Goal: Transaction & Acquisition: Purchase product/service

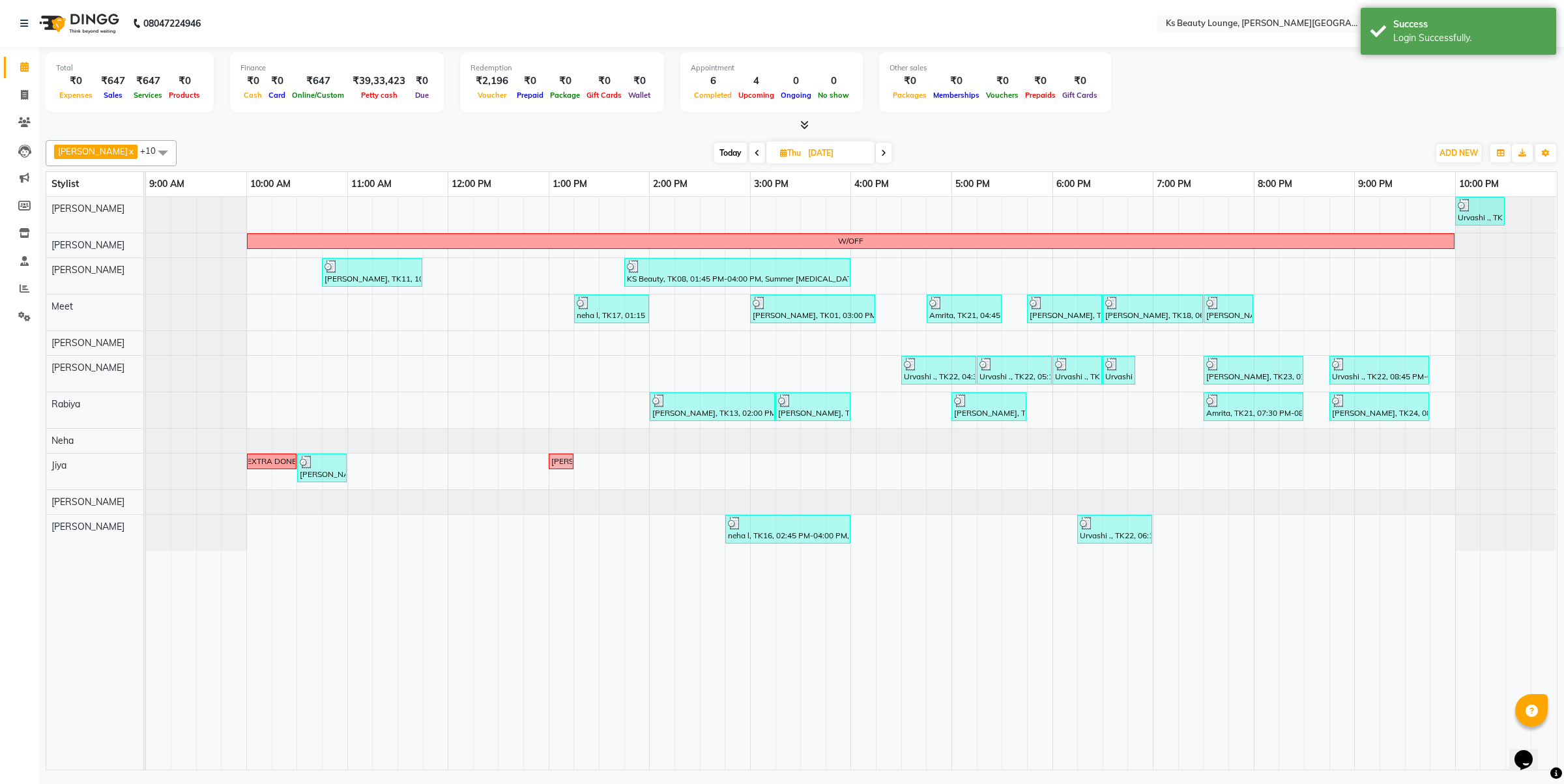
click at [718, 157] on span "Today" at bounding box center [730, 153] width 32 height 20
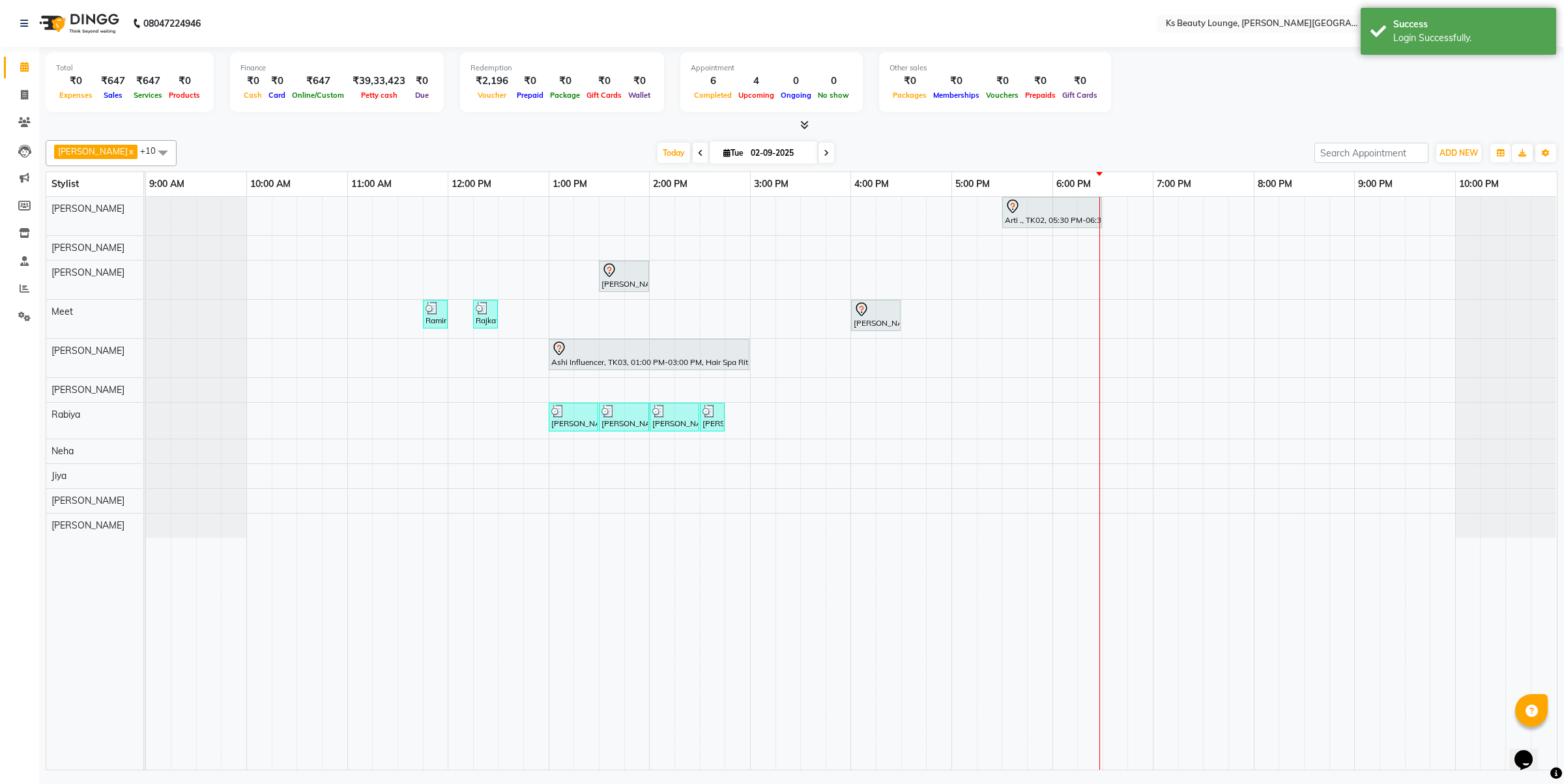
click at [693, 155] on span at bounding box center [701, 153] width 16 height 20
type input "[DATE]"
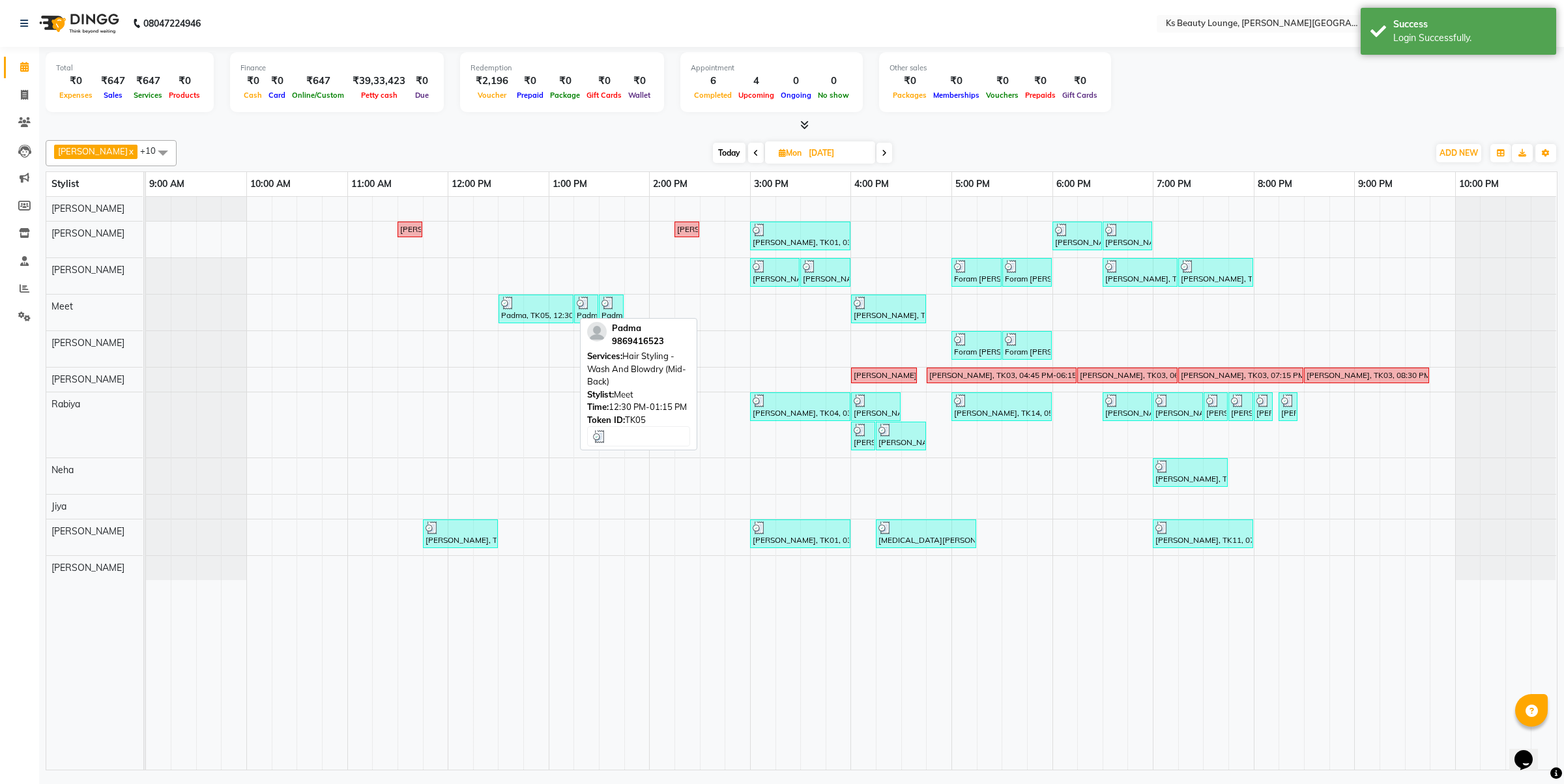
click at [510, 308] on img at bounding box center [508, 304] width 13 height 13
select select "3"
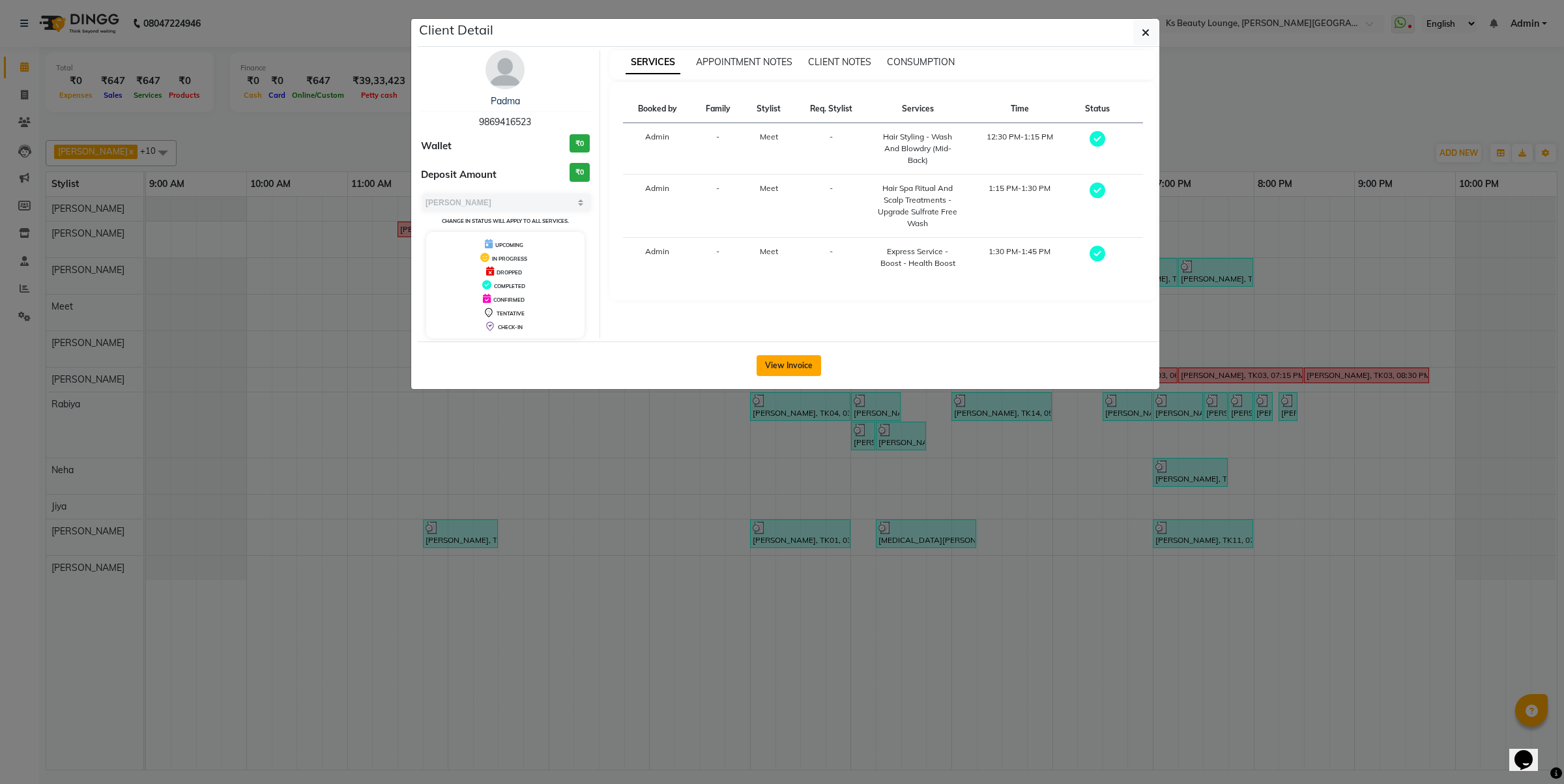
click at [758, 363] on button "View Invoice" at bounding box center [789, 365] width 65 height 21
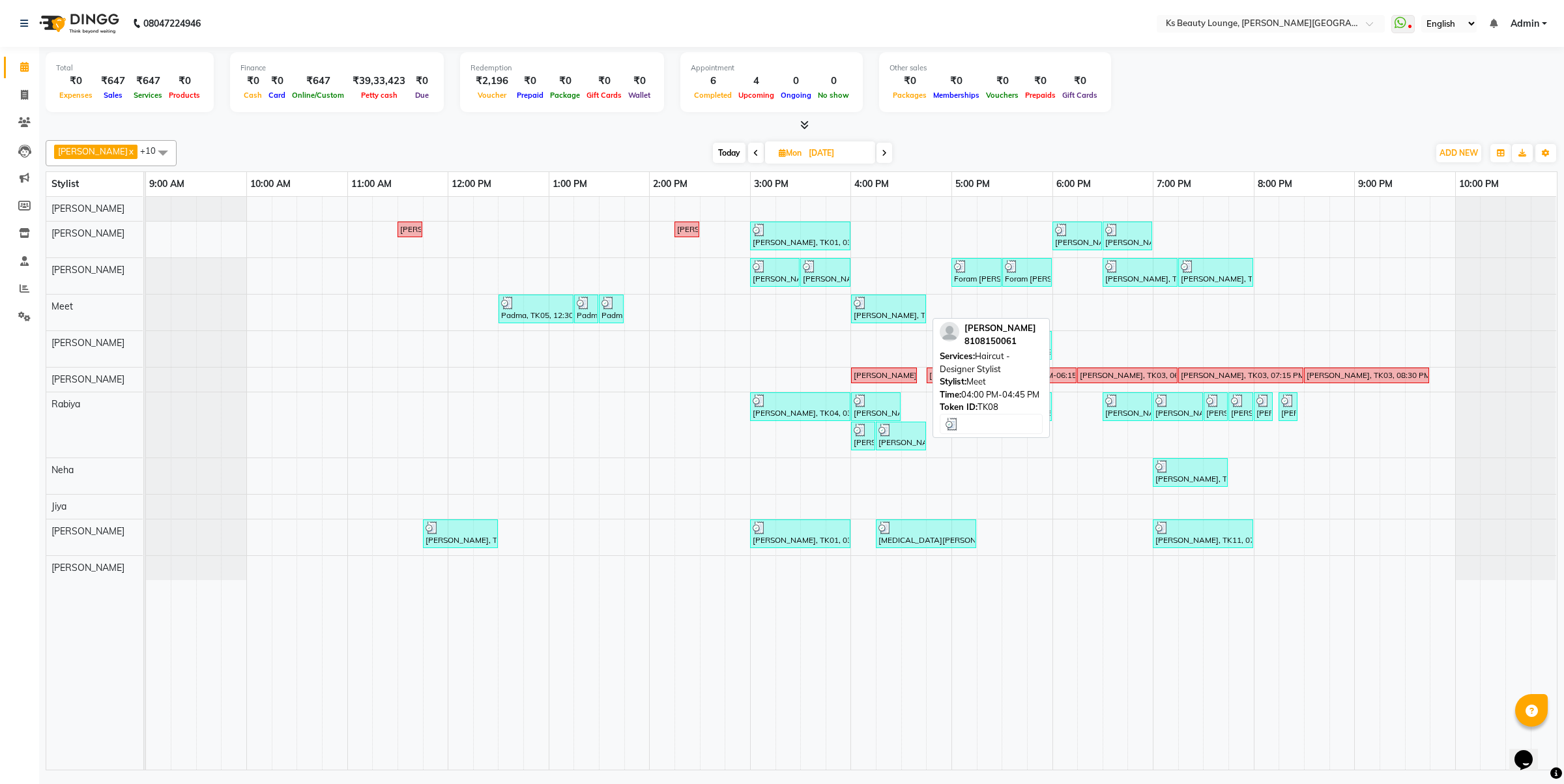
click at [872, 304] on div at bounding box center [888, 304] width 69 height 13
select select "3"
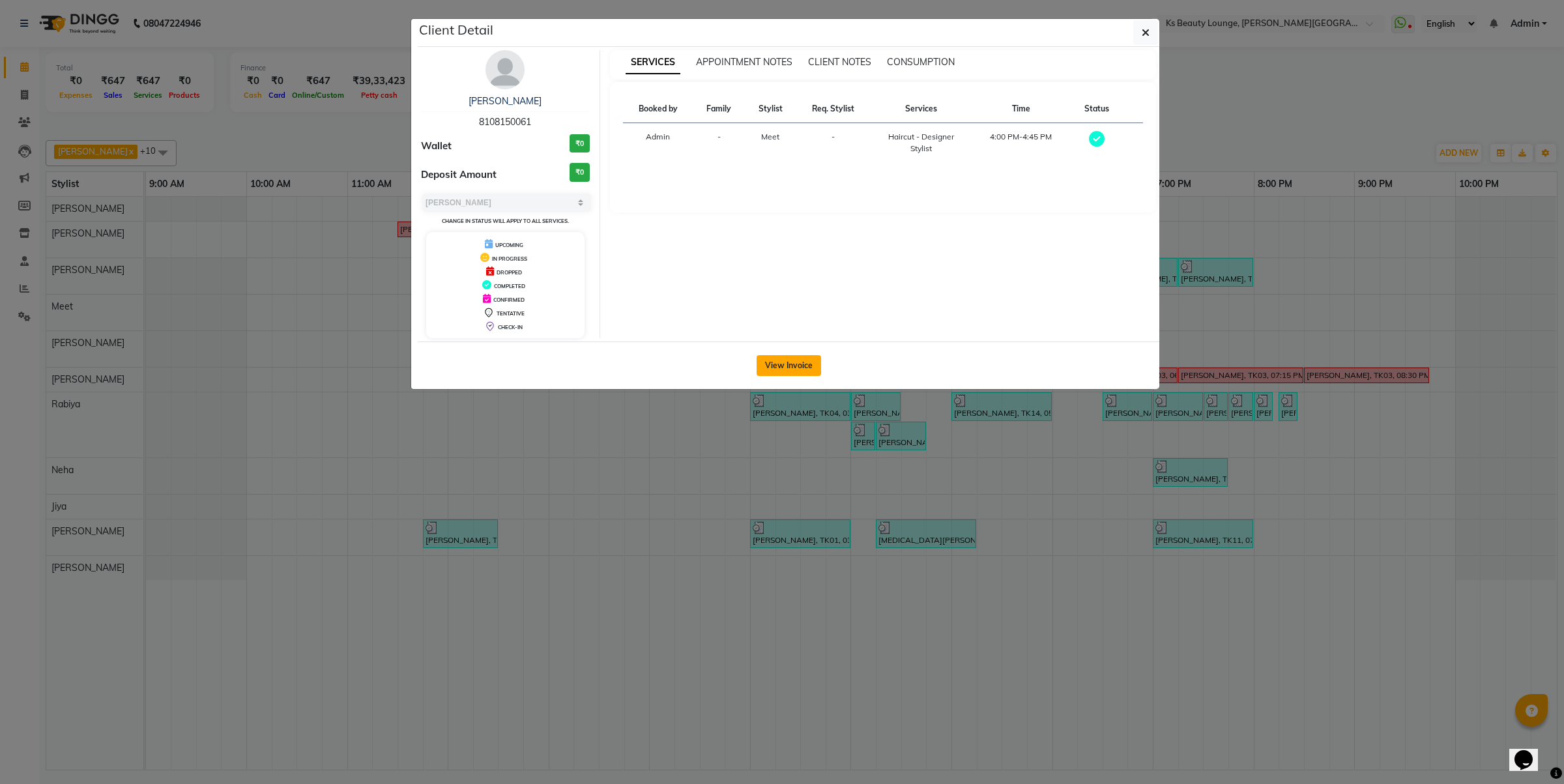
click at [780, 360] on button "View Invoice" at bounding box center [789, 365] width 65 height 21
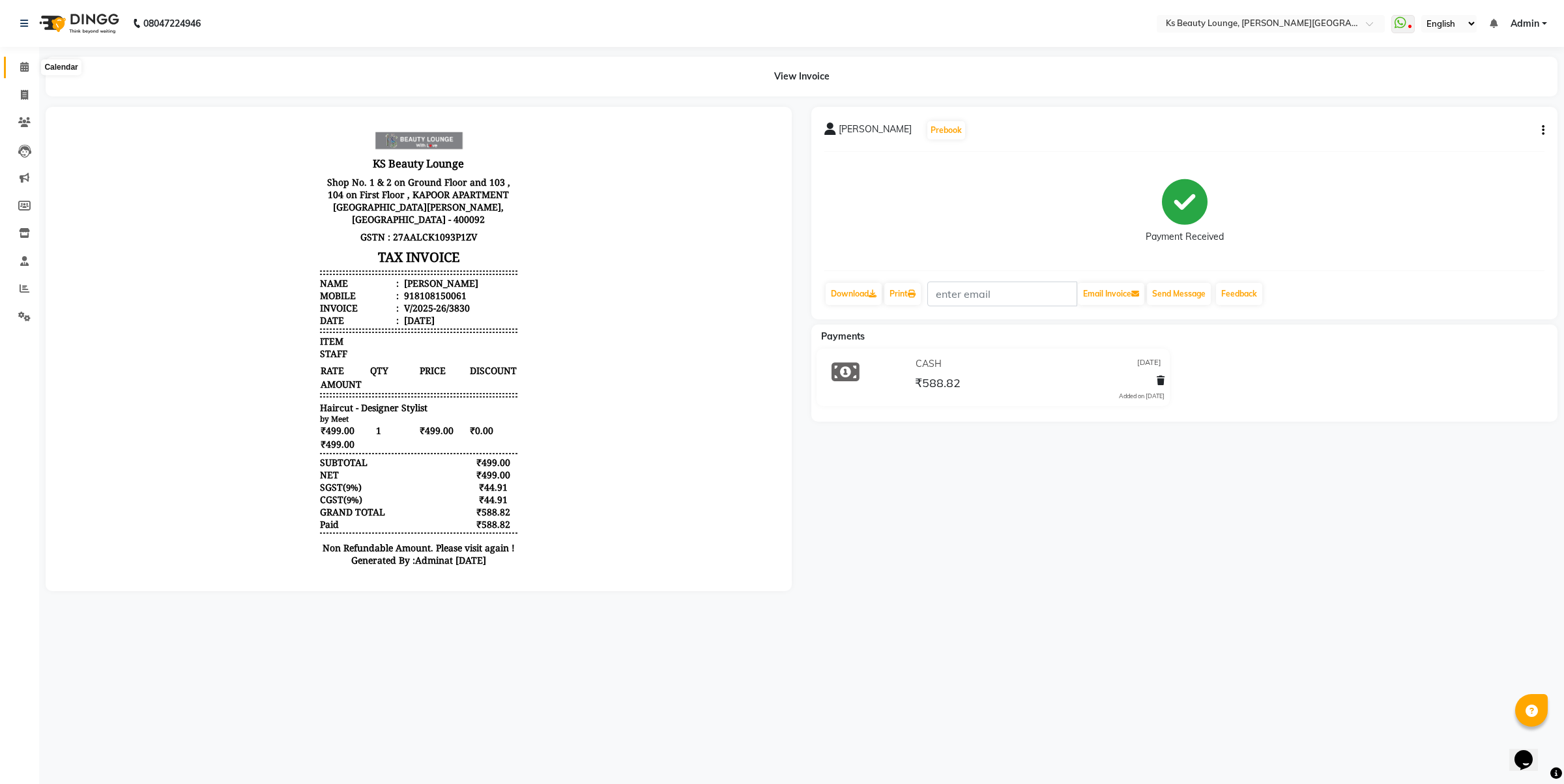
click at [26, 69] on icon at bounding box center [24, 67] width 8 height 10
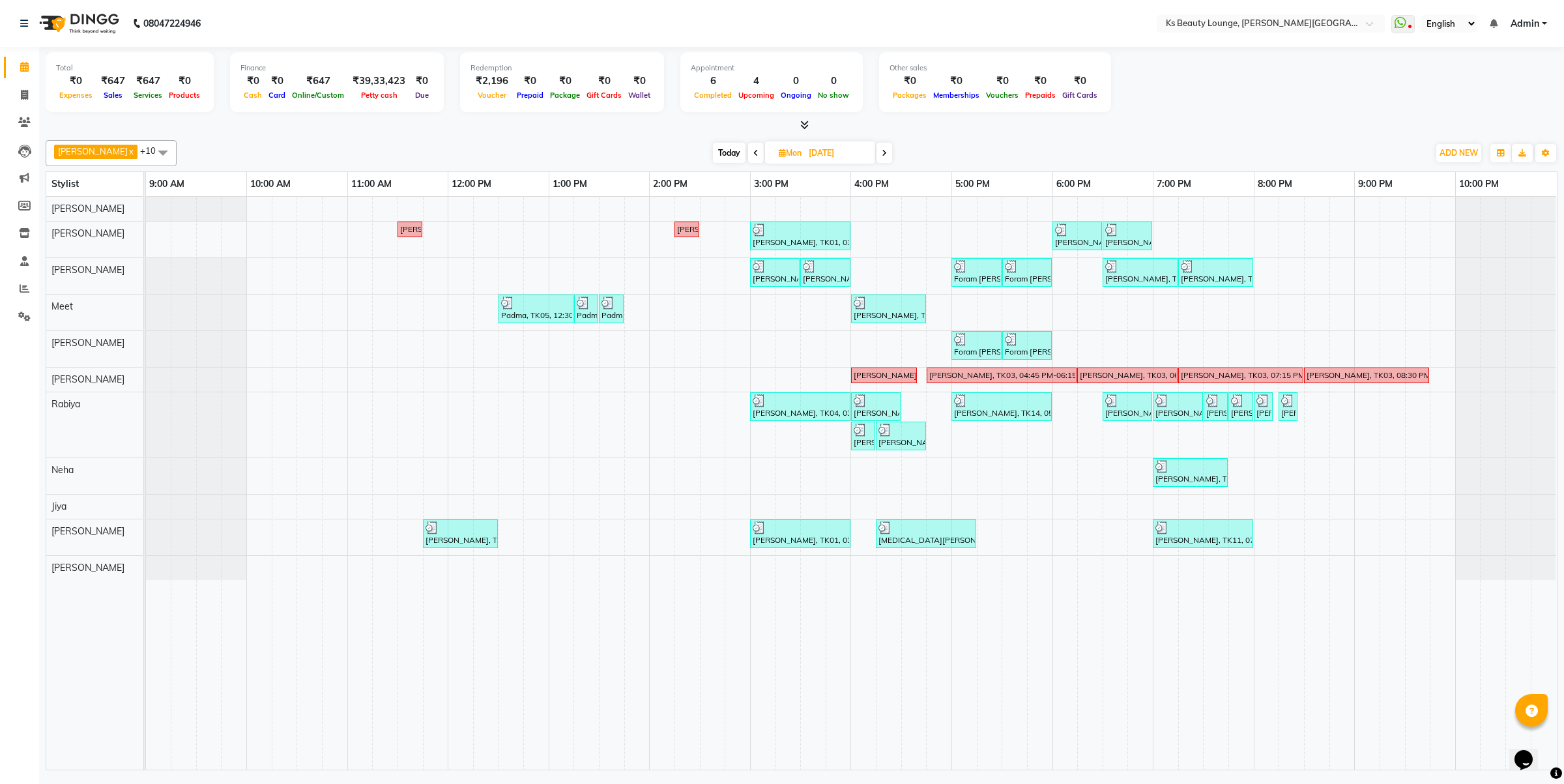
click at [882, 151] on icon at bounding box center [884, 152] width 5 height 7
type input "02-09-2025"
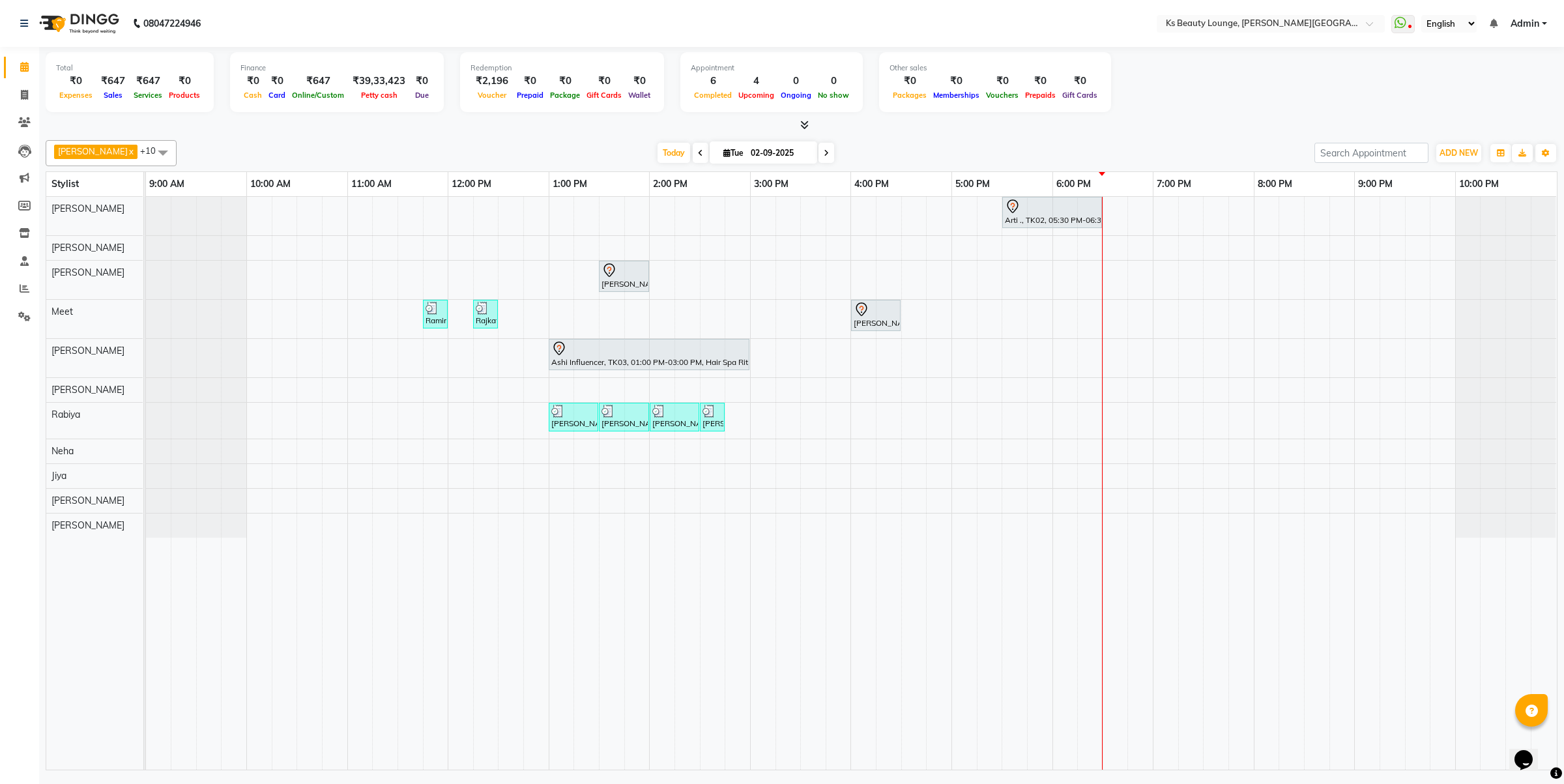
click at [248, 318] on div "Arti ., TK02, 05:30 PM-06:30 PM, Natural Hair Color - Natural Root Touch-up (up…" at bounding box center [852, 483] width 1411 height 573
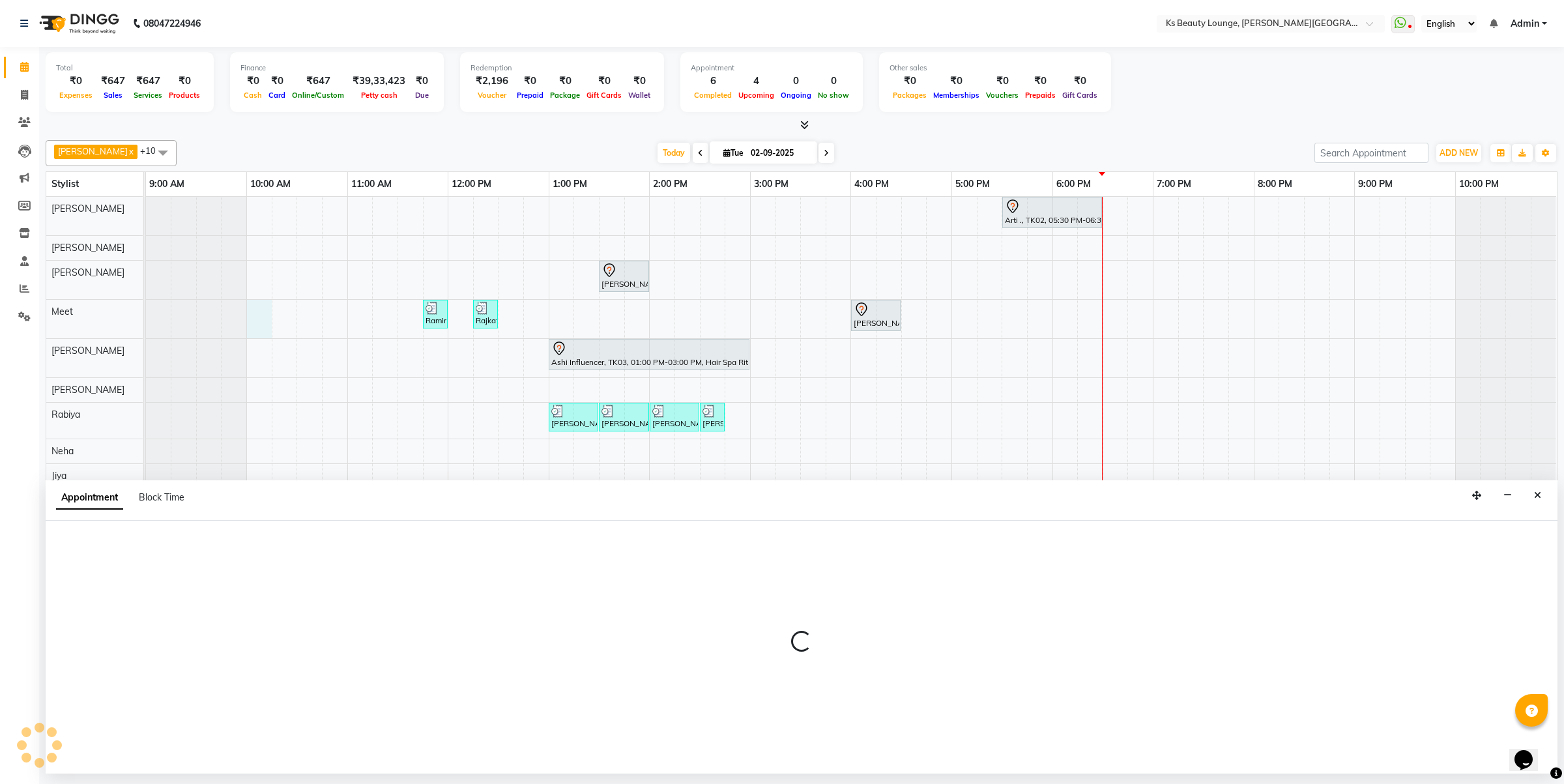
select select "71060"
select select "tentative"
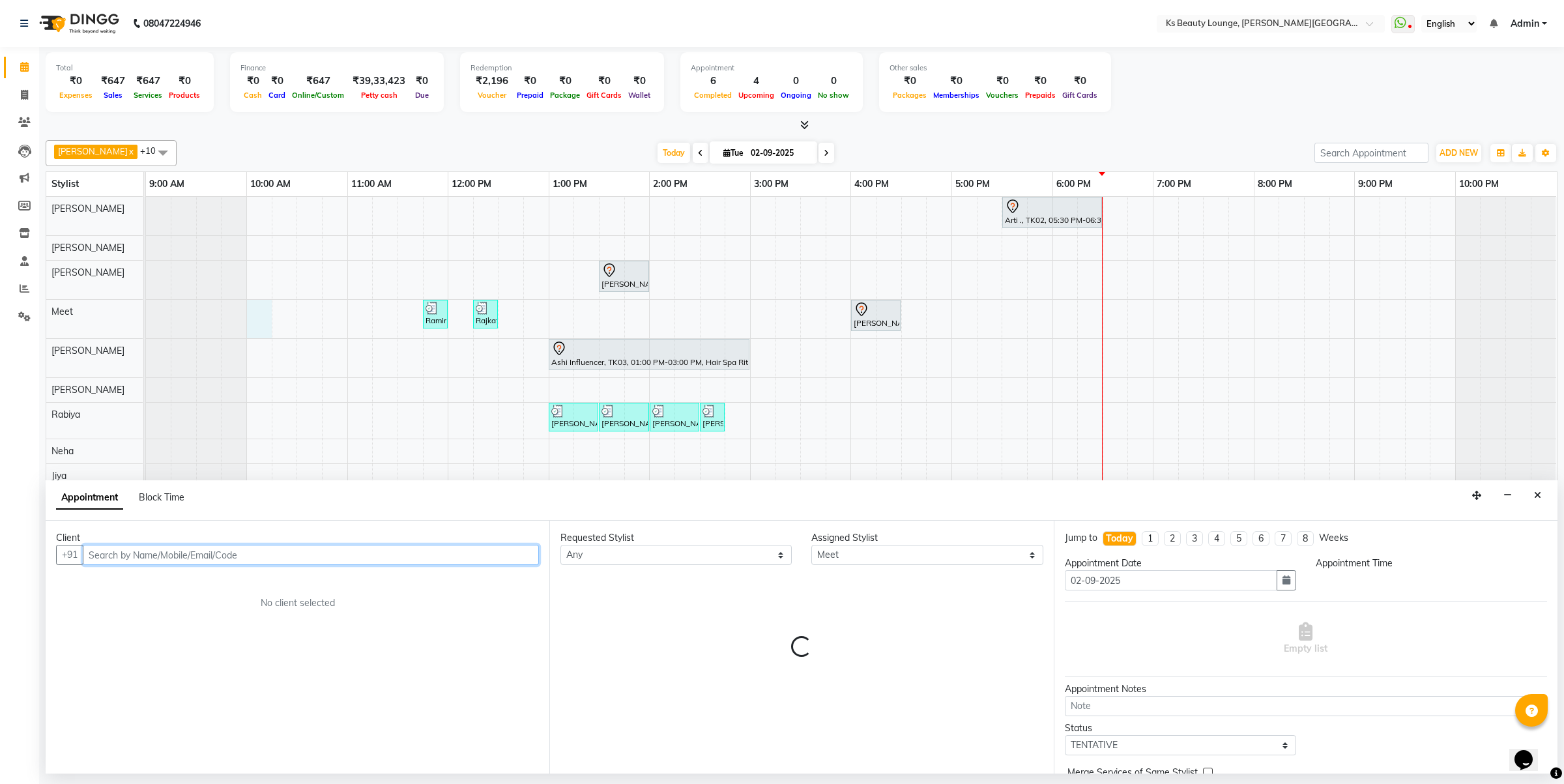
select select "600"
click at [171, 558] on input "text" at bounding box center [311, 555] width 457 height 20
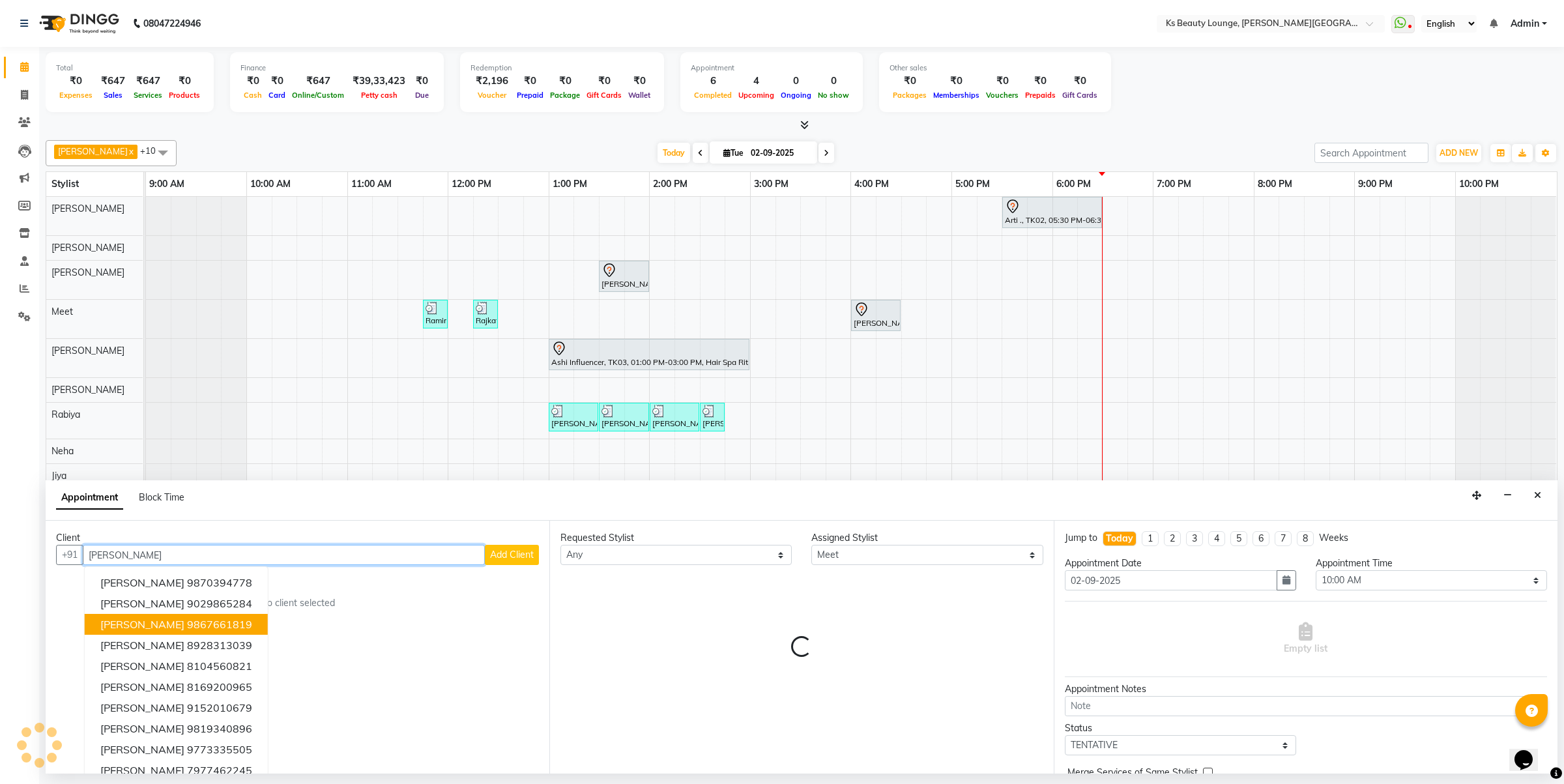
click at [208, 620] on ngb-highlight "9867661819" at bounding box center [219, 624] width 65 height 13
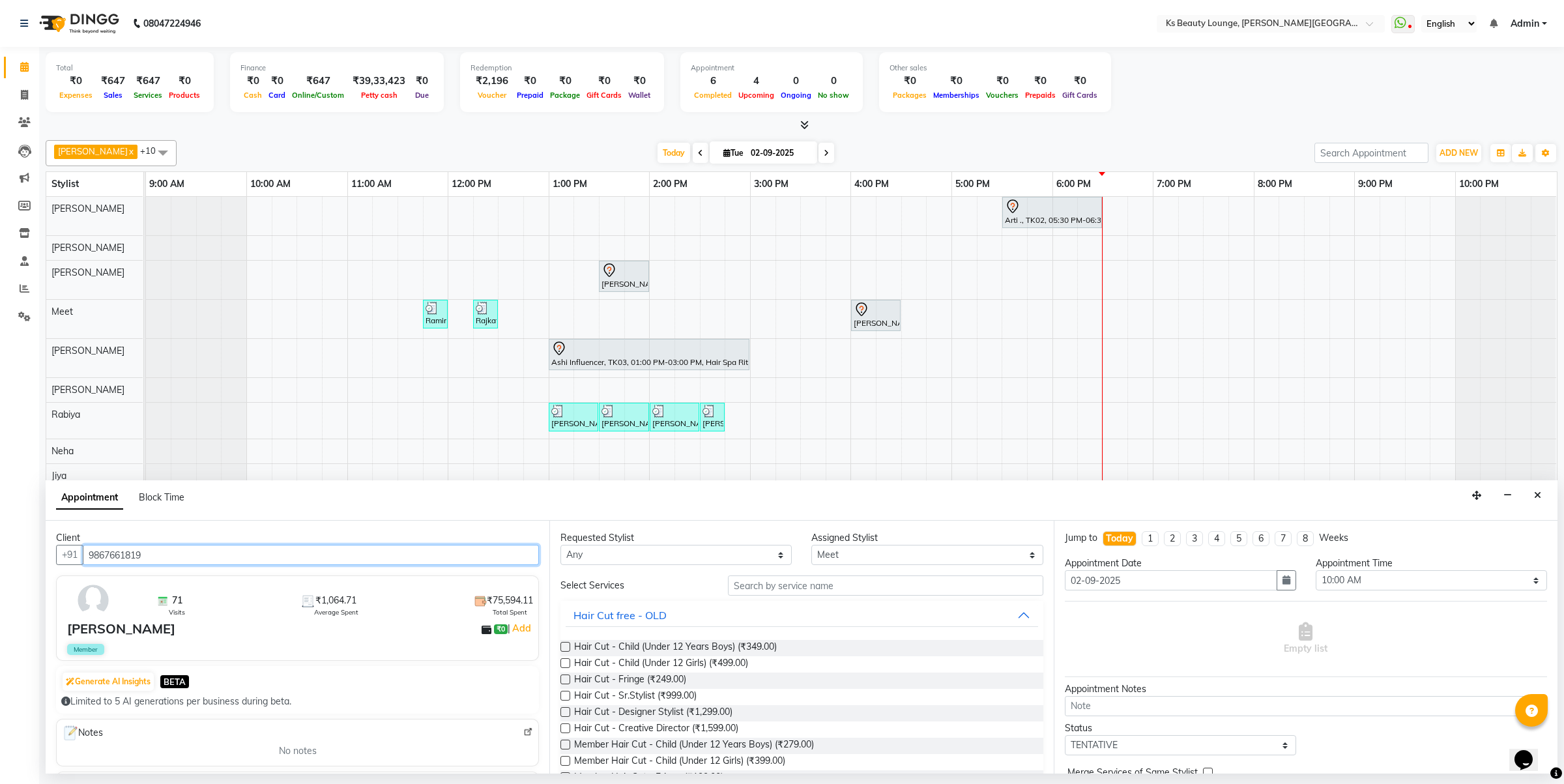
type input "9867661819"
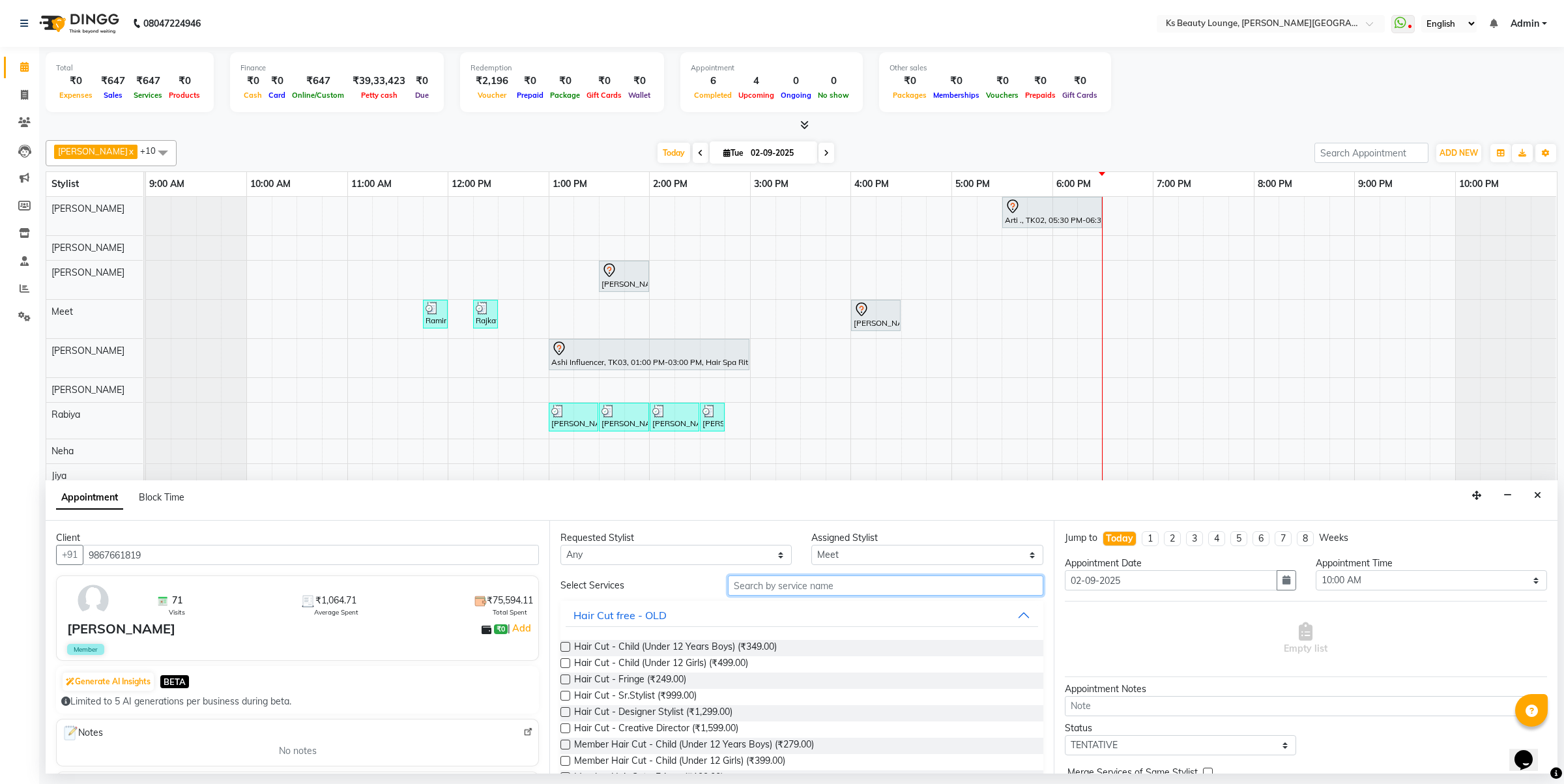
click at [779, 587] on input "text" at bounding box center [885, 586] width 315 height 20
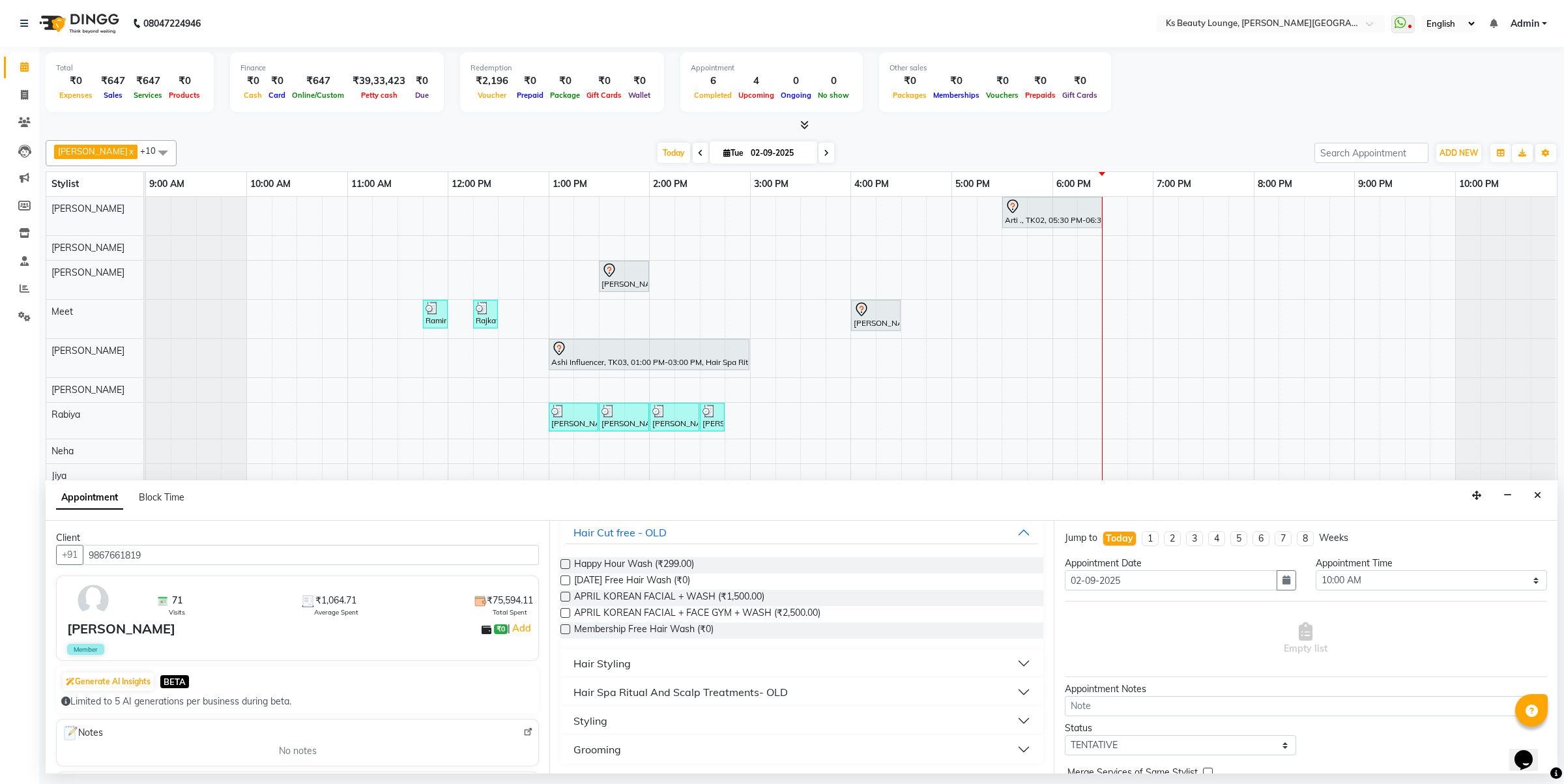
type input "wash"
click at [672, 662] on button "Hair Styling" at bounding box center [801, 663] width 472 height 23
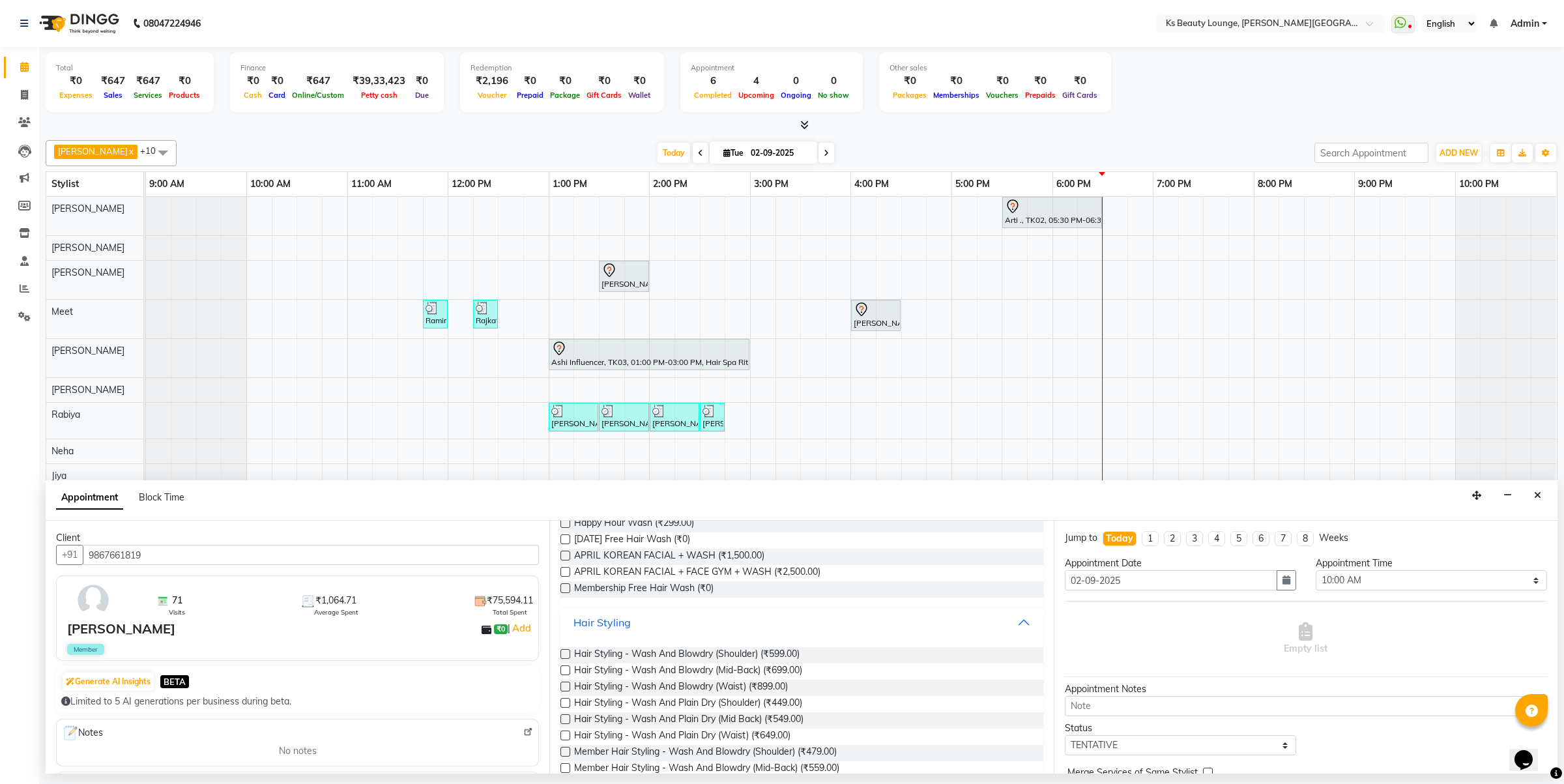
scroll to position [163, 0]
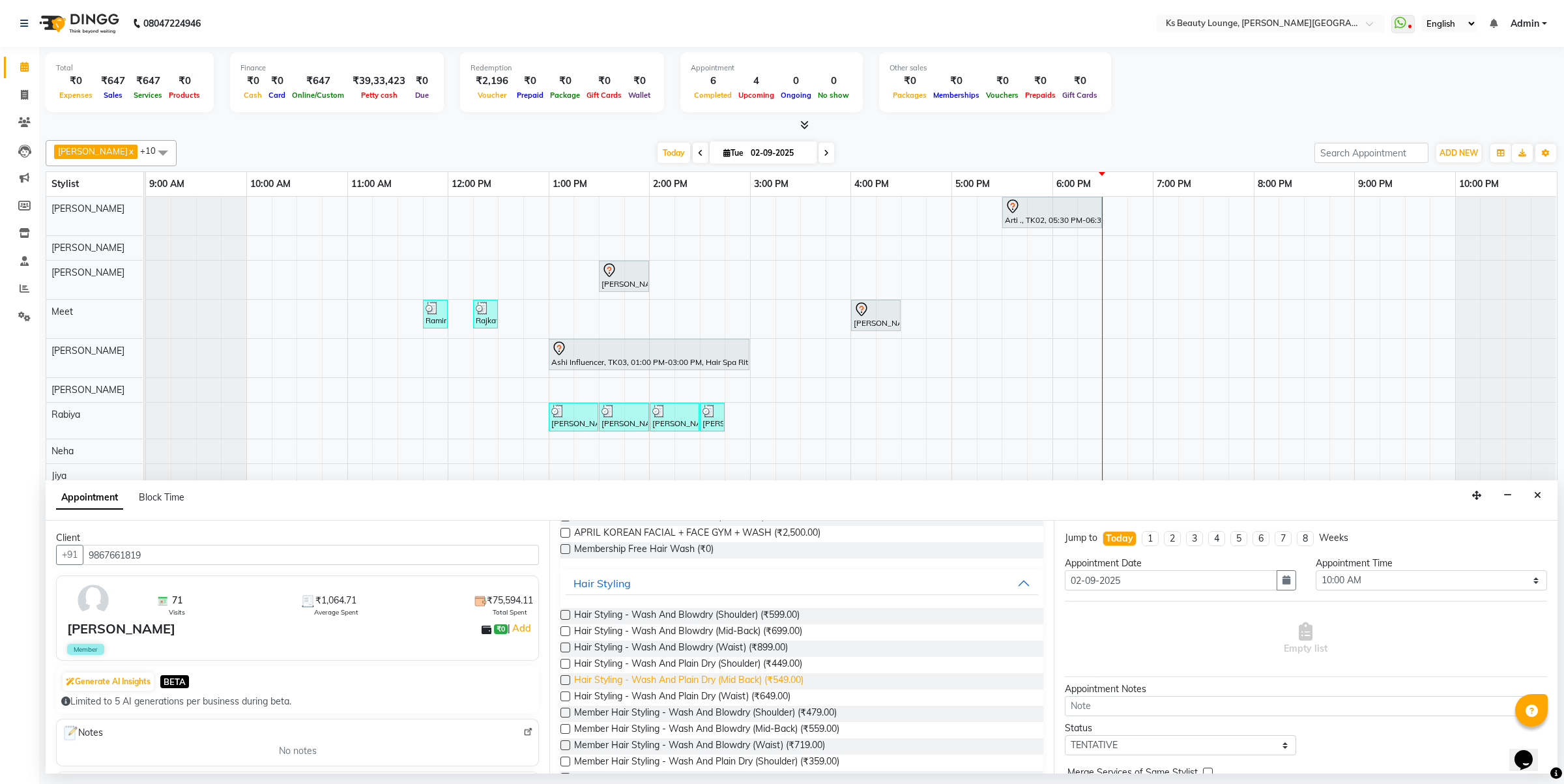
click at [705, 678] on span "Hair Styling - Wash And Plain Dry (Mid Back) (₹549.00)" at bounding box center [688, 681] width 229 height 17
checkbox input "false"
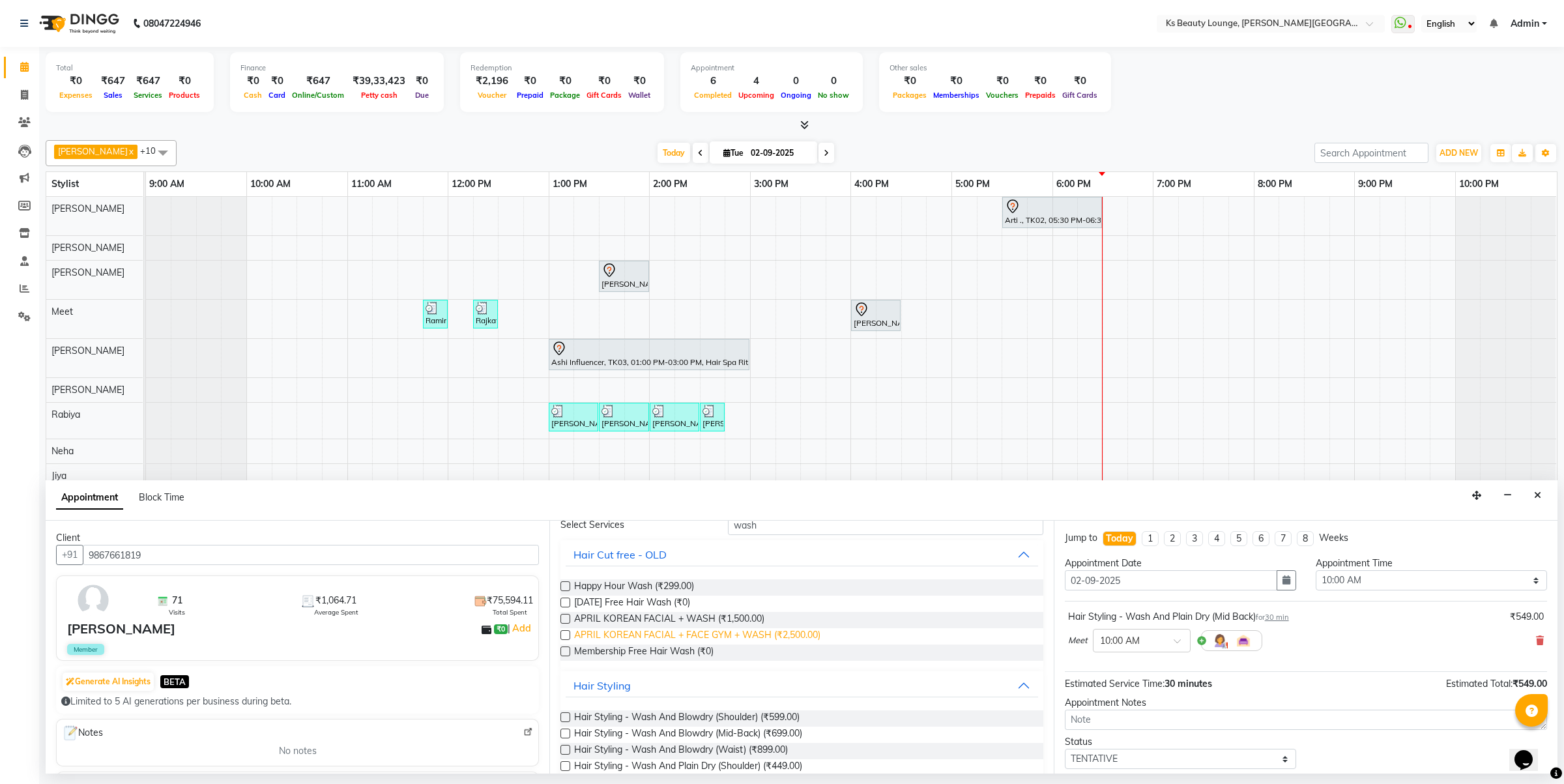
scroll to position [0, 0]
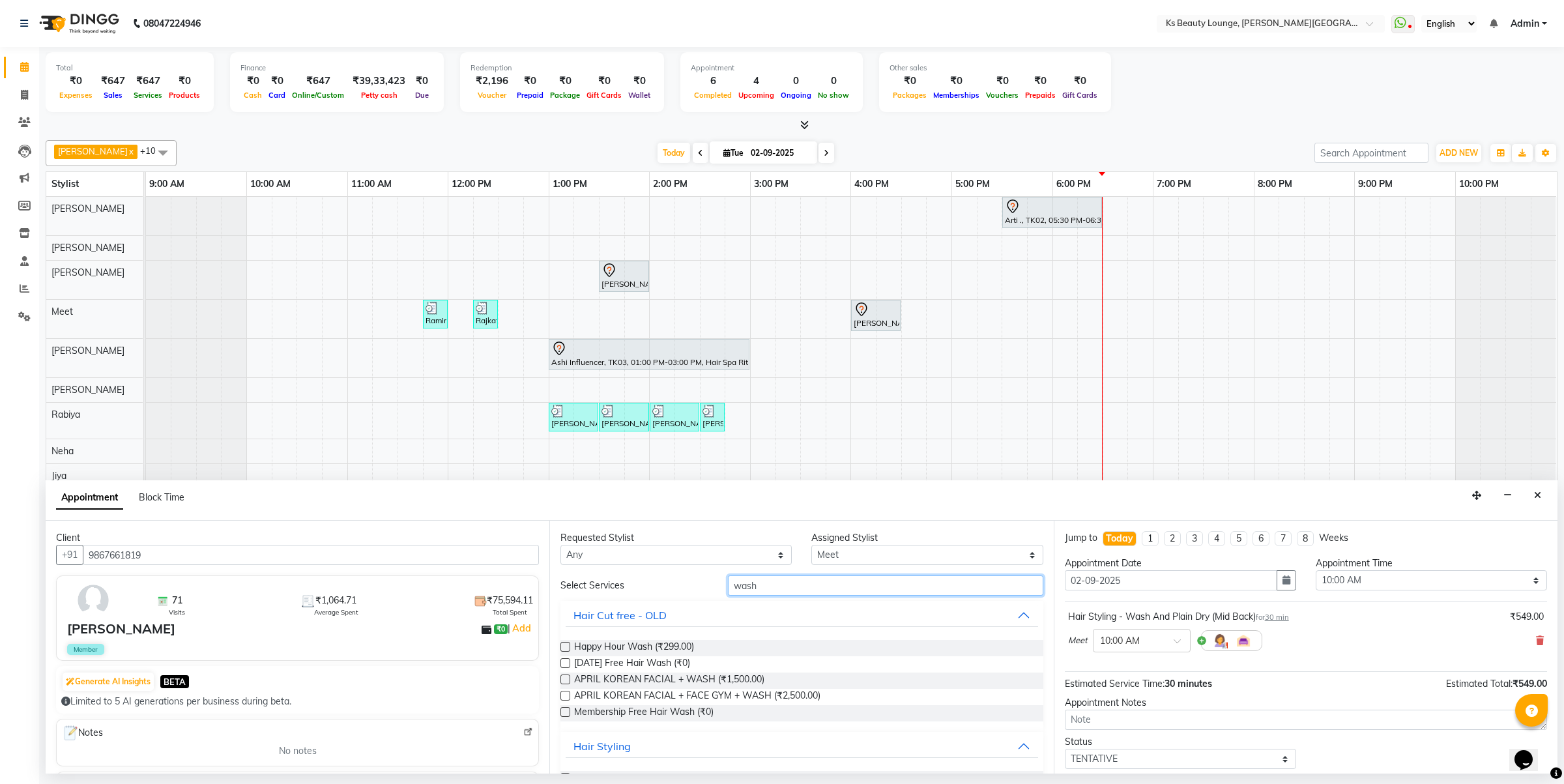
drag, startPoint x: 687, startPoint y: 581, endPoint x: 663, endPoint y: 624, distance: 49.2
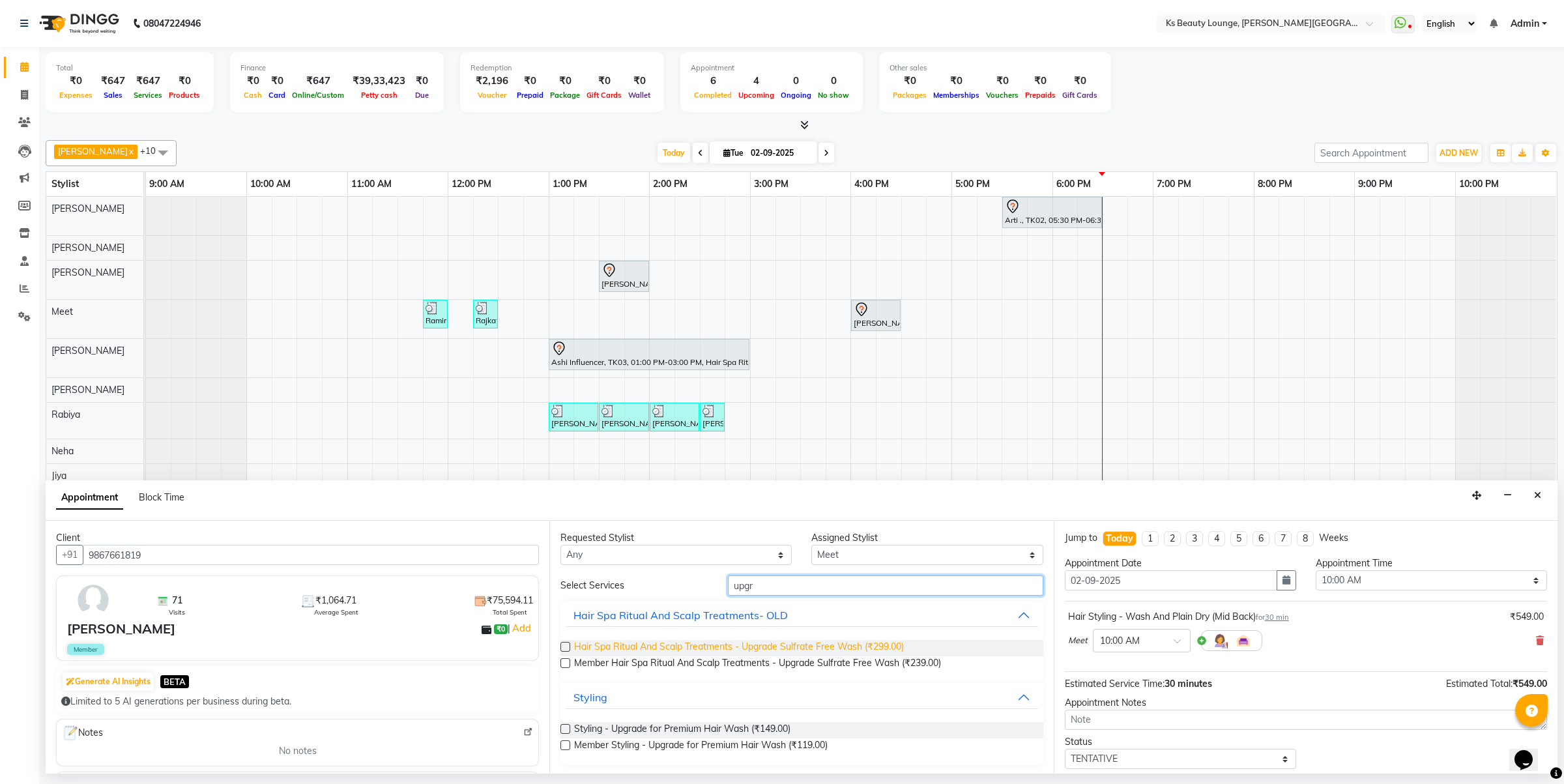
type input "upgr"
click at [739, 643] on span "Hair Spa Ritual And Scalp Treatments - Upgrade Sulfrate Free Wash (₹299.00)" at bounding box center [739, 648] width 330 height 17
checkbox input "false"
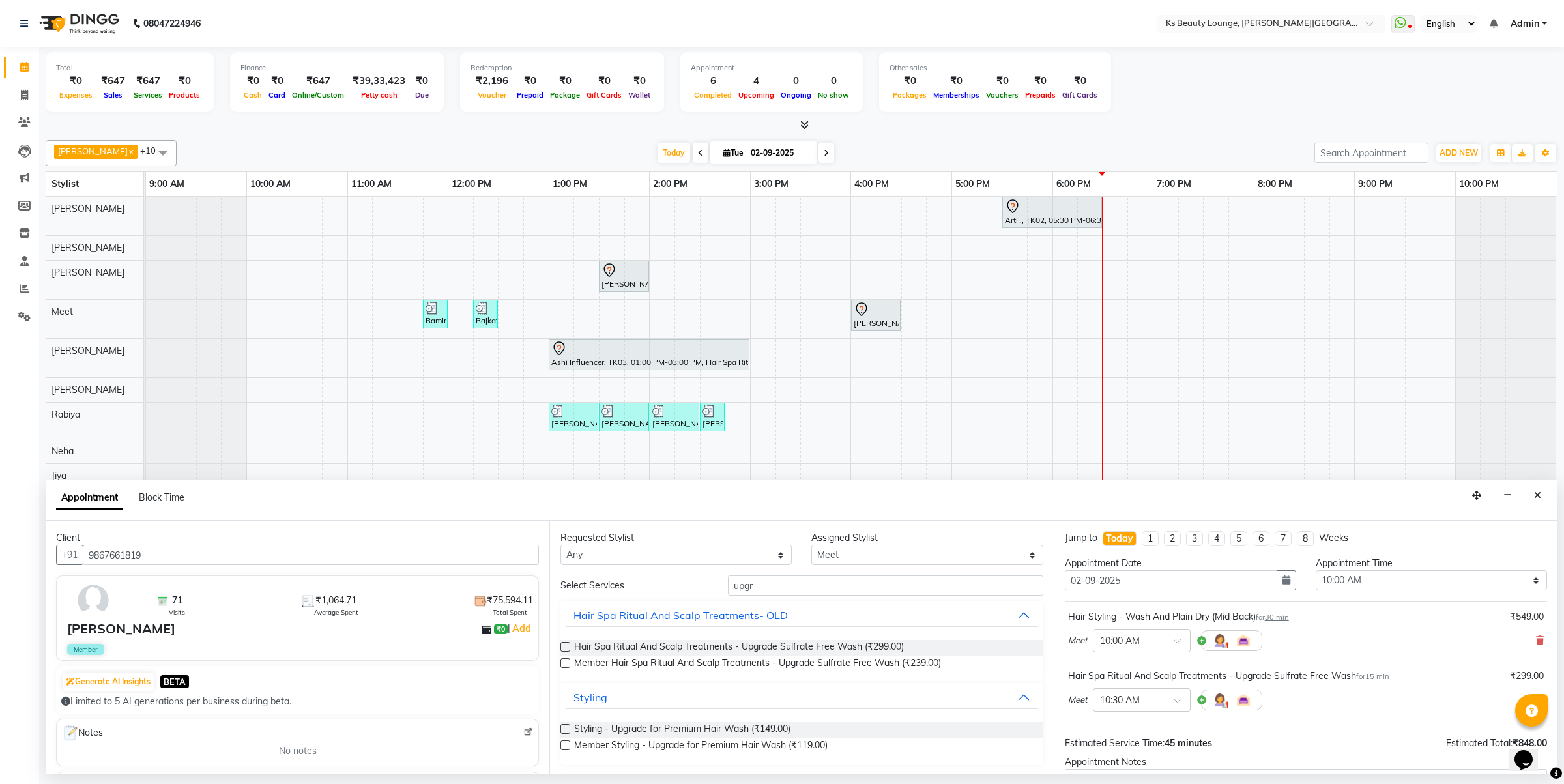
scroll to position [138, 0]
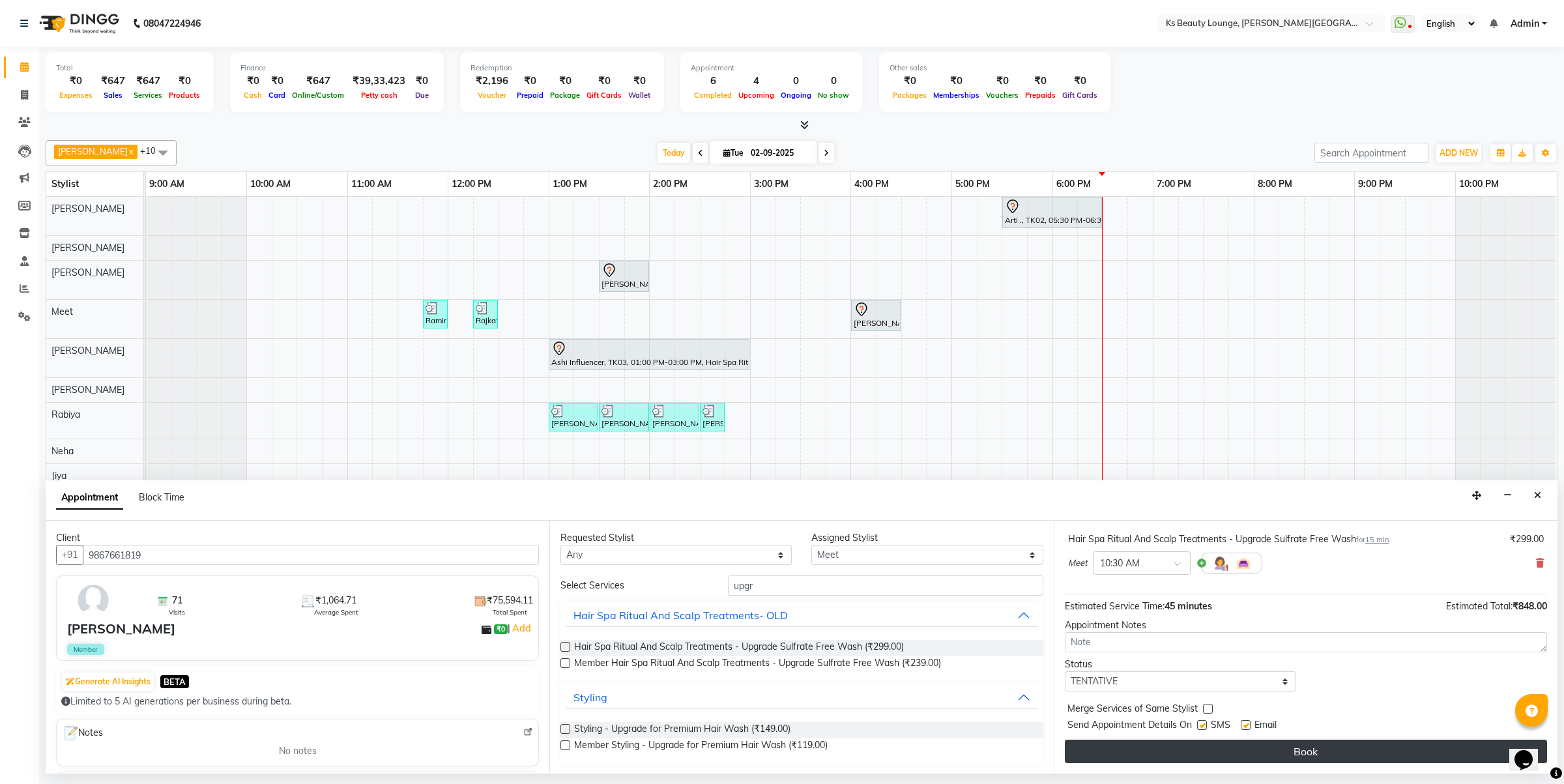
click at [1308, 745] on button "Book" at bounding box center [1306, 751] width 482 height 23
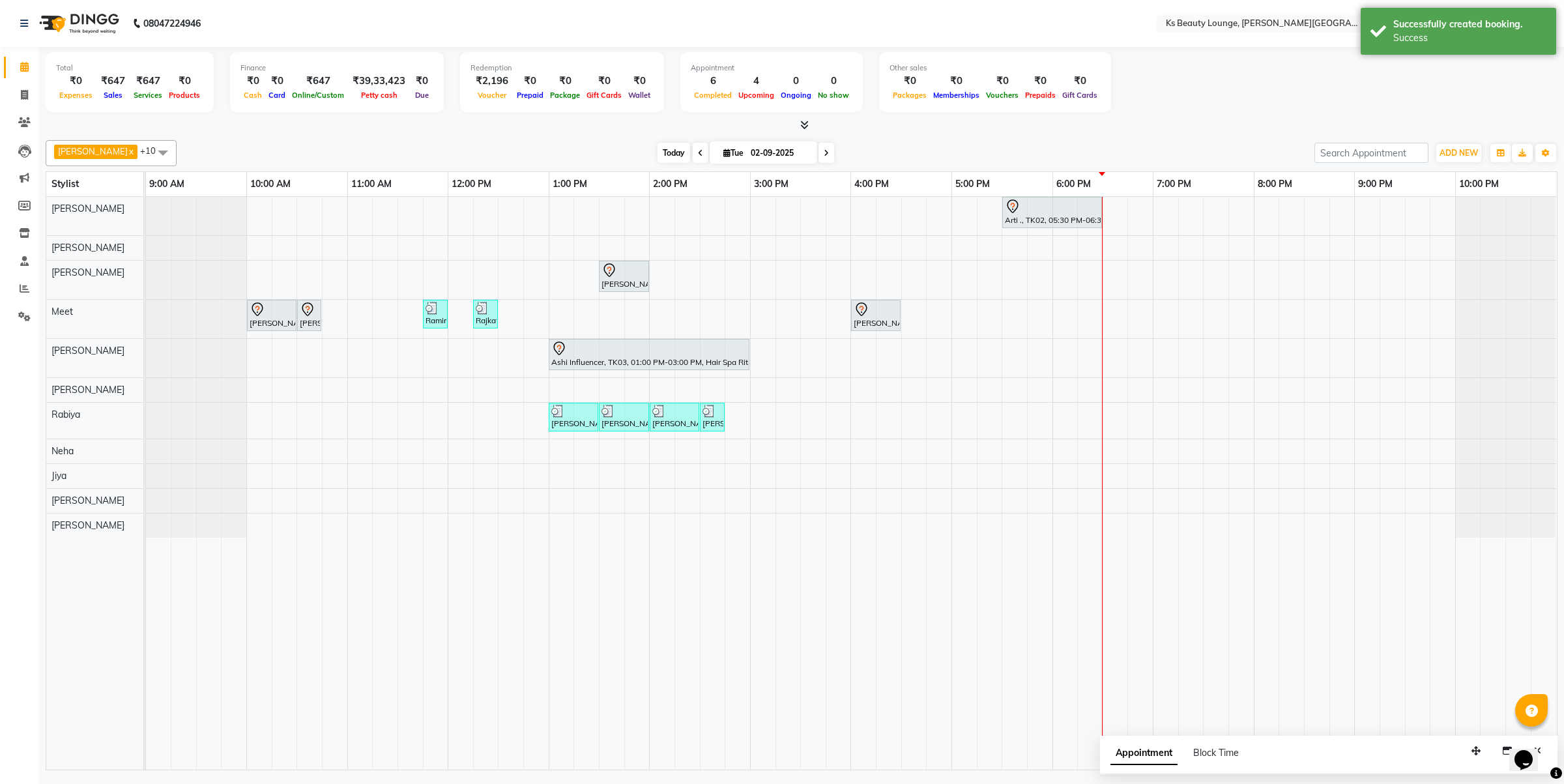
click at [658, 152] on span "Today" at bounding box center [673, 153] width 32 height 20
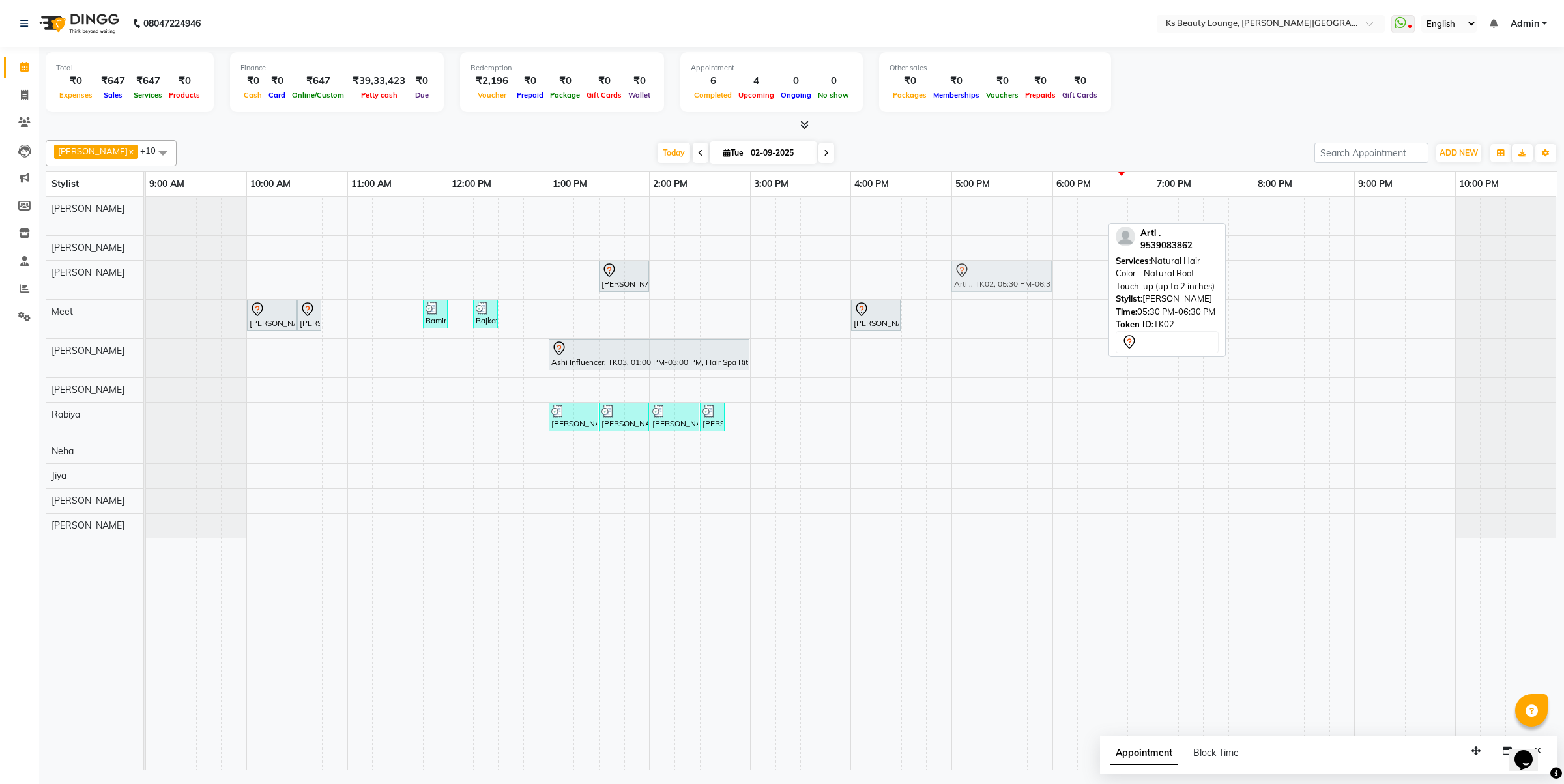
drag, startPoint x: 1028, startPoint y: 213, endPoint x: 979, endPoint y: 288, distance: 89.6
click at [979, 288] on tbody "Arti ., TK02, 05:30 PM-06:30 PM, Natural Hair Color - Natural Root Touch-up (up…" at bounding box center [851, 367] width 1410 height 341
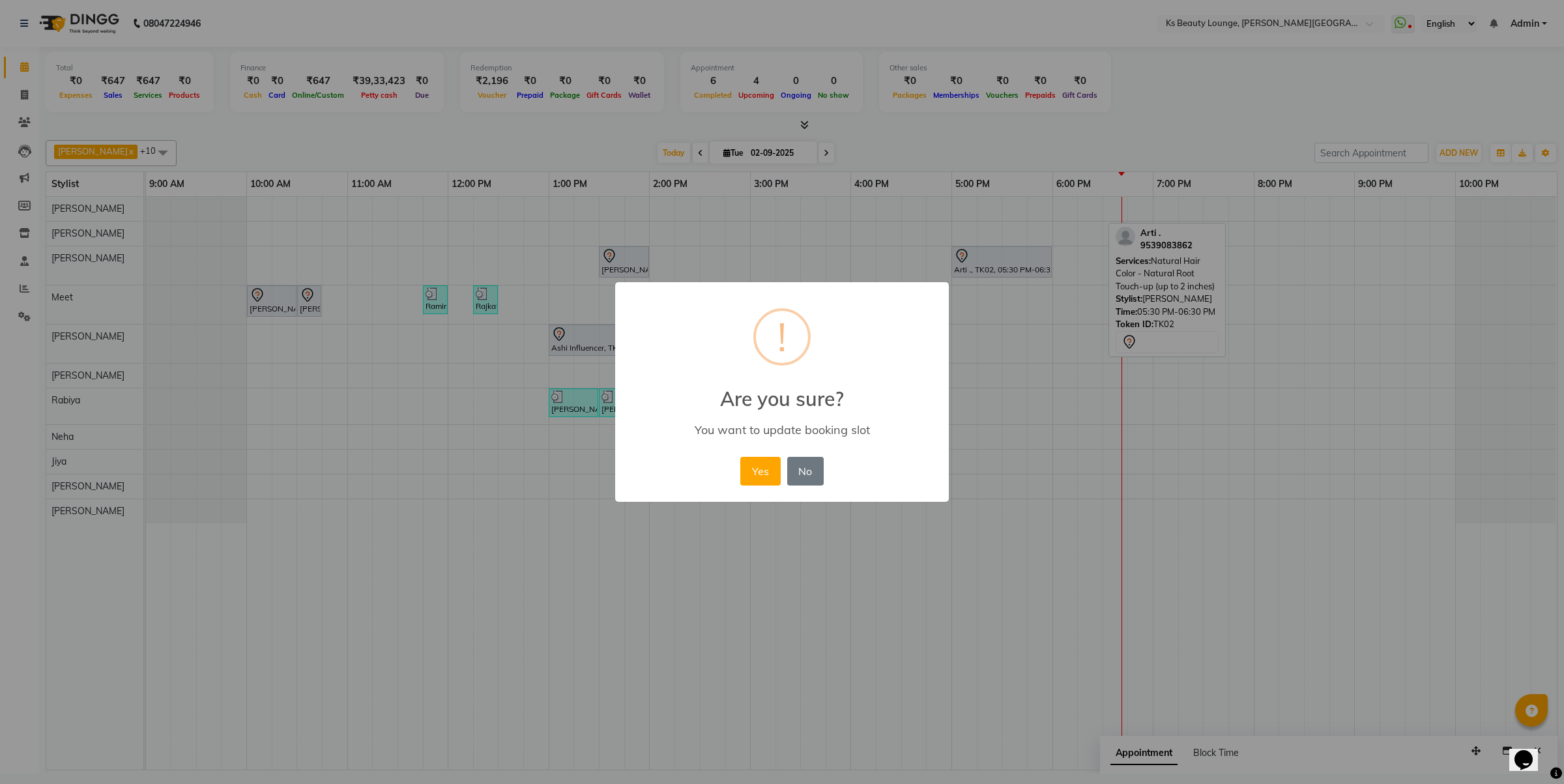
click at [740, 457] on button "Yes" at bounding box center [760, 471] width 40 height 29
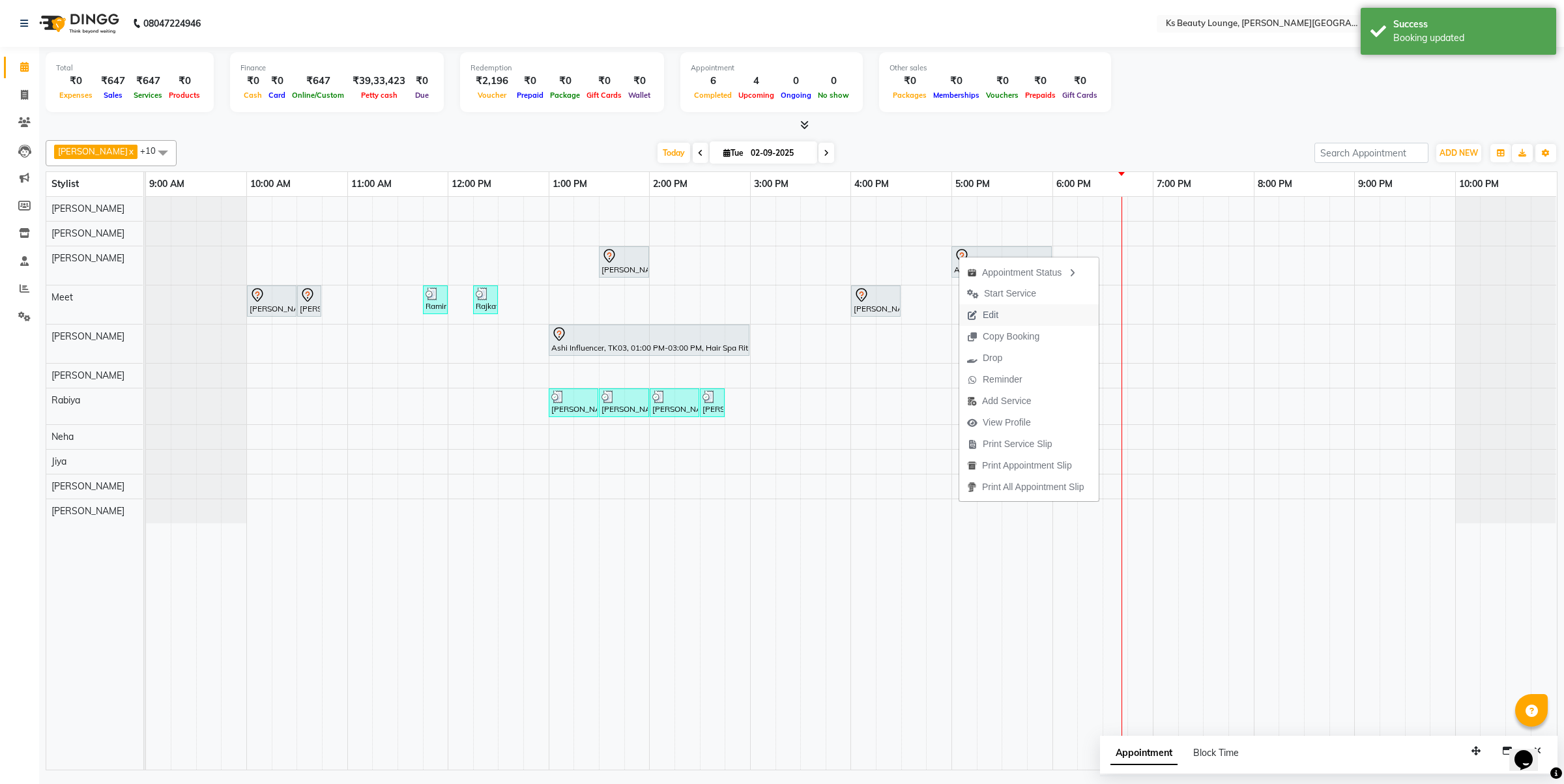
click at [1001, 316] on span "Edit" at bounding box center [983, 315] width 47 height 22
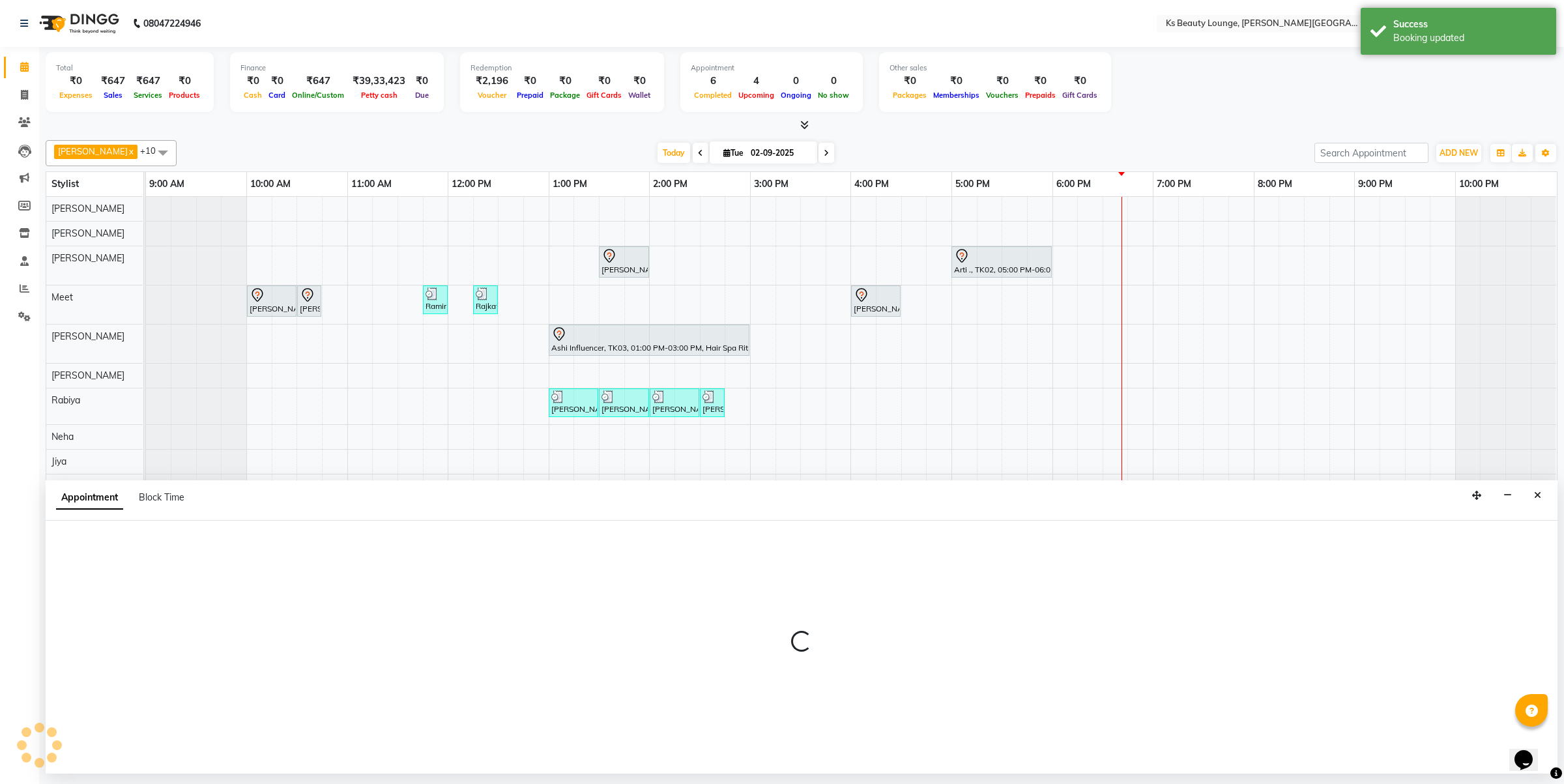
select select "tentative"
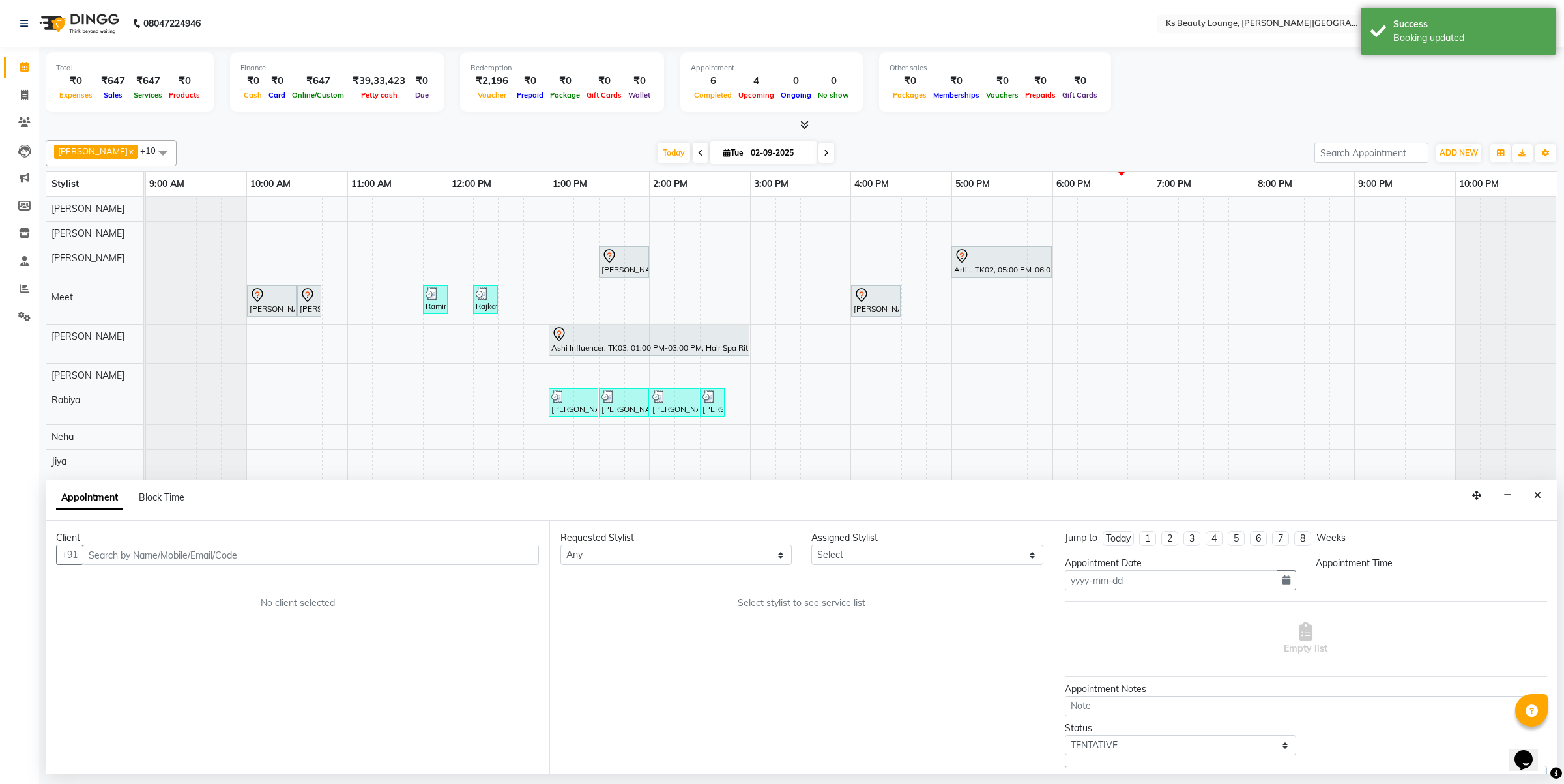
type input "02-09-2025"
select select "1020"
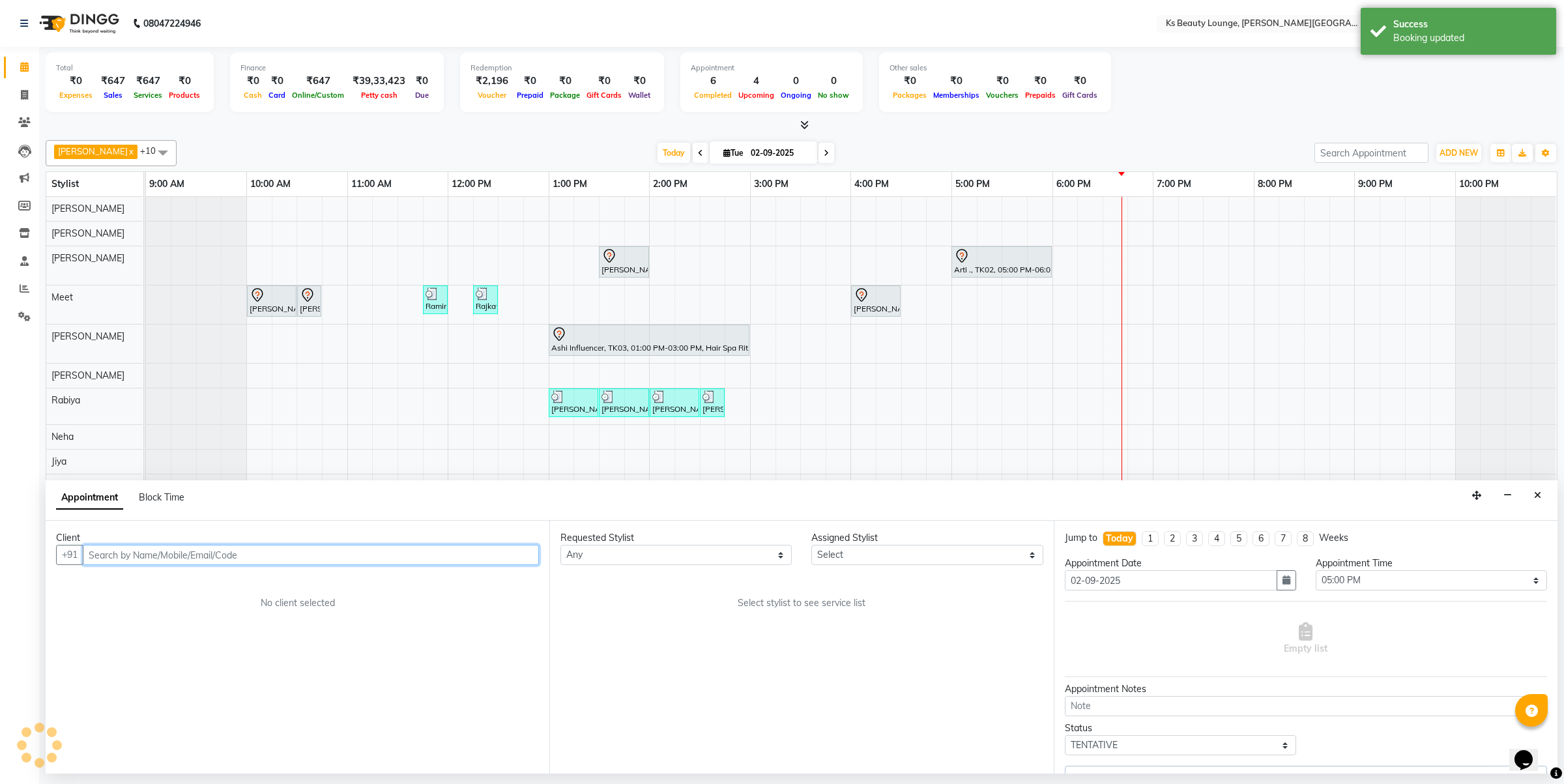
select select "61598"
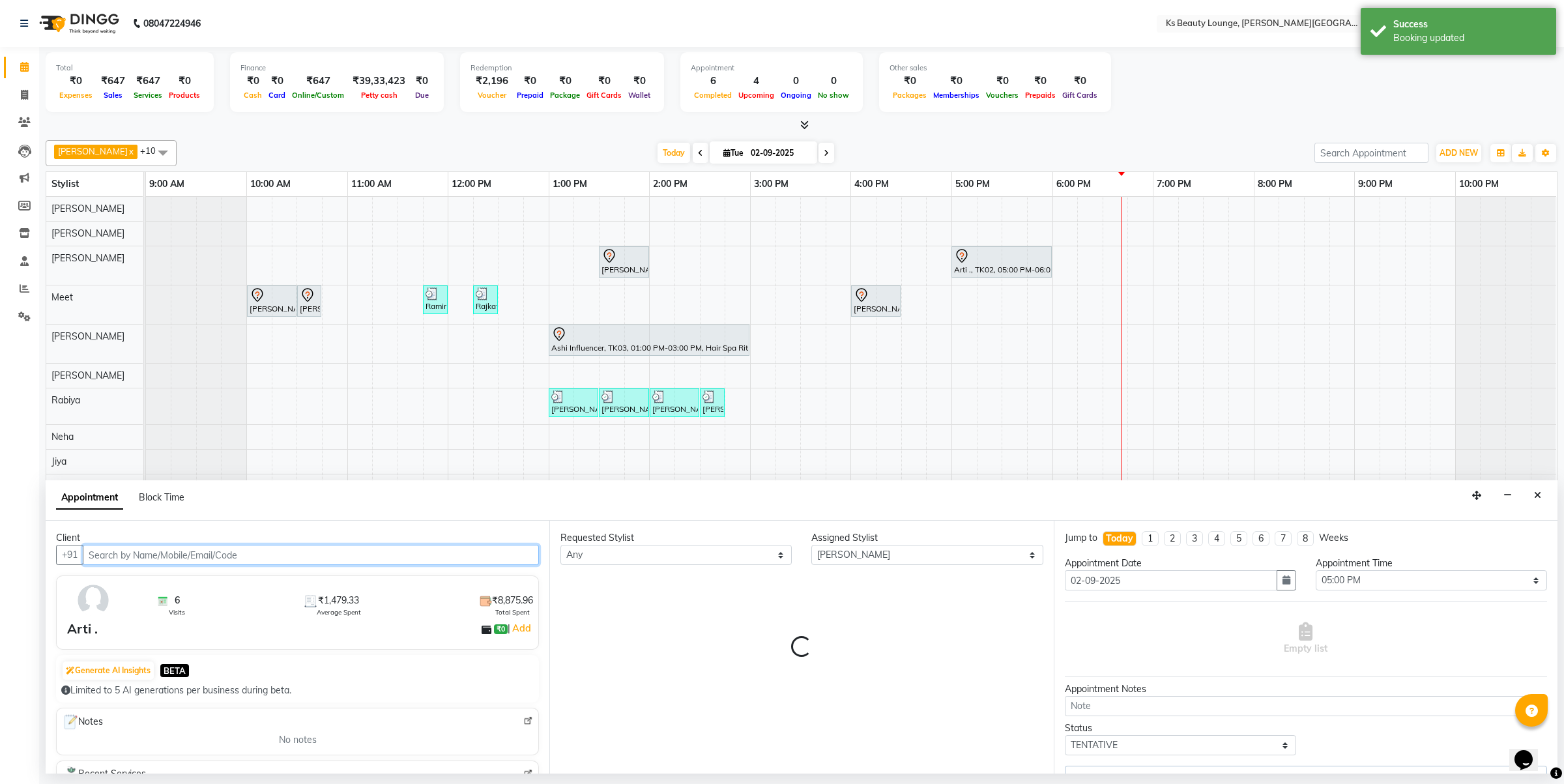
select select "1892"
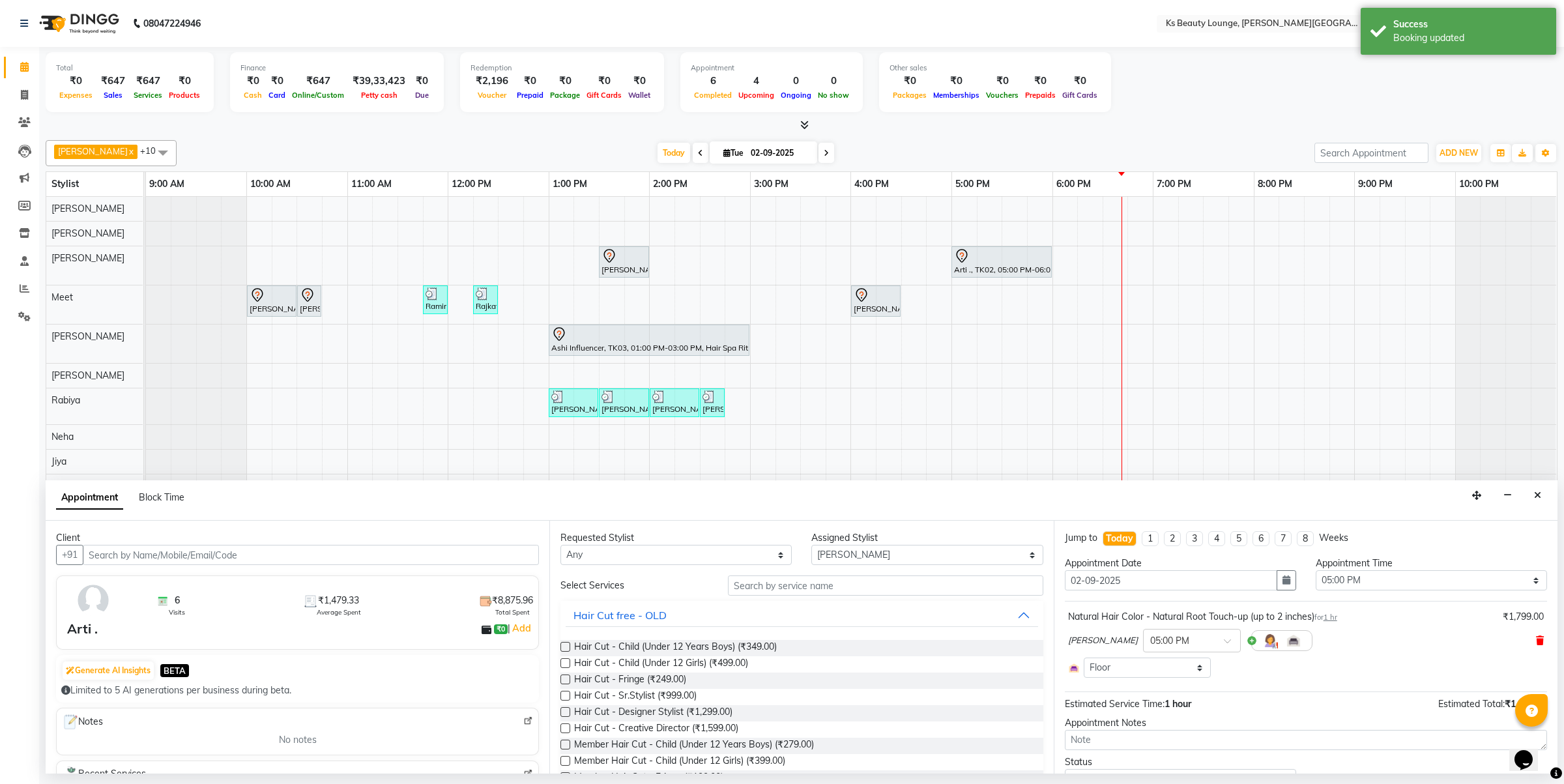
click at [1536, 639] on icon at bounding box center [1539, 640] width 7 height 9
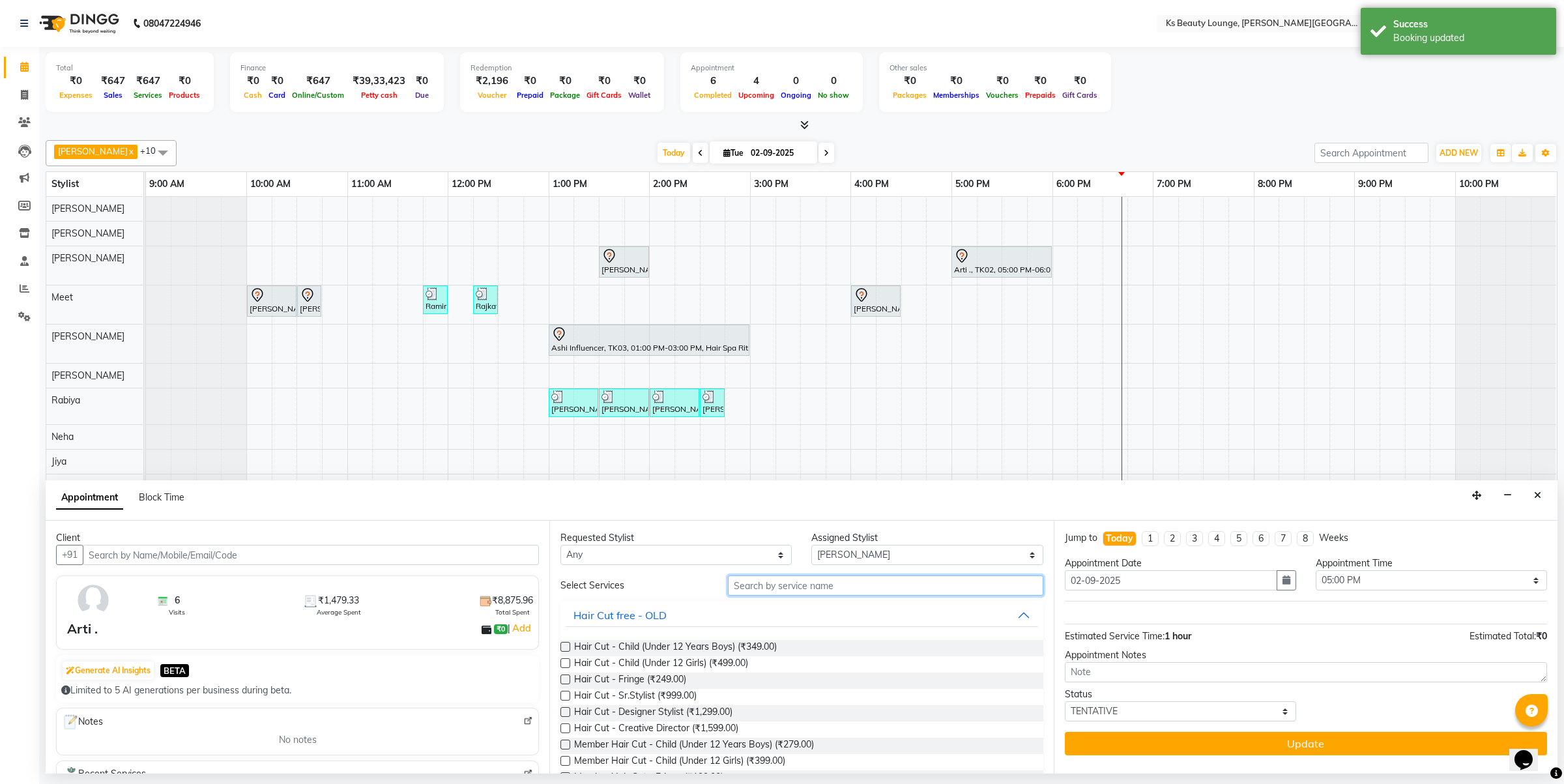
click at [849, 577] on input "text" at bounding box center [885, 586] width 315 height 20
click at [691, 711] on span "Hair Cut - Designer Stylist (₹1,299.00)" at bounding box center [653, 714] width 158 height 17
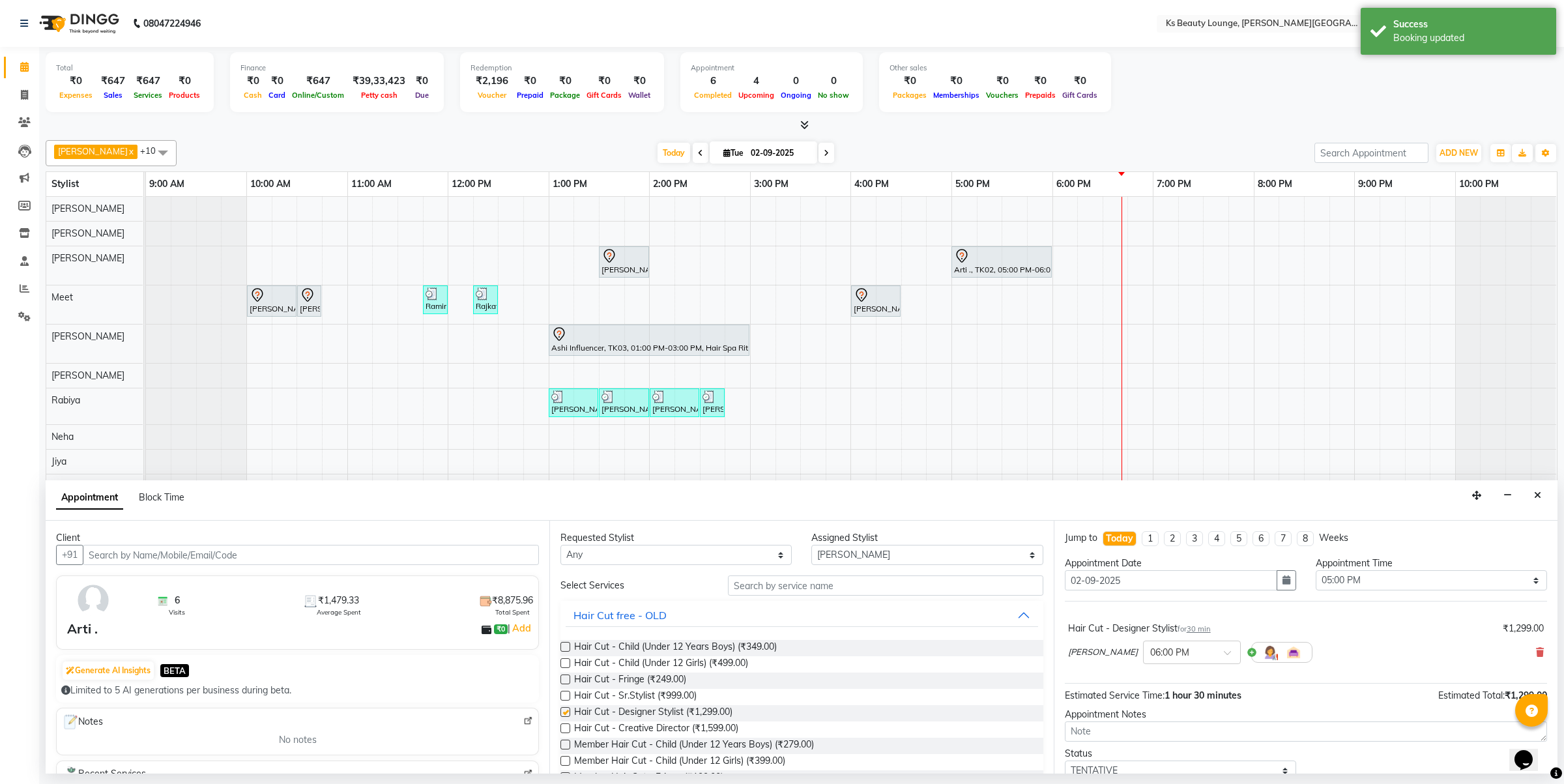
checkbox input "false"
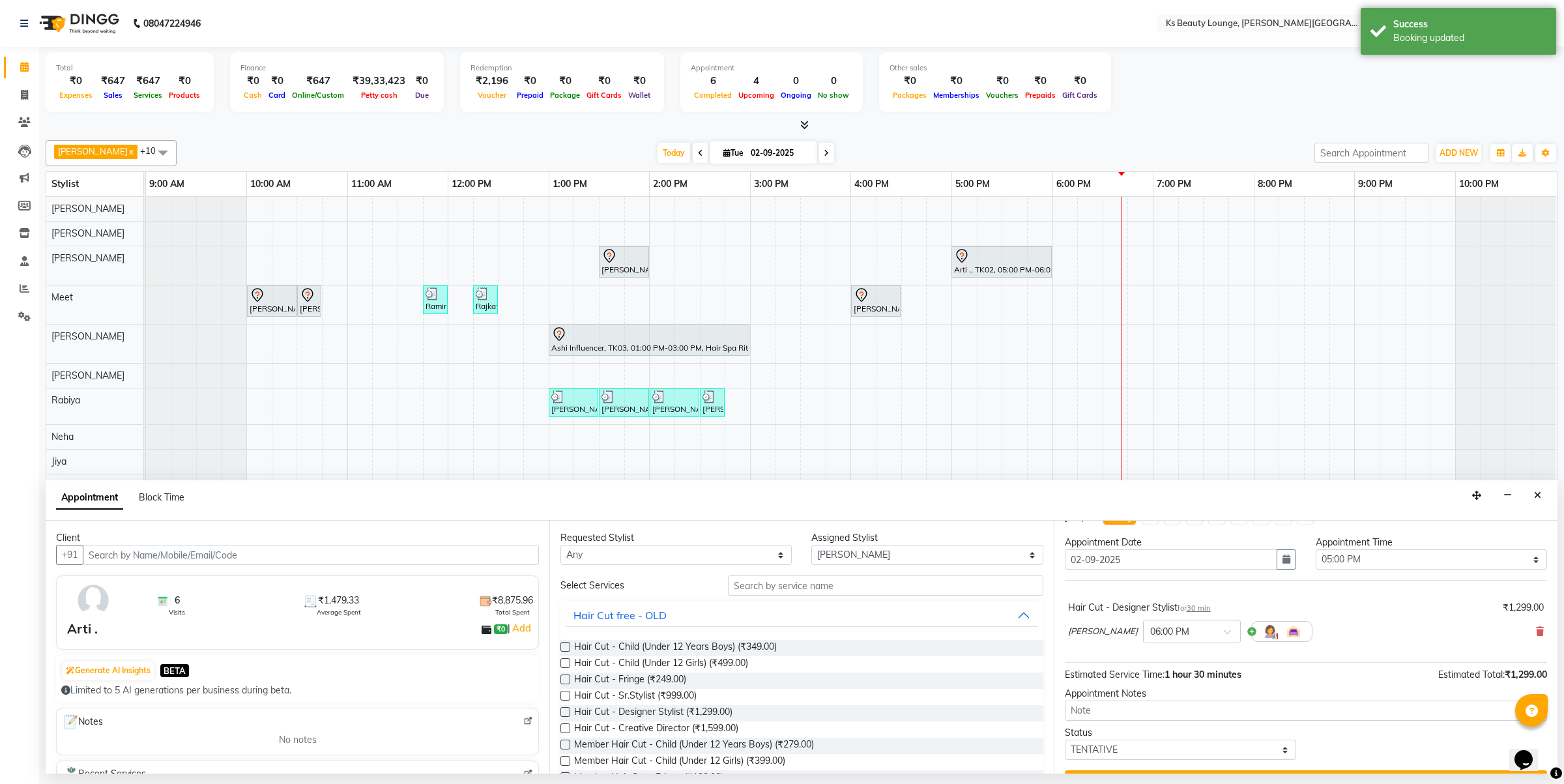
scroll to position [53, 0]
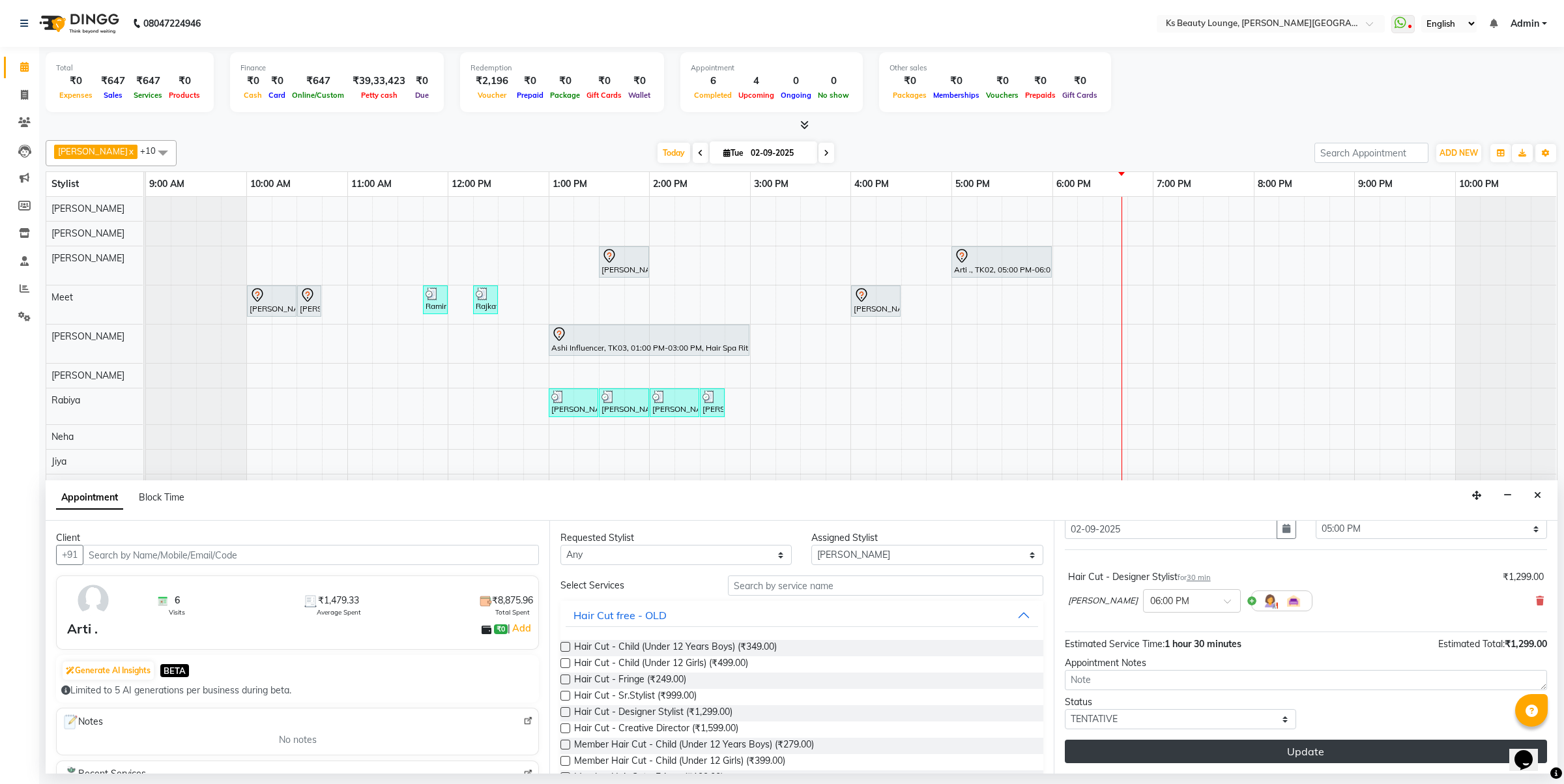
click at [1331, 744] on button "Update" at bounding box center [1306, 751] width 482 height 23
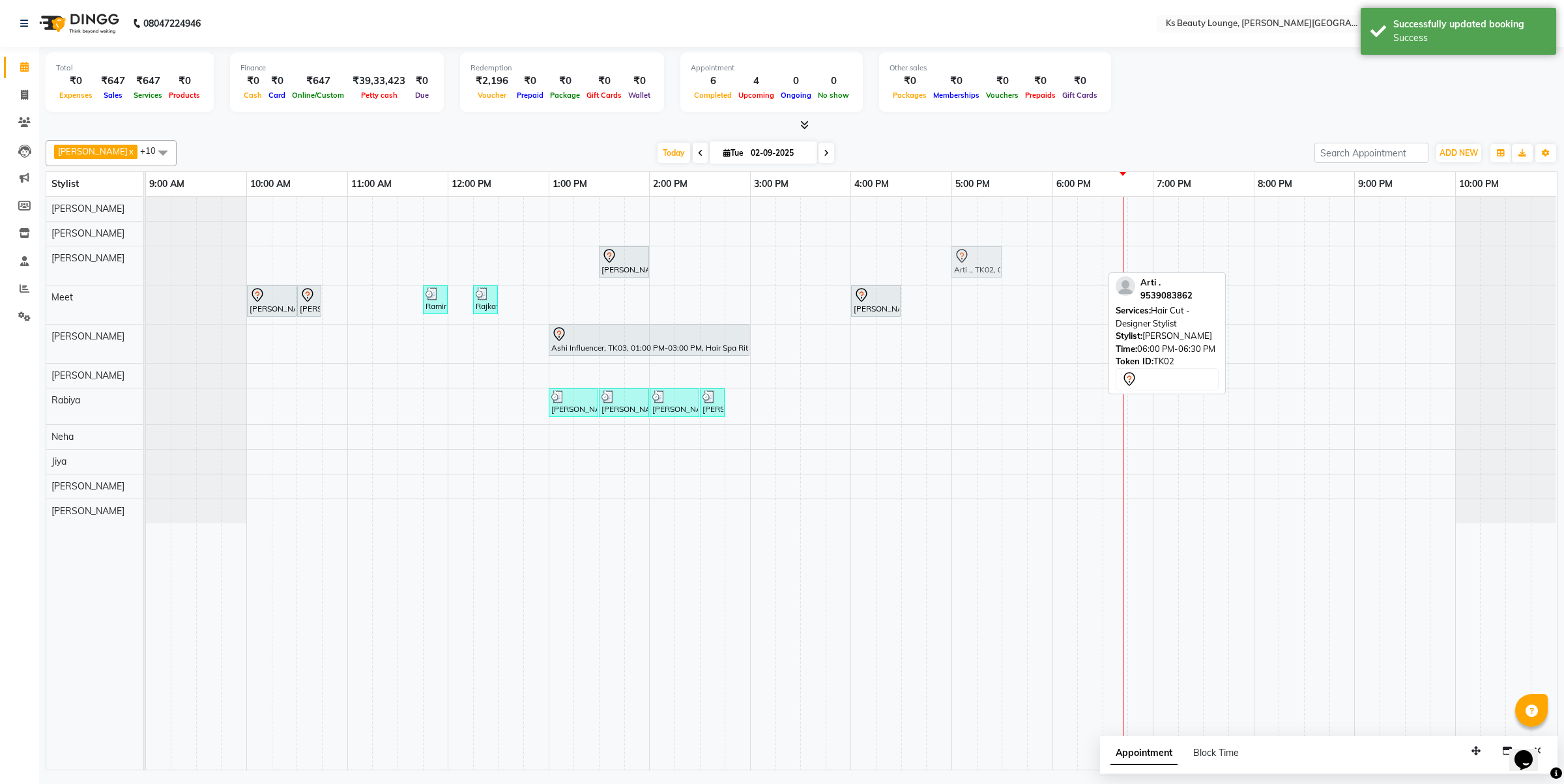
drag, startPoint x: 1074, startPoint y: 265, endPoint x: 972, endPoint y: 265, distance: 102.0
click at [146, 265] on div "HARSH GUPTA, TK06, 01:30 PM-02:00 PM, Haircut - Sr.Stylist Arti ., TK02, 06:00 …" at bounding box center [146, 265] width 0 height 38
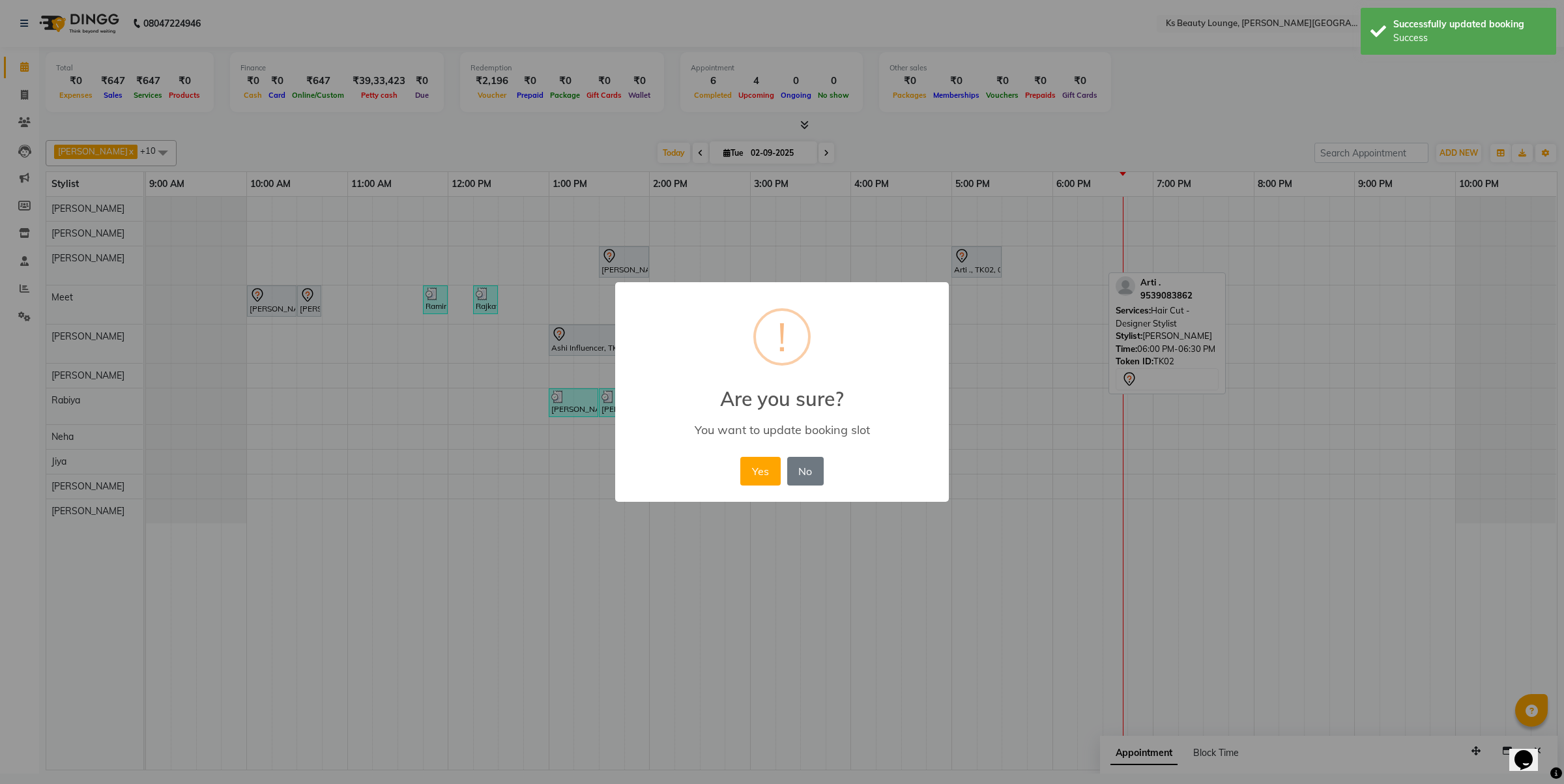
click at [740, 457] on button "Yes" at bounding box center [760, 471] width 40 height 29
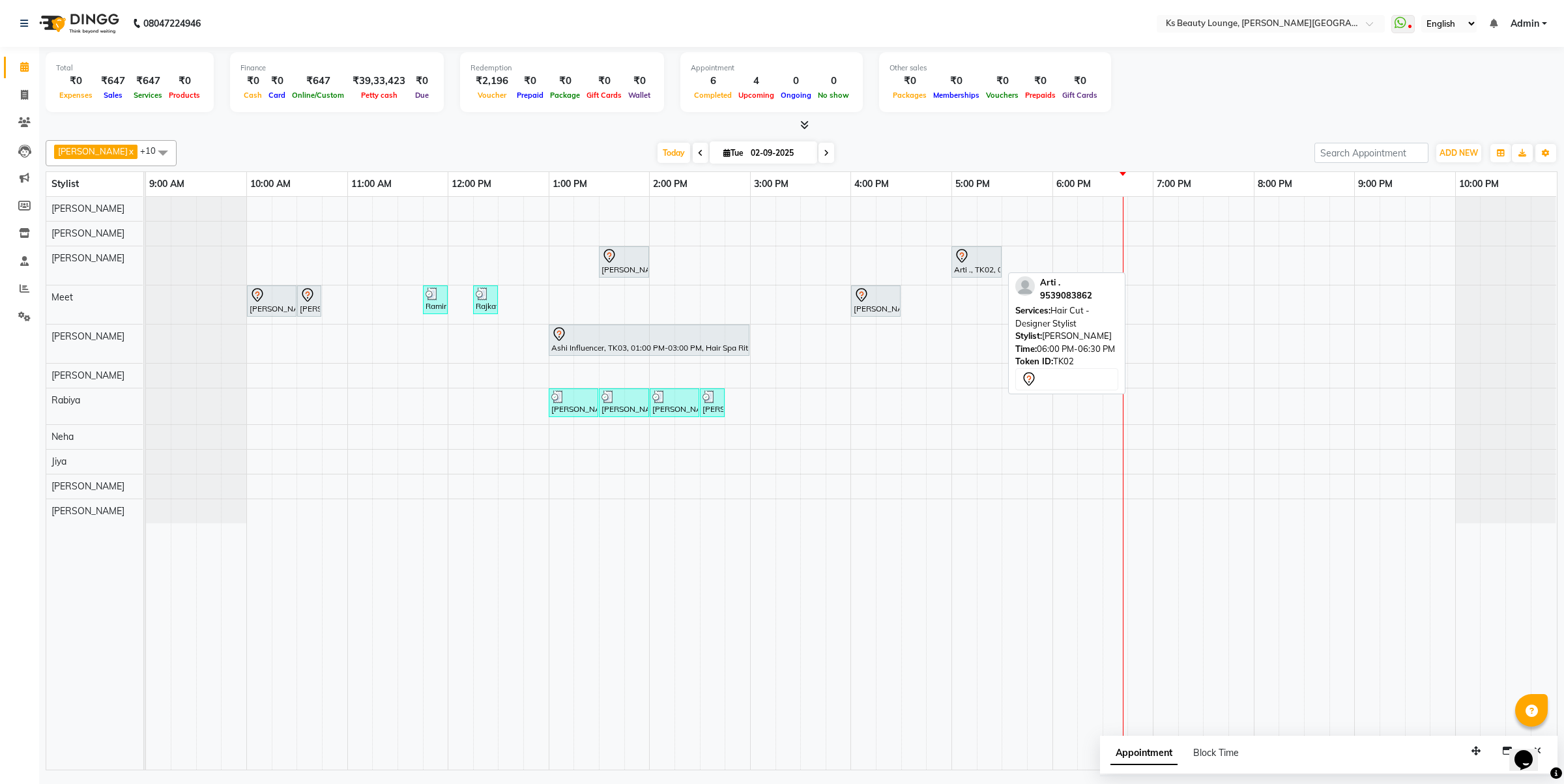
click at [972, 265] on div "Arti ., TK02, 05:00 PM-05:30 PM, Hair Cut - Designer Stylist" at bounding box center [977, 261] width 48 height 27
click at [963, 259] on icon at bounding box center [962, 256] width 16 height 16
select select "7"
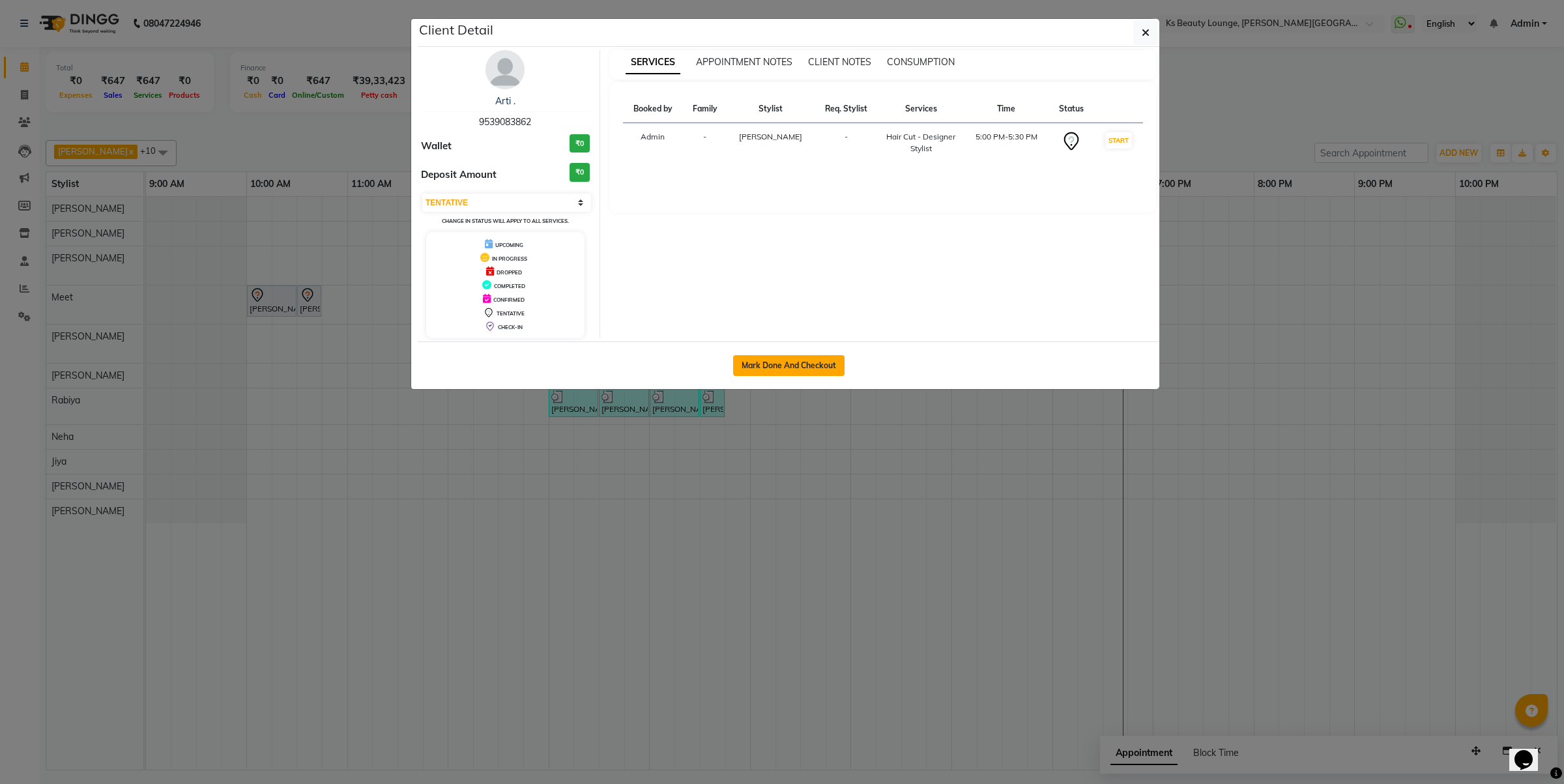
click at [761, 369] on button "Mark Done And Checkout" at bounding box center [788, 365] width 112 height 21
select select "4411"
select select "service"
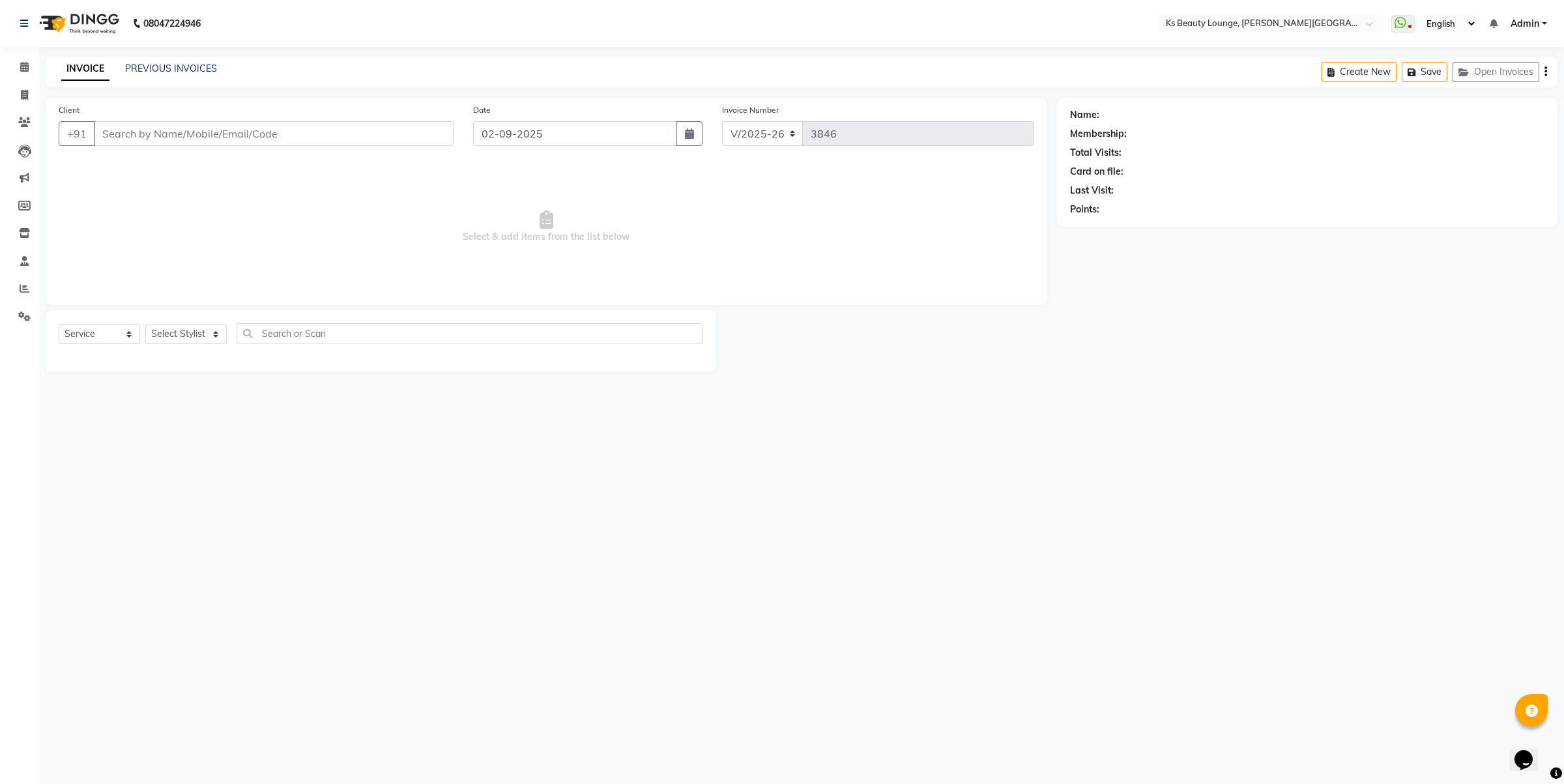
type input "9539083862"
select select "61598"
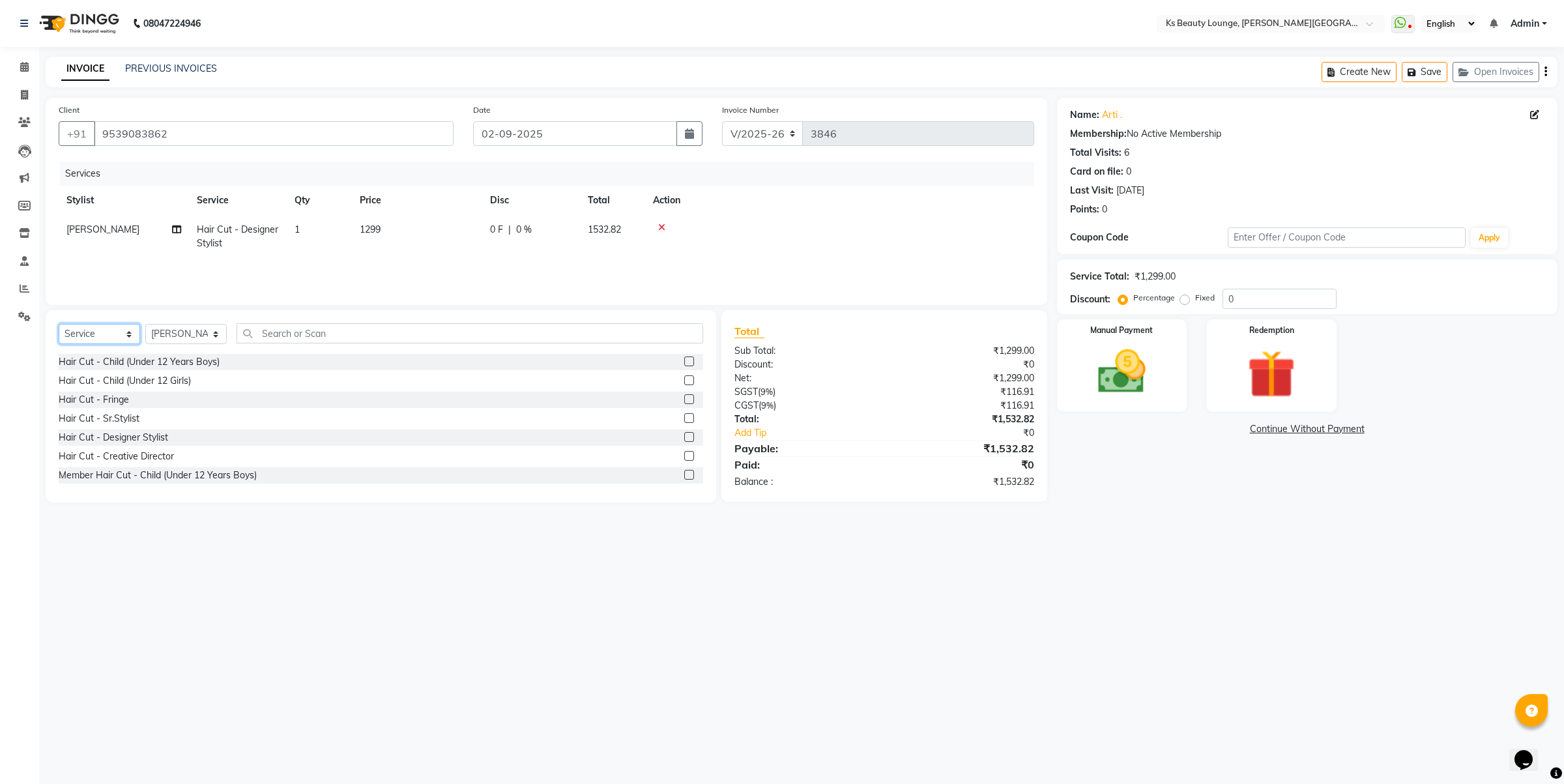
click at [105, 327] on select "Select Service Product Membership Package Voucher Prepaid Gift Card" at bounding box center [99, 334] width 81 height 20
click at [59, 324] on select "Select Service Product Membership Package Voucher Prepaid Gift Card" at bounding box center [99, 334] width 81 height 20
click at [94, 337] on select "Select Service Product Membership Package Voucher Prepaid Gift Card" at bounding box center [99, 334] width 81 height 20
select select "membership"
click at [59, 324] on select "Select Service Product Membership Package Voucher Prepaid Gift Card" at bounding box center [99, 334] width 81 height 20
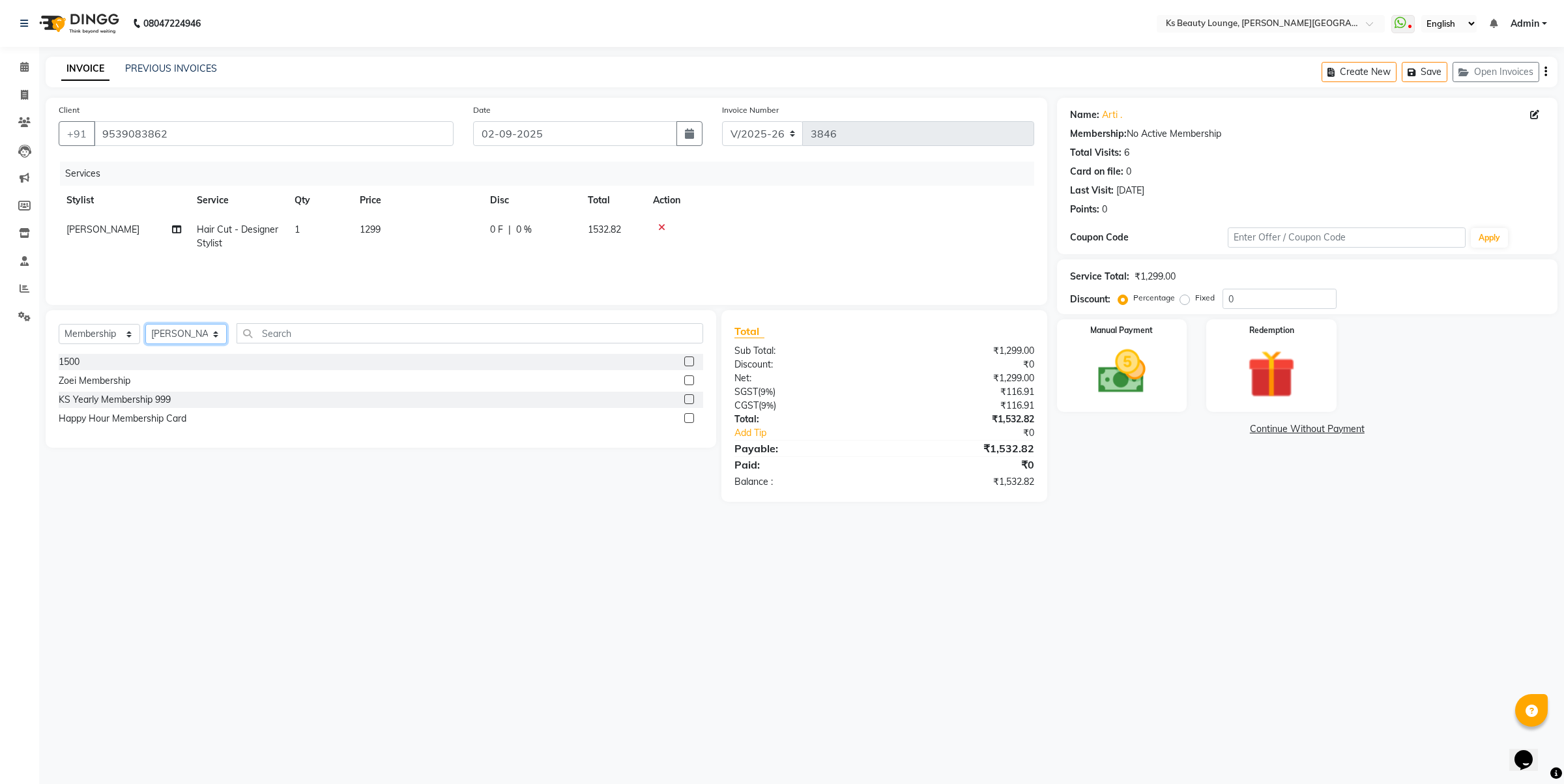
click at [168, 337] on select "Select Stylist Ali Shaikh Ayesha Bhim Sharma Farheen Heena Khan Jibi Jiya kalya…" at bounding box center [186, 334] width 81 height 20
select select "74171"
click at [146, 324] on select "Select Stylist Ali Shaikh Ayesha Bhim Sharma Farheen Heena Khan Jibi Jiya kalya…" at bounding box center [186, 334] width 81 height 20
click at [318, 323] on input "text" at bounding box center [470, 333] width 466 height 20
click at [689, 412] on div at bounding box center [693, 418] width 19 height 17
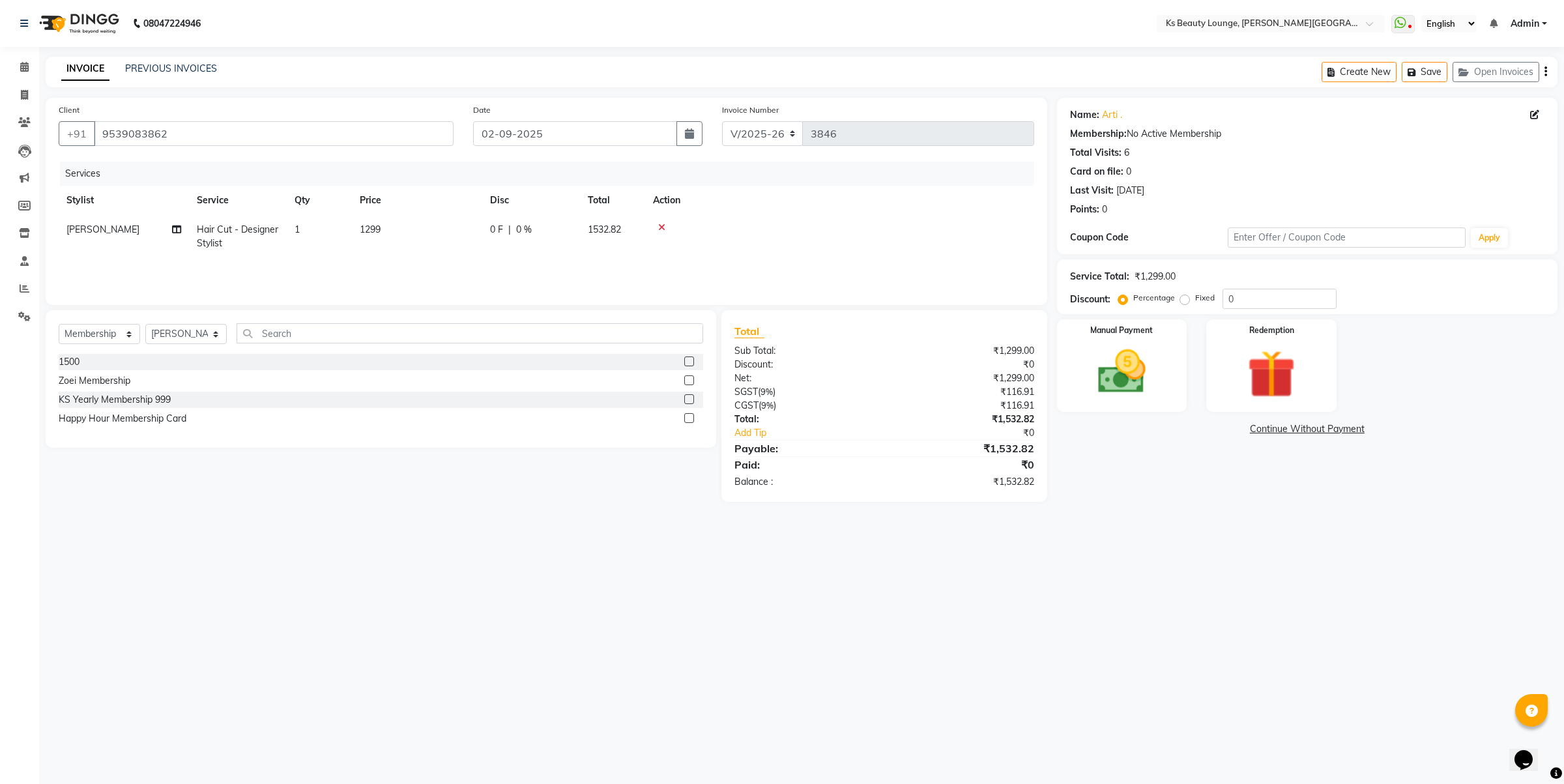
click at [692, 418] on label at bounding box center [689, 418] width 10 height 10
click at [692, 418] on input "checkbox" at bounding box center [688, 418] width 8 height 8
select select "select"
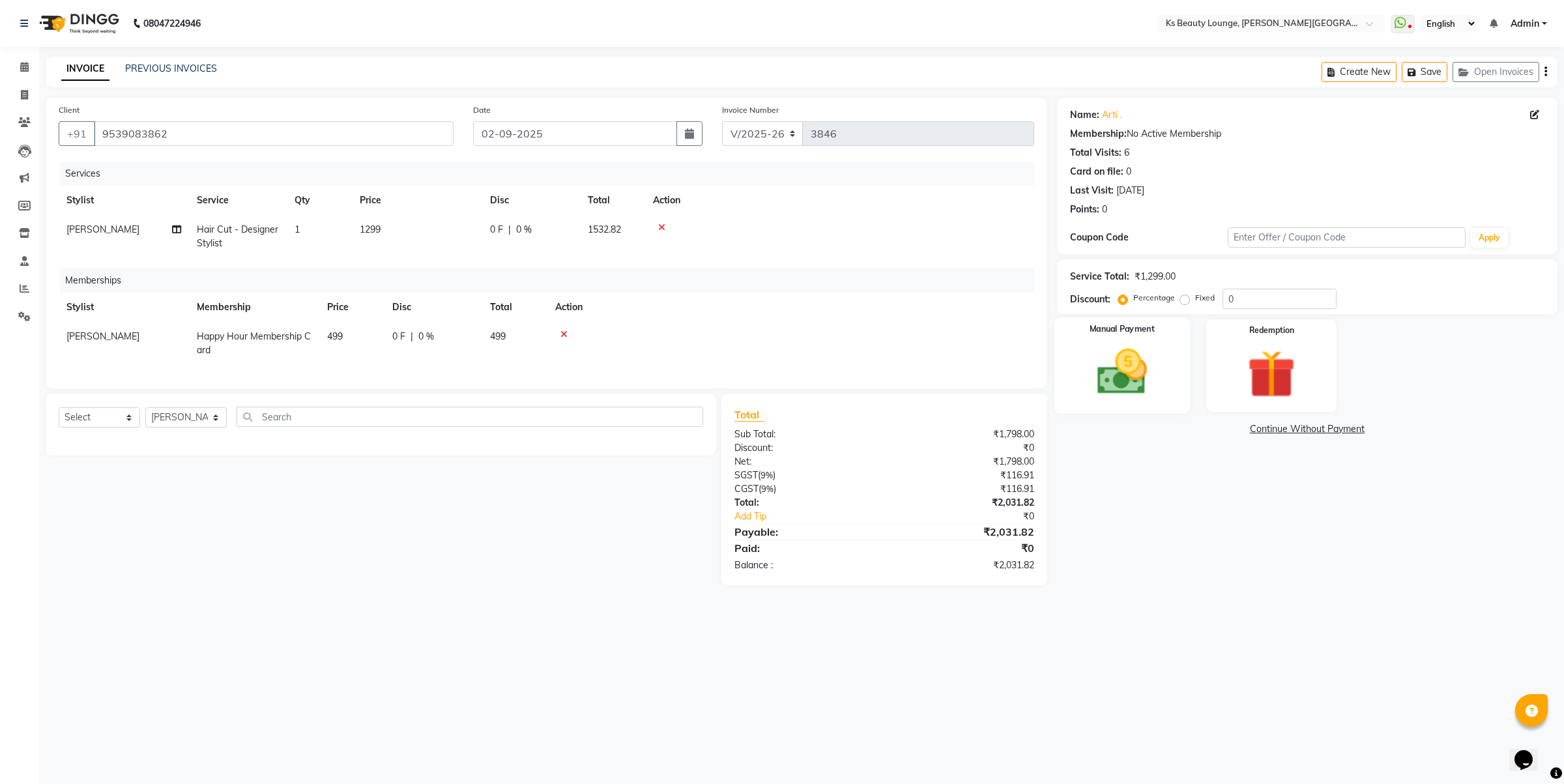
click at [1099, 370] on img at bounding box center [1122, 371] width 81 height 57
drag, startPoint x: 1129, startPoint y: 399, endPoint x: 1135, endPoint y: 404, distance: 7.8
click at [1130, 399] on img at bounding box center [1122, 373] width 79 height 56
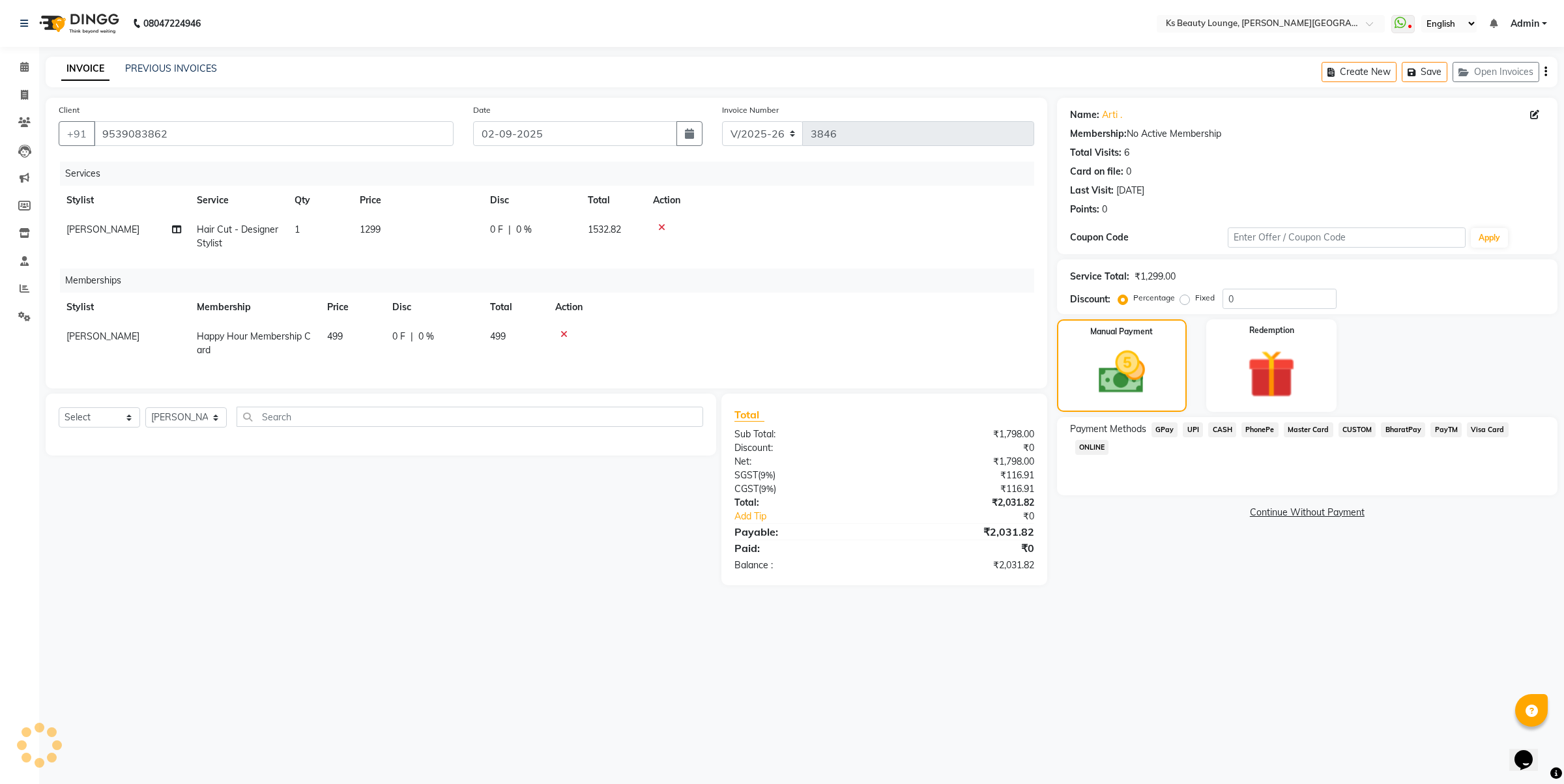
click at [1216, 423] on span "CASH" at bounding box center [1222, 430] width 28 height 15
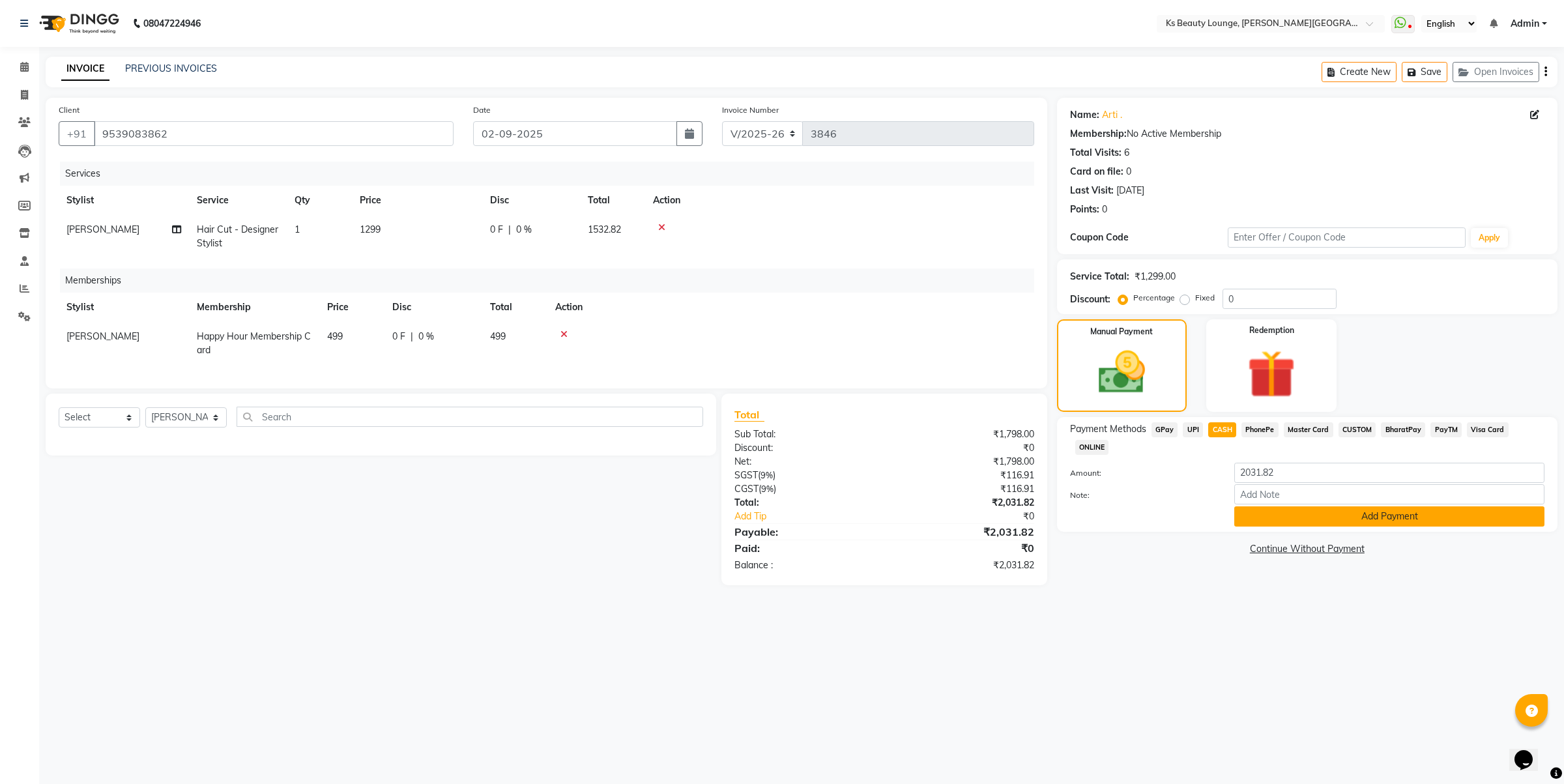
click at [1354, 506] on button "Add Payment" at bounding box center [1389, 516] width 310 height 20
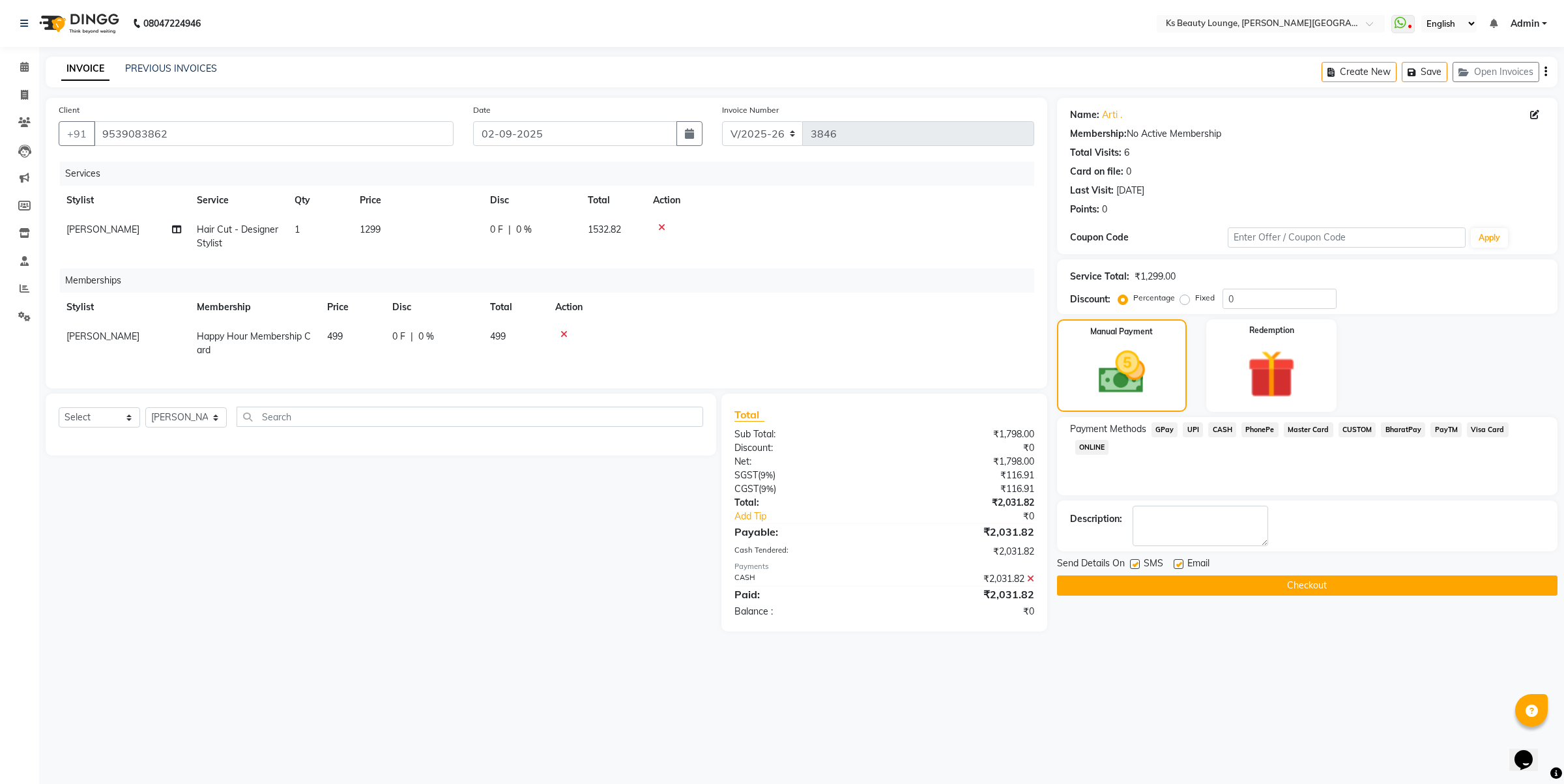
click at [1324, 578] on button "Checkout" at bounding box center [1307, 586] width 500 height 20
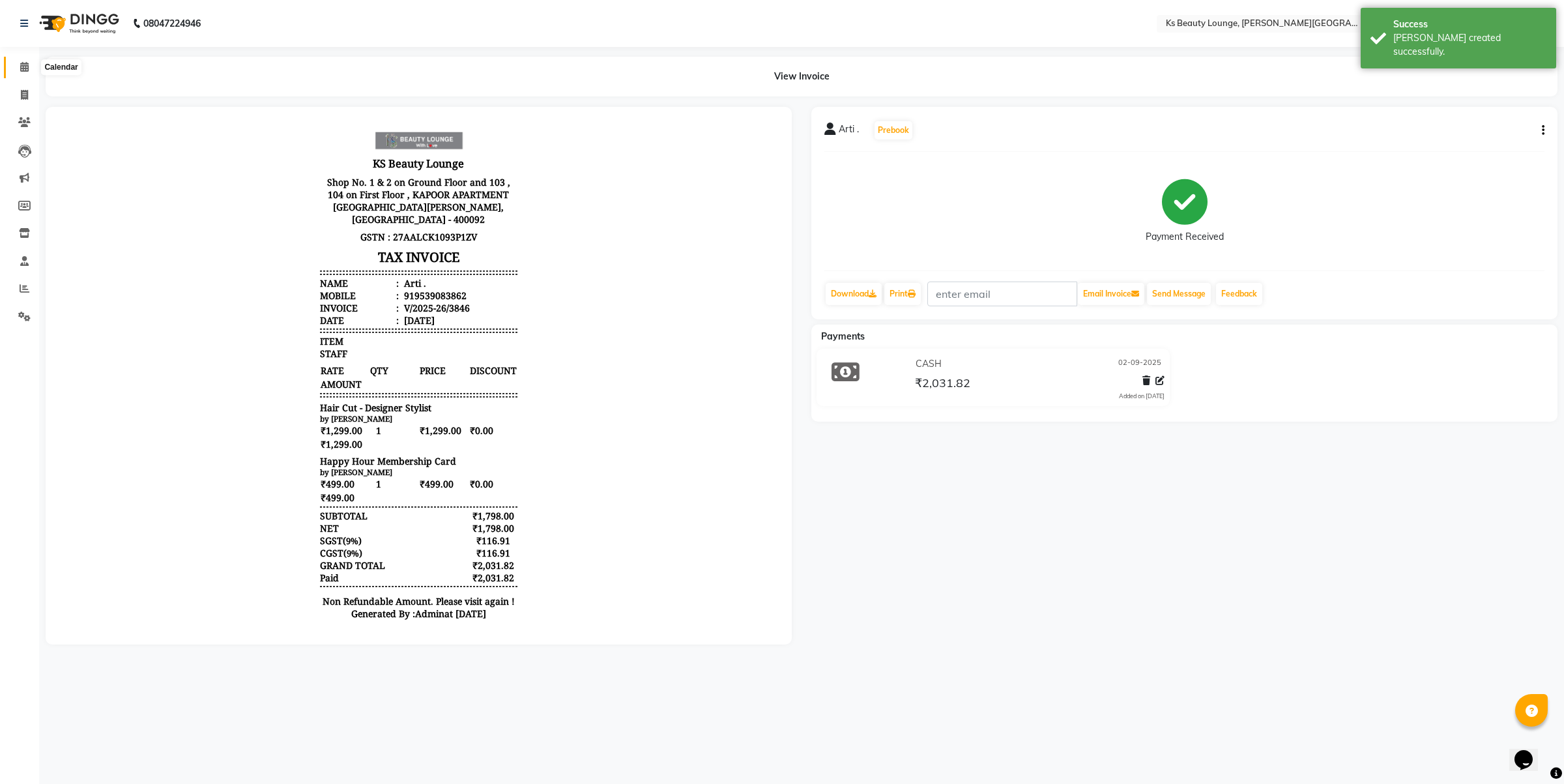
click at [23, 65] on icon at bounding box center [24, 67] width 8 height 10
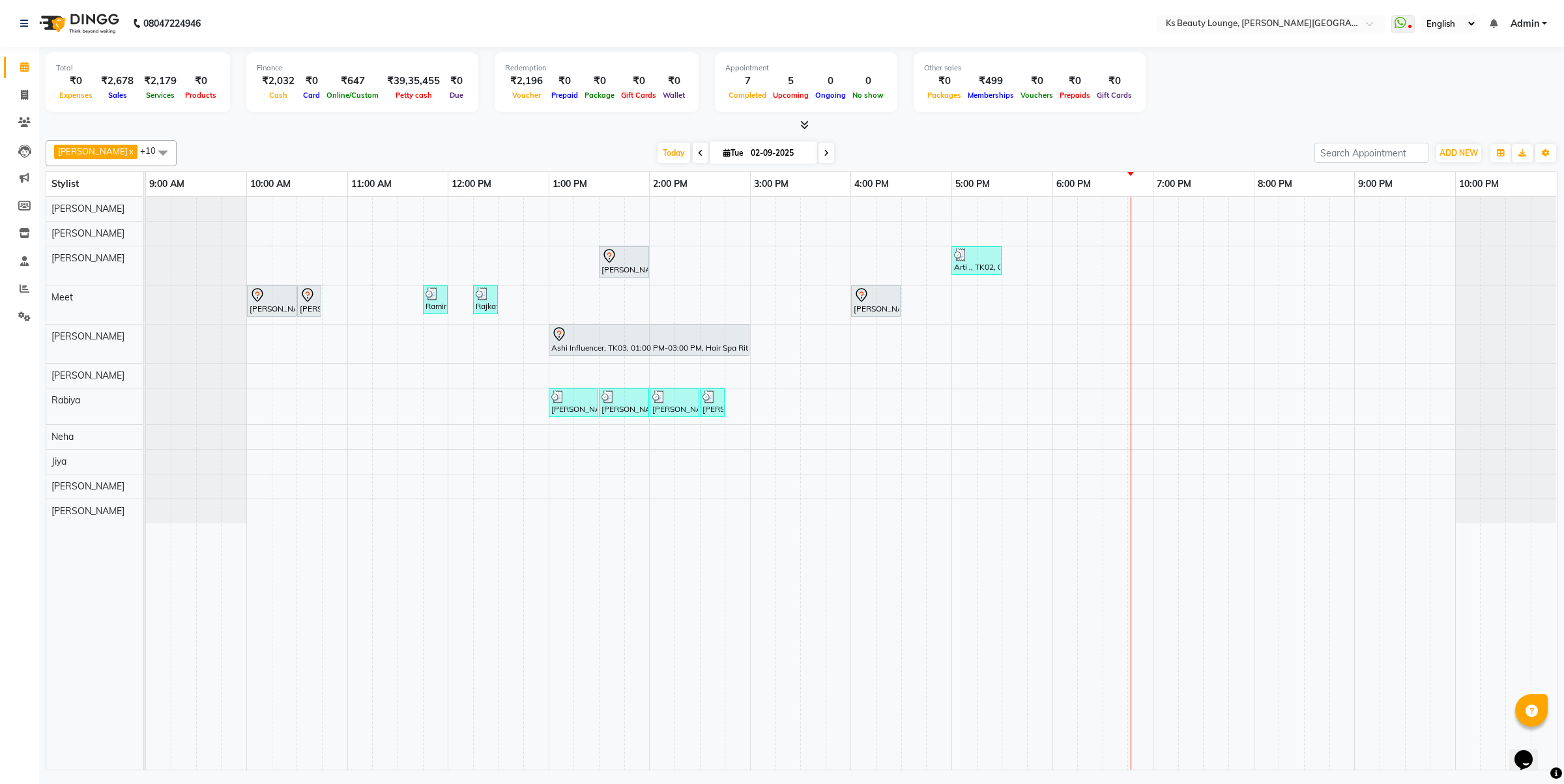
click at [693, 154] on span at bounding box center [701, 153] width 16 height 20
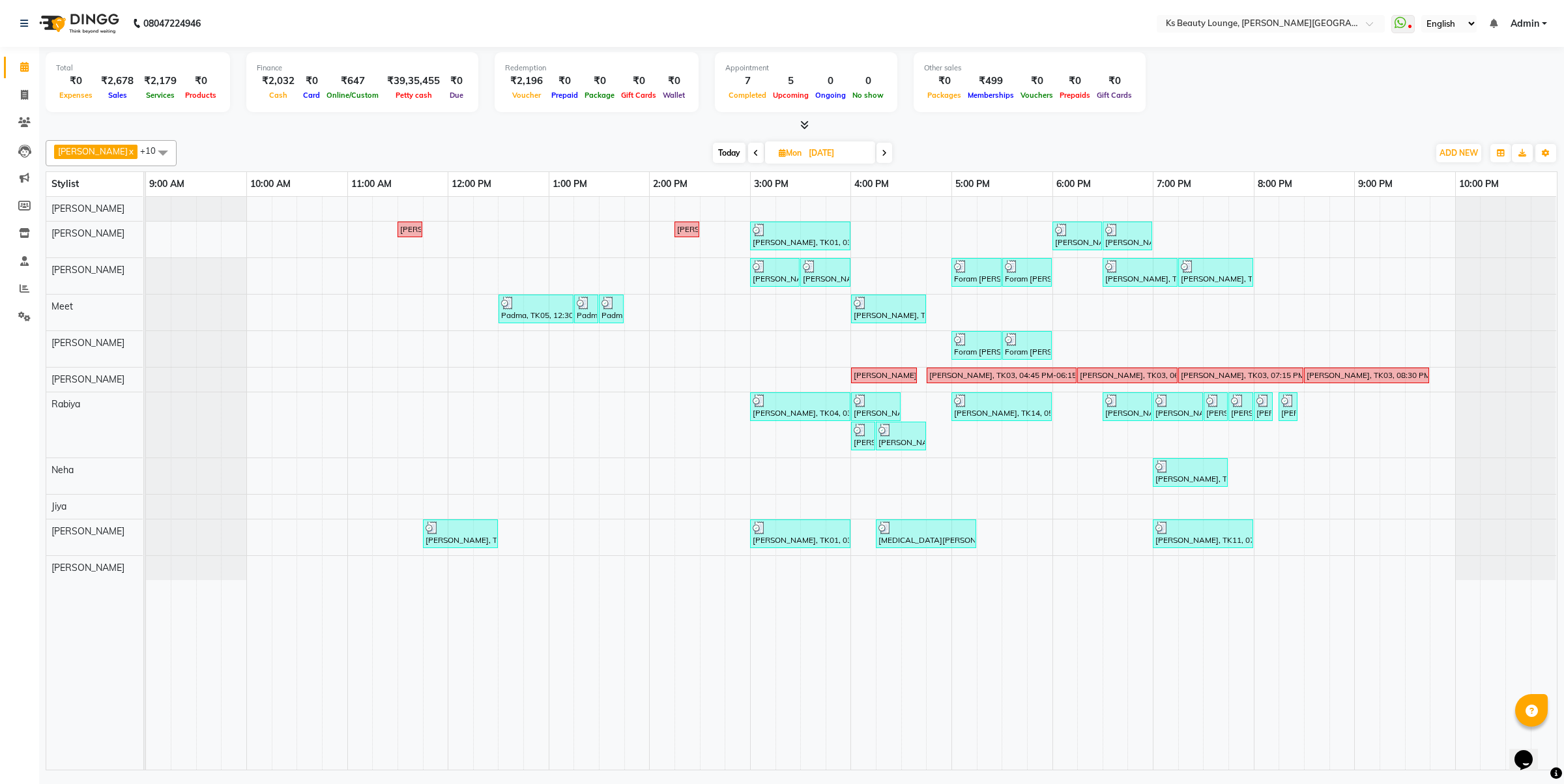
click at [719, 149] on span "Today" at bounding box center [729, 153] width 32 height 20
type input "02-09-2025"
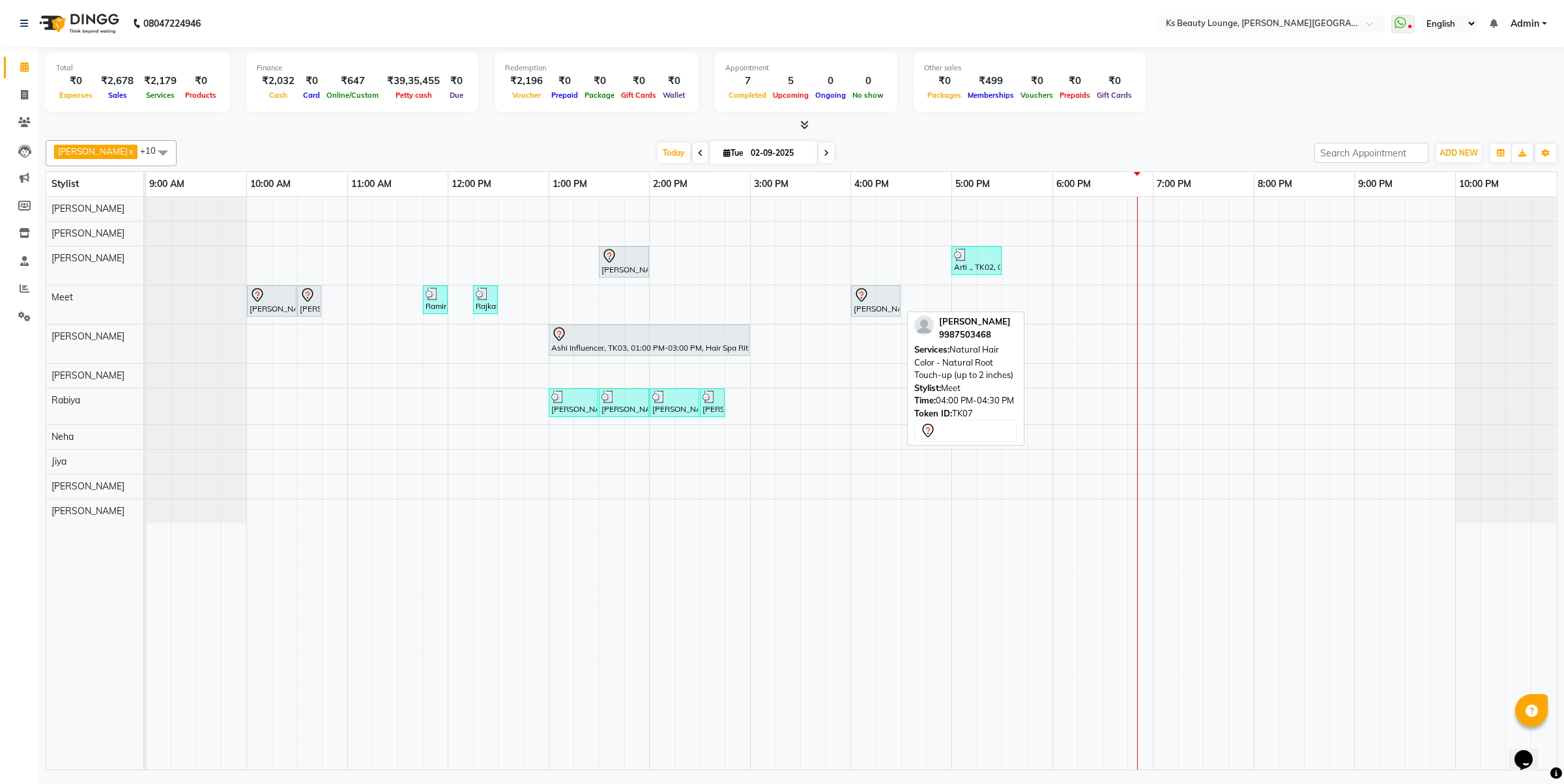
click at [862, 288] on icon at bounding box center [861, 295] width 16 height 16
select select "7"
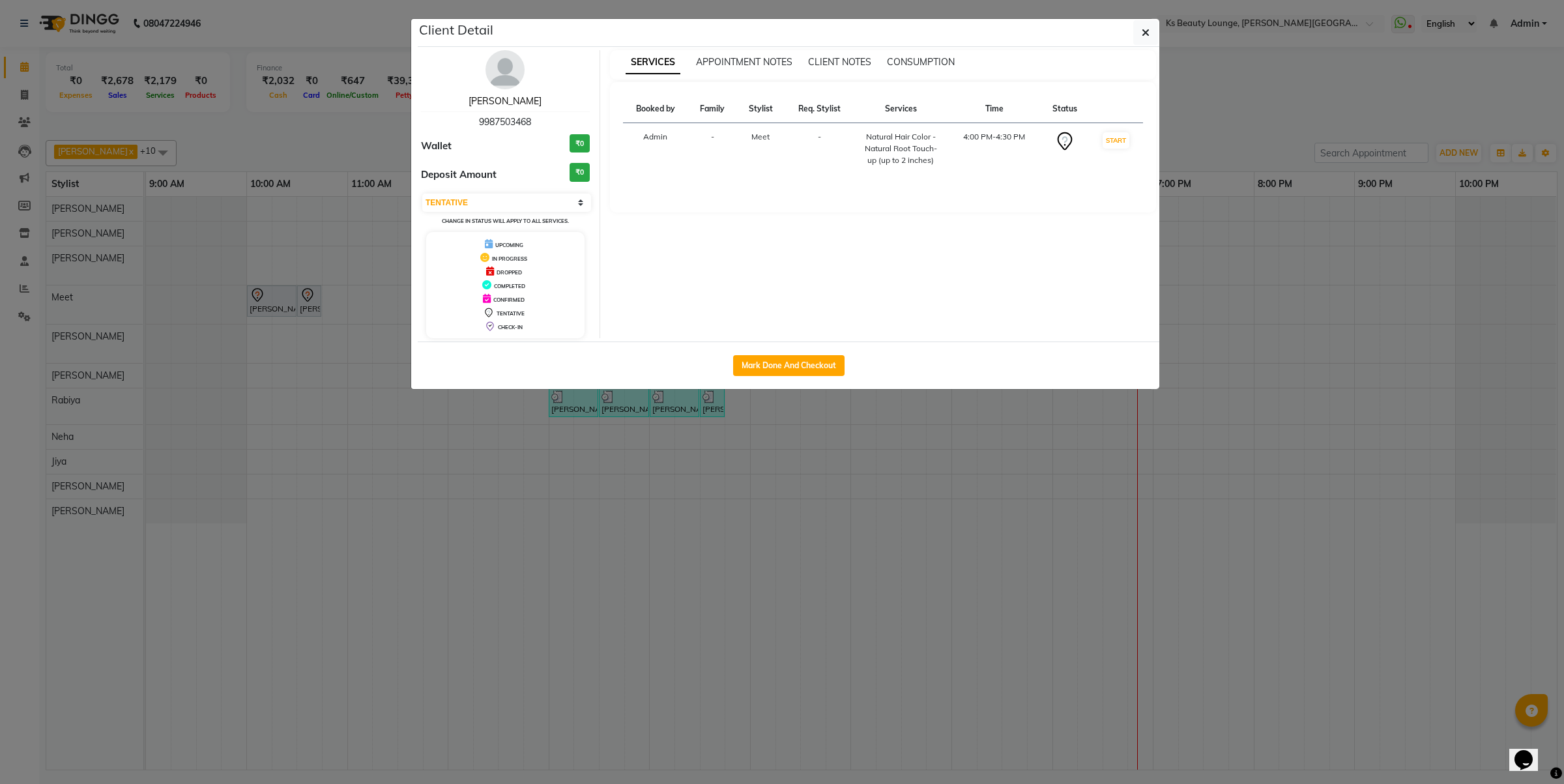
click at [519, 100] on link "[PERSON_NAME]" at bounding box center [505, 101] width 73 height 12
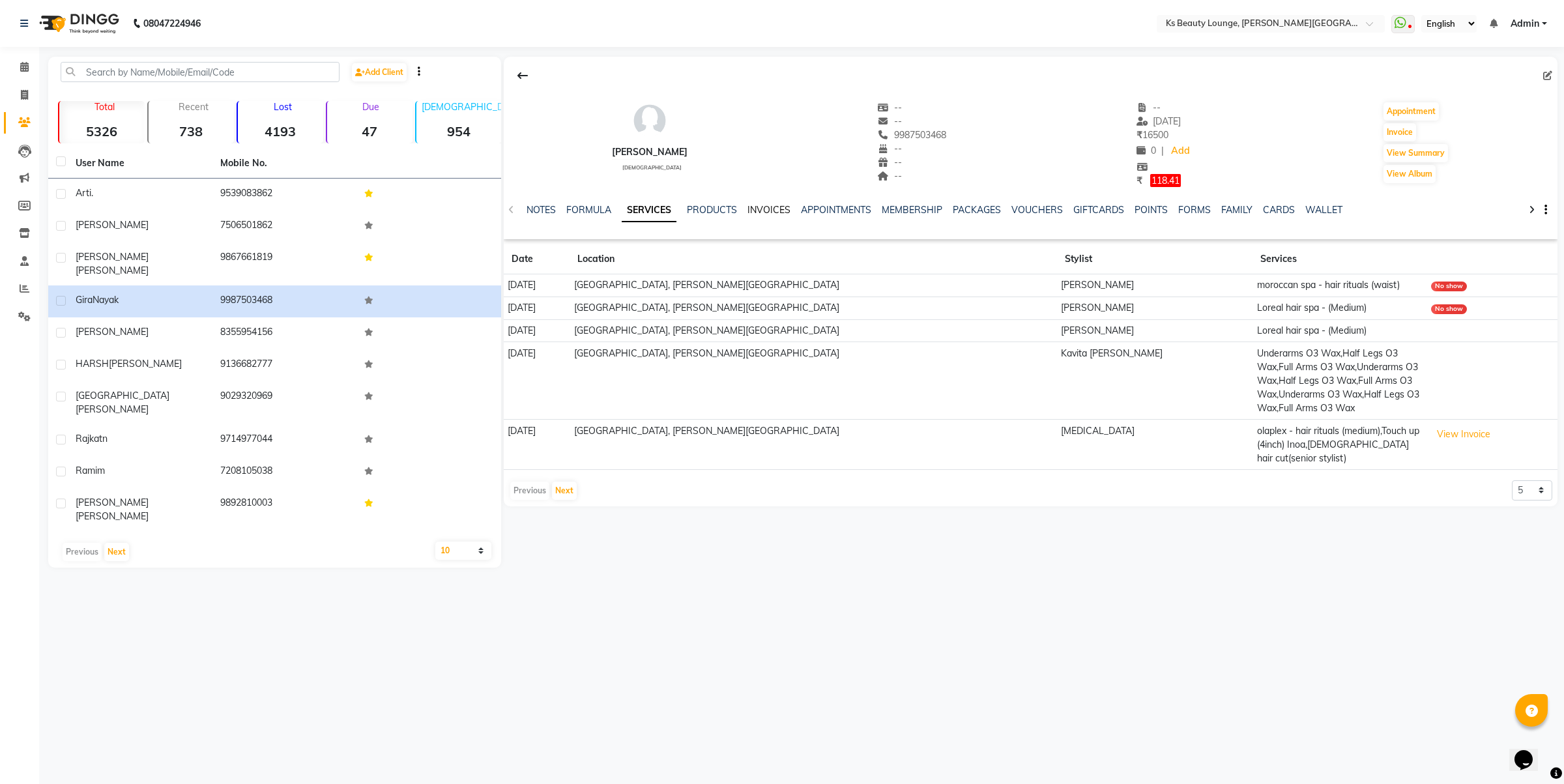
click at [758, 213] on link "INVOICES" at bounding box center [769, 210] width 43 height 12
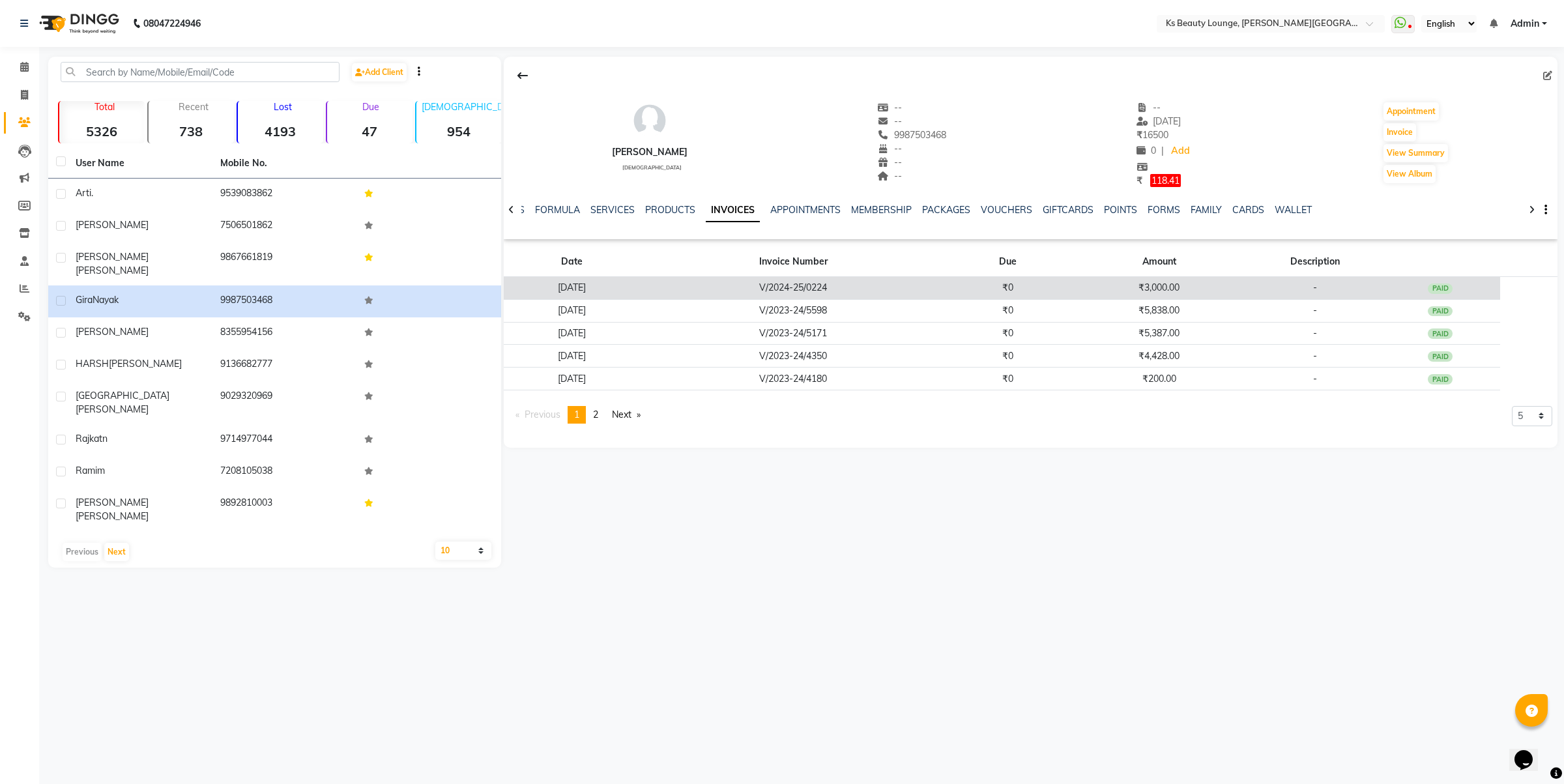
click at [1011, 288] on td "₹0" at bounding box center [1007, 288] width 122 height 23
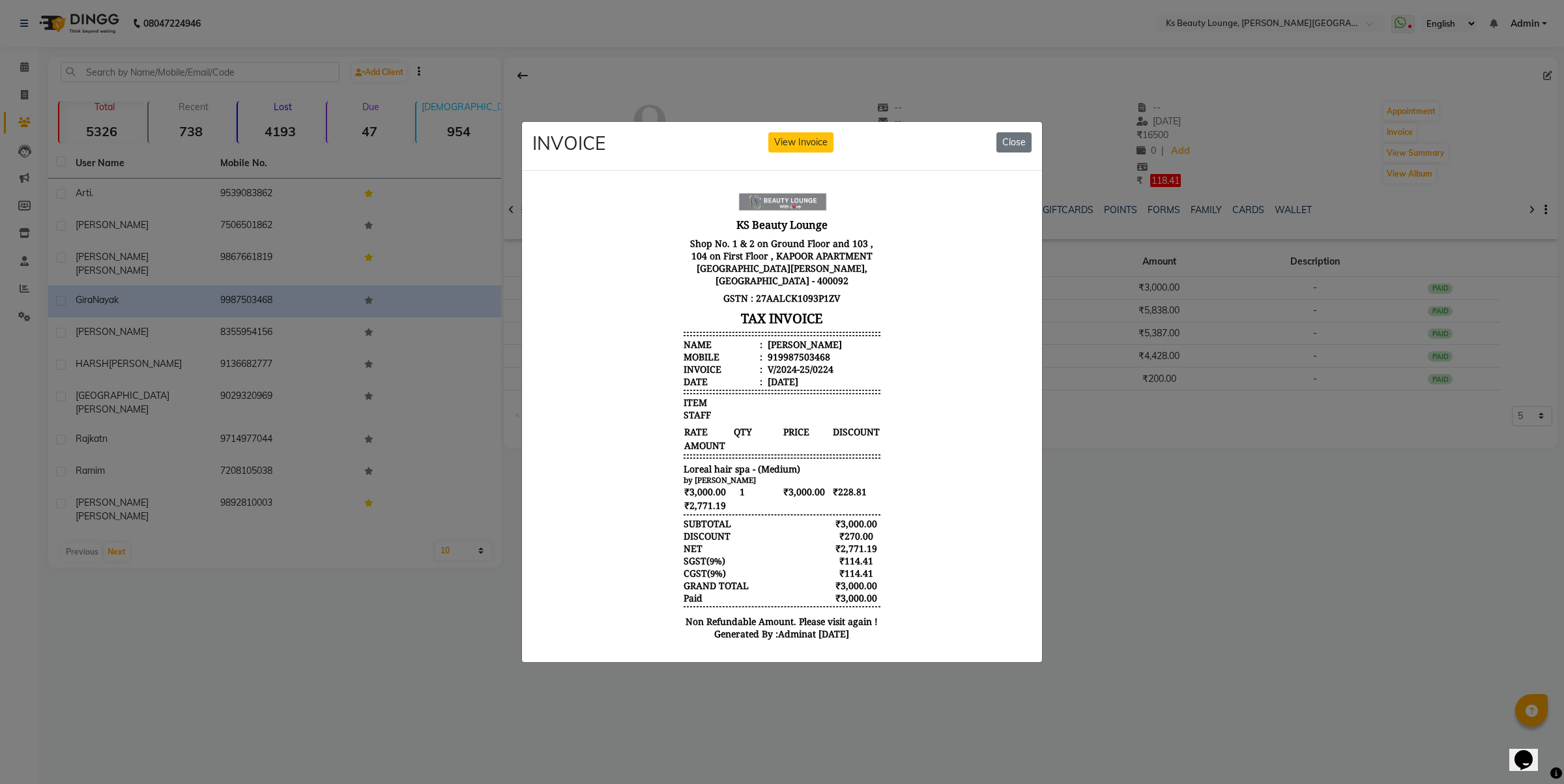
click at [1194, 365] on ngb-modal-window "INVOICE View Invoice Close" at bounding box center [782, 392] width 1564 height 784
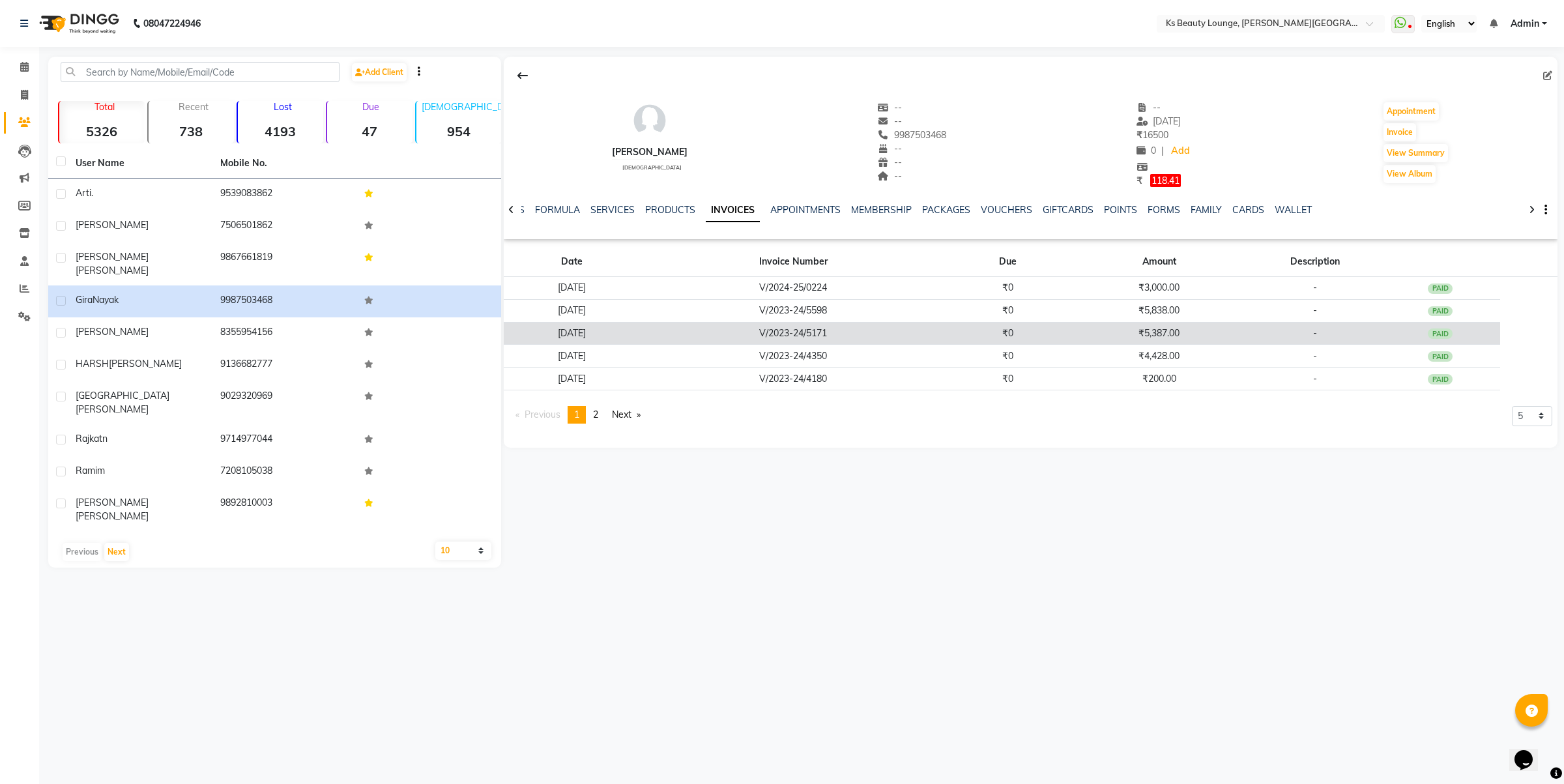
click at [1126, 324] on td "₹5,387.00" at bounding box center [1159, 333] width 181 height 23
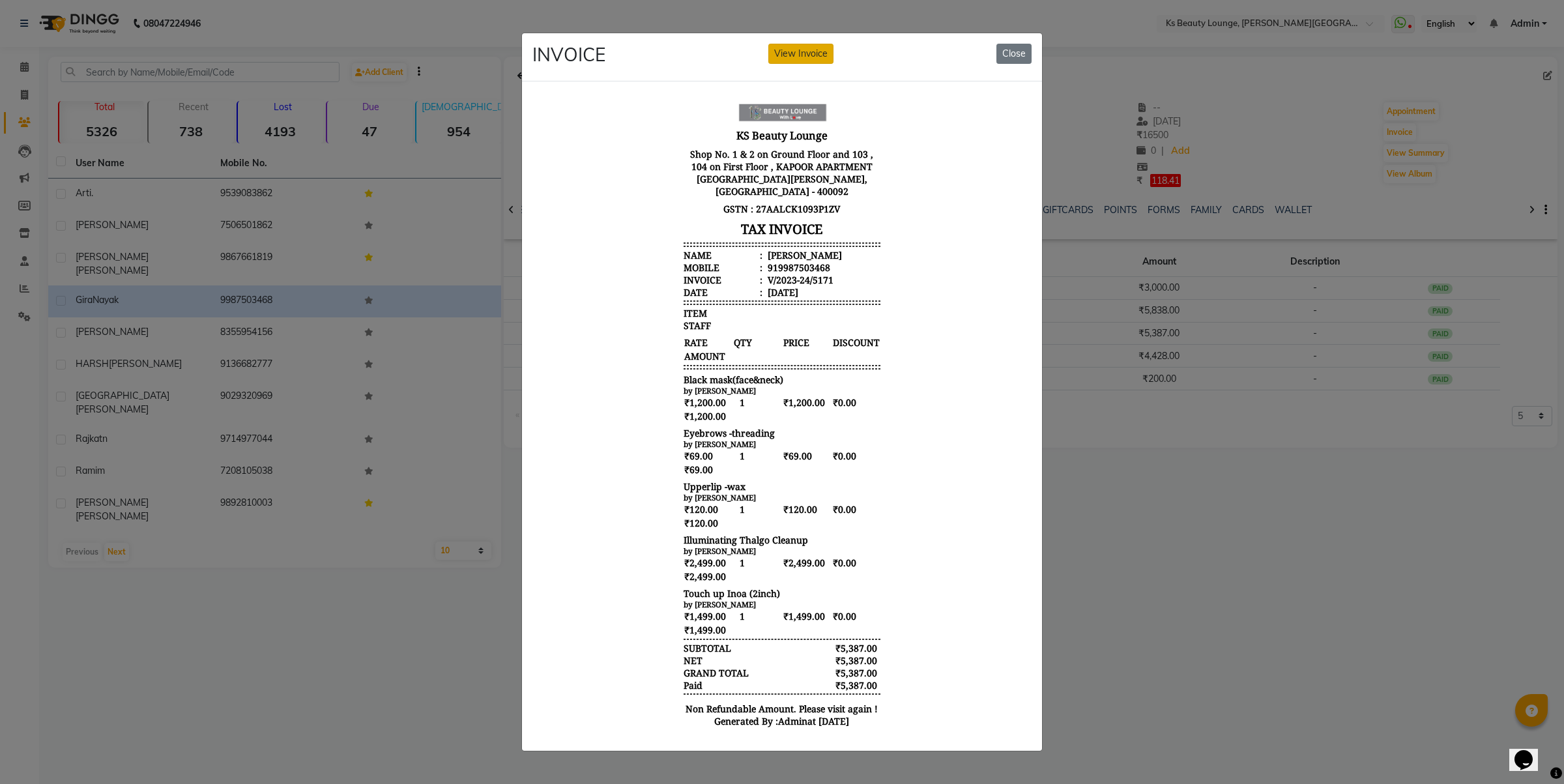
drag, startPoint x: 811, startPoint y: 50, endPoint x: 297, endPoint y: 10, distance: 515.6
click at [811, 50] on button "View Invoice" at bounding box center [801, 54] width 65 height 20
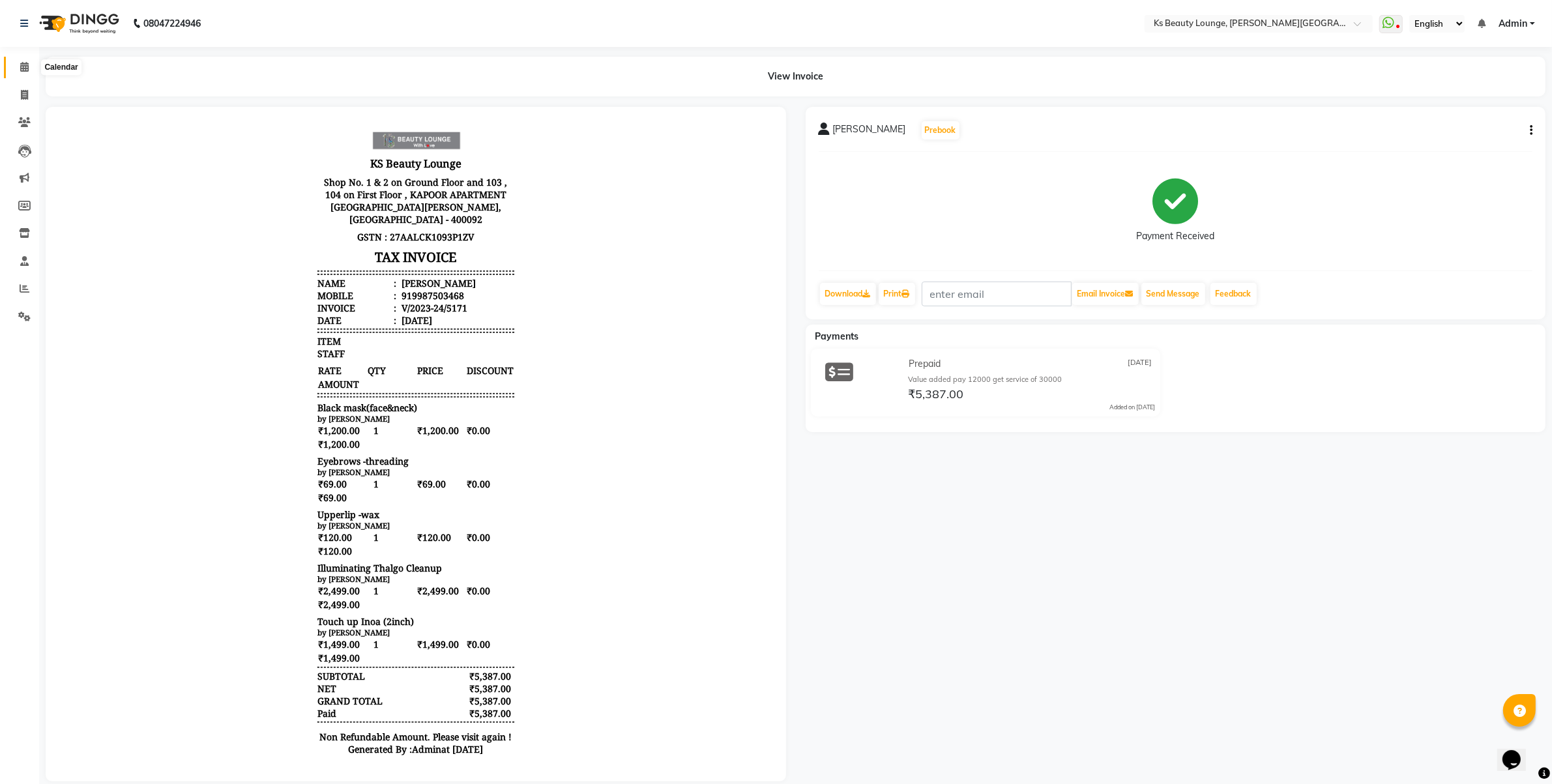
click at [17, 66] on span at bounding box center [25, 67] width 23 height 15
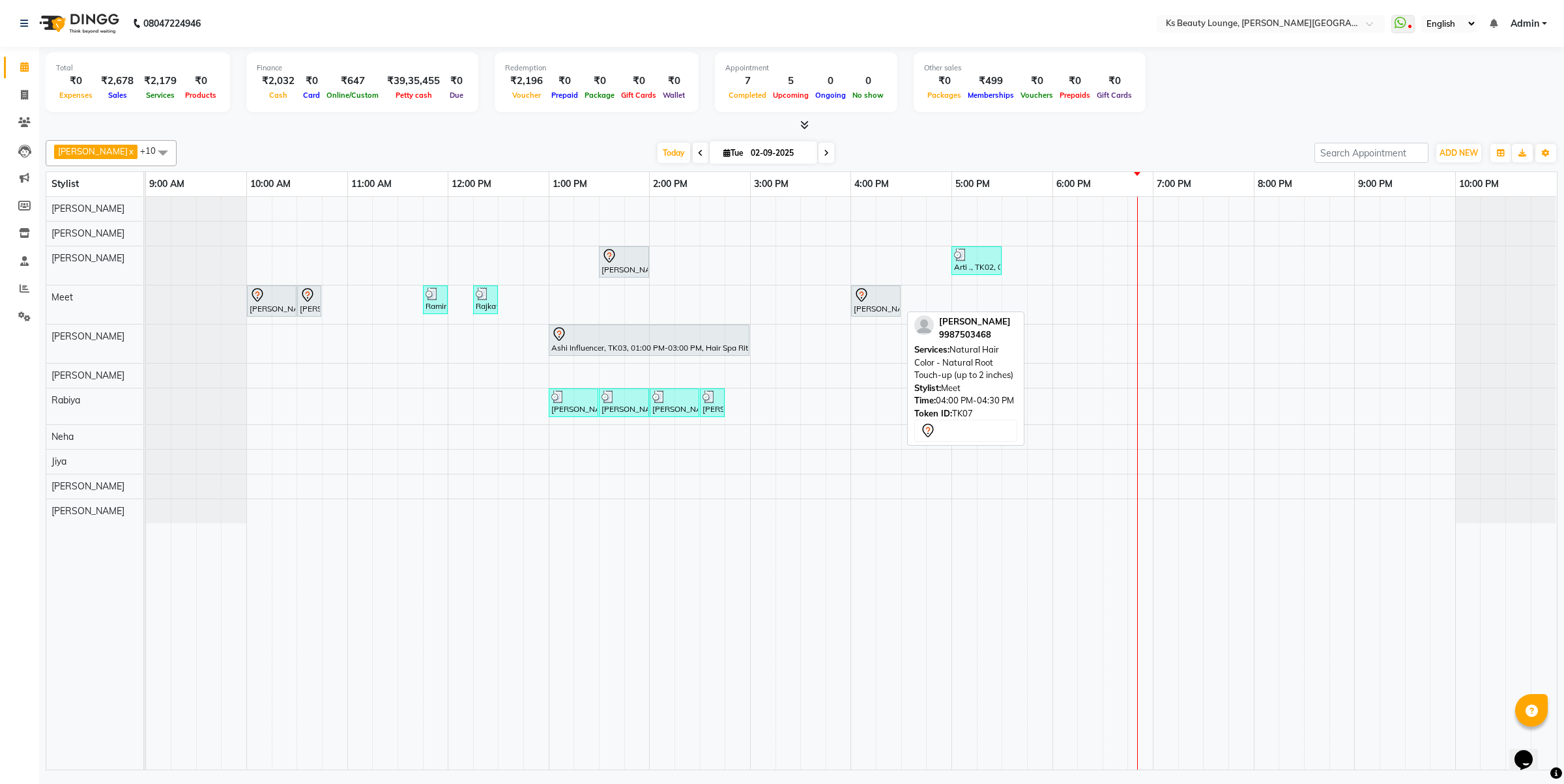
click at [865, 297] on icon at bounding box center [861, 295] width 16 height 16
select select "7"
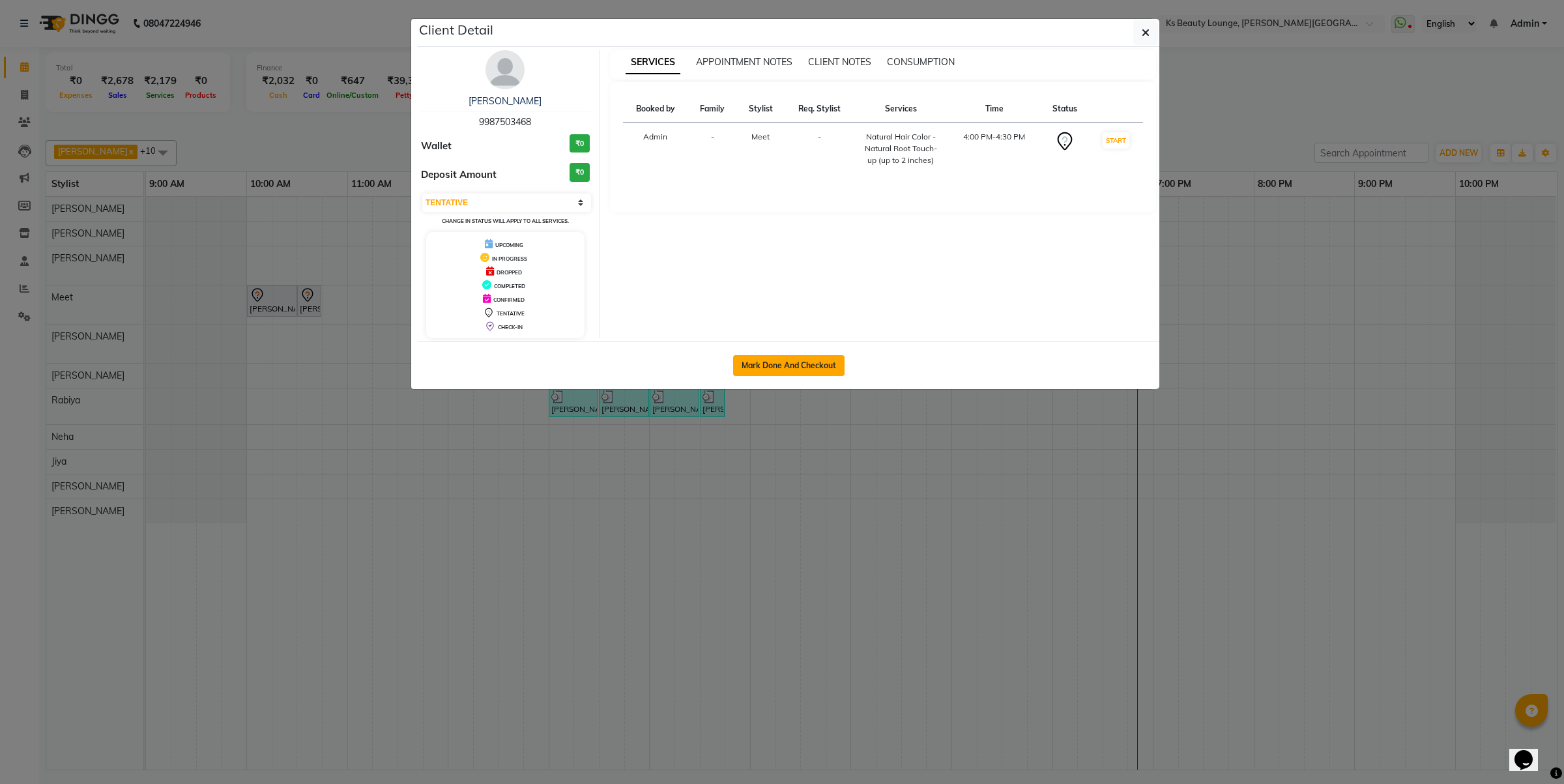
click at [839, 357] on button "Mark Done And Checkout" at bounding box center [788, 365] width 112 height 21
select select "service"
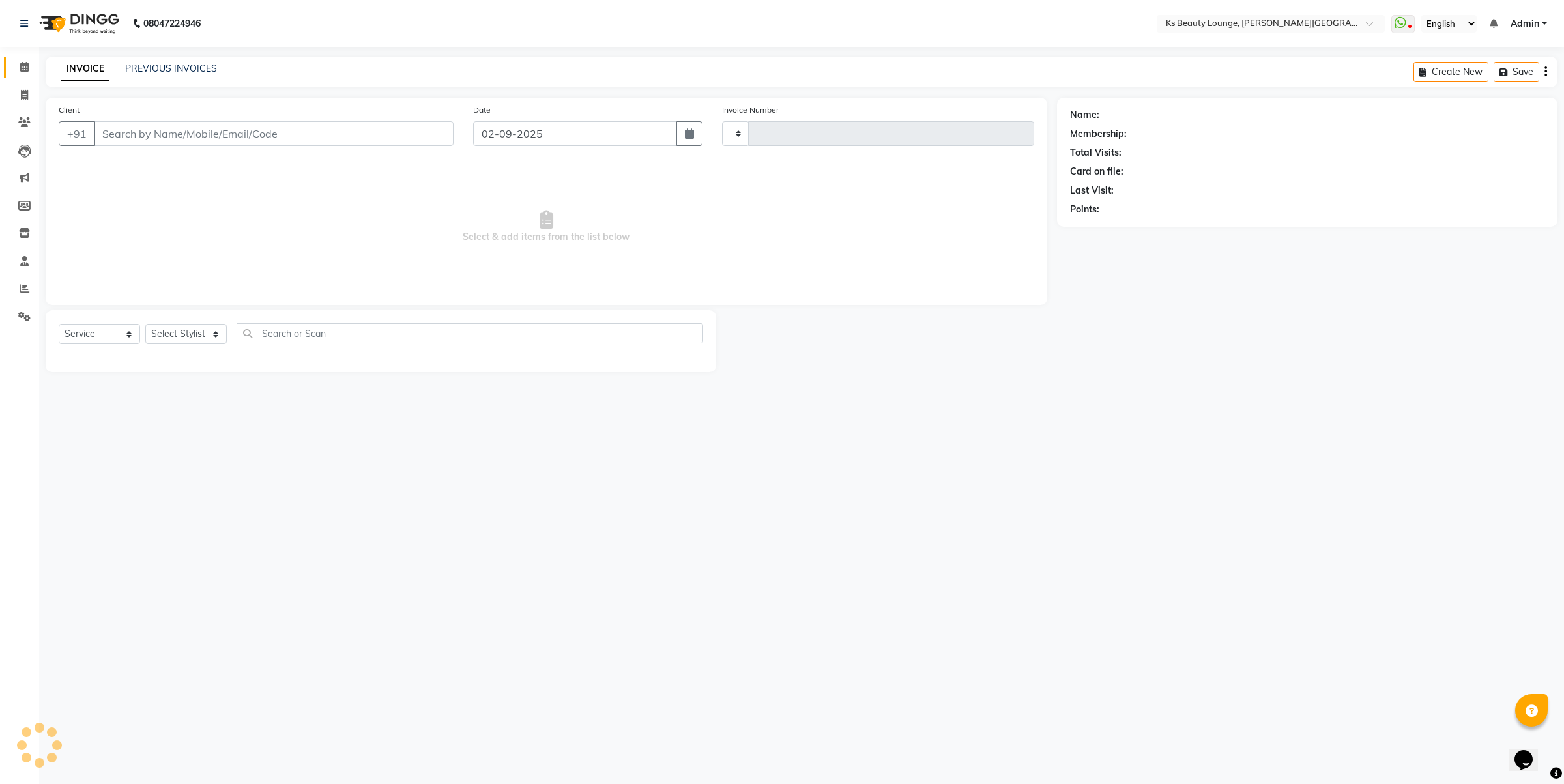
type input "3847"
select select "4411"
click at [1542, 72] on div "Create New Save Open Invoices" at bounding box center [1439, 72] width 236 height 31
type input "9987503468"
select select "71060"
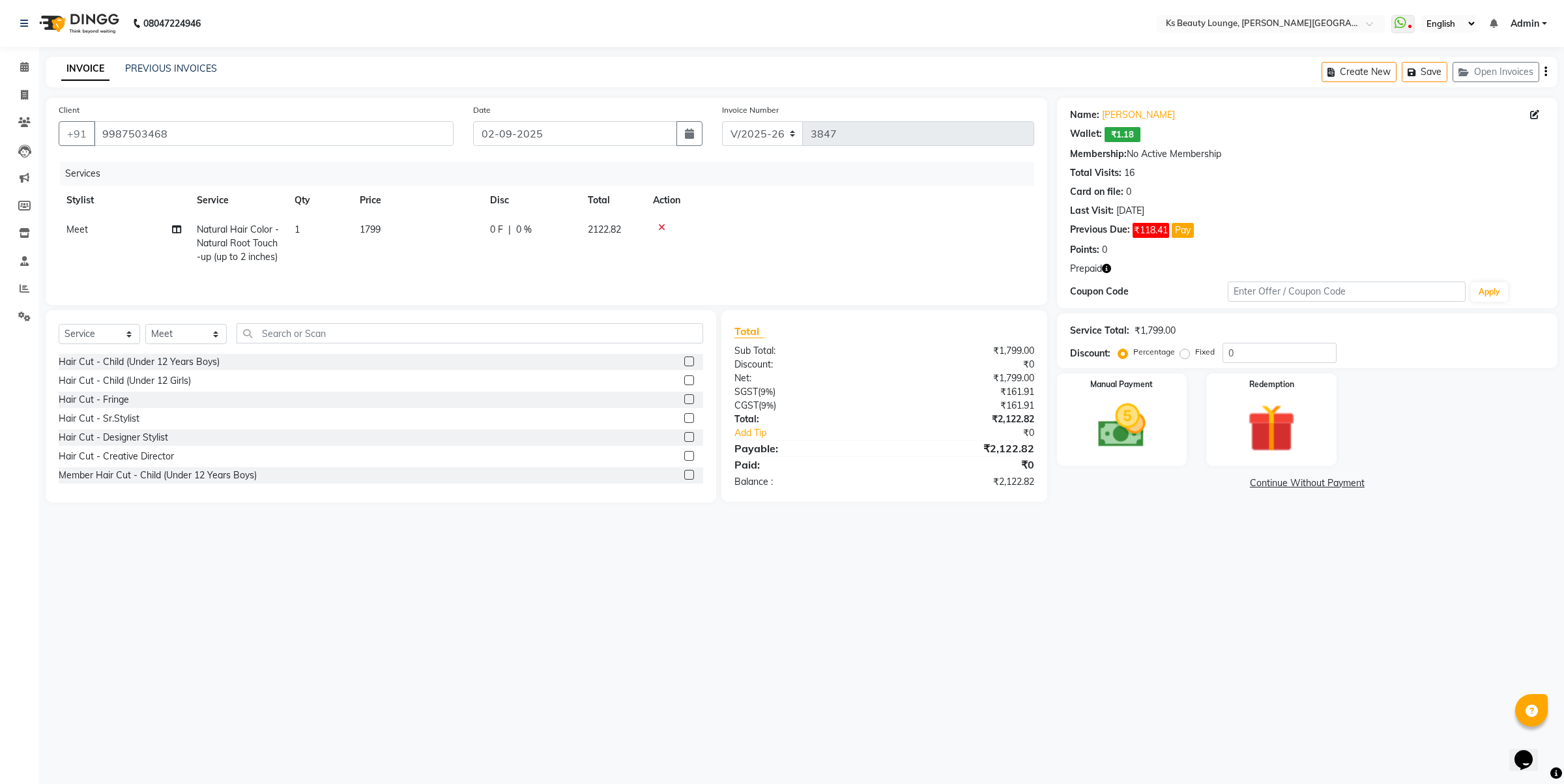
click at [1542, 74] on div "Create New Save Open Invoices" at bounding box center [1439, 72] width 236 height 31
click at [1547, 75] on button "button" at bounding box center [1546, 72] width 2 height 31
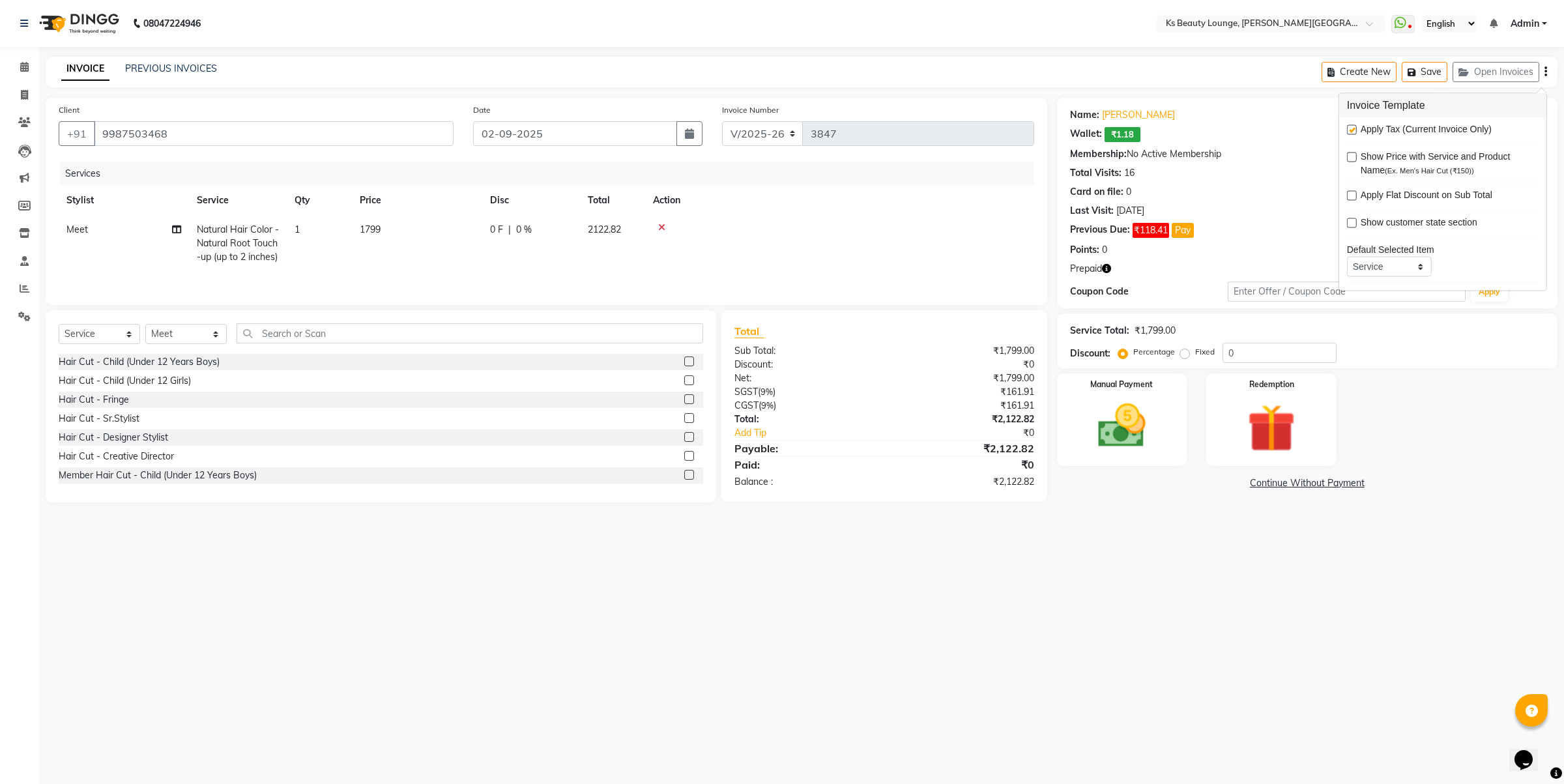
click at [1353, 126] on label at bounding box center [1352, 130] width 10 height 10
click at [1353, 127] on input "checkbox" at bounding box center [1351, 131] width 8 height 8
checkbox input "false"
drag, startPoint x: 1279, startPoint y: 357, endPoint x: 1162, endPoint y: 353, distance: 117.1
click at [1152, 361] on div "Percentage Fixed 0" at bounding box center [1228, 352] width 216 height 20
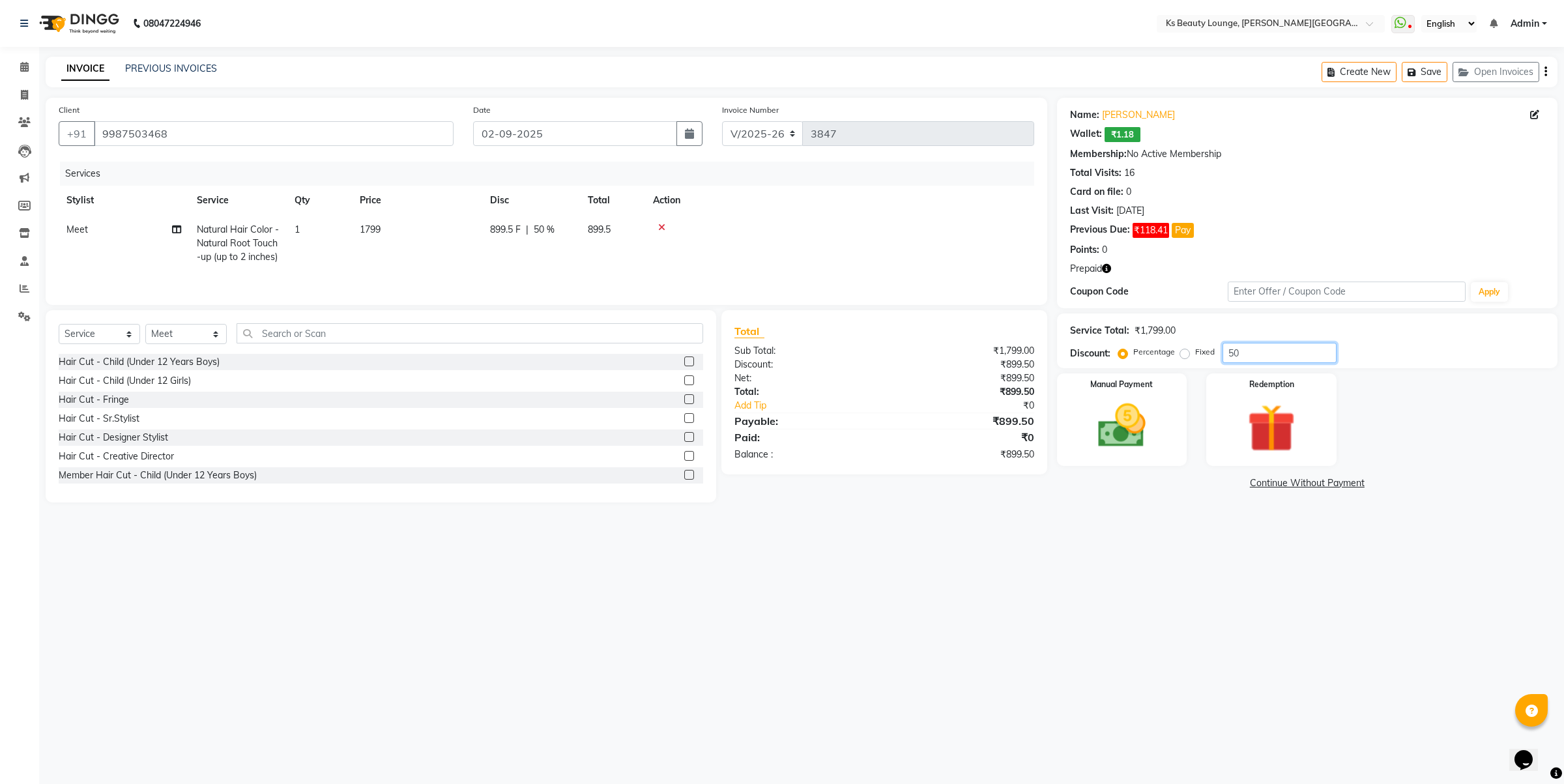
type input "50"
click at [370, 223] on span "1799" at bounding box center [370, 229] width 21 height 12
select select "71060"
drag, startPoint x: 476, startPoint y: 226, endPoint x: 318, endPoint y: 243, distance: 158.9
click at [318, 243] on tr "Ali Shaikh Ayesha Bhim Sharma Farheen Heena Khan Jibi Jiya kalyani sharma Kavil…" at bounding box center [547, 250] width 976 height 69
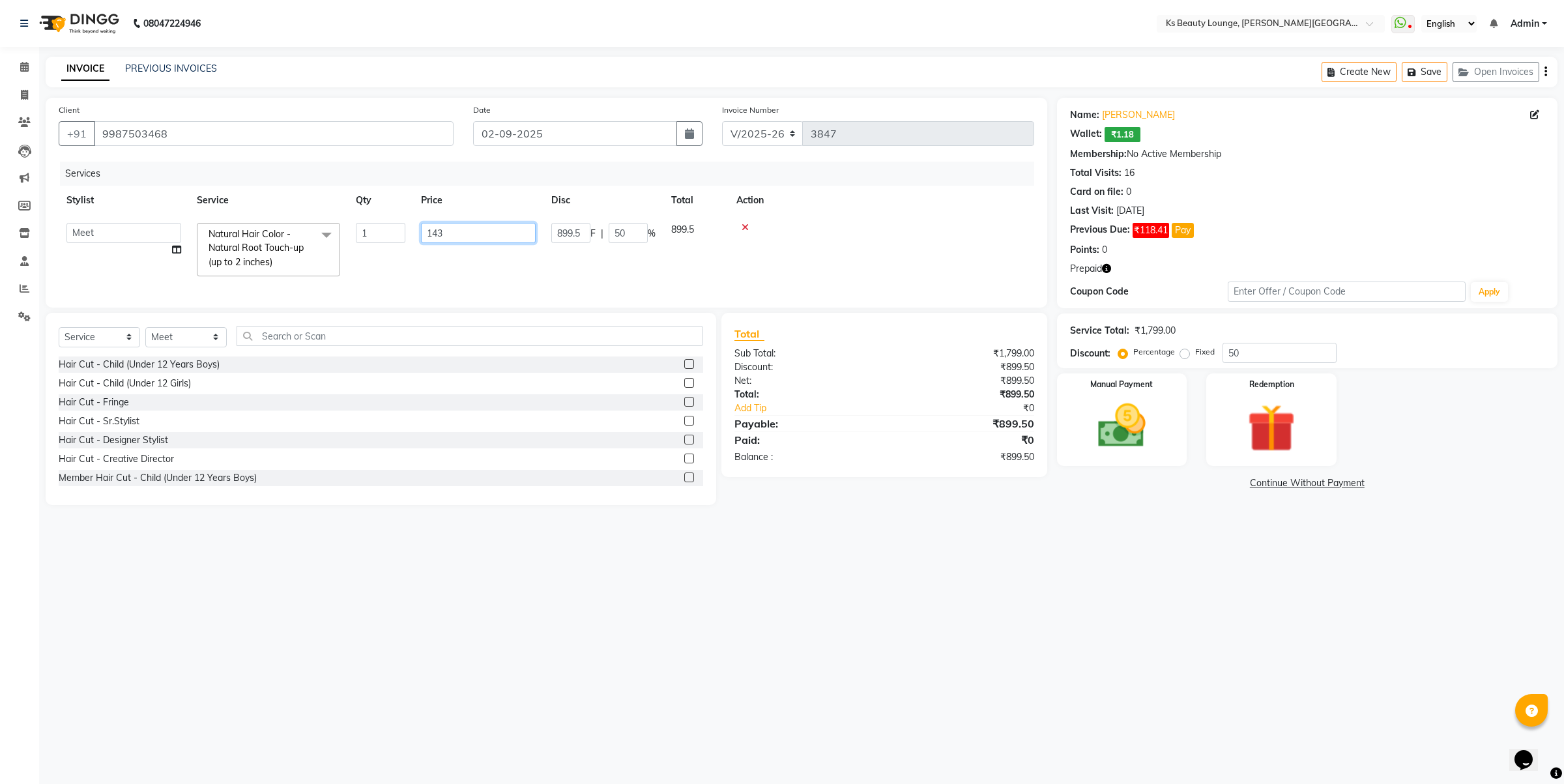
type input "1439"
click at [851, 524] on main "INVOICE PREVIOUS INVOICES Create New Save Open Invoices Client +91 9987503468 D…" at bounding box center [801, 291] width 1525 height 468
click at [1151, 419] on img at bounding box center [1122, 426] width 81 height 57
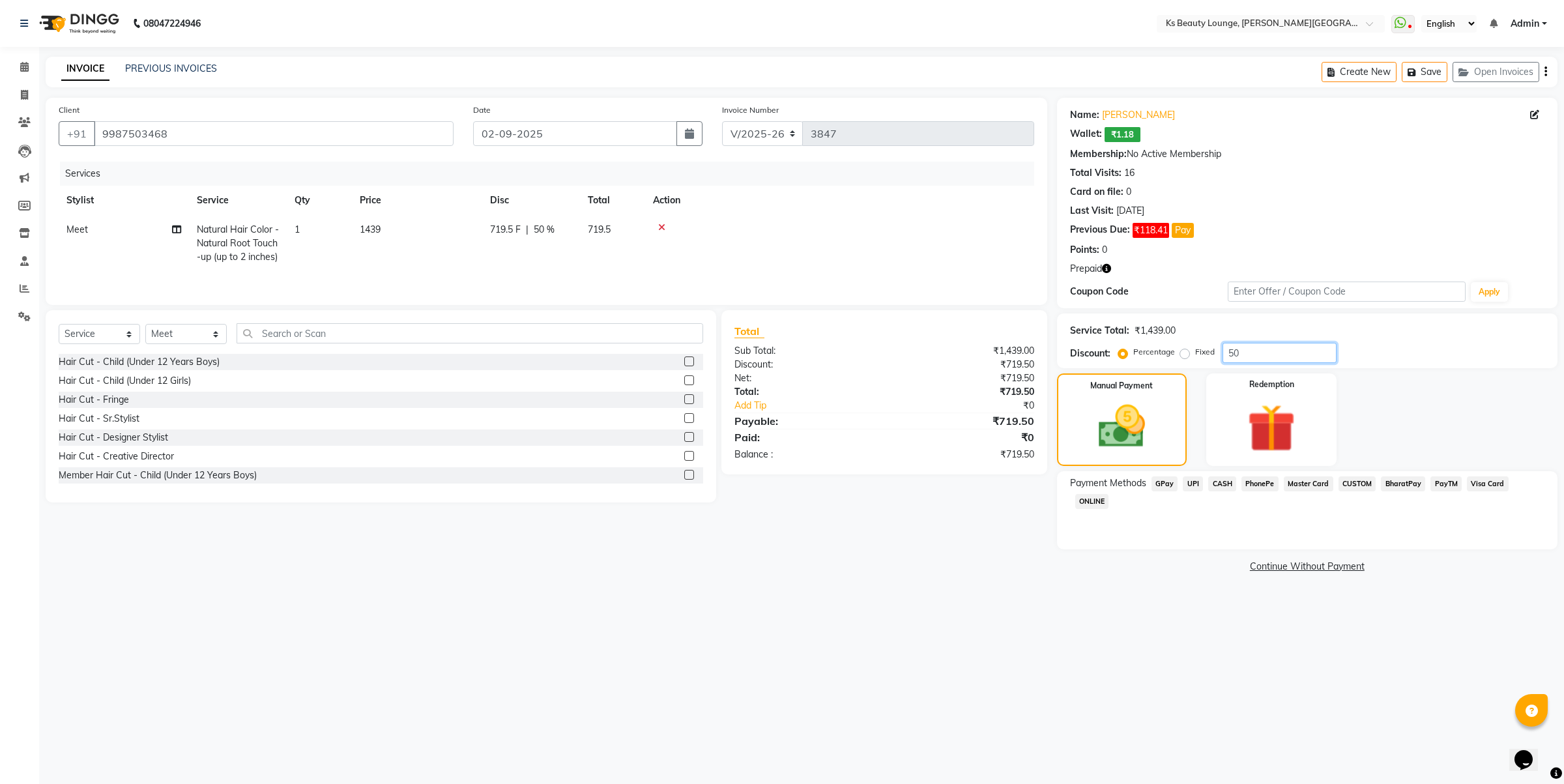
drag, startPoint x: 1224, startPoint y: 351, endPoint x: 1135, endPoint y: 365, distance: 90.1
click at [1122, 360] on div "Percentage Fixed 50" at bounding box center [1228, 352] width 216 height 20
click at [1115, 431] on img at bounding box center [1122, 427] width 79 height 56
drag, startPoint x: 1222, startPoint y: 482, endPoint x: 1232, endPoint y: 494, distance: 15.6
click at [1222, 483] on span "CASH" at bounding box center [1222, 484] width 28 height 15
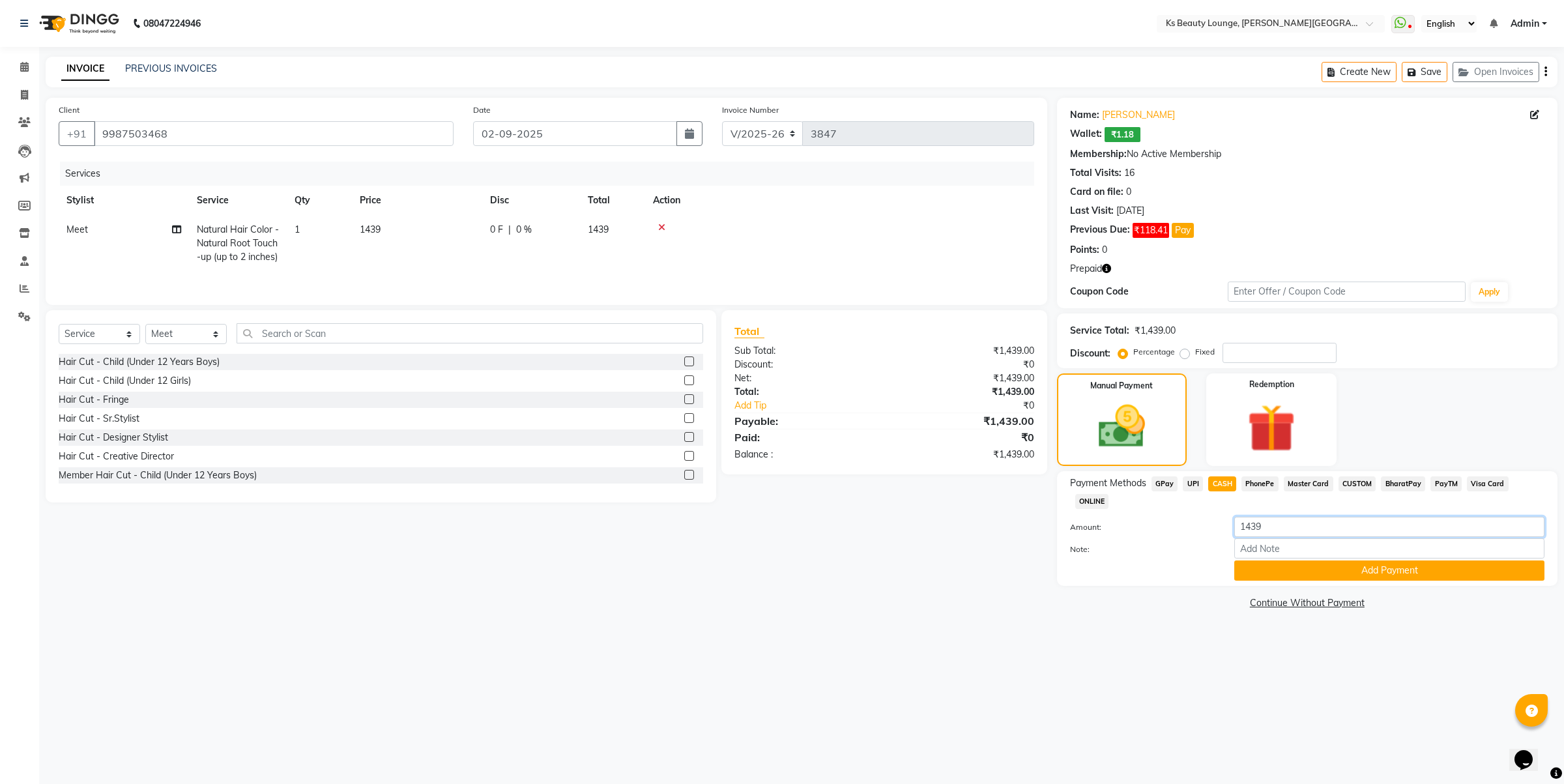
drag, startPoint x: 1295, startPoint y: 519, endPoint x: 1132, endPoint y: 523, distance: 163.0
click at [1131, 520] on div "Amount: 1439 Note: Add Payment" at bounding box center [1308, 548] width 475 height 64
type input "720"
click at [1384, 561] on button "Add Payment" at bounding box center [1389, 571] width 310 height 20
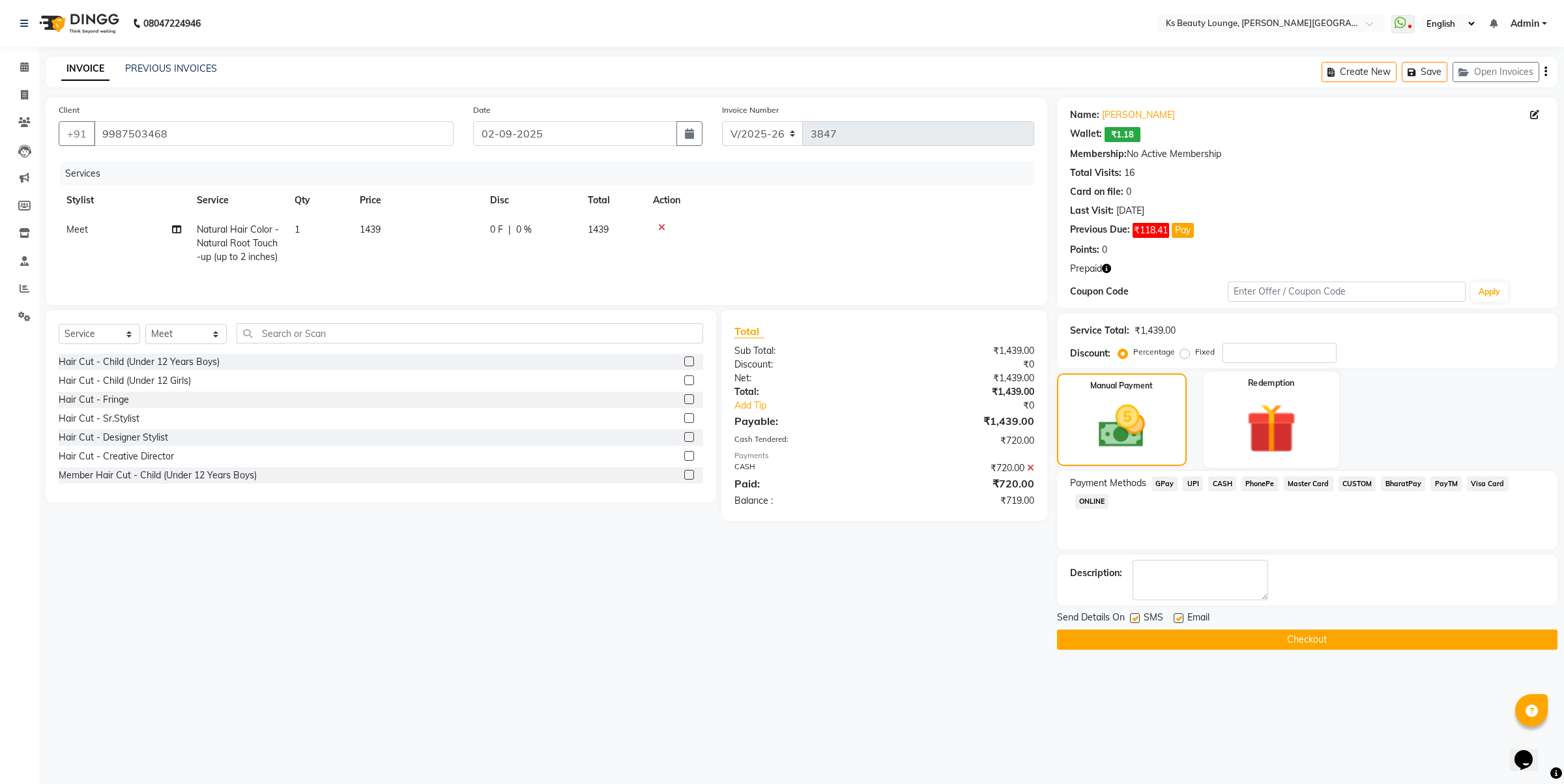
click at [1269, 428] on img at bounding box center [1272, 428] width 81 height 62
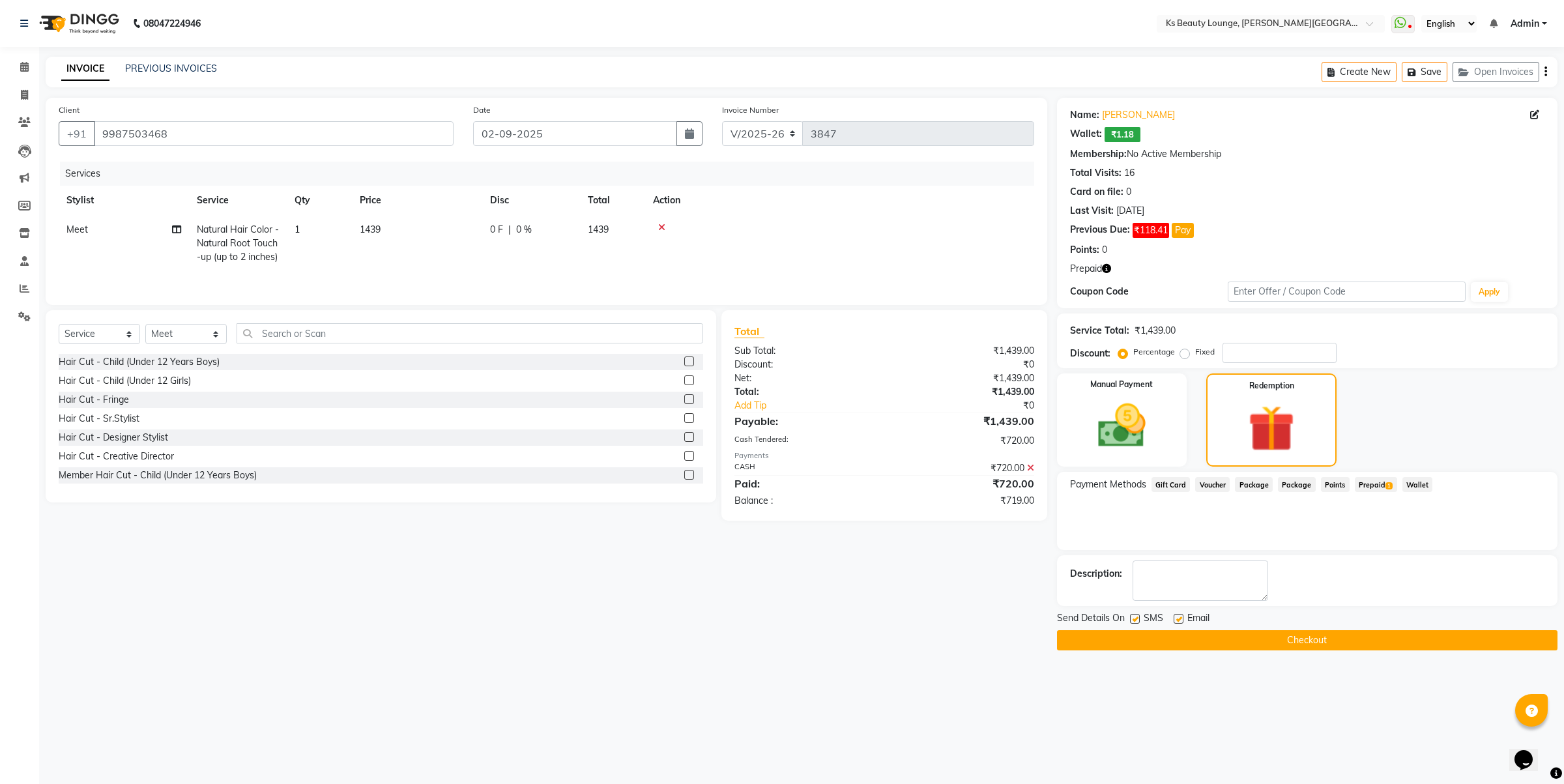
click at [1366, 484] on span "Prepaid 1" at bounding box center [1375, 485] width 42 height 15
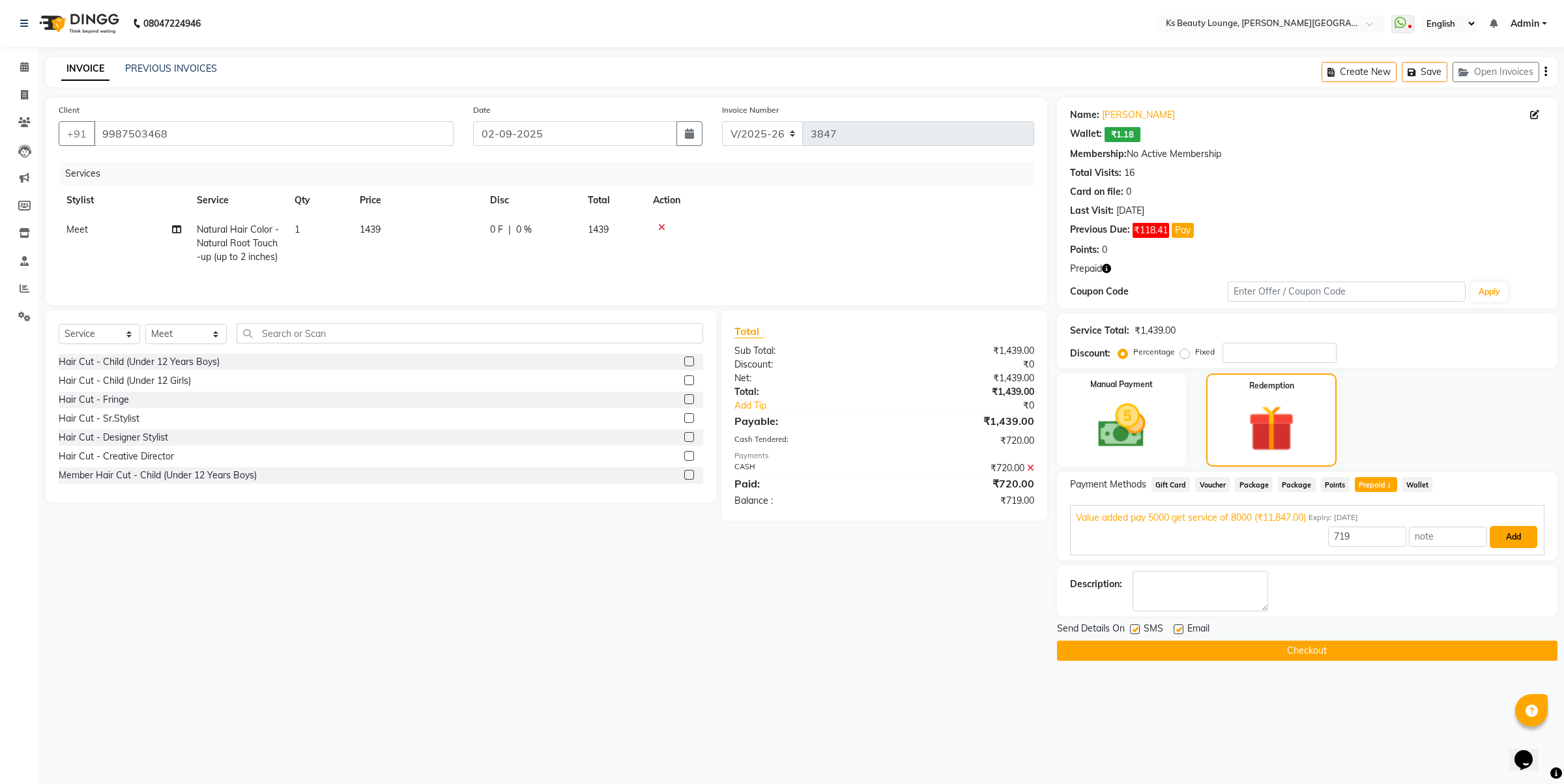
click at [1519, 533] on button "Add" at bounding box center [1514, 537] width 48 height 22
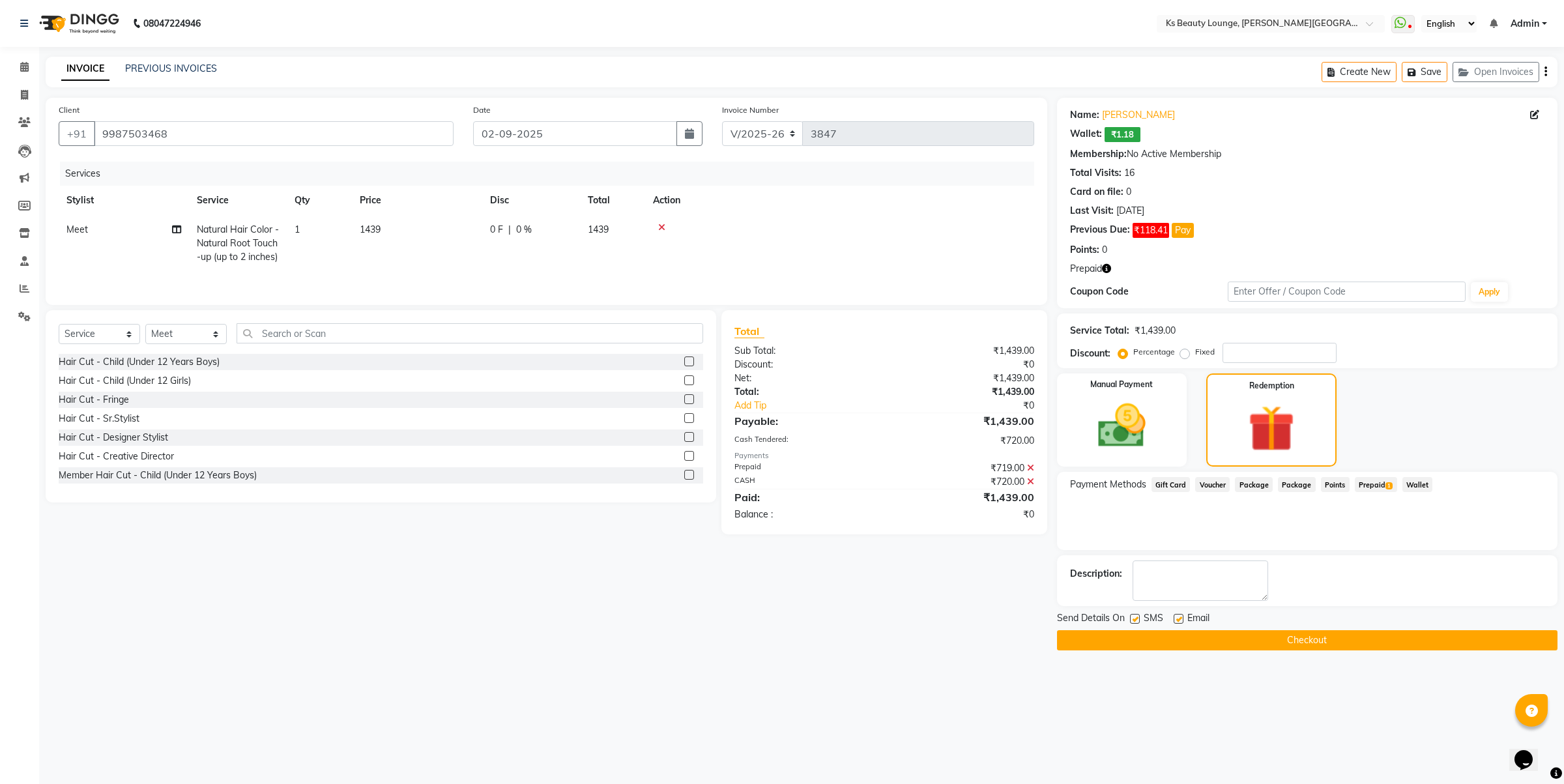
click at [1367, 648] on button "Checkout" at bounding box center [1307, 640] width 500 height 20
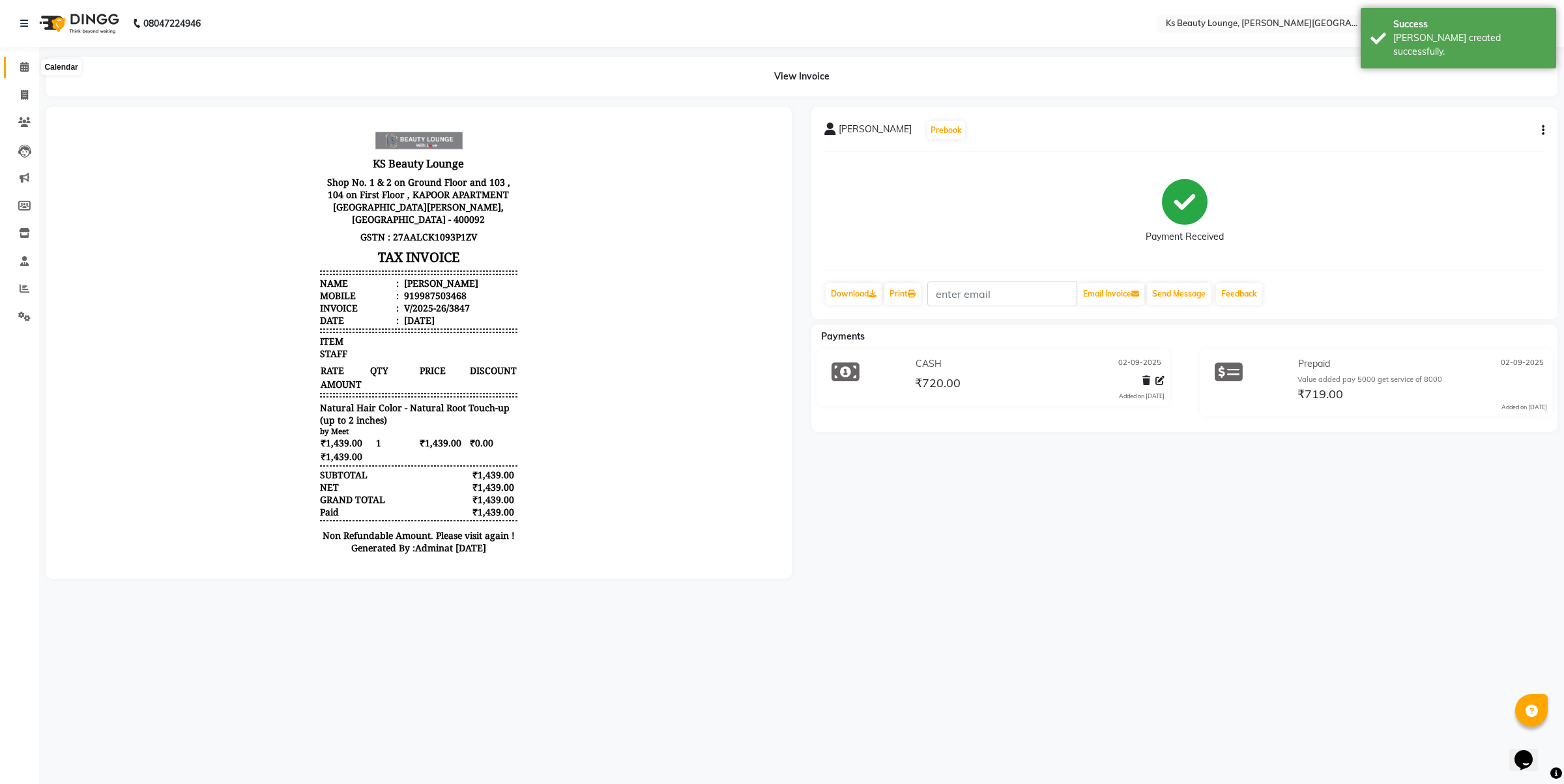
click at [15, 64] on span at bounding box center [25, 67] width 23 height 15
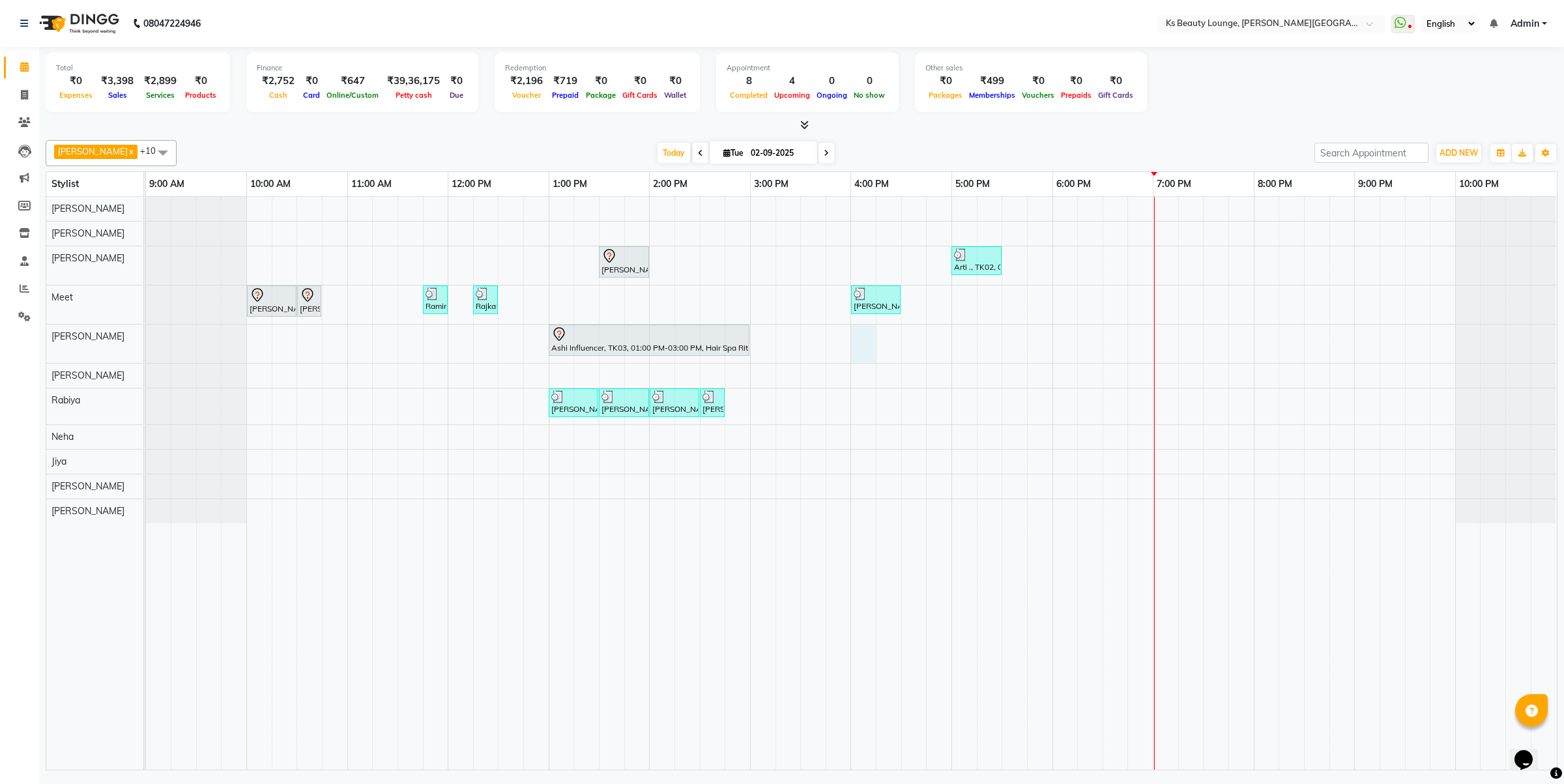
click at [868, 341] on div "HARSH GUPTA, TK06, 01:30 PM-02:00 PM, Haircut - Sr.Stylist Arti ., TK02, 05:00 …" at bounding box center [852, 483] width 1411 height 573
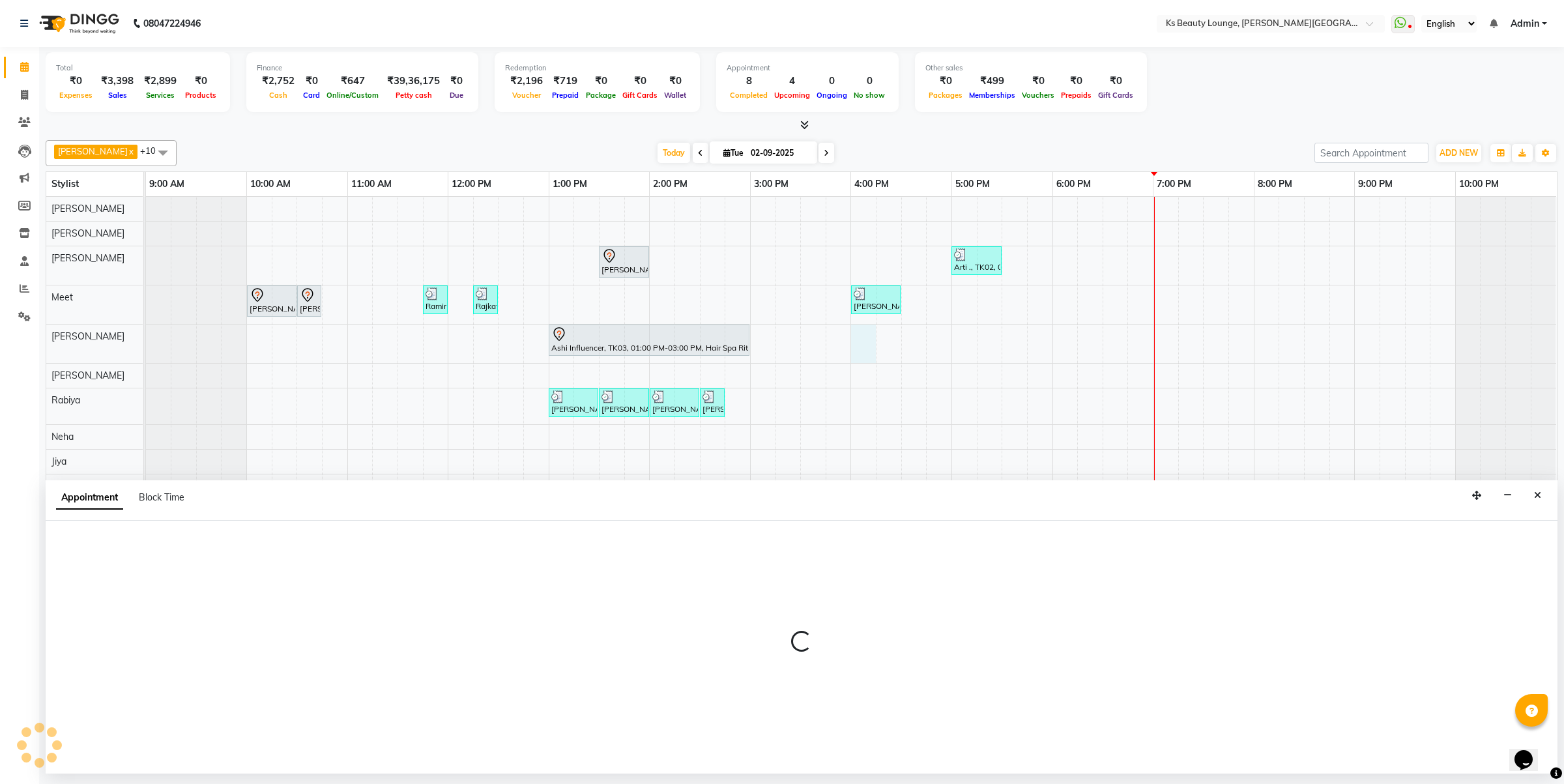
select select "58504"
select select "960"
select select "tentative"
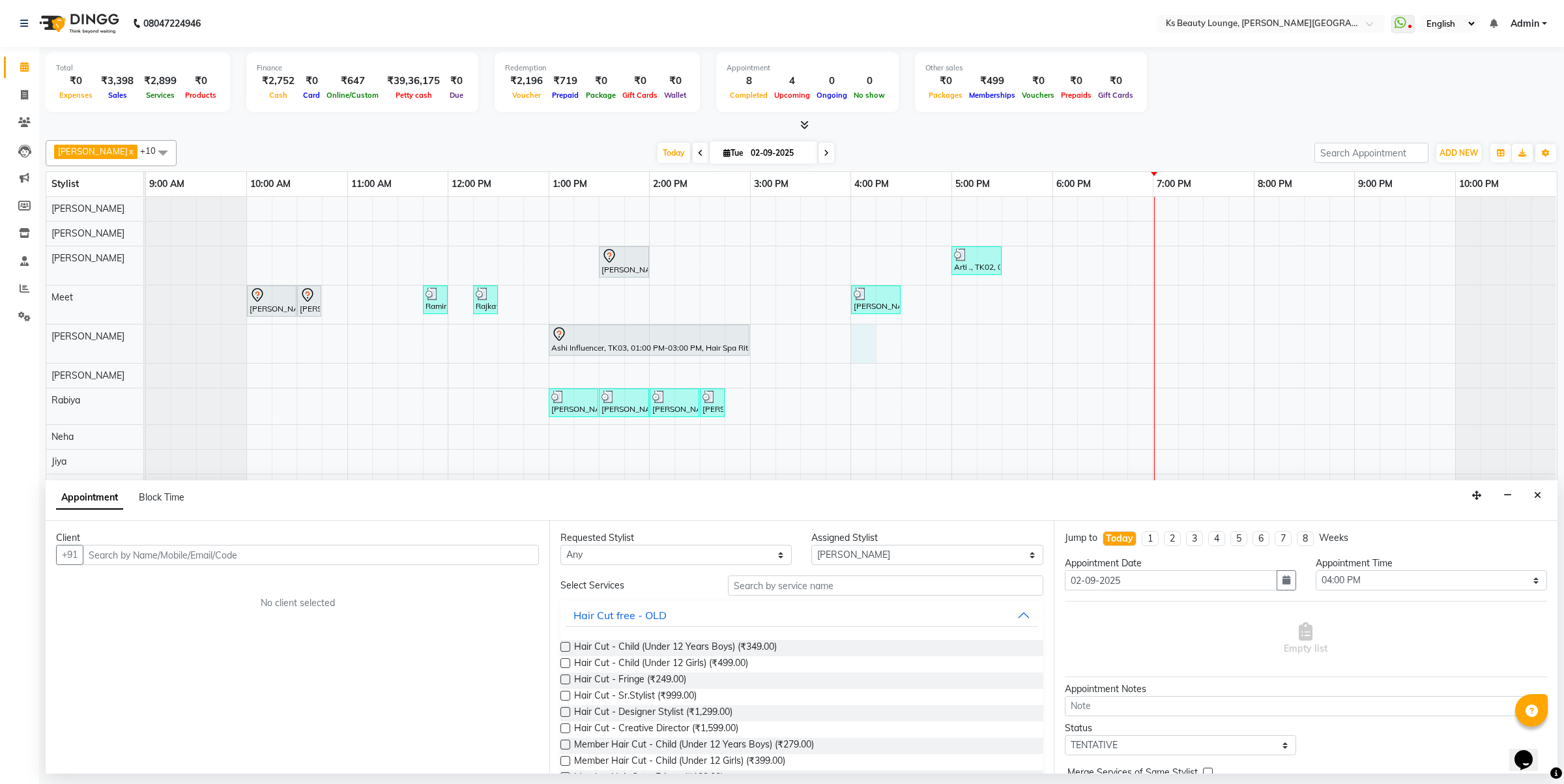
click at [290, 549] on input "text" at bounding box center [311, 555] width 457 height 20
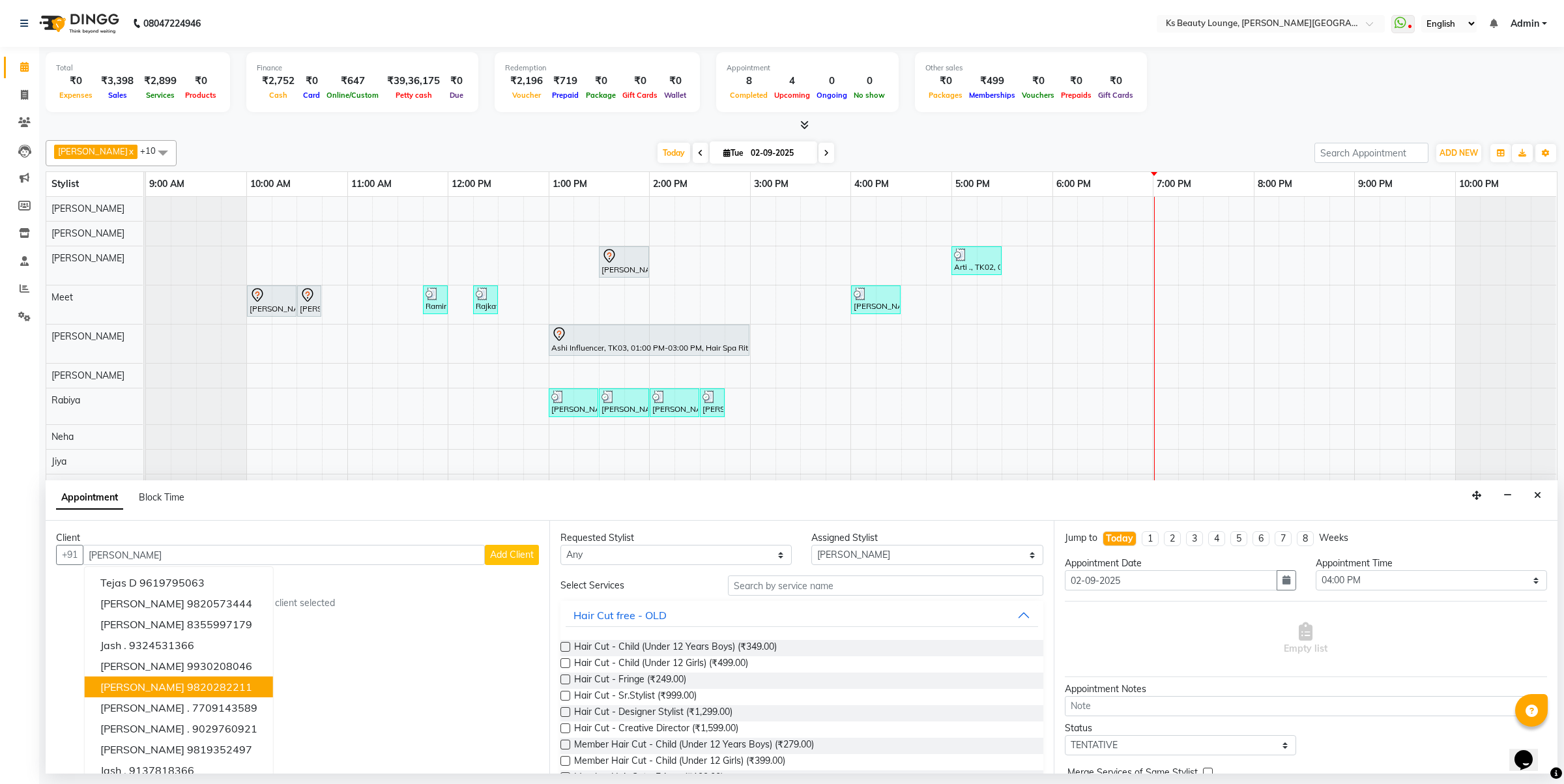
click at [161, 691] on span "[PERSON_NAME]" at bounding box center [142, 687] width 84 height 13
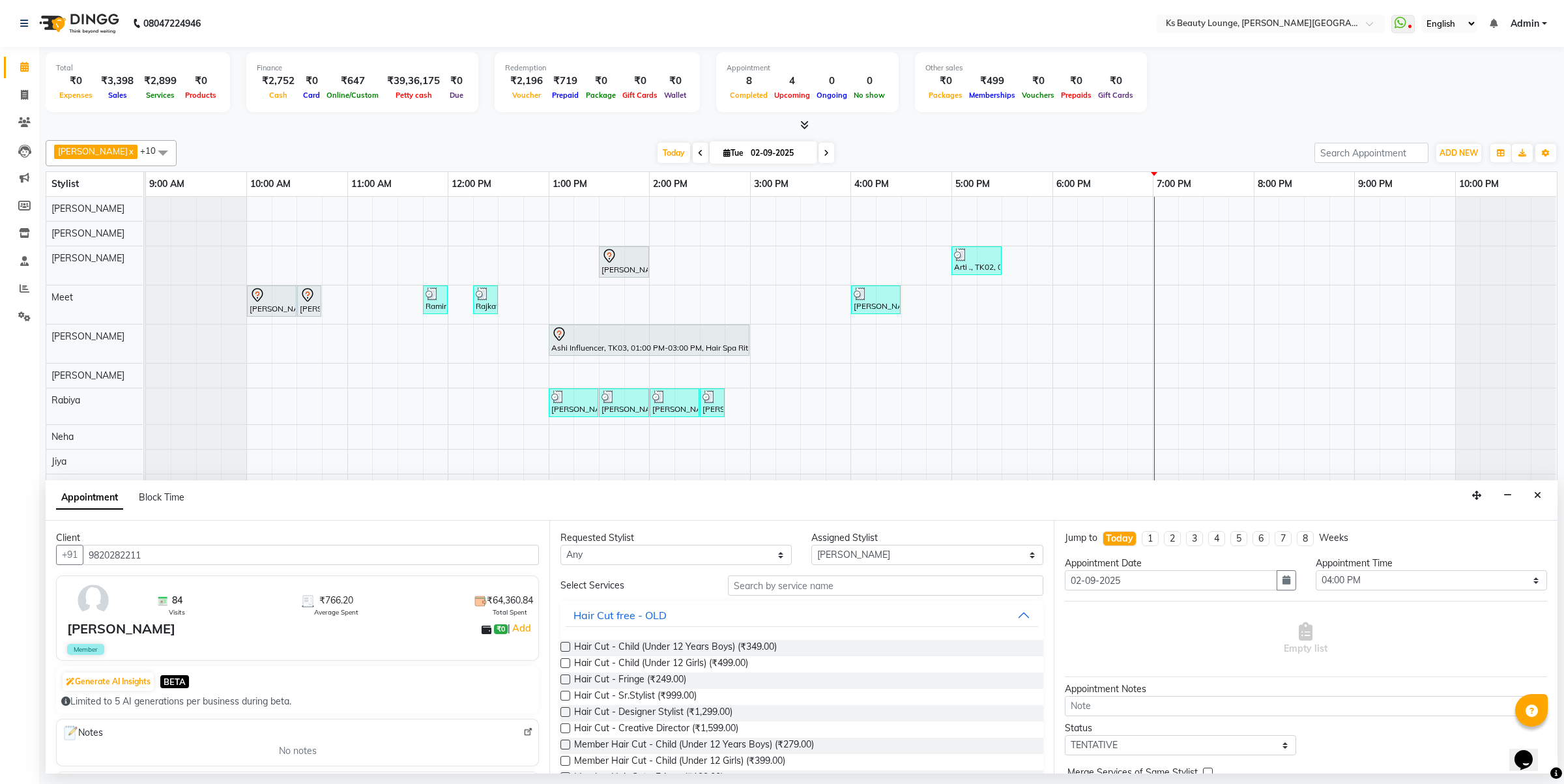
type input "9820282211"
click at [767, 594] on input "text" at bounding box center [885, 586] width 315 height 20
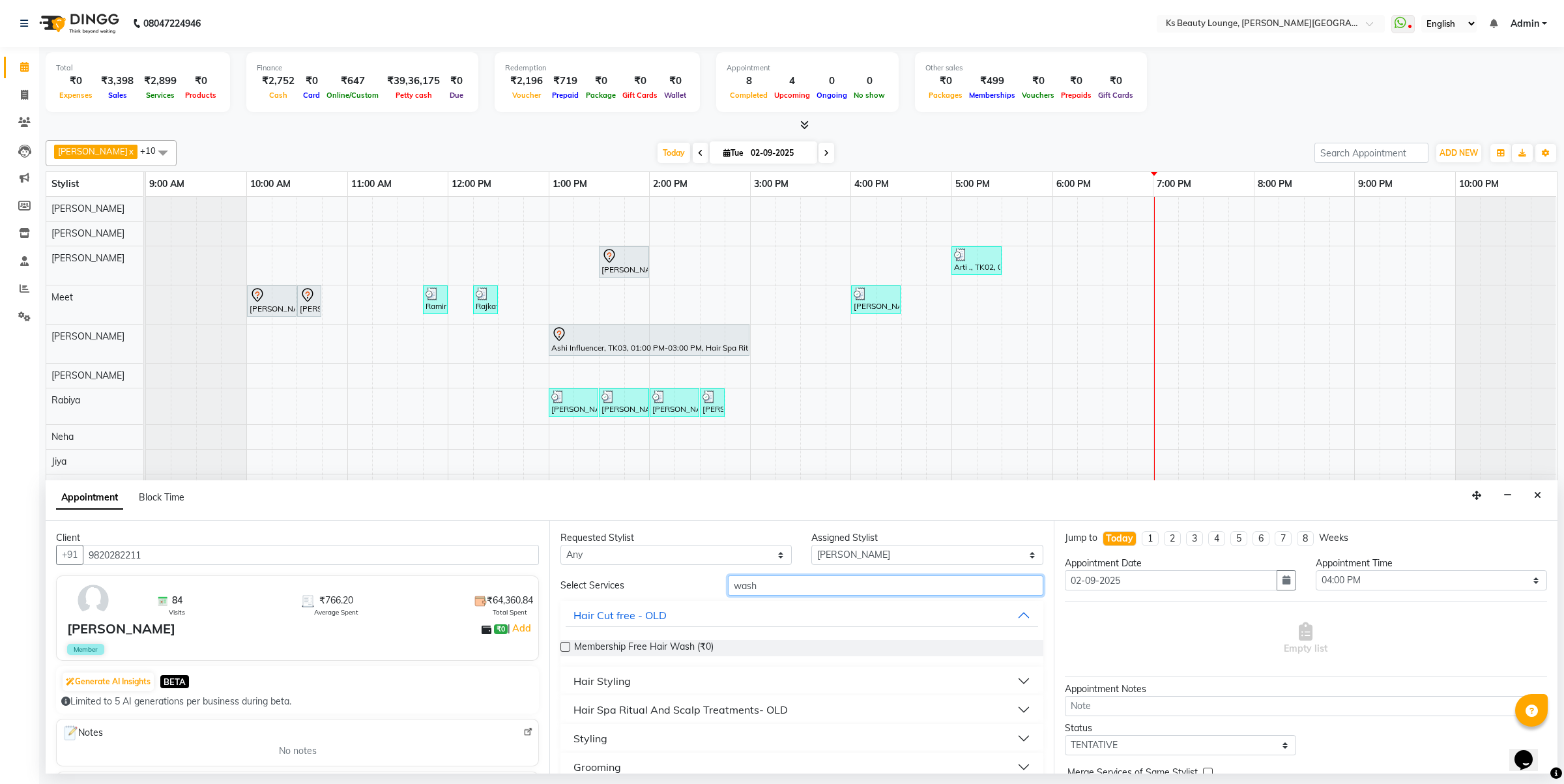
type input "wash"
click at [606, 683] on div "Hair Styling" at bounding box center [601, 681] width 57 height 16
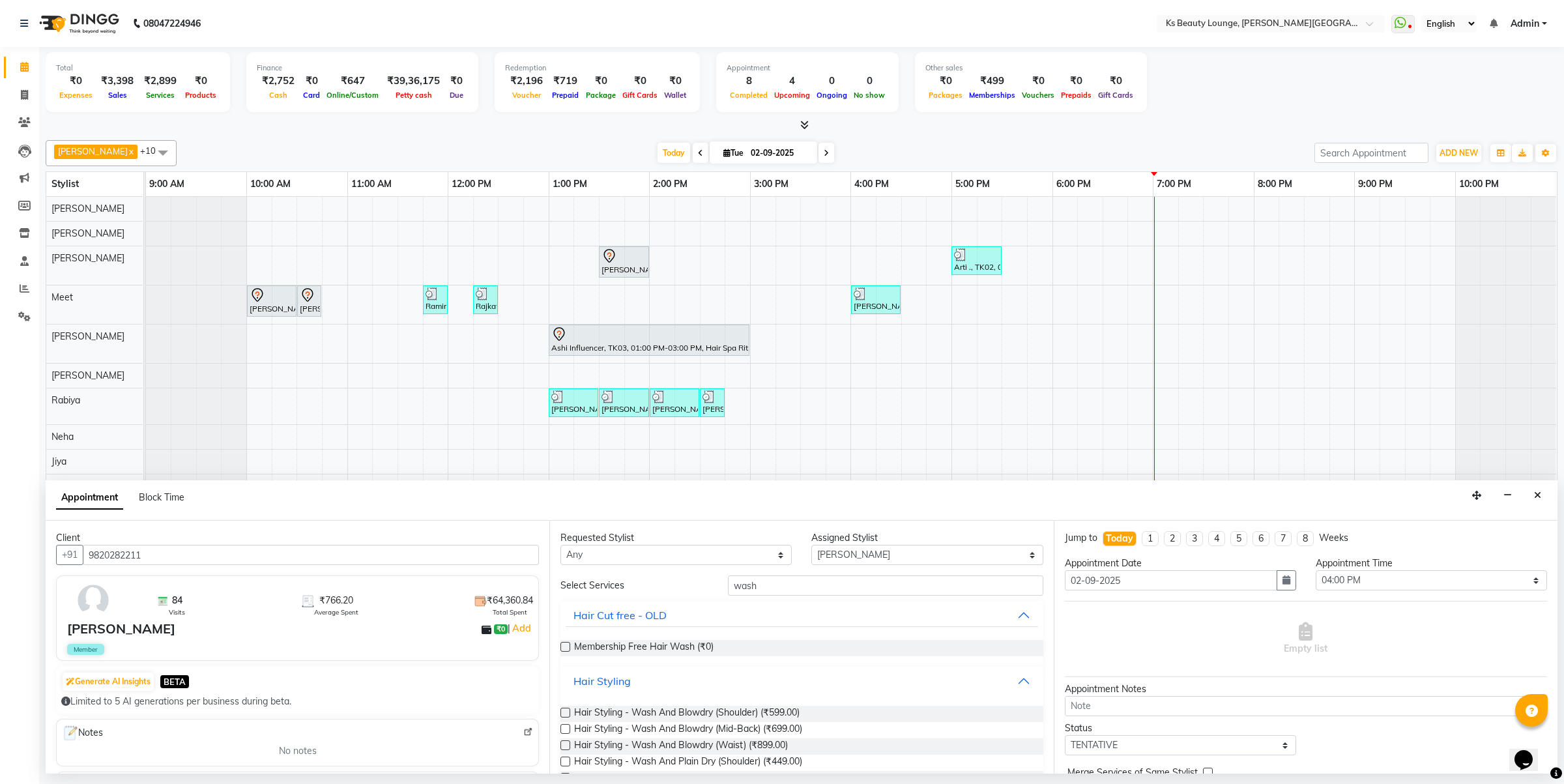
scroll to position [163, 0]
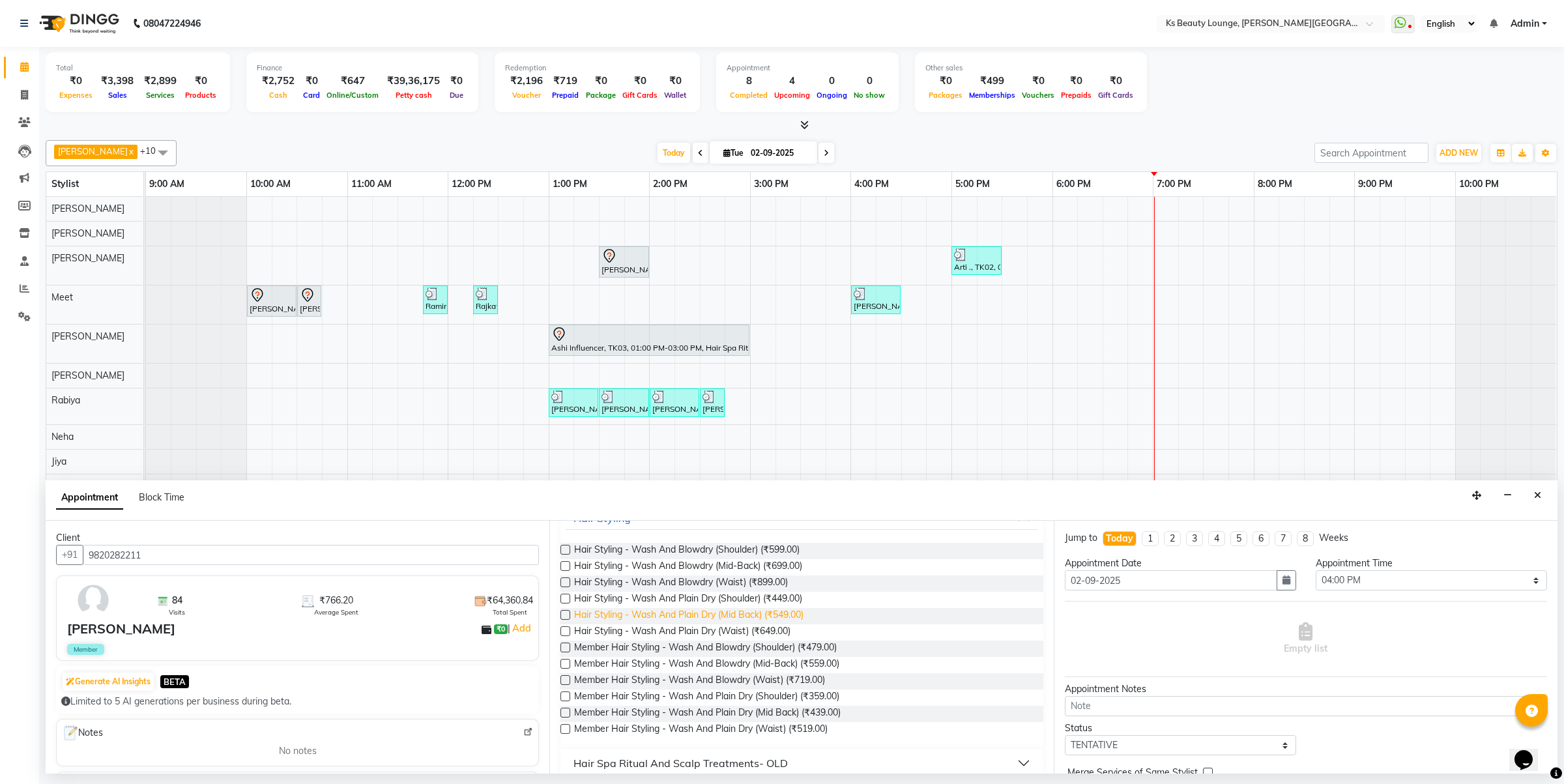
click at [712, 611] on span "Hair Styling - Wash And Plain Dry (Mid Back) (₹549.00)" at bounding box center [688, 616] width 229 height 17
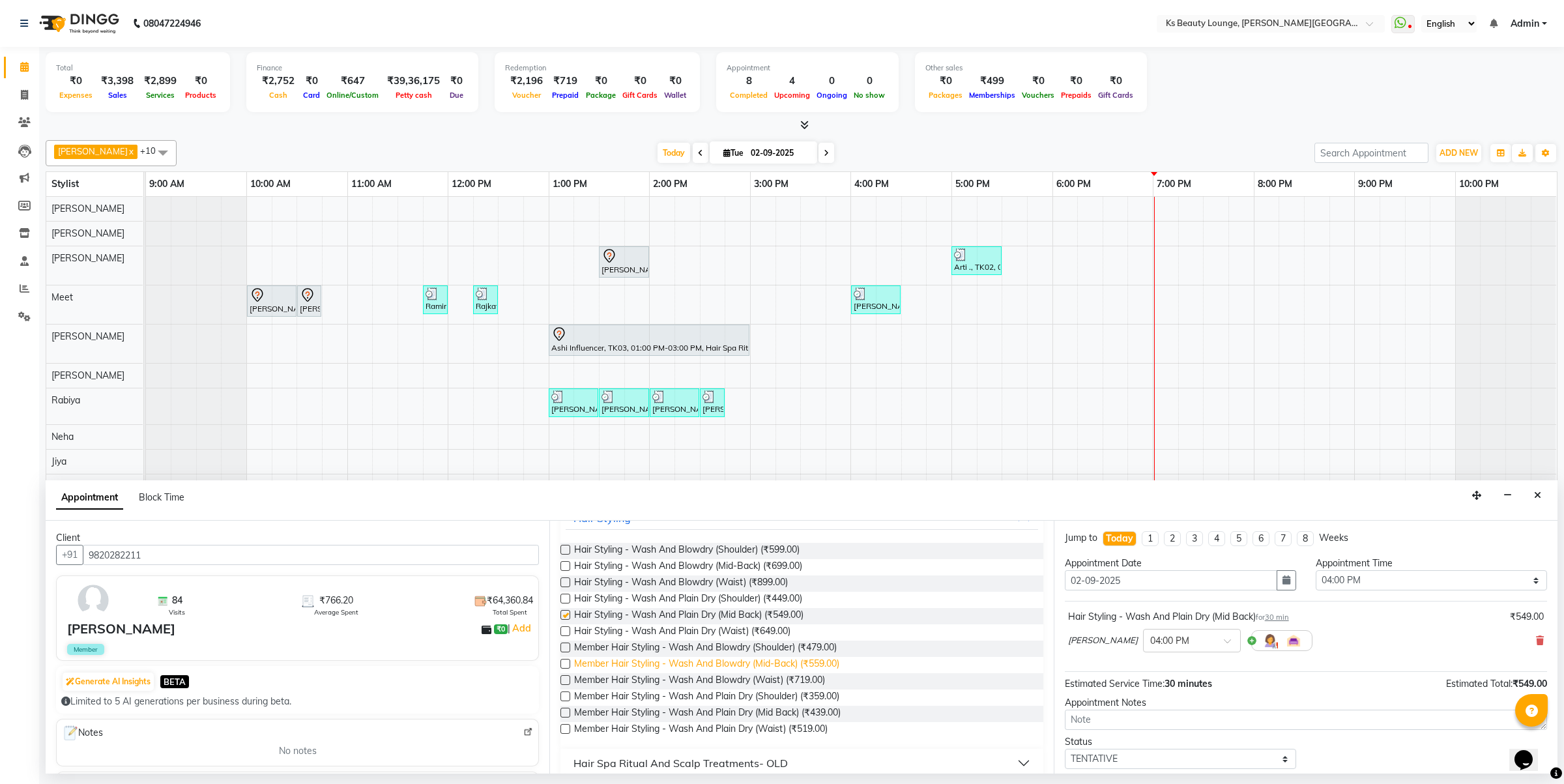
checkbox input "false"
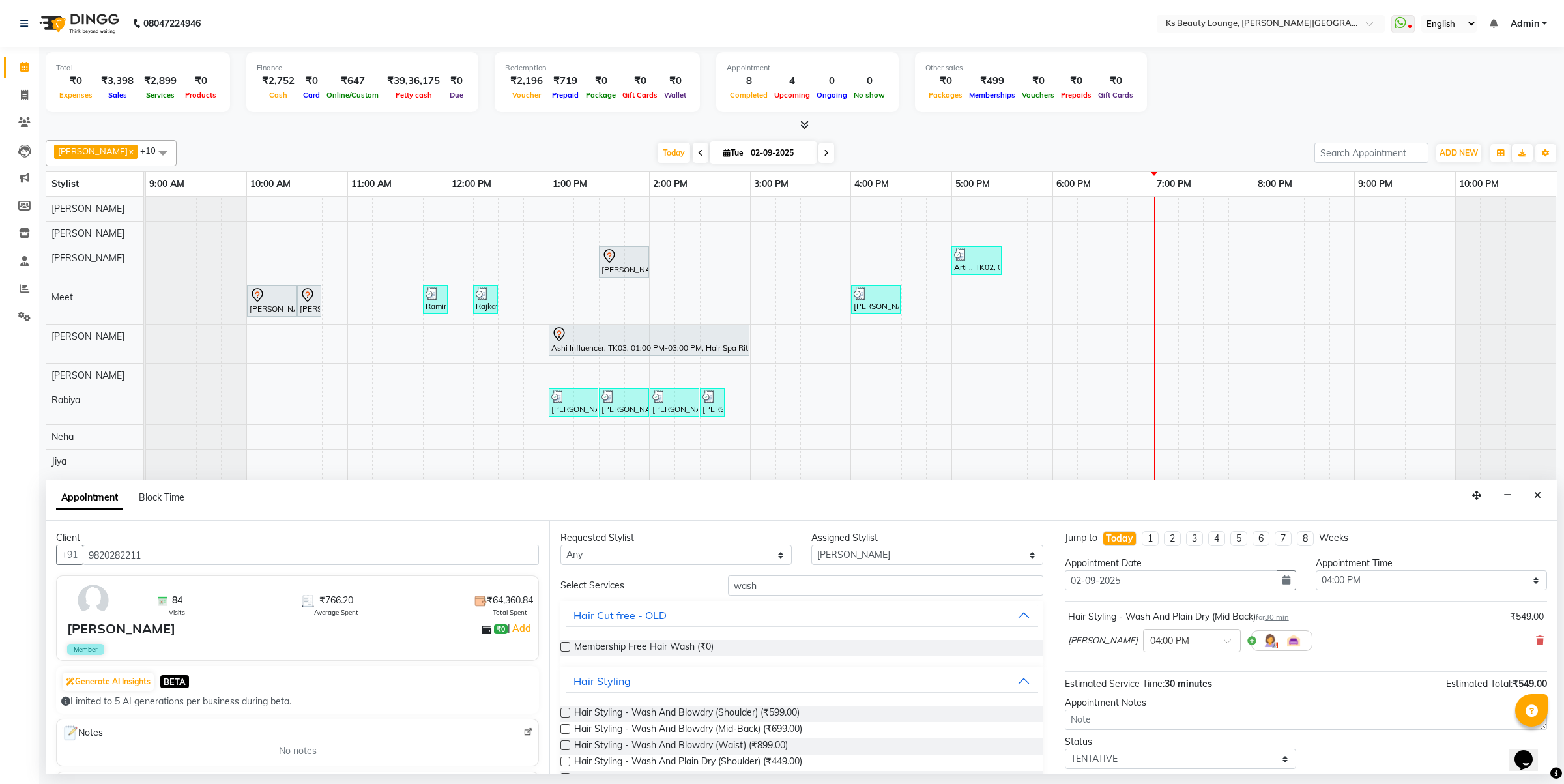
click at [1533, 642] on div "Hair Styling - Wash And Plain Dry (Mid Back) for 30 min ₹549.00 Tejasvi Kamble …" at bounding box center [1306, 633] width 482 height 54
click at [1536, 638] on icon at bounding box center [1539, 640] width 7 height 9
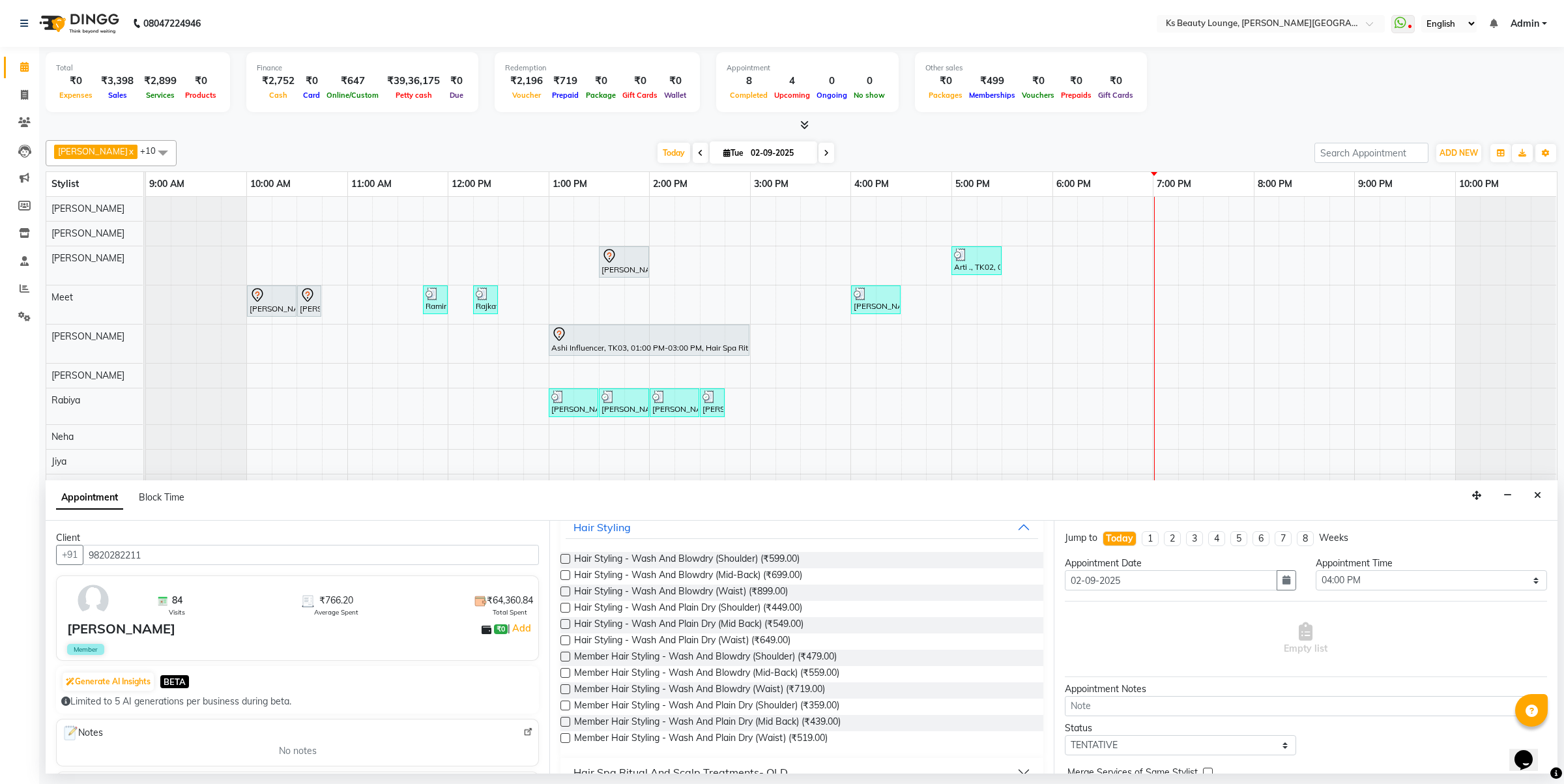
scroll to position [235, 0]
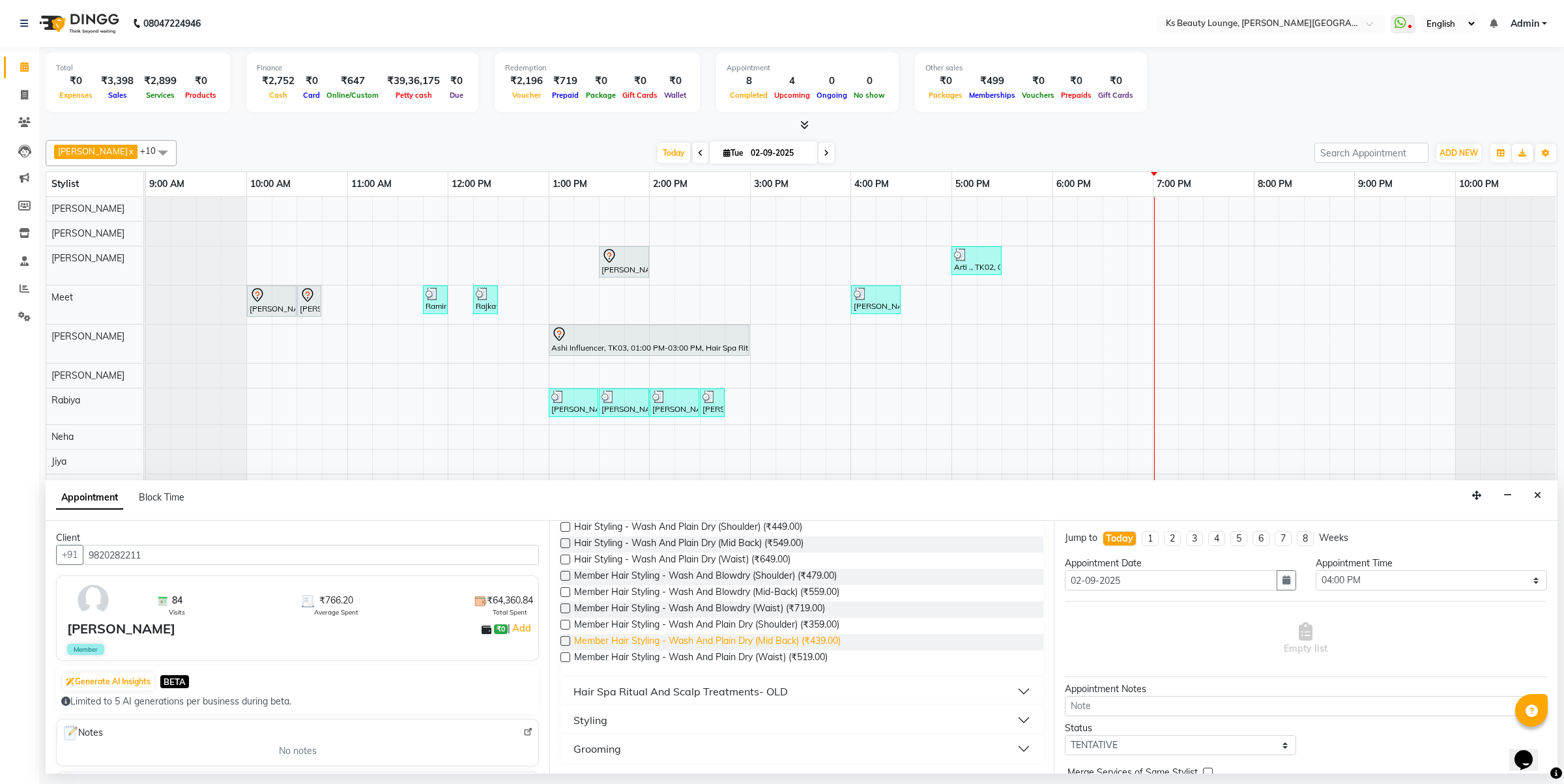
click at [746, 642] on span "Member Hair Styling - Wash And Plain Dry (Mid Back) (₹439.00)" at bounding box center [707, 643] width 266 height 17
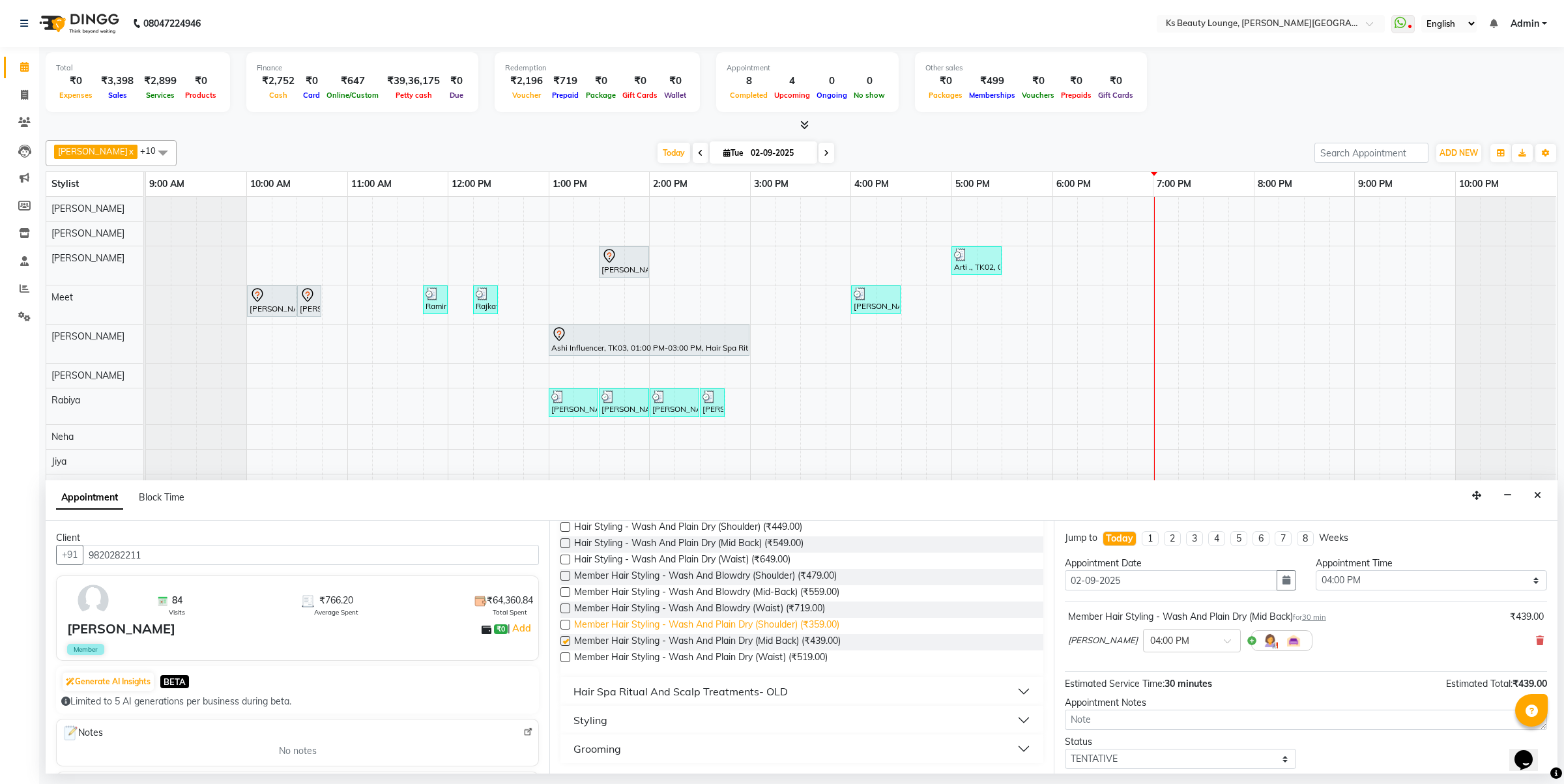
checkbox input "false"
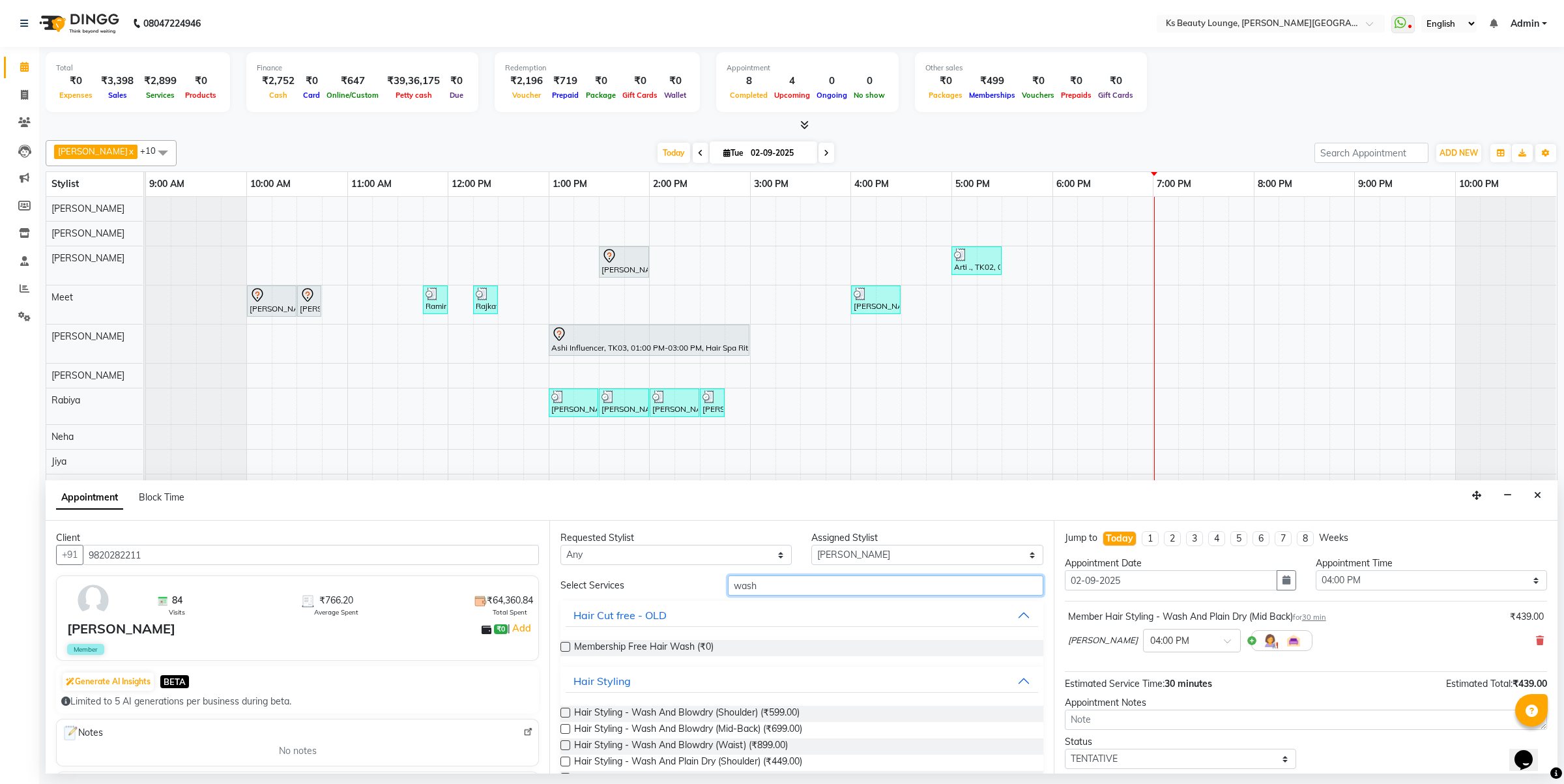
drag, startPoint x: 774, startPoint y: 590, endPoint x: 649, endPoint y: 606, distance: 126.0
click at [638, 601] on div "Select Services wash Hair Cut free - OLD Membership Free Hair Wash (₹0) Hair St…" at bounding box center [801, 786] width 482 height 423
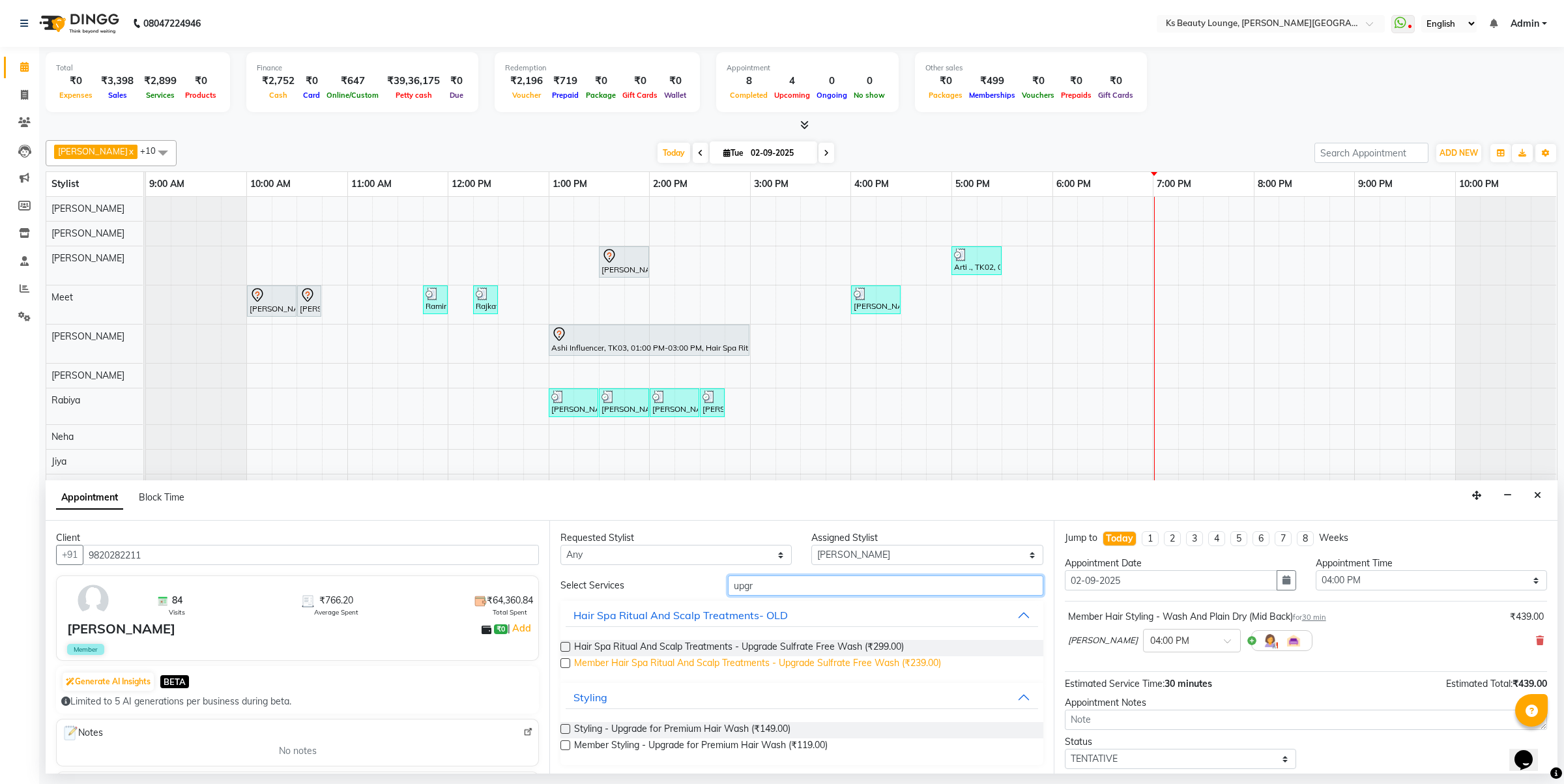
type input "upgr"
click at [754, 662] on span "Member Hair Spa Ritual And Scalp Treatments - Upgrade Sulfrate Free Wash (₹239.…" at bounding box center [758, 665] width 367 height 17
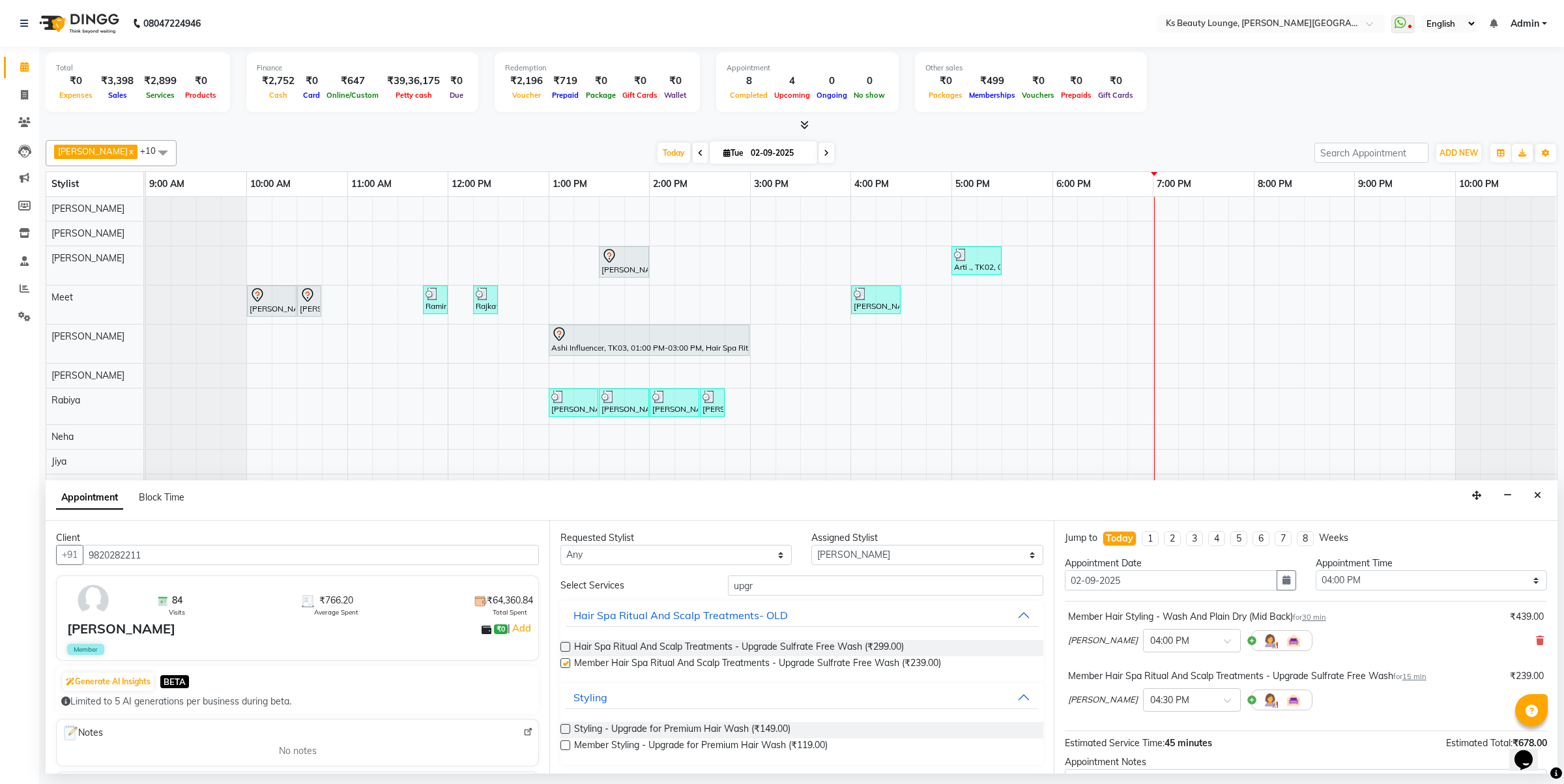
checkbox input "false"
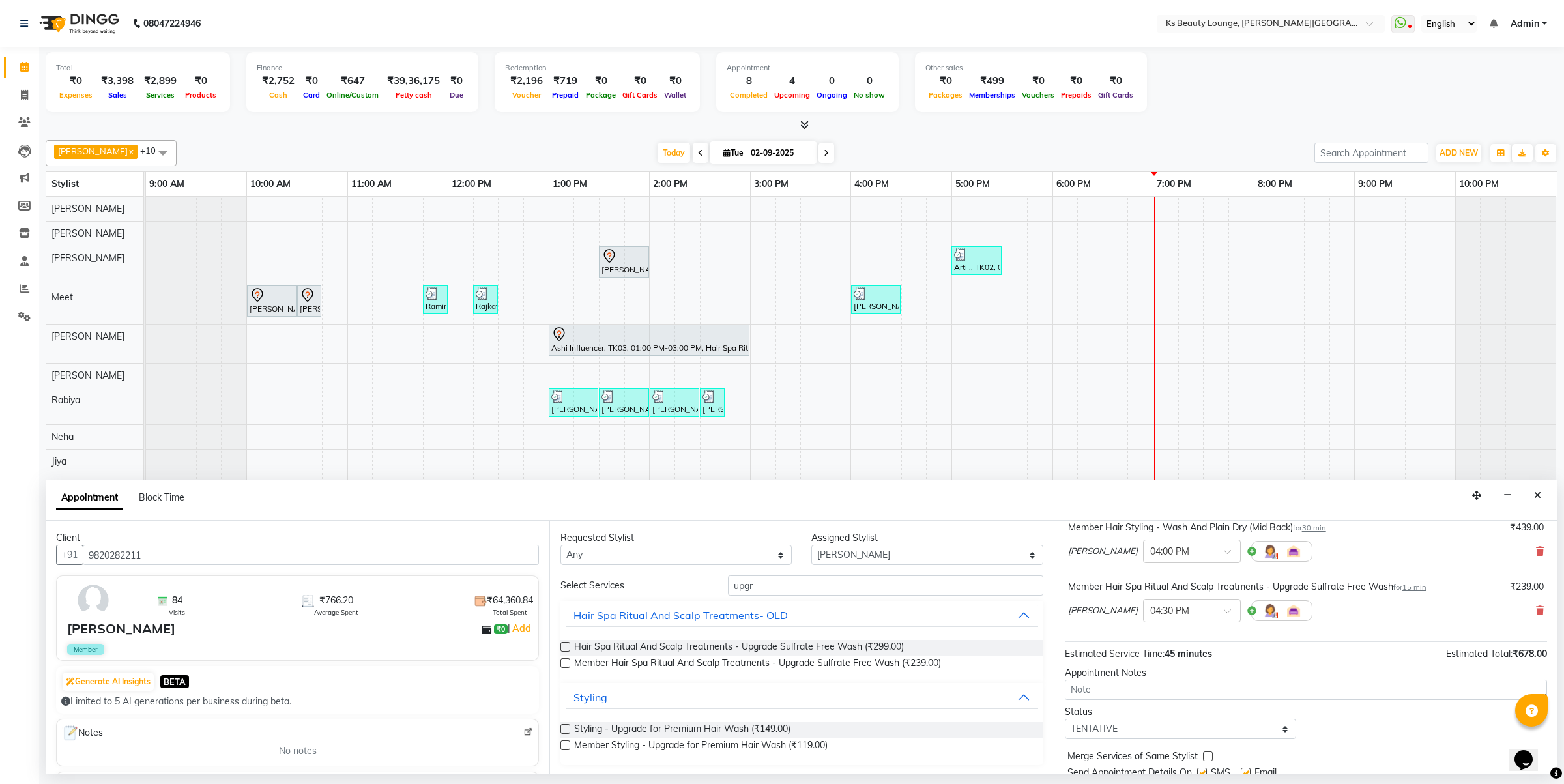
scroll to position [138, 0]
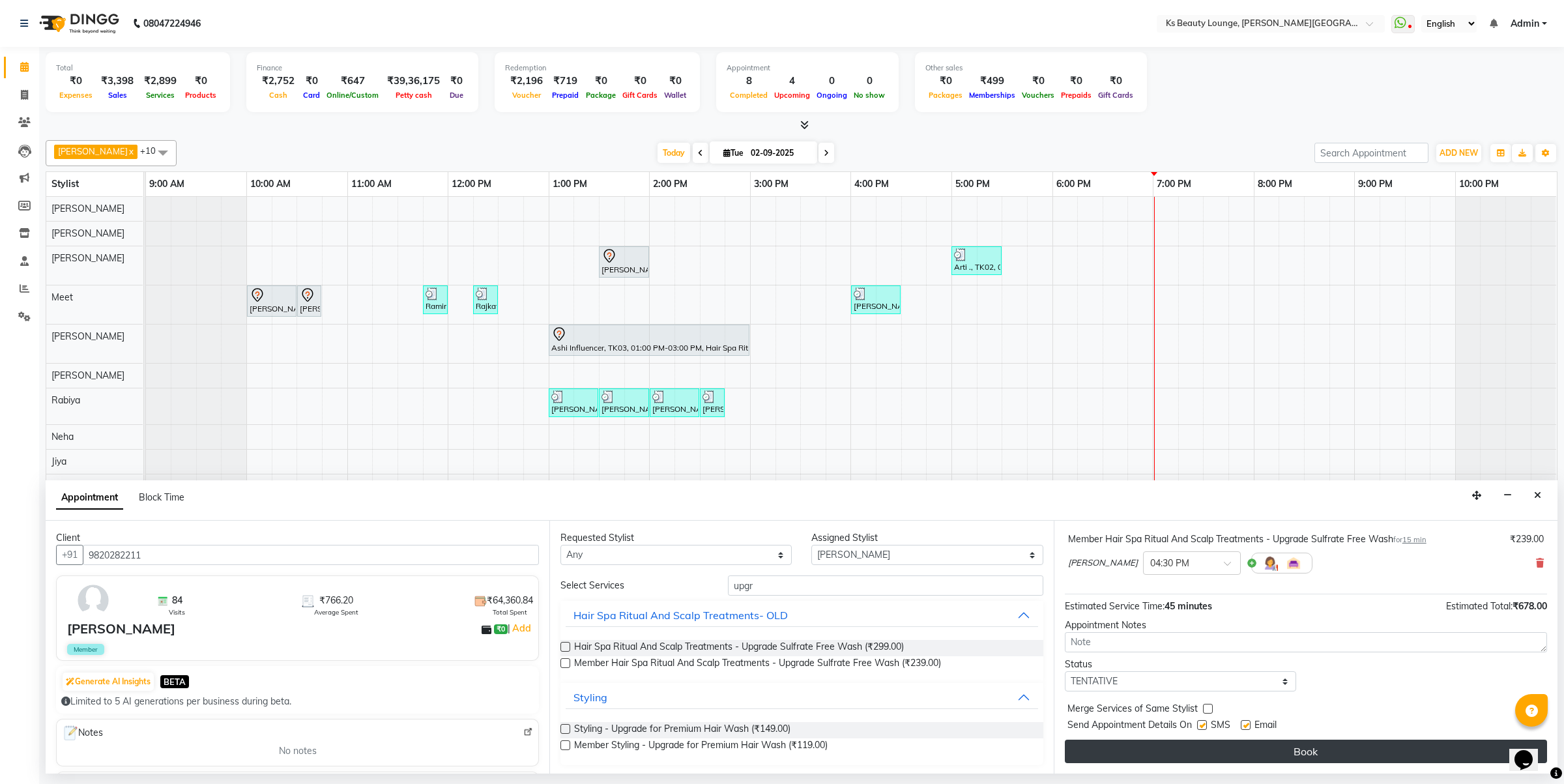
click at [1273, 741] on button "Book" at bounding box center [1306, 751] width 482 height 23
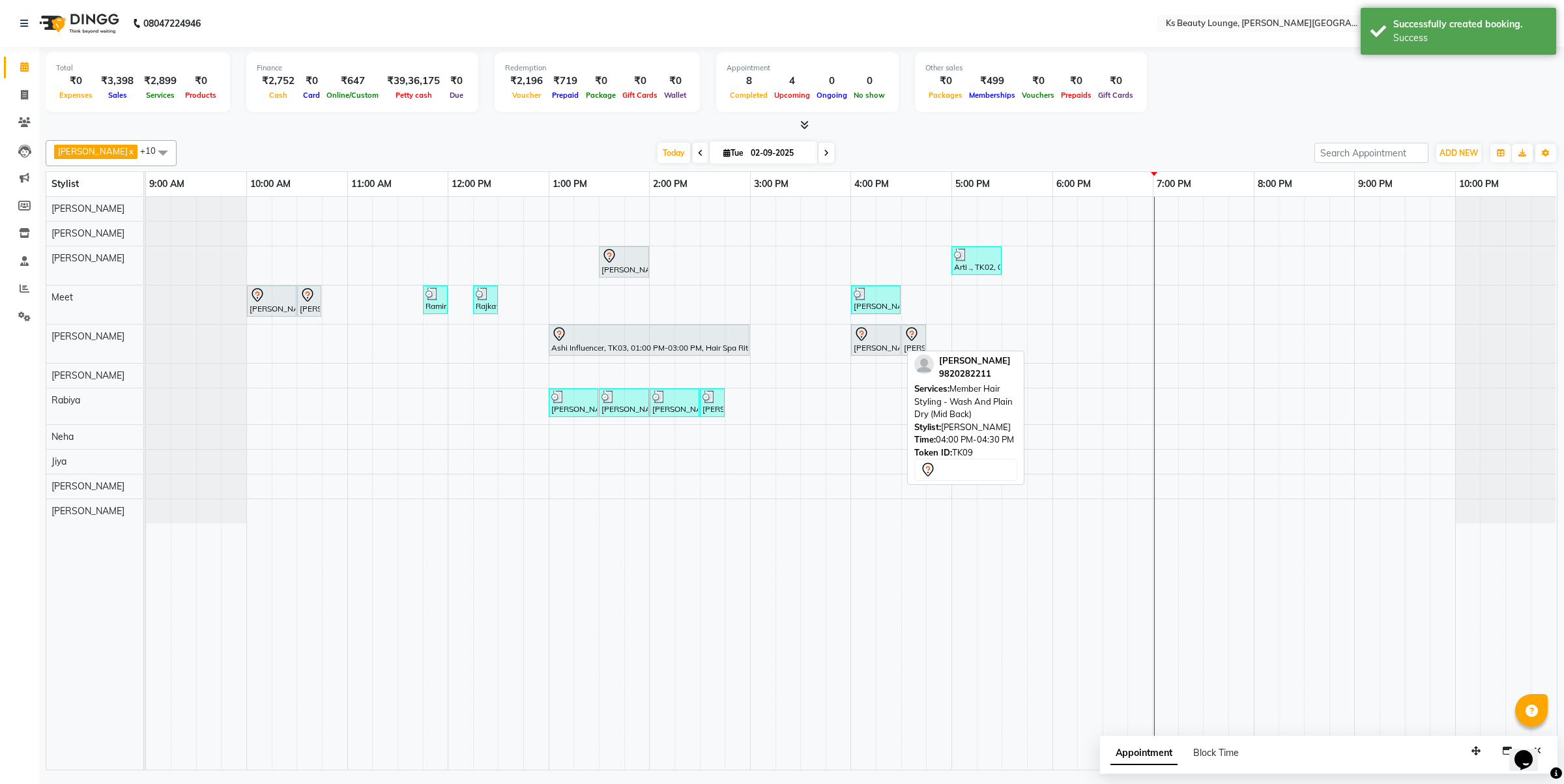
click at [875, 337] on div at bounding box center [876, 334] width 45 height 16
select select "7"
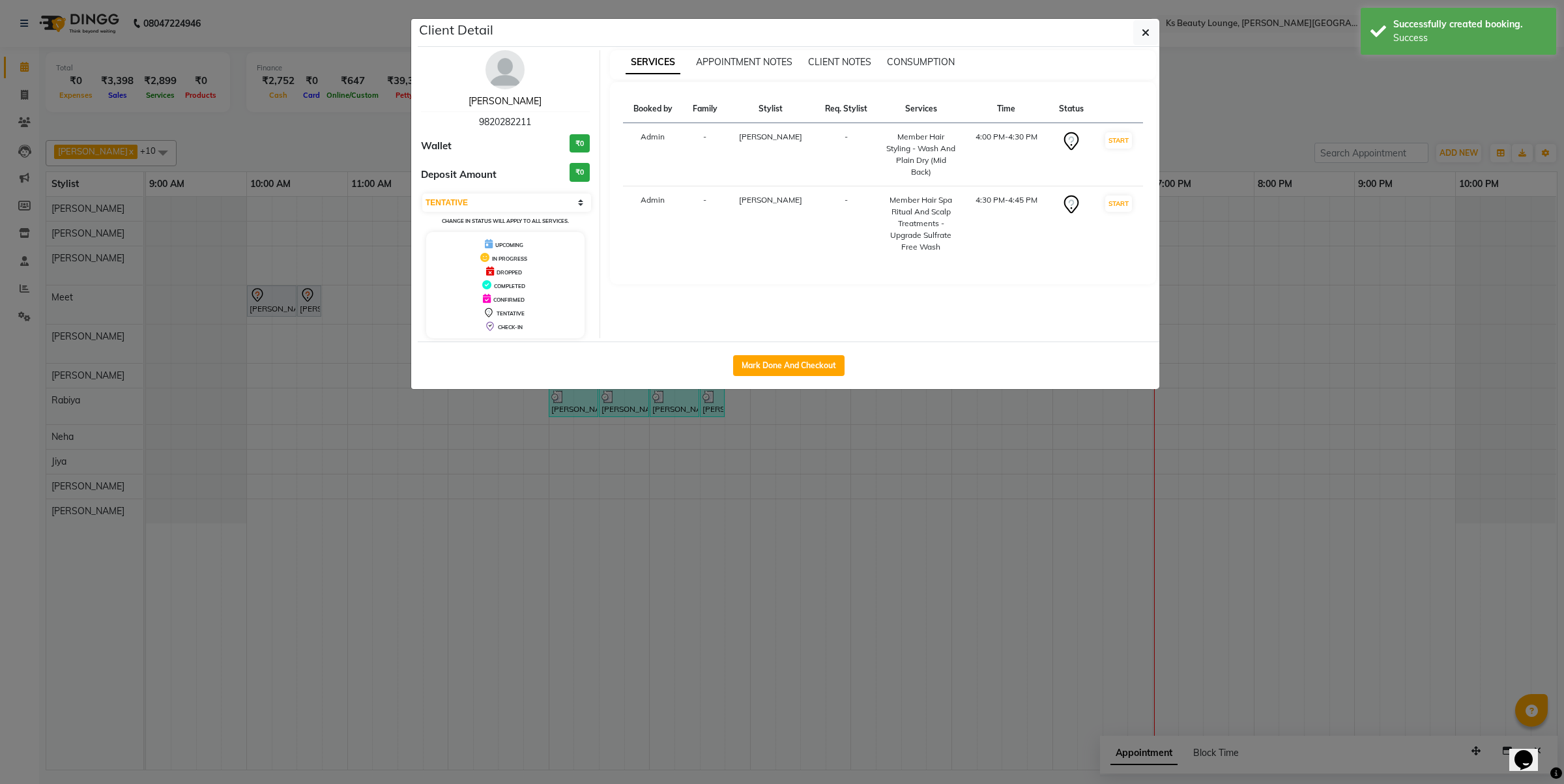
click at [480, 101] on link "[PERSON_NAME]" at bounding box center [505, 101] width 73 height 12
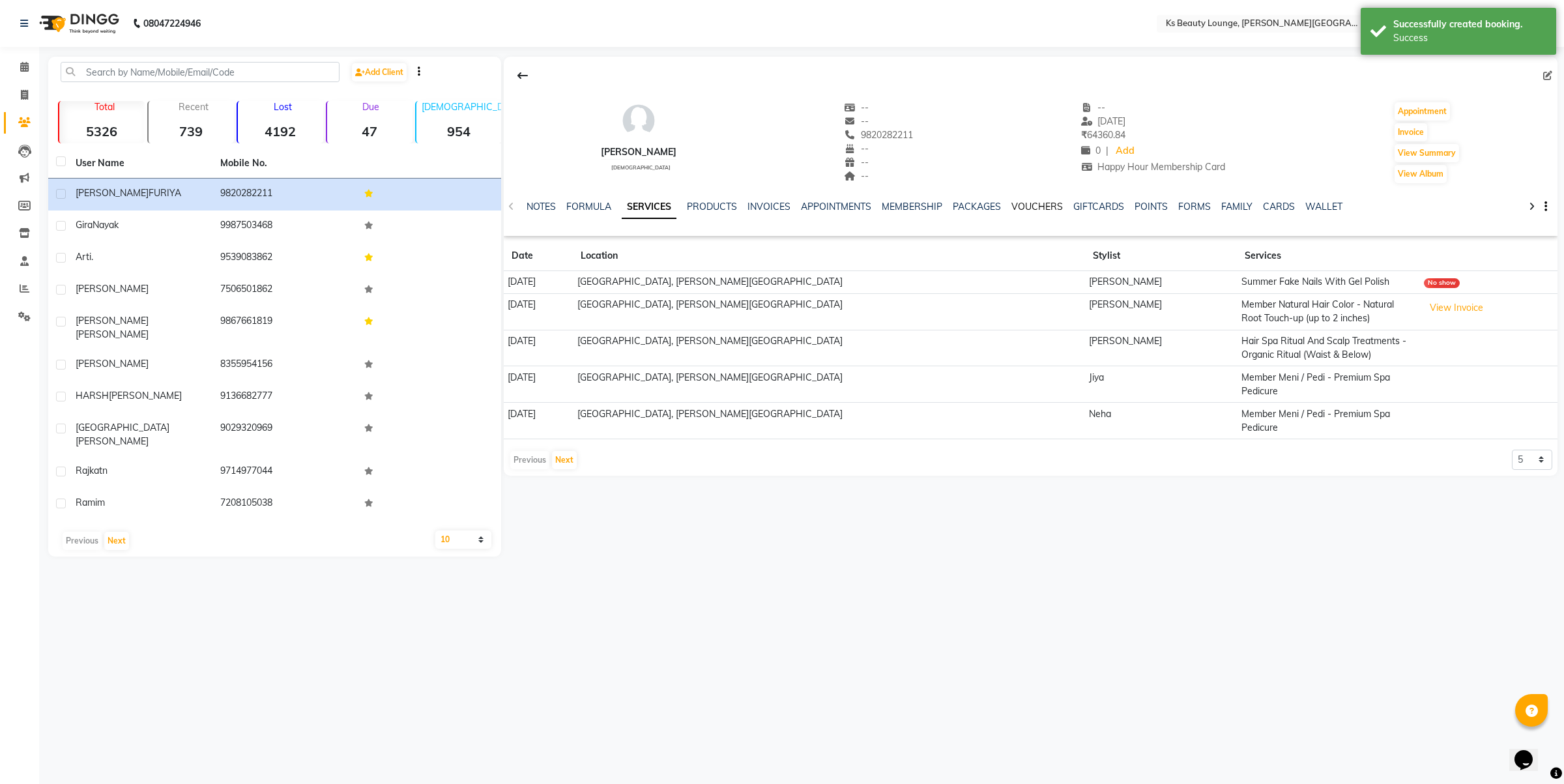
click at [1055, 204] on link "VOUCHERS" at bounding box center [1037, 207] width 51 height 12
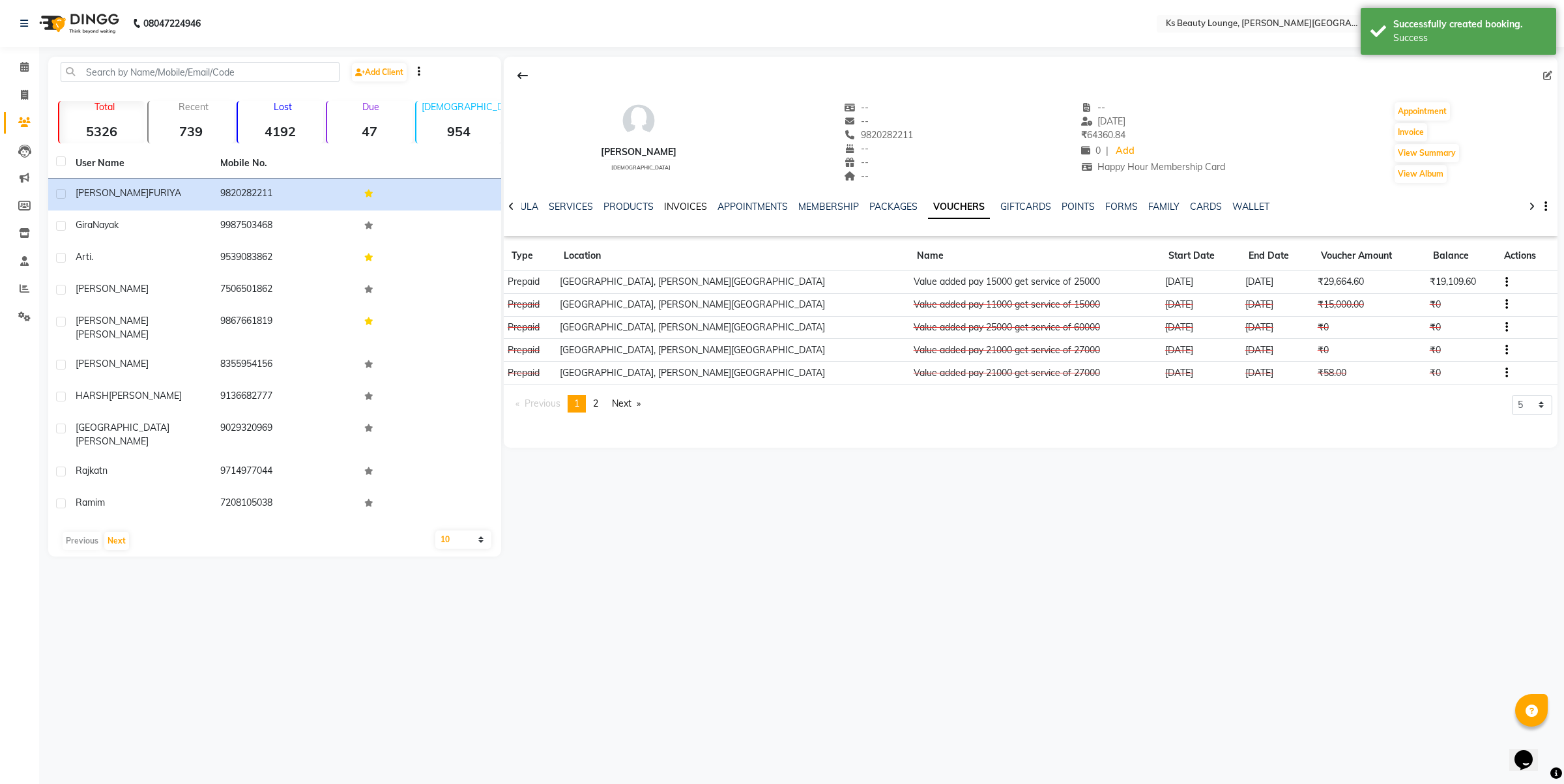
click at [686, 212] on link "INVOICES" at bounding box center [686, 207] width 43 height 12
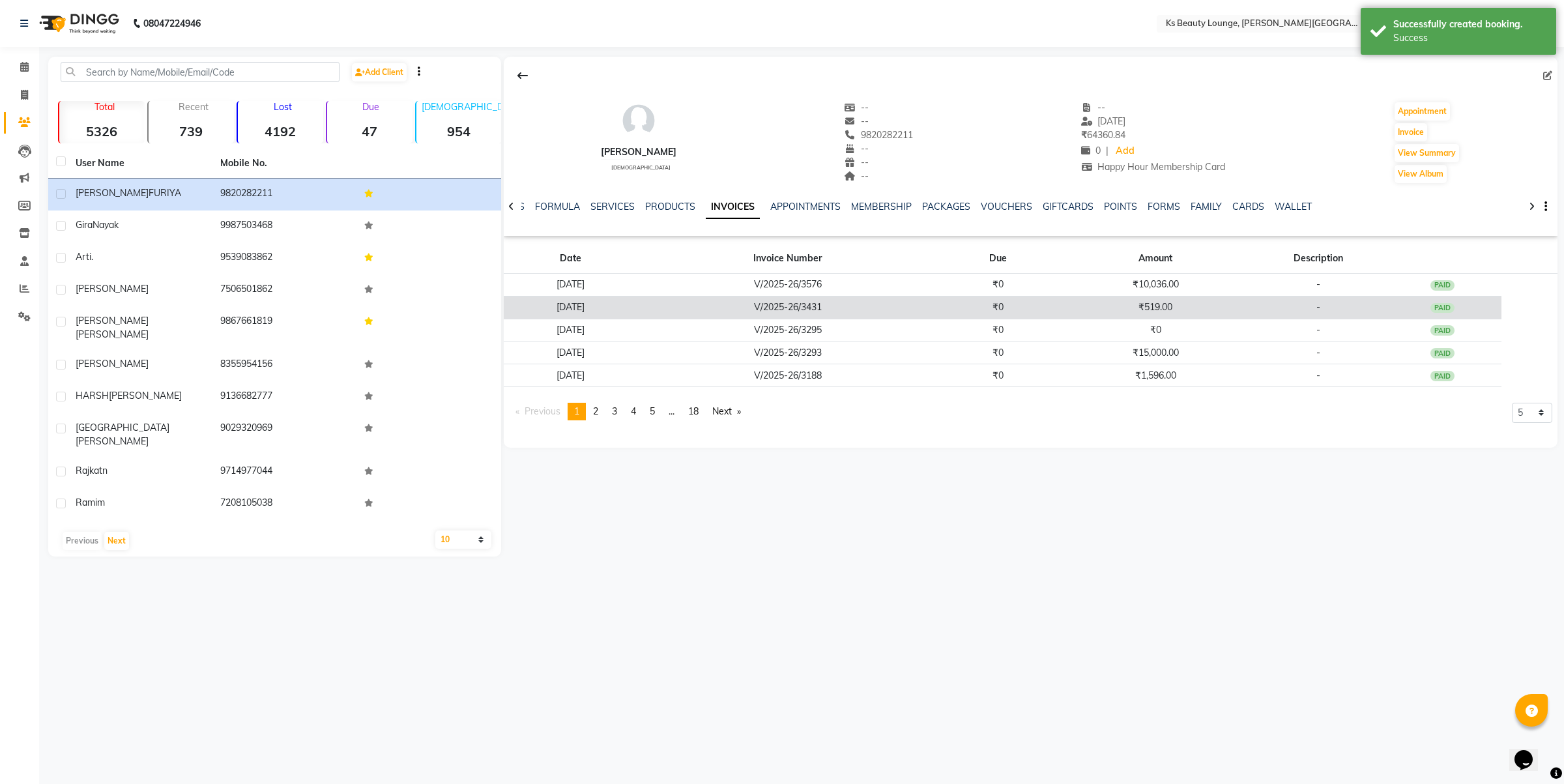
click at [861, 318] on td "V/2025-26/3431" at bounding box center [787, 308] width 302 height 23
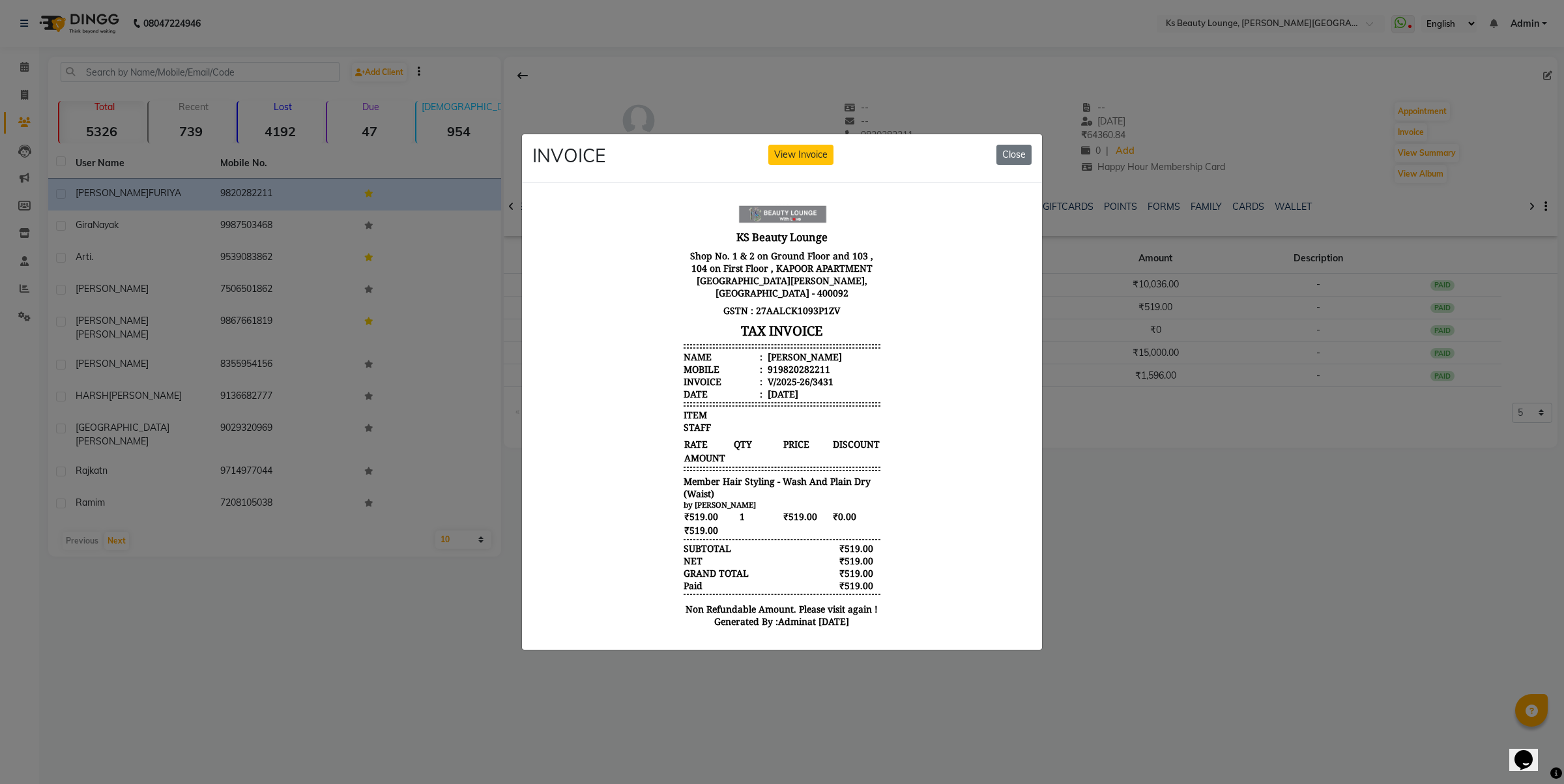
click at [1053, 461] on ngb-modal-window "INVOICE View Invoice Close" at bounding box center [782, 392] width 1564 height 784
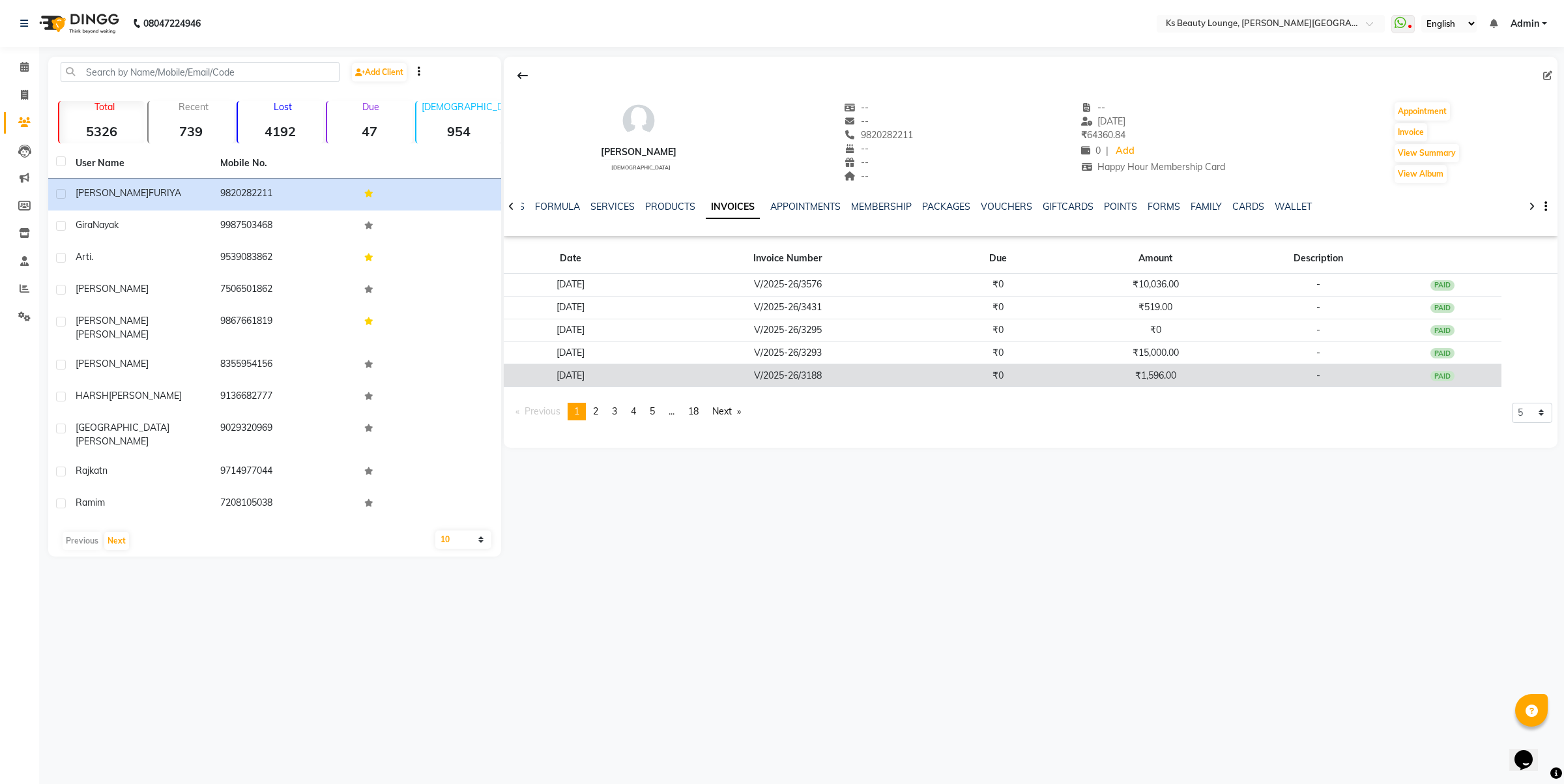
click at [1002, 369] on td "₹0" at bounding box center [998, 375] width 119 height 23
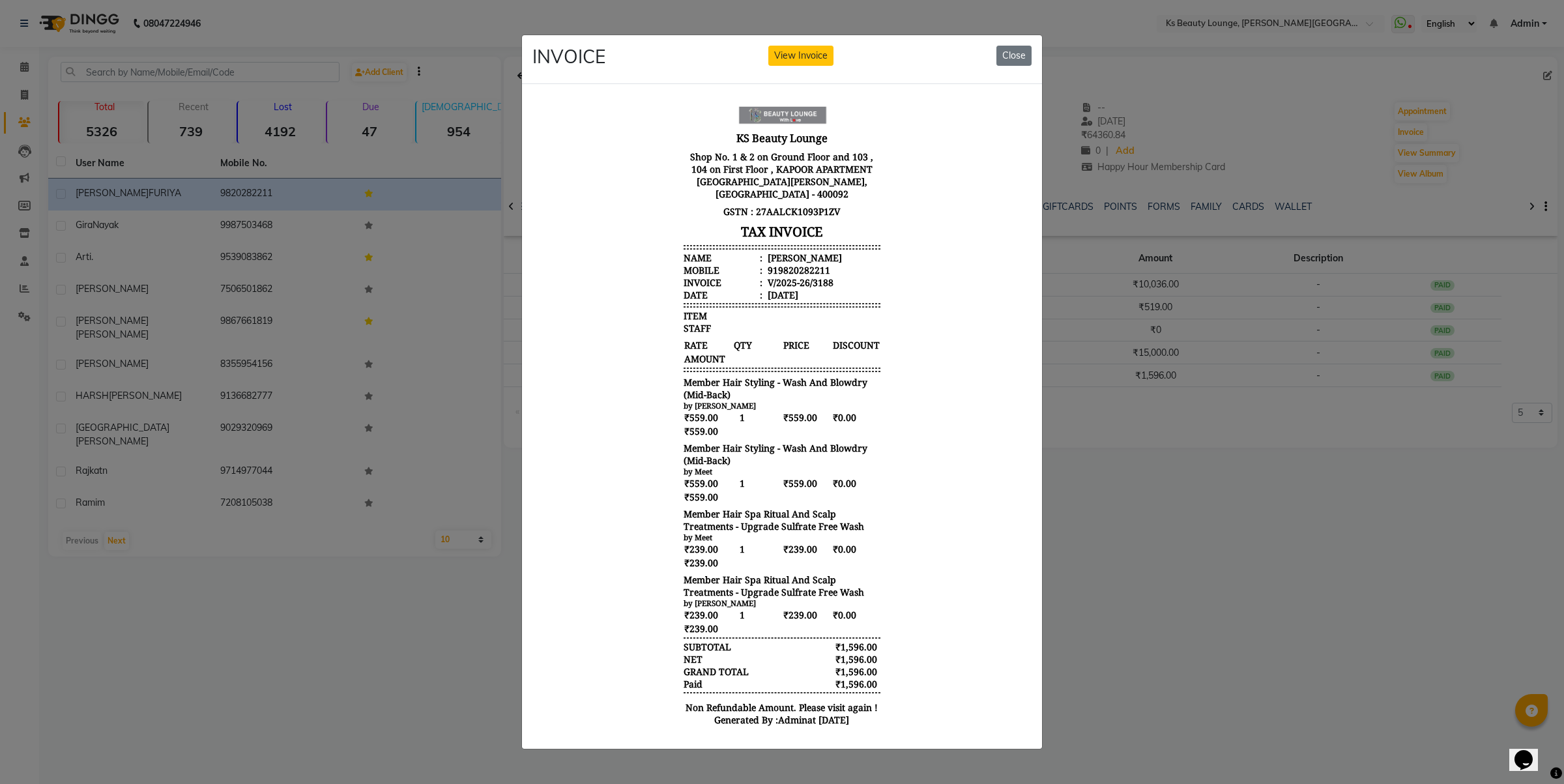
click at [1224, 520] on ngb-modal-window "INVOICE View Invoice Close" at bounding box center [782, 392] width 1564 height 784
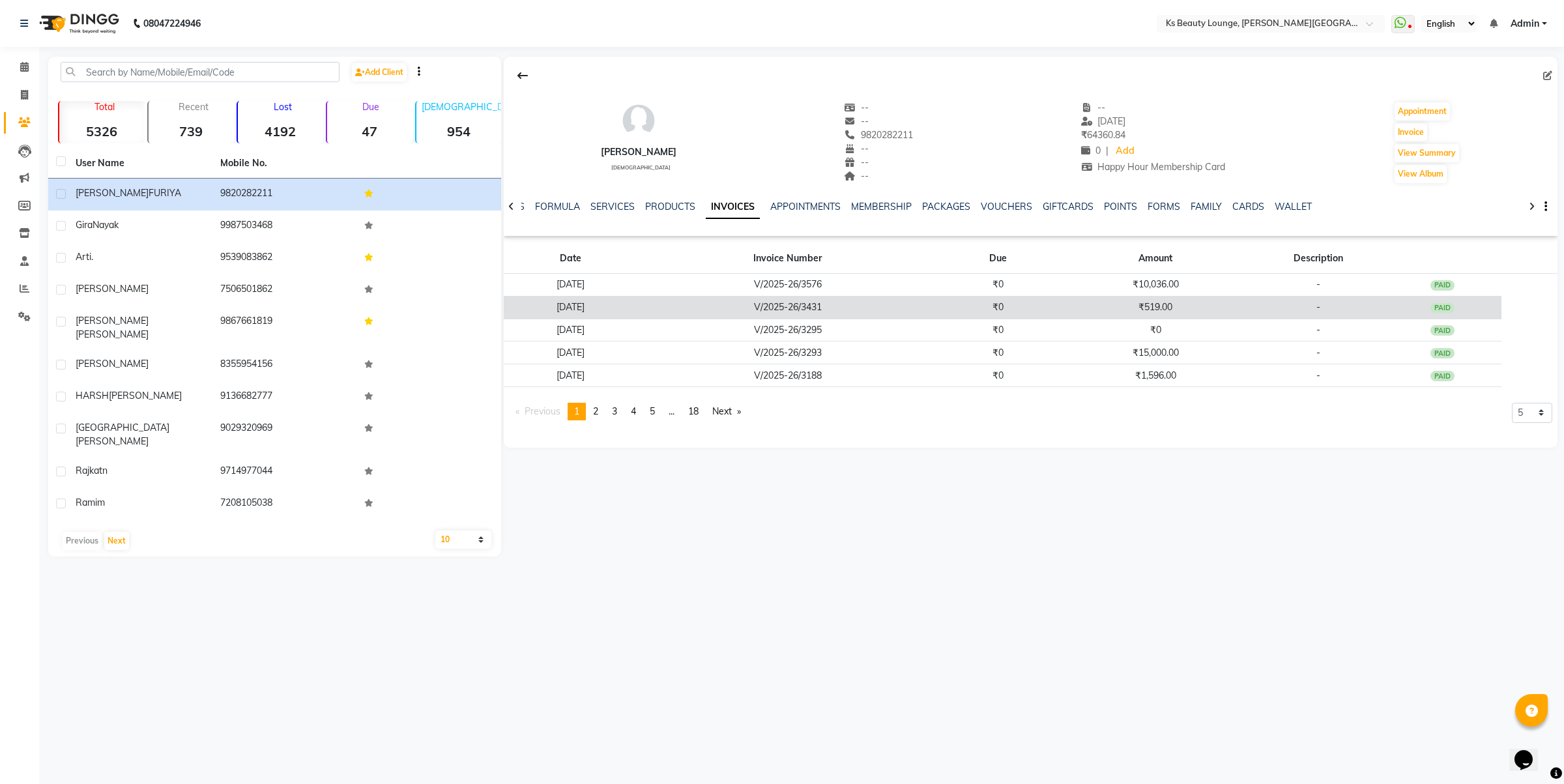
click at [1087, 303] on td "₹519.00" at bounding box center [1155, 308] width 195 height 23
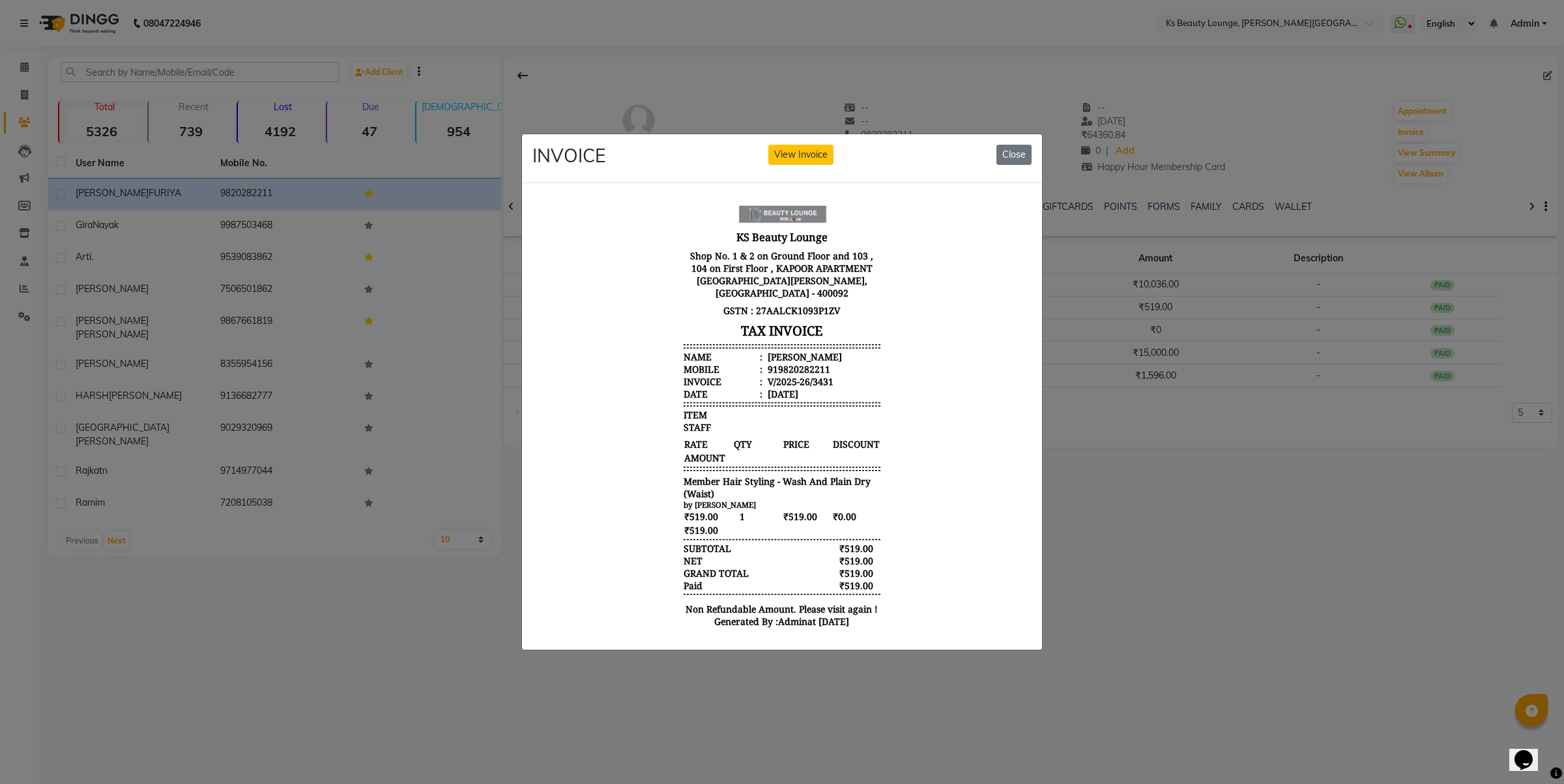
click at [1217, 528] on ngb-modal-window "INVOICE View Invoice Close" at bounding box center [782, 392] width 1564 height 784
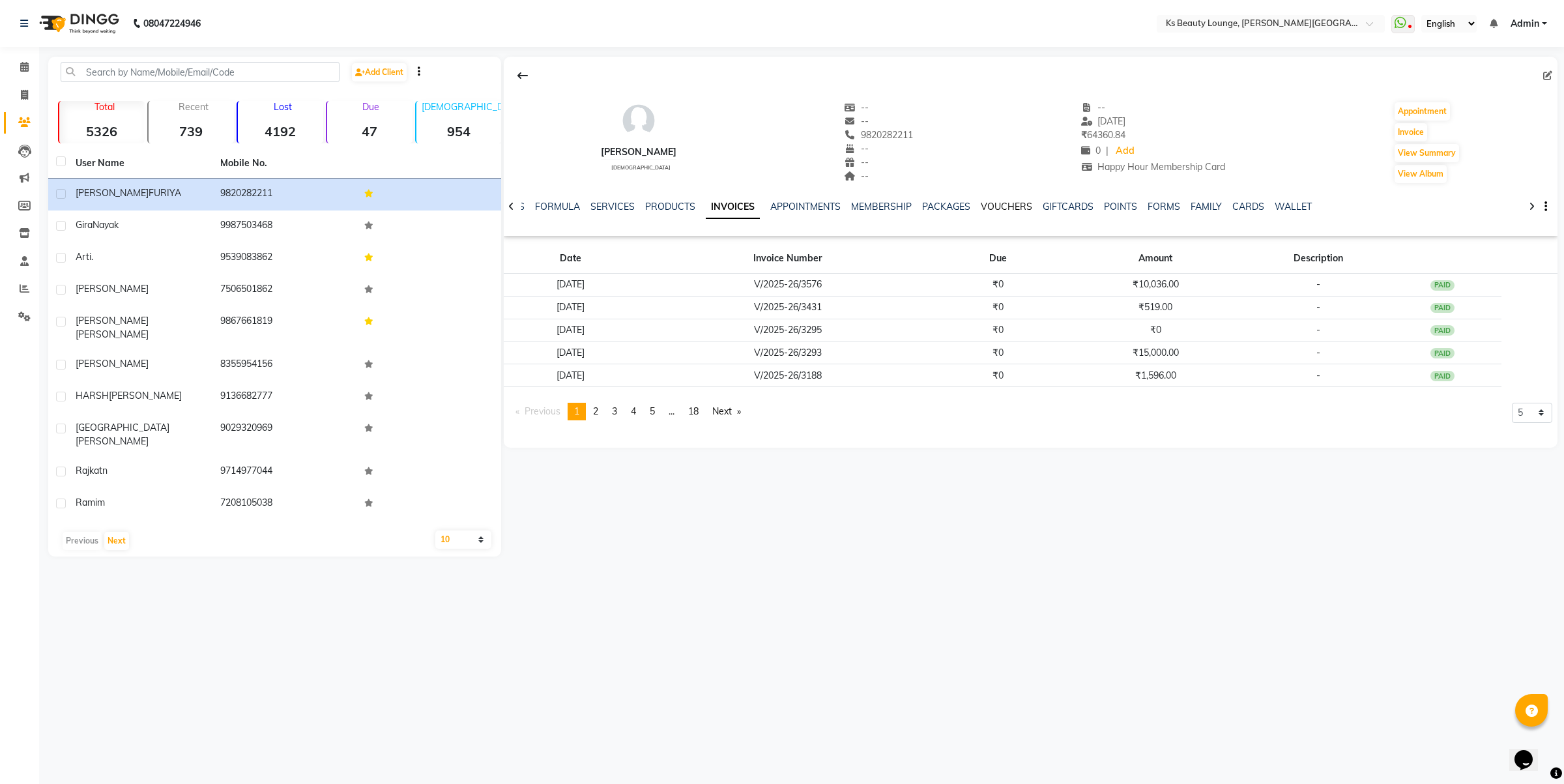
click at [992, 209] on link "VOUCHERS" at bounding box center [1007, 207] width 51 height 12
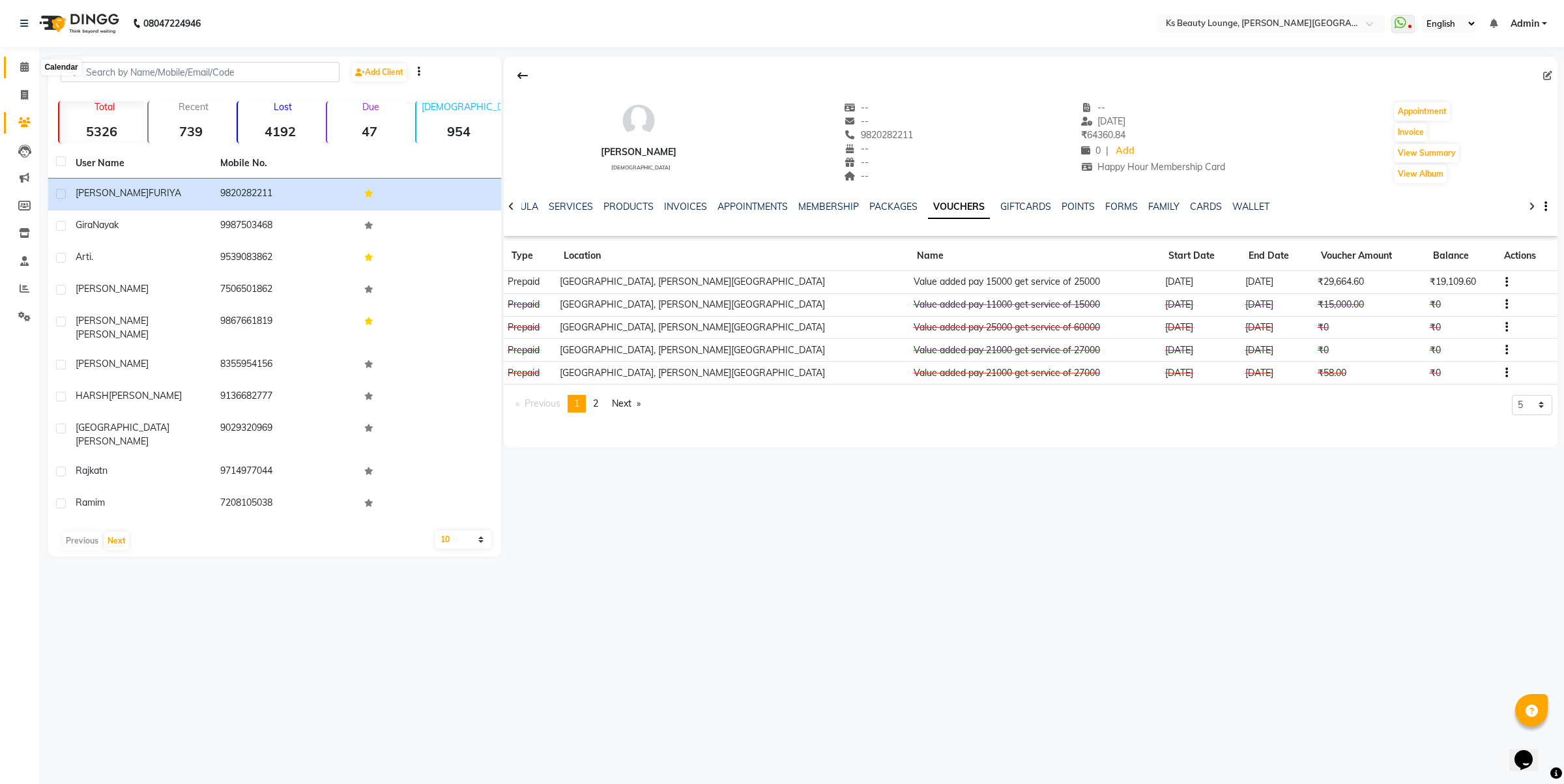
click at [27, 65] on icon at bounding box center [24, 67] width 8 height 10
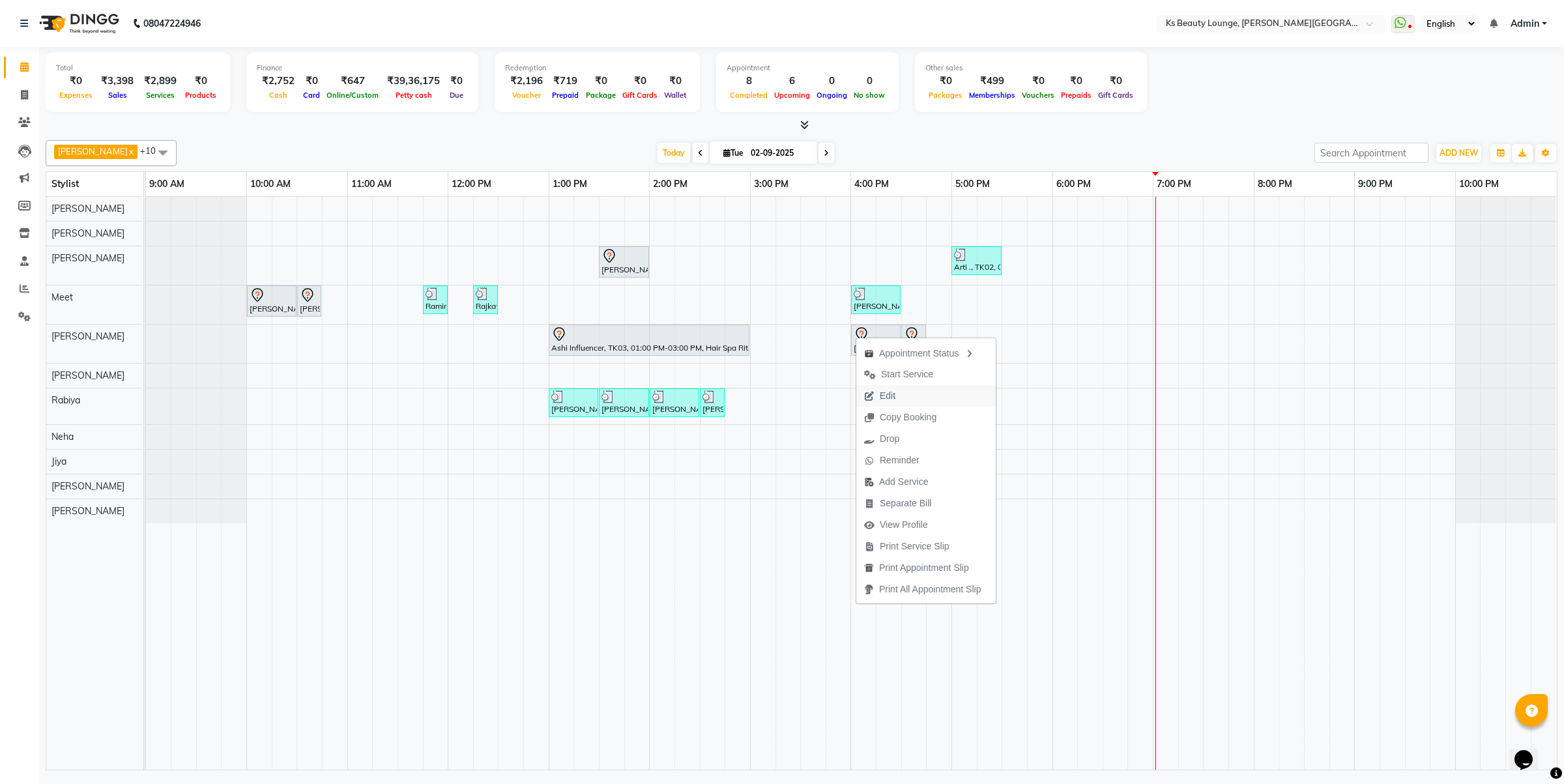
click at [903, 396] on span "Edit" at bounding box center [879, 396] width 47 height 22
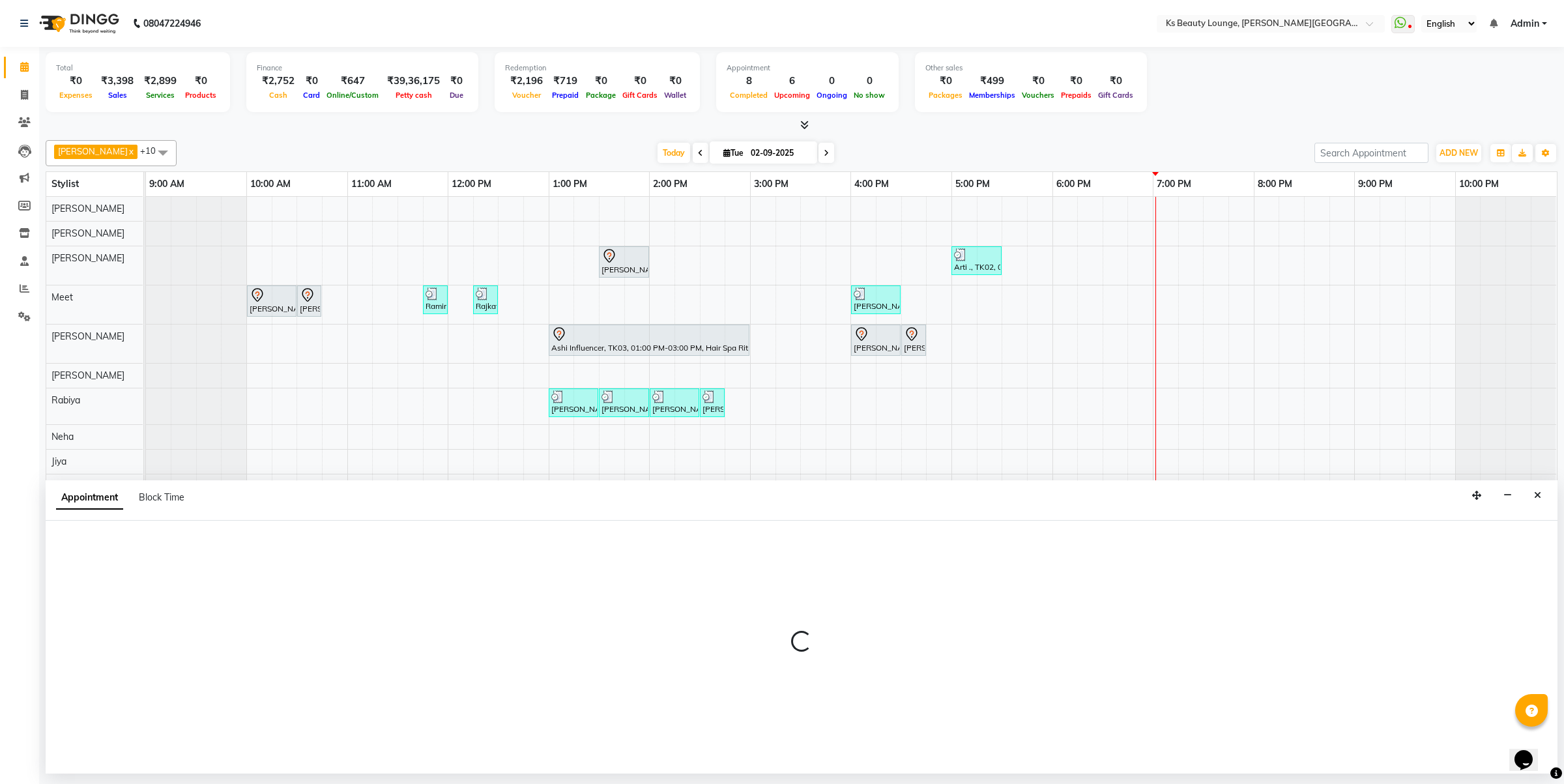
select select "tentative"
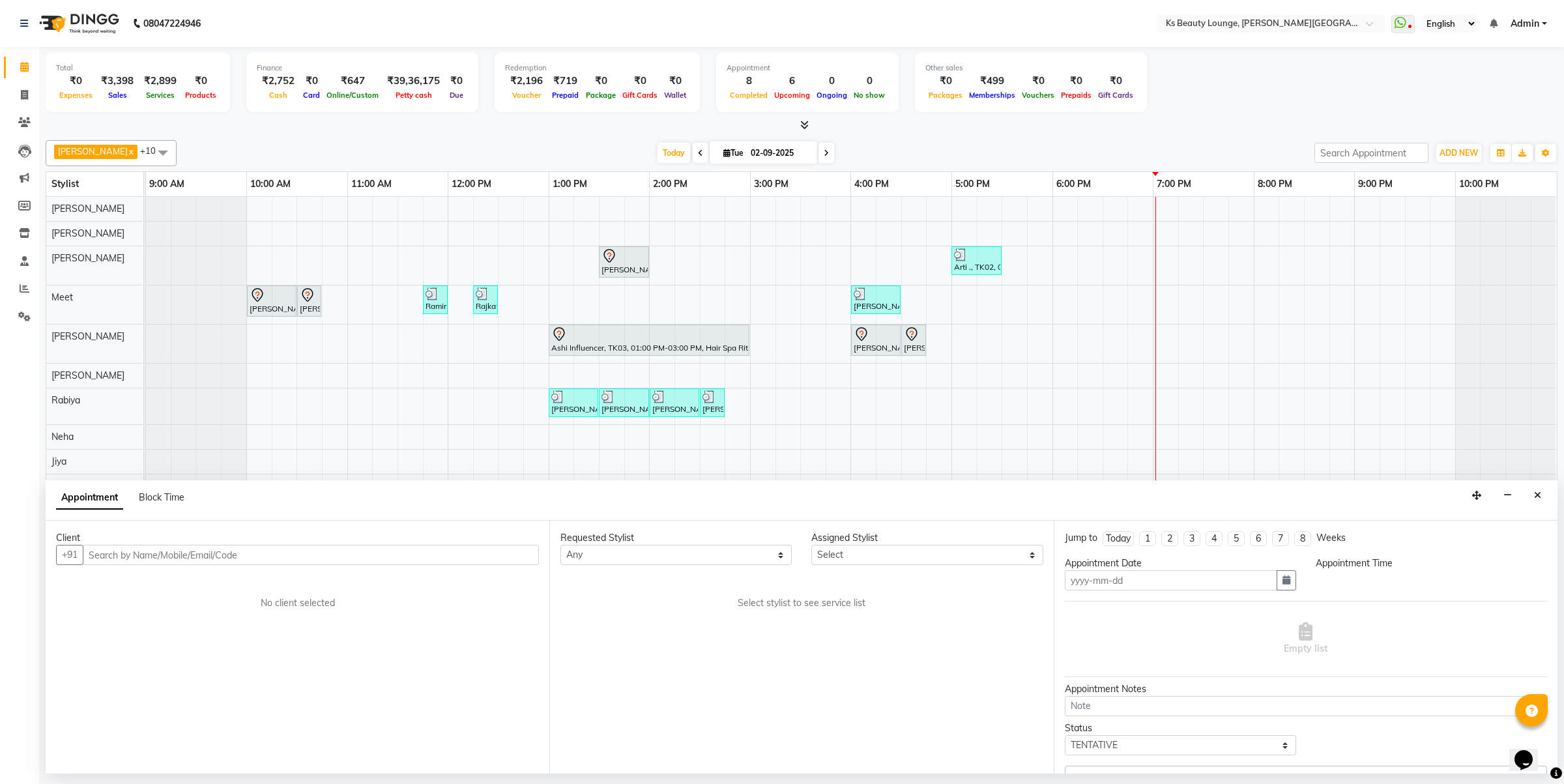
type input "02-09-2025"
select select "960"
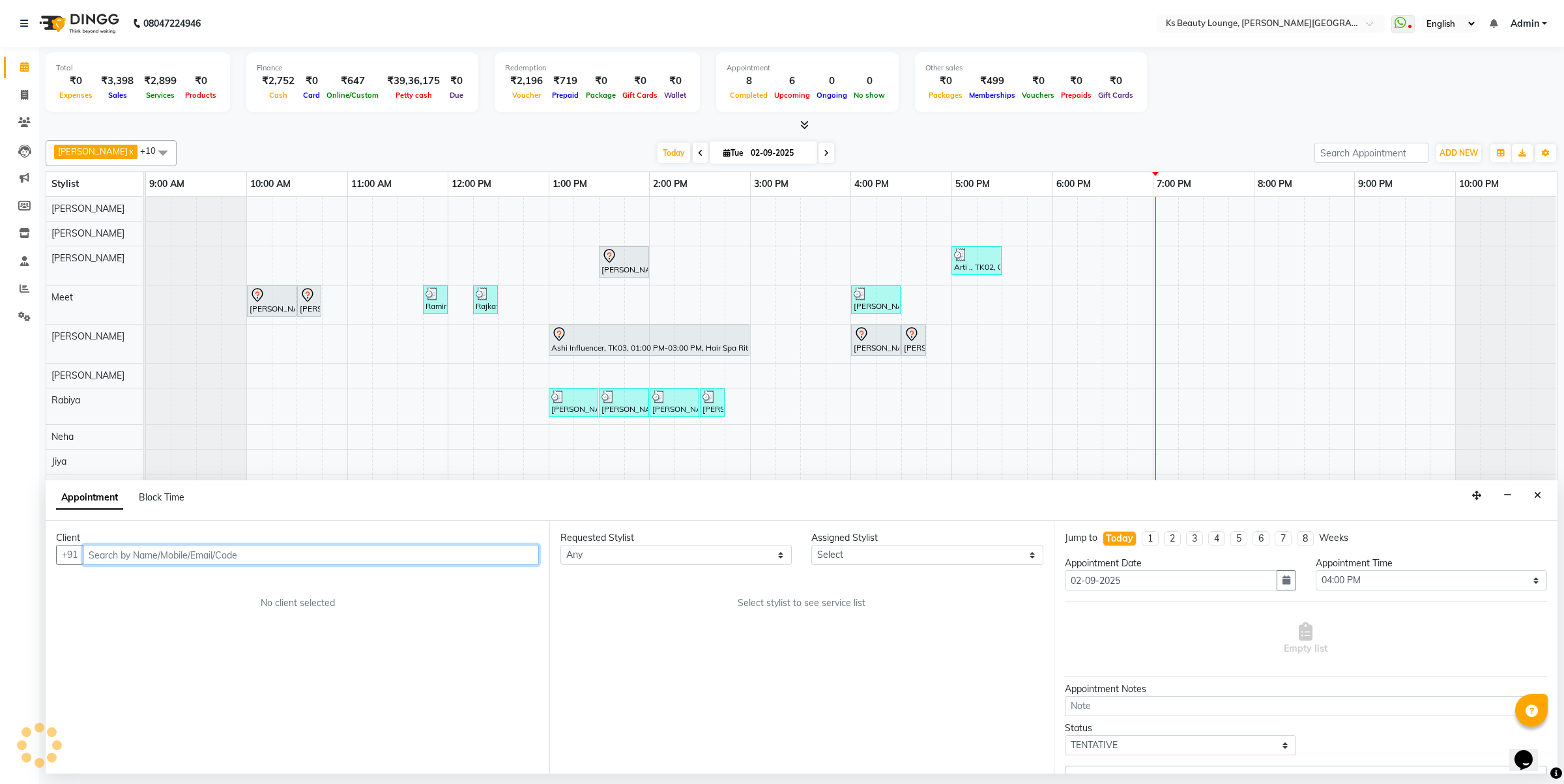
select select "58504"
select select "1892"
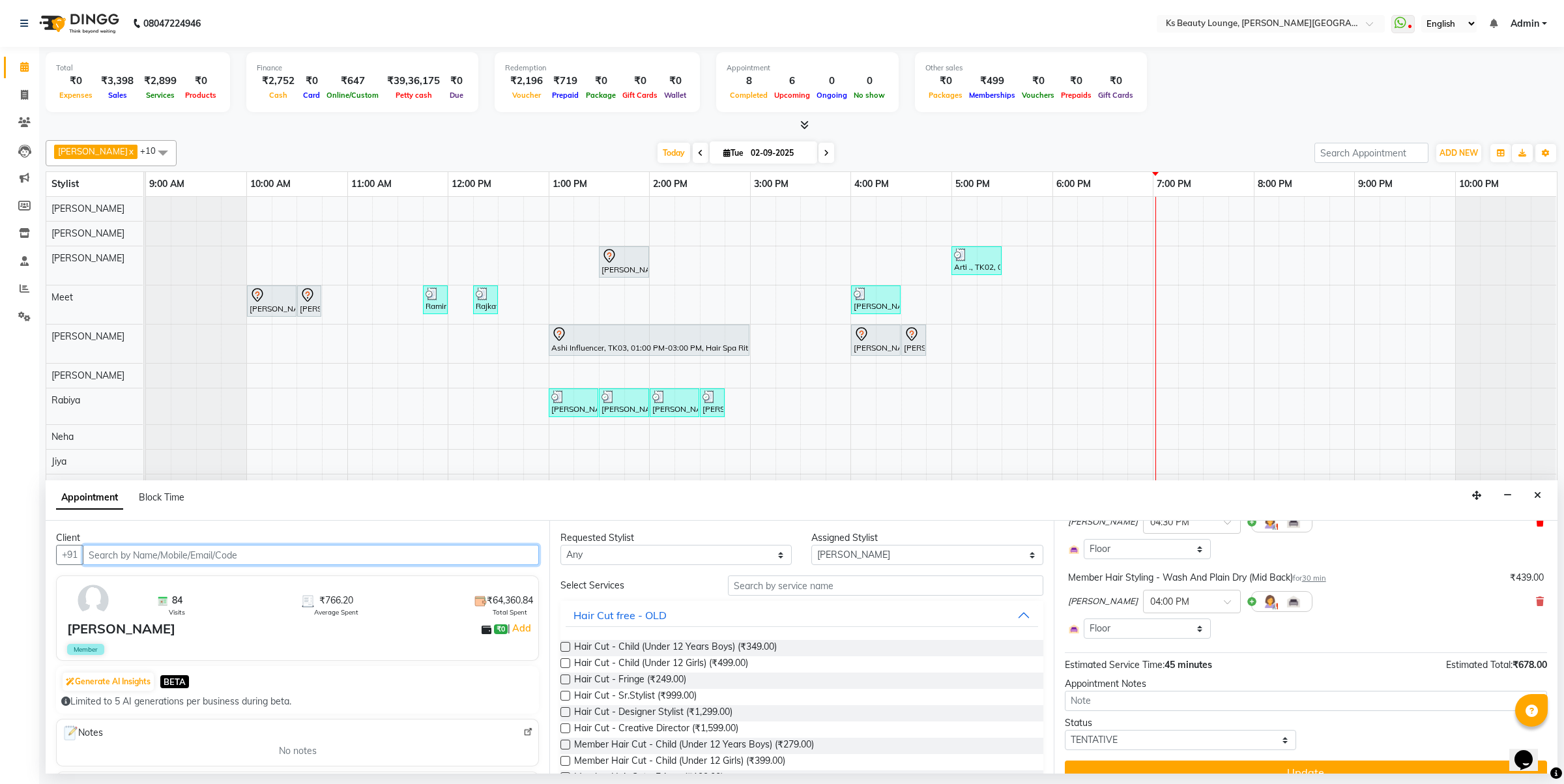
scroll to position [141, 0]
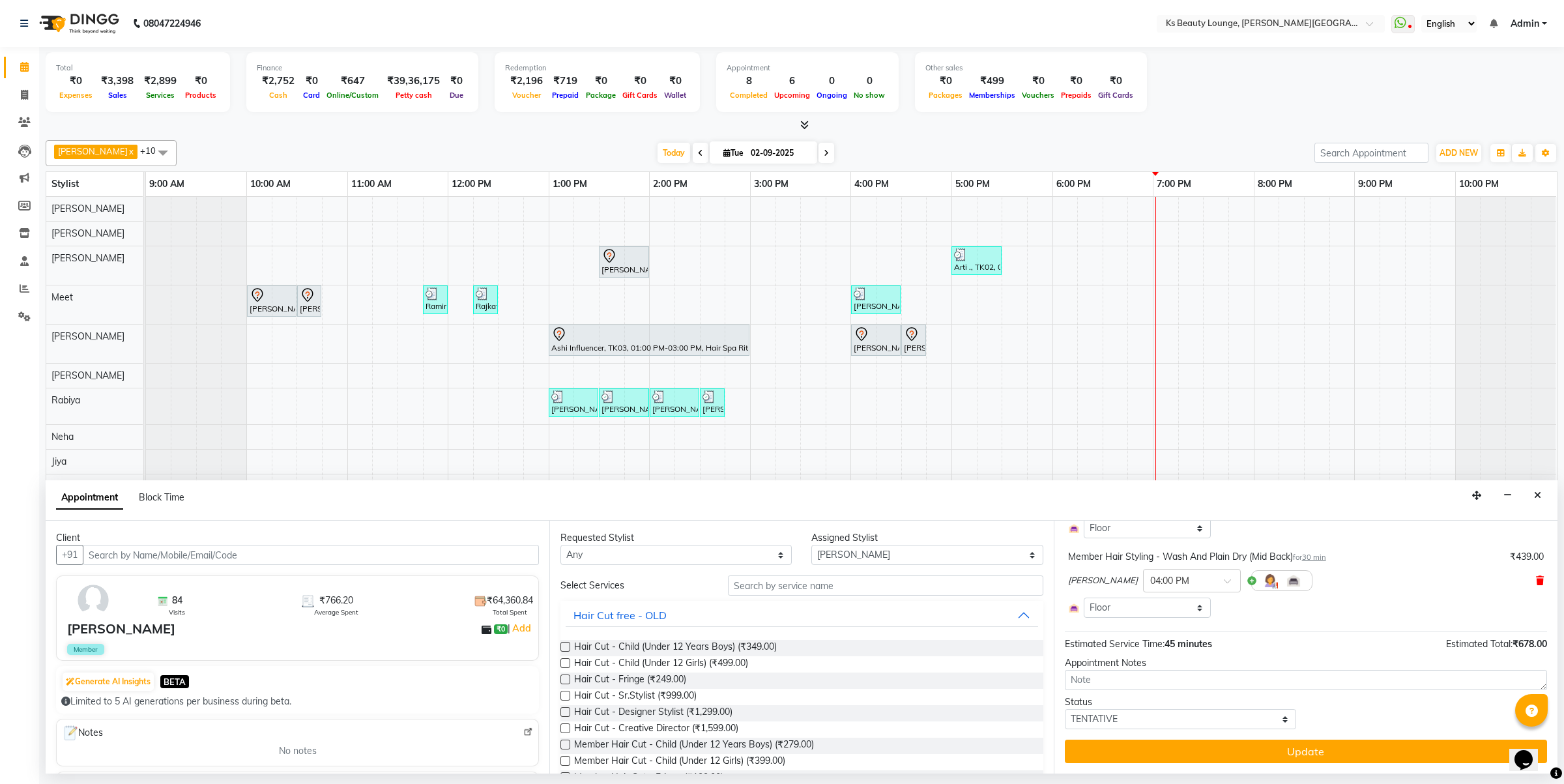
click at [1536, 577] on icon at bounding box center [1539, 581] width 7 height 9
click at [847, 581] on input "text" at bounding box center [885, 586] width 315 height 20
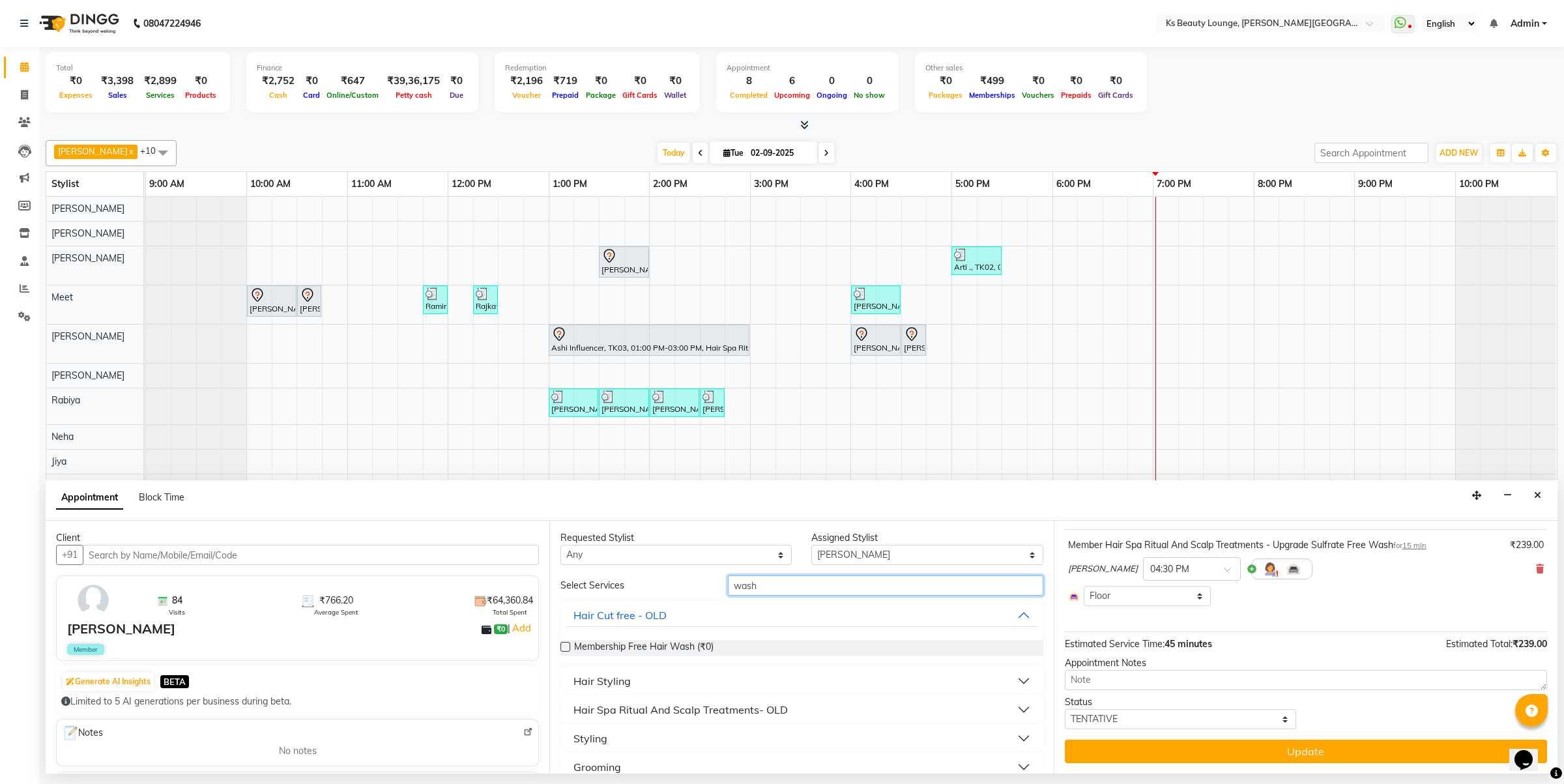
type input "wash"
click at [708, 672] on button "Hair Styling" at bounding box center [801, 681] width 472 height 23
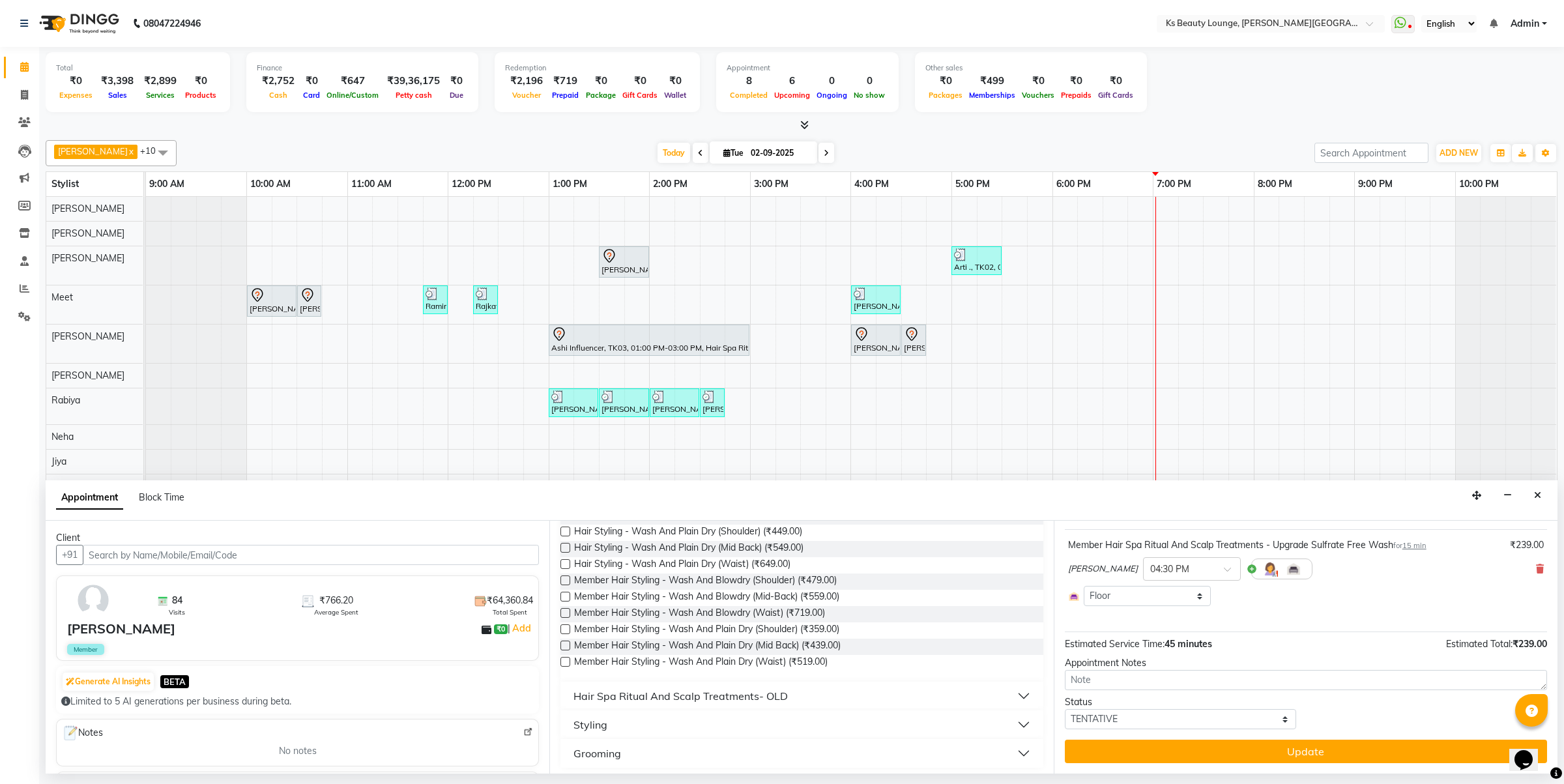
scroll to position [235, 0]
click at [749, 653] on span "Member Hair Styling - Wash And Plain Dry (Waist) (₹519.00)" at bounding box center [701, 658] width 254 height 17
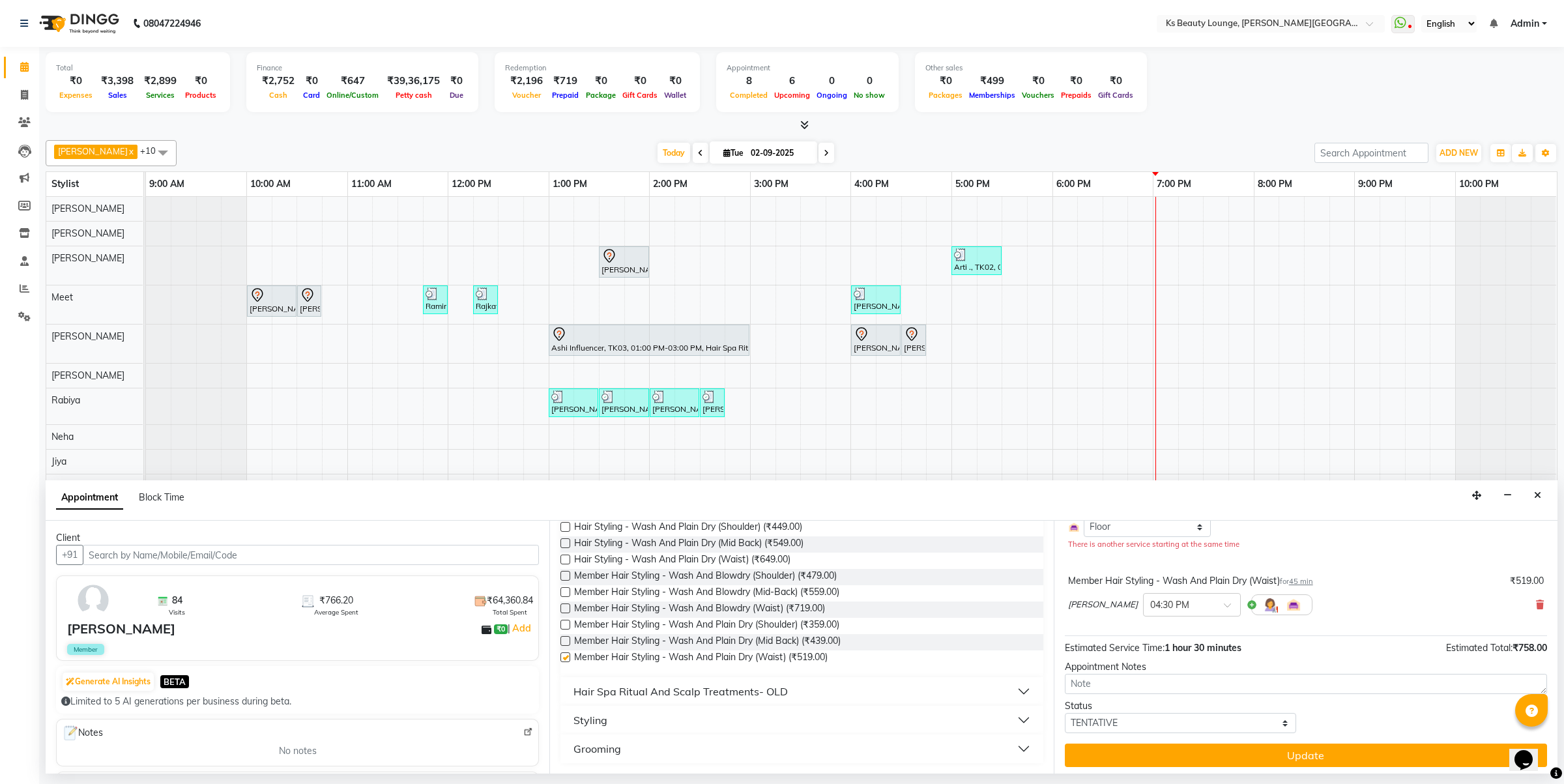
checkbox input "false"
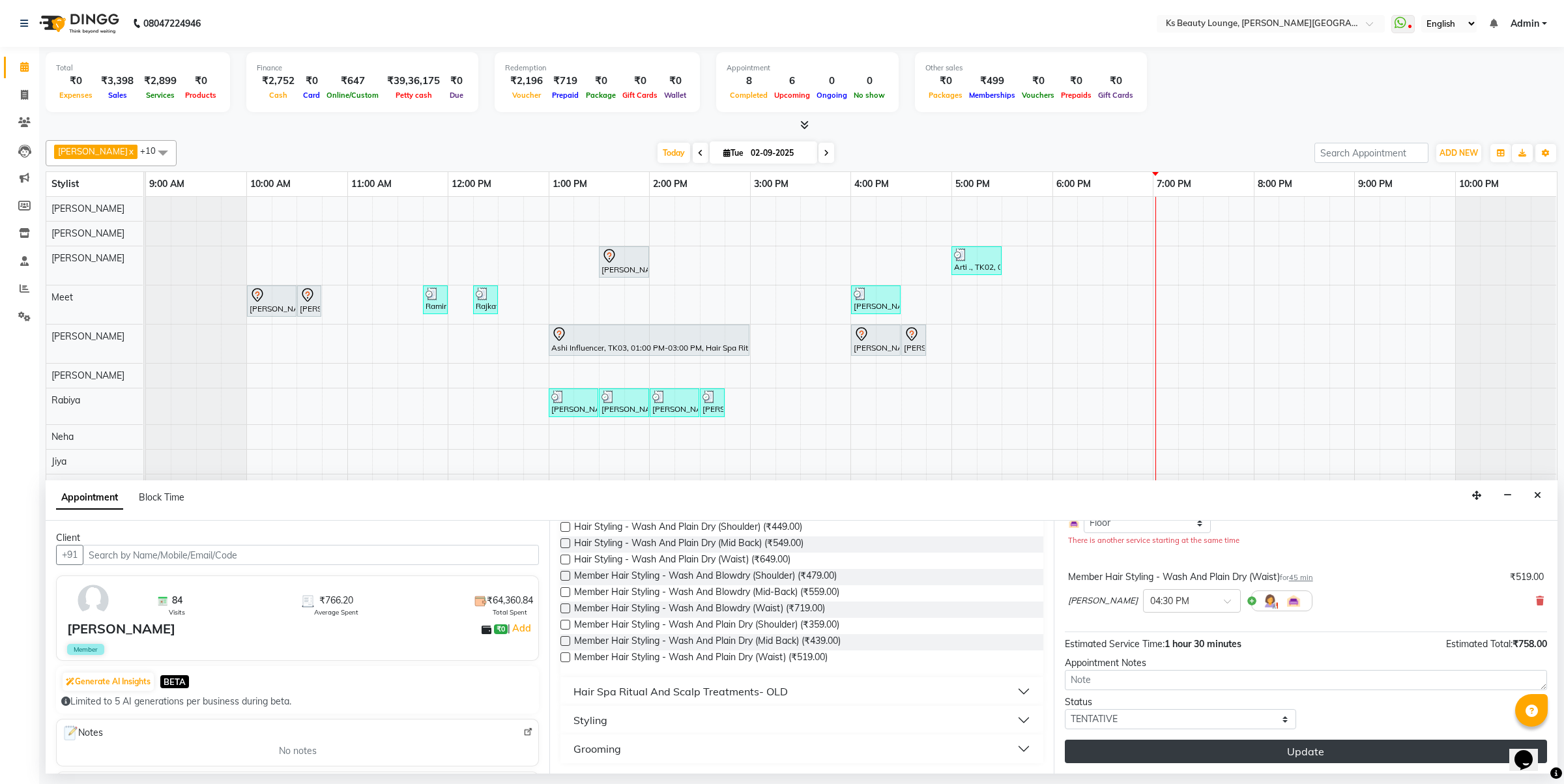
click at [1324, 747] on button "Update" at bounding box center [1306, 751] width 482 height 23
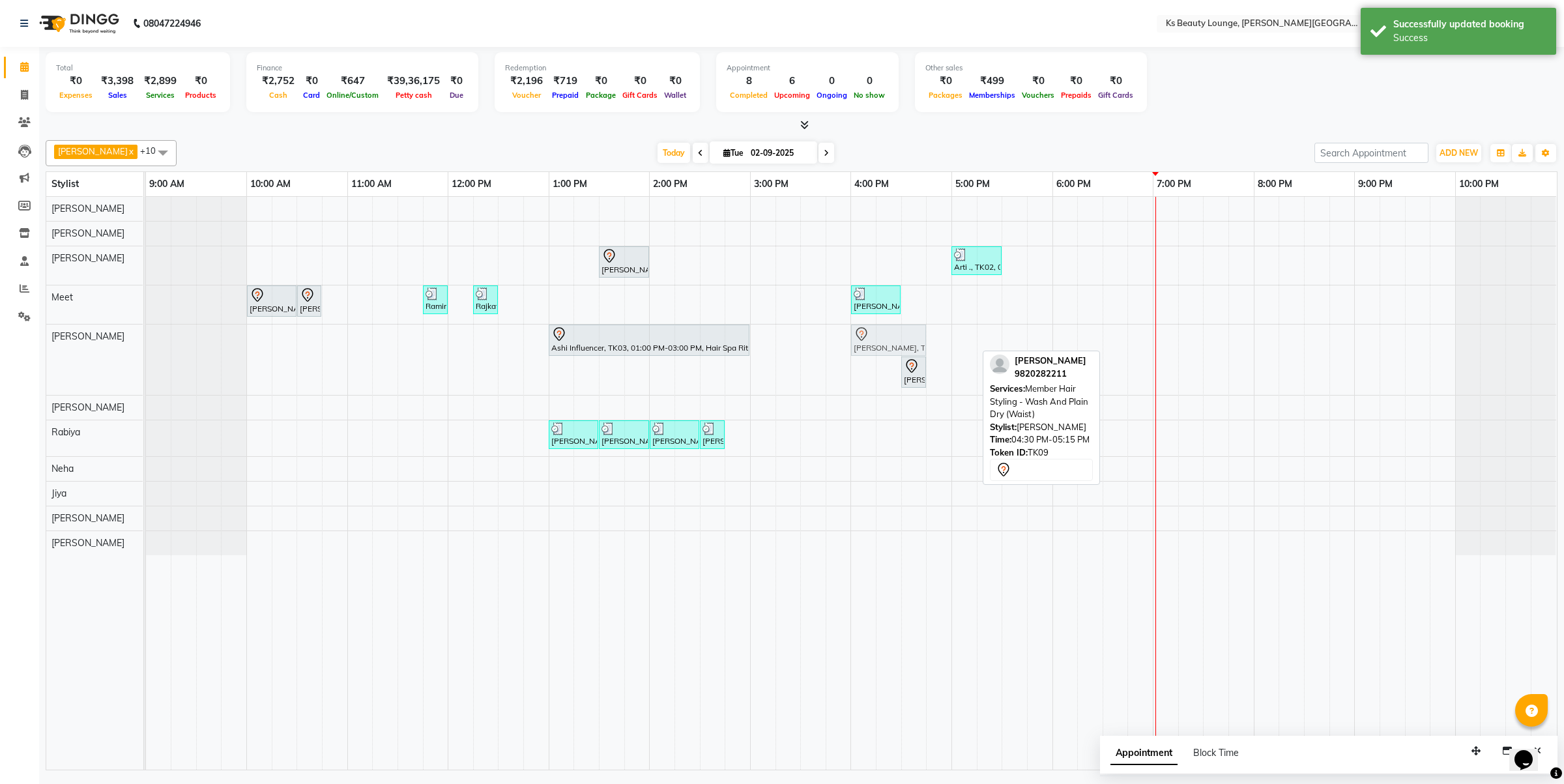
drag, startPoint x: 927, startPoint y: 342, endPoint x: 868, endPoint y: 336, distance: 59.3
click at [146, 336] on div "Ashi Influencer, TK03, 01:00 PM-03:00 PM, Hair Spa Ritual And Scalp Treatments …" at bounding box center [146, 359] width 0 height 70
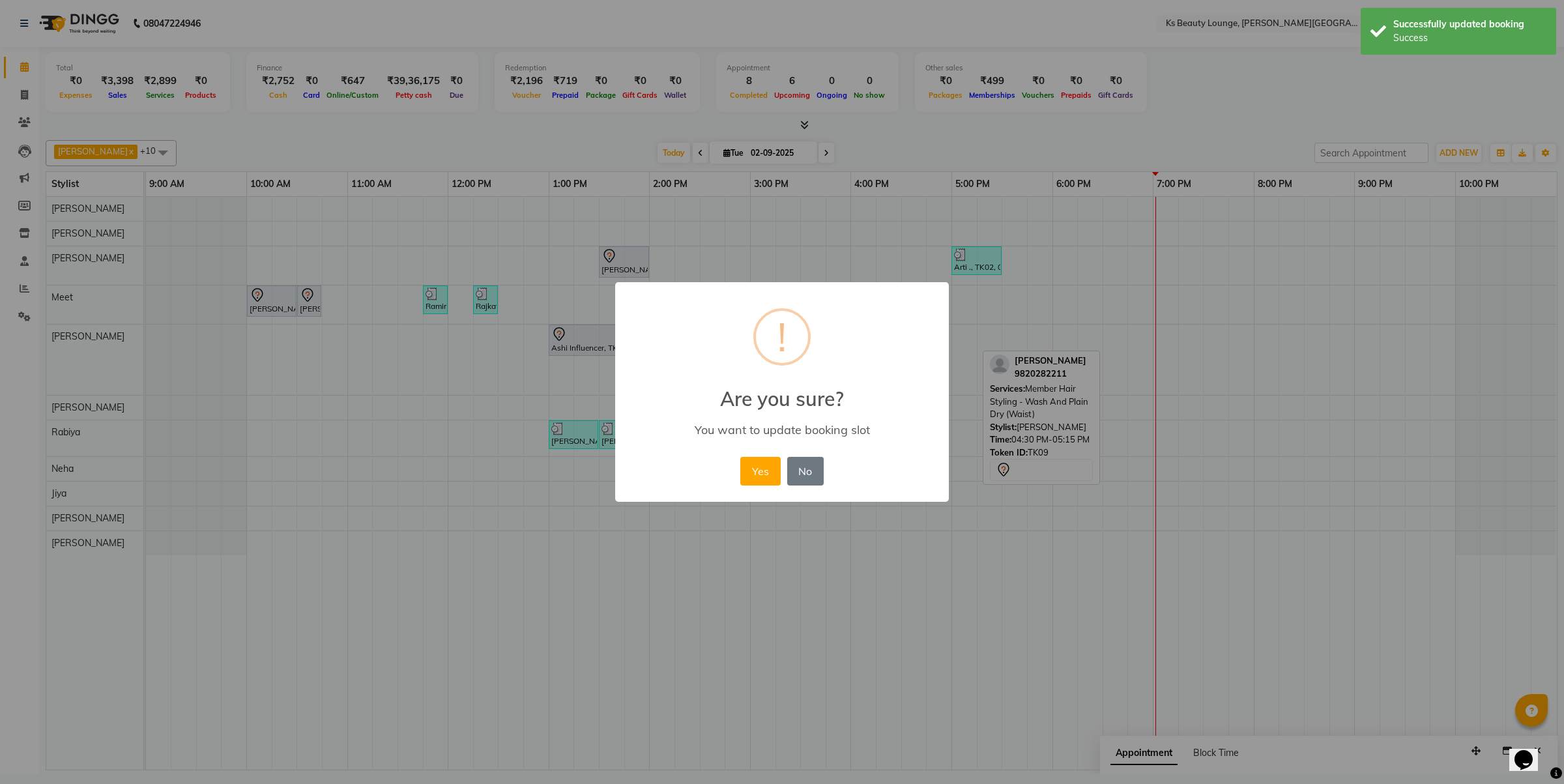
click at [740, 457] on button "Yes" at bounding box center [760, 471] width 40 height 29
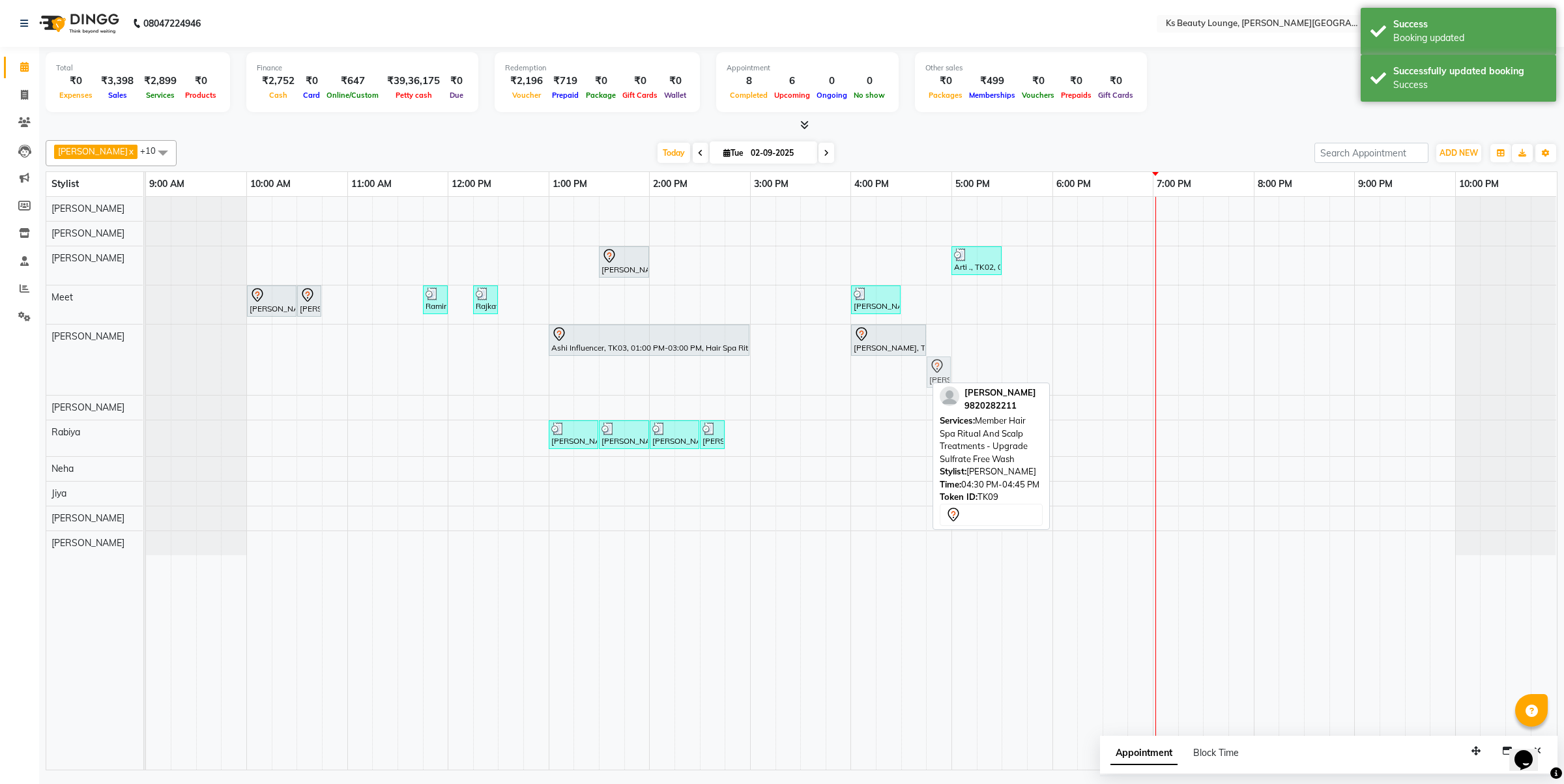
drag, startPoint x: 911, startPoint y: 379, endPoint x: 930, endPoint y: 373, distance: 19.9
click at [146, 373] on div "Ashi Influencer, TK03, 01:00 PM-03:00 PM, Hair Spa Ritual And Scalp Treatments …" at bounding box center [146, 359] width 0 height 70
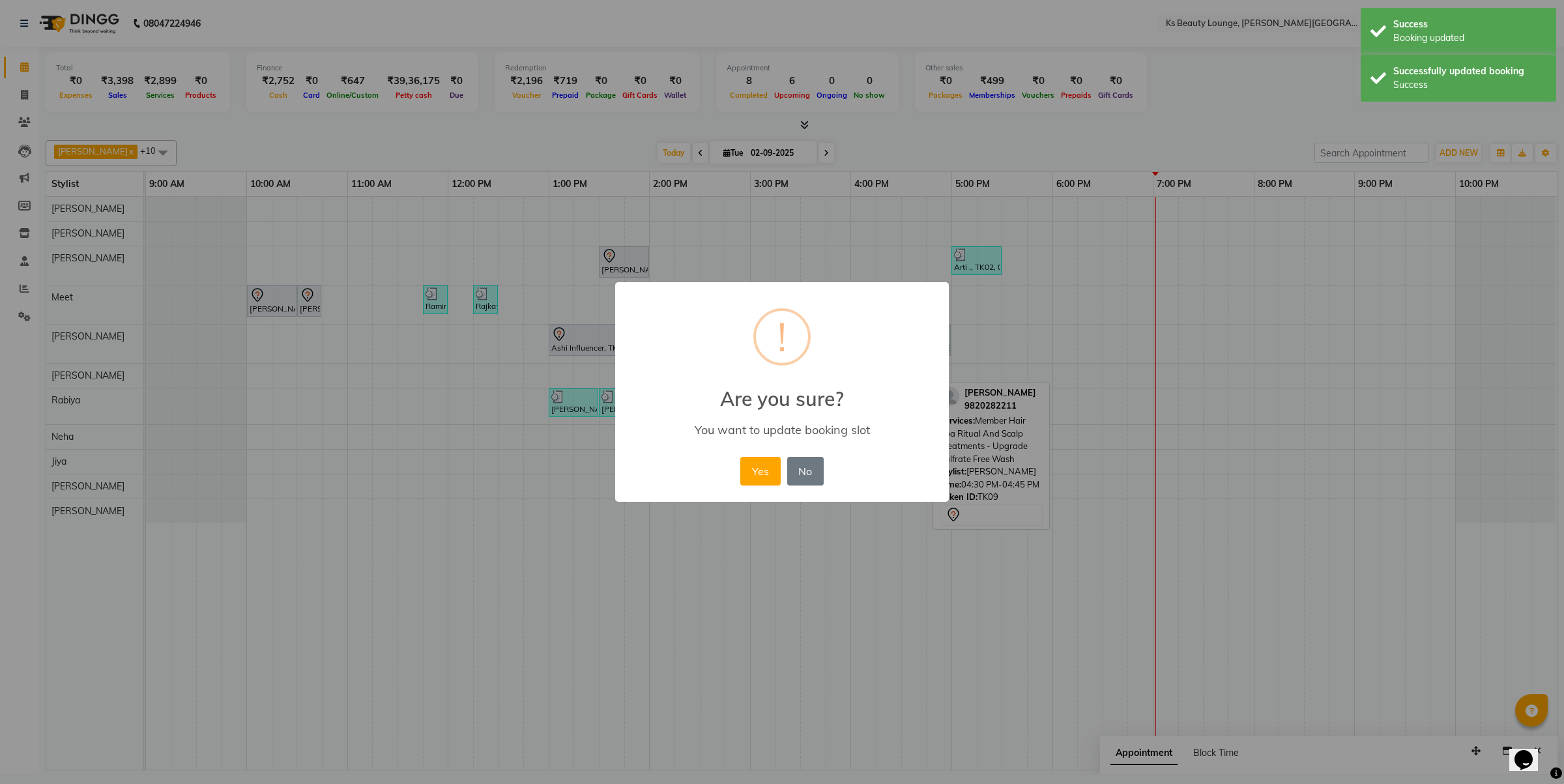
click at [754, 471] on button "Yes" at bounding box center [760, 471] width 40 height 29
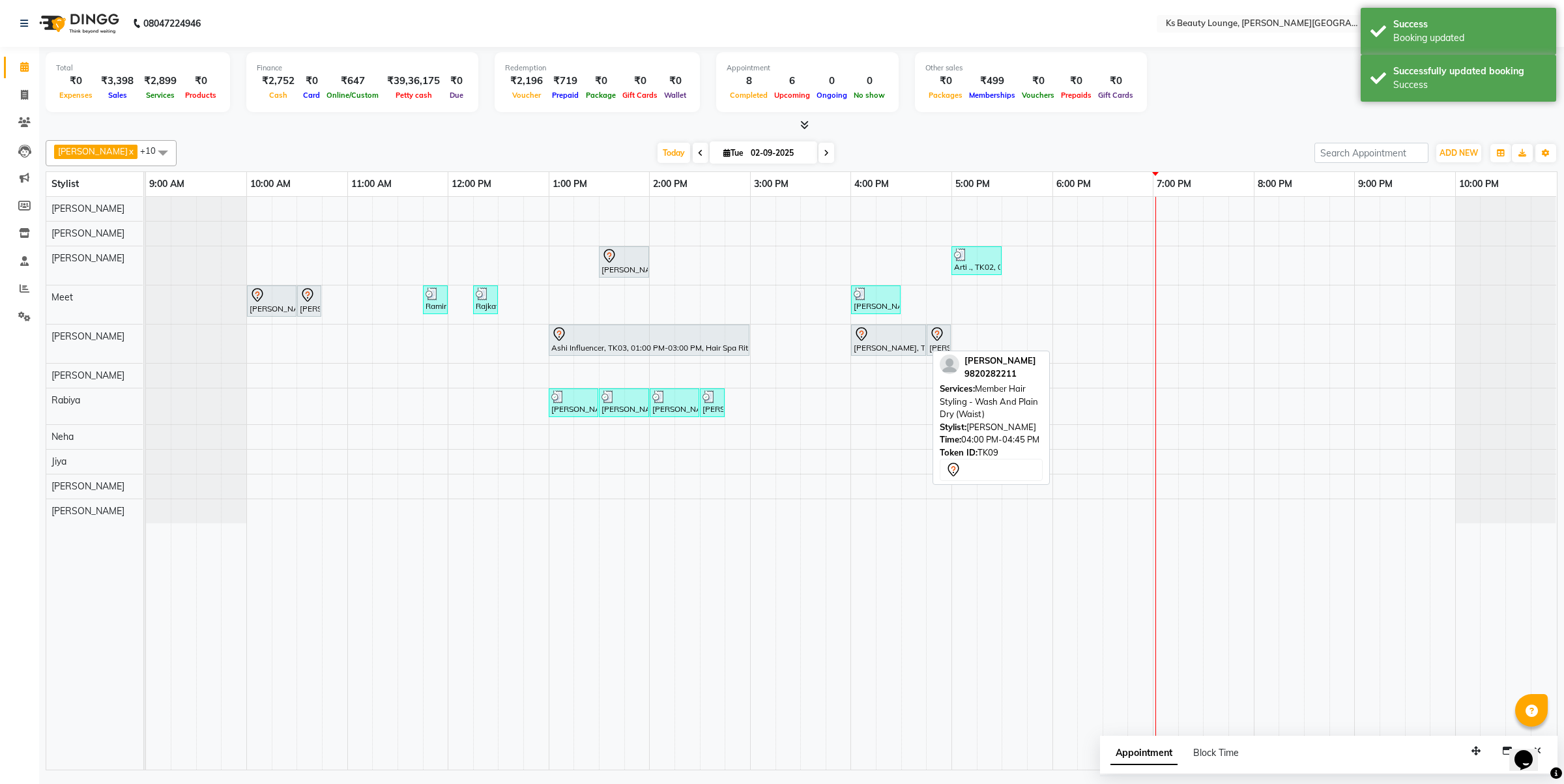
click at [868, 343] on div "[PERSON_NAME], TK09, 04:00 PM-04:45 PM, Member Hair Styling - Wash And Plain Dr…" at bounding box center [888, 340] width 72 height 27
click at [908, 347] on div "[PERSON_NAME], TK09, 04:00 PM-04:45 PM, Member Hair Styling - Wash And Plain Dr…" at bounding box center [888, 340] width 72 height 27
select select "7"
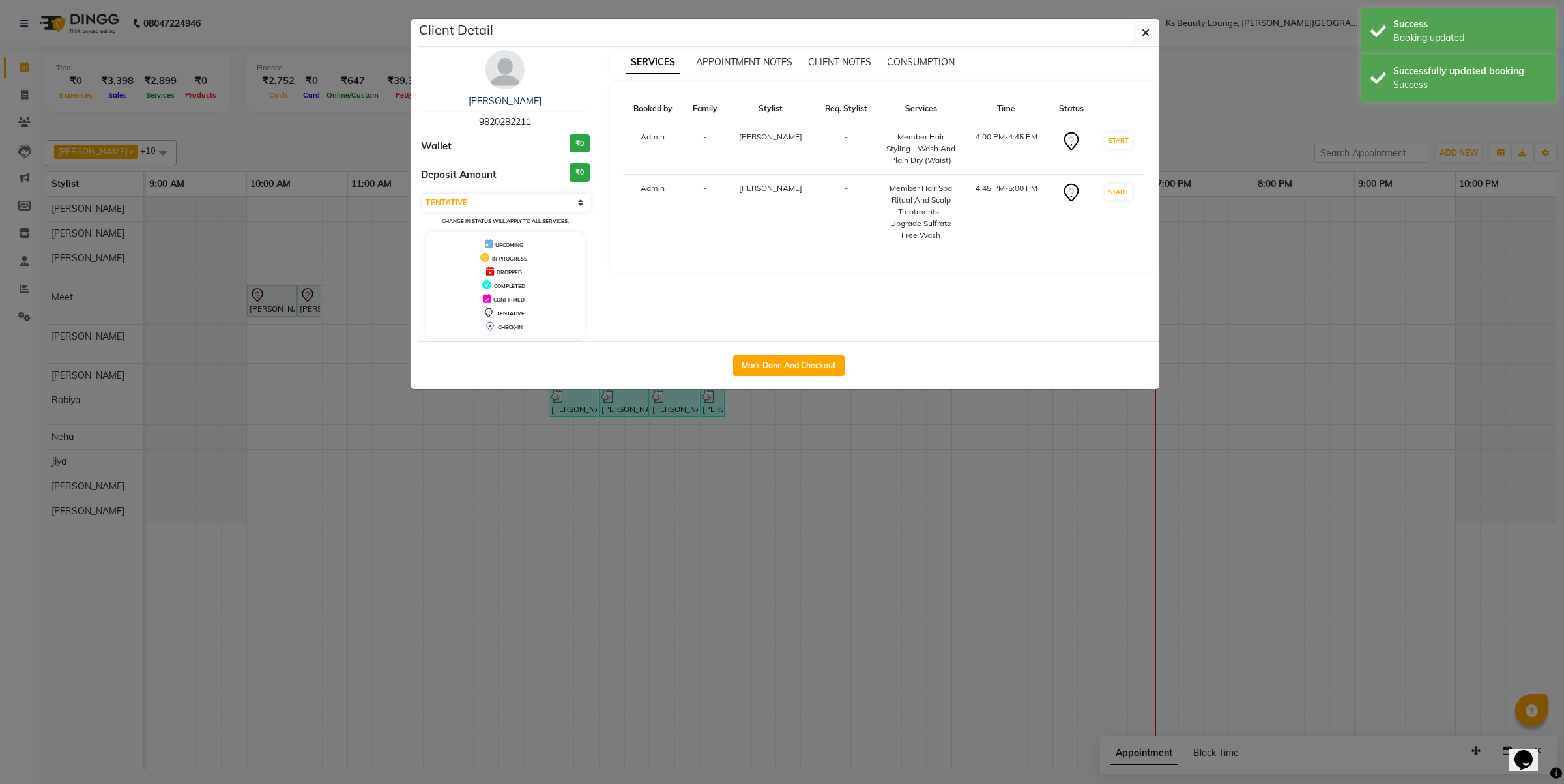
click at [841, 379] on div "Mark Done And Checkout" at bounding box center [788, 366] width 742 height 48
click at [826, 376] on div "Mark Done And Checkout" at bounding box center [788, 366] width 742 height 48
click at [825, 366] on button "Mark Done And Checkout" at bounding box center [788, 365] width 112 height 21
select select "4411"
select select "service"
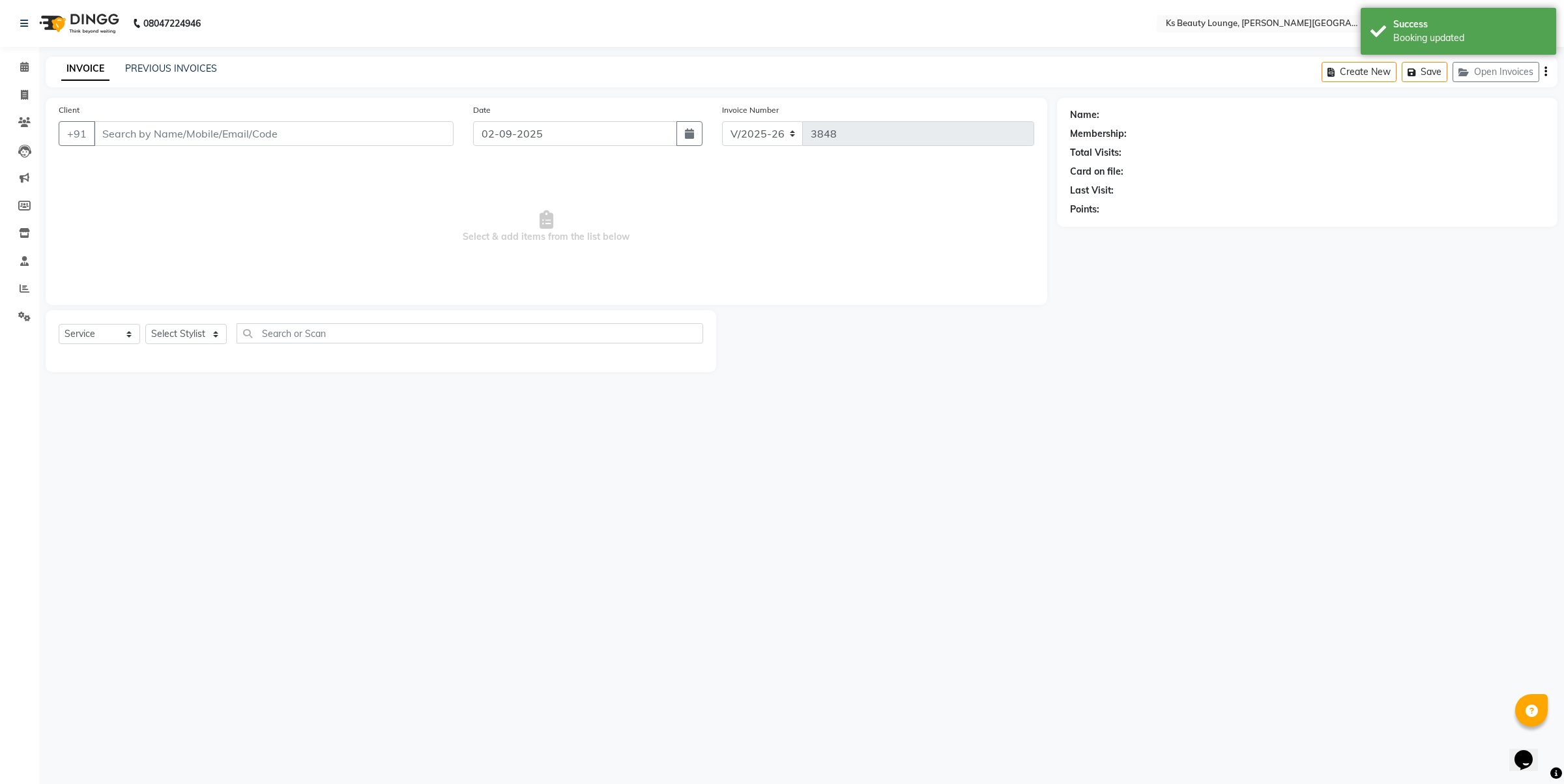
click at [1545, 72] on icon "button" at bounding box center [1546, 72] width 2 height 1
type input "9820282211"
select select "58504"
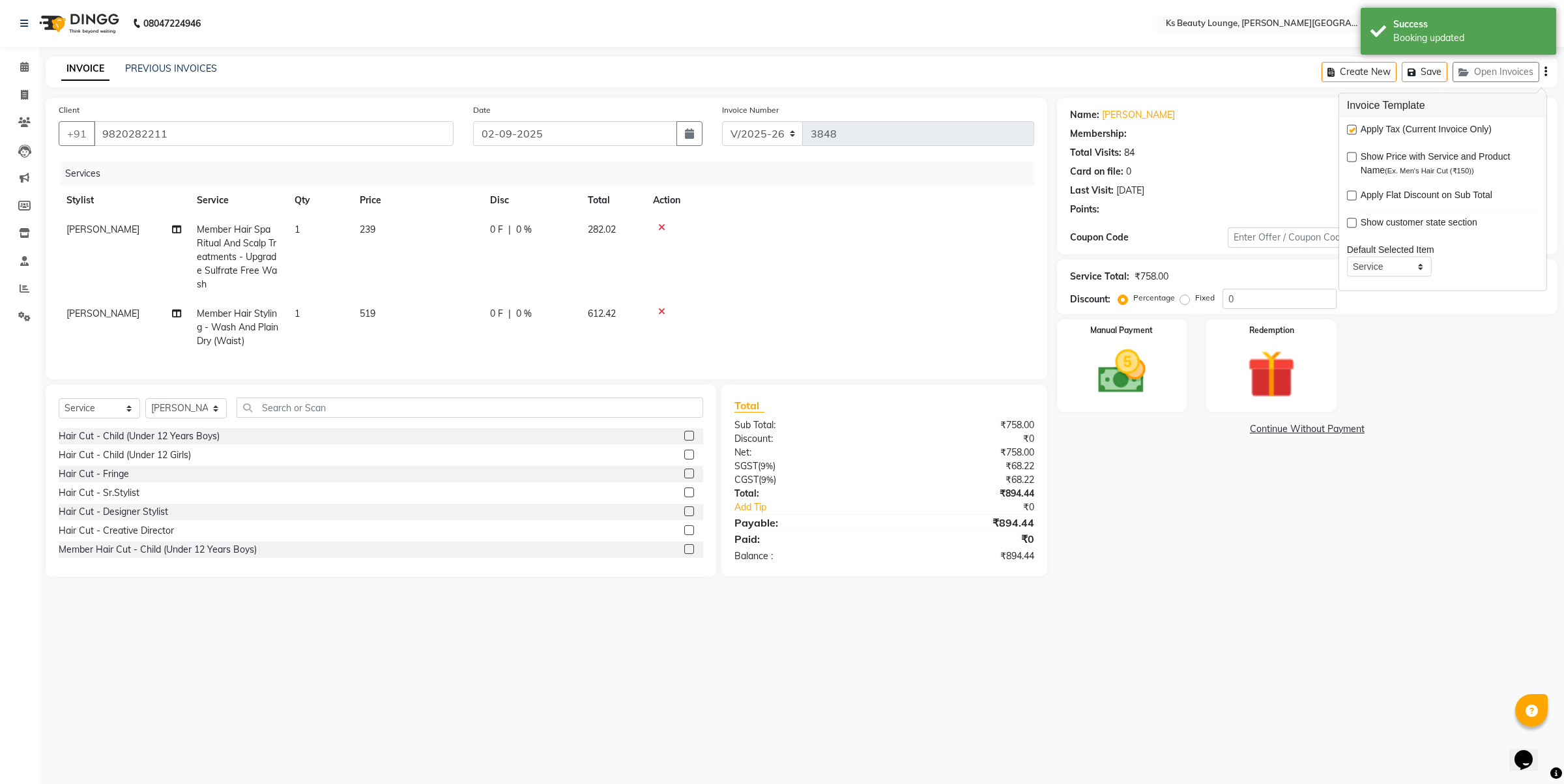
select select "1: Object"
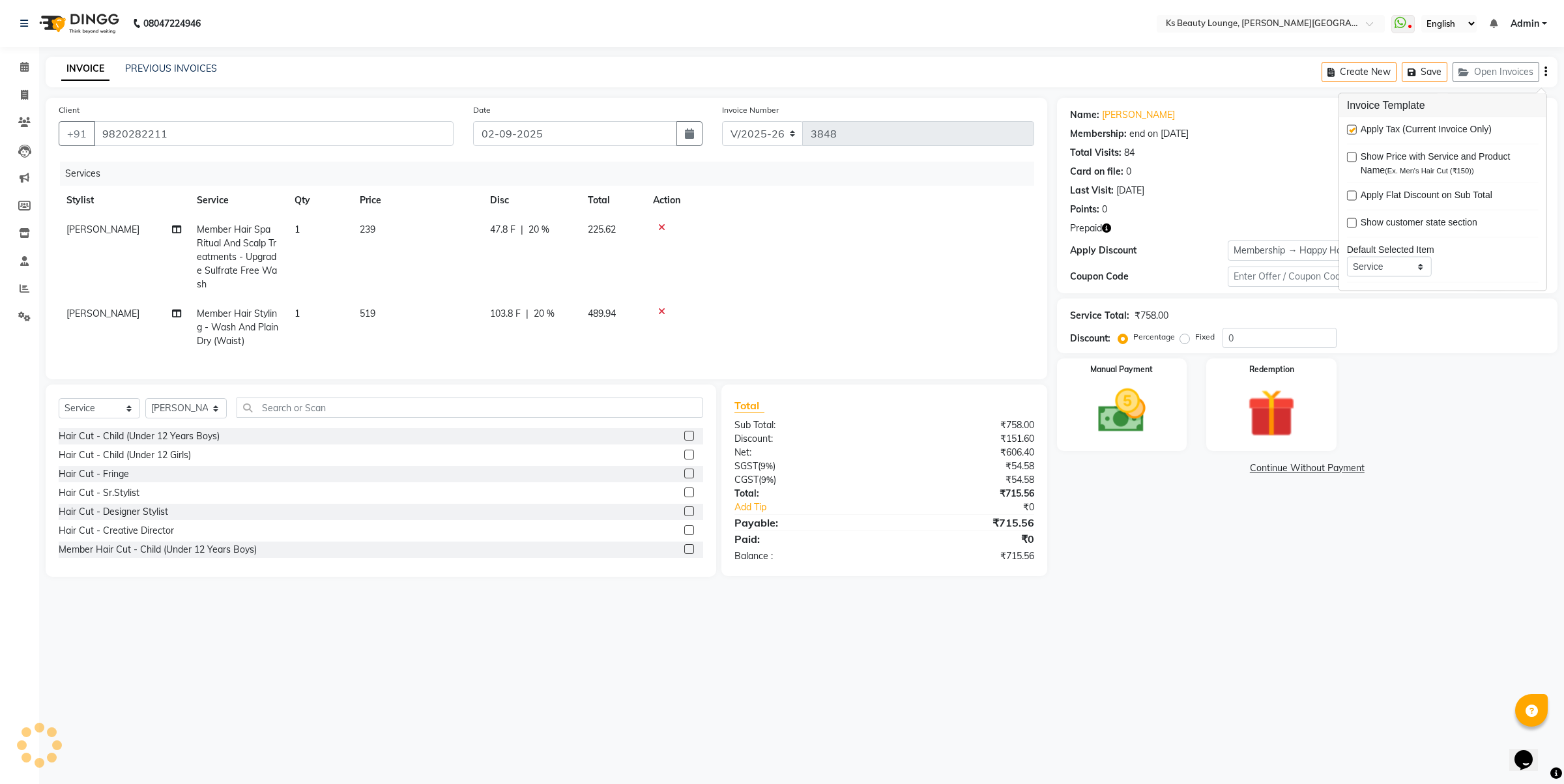
type input "20"
click at [1351, 131] on label at bounding box center [1352, 130] width 10 height 10
click at [1351, 131] on input "checkbox" at bounding box center [1351, 131] width 8 height 8
checkbox input "false"
drag, startPoint x: 1256, startPoint y: 339, endPoint x: 1169, endPoint y: 370, distance: 92.4
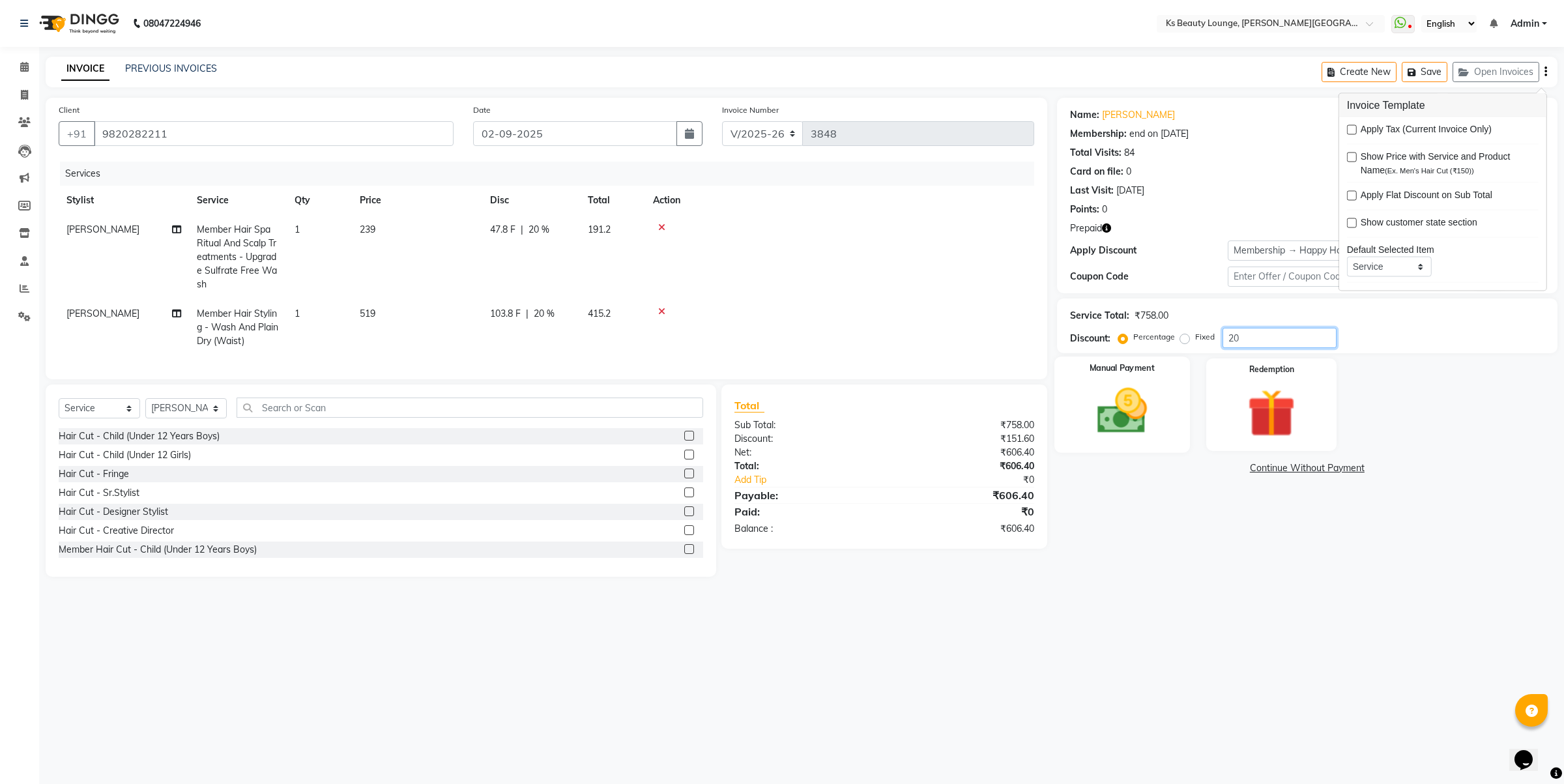
click at [1172, 366] on div "Name: Jasmine Furiya Membership: end on 25-06-2026 Total Visits: 84 Card on fil…" at bounding box center [1312, 337] width 510 height 479
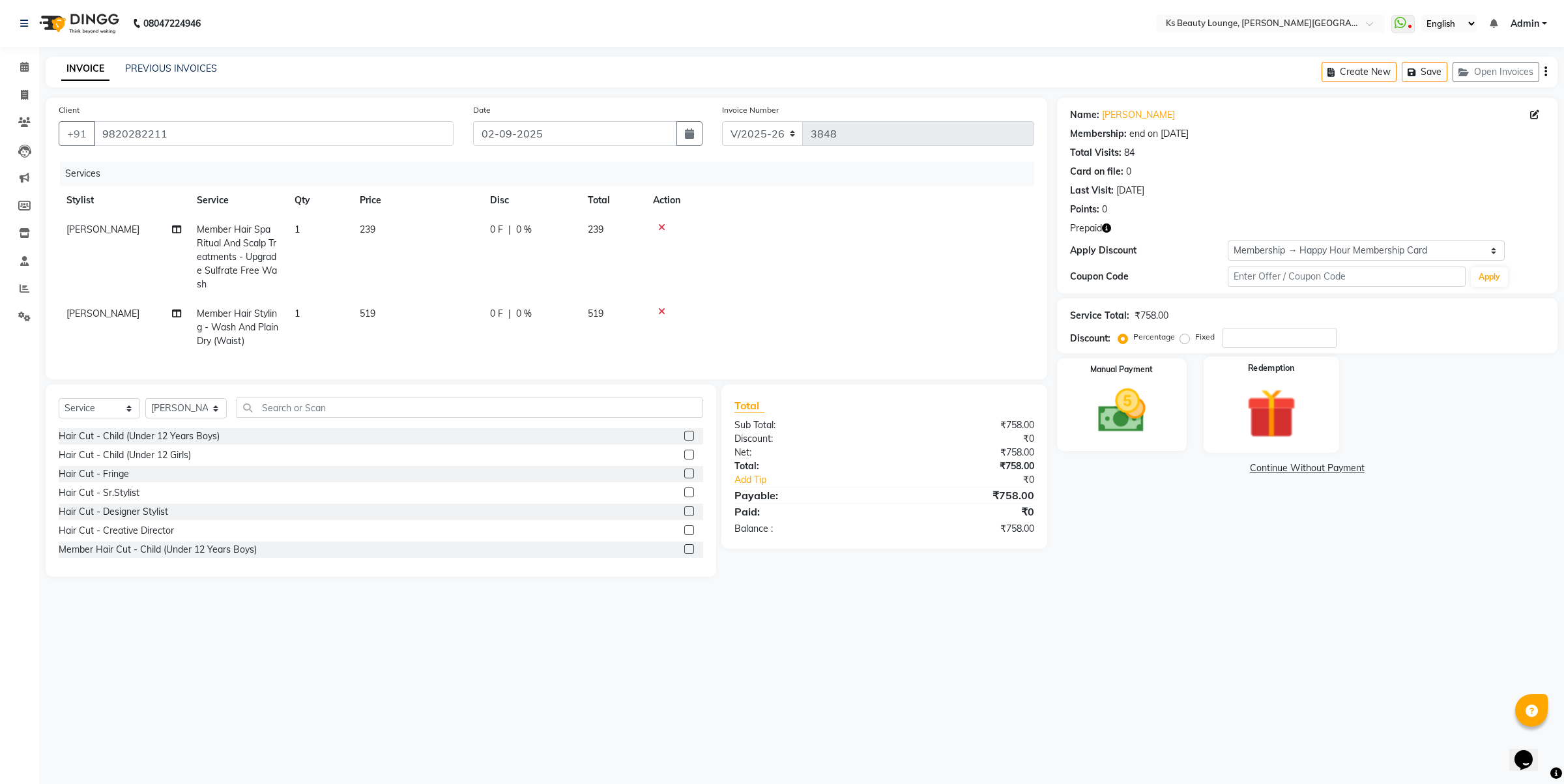
click at [1261, 414] on img at bounding box center [1272, 414] width 81 height 62
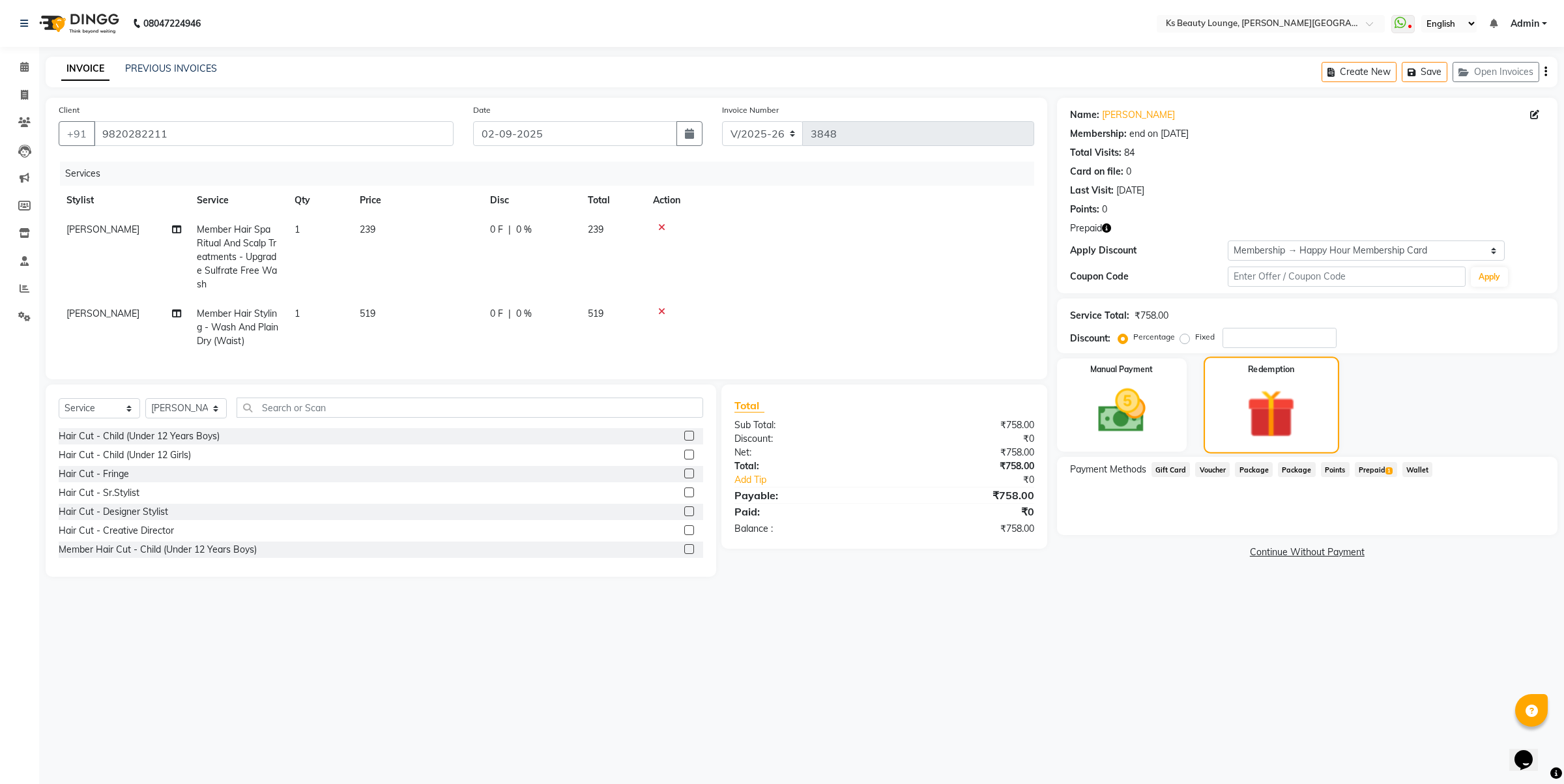
click at [1299, 398] on img at bounding box center [1270, 414] width 79 height 60
click at [1380, 464] on span "Prepaid 1" at bounding box center [1375, 470] width 42 height 15
drag, startPoint x: 1511, startPoint y: 516, endPoint x: 1512, endPoint y: 524, distance: 8.1
click at [1512, 518] on button "Add" at bounding box center [1514, 522] width 48 height 22
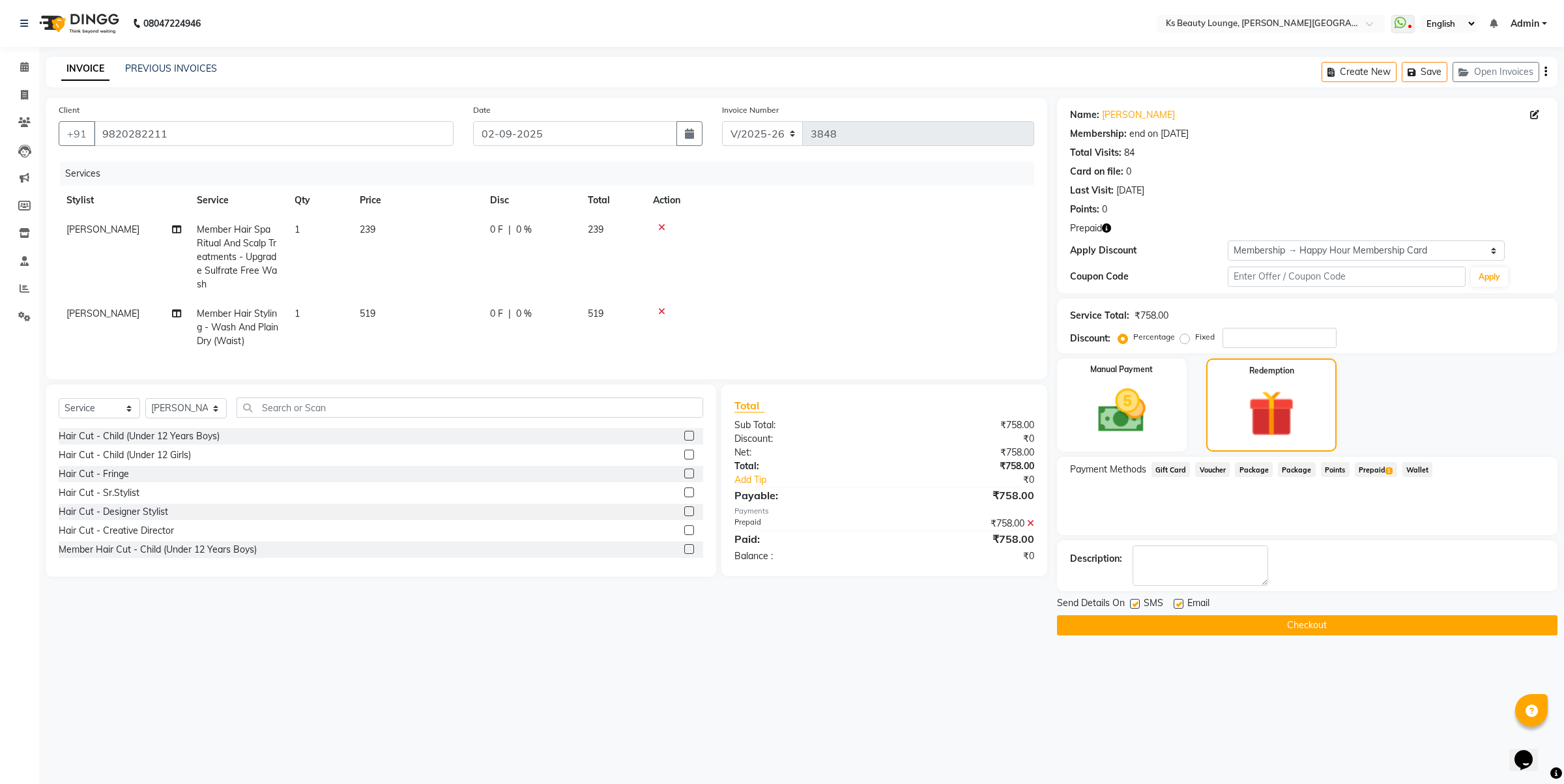
drag, startPoint x: 1136, startPoint y: 606, endPoint x: 1152, endPoint y: 610, distance: 16.5
click at [1136, 605] on label at bounding box center [1135, 604] width 10 height 10
click at [1136, 605] on input "checkbox" at bounding box center [1134, 605] width 8 height 8
checkbox input "false"
drag, startPoint x: 1179, startPoint y: 600, endPoint x: 1221, endPoint y: 627, distance: 49.9
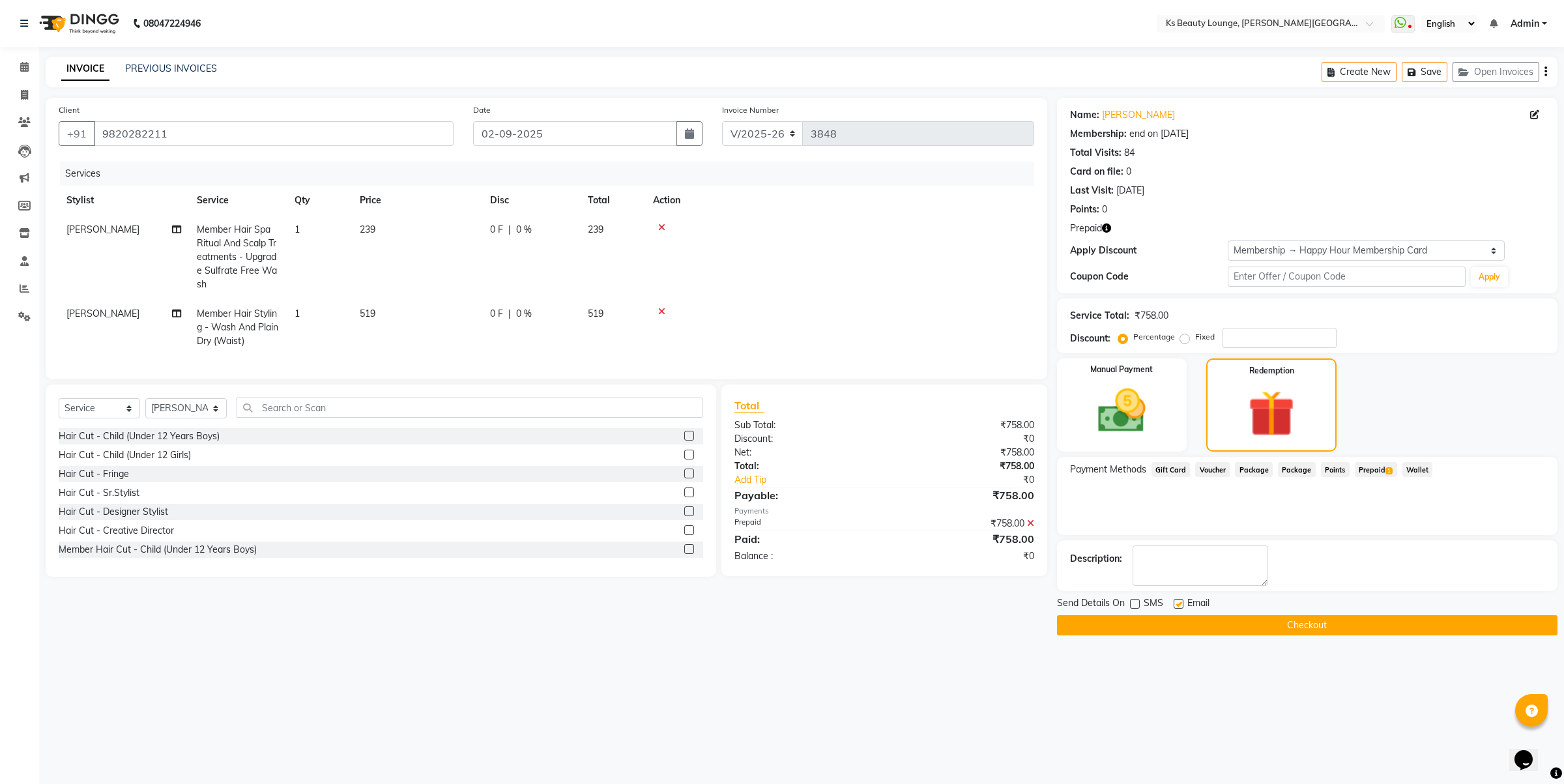
click at [1179, 601] on label at bounding box center [1179, 604] width 10 height 10
click at [1179, 601] on input "checkbox" at bounding box center [1178, 605] width 8 height 8
checkbox input "false"
click at [1249, 628] on button "Checkout" at bounding box center [1307, 625] width 500 height 20
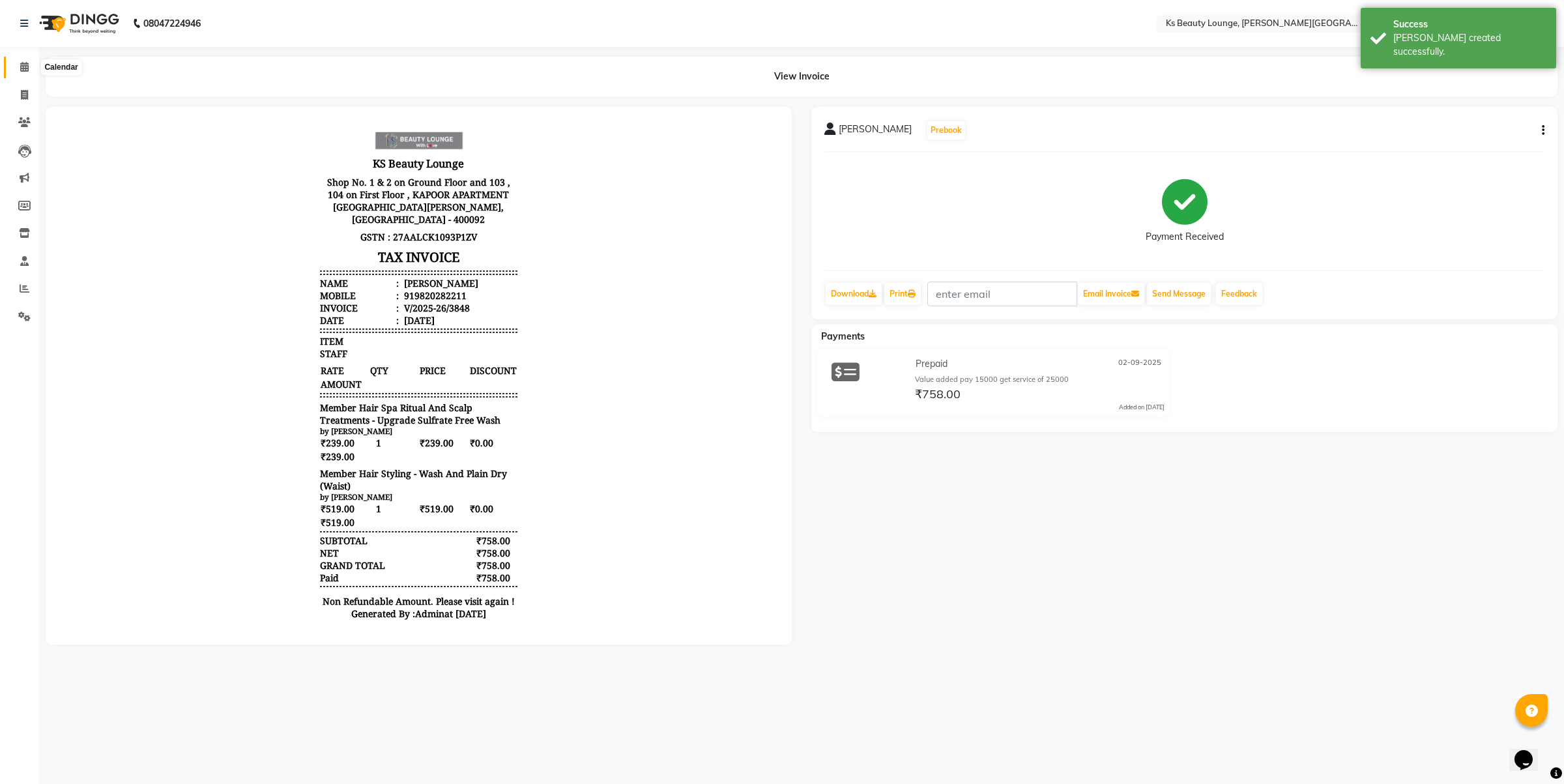
click at [22, 69] on icon at bounding box center [24, 67] width 8 height 10
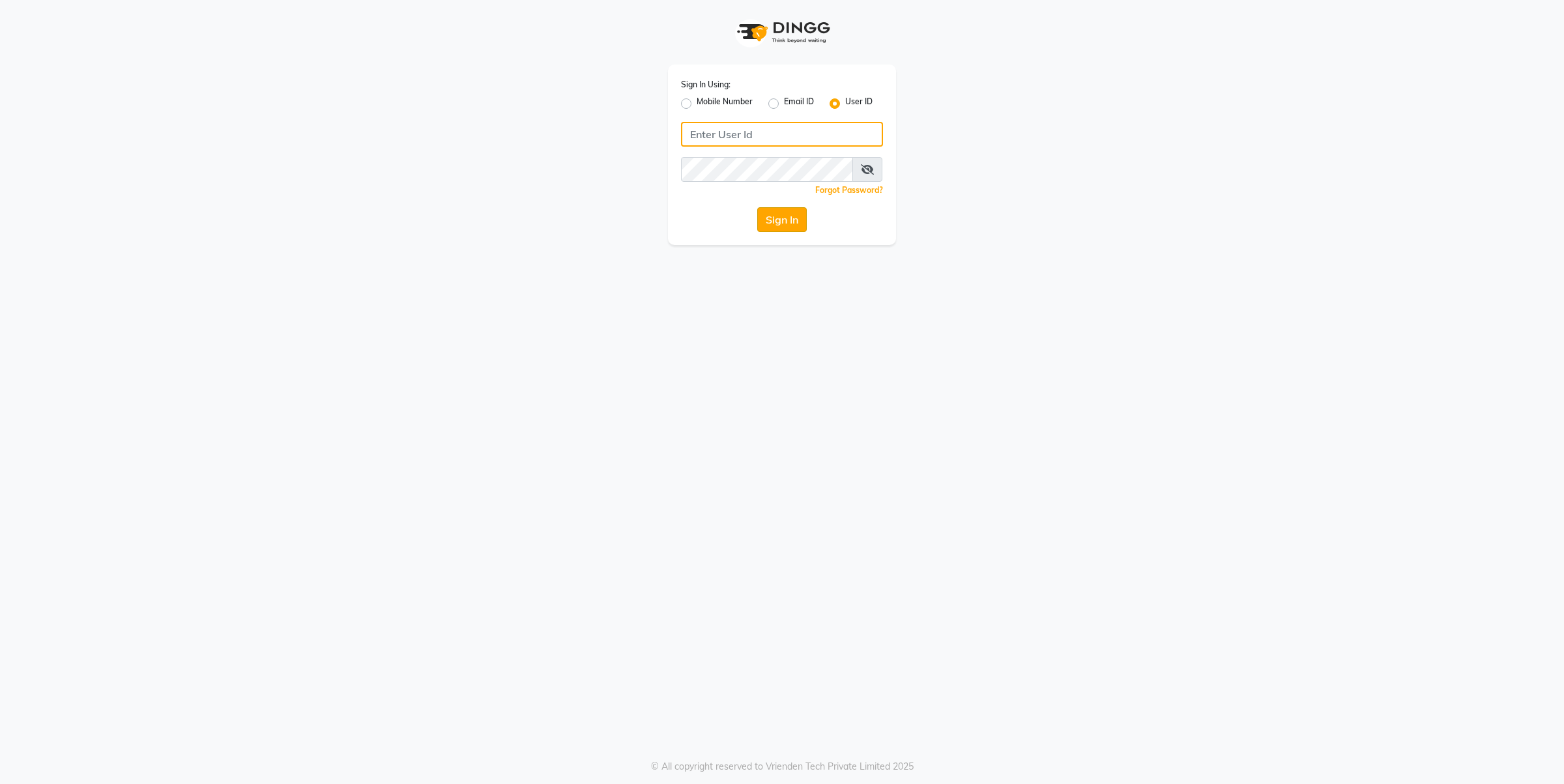
type input "[PERSON_NAME]"
click at [782, 227] on button "Sign In" at bounding box center [782, 220] width 50 height 25
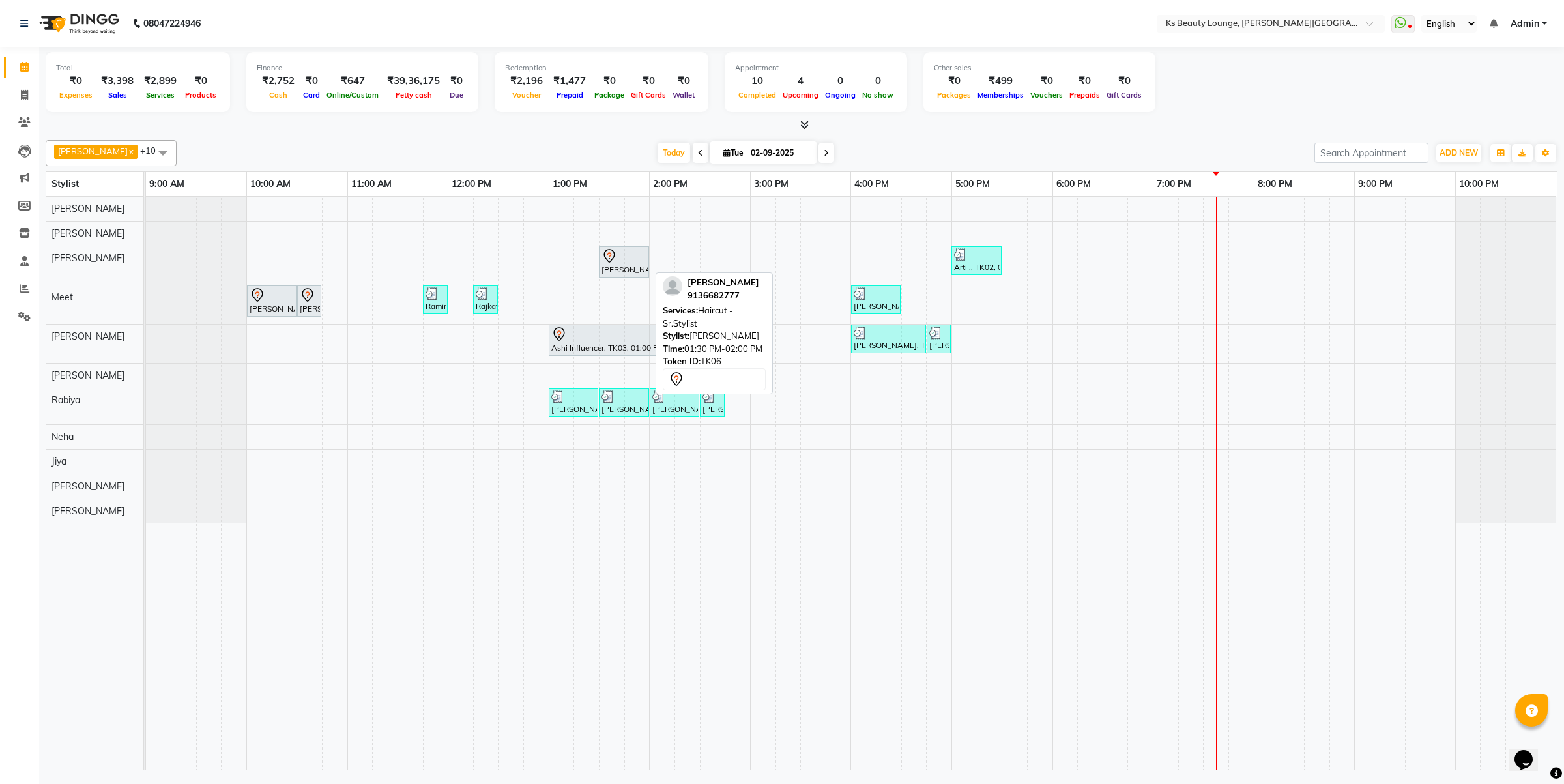
click at [629, 256] on div at bounding box center [624, 256] width 45 height 16
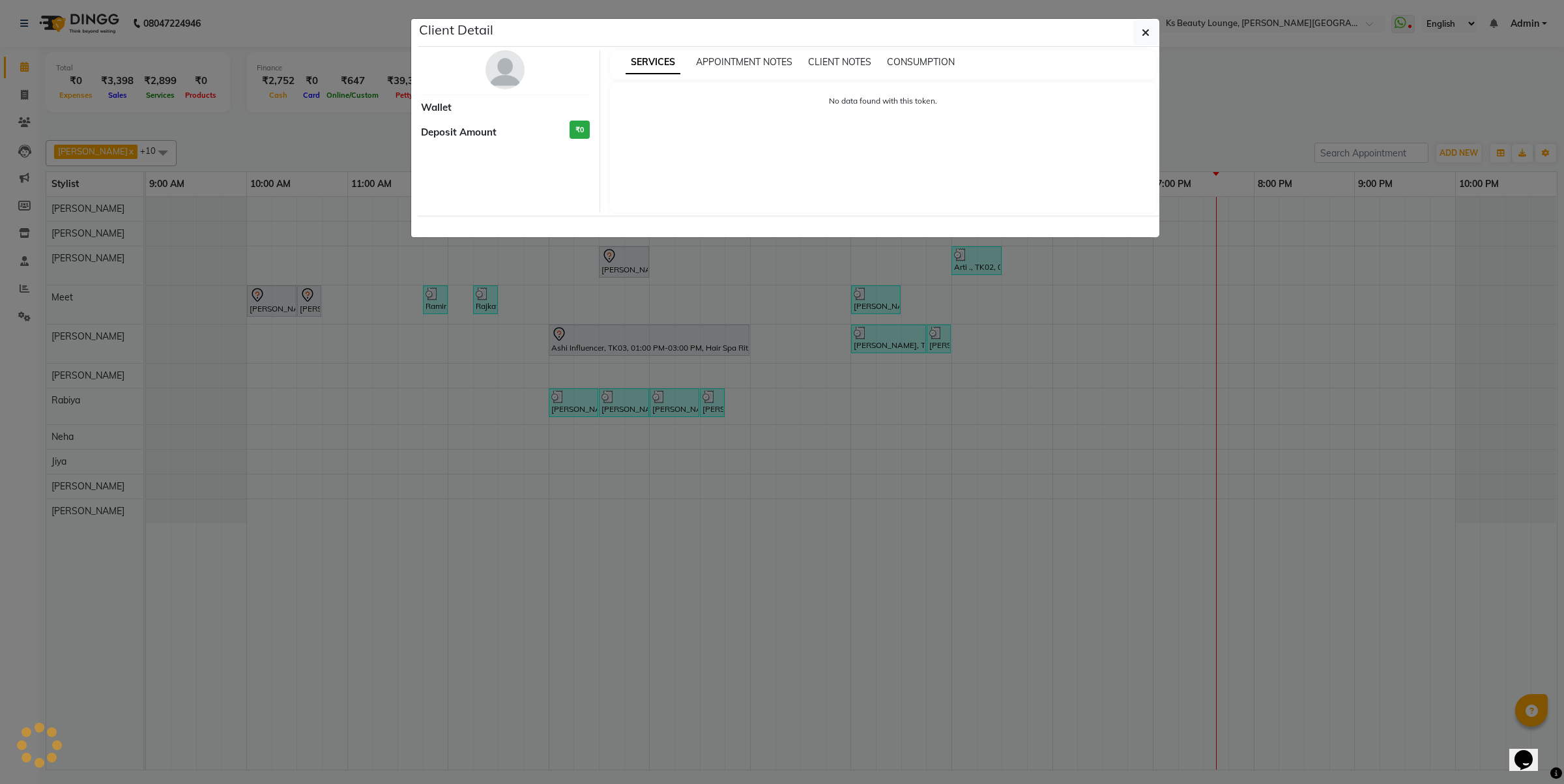
select select "7"
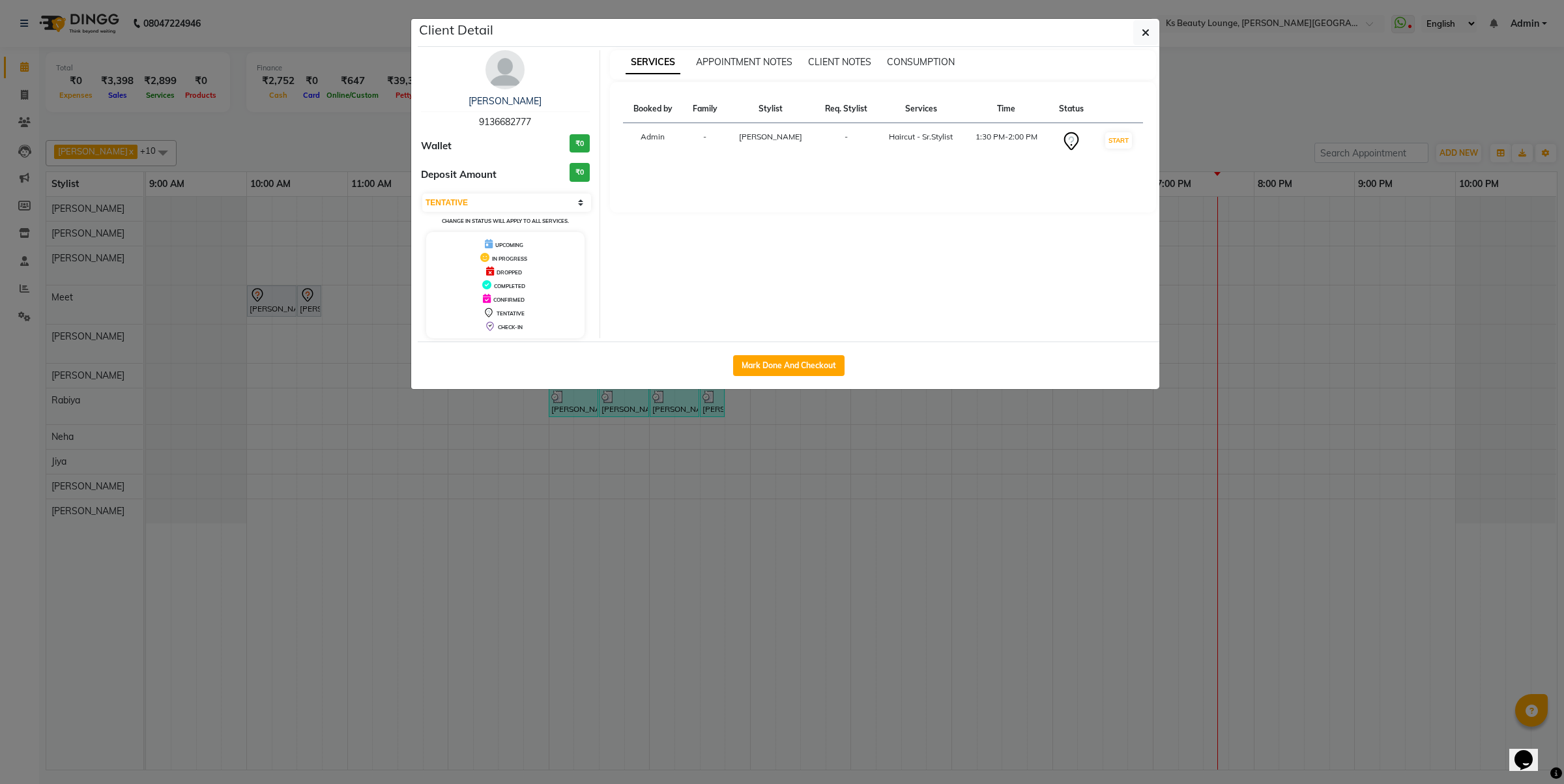
drag, startPoint x: 780, startPoint y: 358, endPoint x: 816, endPoint y: 401, distance: 56.1
click at [781, 360] on button "Mark Done And Checkout" at bounding box center [788, 365] width 112 height 21
select select "service"
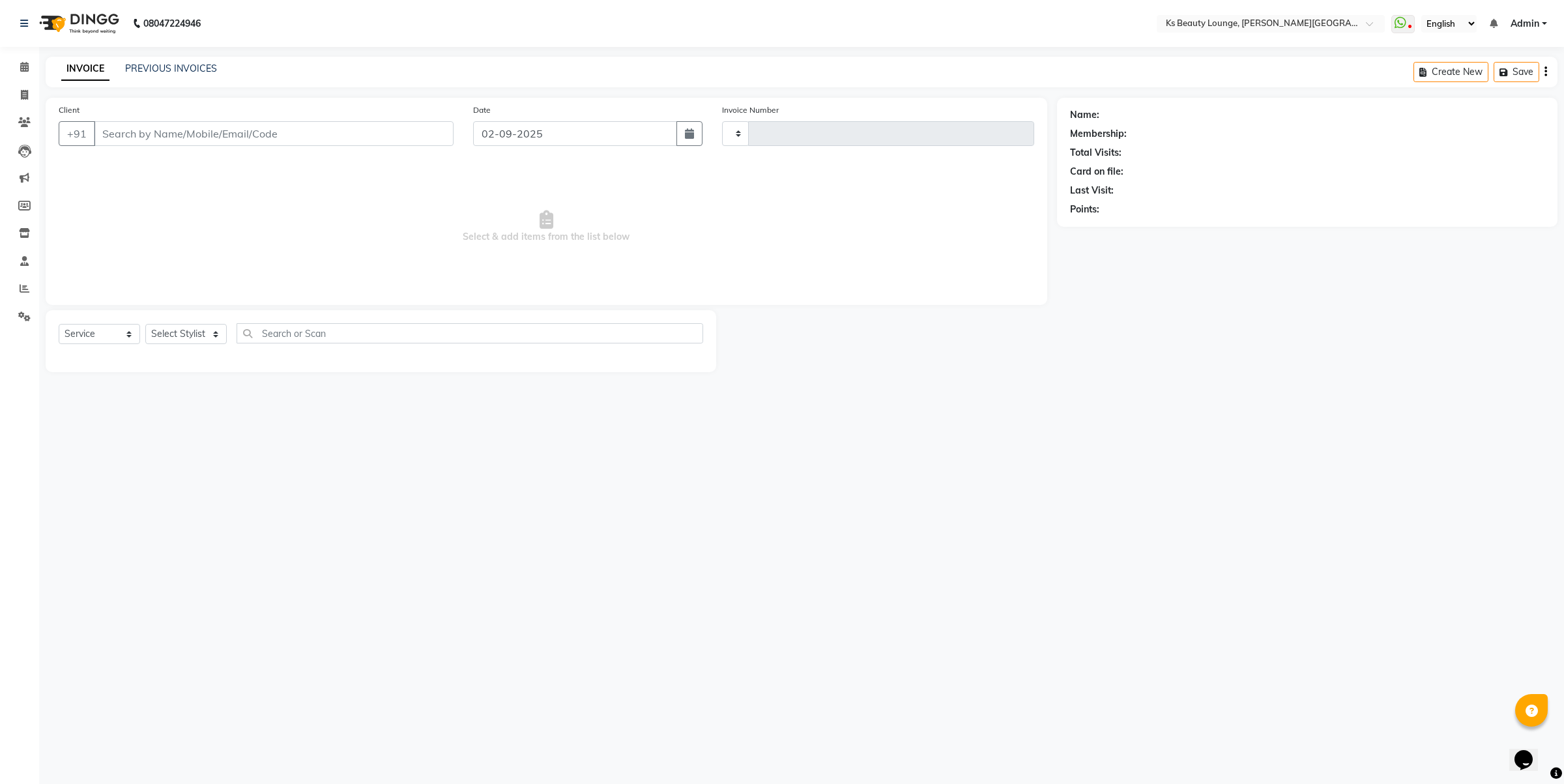
type input "3849"
select select "4411"
click at [7, 50] on div "Calendar Invoice Clients Leads Marketing Members Inventory Staff Reports Settin…" at bounding box center [88, 400] width 176 height 727
click at [20, 64] on icon at bounding box center [24, 67] width 8 height 10
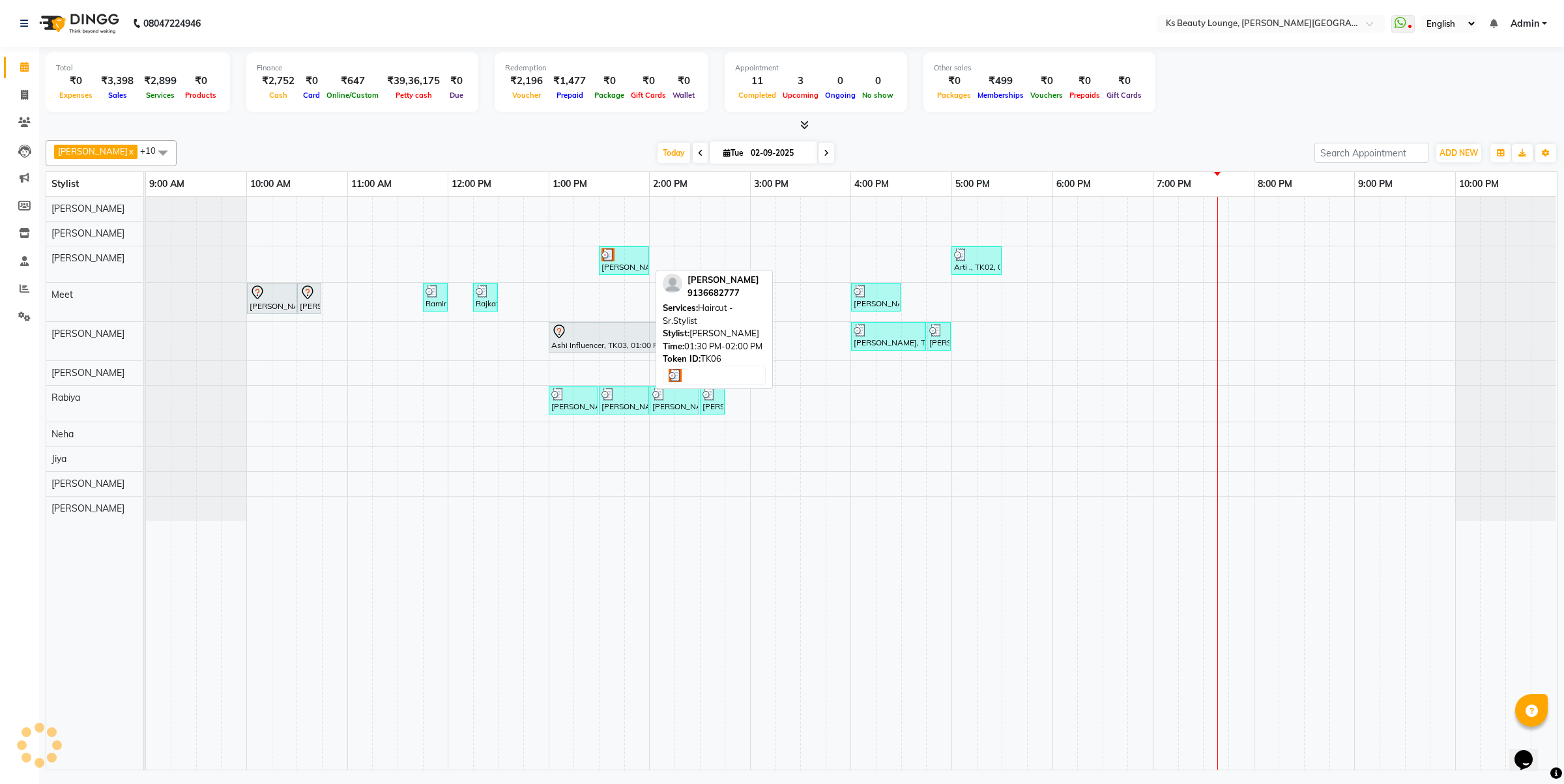
click at [639, 265] on div "[PERSON_NAME], TK06, 01:30 PM-02:00 PM, Haircut - Sr.Stylist" at bounding box center [624, 261] width 48 height 25
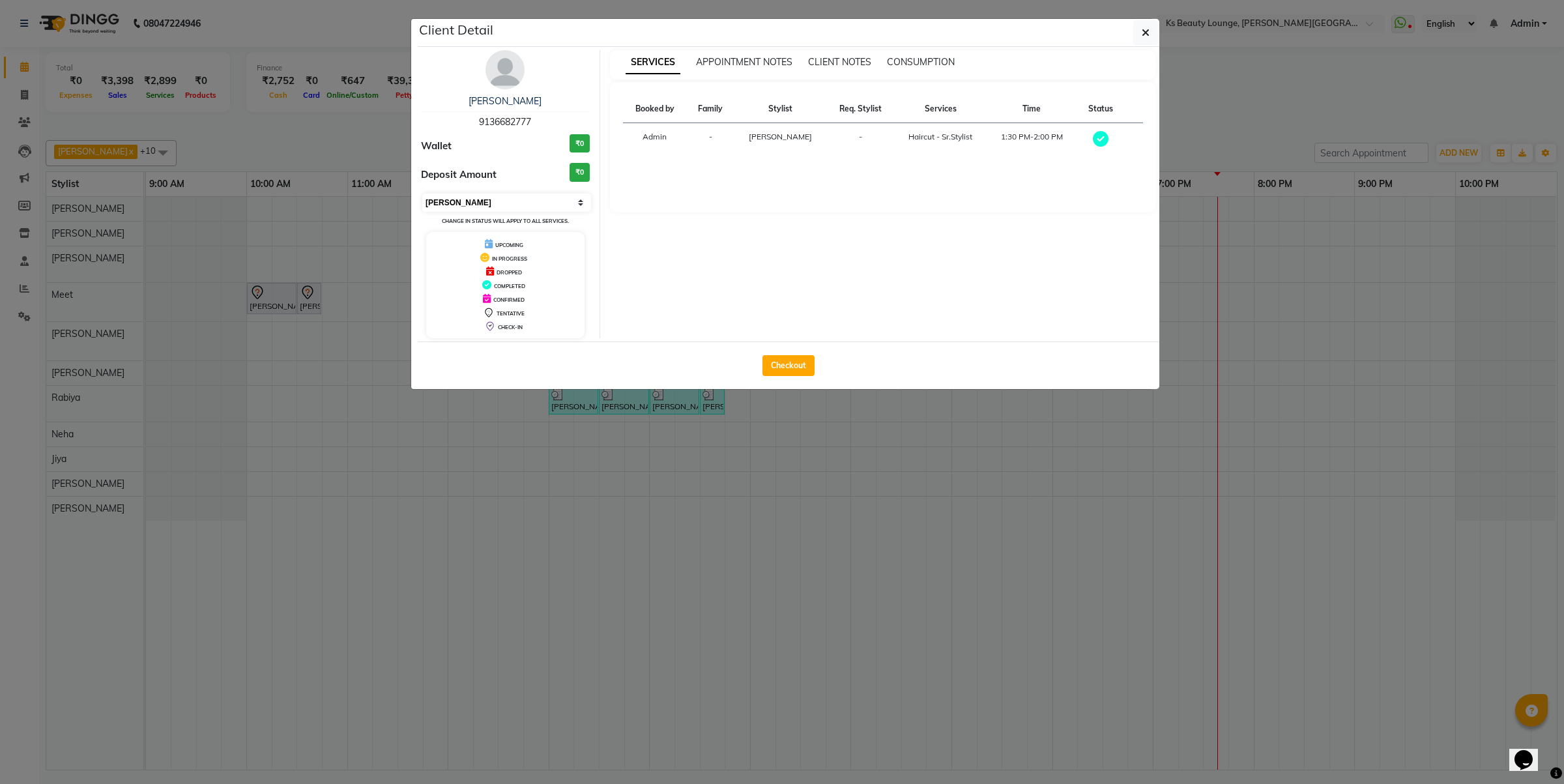
click at [482, 203] on select "Select MARK DONE UPCOMING" at bounding box center [507, 203] width 169 height 18
select select "5"
click at [423, 194] on select "Select MARK DONE UPCOMING" at bounding box center [507, 203] width 169 height 18
click at [500, 484] on ngb-modal-window "Client Detail [PERSON_NAME] 9136682777 Wallet ₹0 Deposit Amount ₹0 Select IN SE…" at bounding box center [782, 392] width 1564 height 784
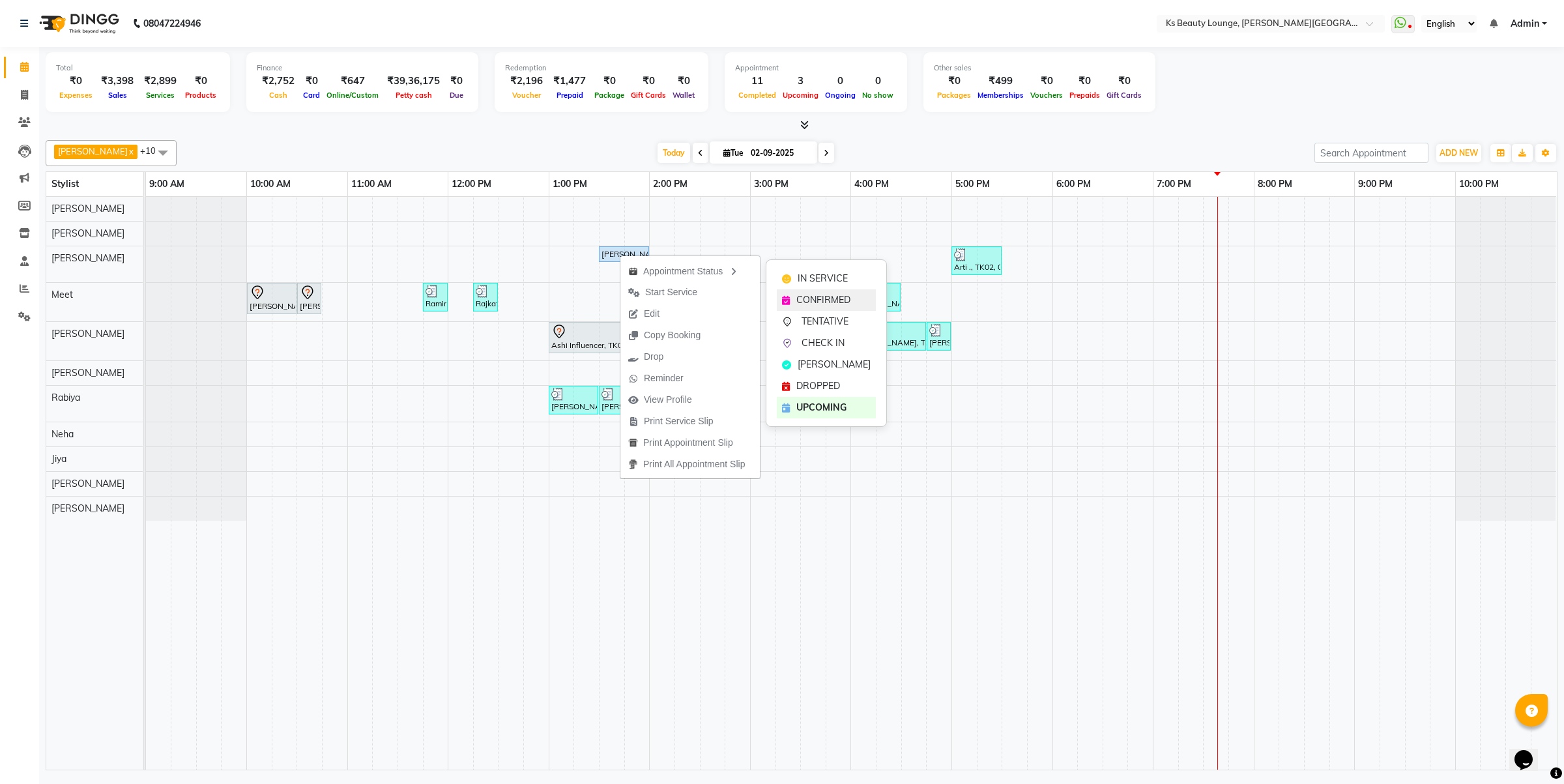
click at [825, 297] on span "CONFIRMED" at bounding box center [823, 300] width 54 height 14
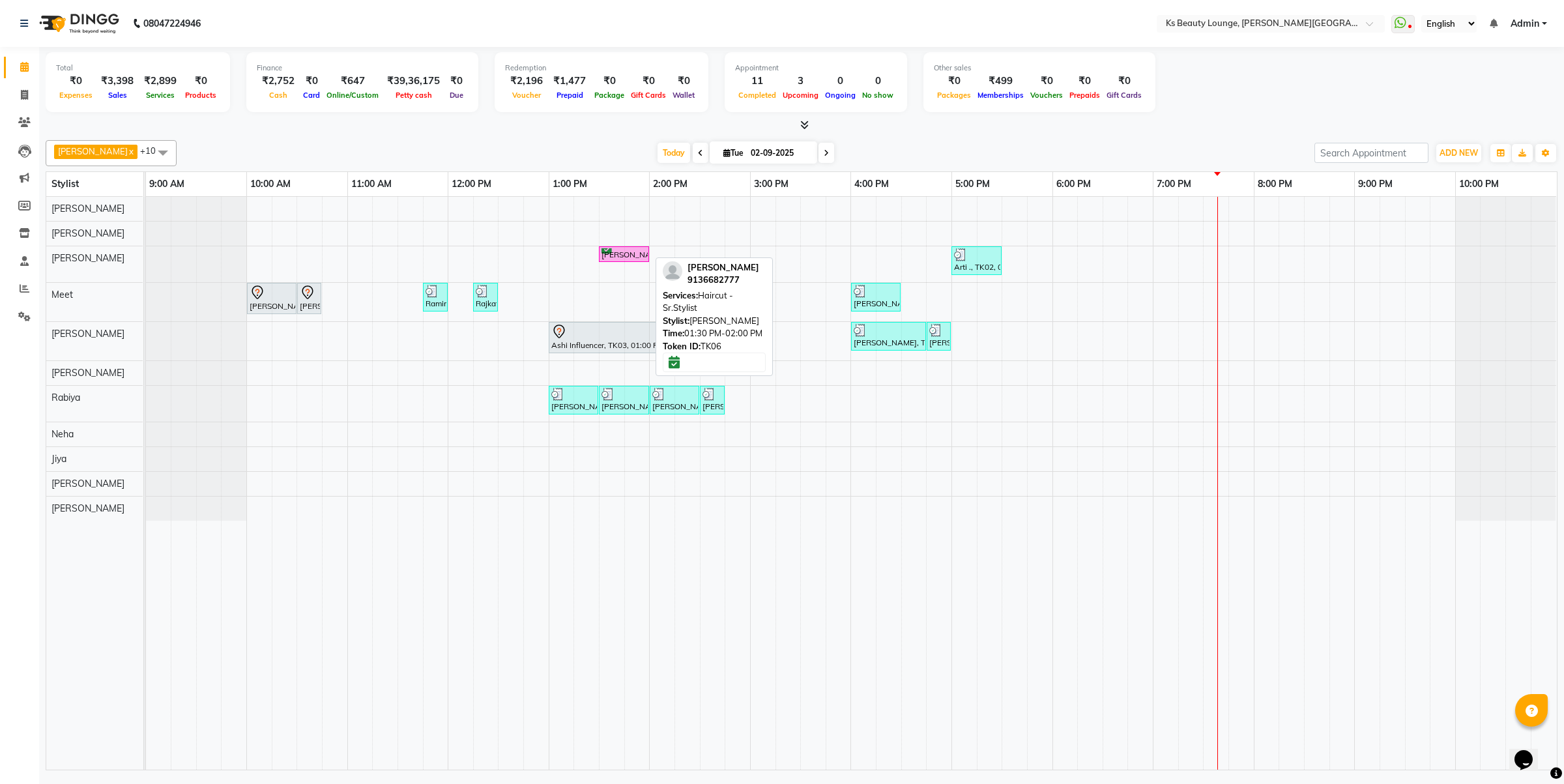
click at [616, 254] on div "[PERSON_NAME], TK06, 01:30 PM-02:00 PM, Haircut - Sr.Stylist" at bounding box center [624, 254] width 48 height 12
select select "6"
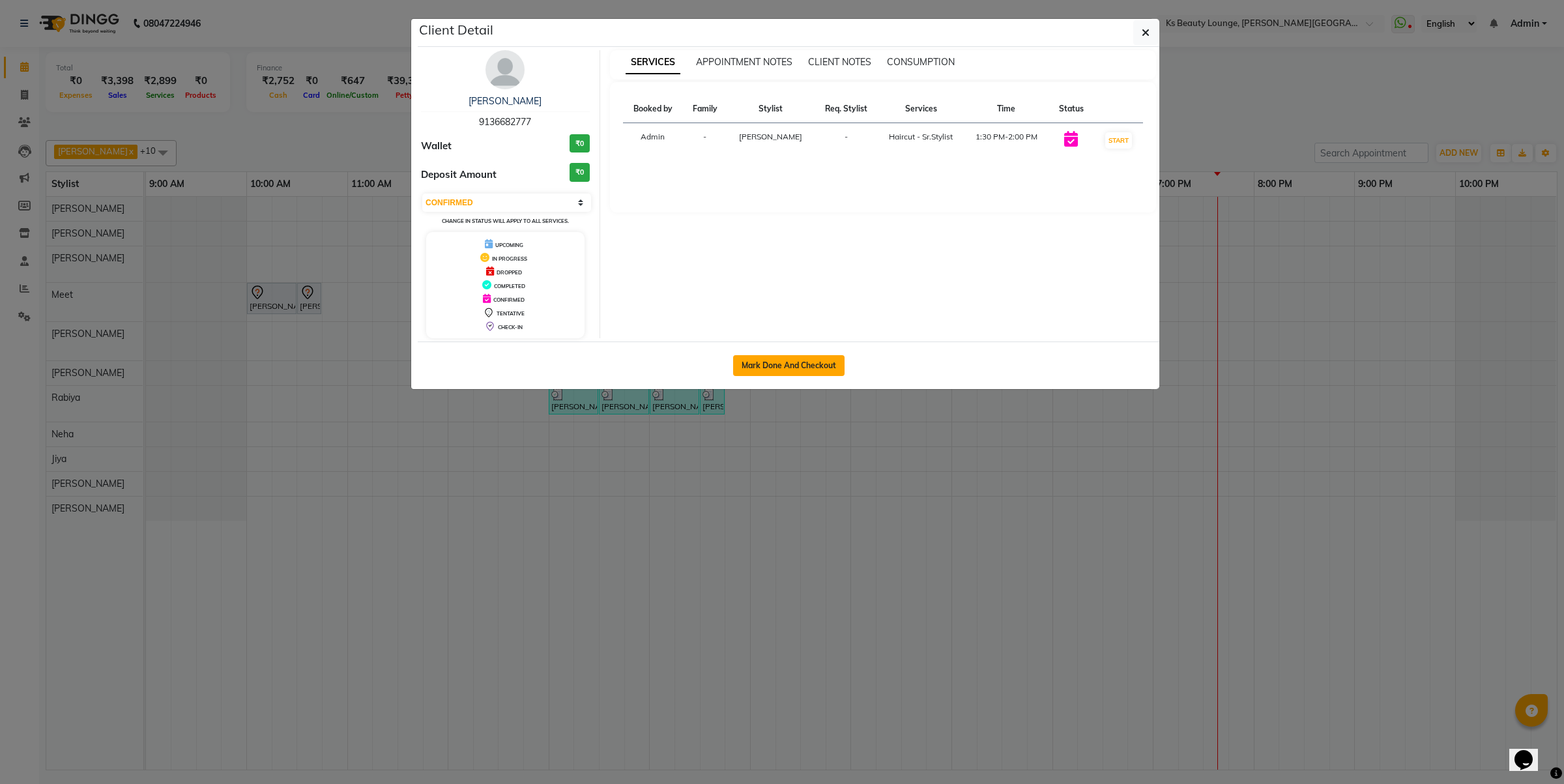
click at [793, 366] on button "Mark Done And Checkout" at bounding box center [788, 365] width 112 height 21
select select "service"
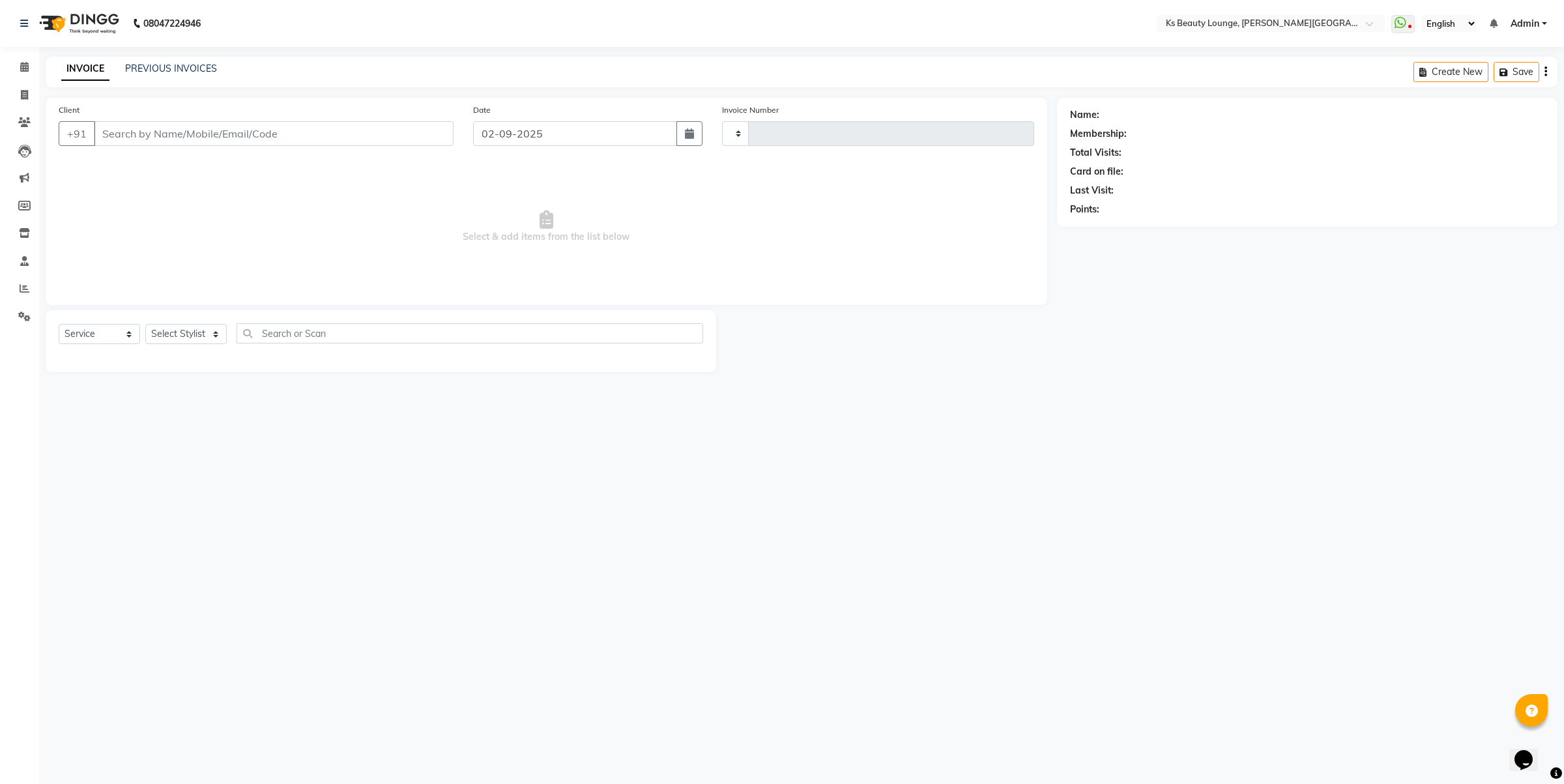
select select "3"
click at [652, 269] on span "Select & add items from the list below" at bounding box center [547, 227] width 976 height 131
click at [414, 233] on span "Select & add items from the list below" at bounding box center [547, 227] width 976 height 131
click at [475, 256] on span "Select & add items from the list below" at bounding box center [547, 227] width 976 height 131
type input "3849"
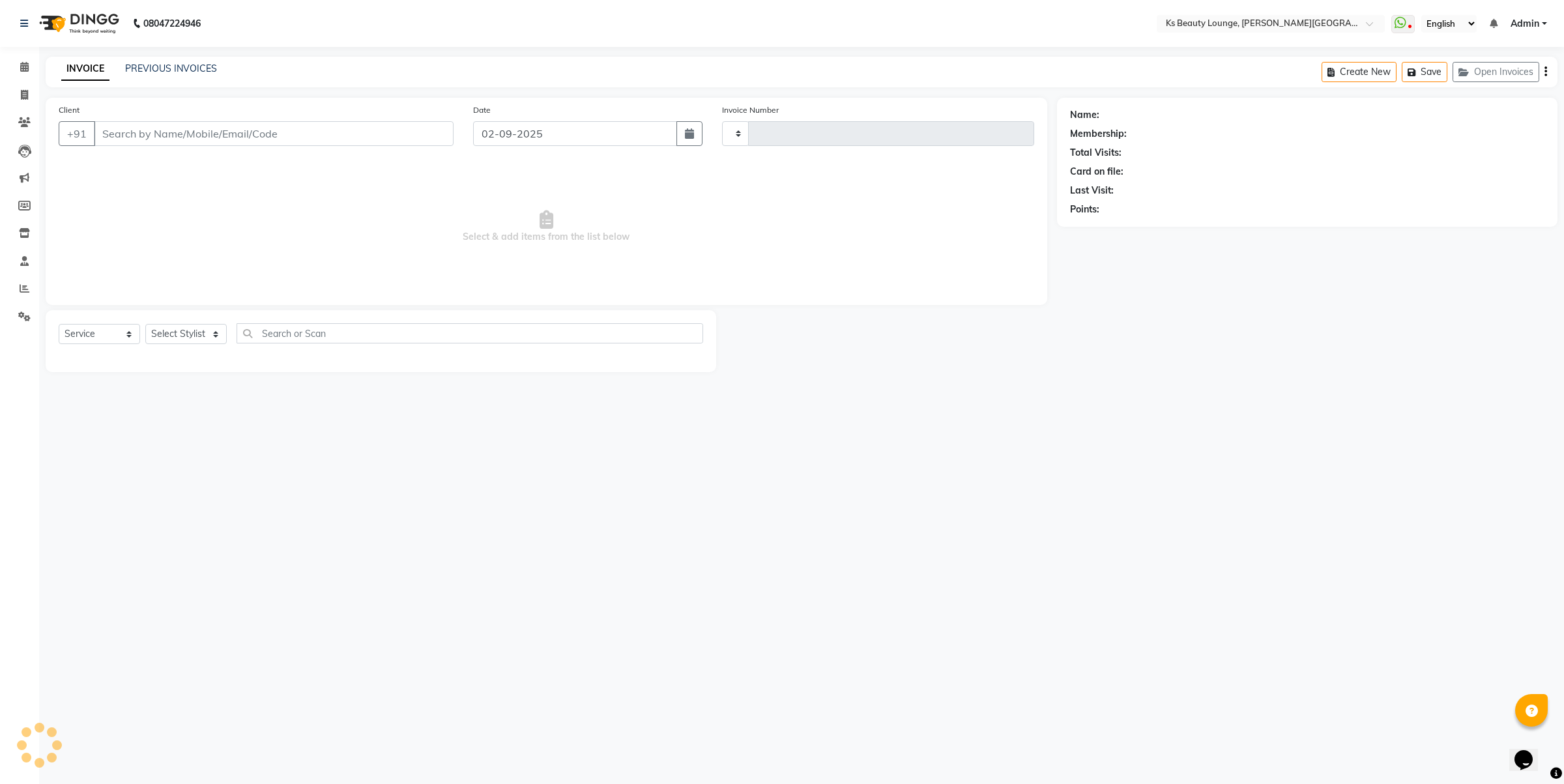
select select "4411"
type input "9136682777"
select select "61598"
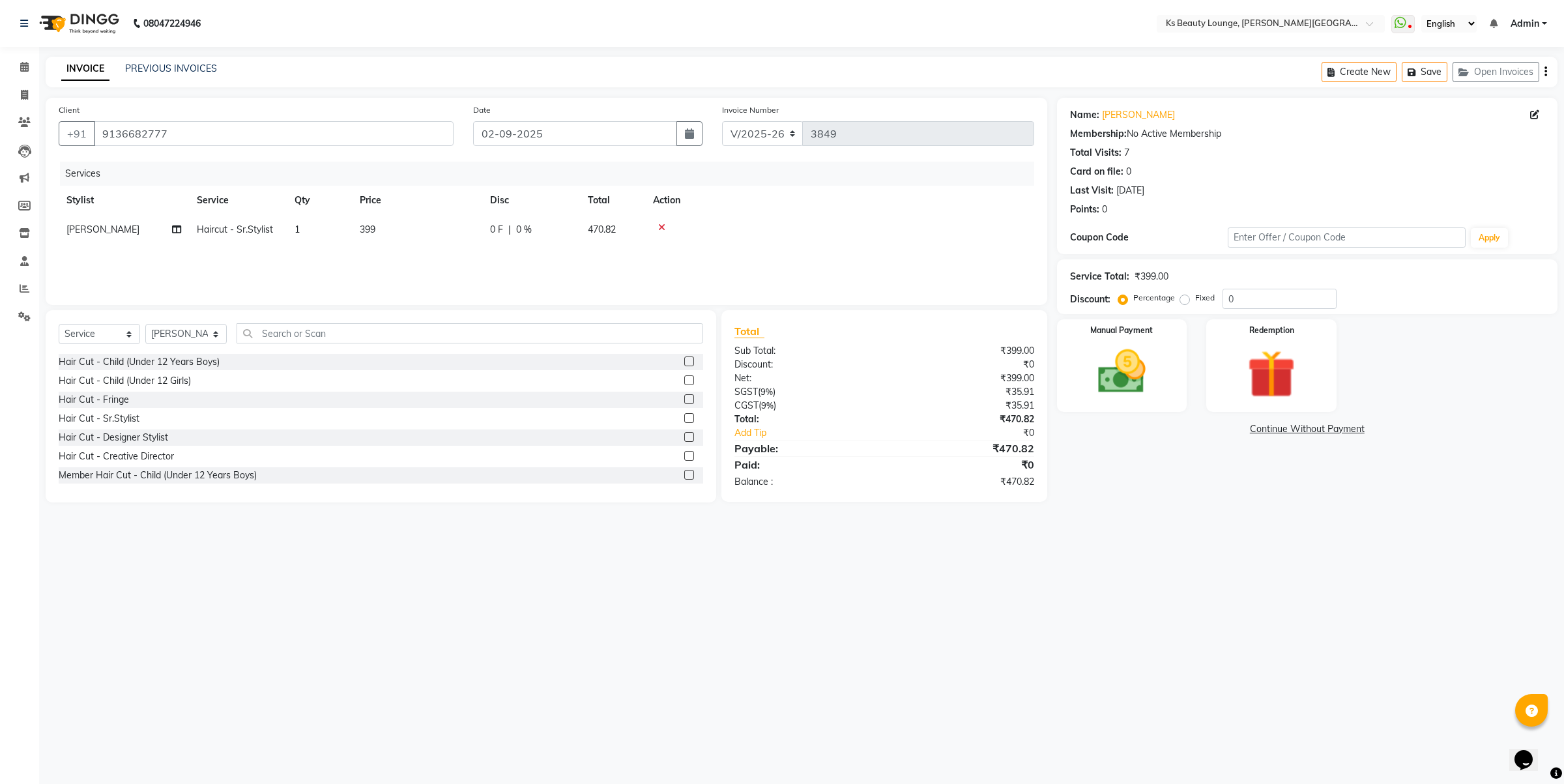
click at [399, 241] on td "399" at bounding box center [418, 229] width 131 height 29
drag, startPoint x: 466, startPoint y: 240, endPoint x: 375, endPoint y: 238, distance: 91.0
click at [376, 238] on tr "[PERSON_NAME] [PERSON_NAME] [PERSON_NAME] [PERSON_NAME] Jibi Jiya [PERSON_NAME]…" at bounding box center [547, 240] width 976 height 50
type input "100"
click at [1109, 354] on img at bounding box center [1122, 371] width 81 height 57
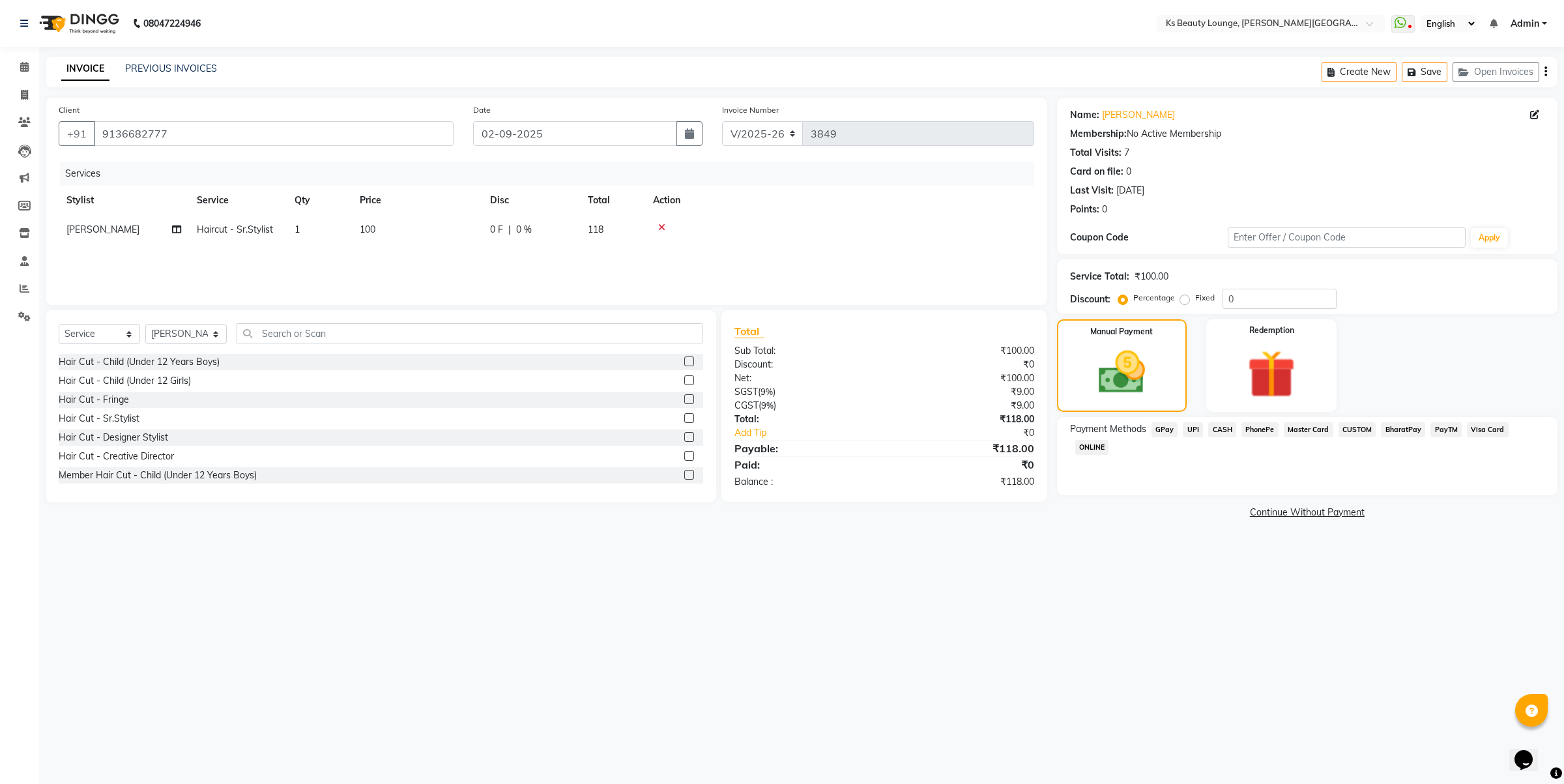
click at [1545, 72] on icon "button" at bounding box center [1546, 72] width 2 height 1
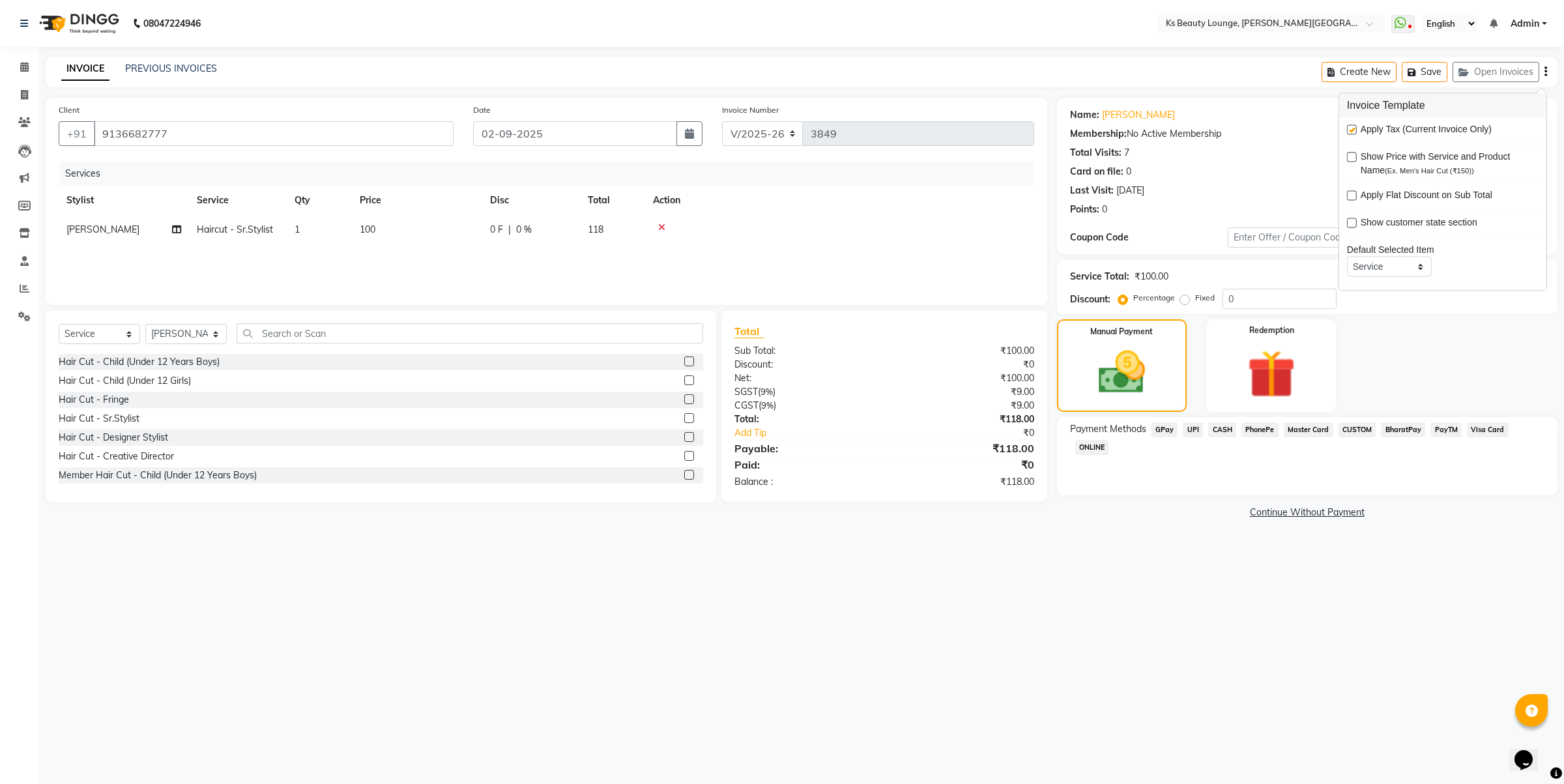
click at [1353, 127] on label at bounding box center [1352, 130] width 10 height 10
click at [1353, 127] on input "checkbox" at bounding box center [1351, 131] width 8 height 8
checkbox input "false"
click at [1109, 389] on img at bounding box center [1122, 373] width 79 height 56
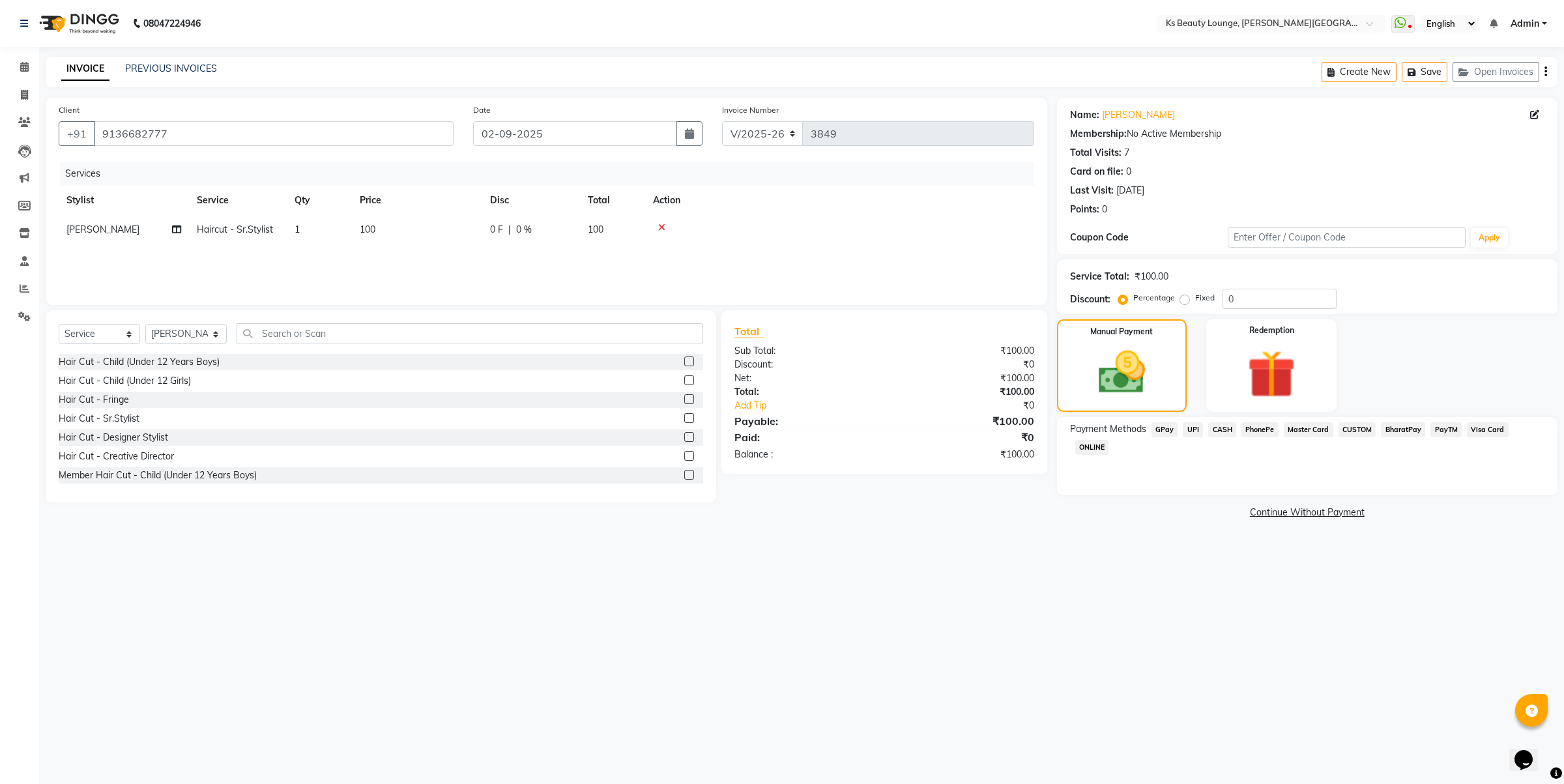
click at [1217, 423] on span "CASH" at bounding box center [1222, 430] width 28 height 15
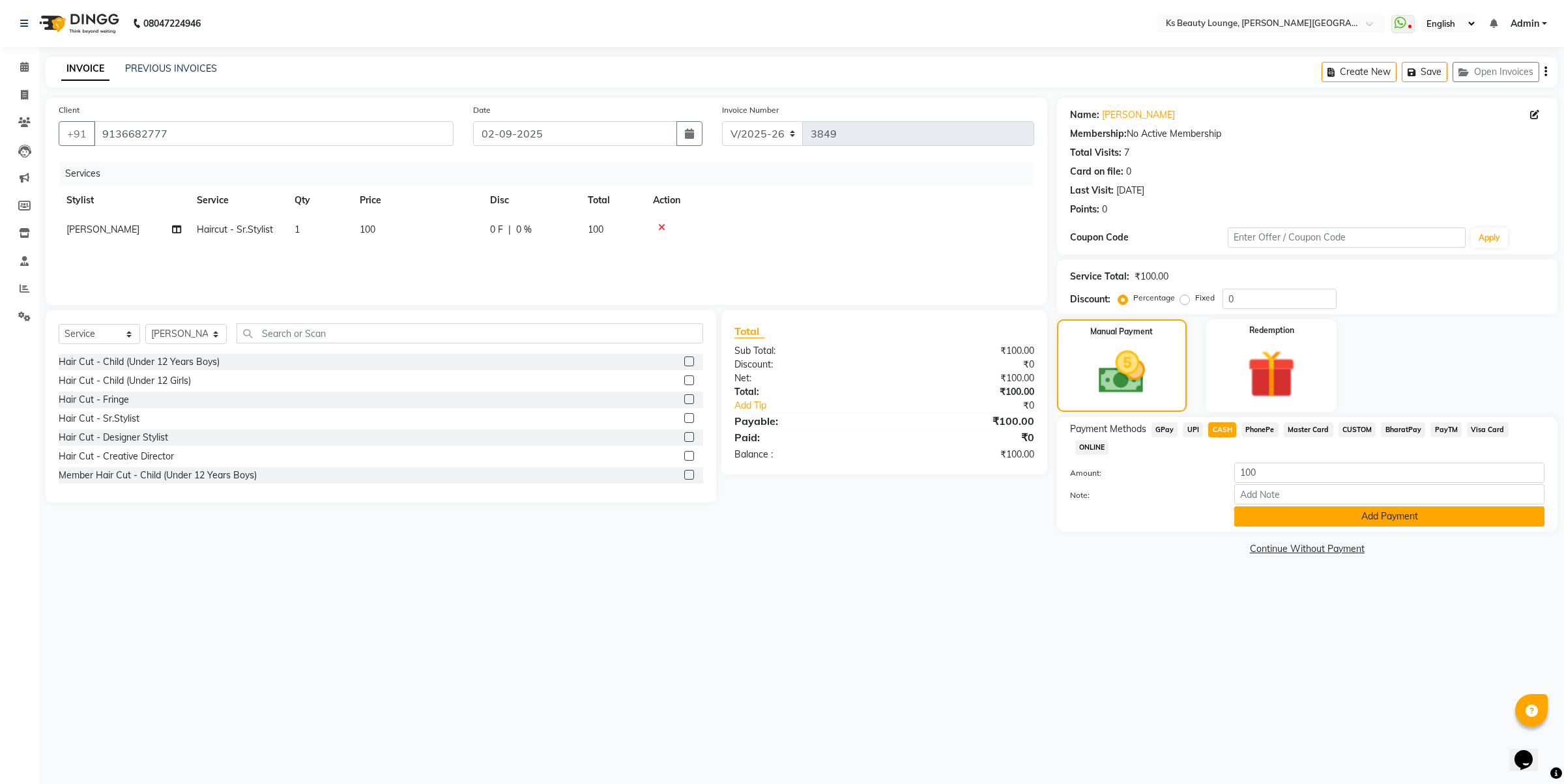
click at [1312, 506] on button "Add Payment" at bounding box center [1389, 516] width 310 height 20
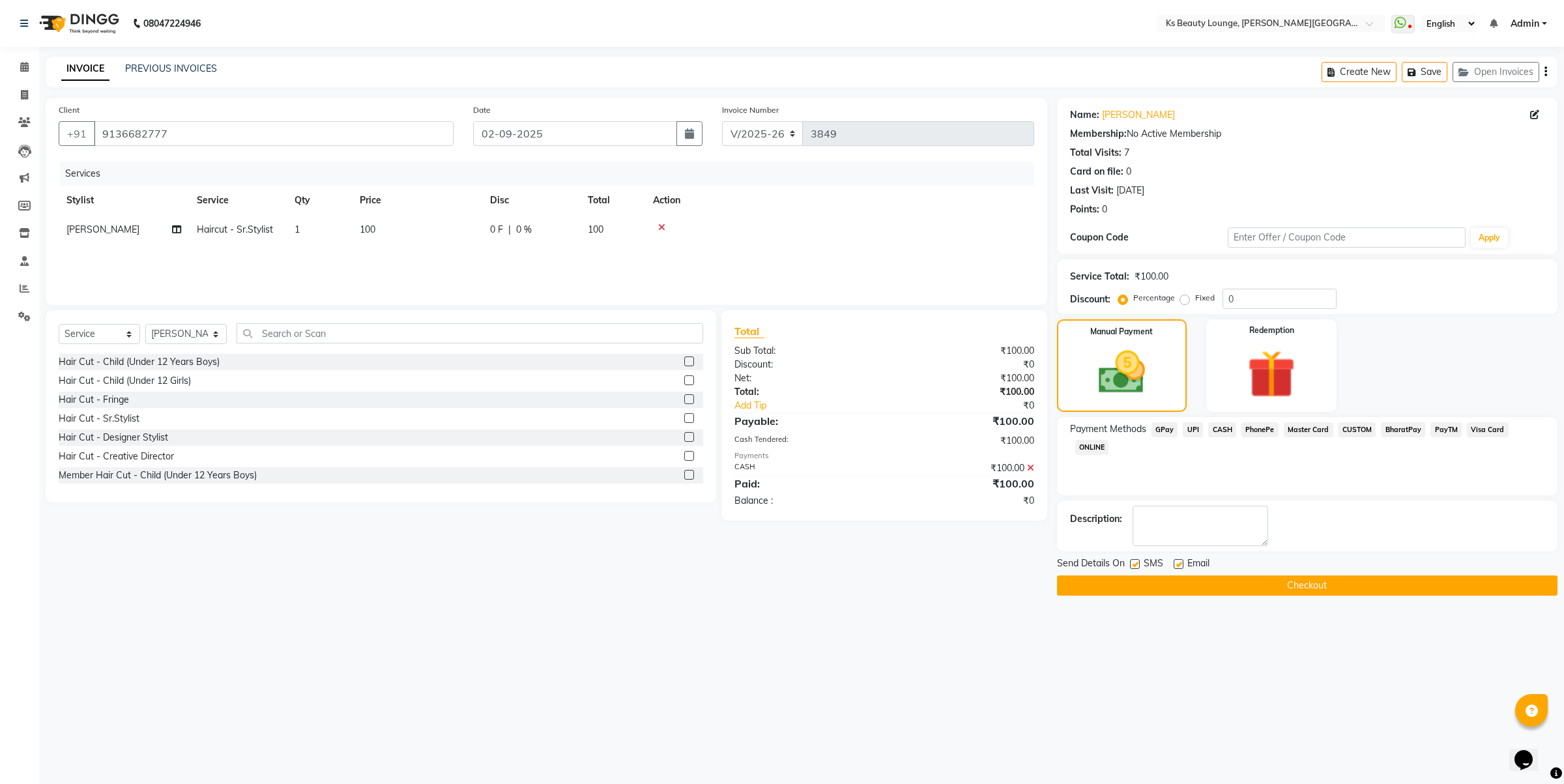
click at [1296, 588] on button "Checkout" at bounding box center [1307, 586] width 500 height 20
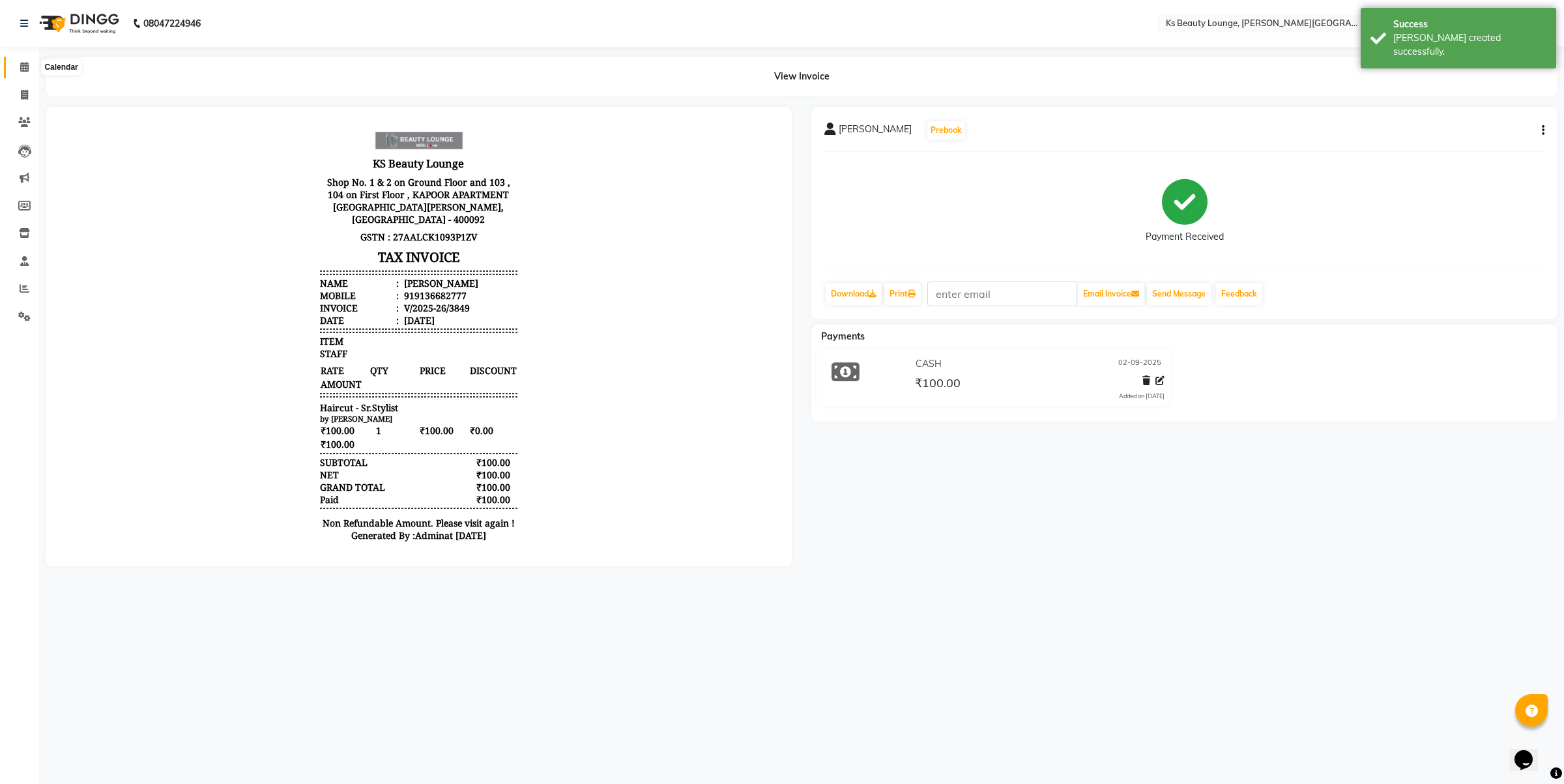
click at [22, 63] on icon at bounding box center [24, 67] width 8 height 10
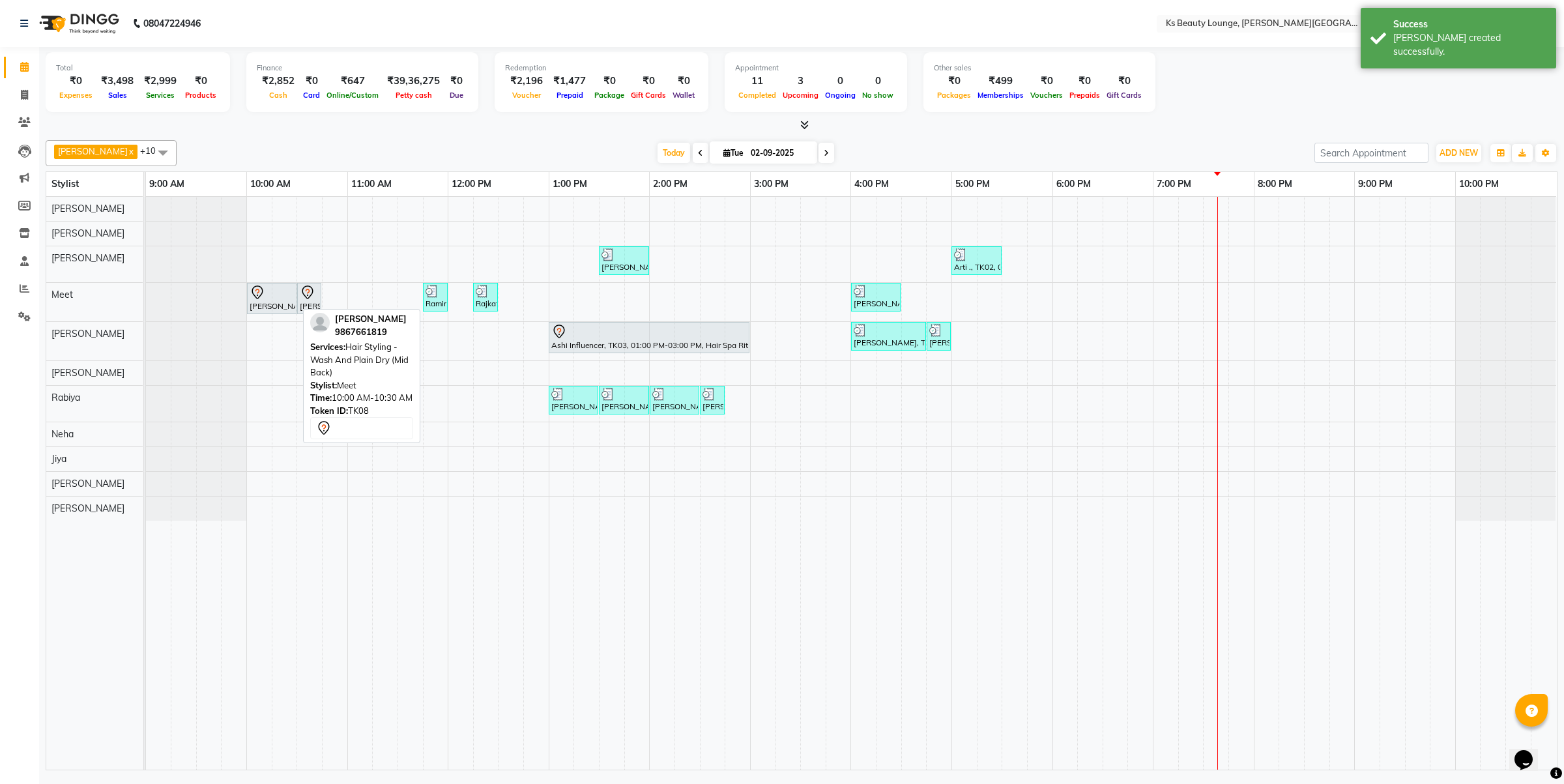
click at [278, 299] on div at bounding box center [272, 292] width 45 height 16
select select "7"
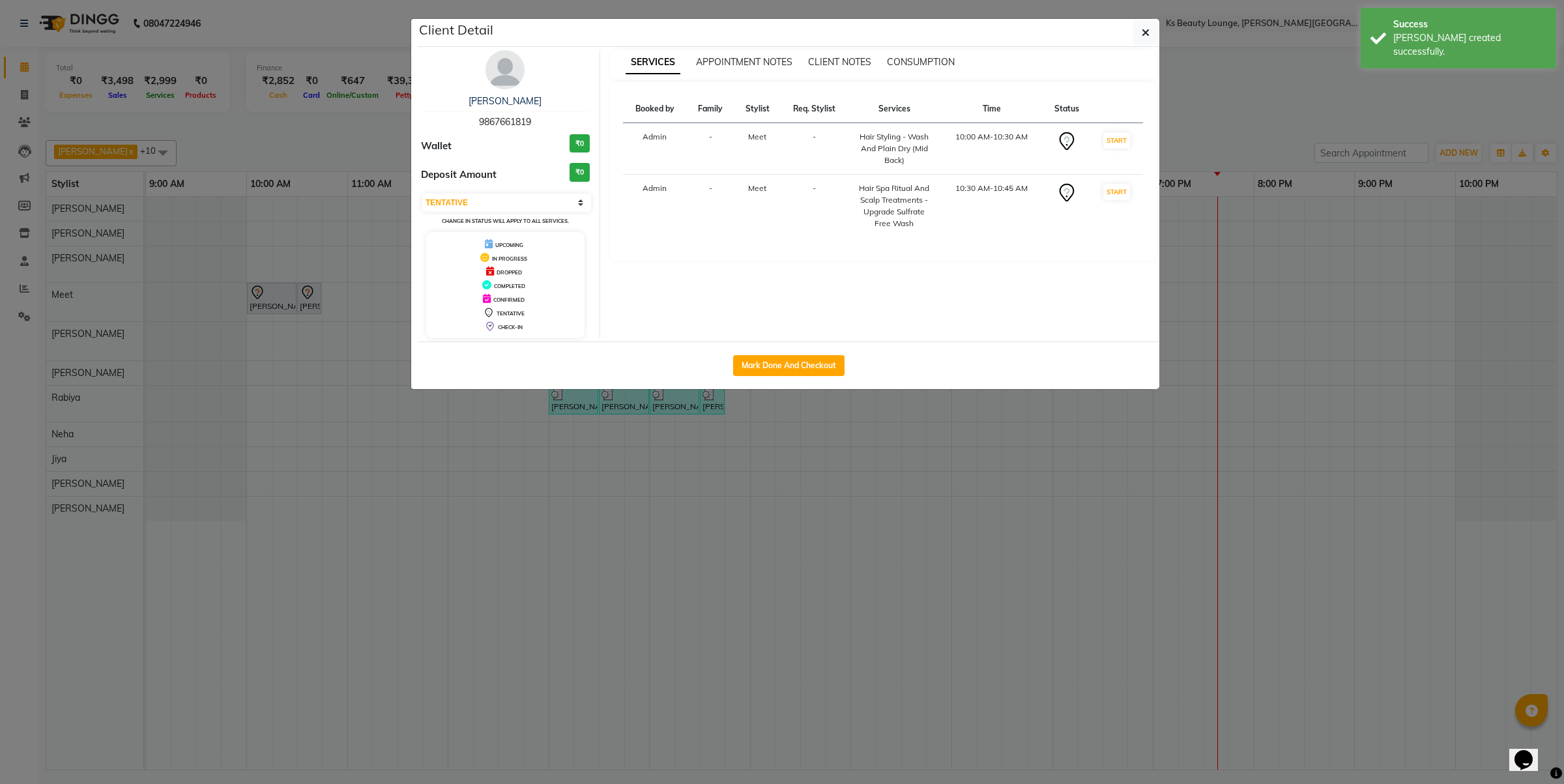
drag, startPoint x: 748, startPoint y: 366, endPoint x: 737, endPoint y: 332, distance: 35.7
click at [749, 366] on button "Mark Done And Checkout" at bounding box center [788, 365] width 112 height 21
select select "service"
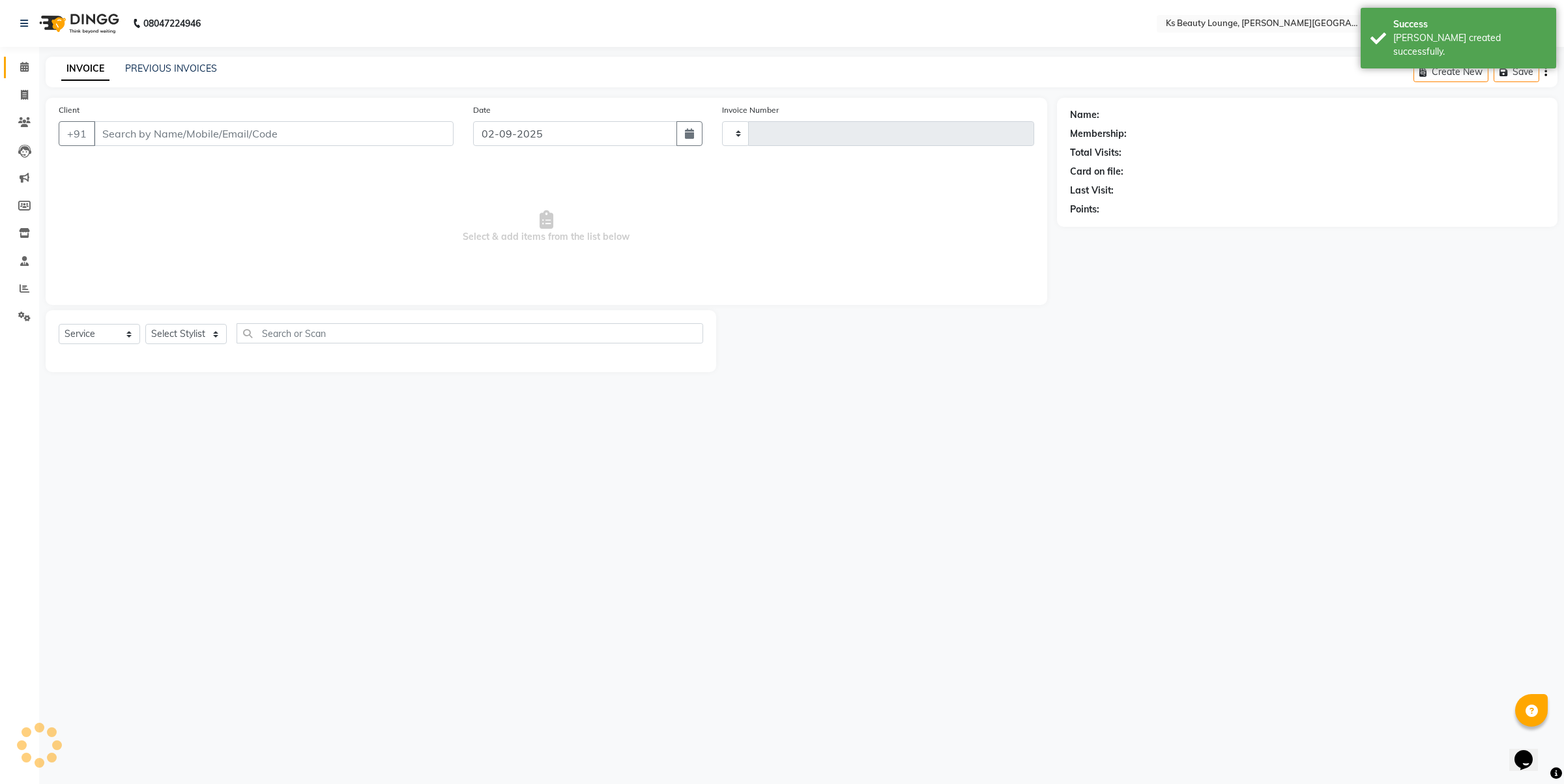
type input "3850"
select select "4411"
type input "9867661819"
select select "71060"
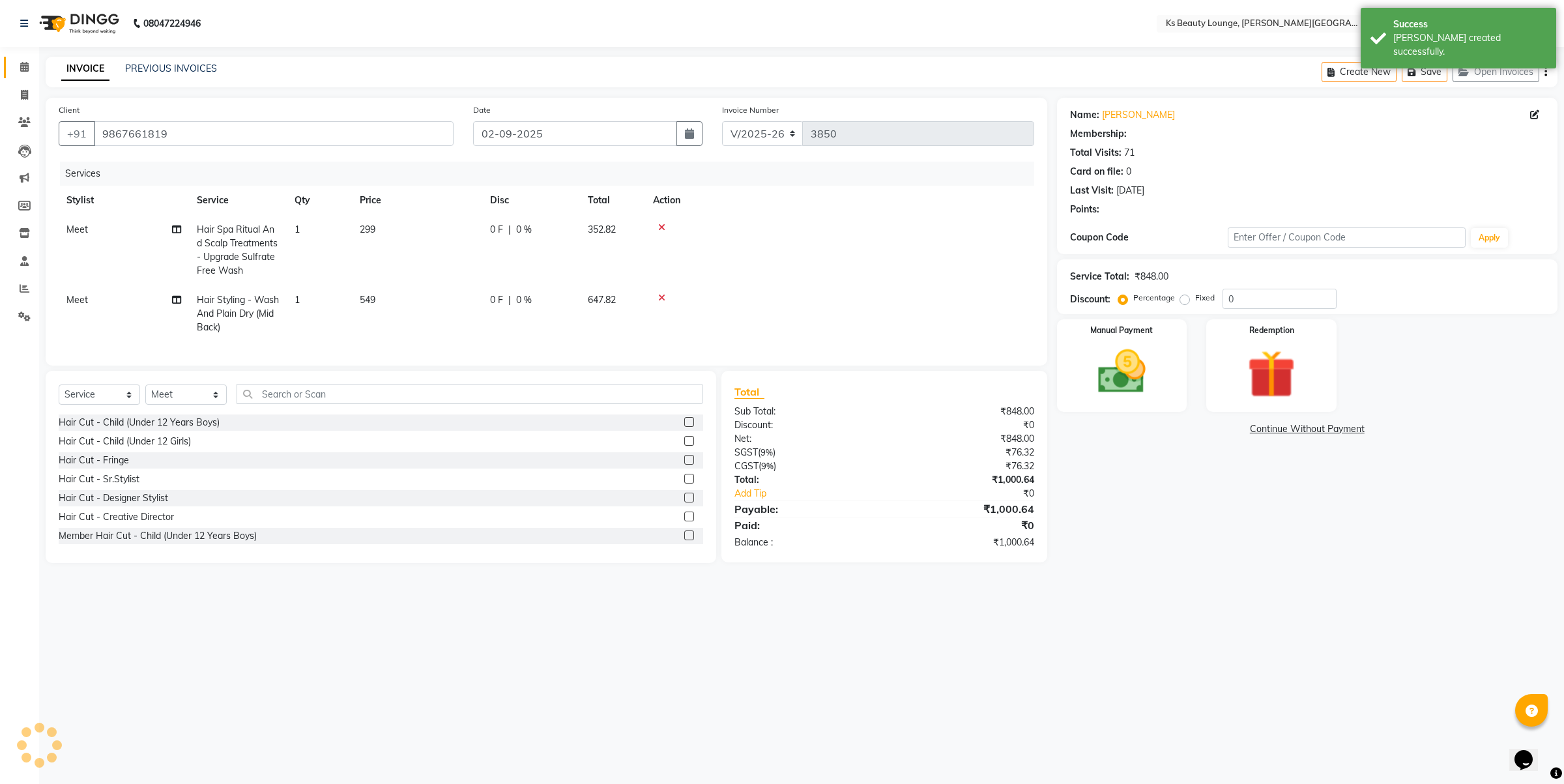
select select "1: Object"
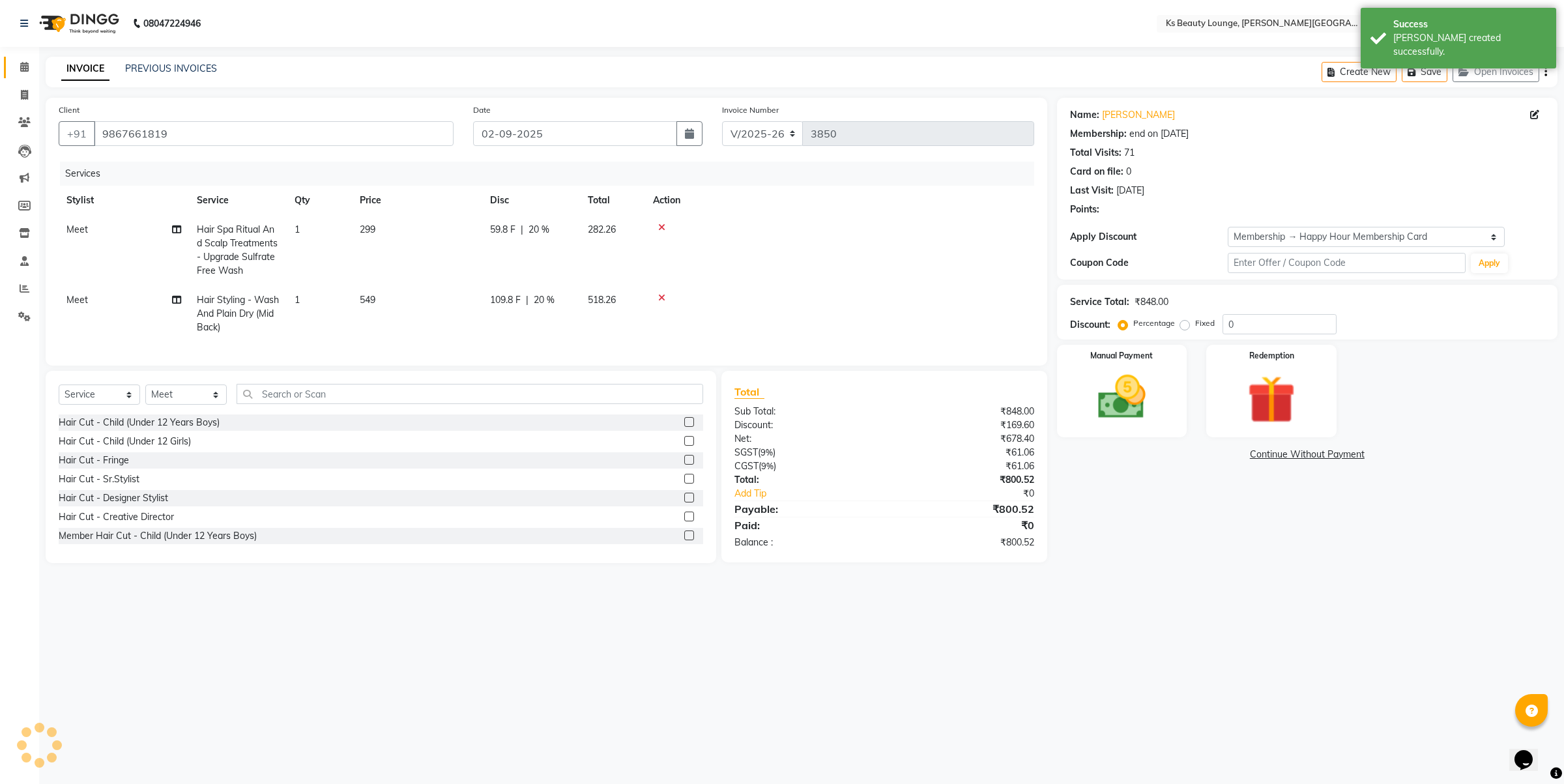
type input "20"
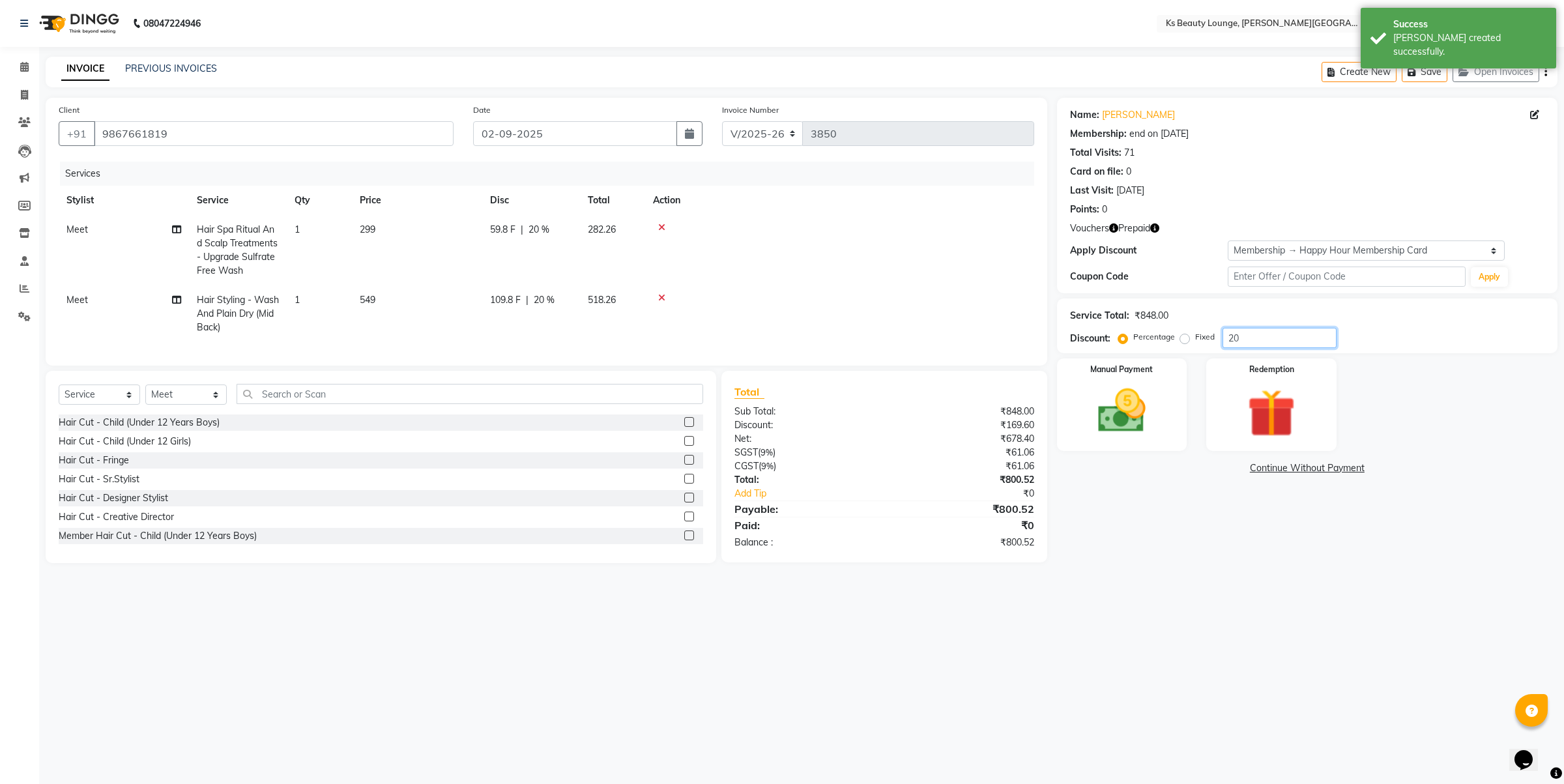
drag, startPoint x: 1265, startPoint y: 343, endPoint x: 1098, endPoint y: 354, distance: 167.4
click at [1105, 347] on div "Discount: Percentage Fixed 20" at bounding box center [1308, 337] width 475 height 20
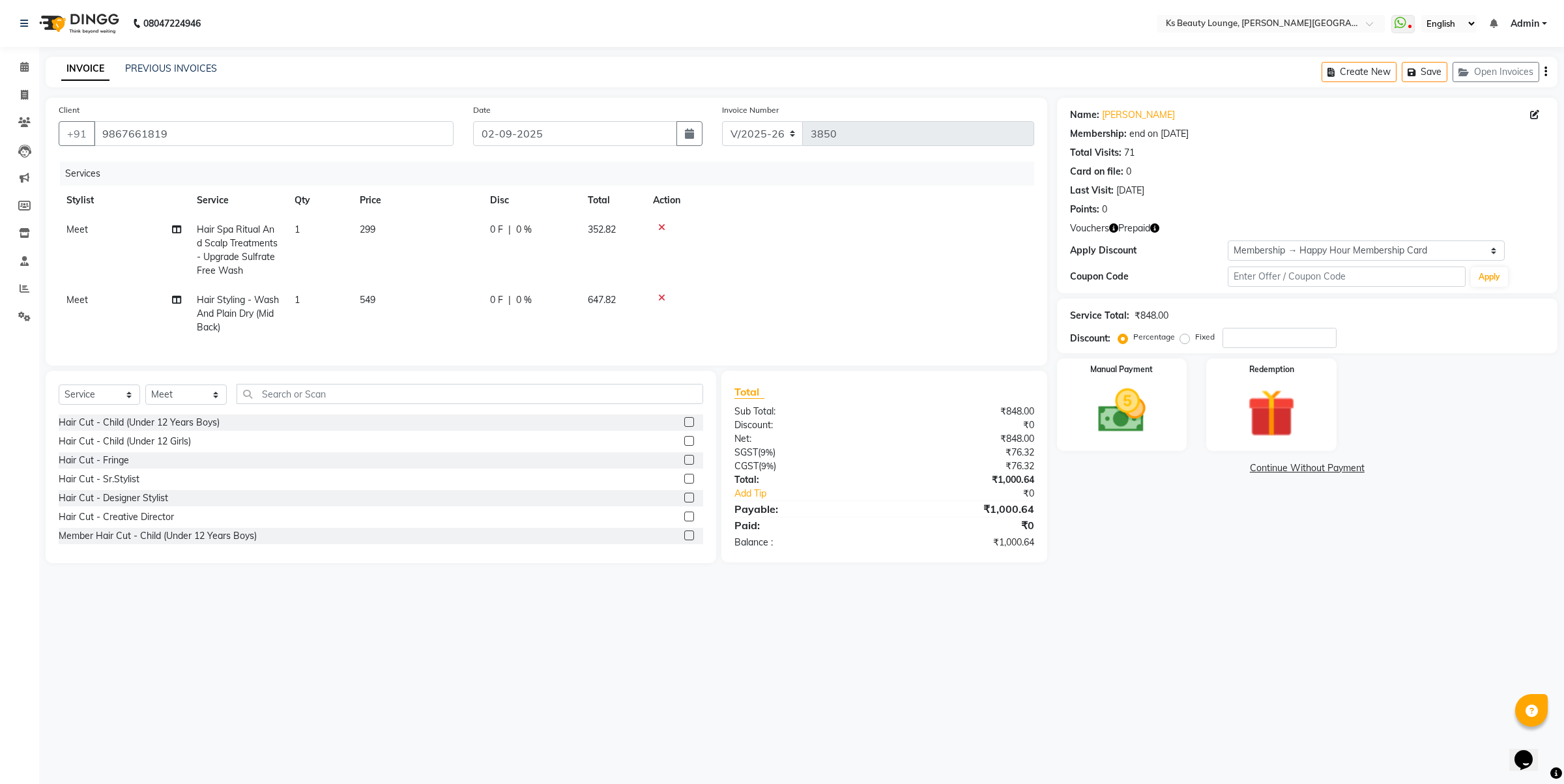
click at [1547, 72] on button "button" at bounding box center [1546, 72] width 2 height 31
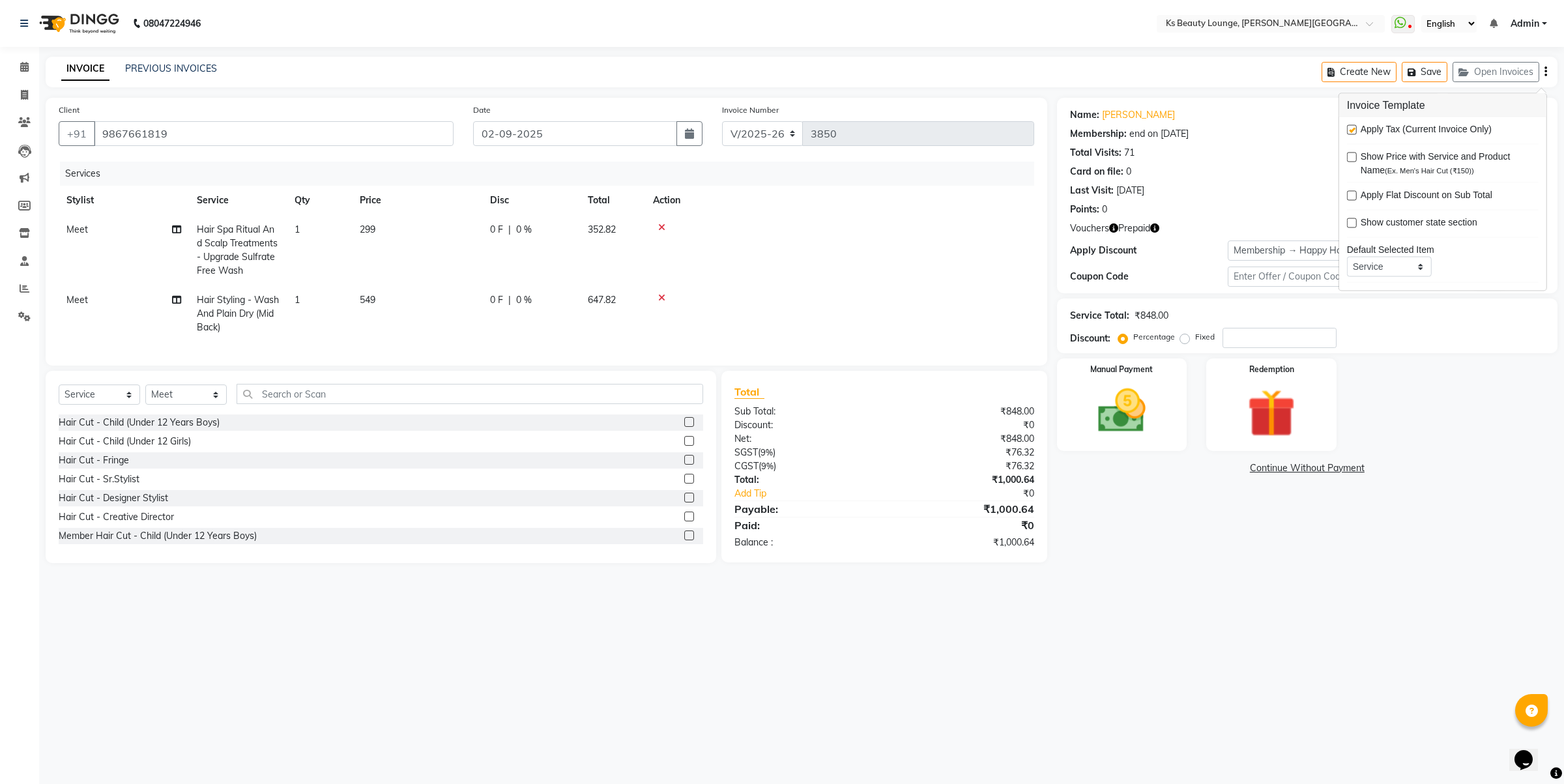
click at [1347, 132] on label at bounding box center [1352, 130] width 10 height 10
click at [1347, 132] on input "checkbox" at bounding box center [1351, 131] width 8 height 8
checkbox input "false"
click at [1288, 385] on img at bounding box center [1272, 414] width 81 height 62
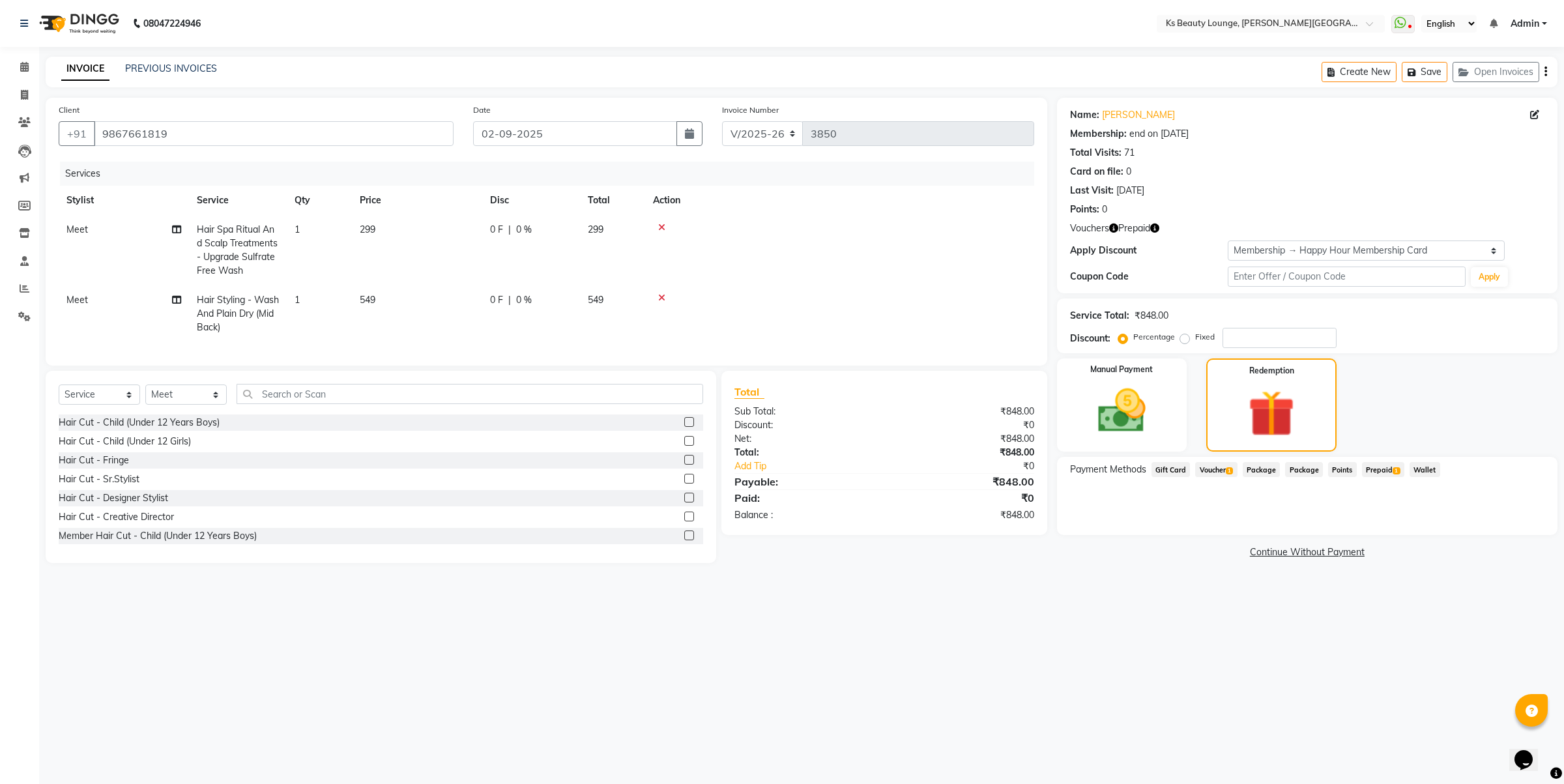
click at [1389, 466] on span "Prepaid 1" at bounding box center [1383, 470] width 42 height 15
click at [1222, 462] on span "Voucher 1" at bounding box center [1216, 470] width 41 height 15
click at [1527, 519] on button "Add" at bounding box center [1514, 522] width 48 height 22
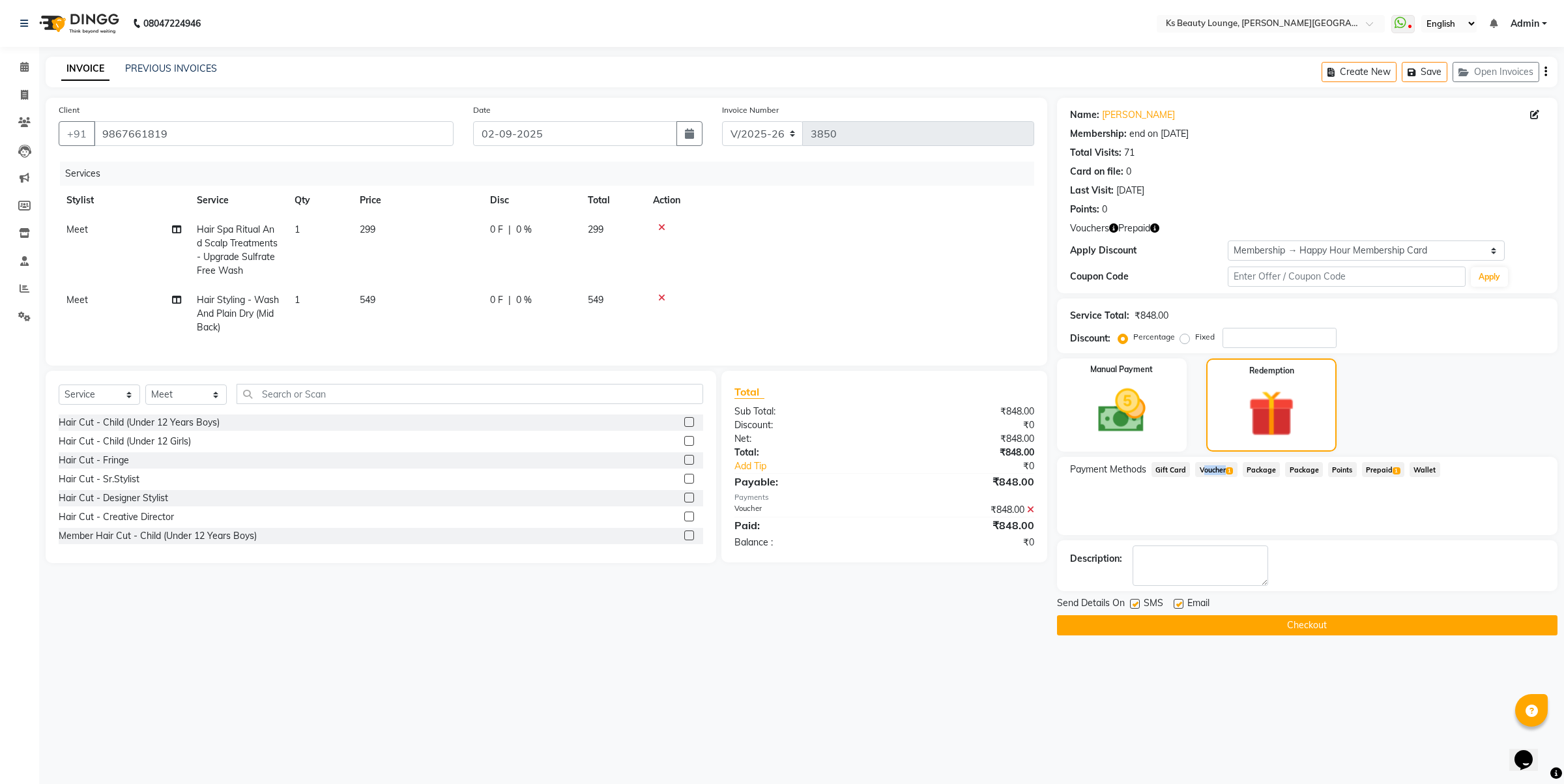
click at [1291, 623] on button "Checkout" at bounding box center [1307, 625] width 500 height 20
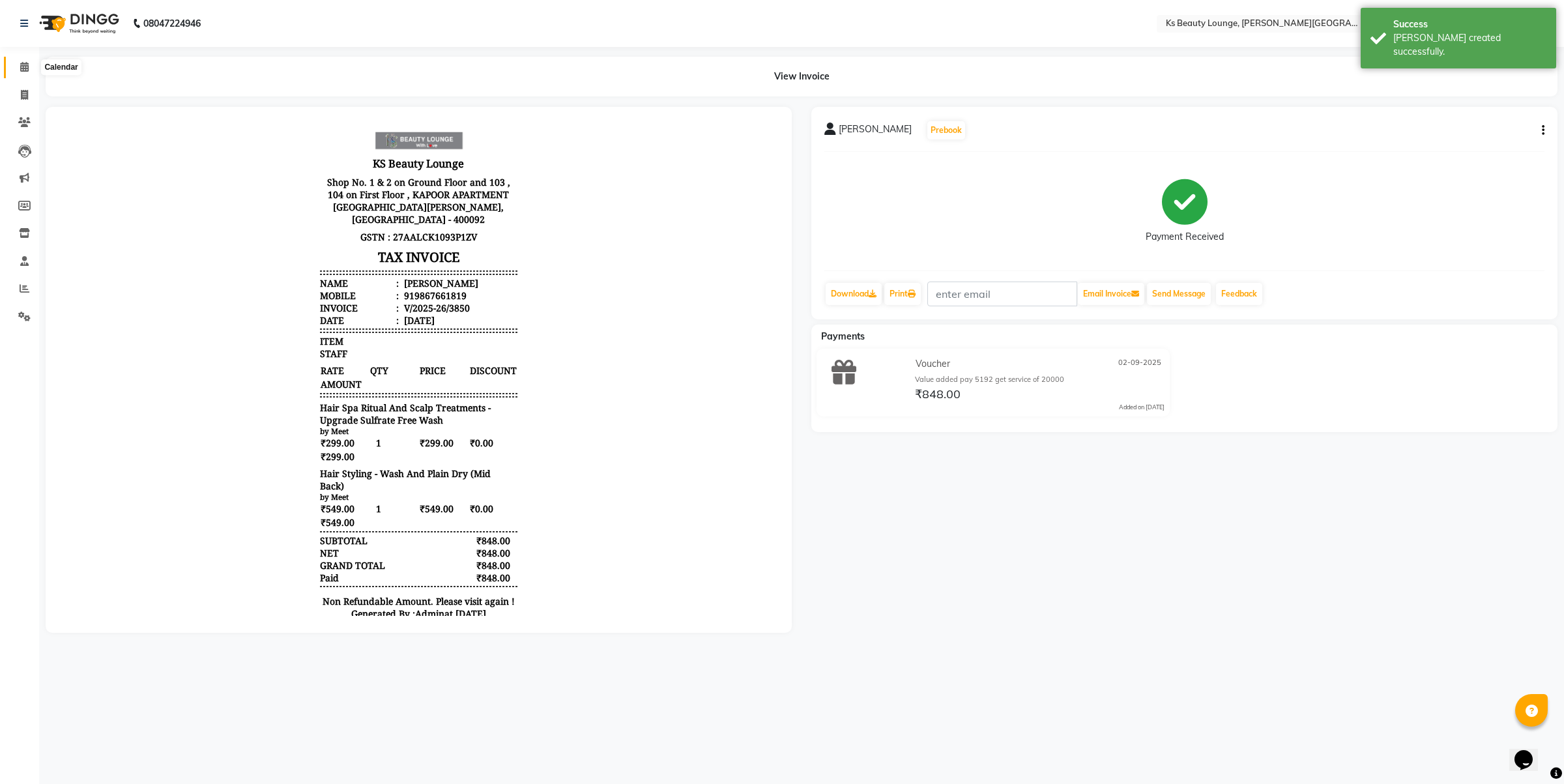
click at [23, 65] on icon at bounding box center [24, 67] width 8 height 10
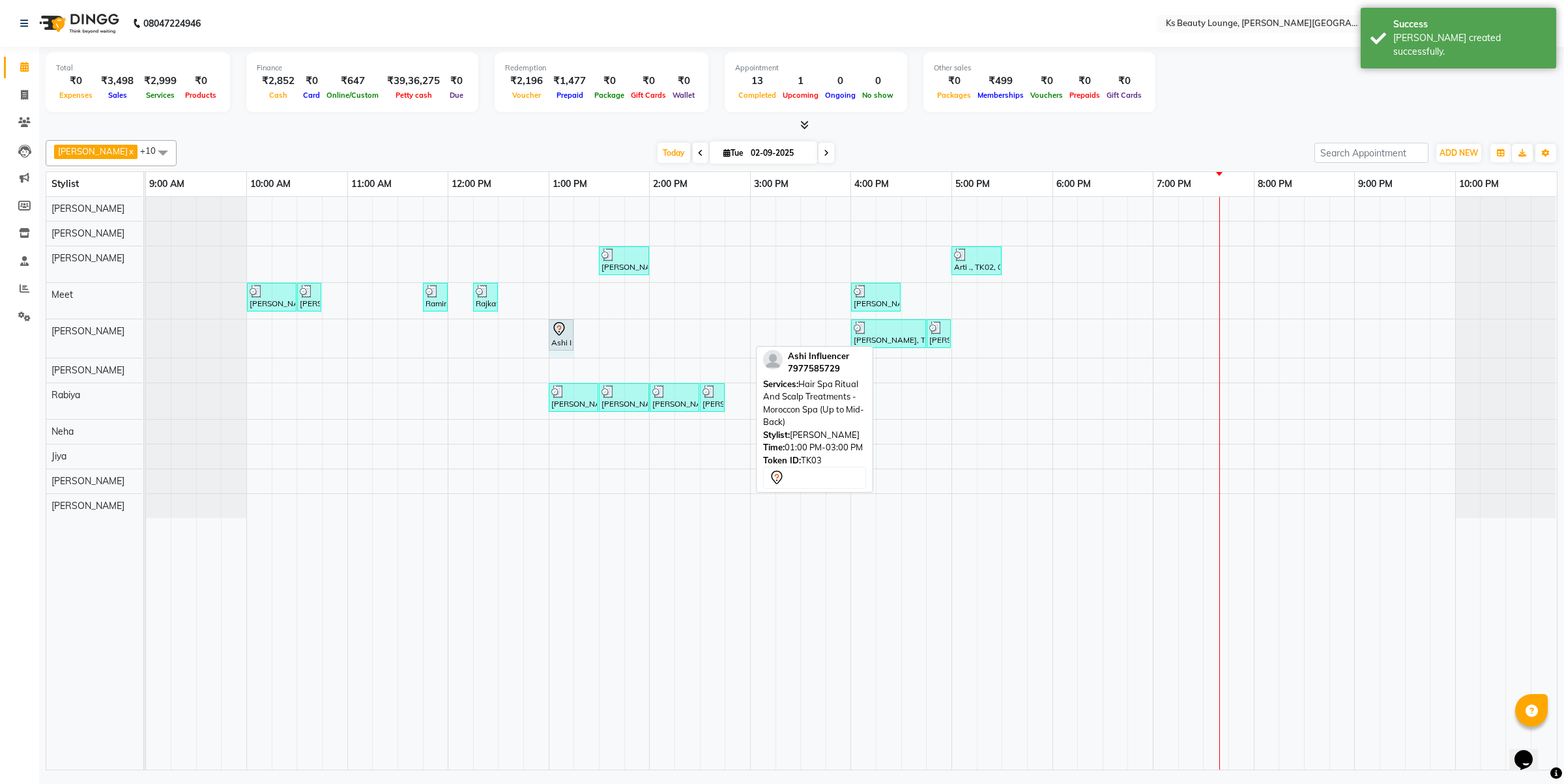
drag, startPoint x: 747, startPoint y: 331, endPoint x: 552, endPoint y: 333, distance: 195.0
click at [146, 333] on div "Ashi Influencer, TK03, 01:00 PM-03:00 PM, Hair Spa Ritual And Scalp Treatments …" at bounding box center [146, 338] width 0 height 38
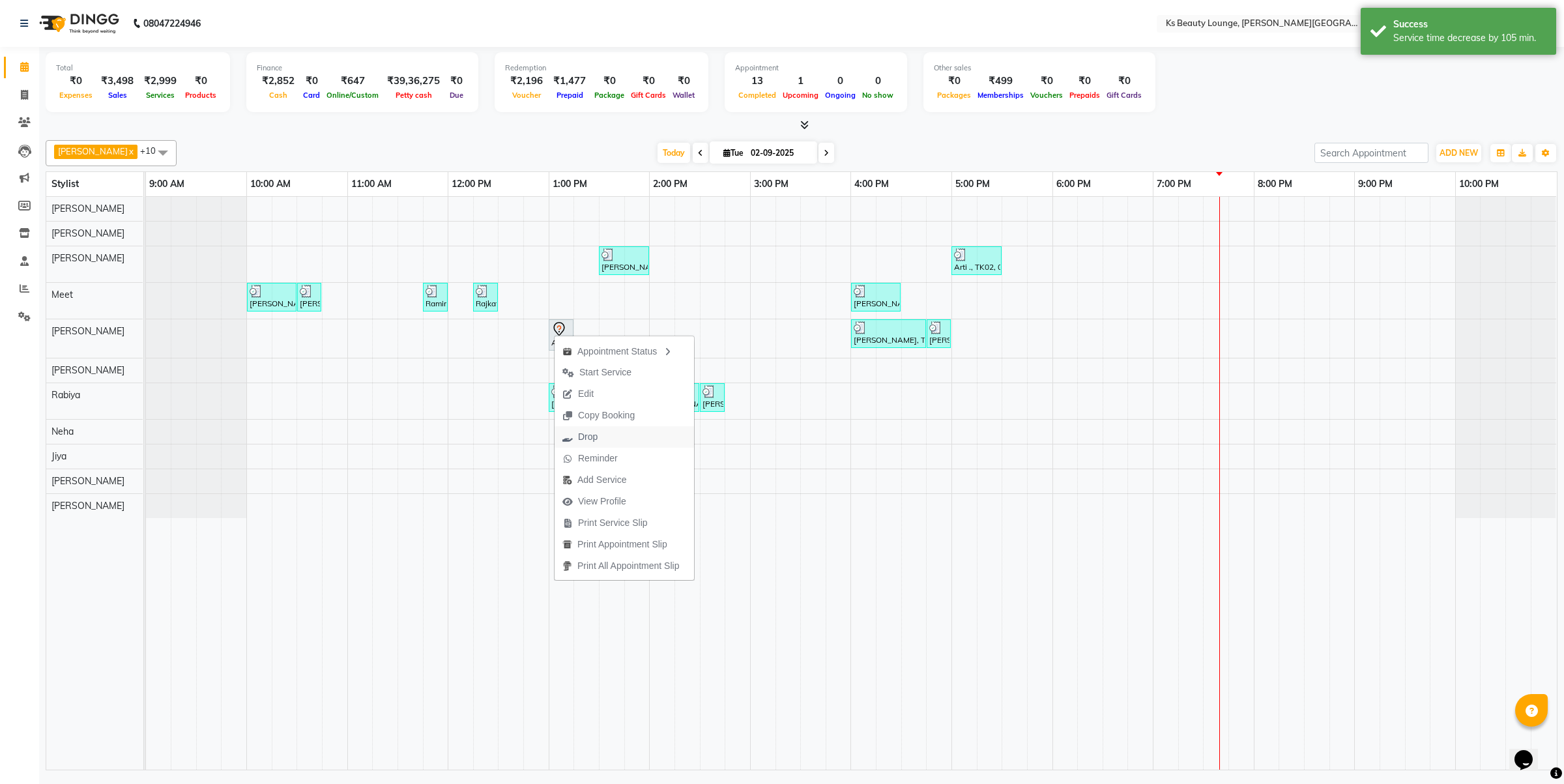
click at [586, 435] on span "Drop" at bounding box center [588, 437] width 20 height 14
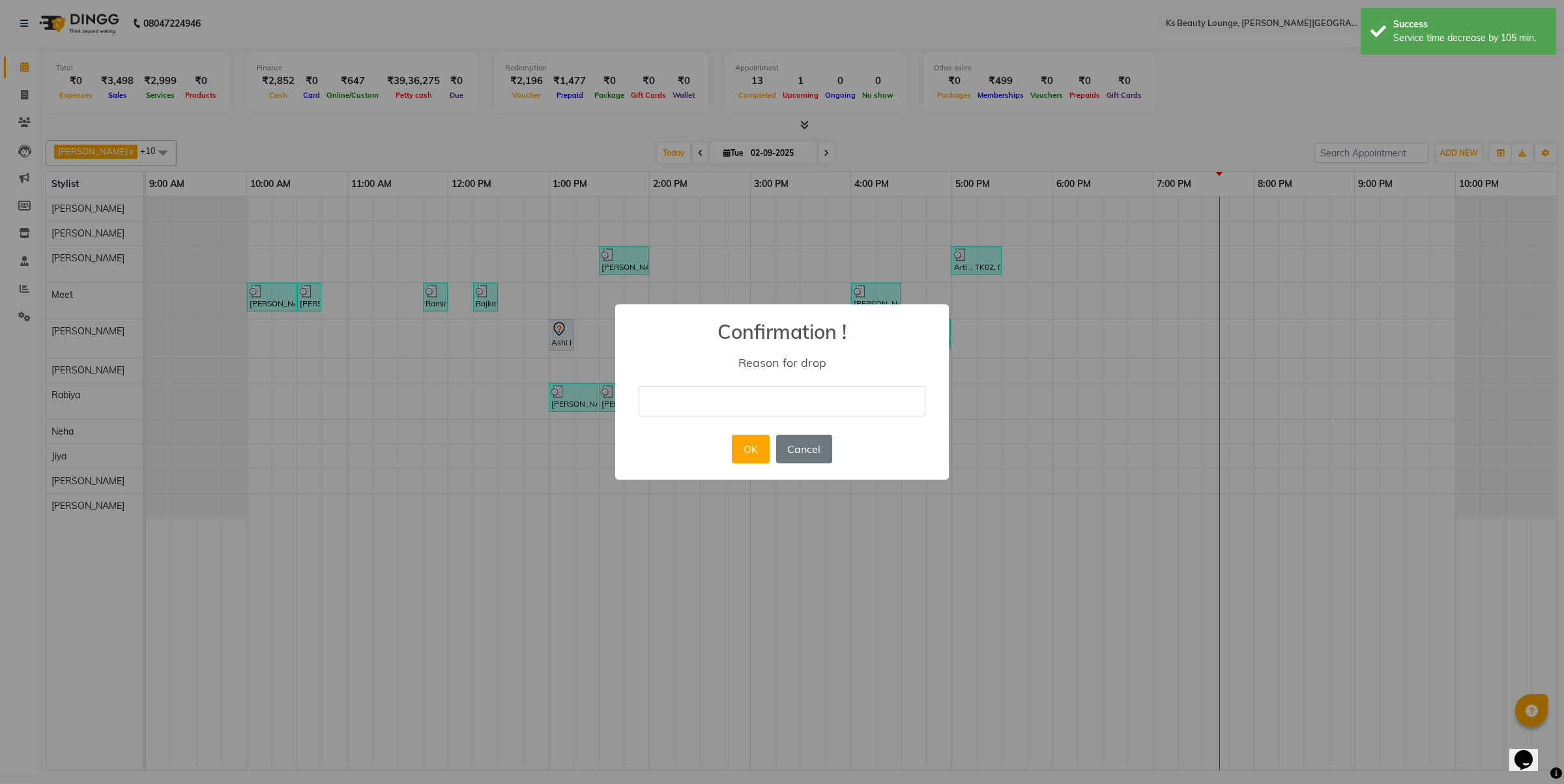
click at [822, 404] on input "text" at bounding box center [782, 400] width 287 height 31
type input "cancel"
click at [753, 453] on button "OK" at bounding box center [750, 449] width 37 height 29
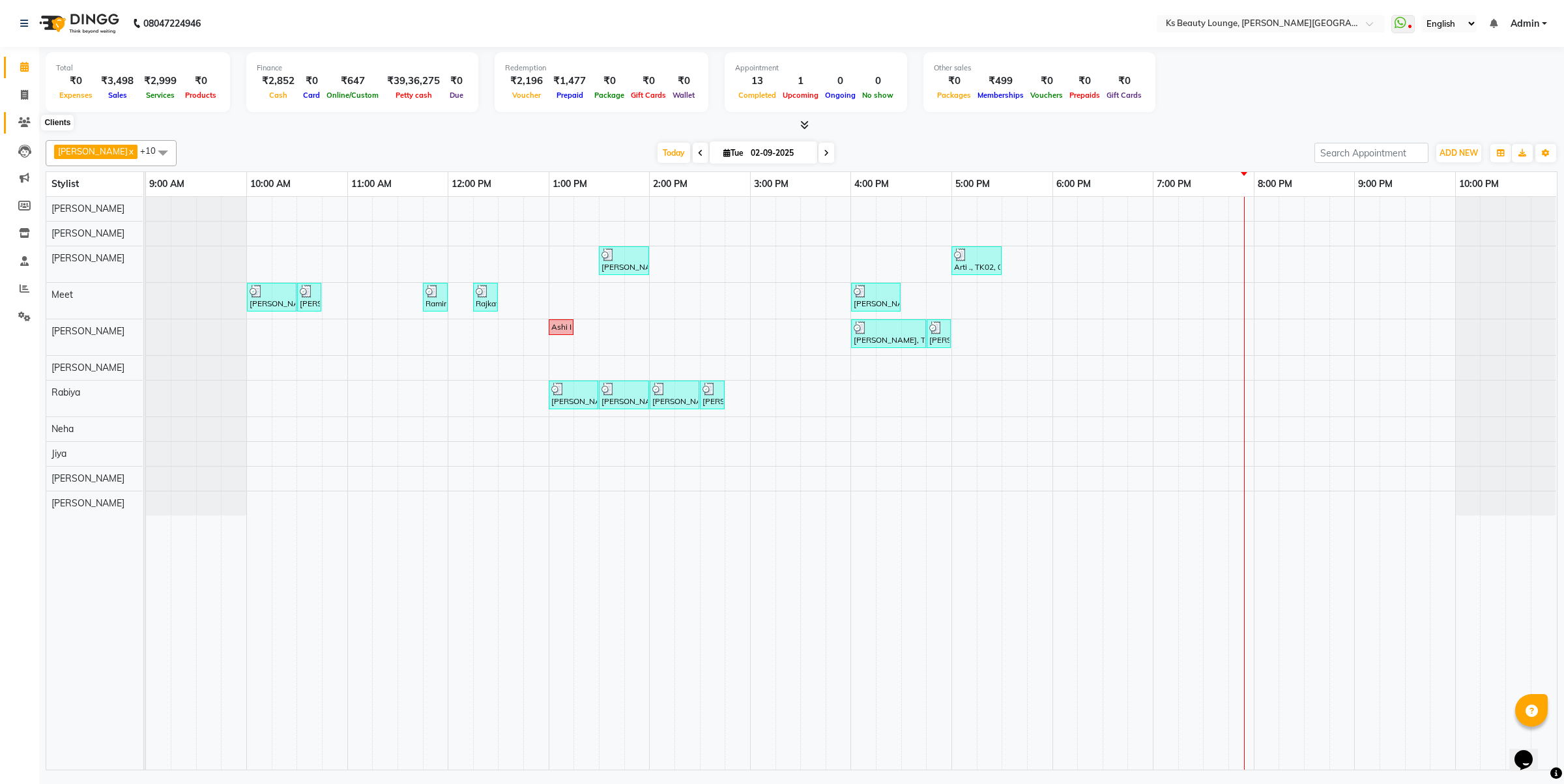
click at [23, 119] on icon at bounding box center [24, 122] width 12 height 10
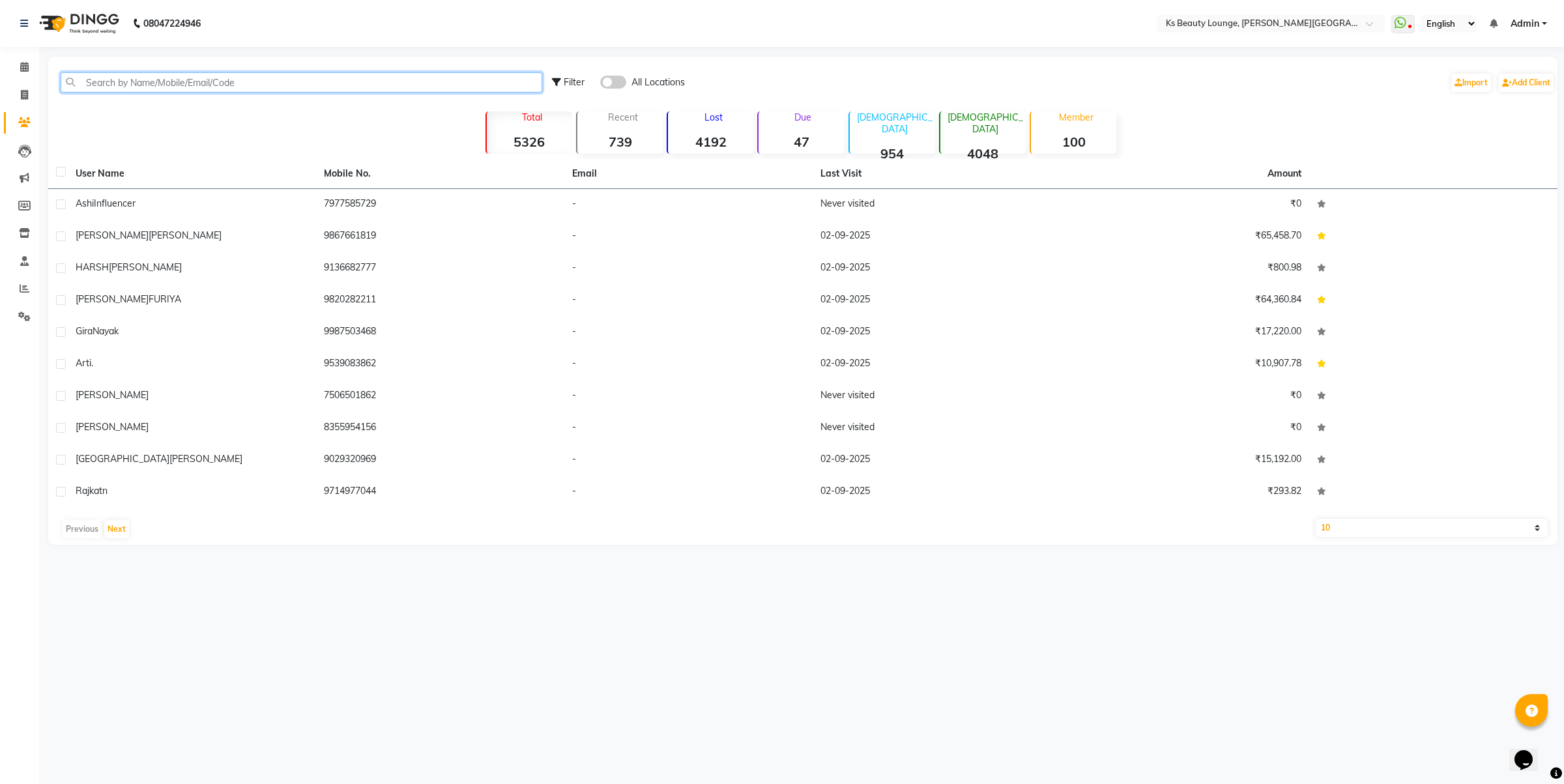
click at [203, 84] on input "text" at bounding box center [301, 82] width 481 height 20
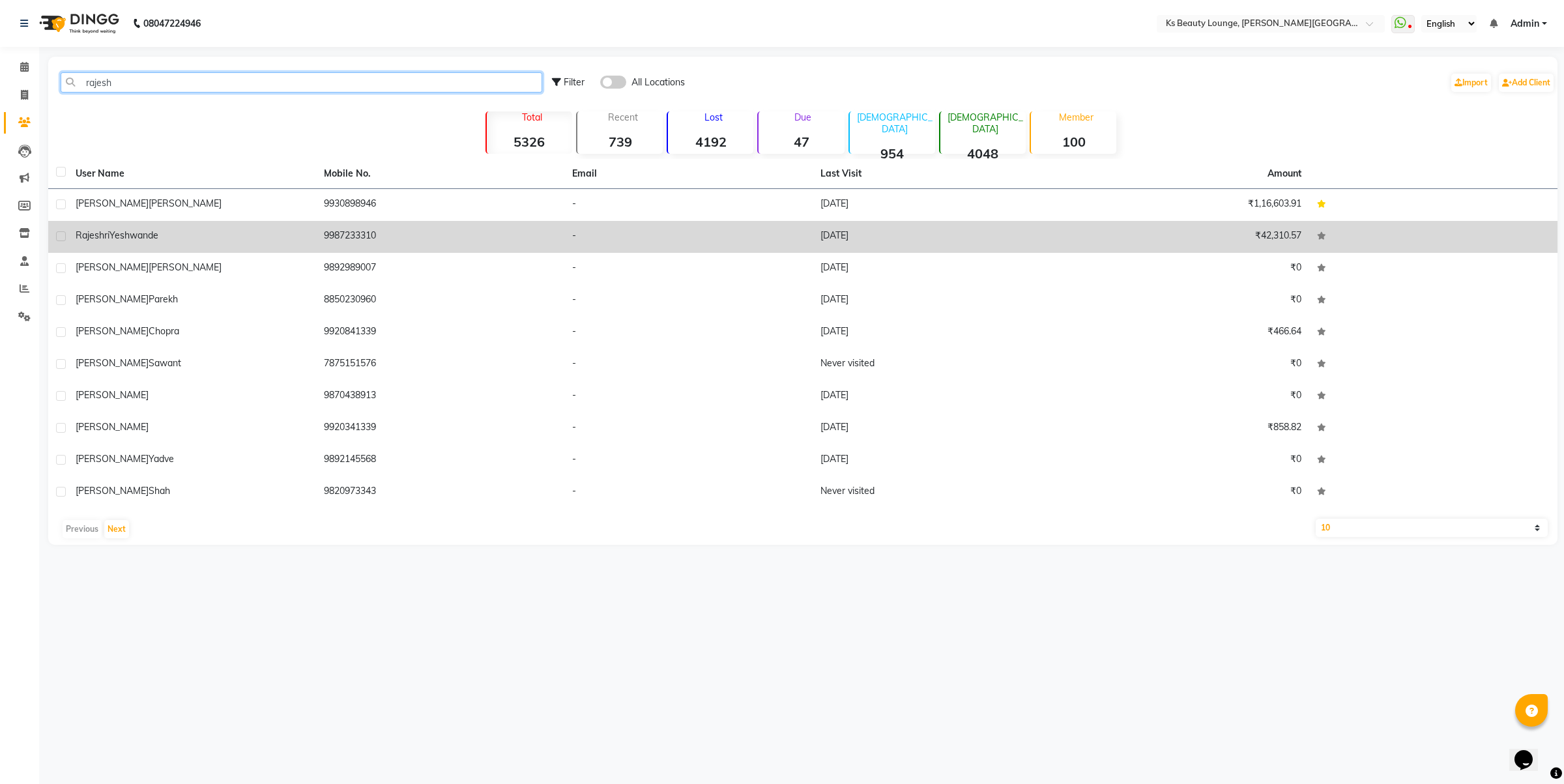
type input "rajesh"
click at [351, 232] on td "9987233310" at bounding box center [440, 237] width 248 height 32
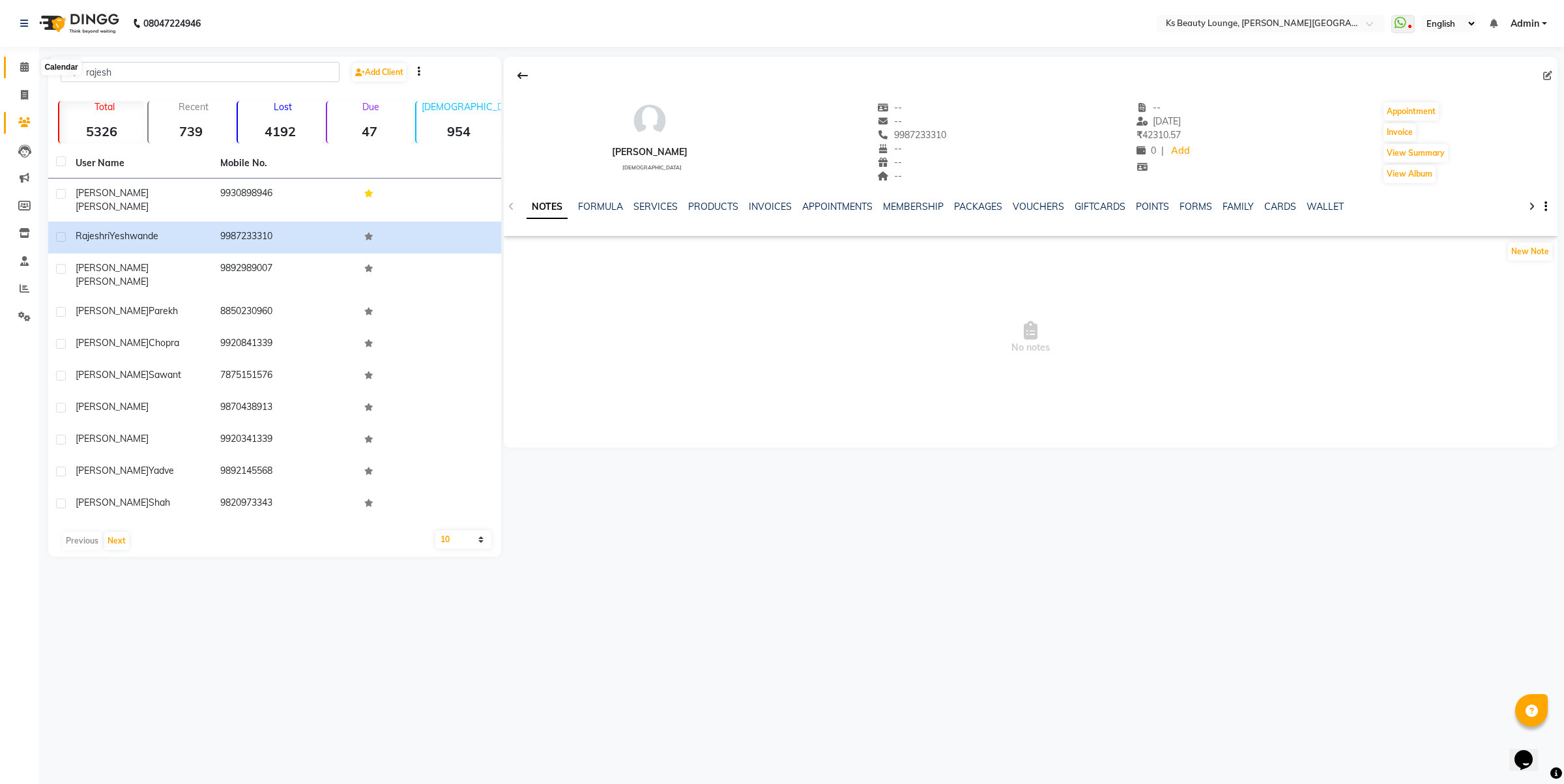
click at [20, 60] on span at bounding box center [25, 67] width 23 height 15
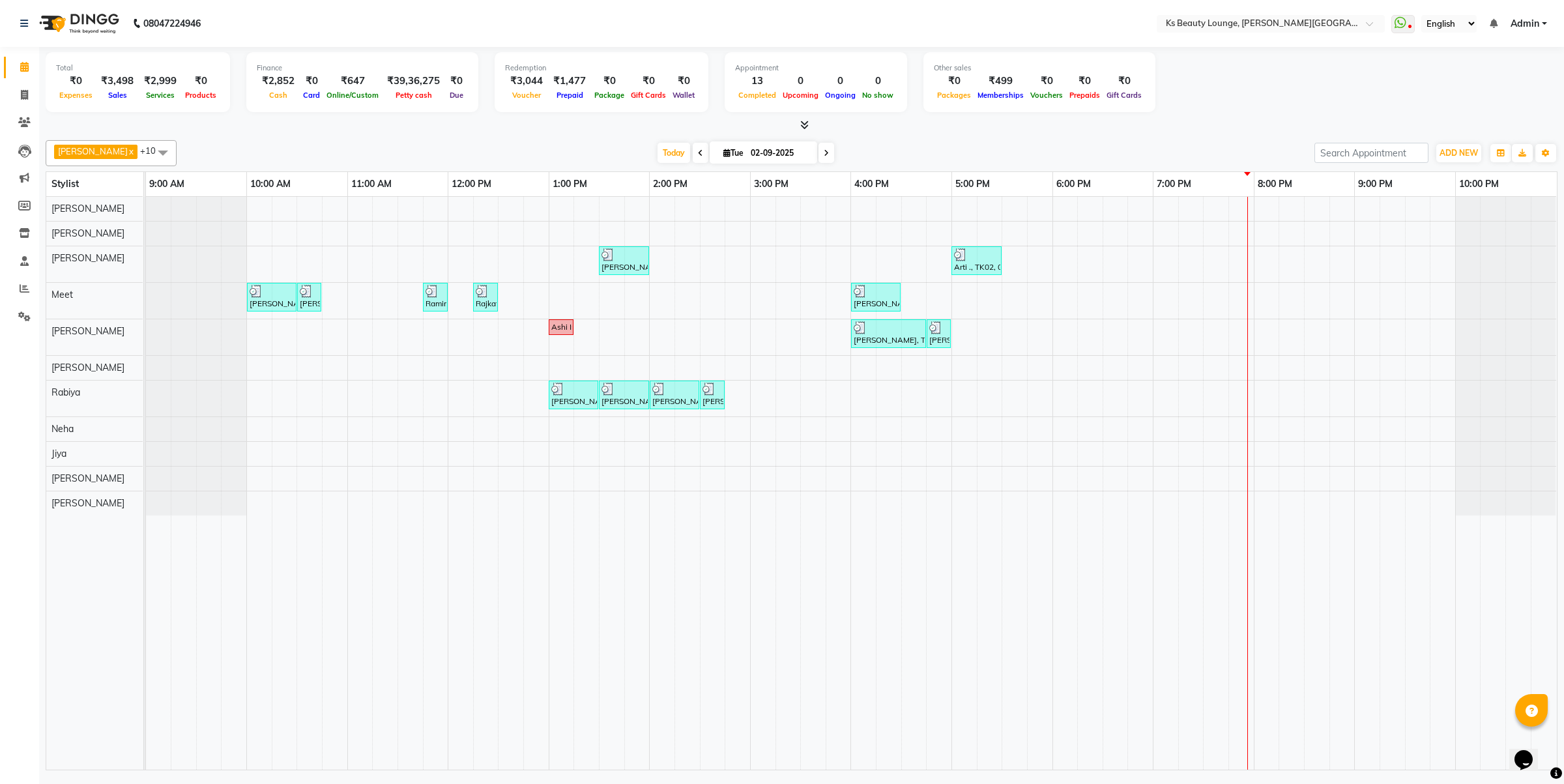
click at [819, 154] on span at bounding box center [826, 153] width 16 height 20
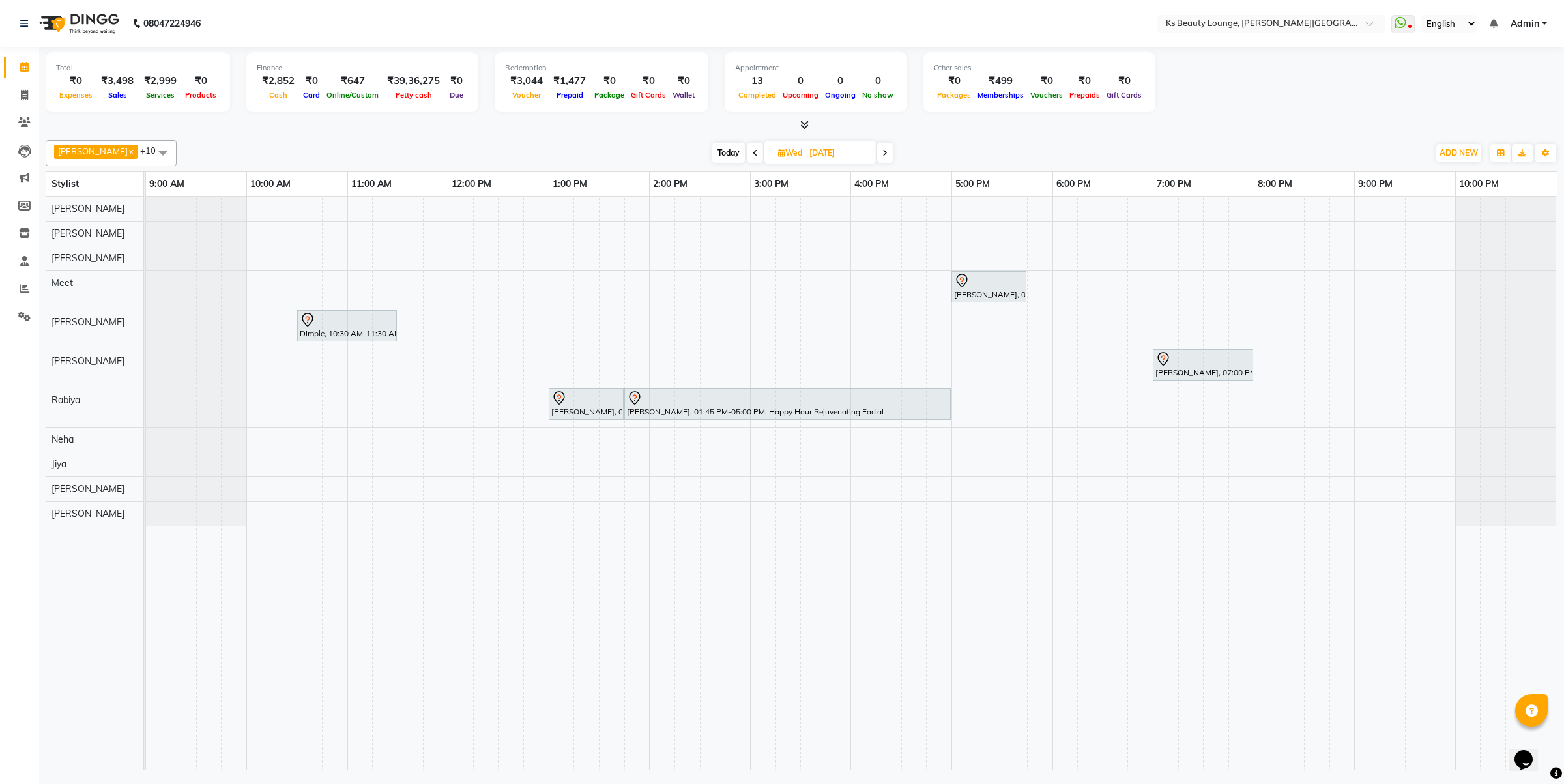
click at [712, 155] on span "Today" at bounding box center [728, 153] width 32 height 20
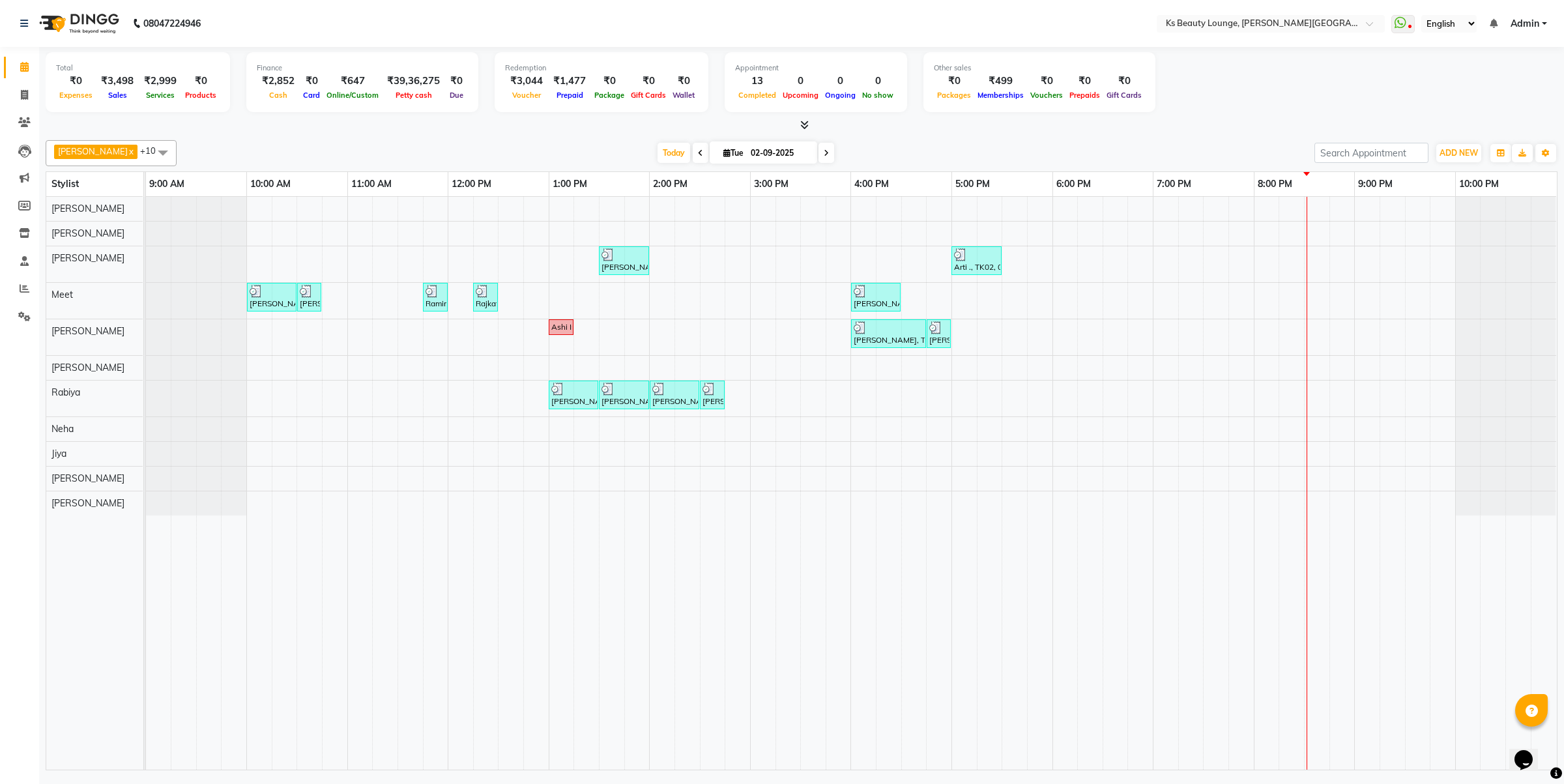
click at [698, 155] on icon at bounding box center [701, 152] width 5 height 7
type input "[DATE]"
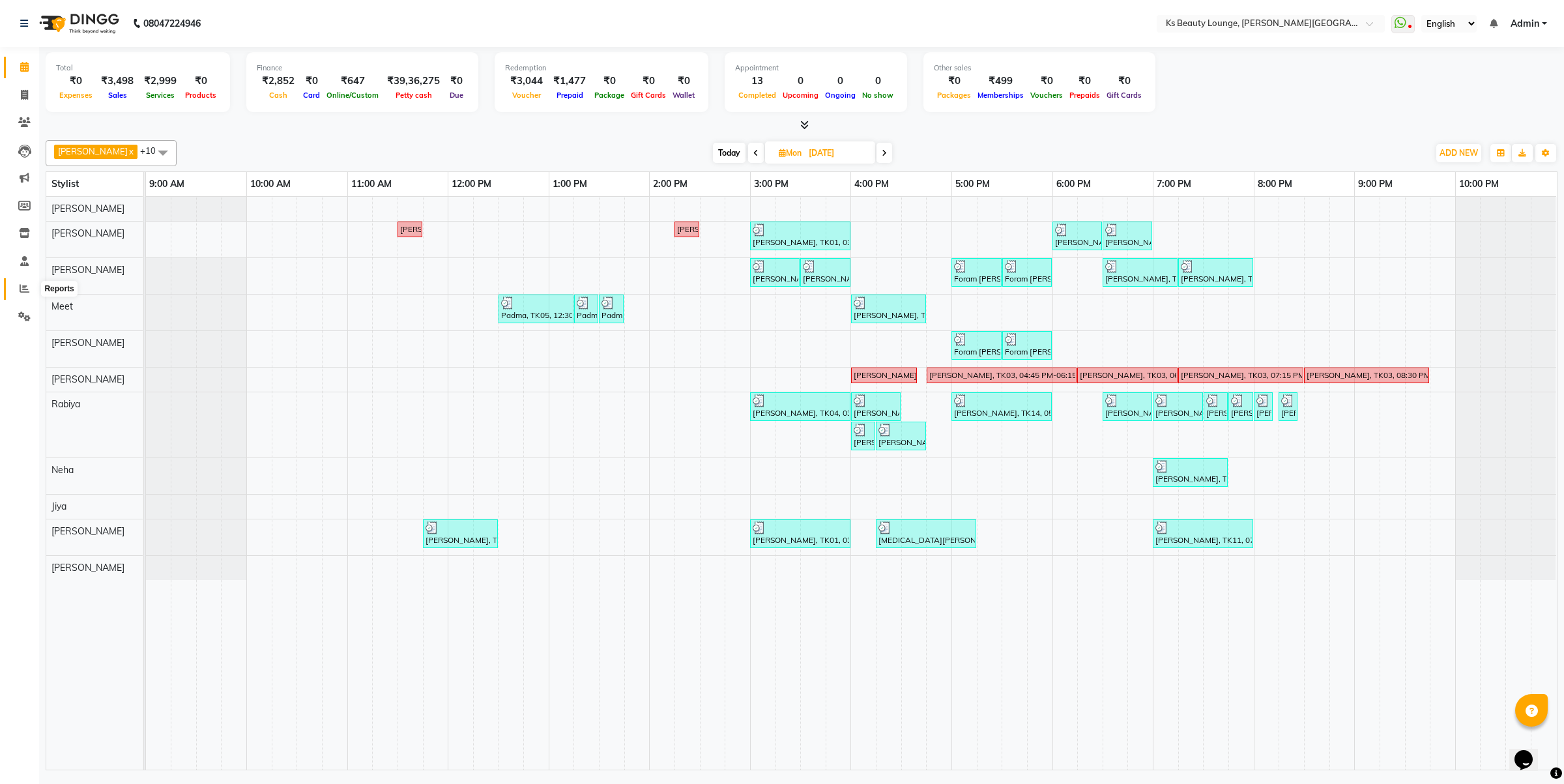
drag, startPoint x: 18, startPoint y: 289, endPoint x: 29, endPoint y: 301, distance: 16.3
click at [20, 288] on icon at bounding box center [25, 289] width 10 height 10
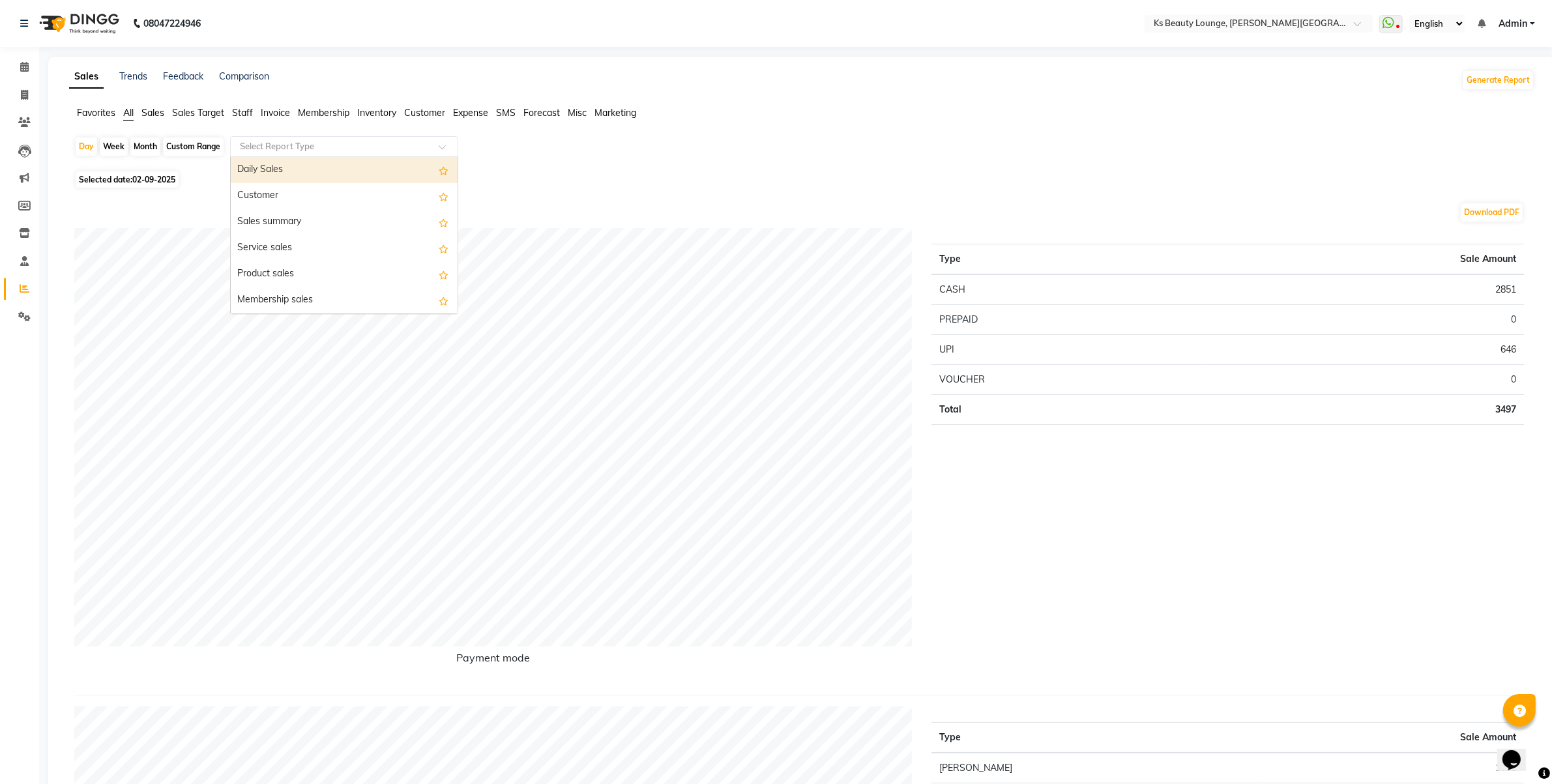
click at [285, 151] on input "text" at bounding box center [331, 146] width 188 height 13
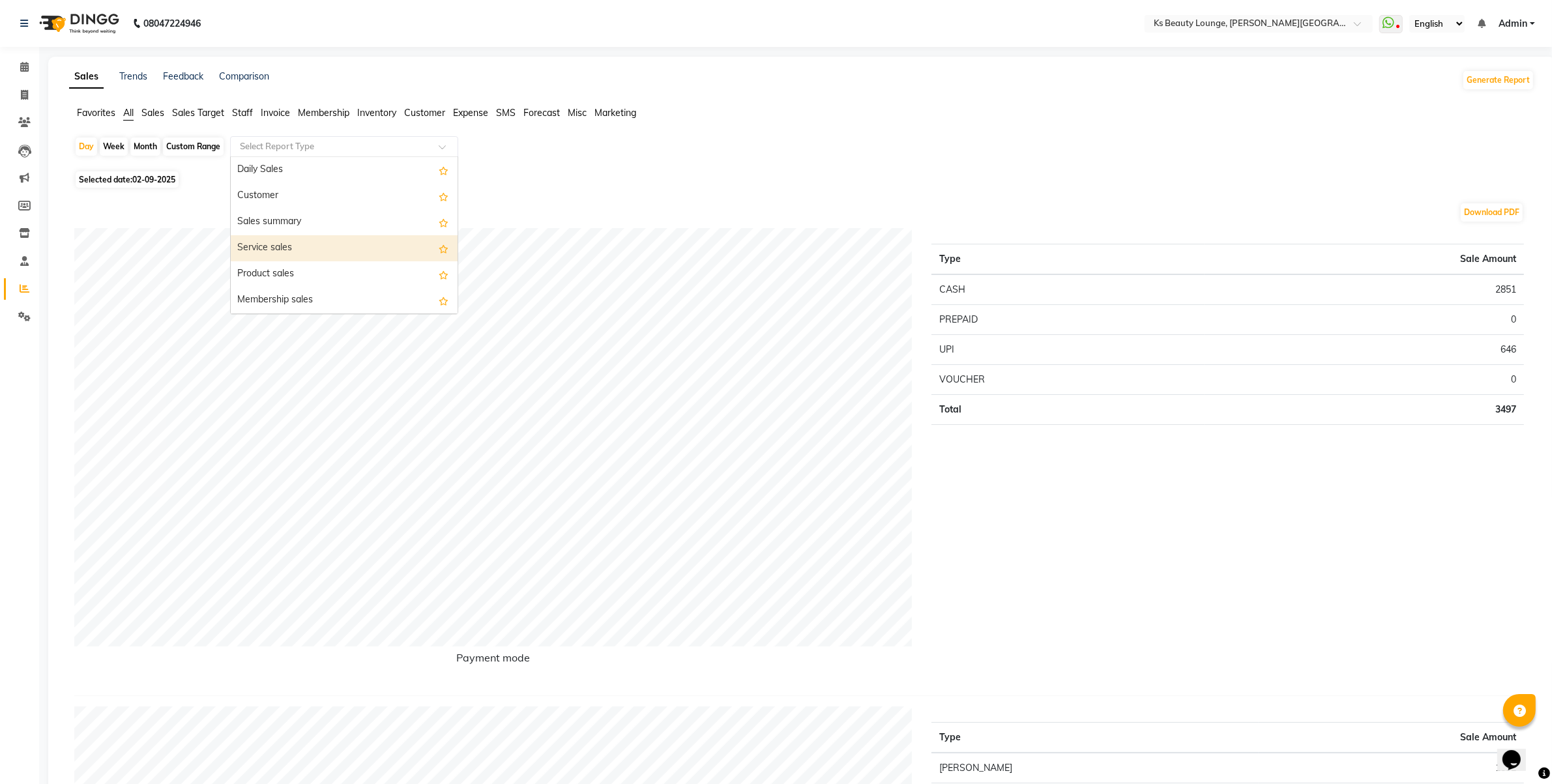
click at [275, 246] on div "Service sales" at bounding box center [344, 248] width 227 height 26
select select "full_report"
select select "csv"
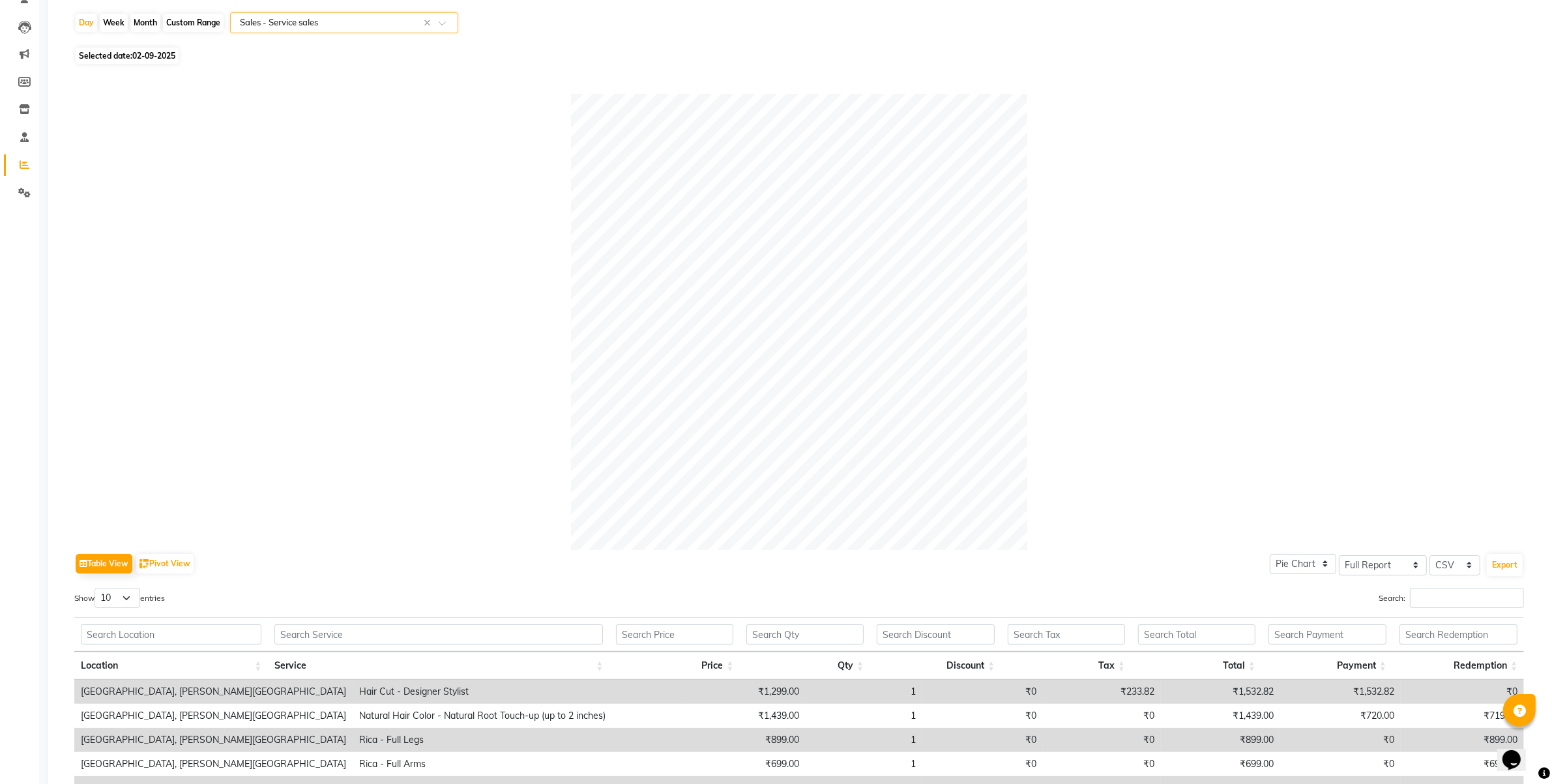
scroll to position [163, 0]
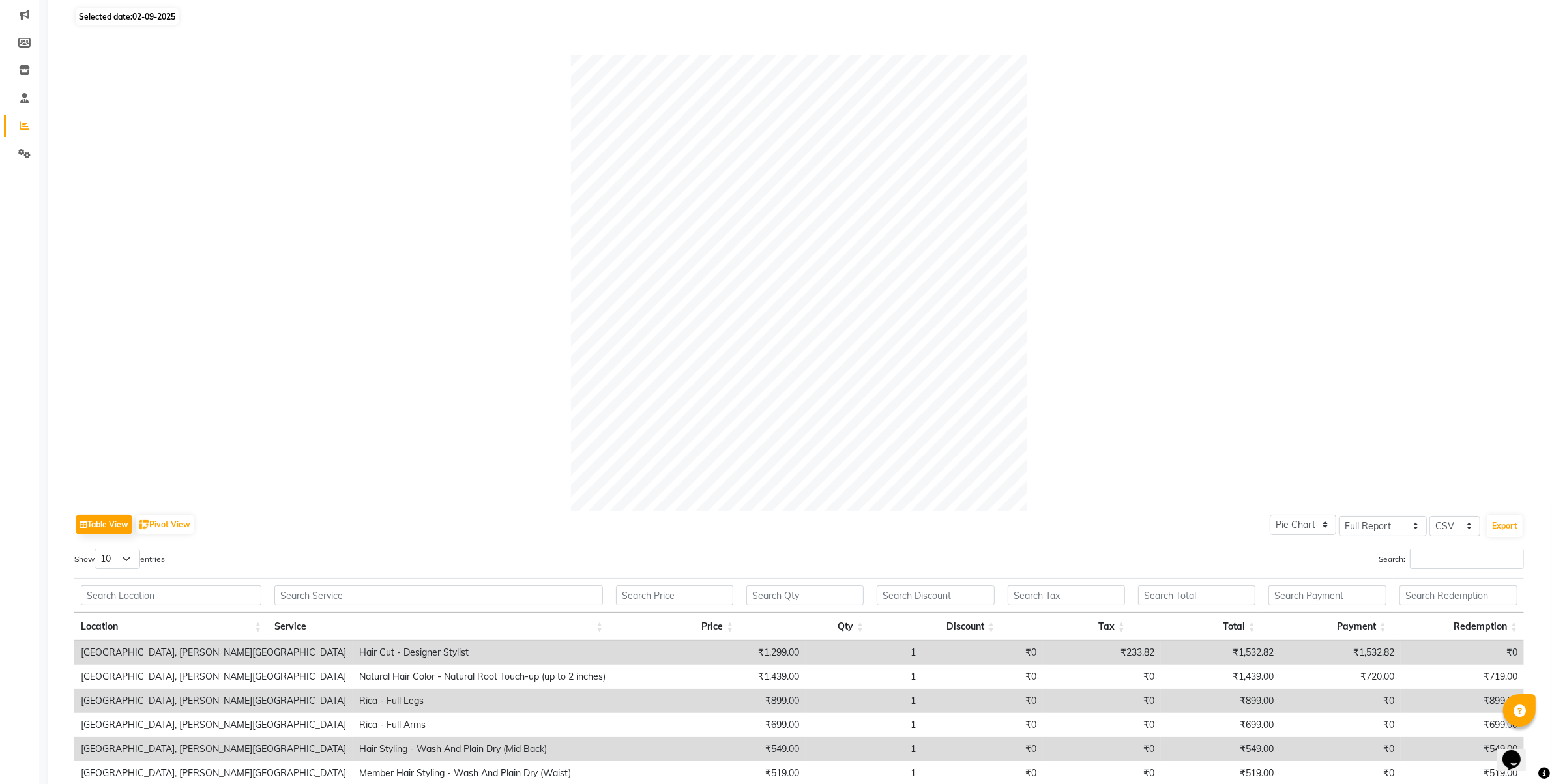
click at [157, 14] on span "02-09-2025" at bounding box center [154, 17] width 43 height 10
select select "9"
select select "2025"
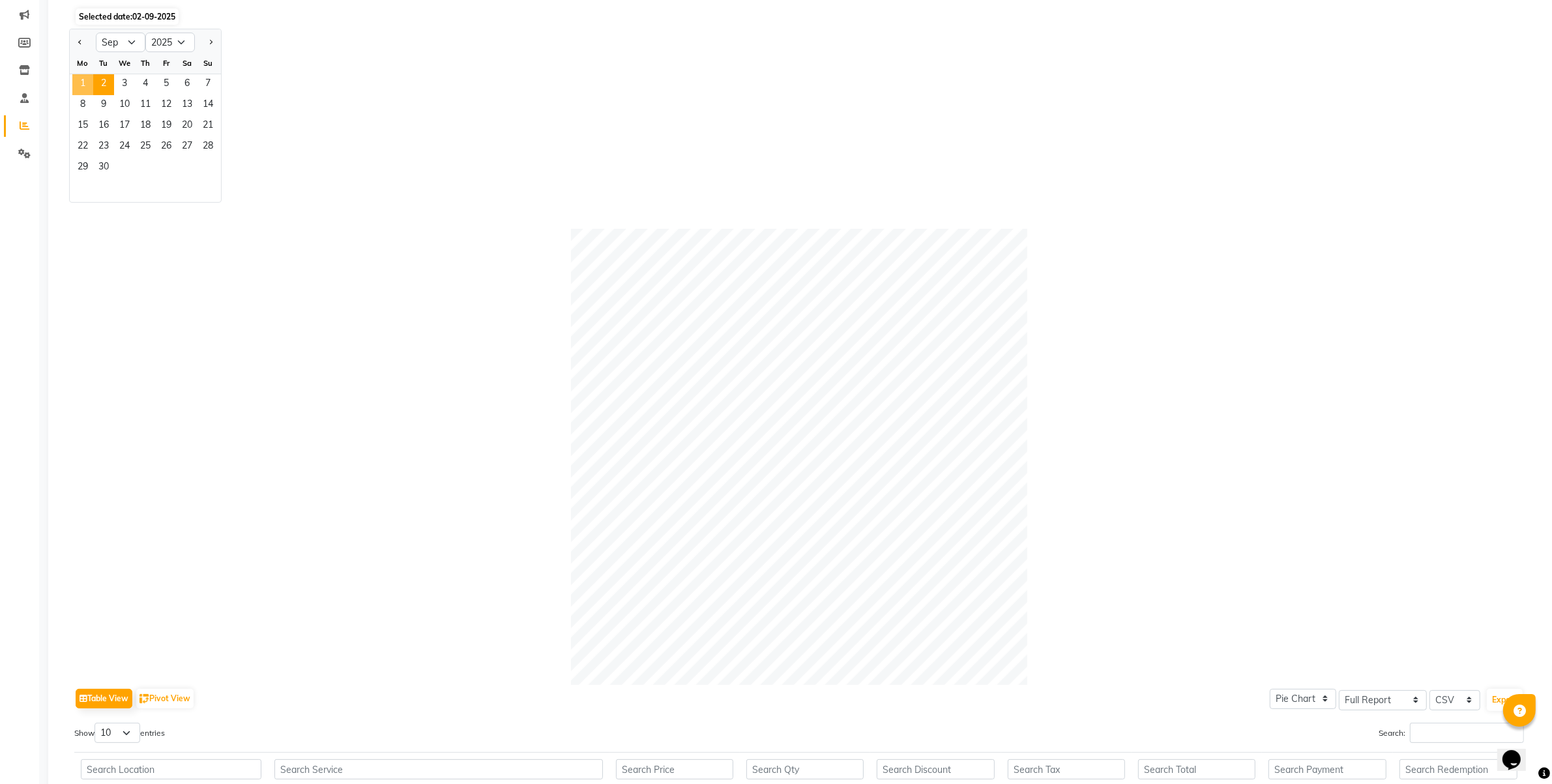
click at [84, 83] on span "1" at bounding box center [82, 84] width 21 height 21
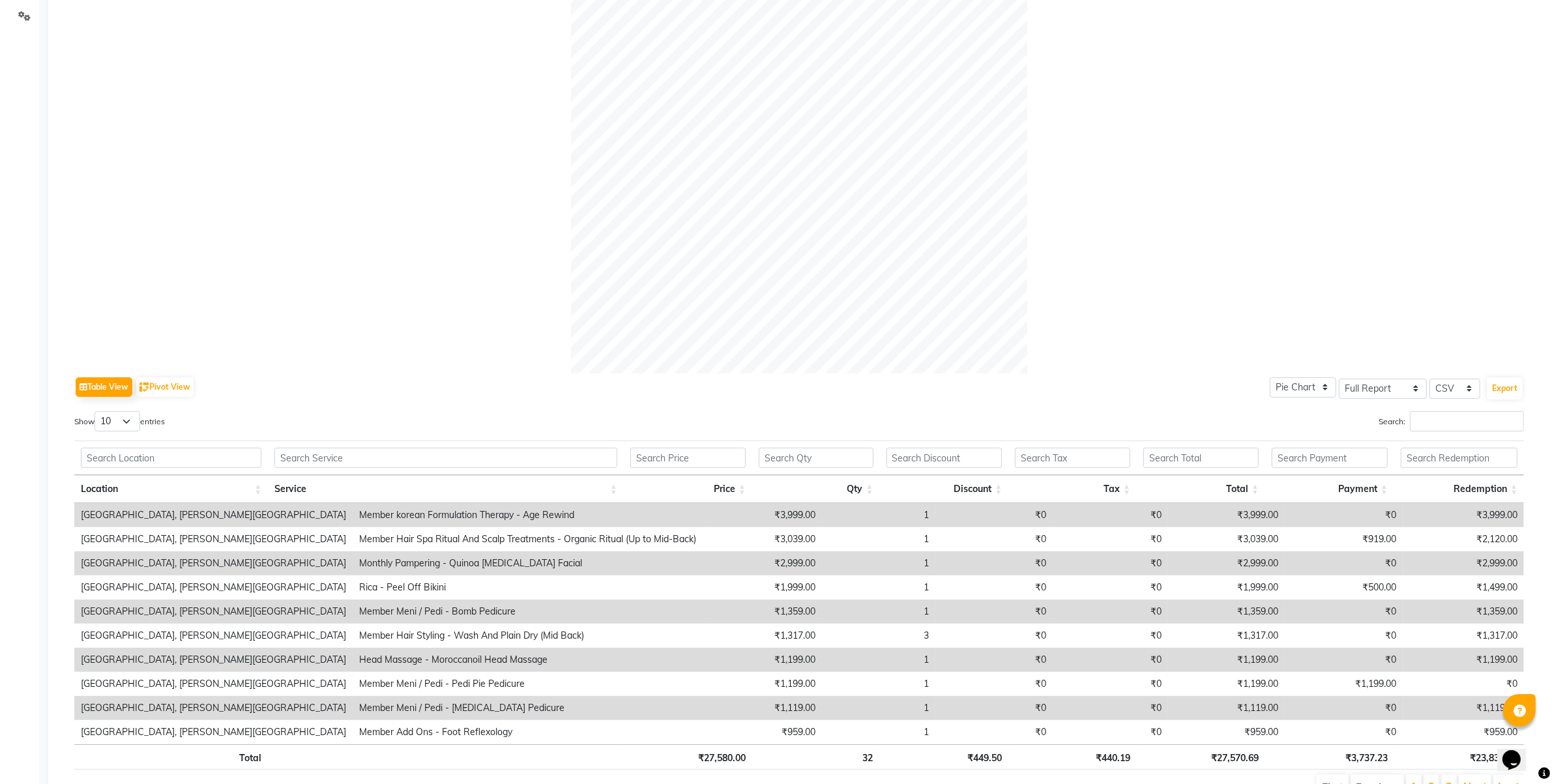
scroll to position [373, 0]
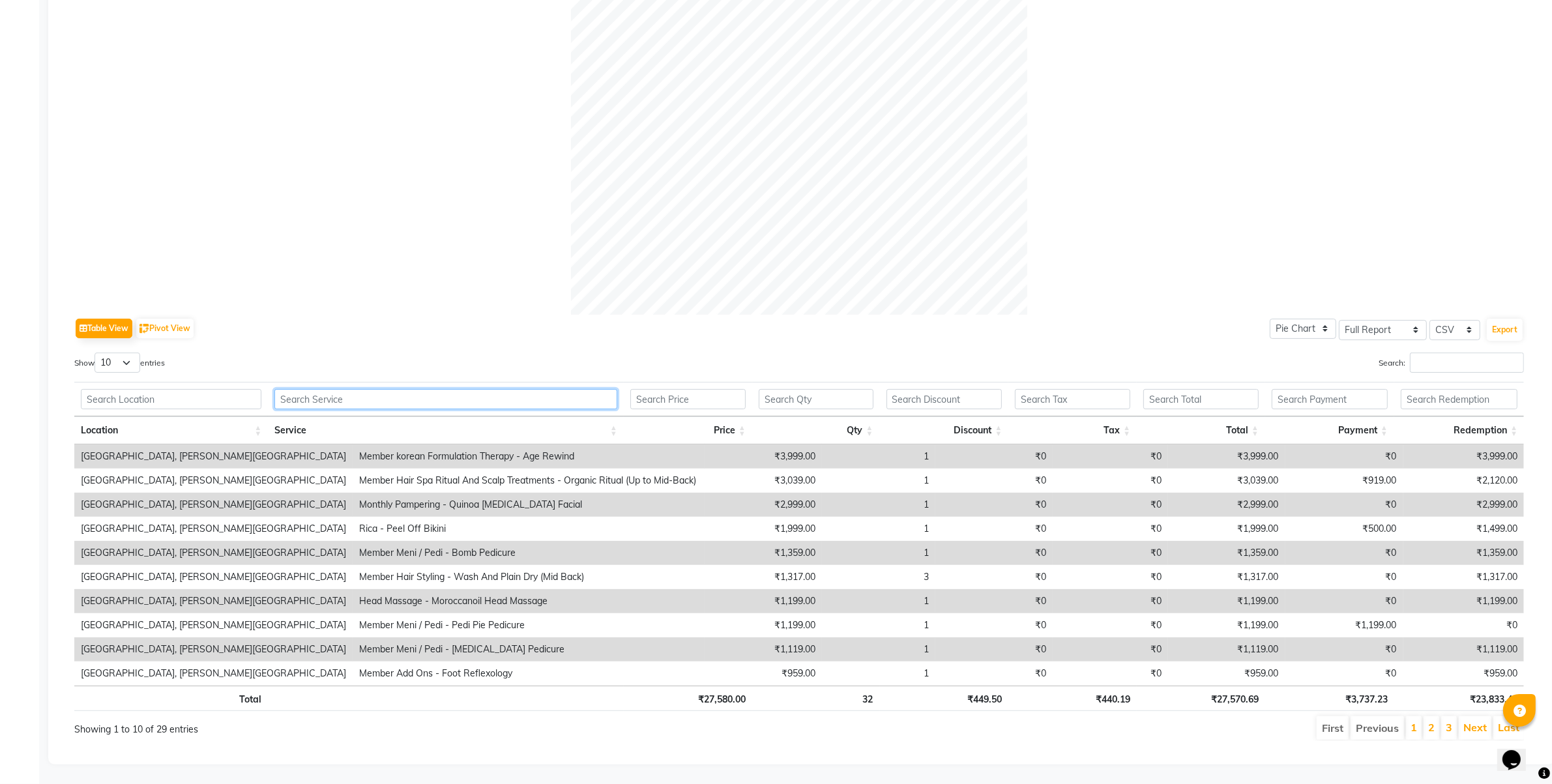
click at [448, 389] on input "text" at bounding box center [446, 399] width 342 height 20
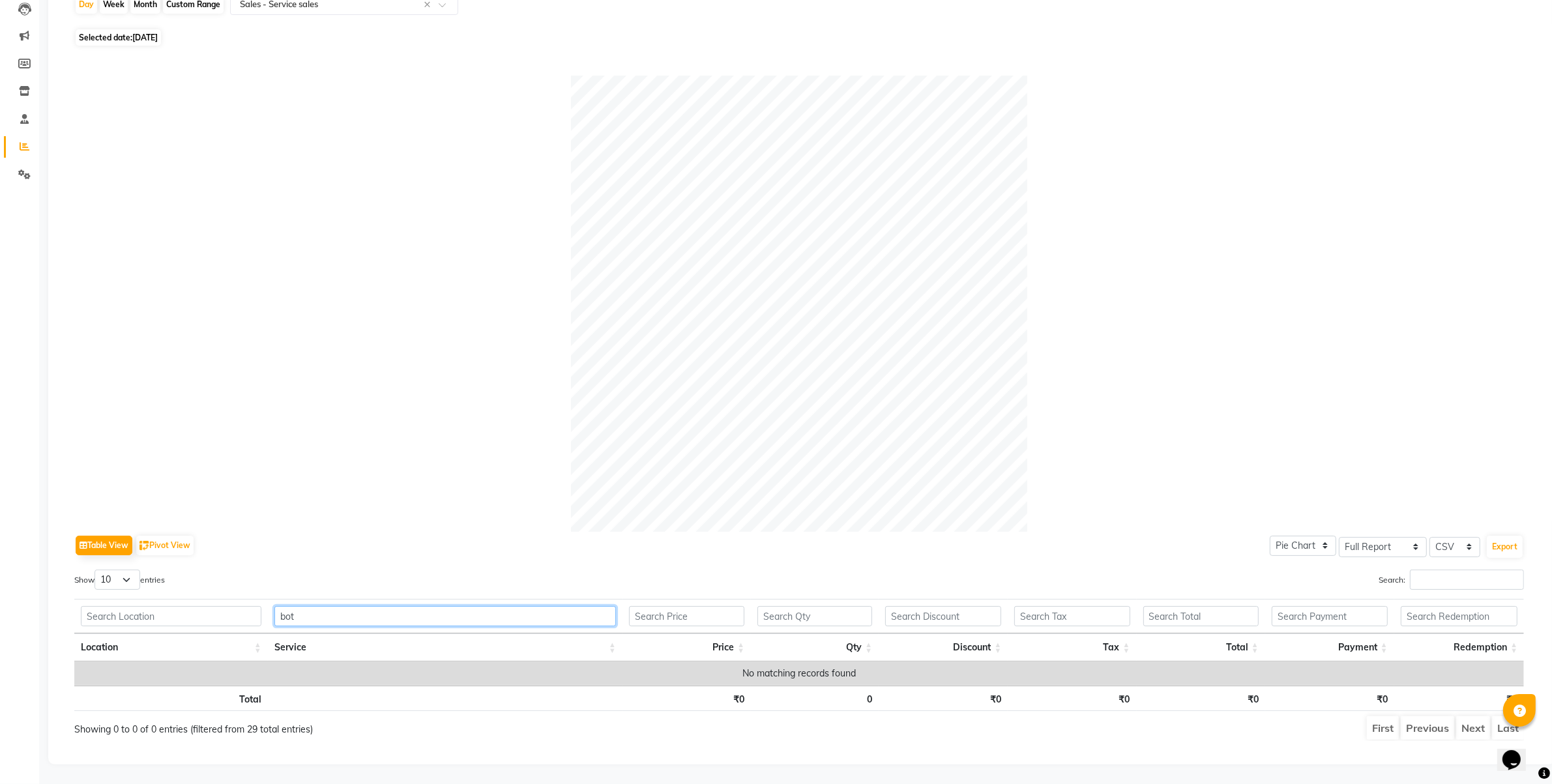
scroll to position [156, 0]
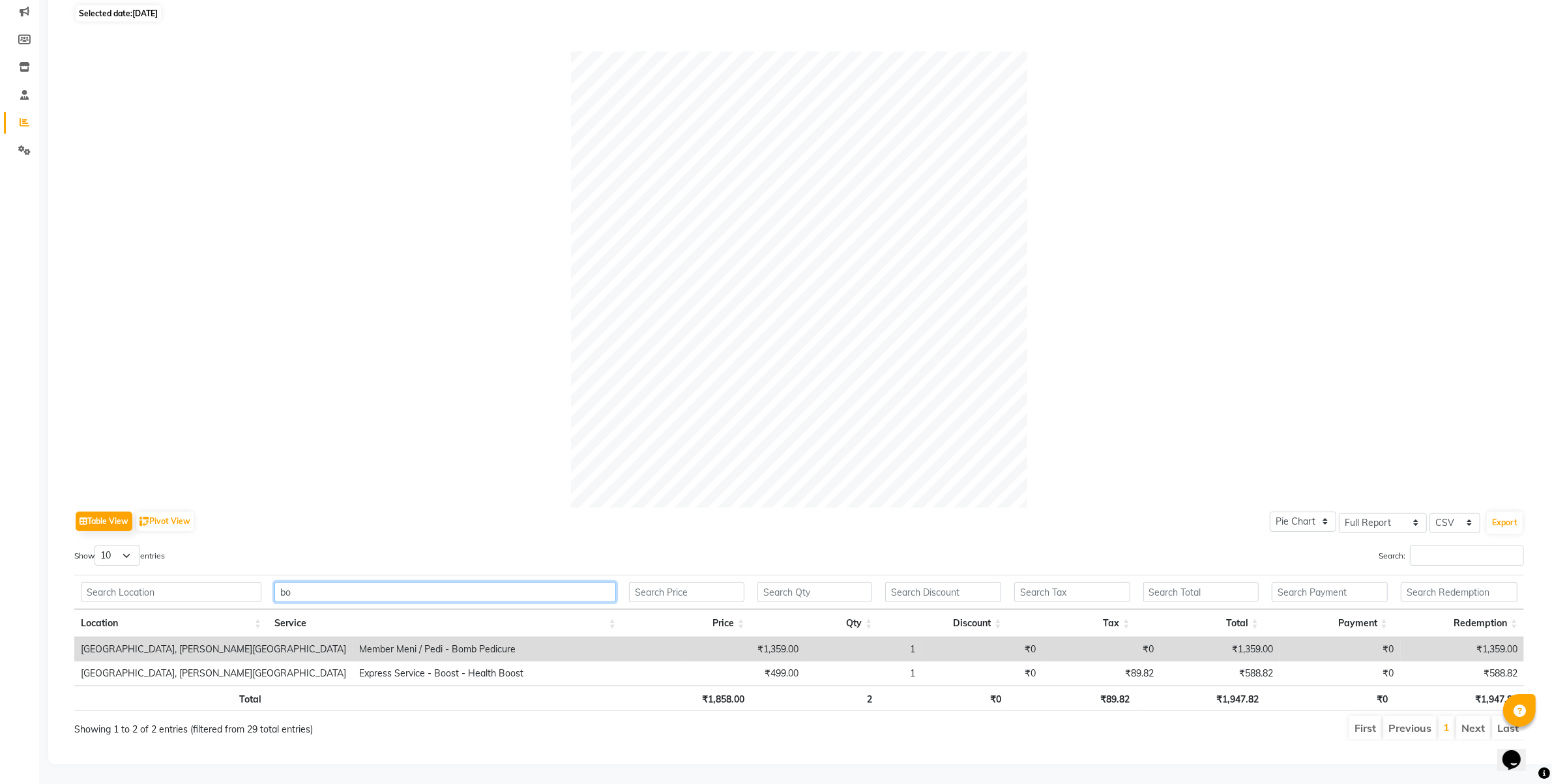
type input "b"
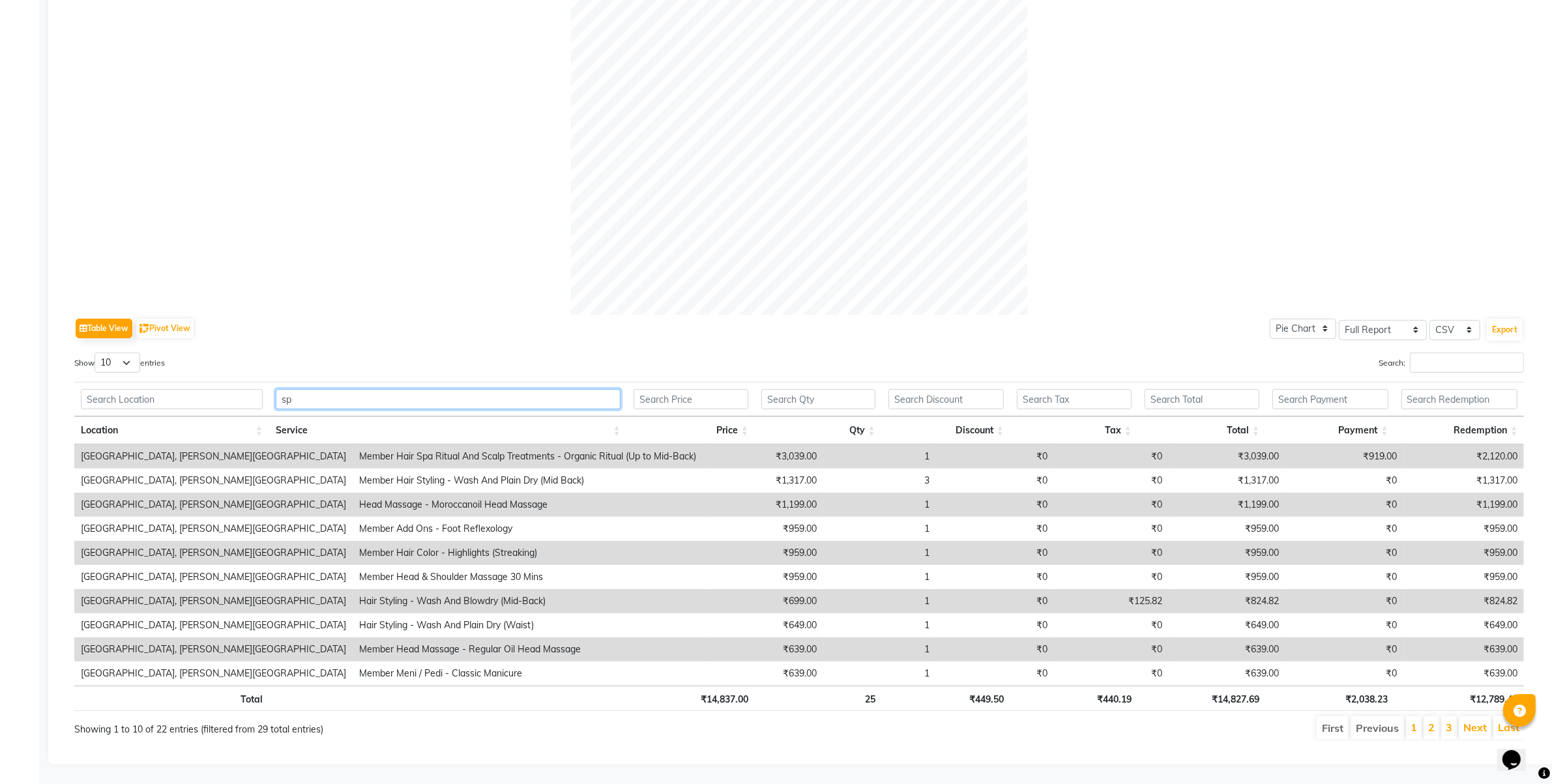
scroll to position [179, 0]
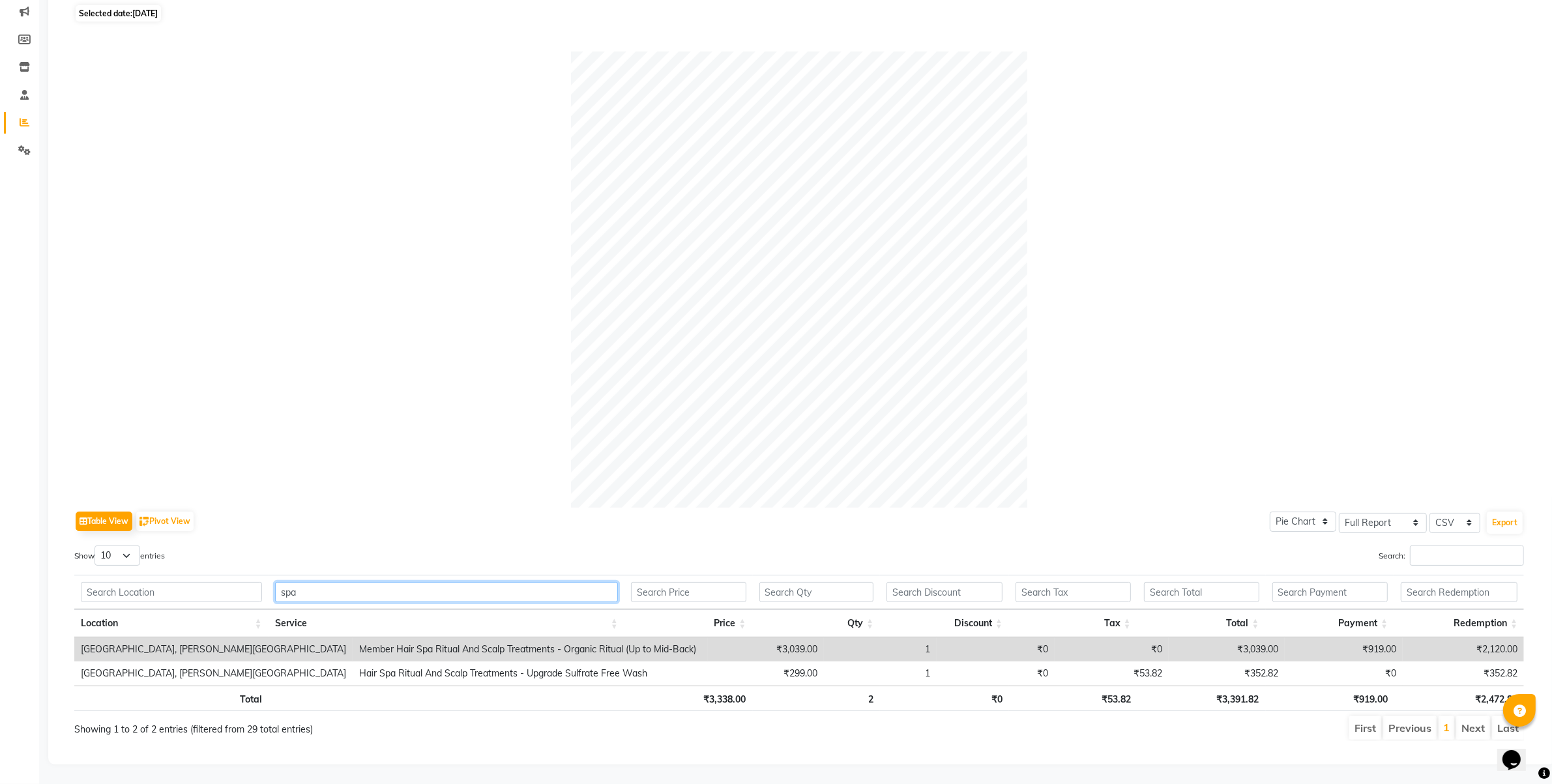
drag, startPoint x: 314, startPoint y: 572, endPoint x: 248, endPoint y: 571, distance: 66.0
click at [248, 575] on tr "spa" at bounding box center [799, 592] width 1449 height 35
drag, startPoint x: 347, startPoint y: 580, endPoint x: 200, endPoint y: 579, distance: 147.0
click at [204, 578] on tr "hair cut" at bounding box center [799, 592] width 1449 height 35
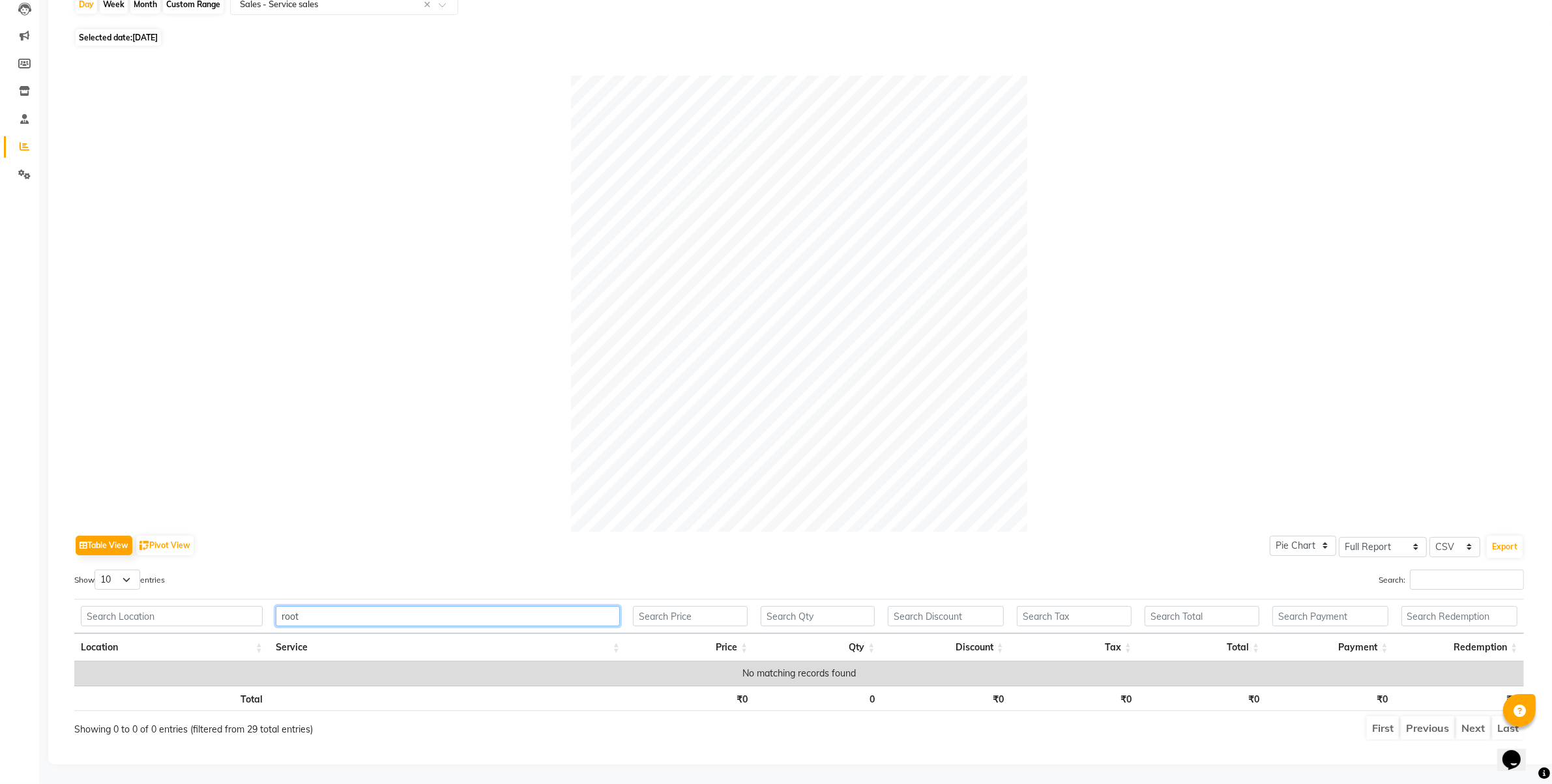
type input "root"
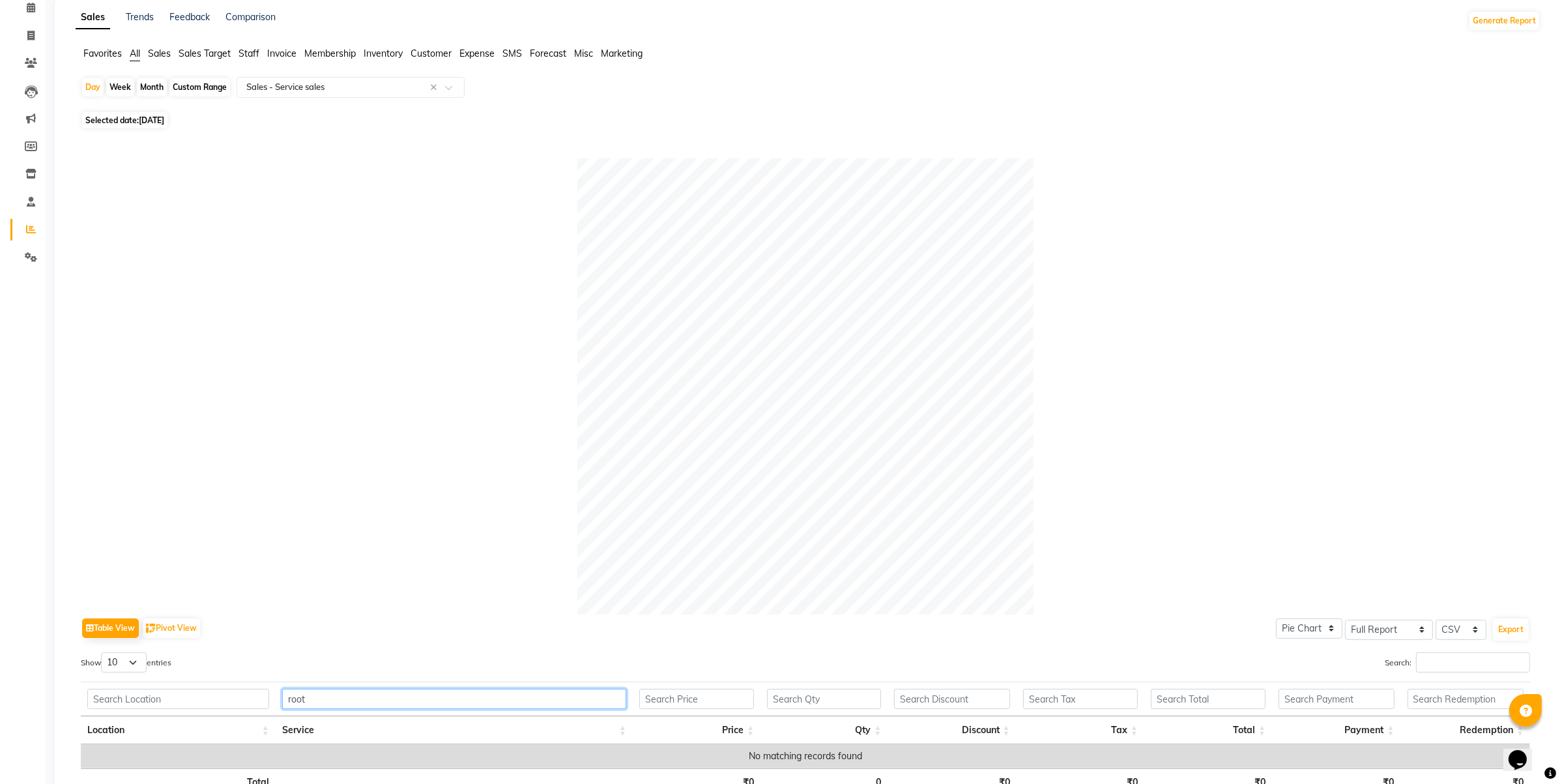
scroll to position [0, 0]
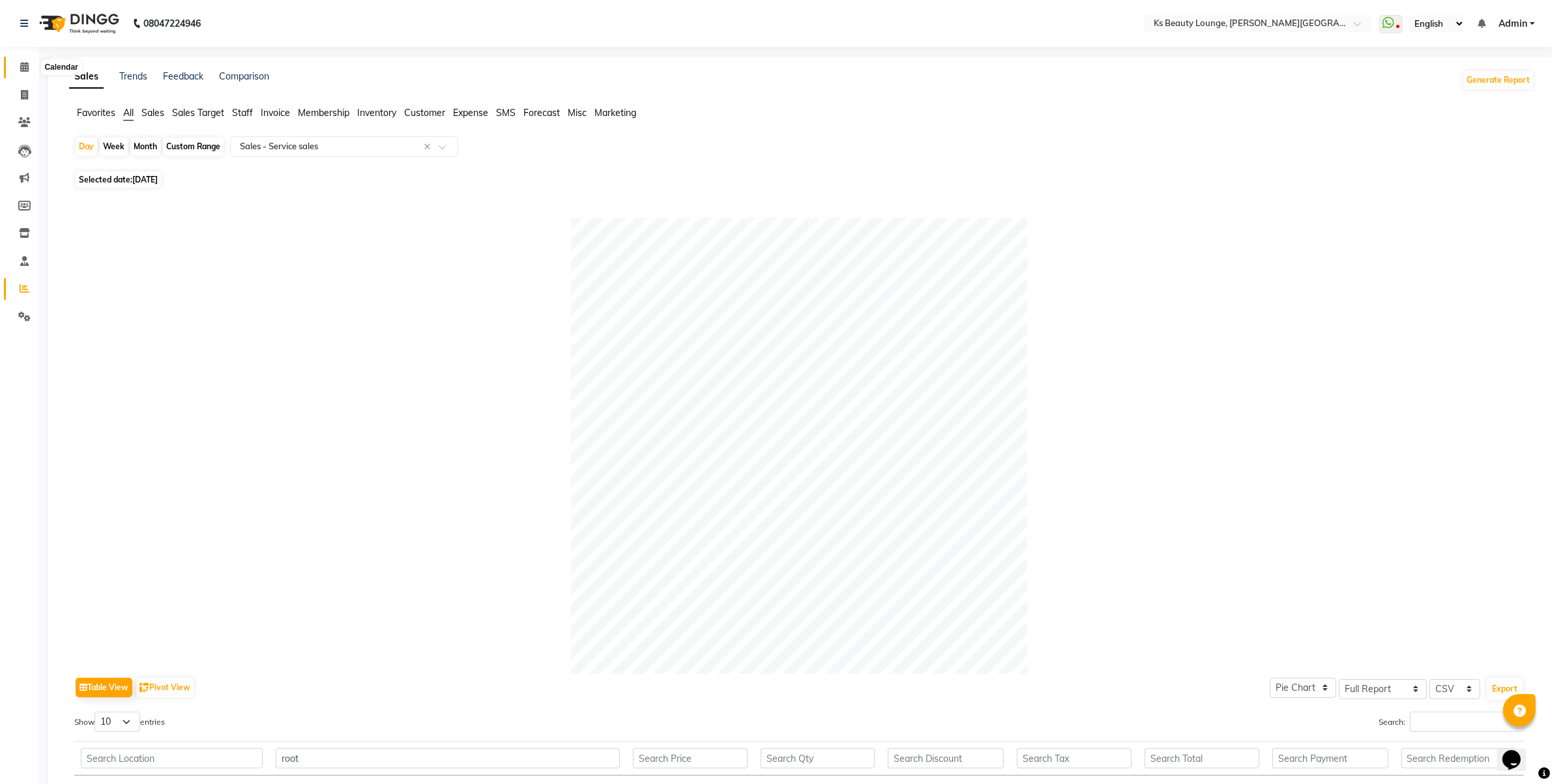
click at [29, 63] on span at bounding box center [25, 67] width 23 height 15
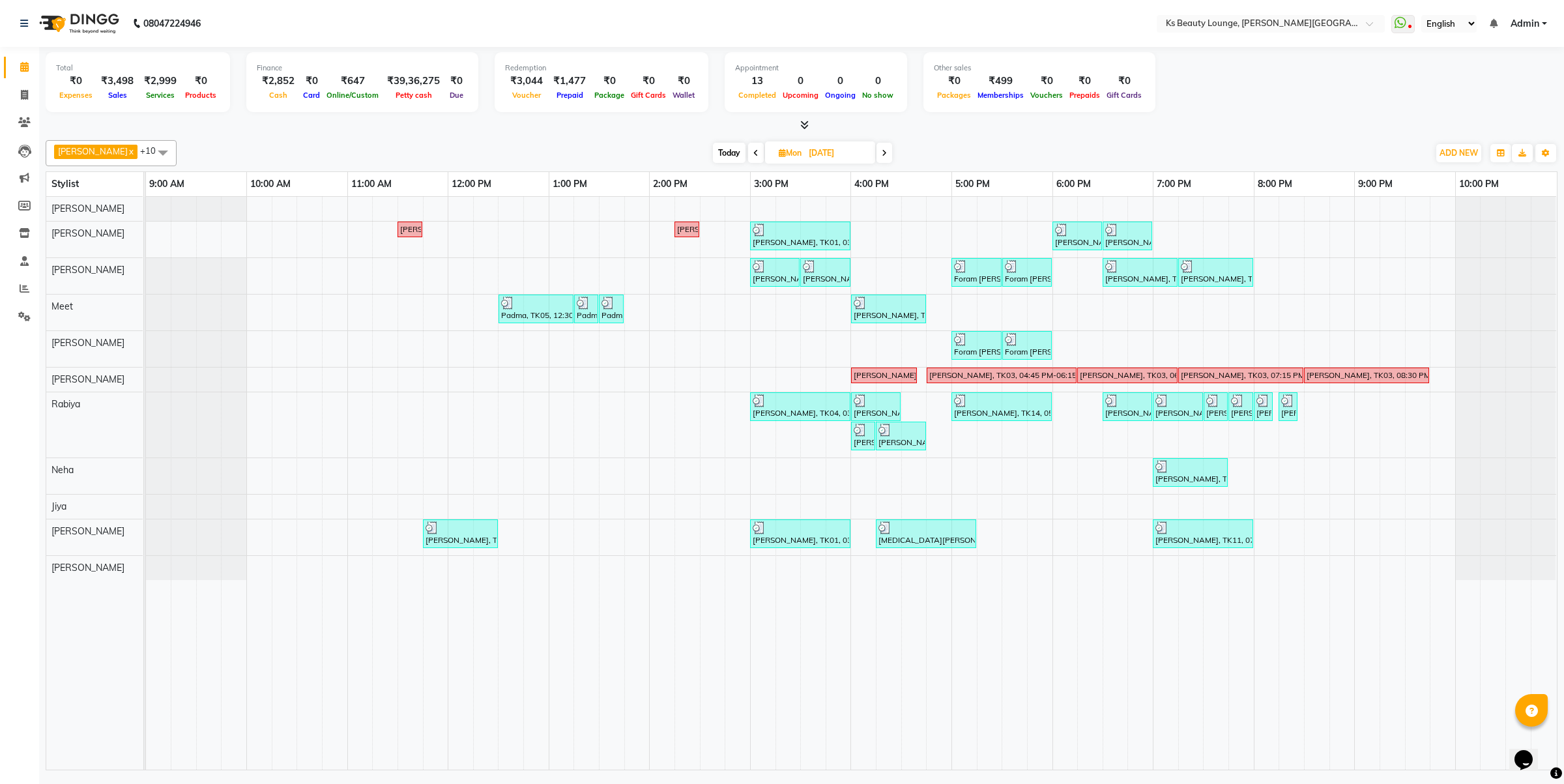
click at [715, 150] on span "Today" at bounding box center [729, 153] width 32 height 20
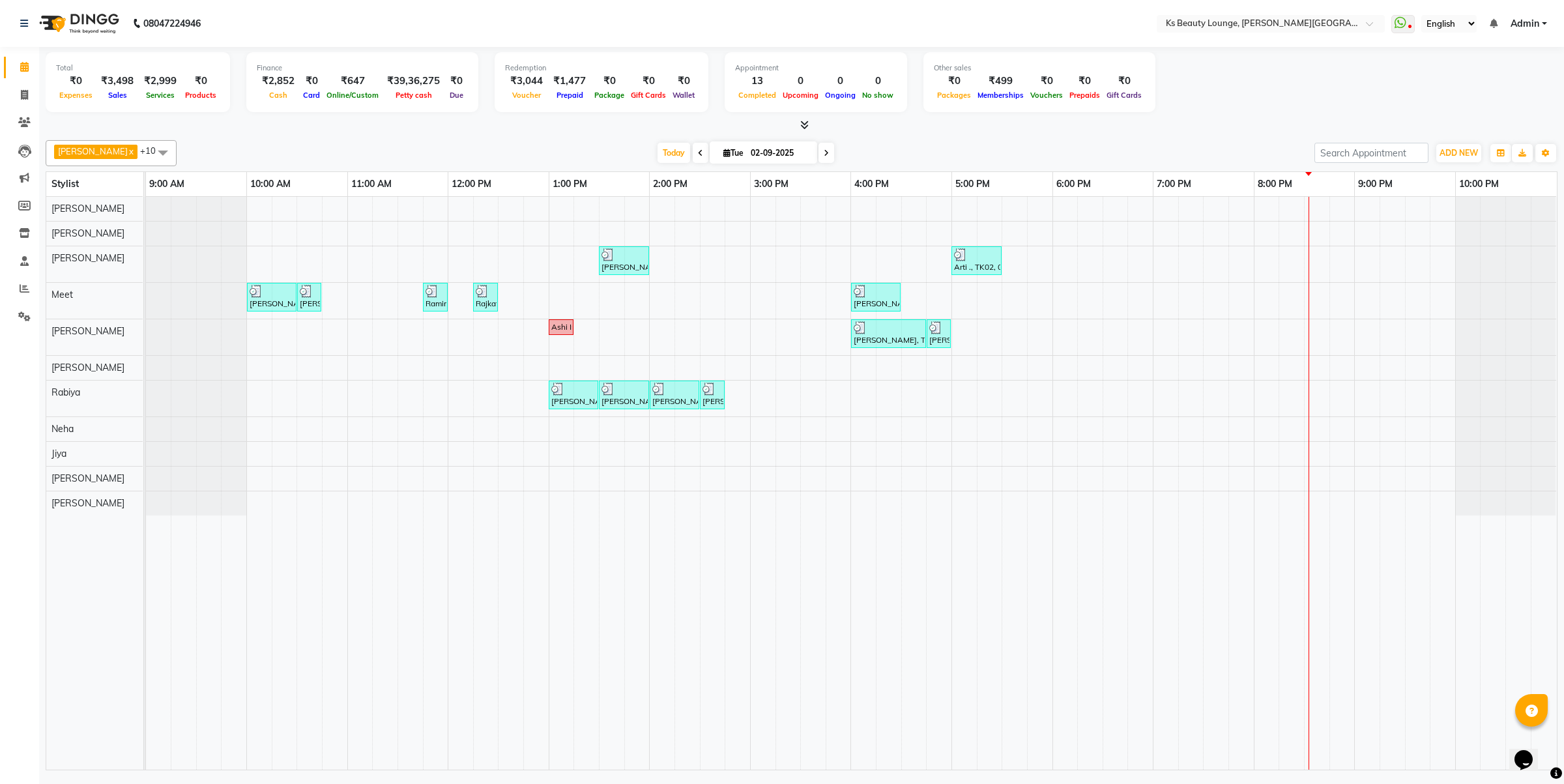
click at [516, 562] on td at bounding box center [511, 483] width 26 height 573
click at [693, 150] on span at bounding box center [701, 153] width 16 height 20
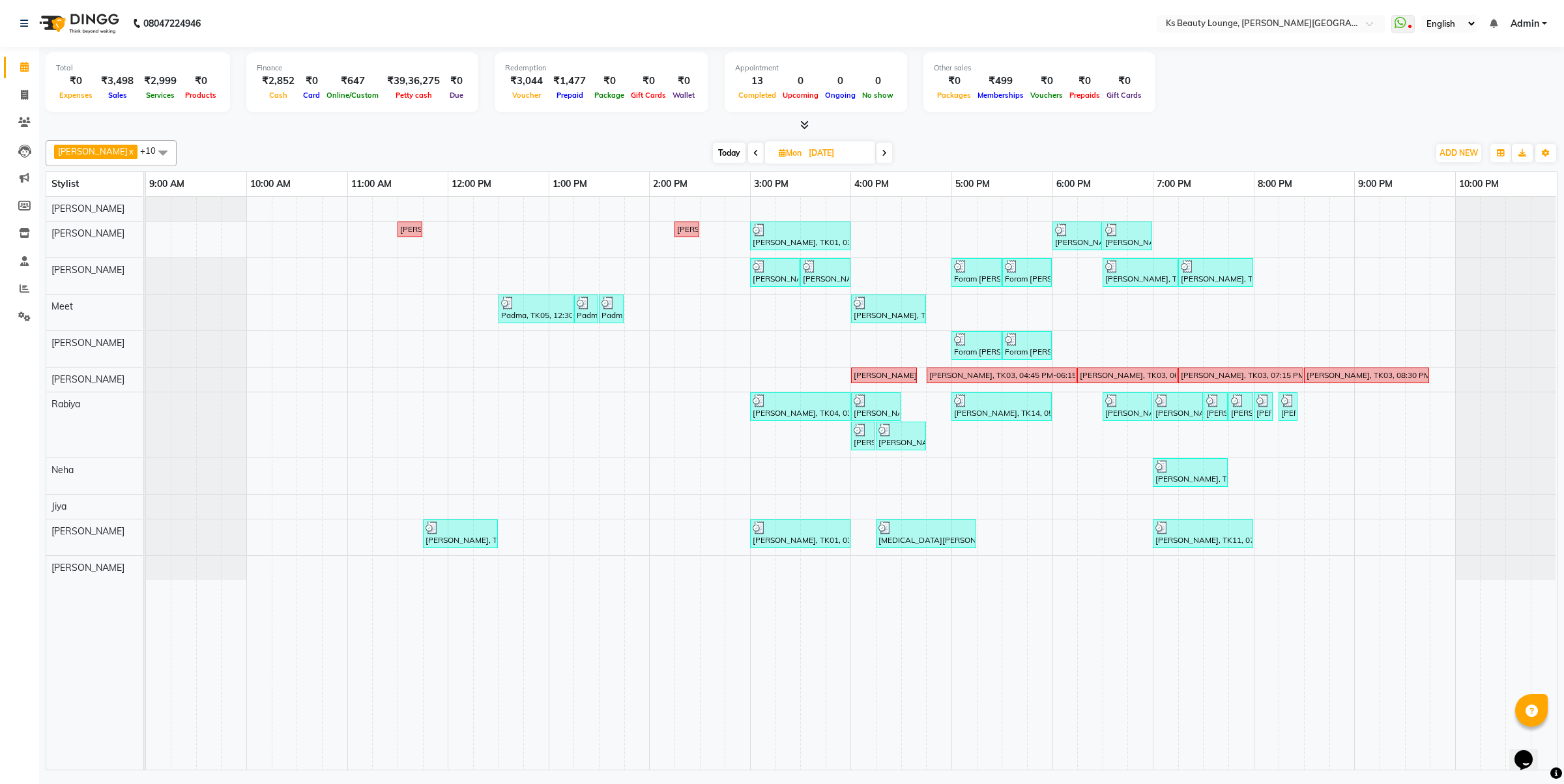
click at [882, 155] on icon at bounding box center [884, 152] width 5 height 7
type input "02-09-2025"
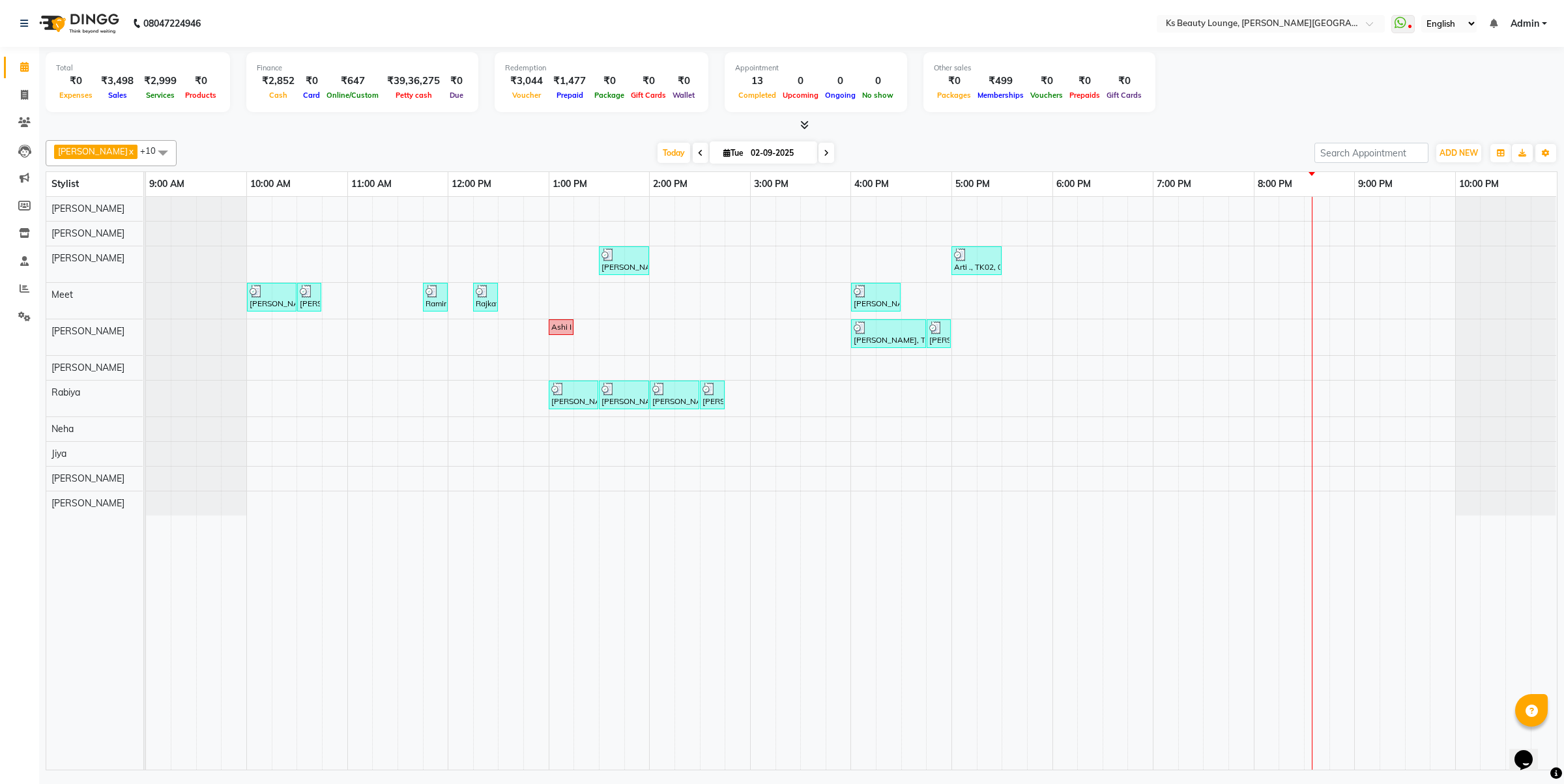
click at [978, 245] on div "[PERSON_NAME], TK06, 01:30 PM-02:00 PM, Haircut - Sr.Stylist Arti ., TK02, 05:0…" at bounding box center [852, 483] width 1411 height 573
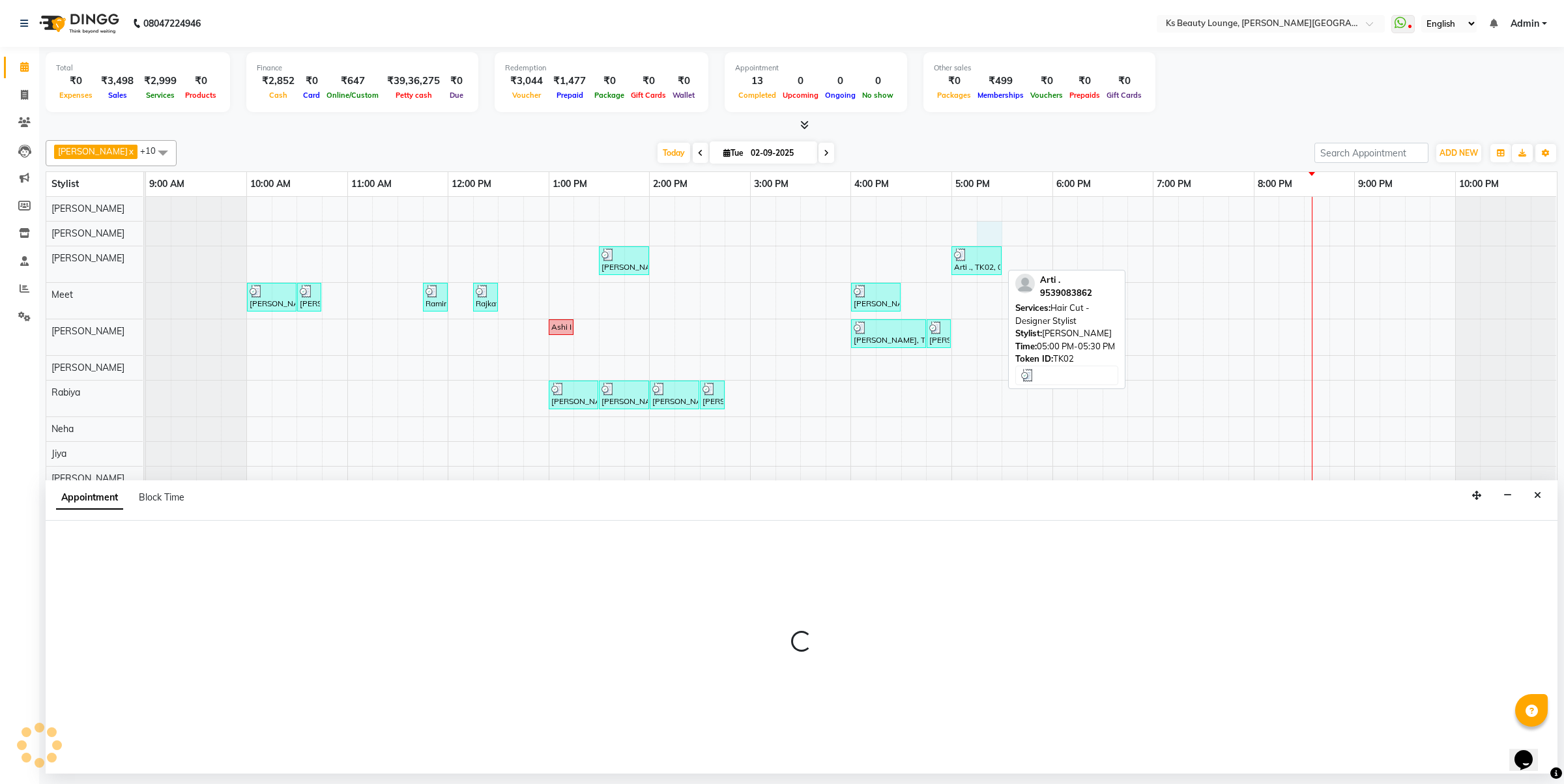
click at [975, 262] on div "Arti ., TK02, 05:00 PM-05:30 PM, Hair Cut - Designer Stylist" at bounding box center [977, 261] width 48 height 25
select select "3"
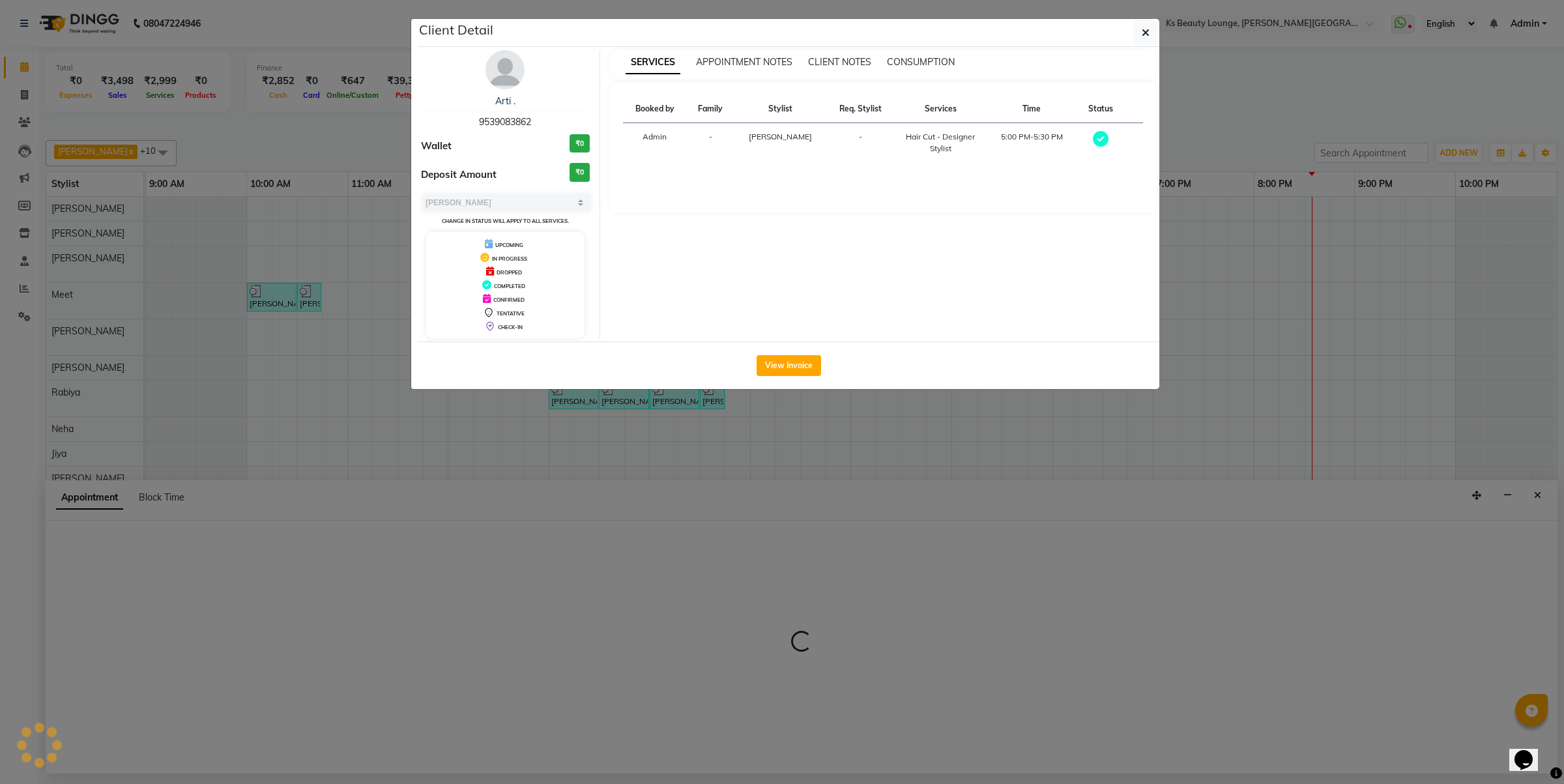
click at [1538, 494] on ngb-modal-window "Client Detail Arti . 9539083862 Wallet ₹0 Deposit Amount ₹0 Select MARK DONE UP…" at bounding box center [782, 392] width 1564 height 784
select select "58074"
select select "1035"
select select "tentative"
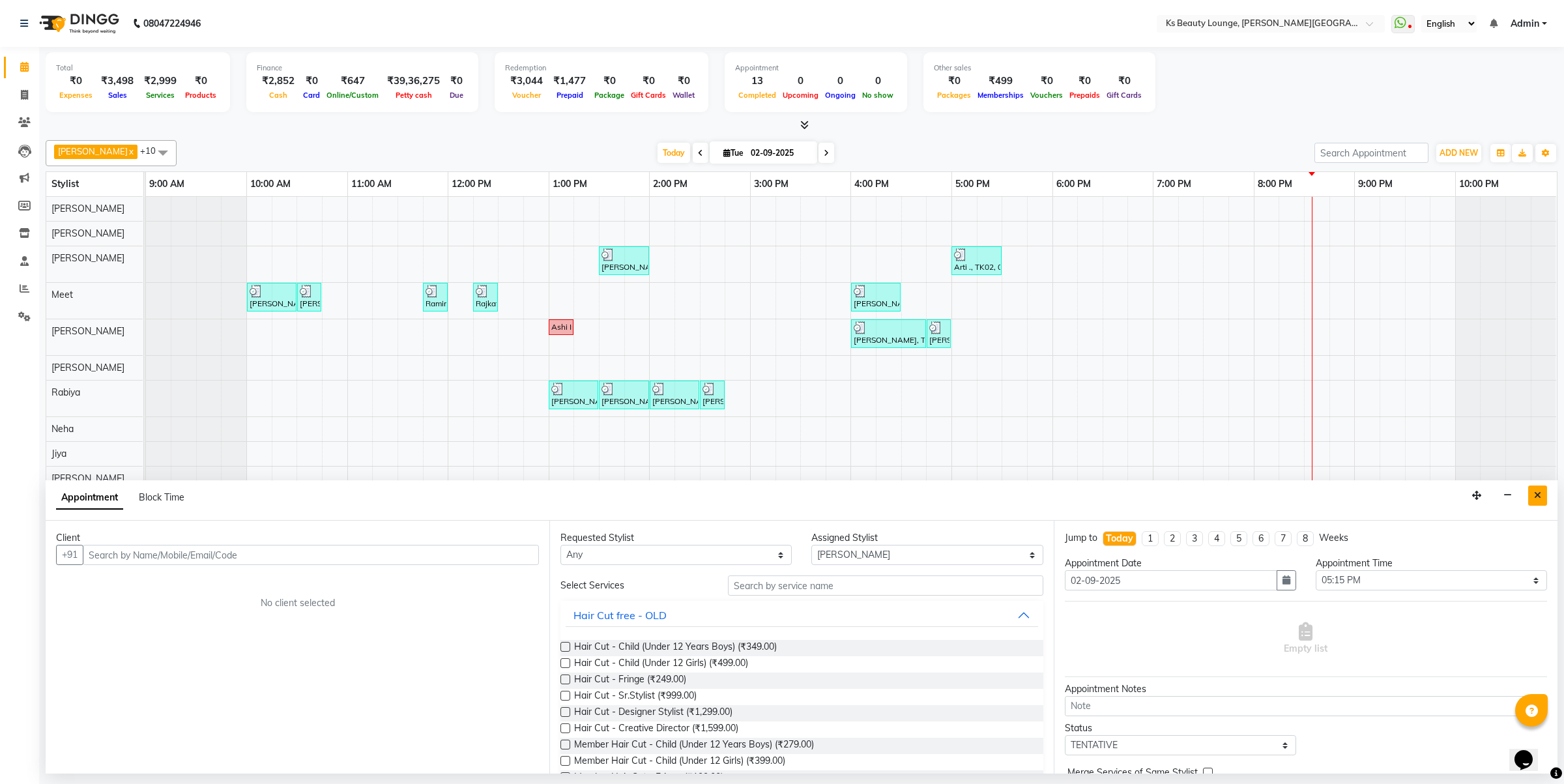
click at [1536, 490] on button "Close" at bounding box center [1538, 495] width 19 height 20
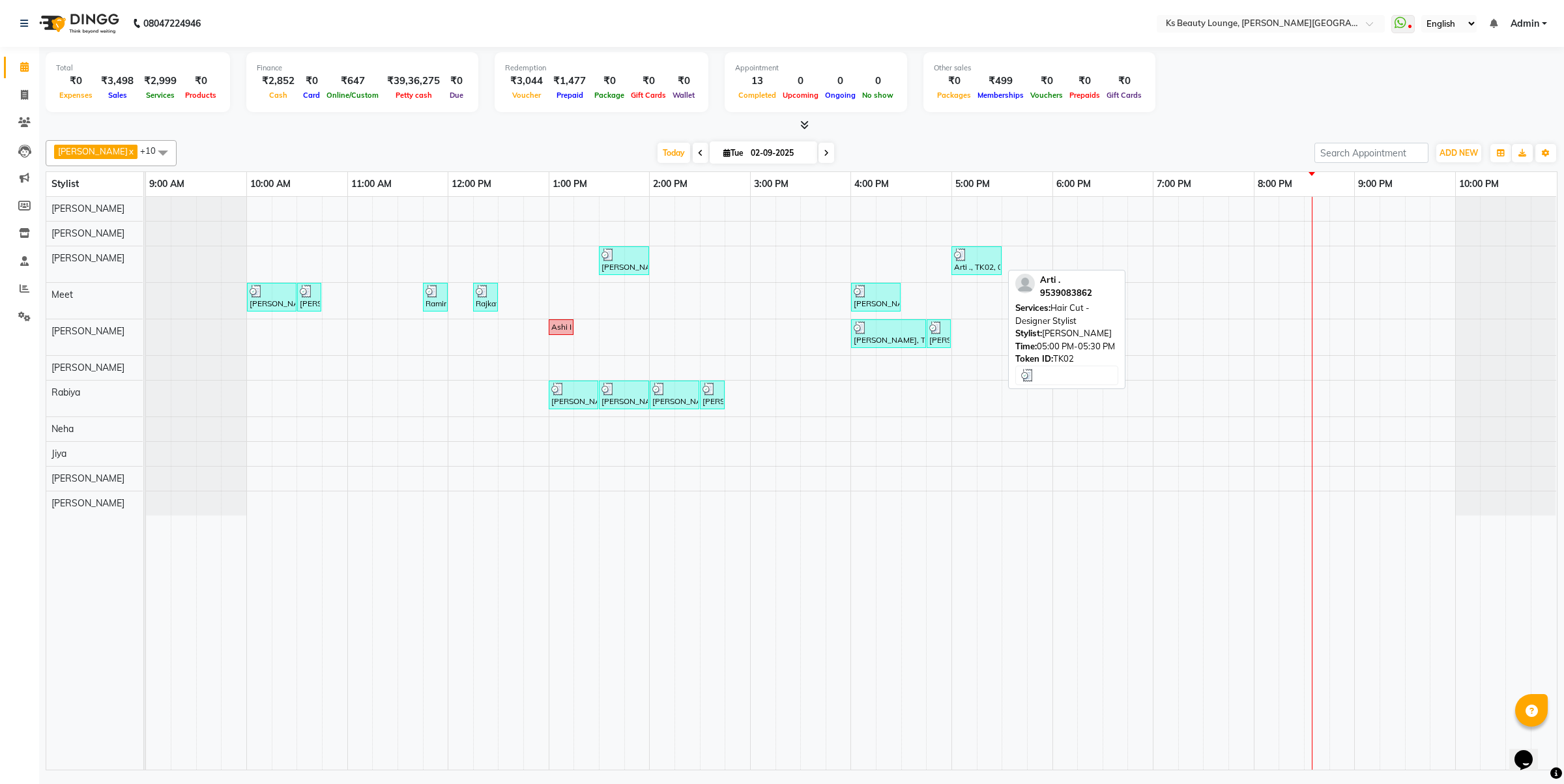
click at [984, 267] on div "Arti ., TK02, 05:00 PM-05:30 PM, Hair Cut - Designer Stylist" at bounding box center [977, 261] width 48 height 25
select select "3"
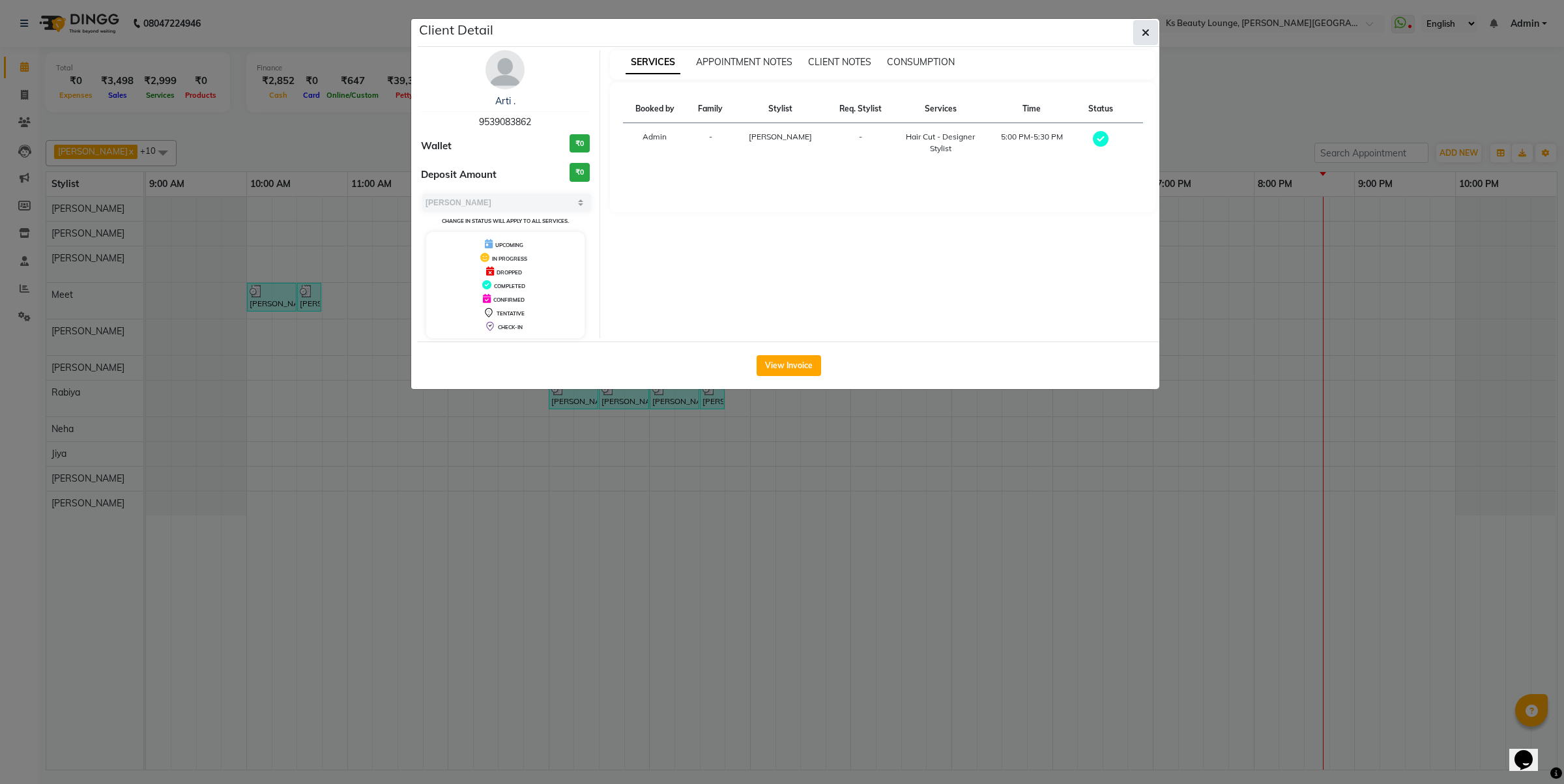
click at [1142, 37] on icon "button" at bounding box center [1145, 32] width 7 height 11
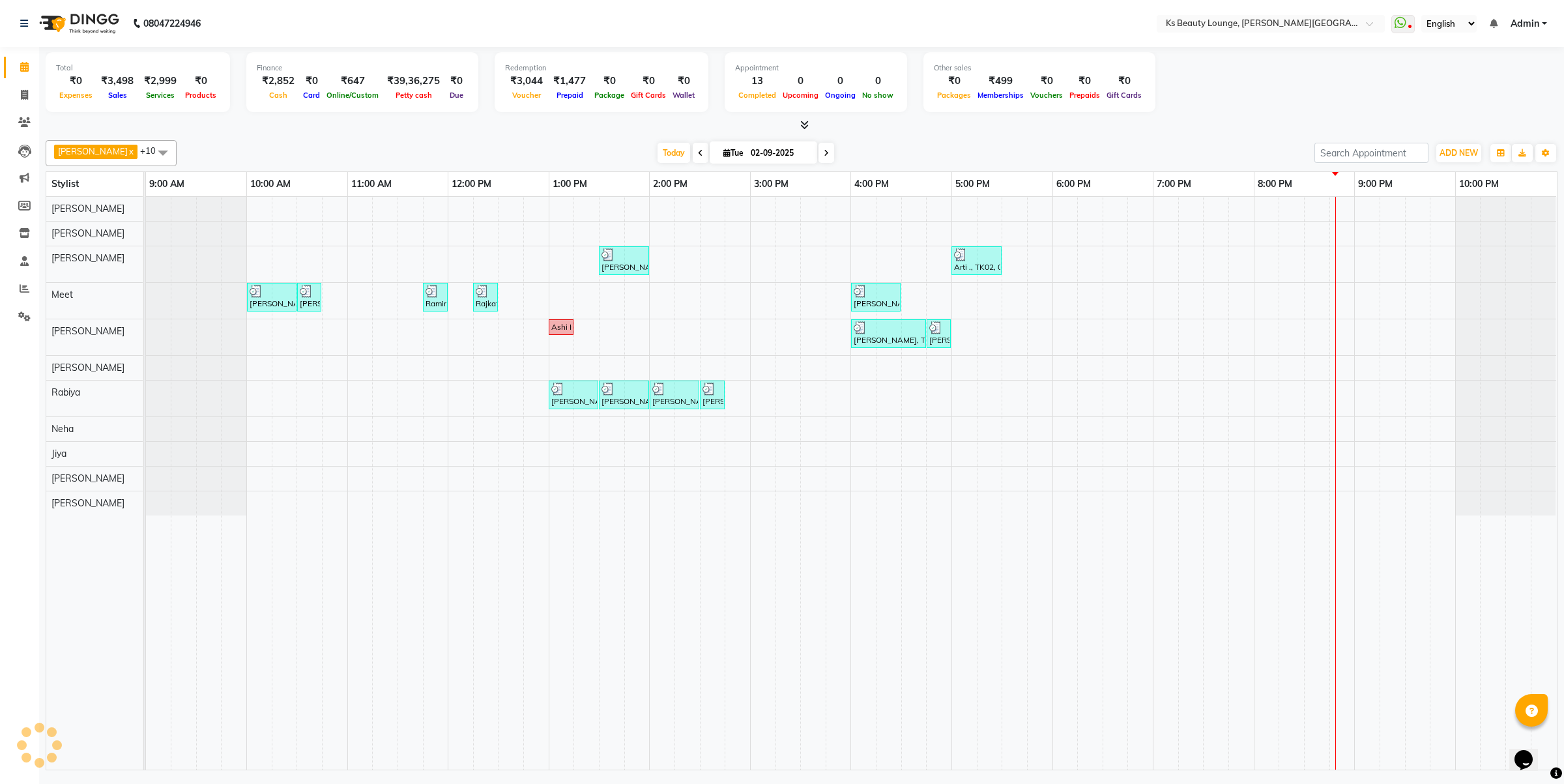
click at [698, 154] on icon at bounding box center [701, 152] width 5 height 7
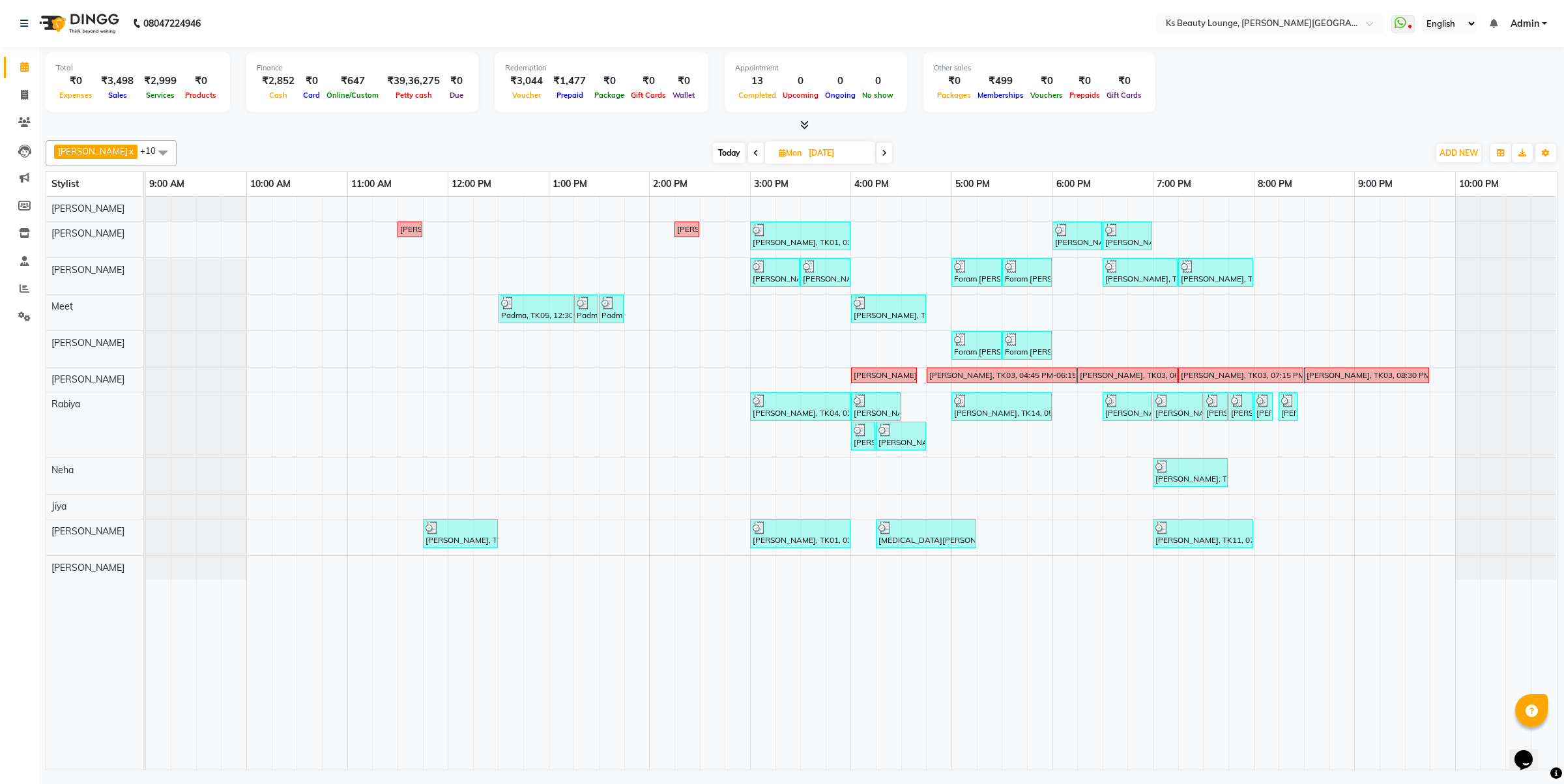
click at [753, 157] on icon at bounding box center [756, 152] width 5 height 7
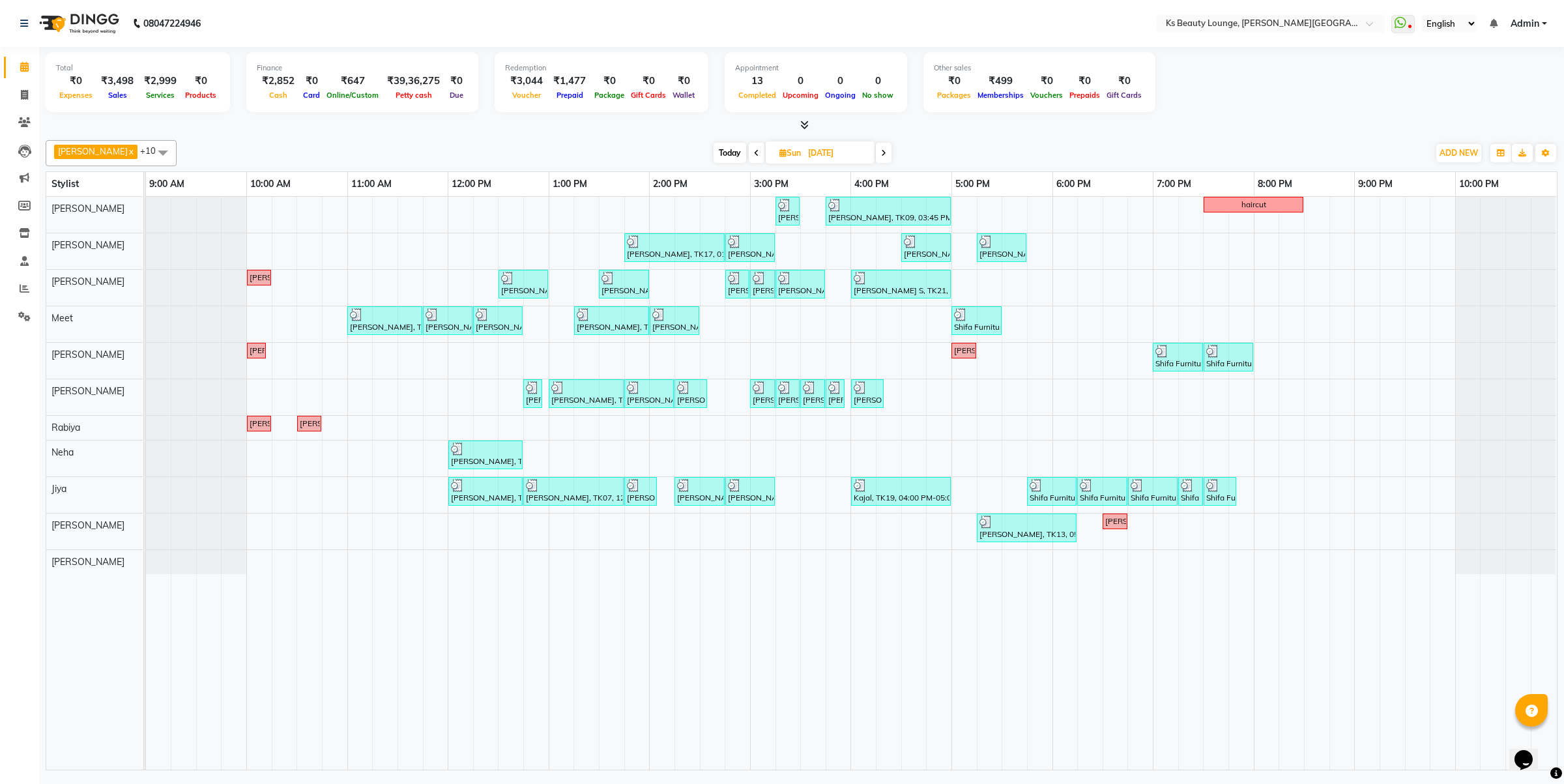
click at [749, 155] on span at bounding box center [756, 153] width 16 height 20
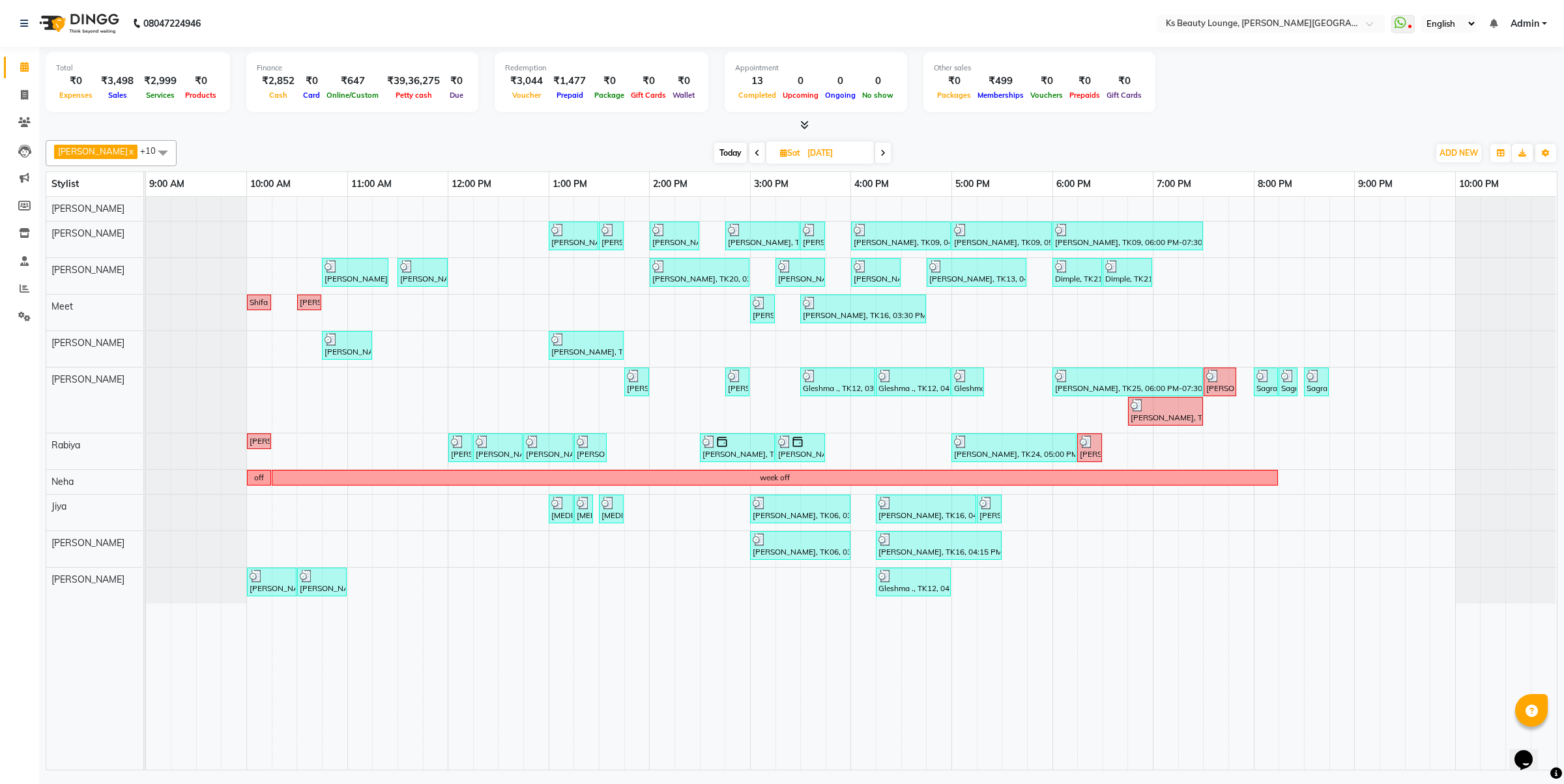
click at [749, 155] on span at bounding box center [757, 153] width 16 height 20
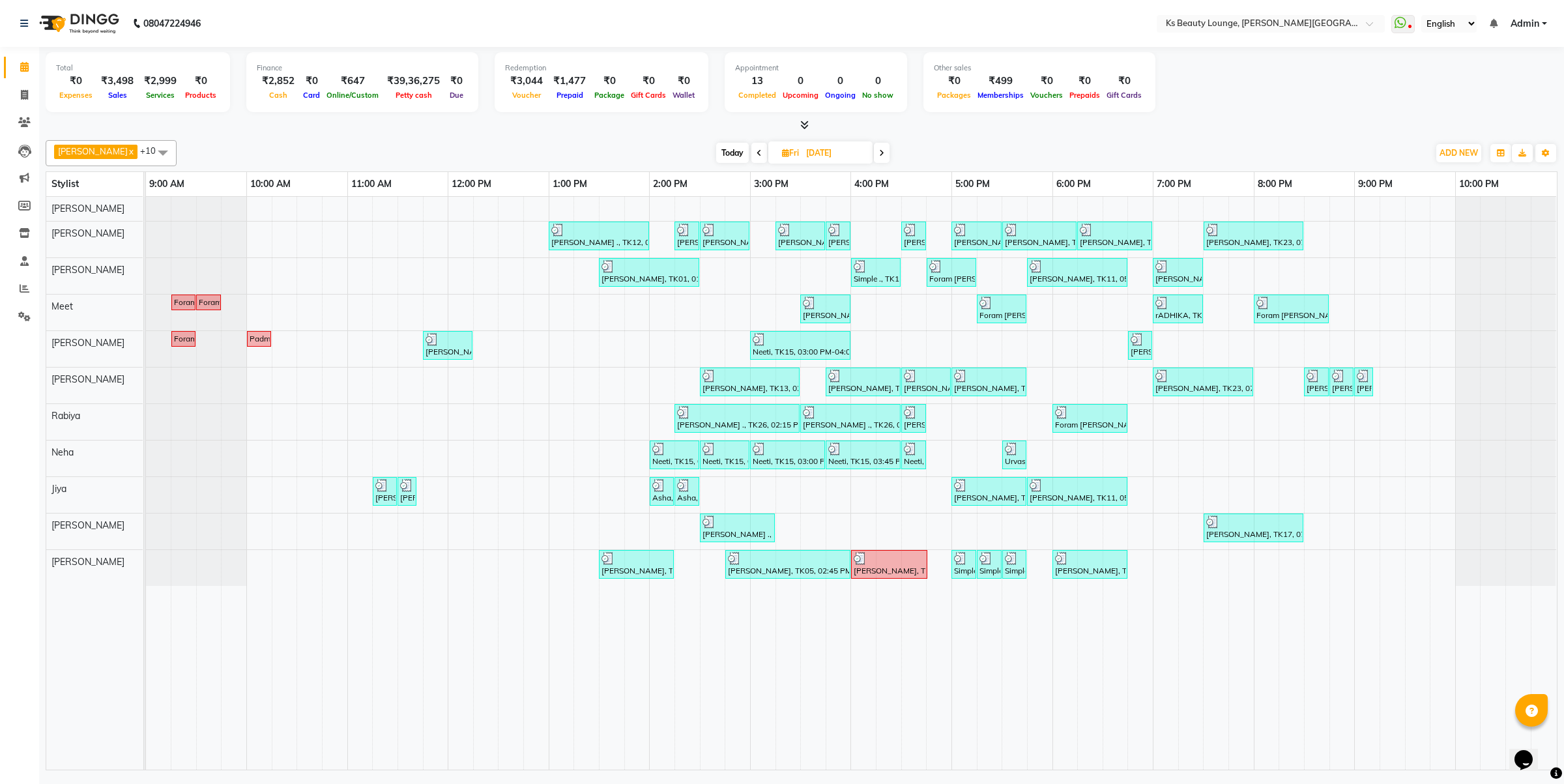
click at [752, 155] on span at bounding box center [759, 153] width 16 height 20
type input "[DATE]"
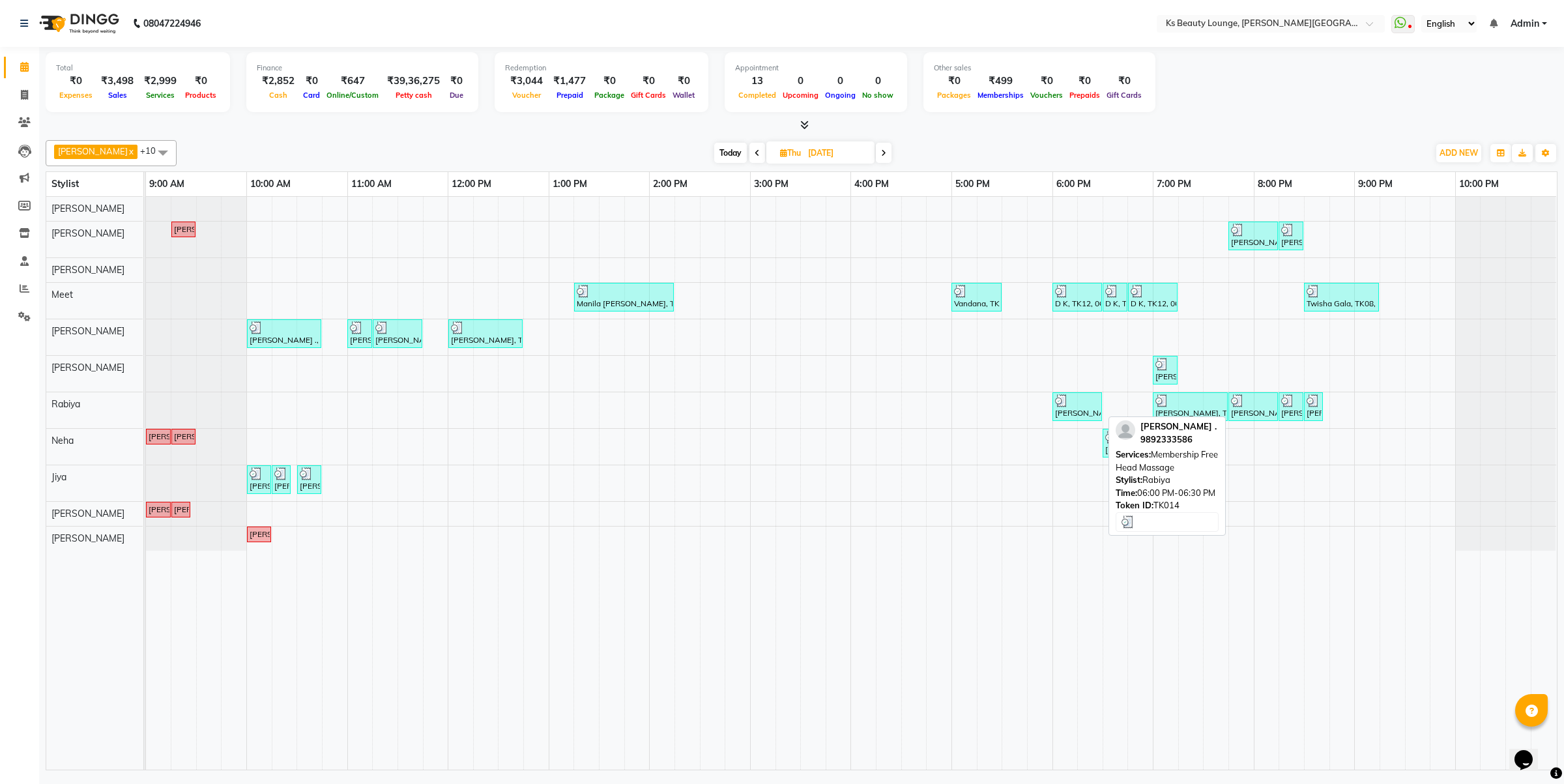
click at [1059, 398] on img at bounding box center [1062, 401] width 13 height 13
select select "3"
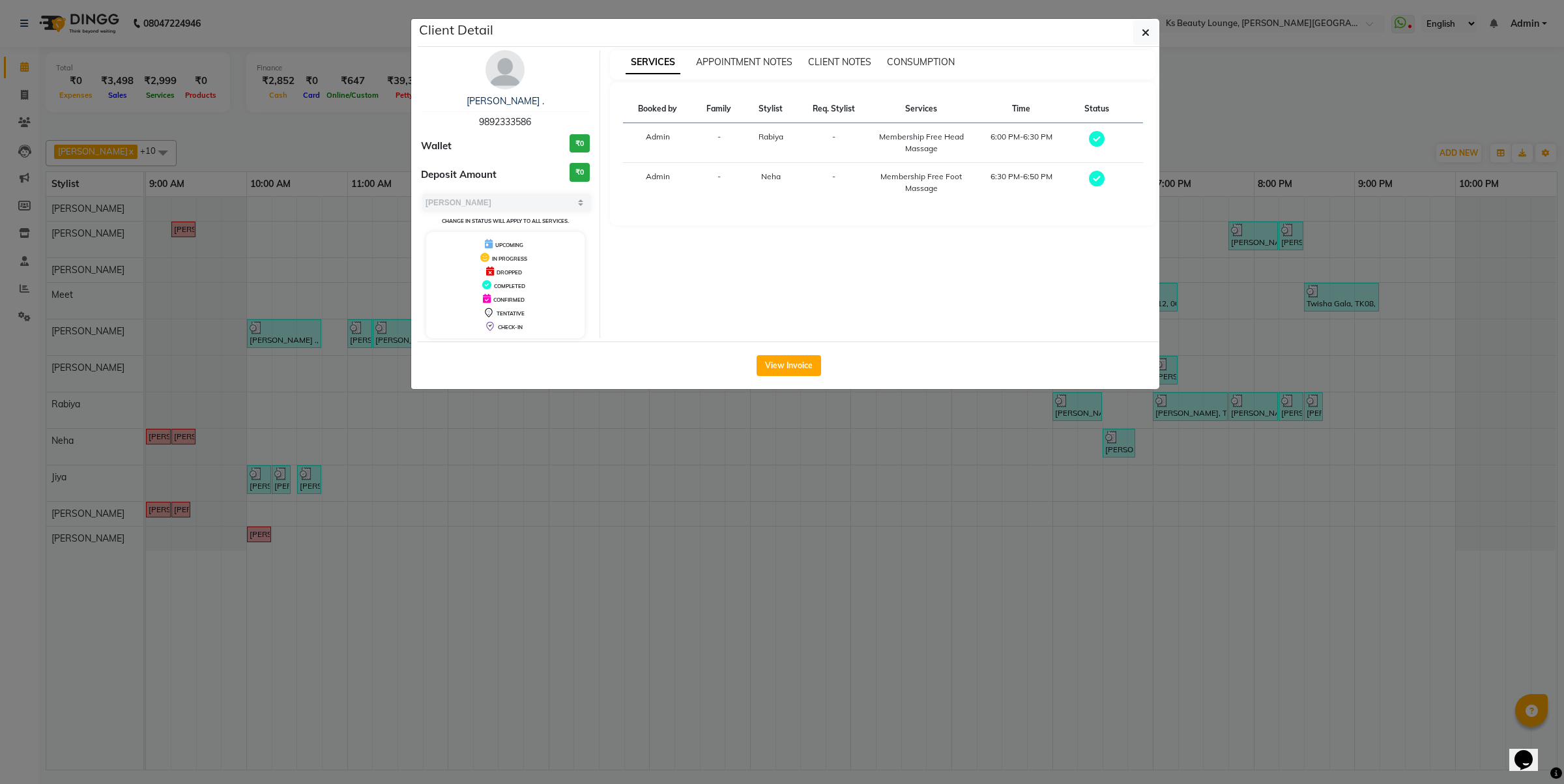
click at [490, 122] on span "9892333586" at bounding box center [505, 122] width 52 height 12
copy span "9892333586"
click at [539, 545] on ngb-modal-window "Client Detail [PERSON_NAME] . 9892333586 Wallet ₹0 Deposit Amount ₹0 Select MAR…" at bounding box center [782, 392] width 1564 height 784
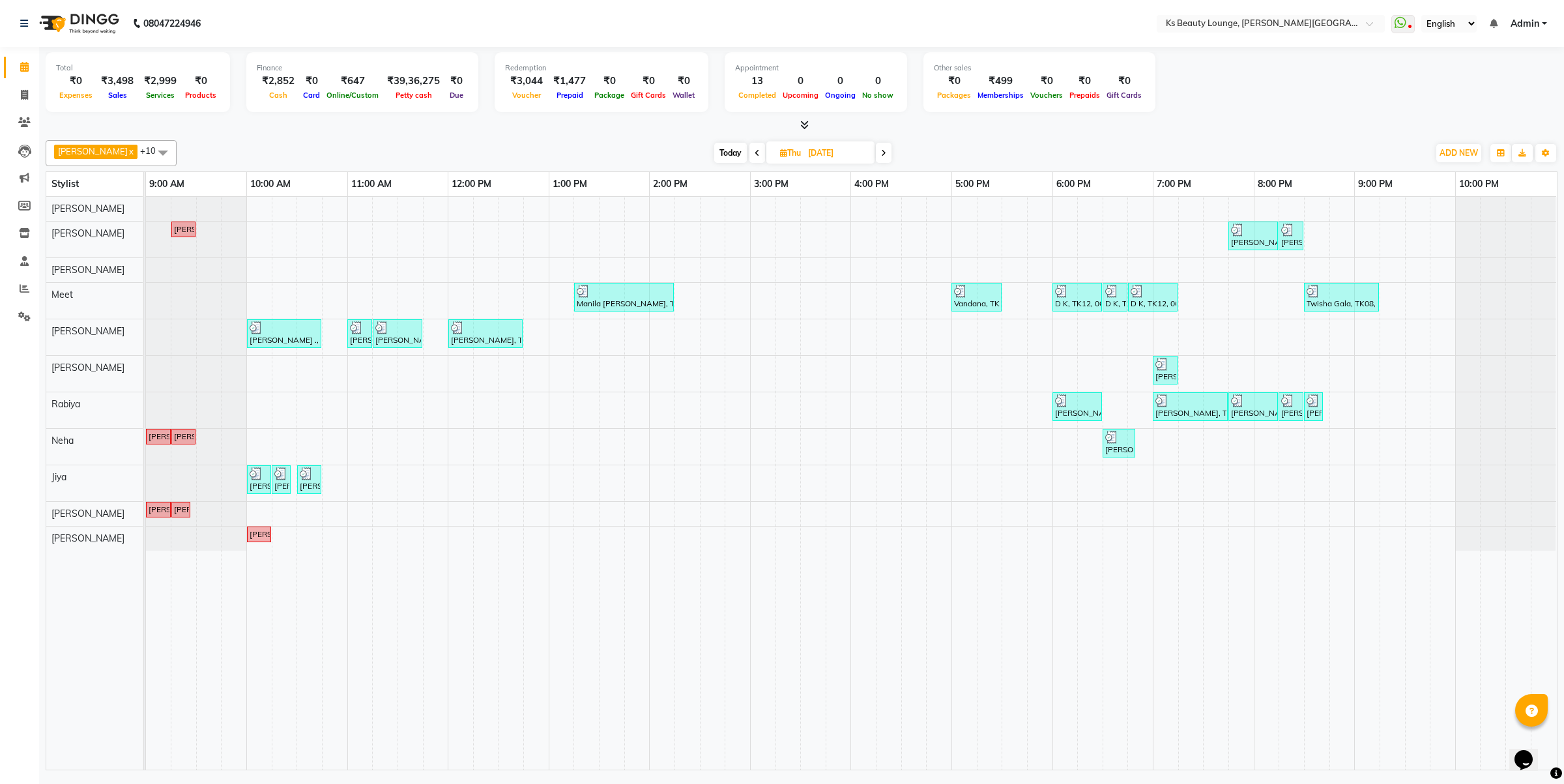
click at [715, 155] on span "Today" at bounding box center [730, 153] width 32 height 20
type input "02-09-2025"
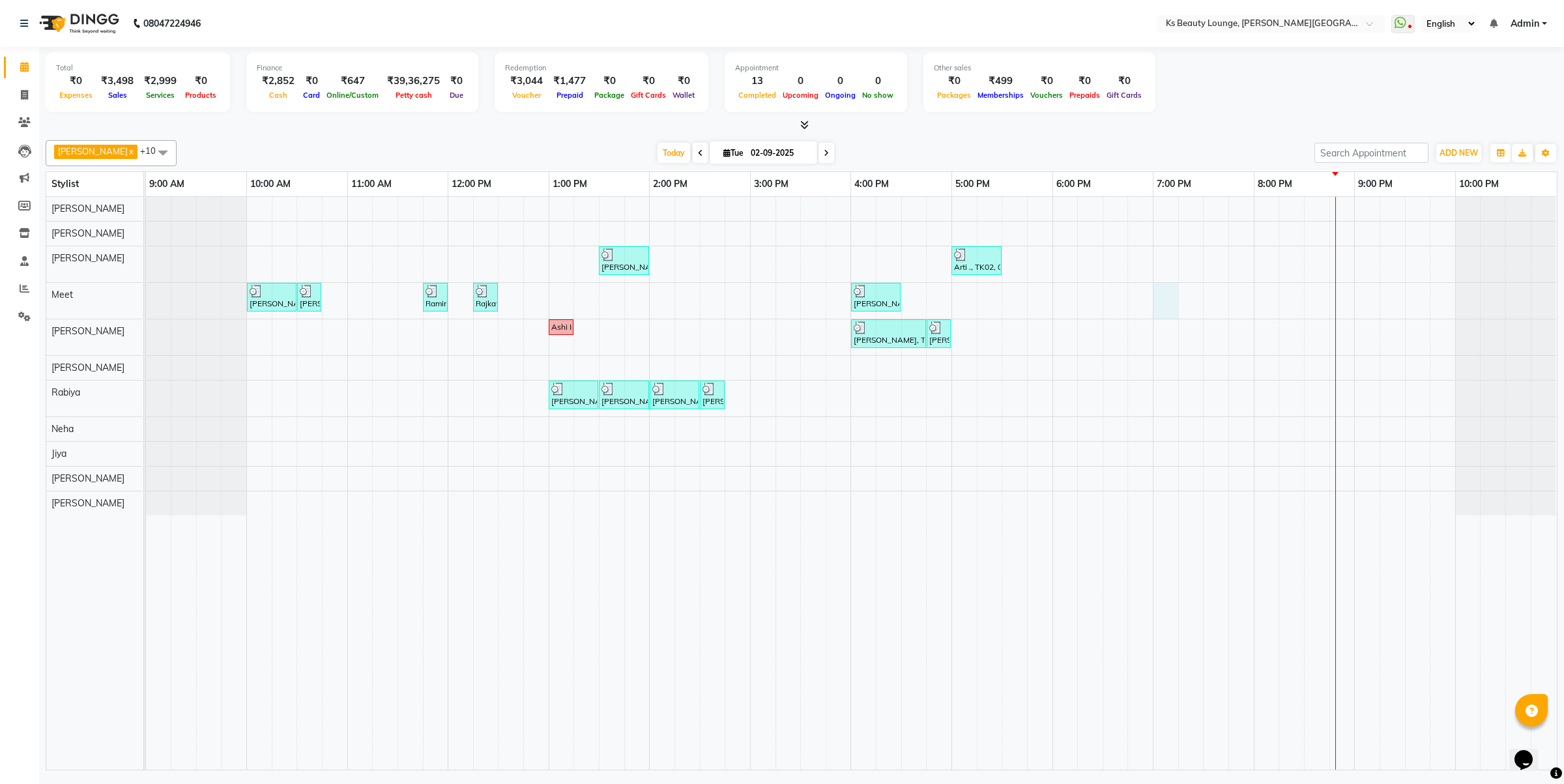
click at [1167, 304] on div "[PERSON_NAME], TK06, 01:30 PM-02:00 PM, Haircut - Sr.Stylist Arti ., TK02, 05:0…" at bounding box center [852, 483] width 1411 height 573
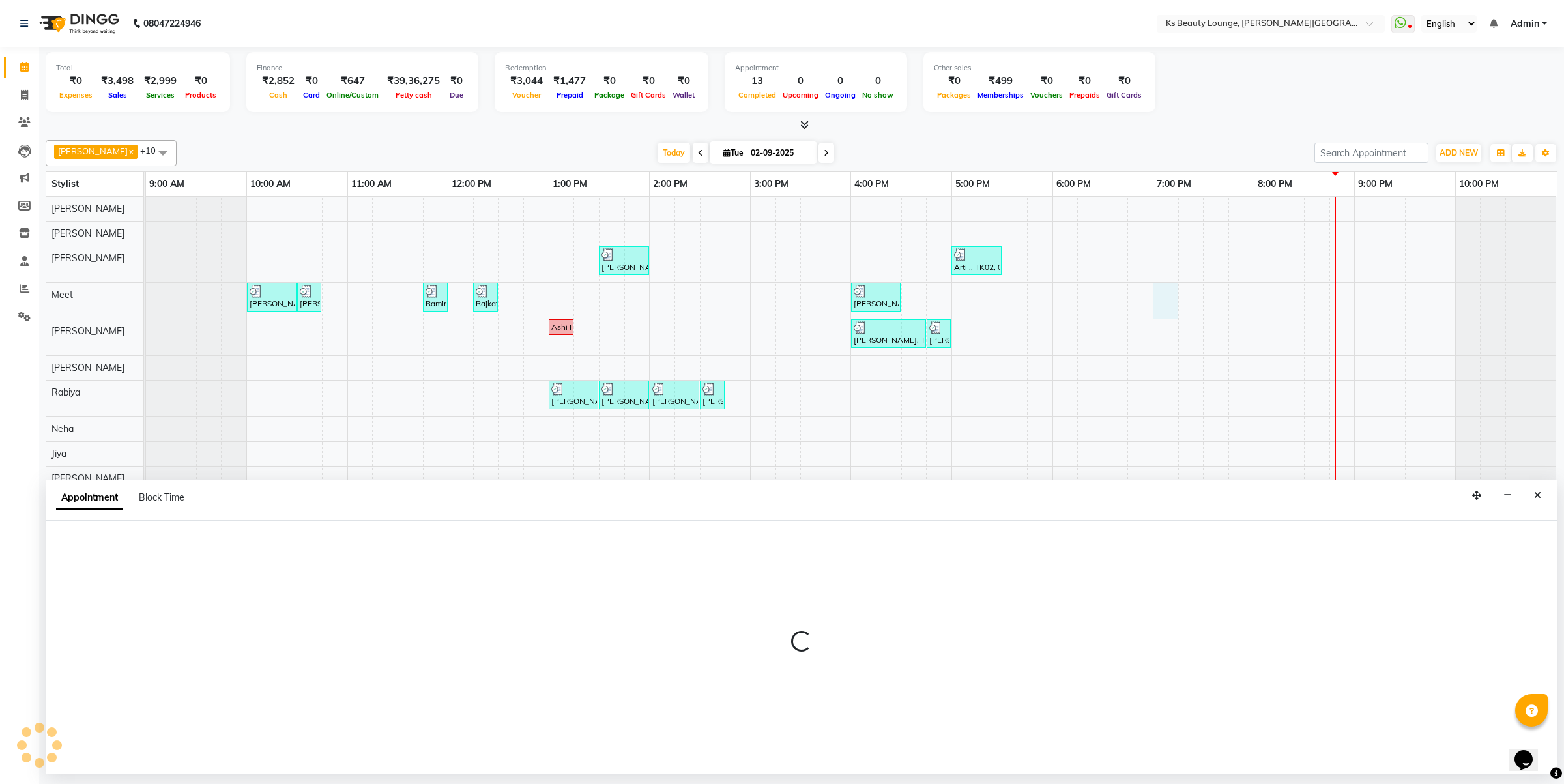
select select "71060"
select select "1140"
select select "tentative"
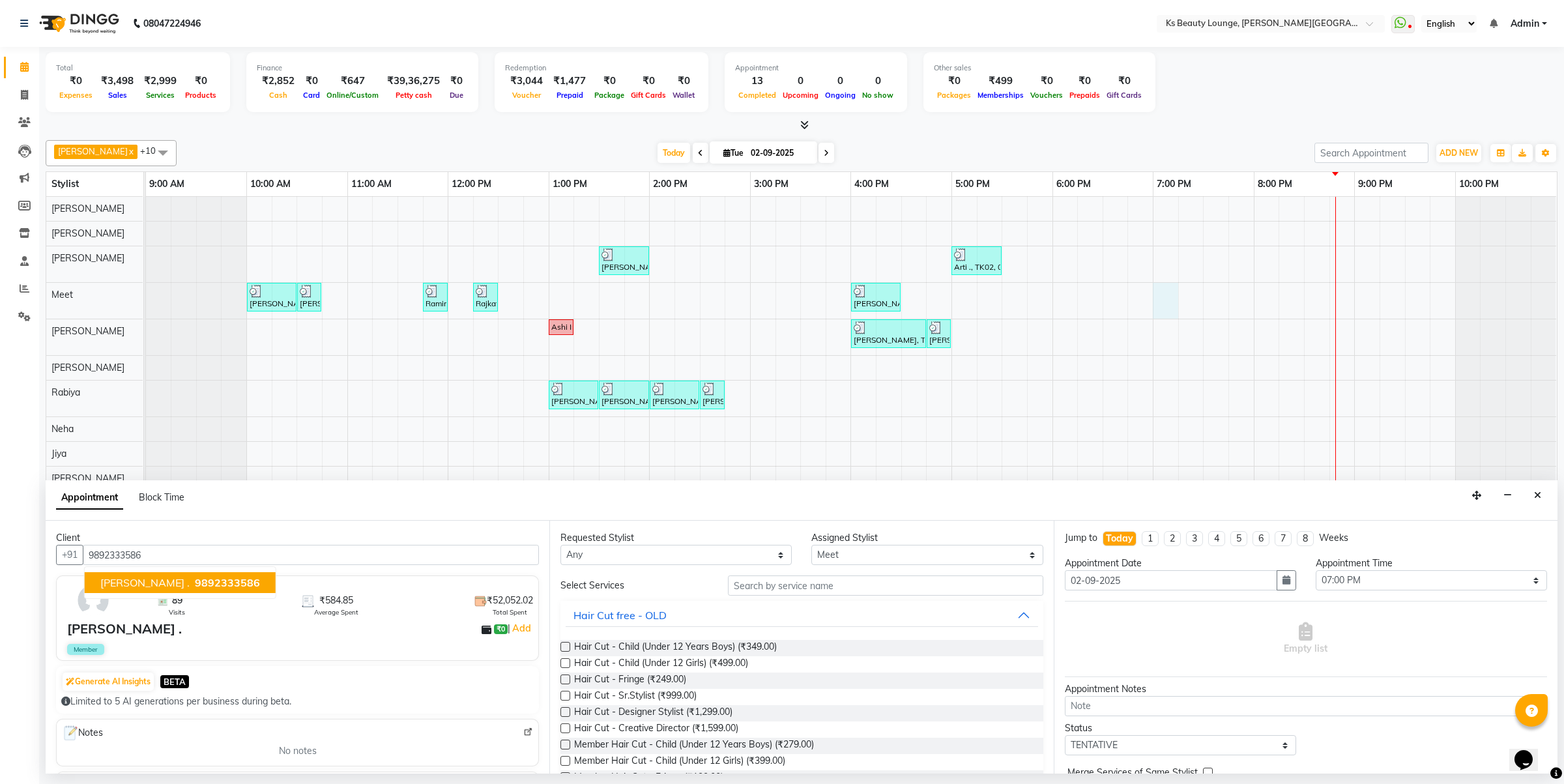
click at [195, 586] on span "9892333586" at bounding box center [227, 583] width 65 height 13
type input "9892333586"
click at [777, 587] on input "text" at bounding box center [885, 586] width 315 height 20
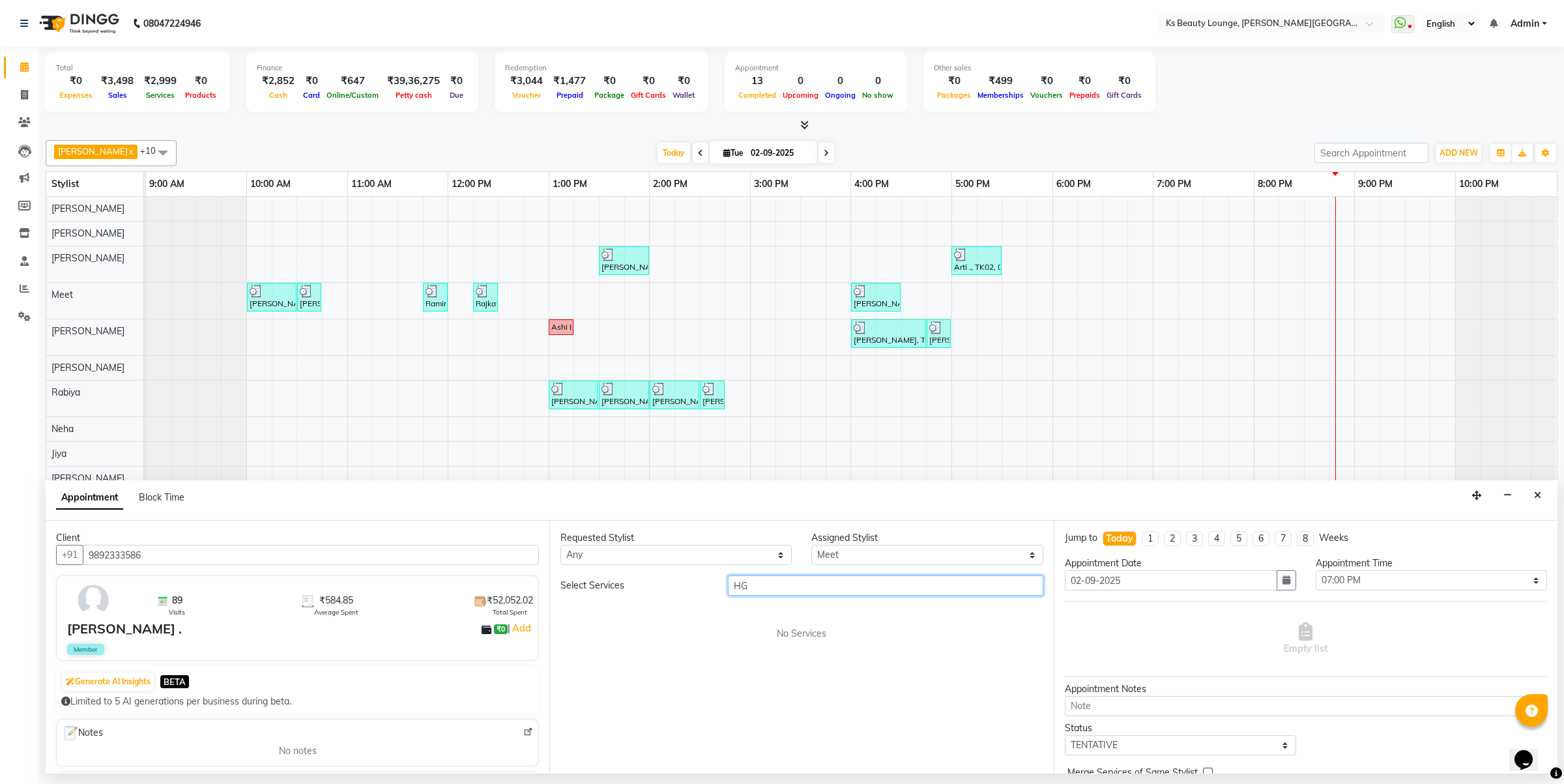
type input "H"
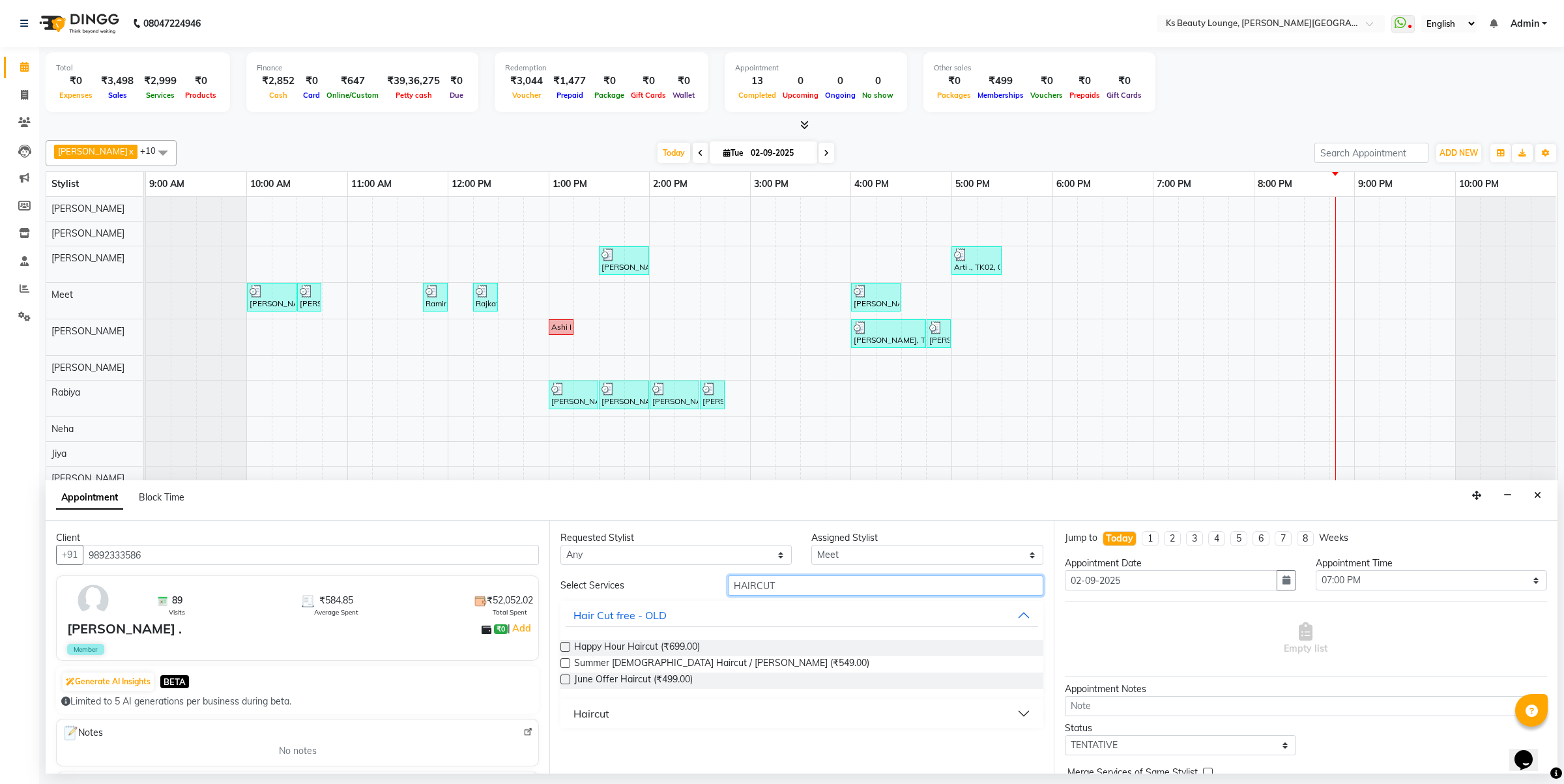
type input "HAIRCUT"
click at [676, 719] on button "Haircut" at bounding box center [801, 714] width 472 height 23
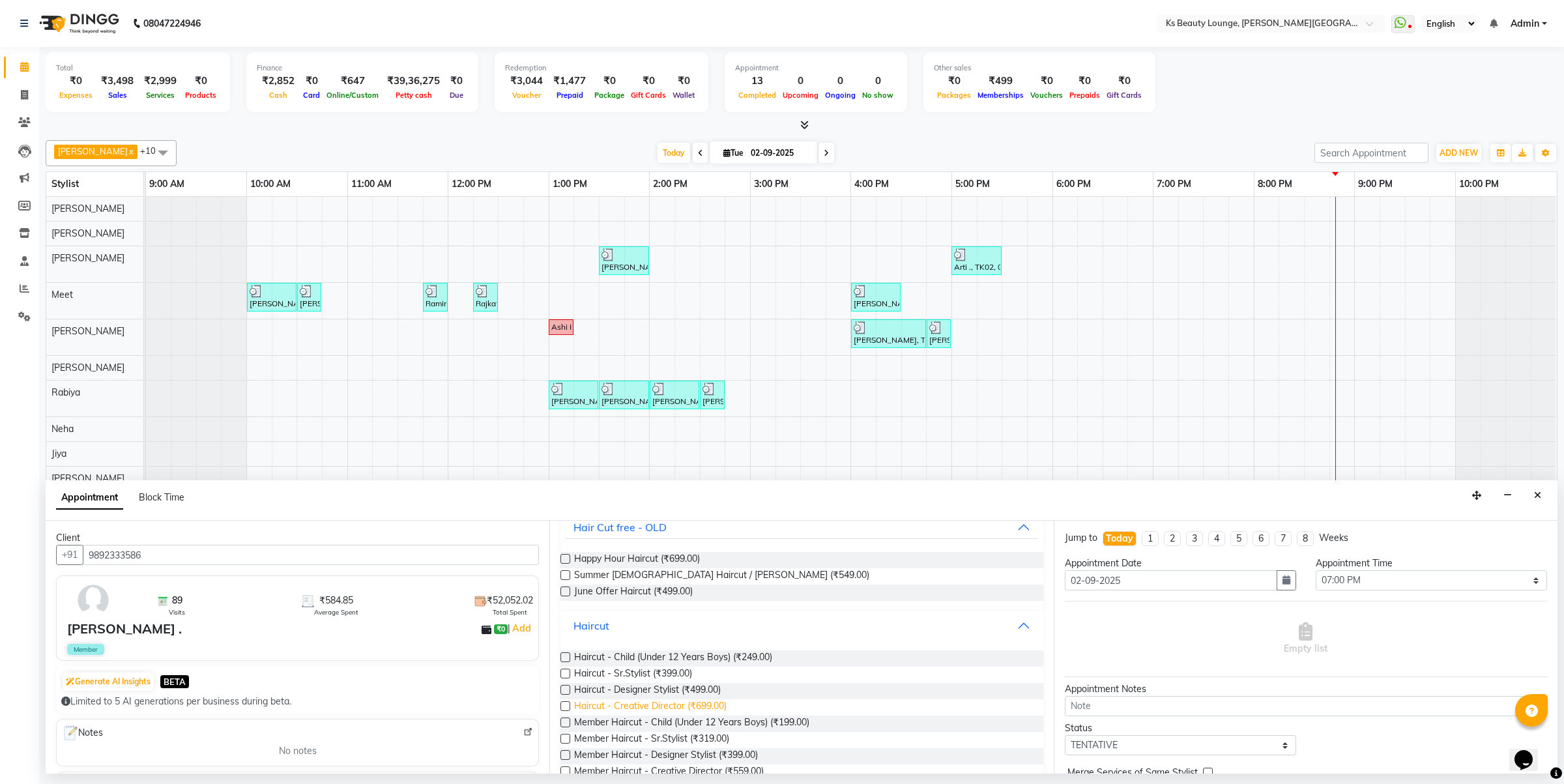
scroll to position [116, 0]
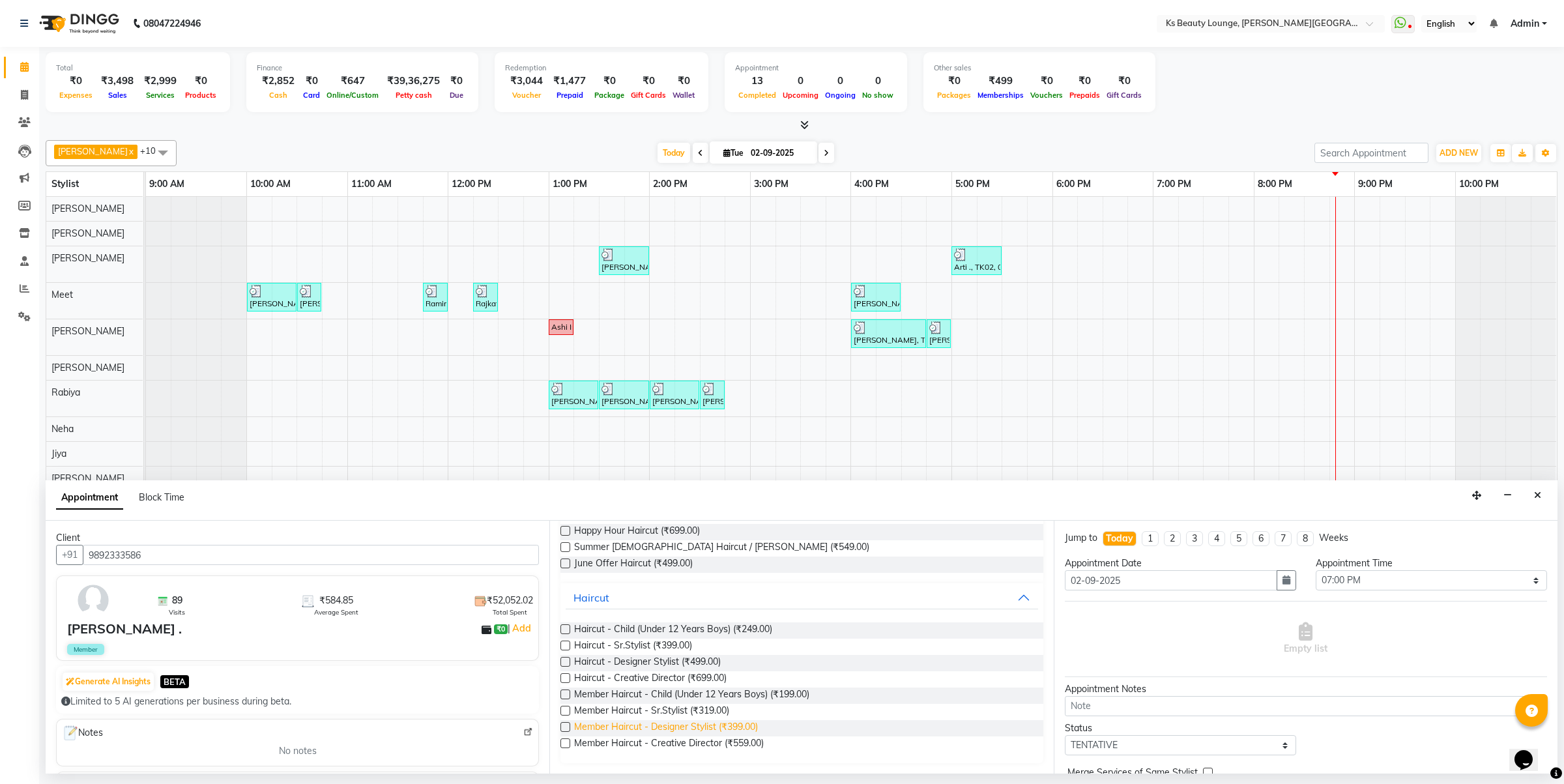
click at [740, 730] on span "Member Haircut - Designer Stylist (₹399.00)" at bounding box center [666, 729] width 184 height 17
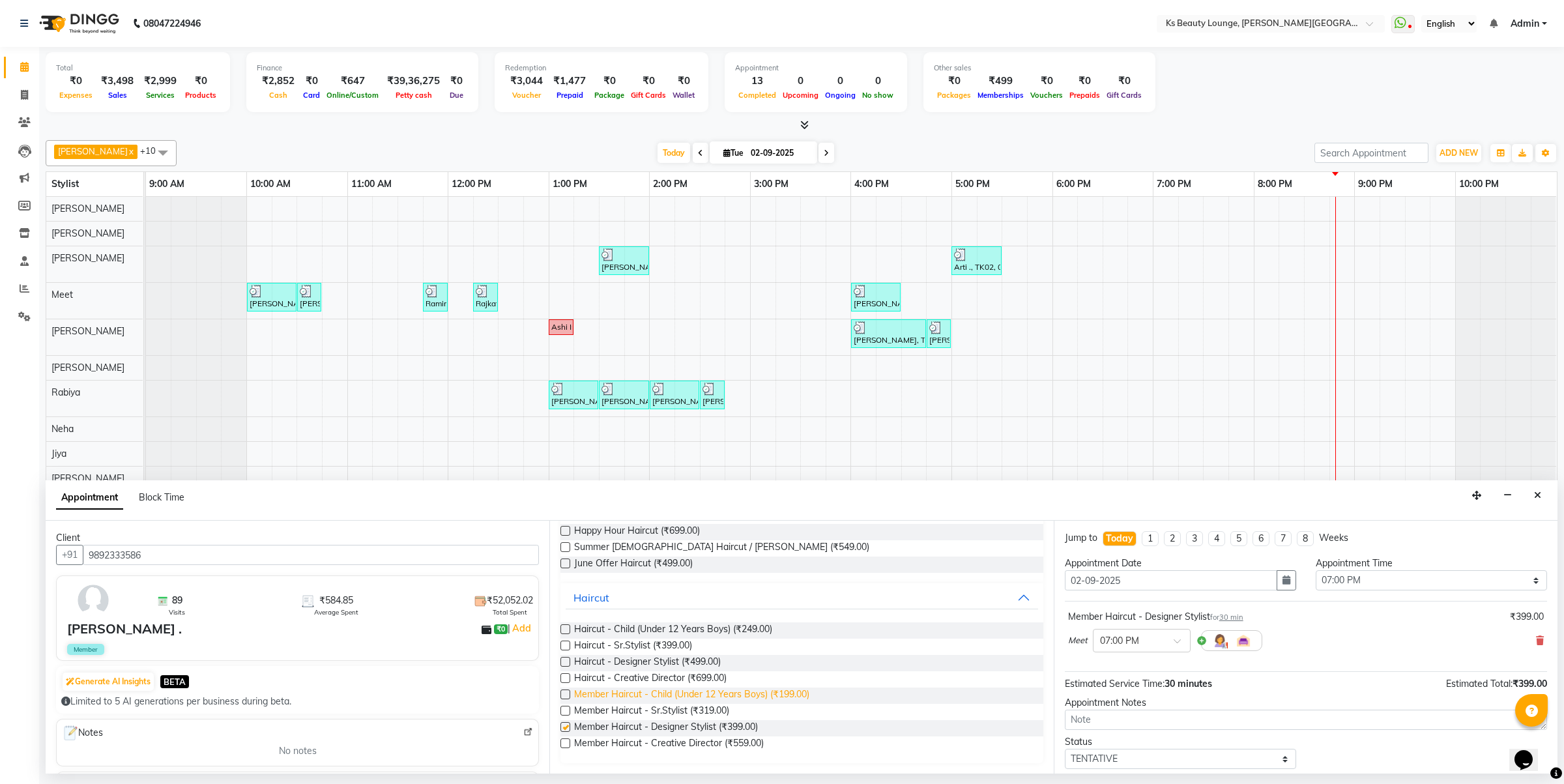
checkbox input "false"
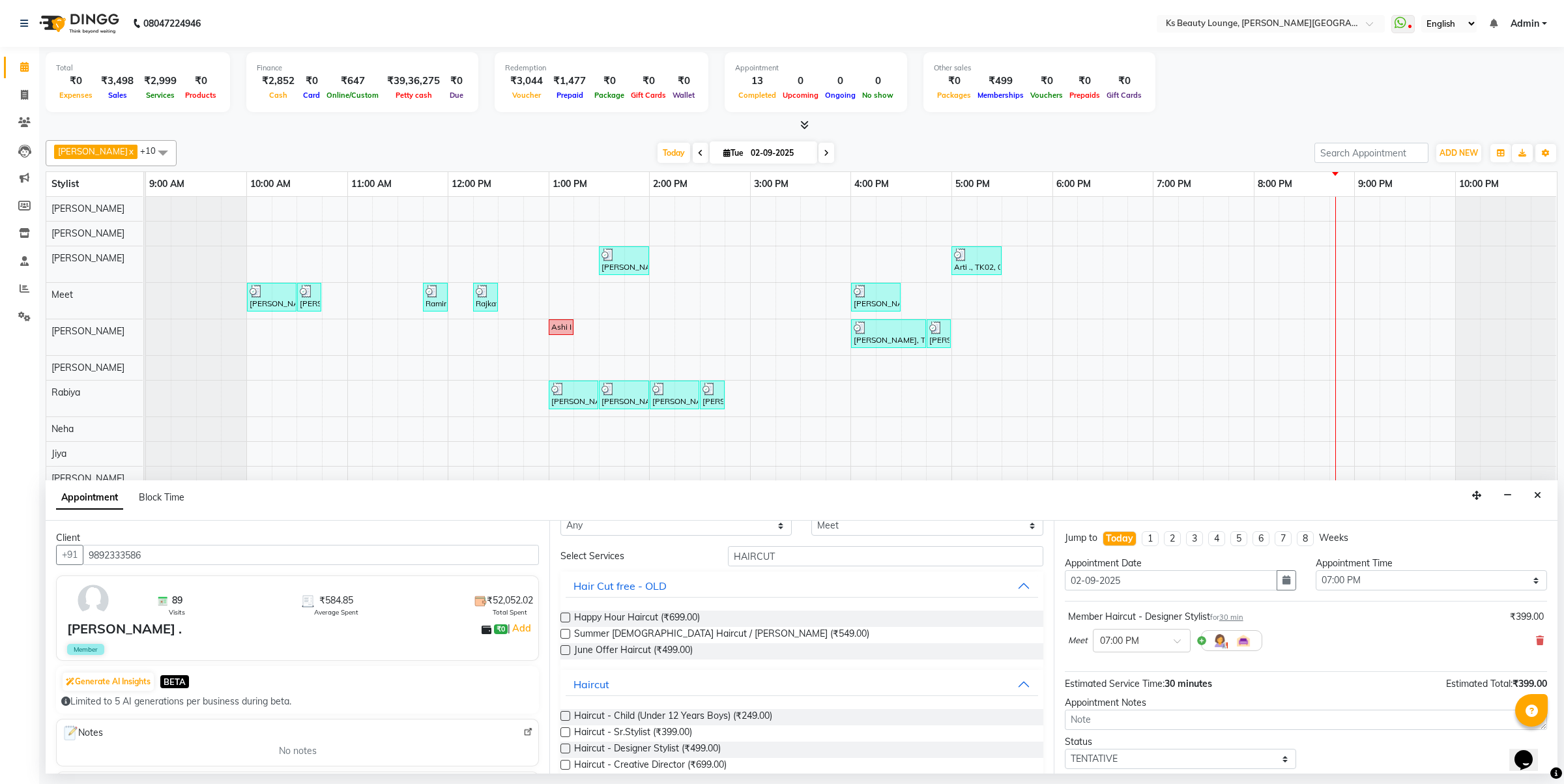
scroll to position [0, 0]
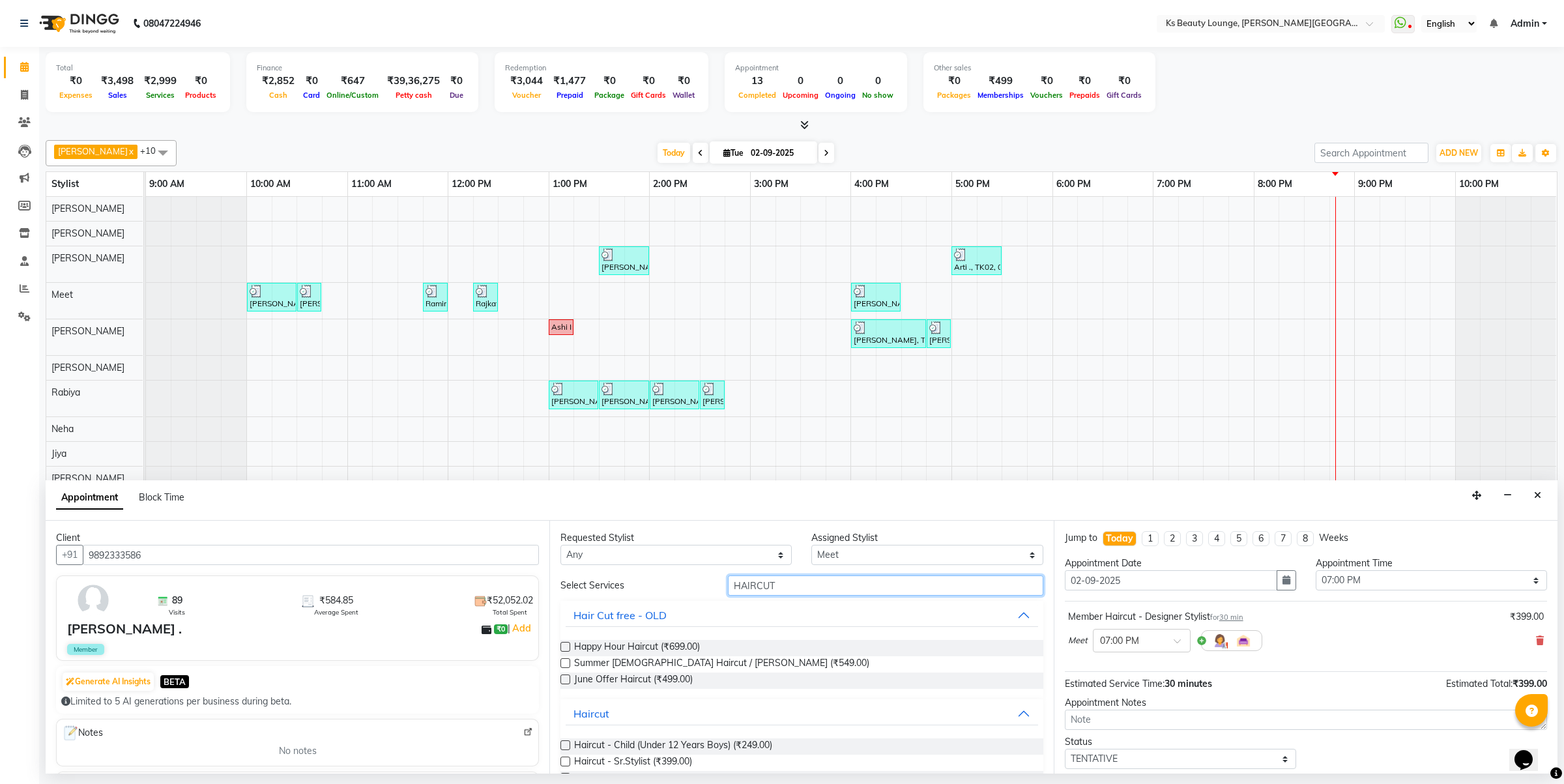
drag, startPoint x: 770, startPoint y: 593, endPoint x: 682, endPoint y: 590, distance: 88.1
click at [682, 590] on div "Select Services HAIRCUT" at bounding box center [801, 586] width 502 height 20
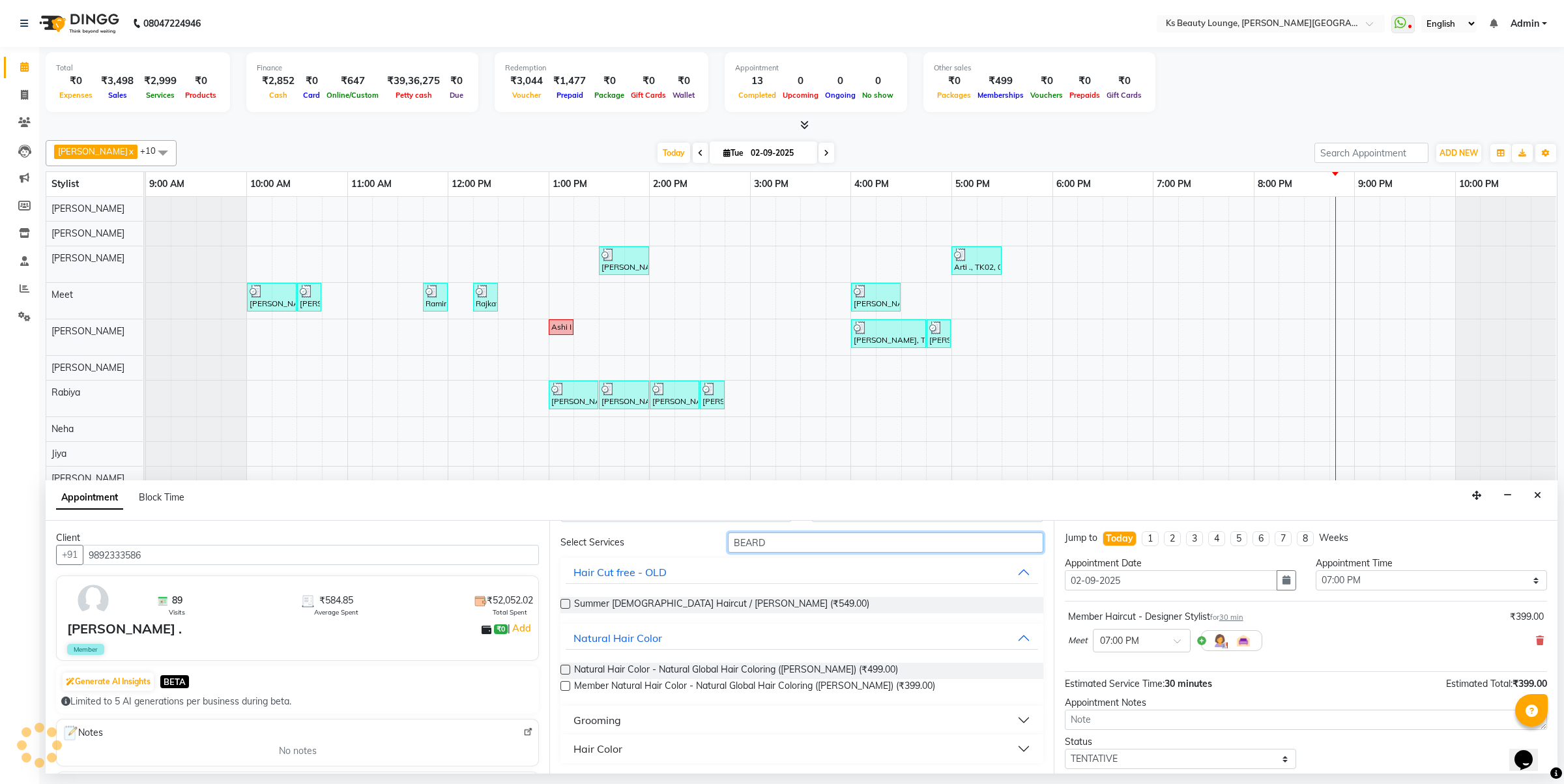
type input "BEARD"
click at [619, 727] on div "Grooming" at bounding box center [597, 719] width 48 height 16
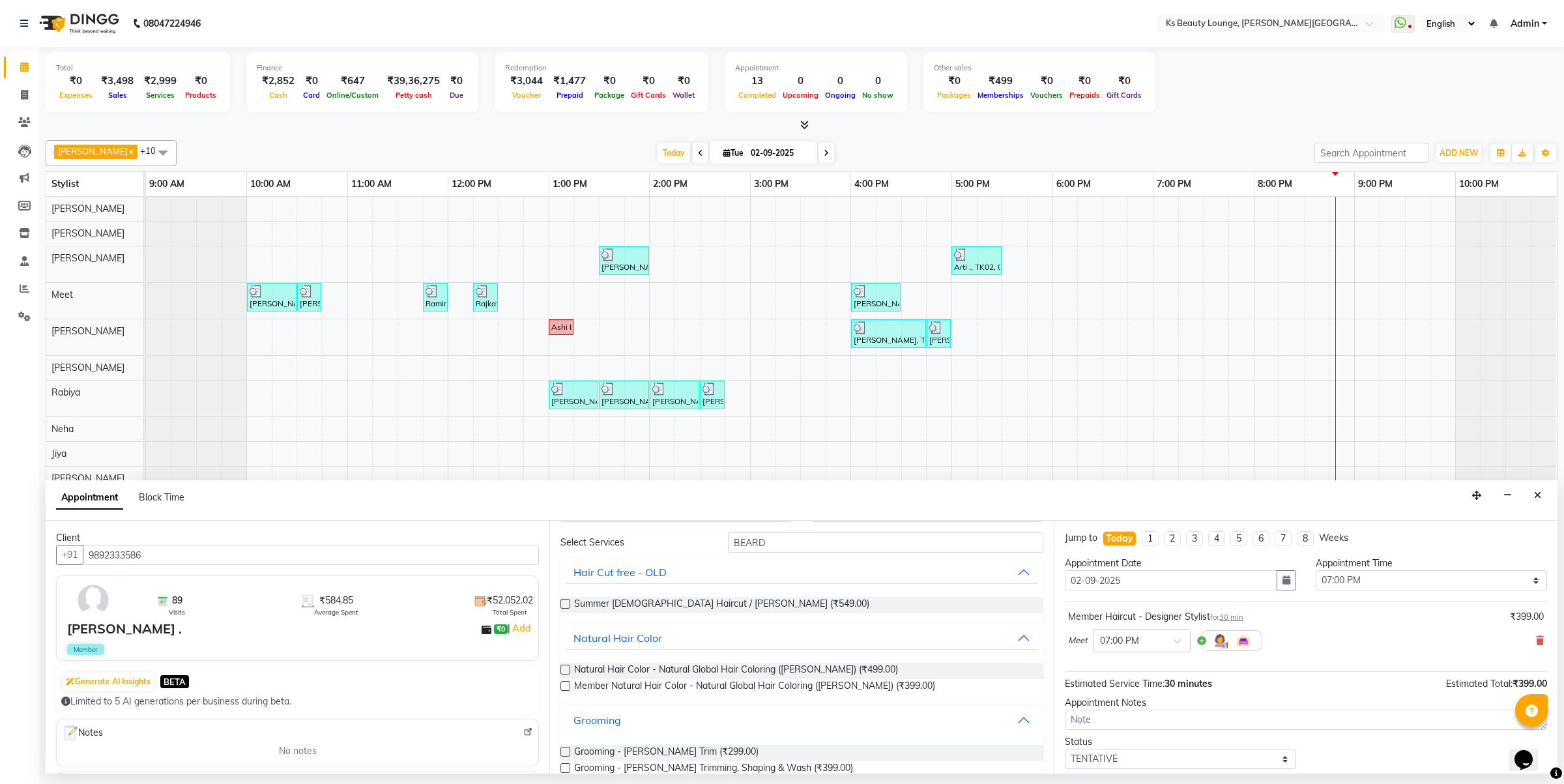
scroll to position [222, 0]
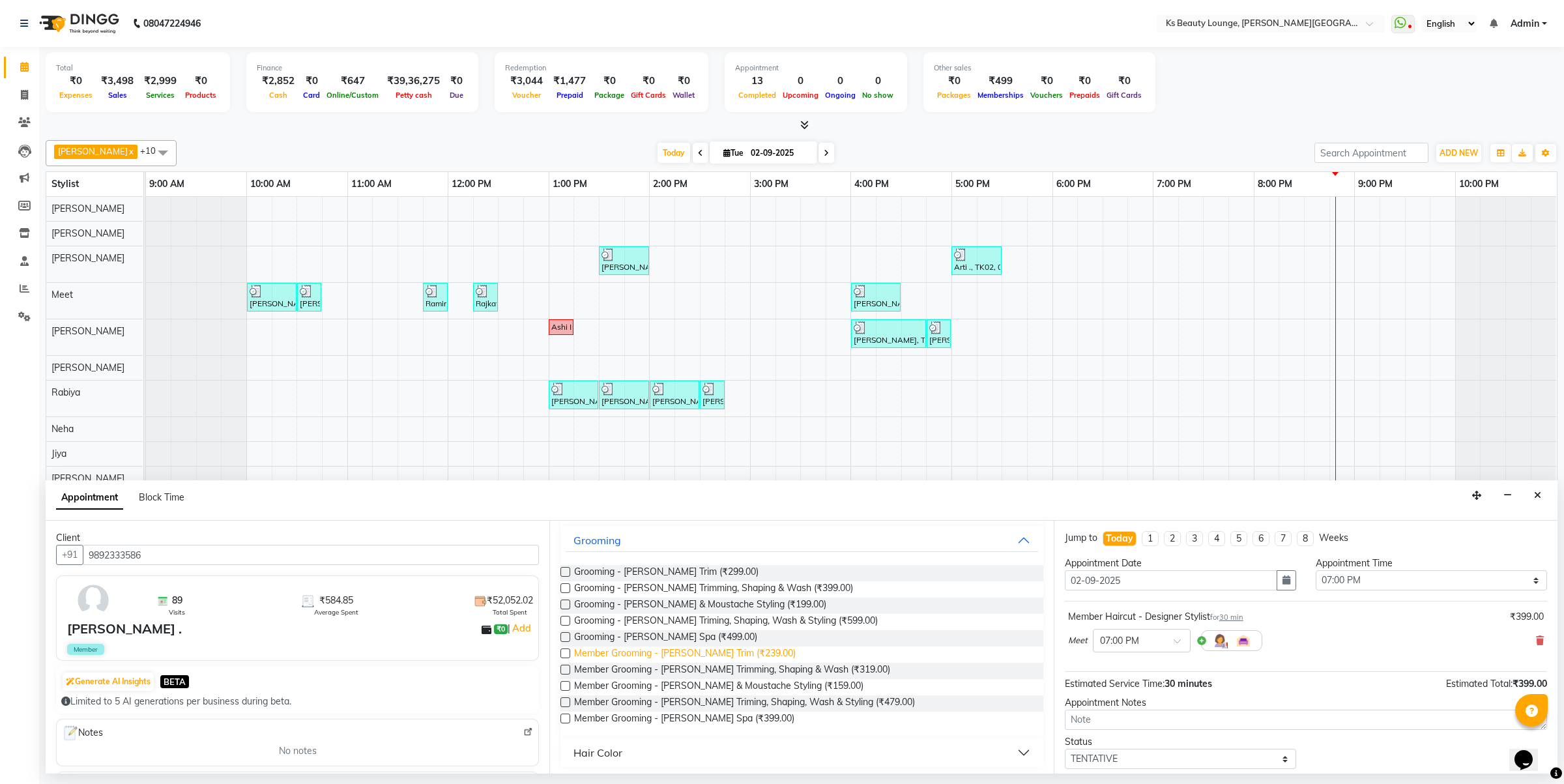
click at [720, 655] on span "Member Grooming - [PERSON_NAME] Trim (₹239.00)" at bounding box center [685, 655] width 222 height 17
checkbox input "false"
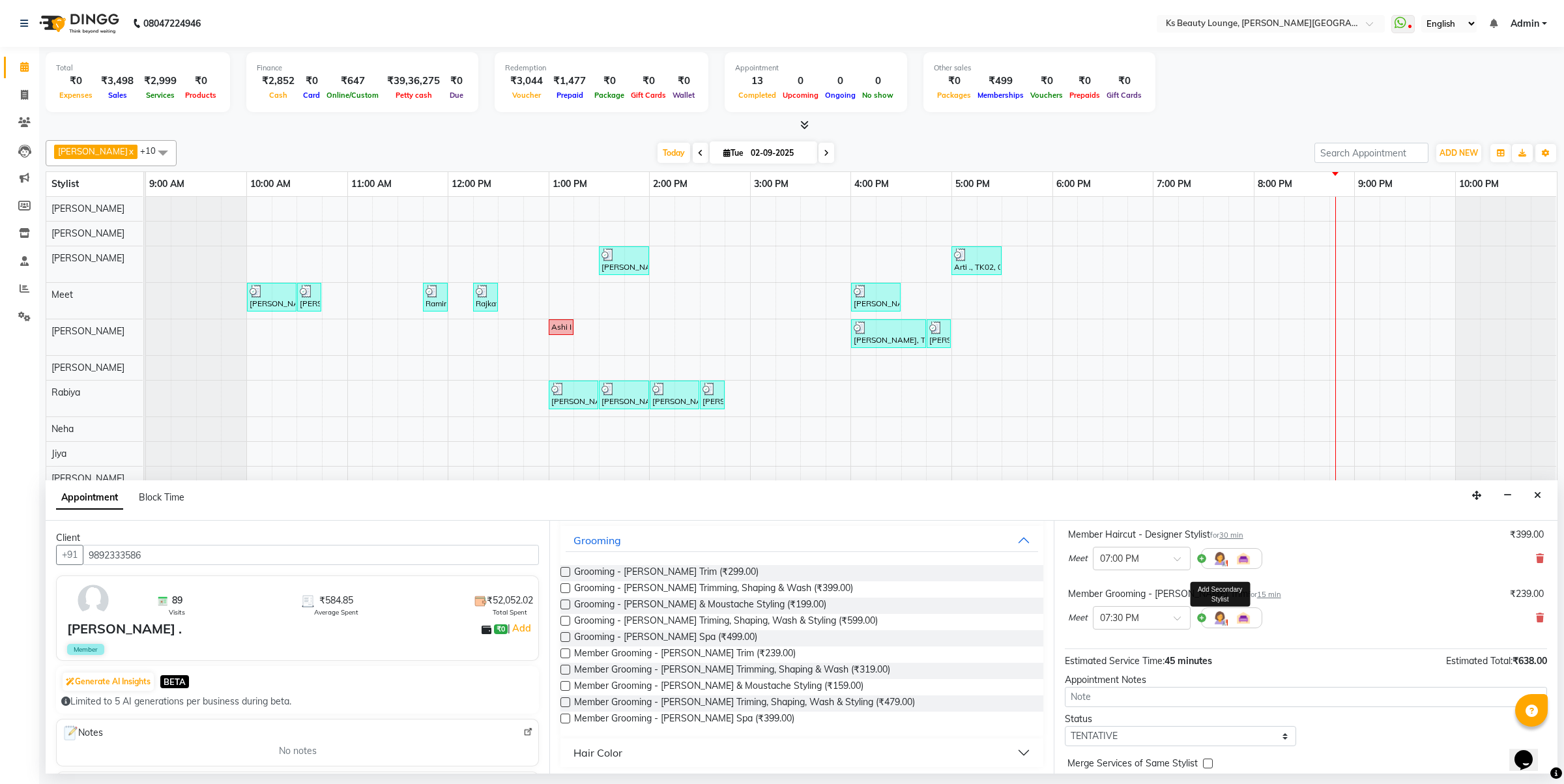
scroll to position [138, 0]
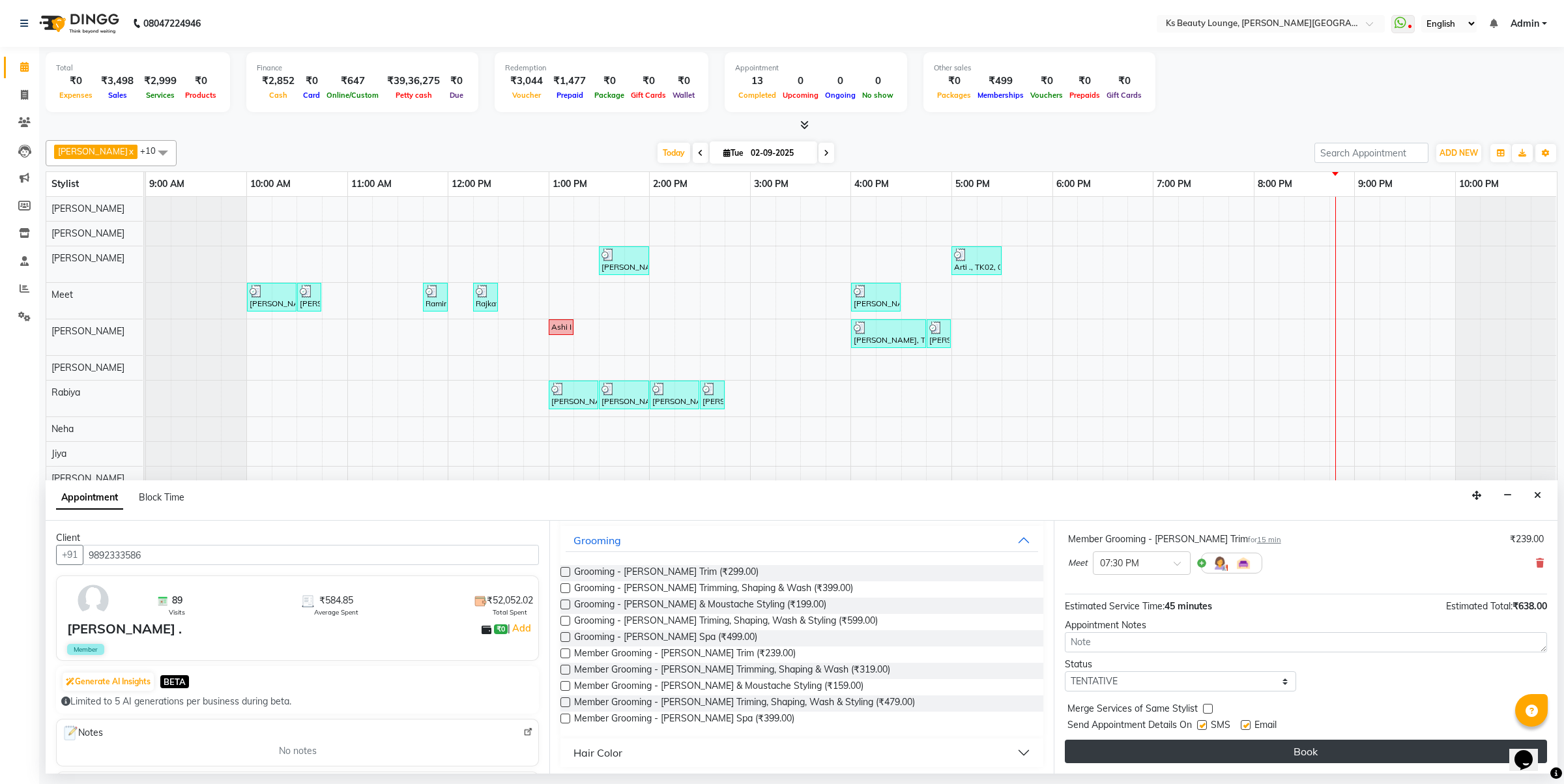
click at [1323, 759] on button "Book" at bounding box center [1306, 751] width 482 height 23
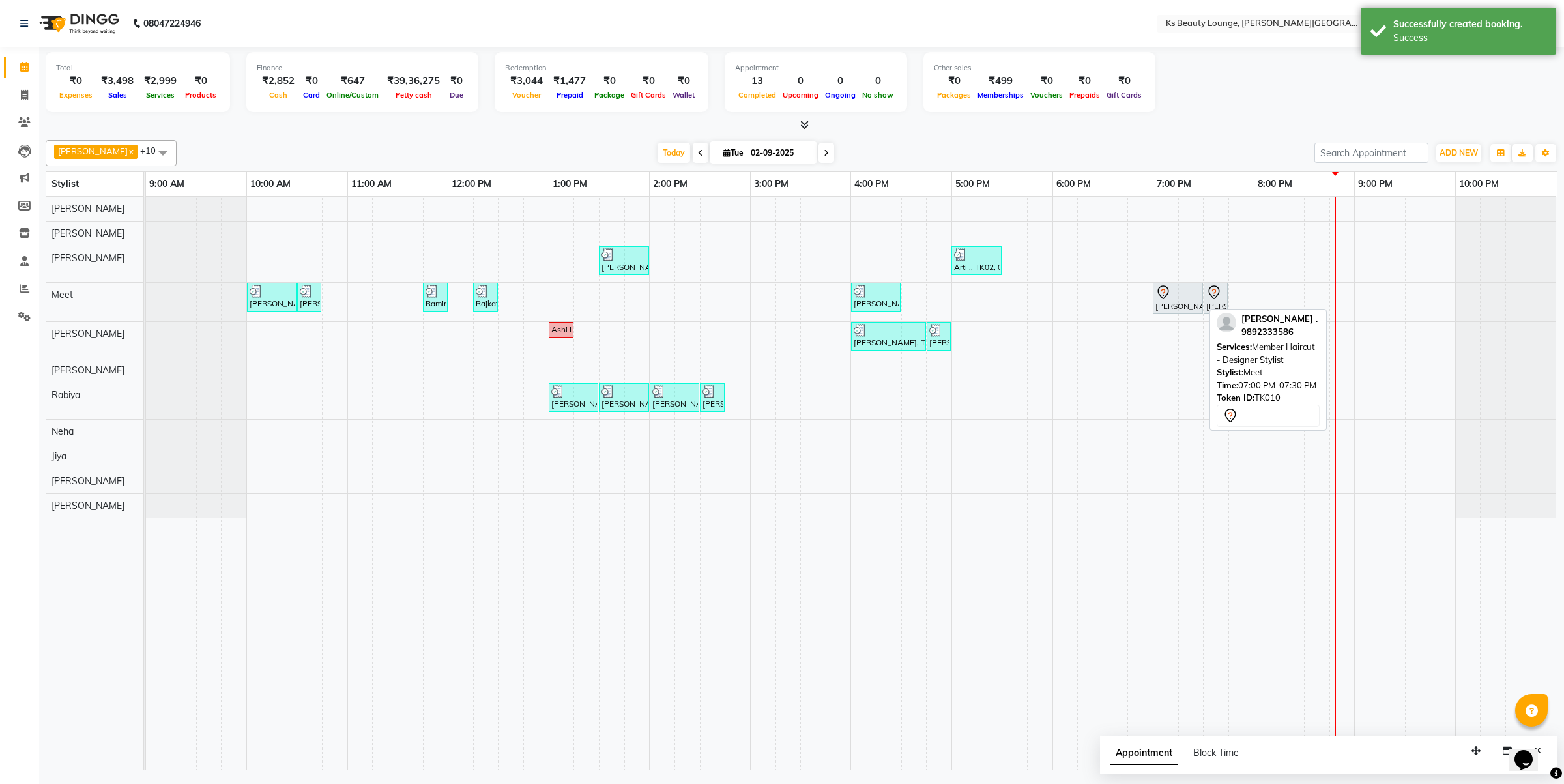
click at [1193, 301] on div "[PERSON_NAME] ., TK10, 07:00 PM-07:30 PM, Member Haircut - Designer Stylist" at bounding box center [1179, 298] width 48 height 27
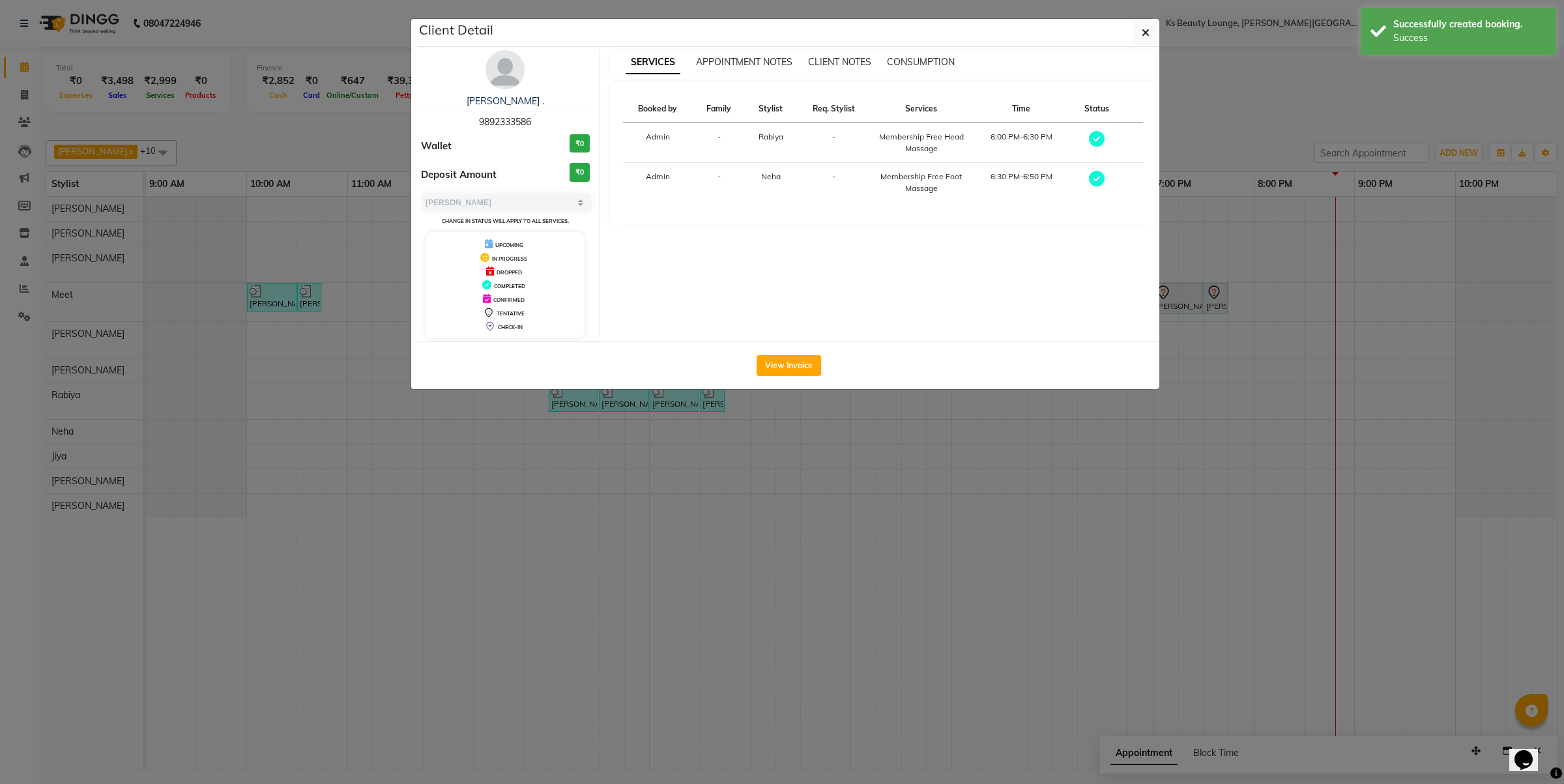
select select "7"
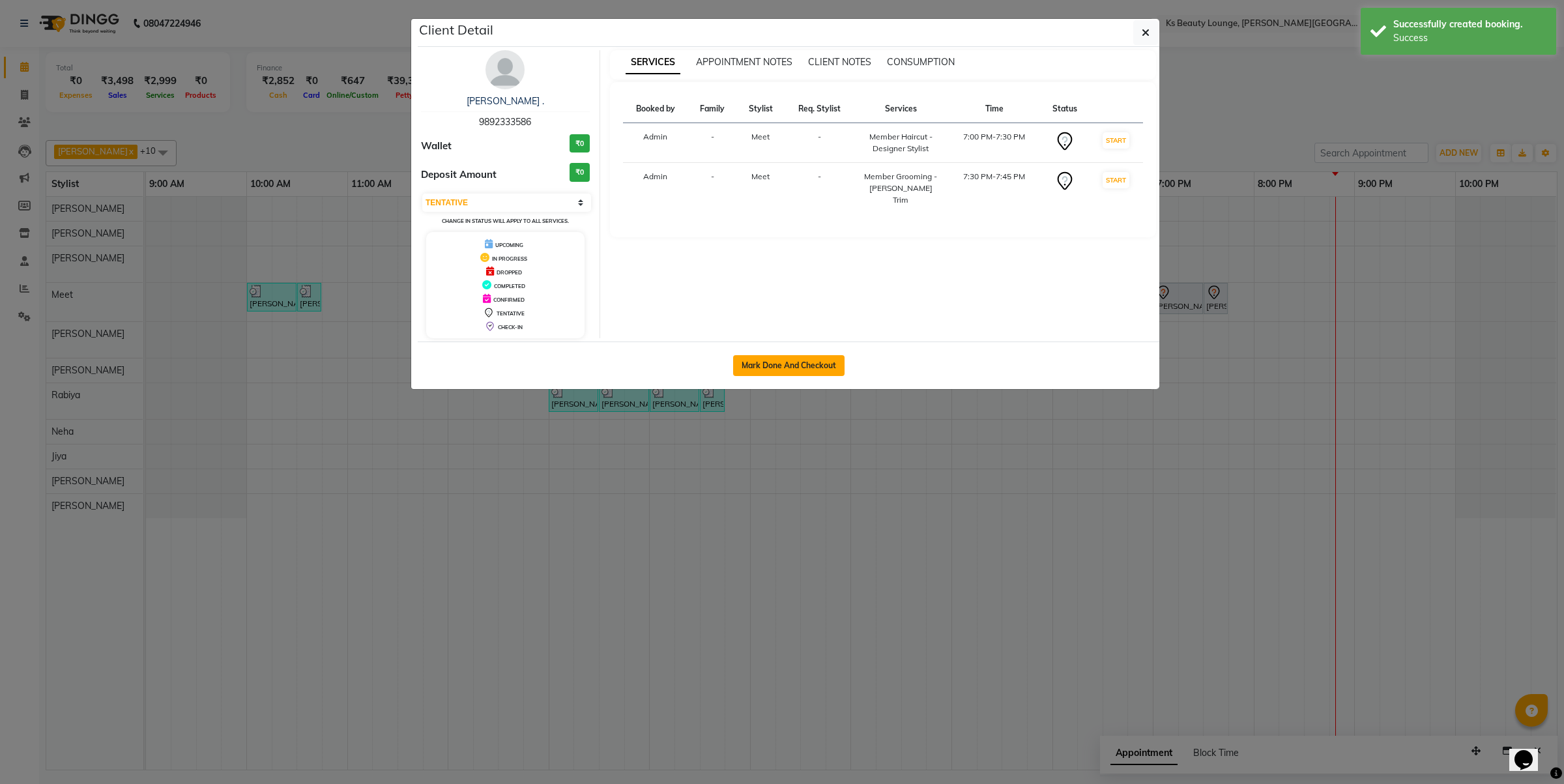
click at [823, 370] on button "Mark Done And Checkout" at bounding box center [788, 365] width 112 height 21
select select "service"
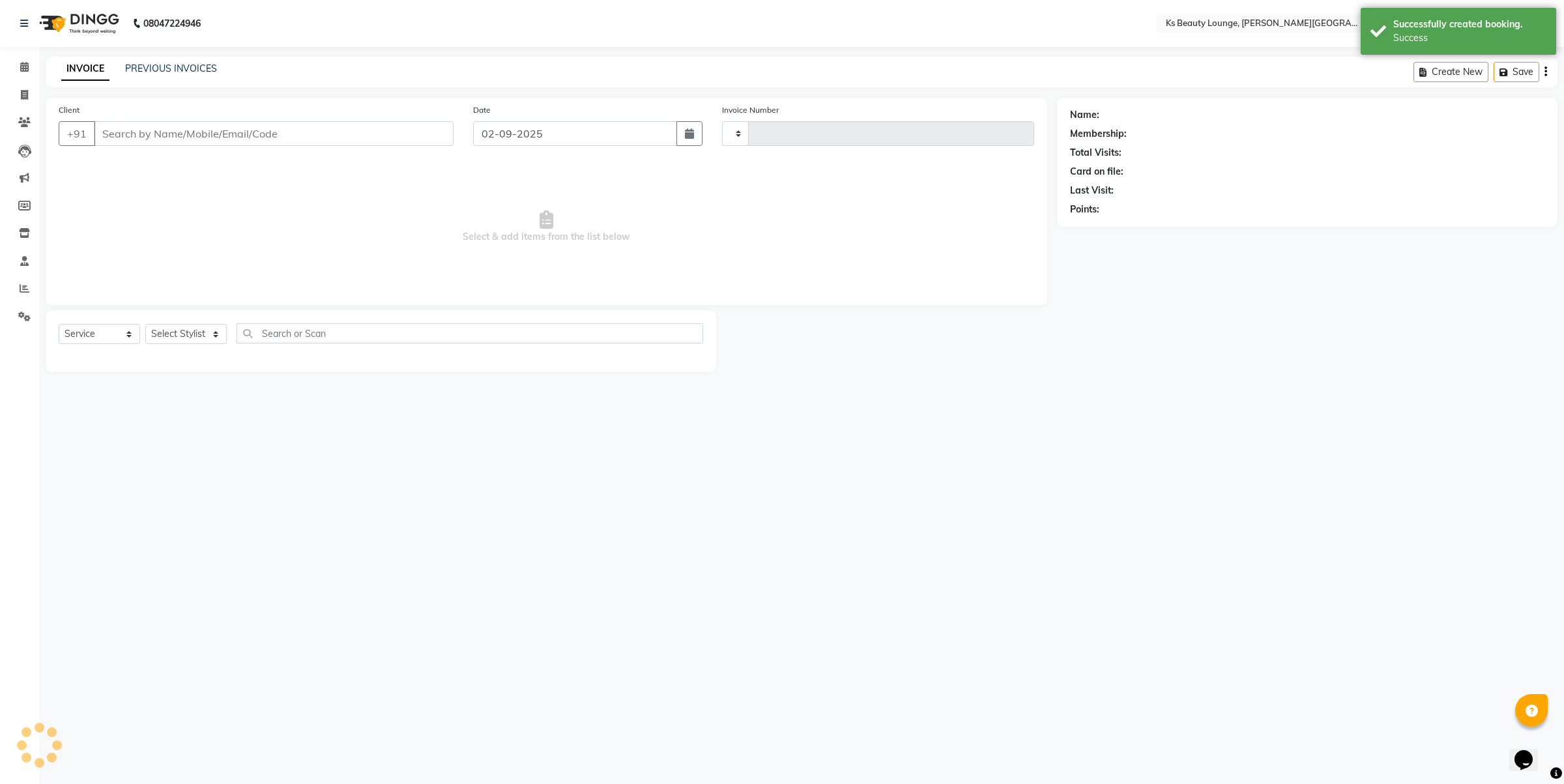
type input "3851"
select select "4411"
type input "9892333586"
select select "71060"
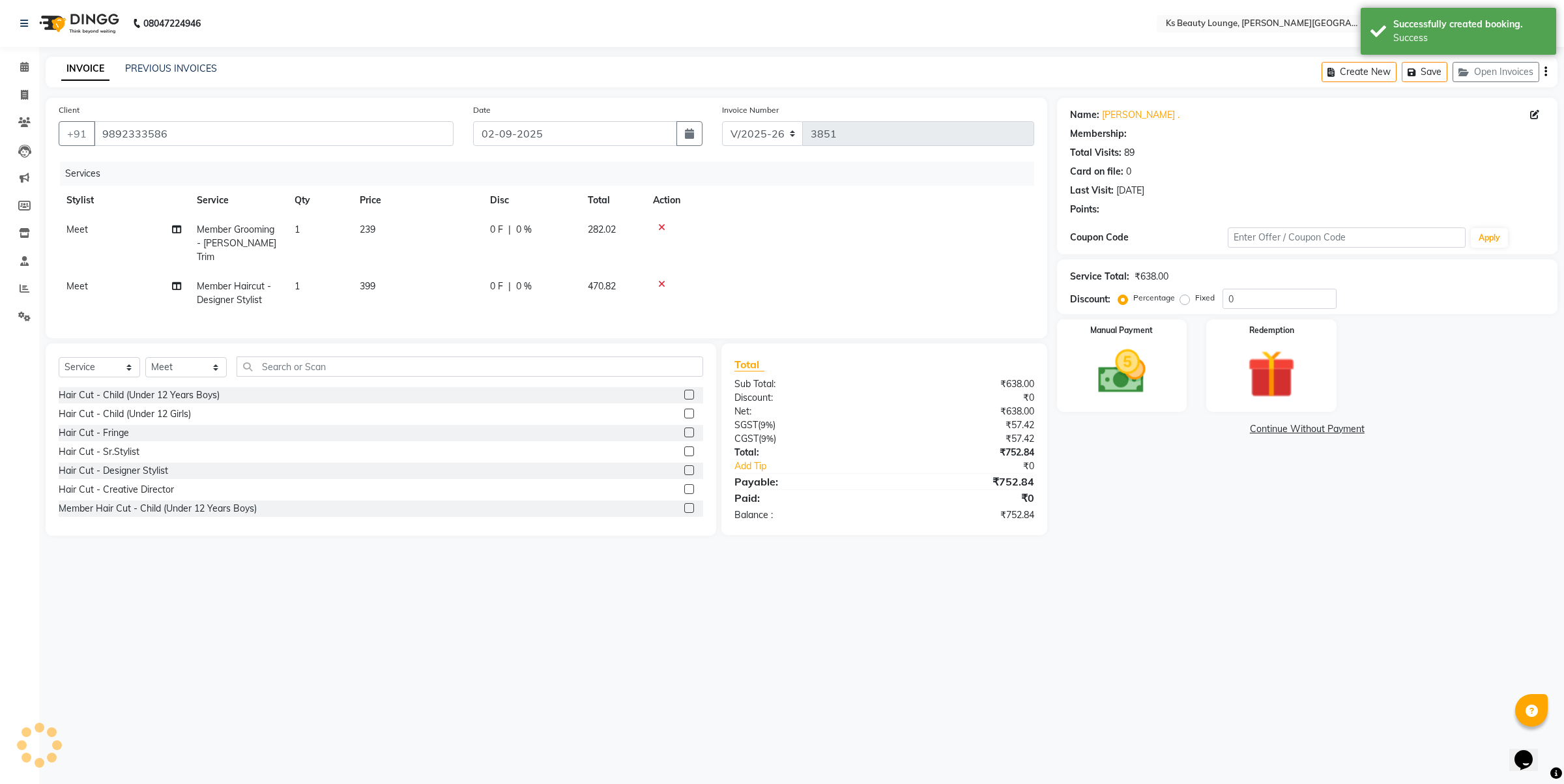
select select "1: Object"
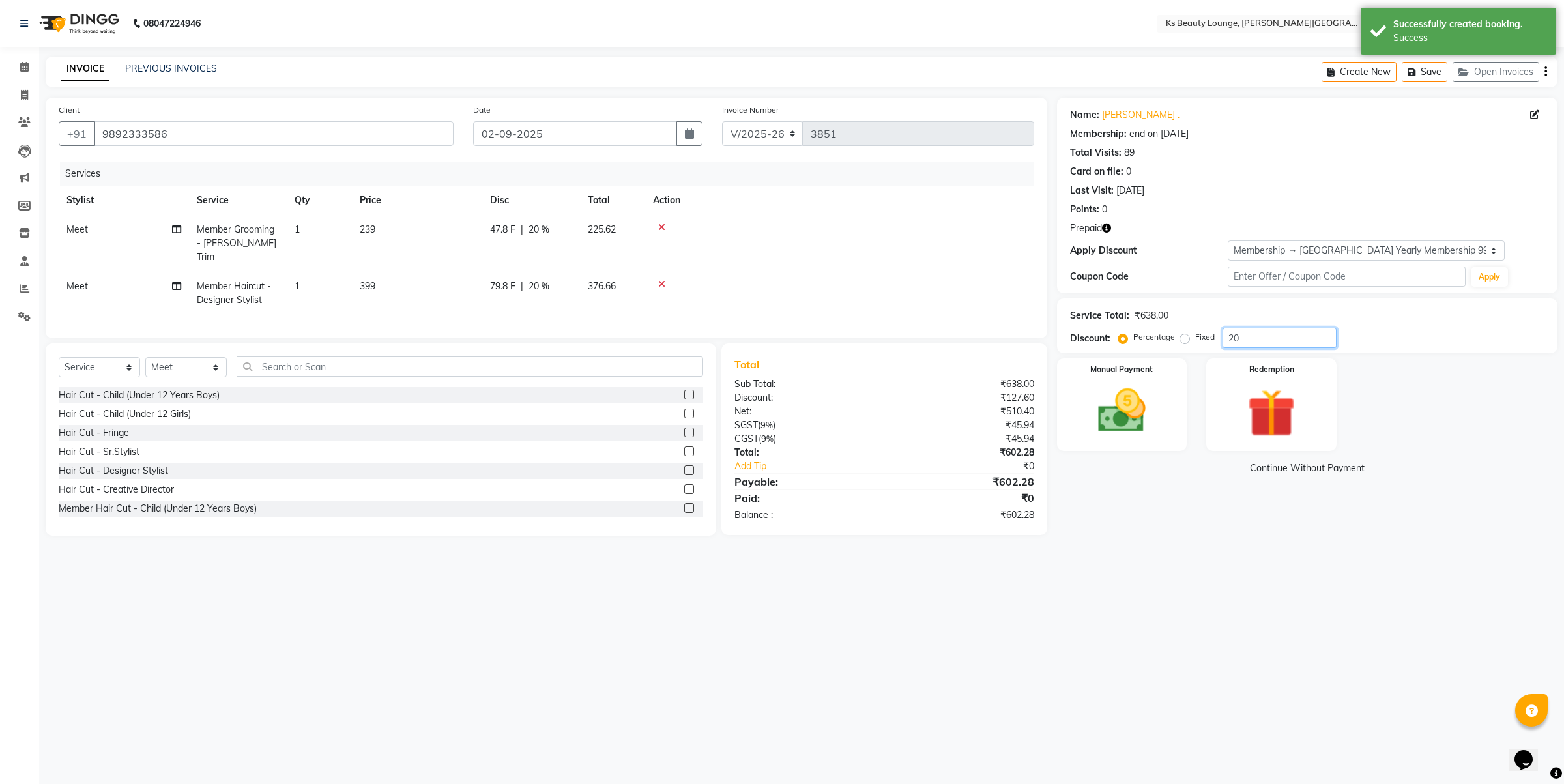
drag, startPoint x: 1263, startPoint y: 333, endPoint x: 1139, endPoint y: 349, distance: 125.0
click at [1139, 347] on div "Percentage Fixed 20" at bounding box center [1228, 337] width 216 height 20
type input "50"
click at [371, 280] on span "399" at bounding box center [367, 286] width 16 height 12
select select "71060"
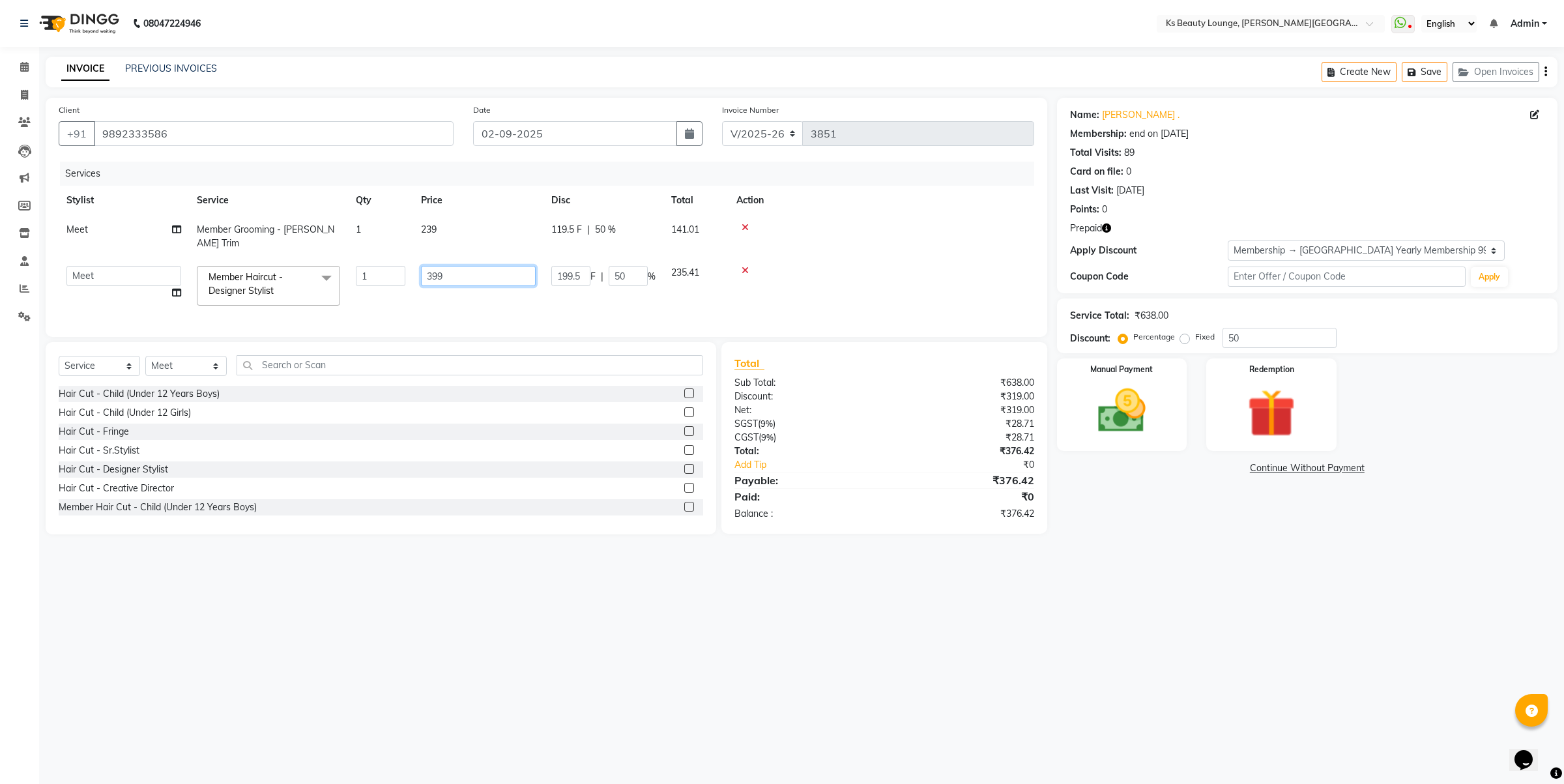
drag, startPoint x: 432, startPoint y: 261, endPoint x: 385, endPoint y: 262, distance: 47.0
click at [385, 262] on tr "[PERSON_NAME] [PERSON_NAME] [PERSON_NAME] [PERSON_NAME] Jibi Jiya [PERSON_NAME]…" at bounding box center [547, 285] width 976 height 55
type input "499"
click at [858, 242] on td at bounding box center [882, 237] width 306 height 43
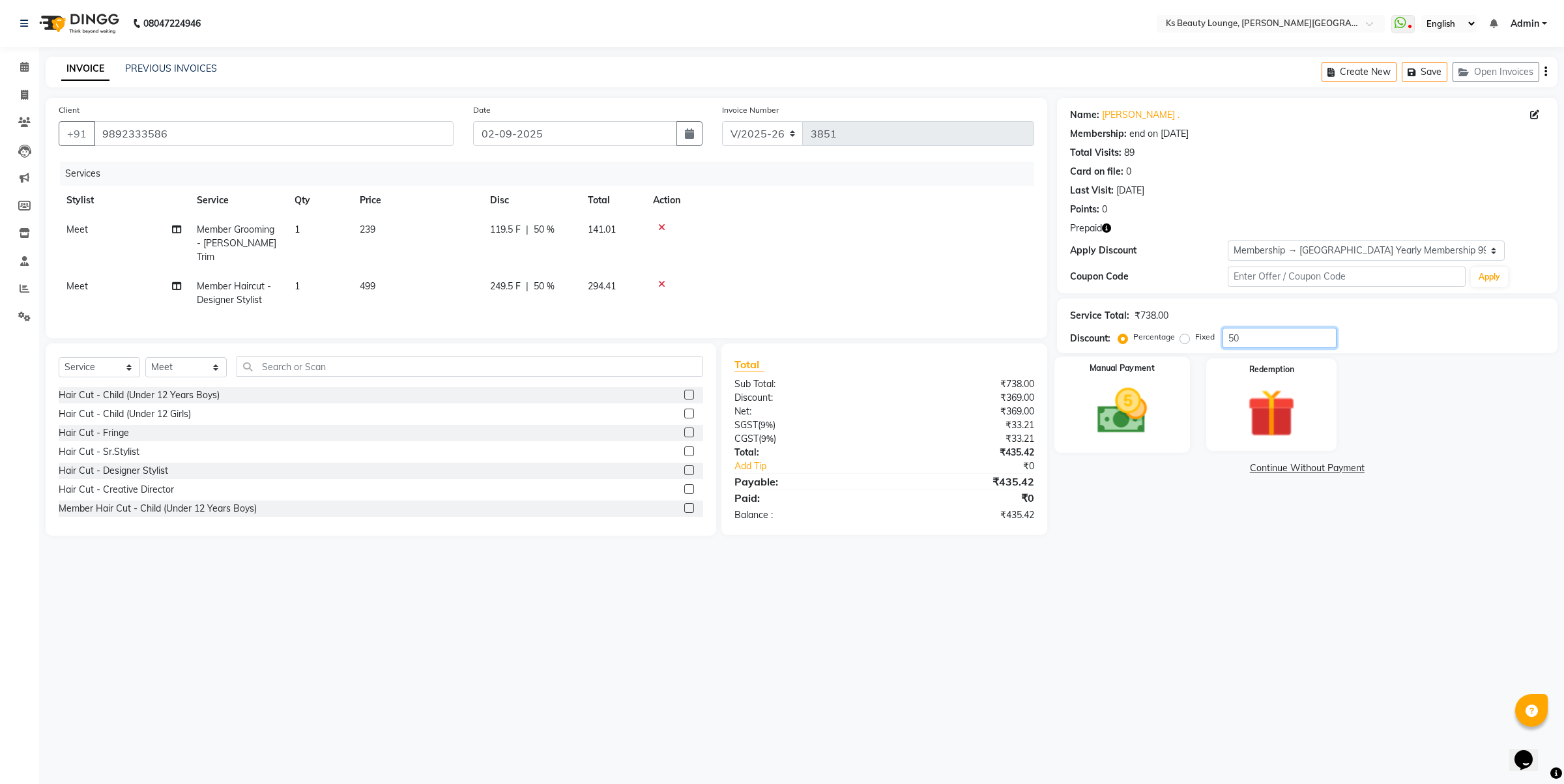
drag, startPoint x: 1261, startPoint y: 337, endPoint x: 1096, endPoint y: 381, distance: 170.8
click at [1149, 358] on div "Name: [PERSON_NAME] . Membership: end on [DATE] Total Visits: 89 Card on file: …" at bounding box center [1312, 317] width 510 height 438
click at [1108, 432] on img at bounding box center [1122, 411] width 81 height 57
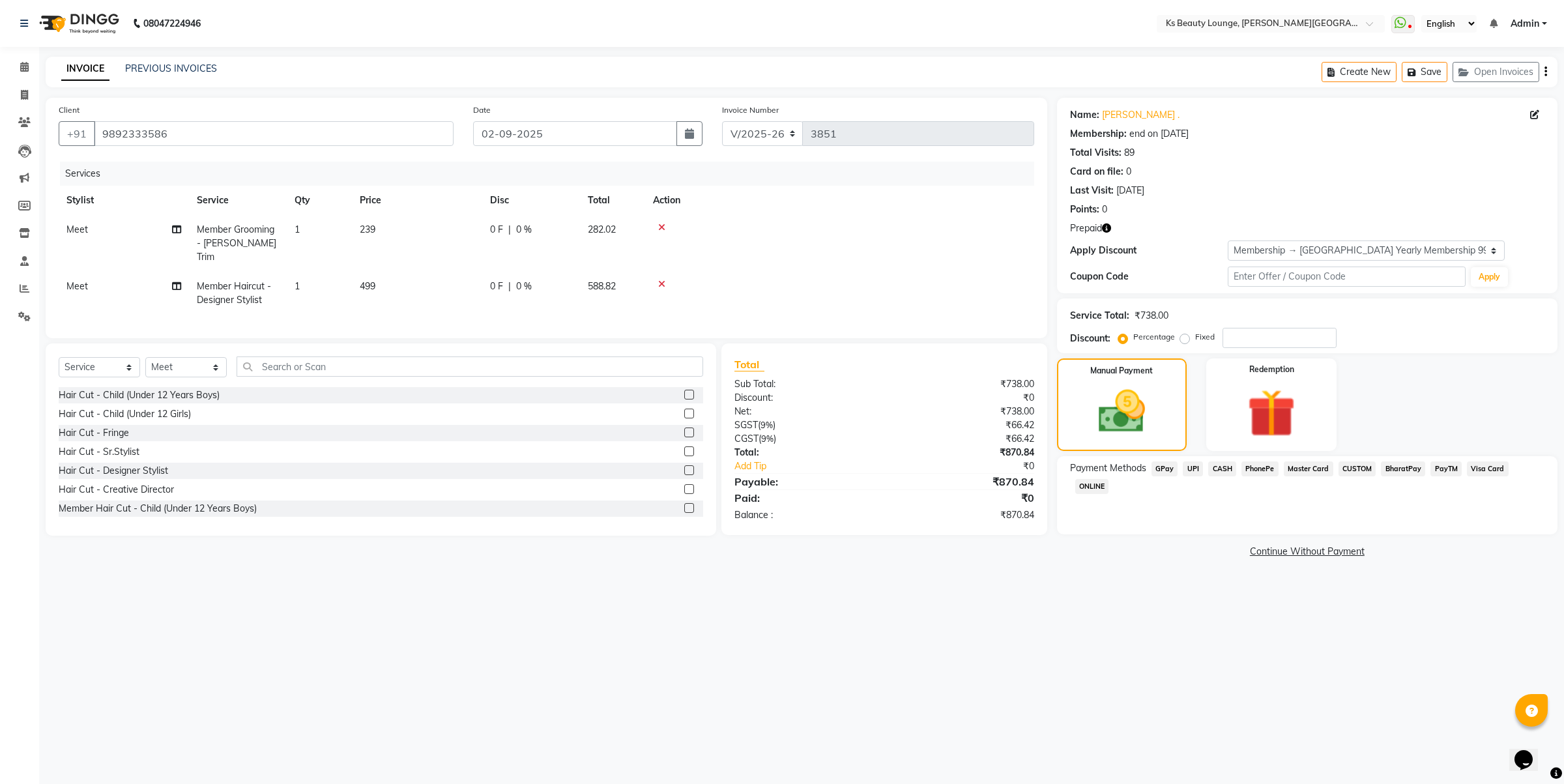
click at [1207, 468] on div "CASH" at bounding box center [1220, 470] width 33 height 17
click at [1222, 469] on span "CASH" at bounding box center [1222, 469] width 28 height 15
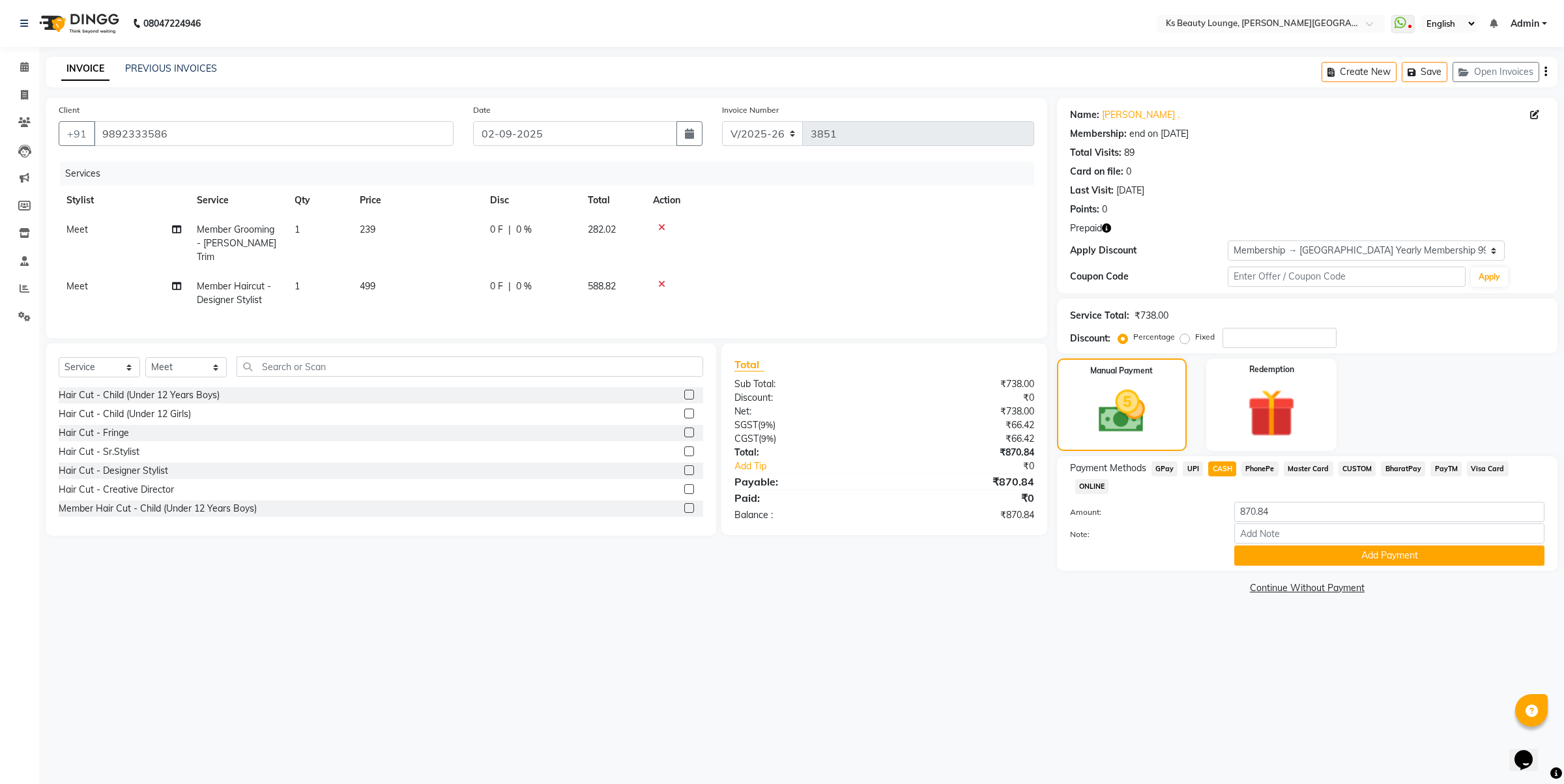
click at [1188, 471] on span "UPI" at bounding box center [1193, 469] width 20 height 15
drag, startPoint x: 1305, startPoint y: 499, endPoint x: 1122, endPoint y: 490, distance: 183.2
click at [1123, 502] on div "Amount: 870.84" at bounding box center [1307, 513] width 494 height 22
type input "436"
click at [1408, 546] on button "Add Payment" at bounding box center [1389, 556] width 310 height 20
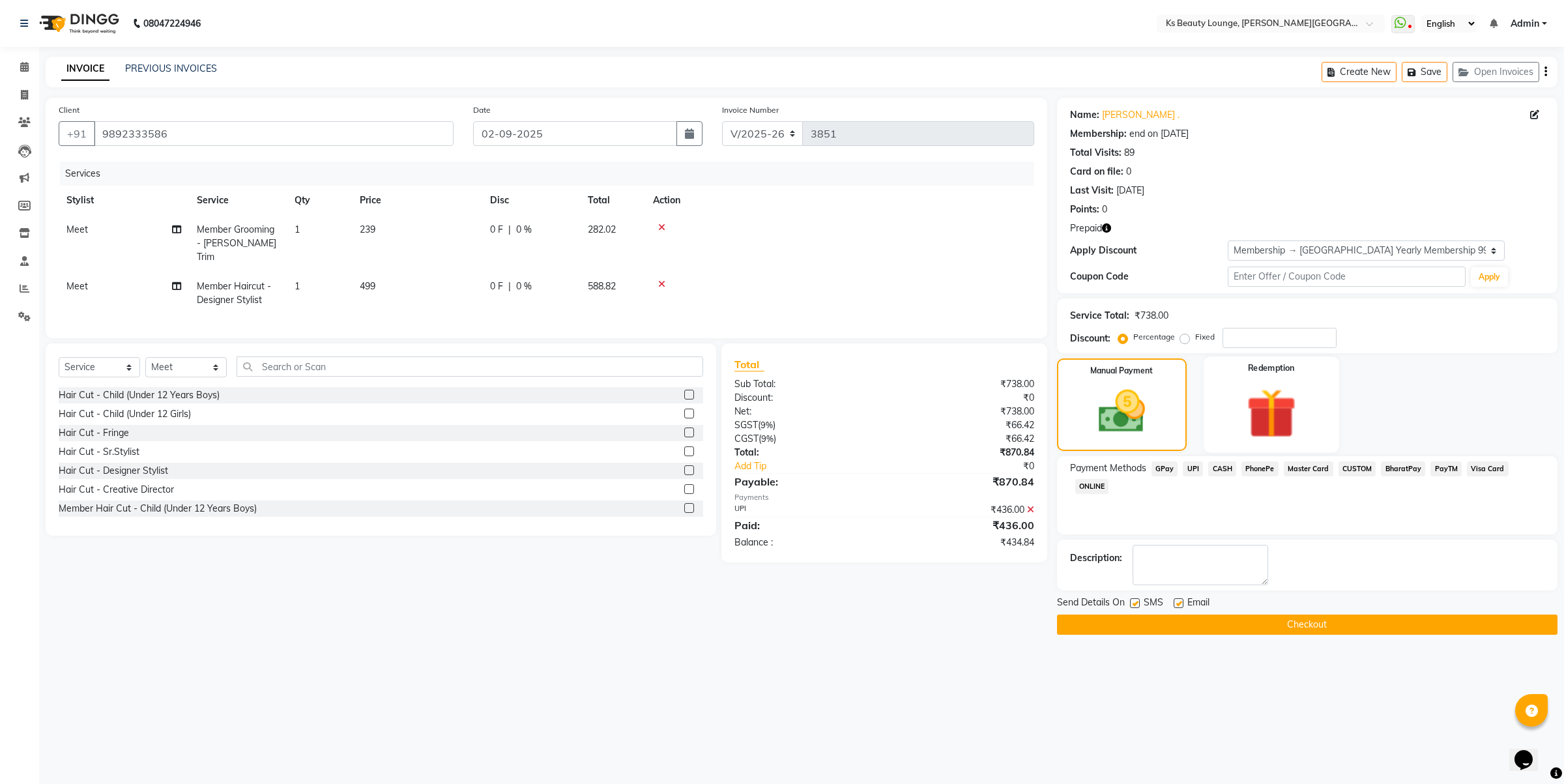
click at [1303, 419] on img at bounding box center [1272, 414] width 81 height 62
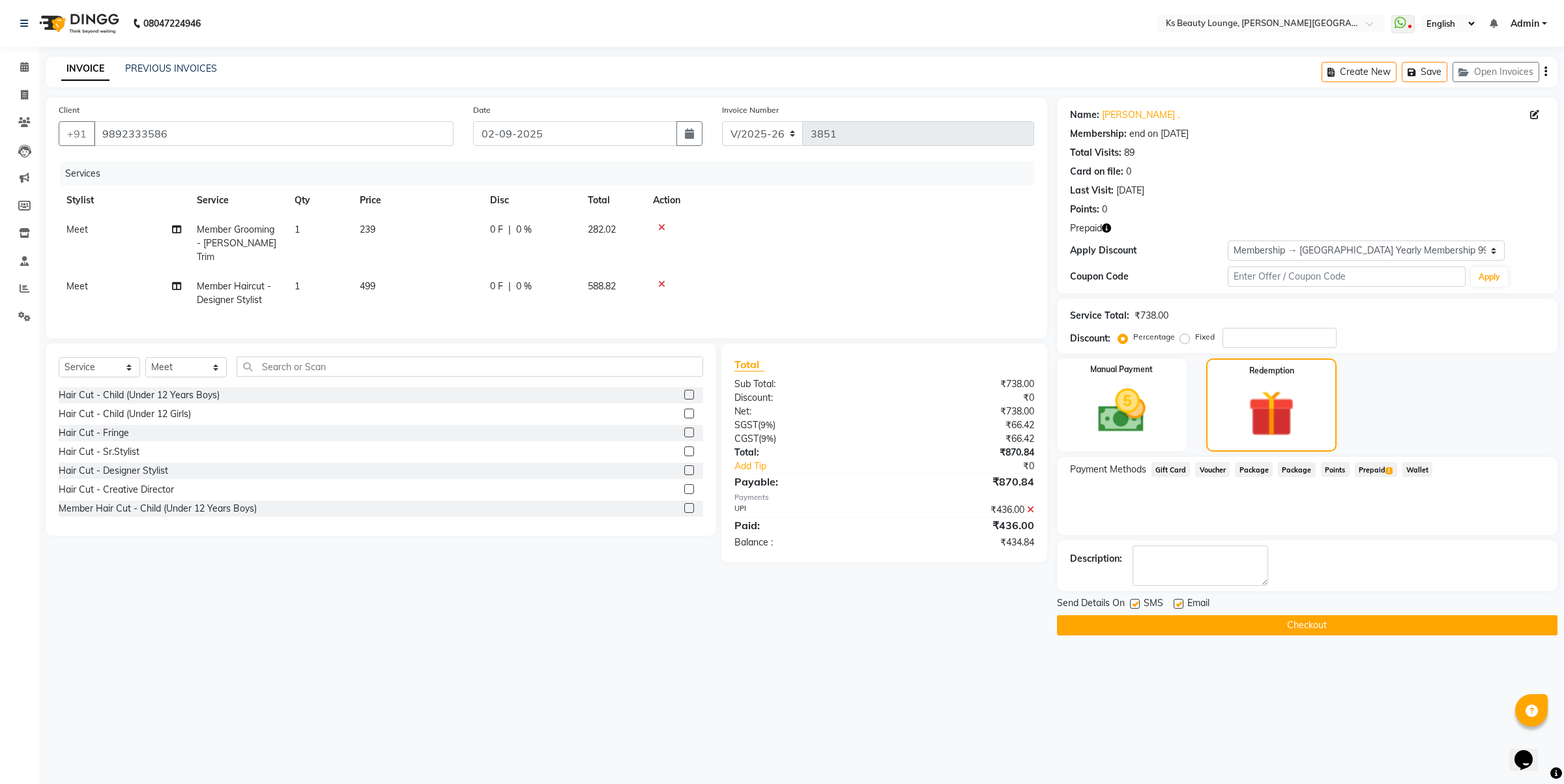
click at [1382, 471] on span "Prepaid 1" at bounding box center [1375, 470] width 42 height 15
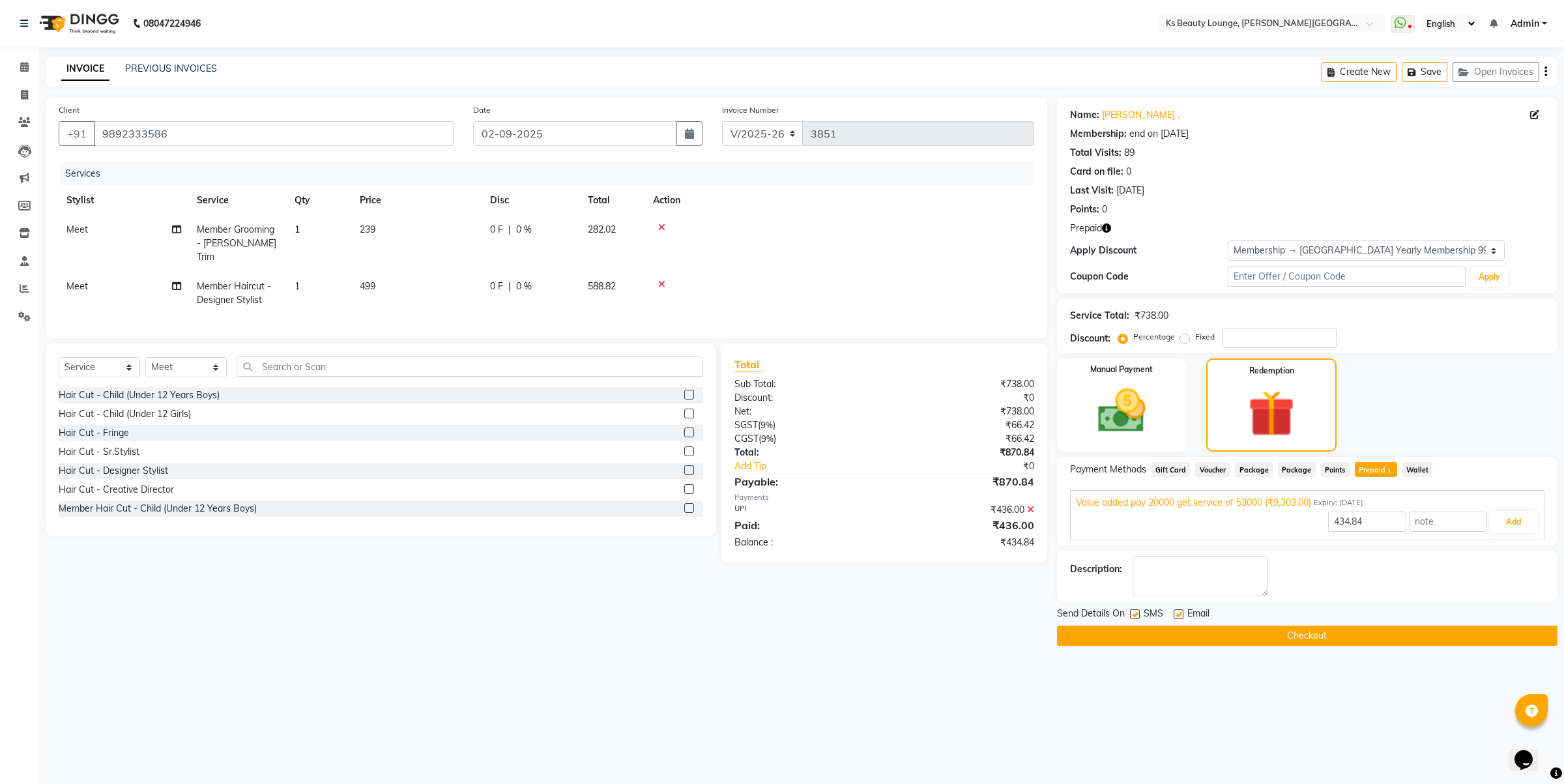
click at [1545, 72] on icon "button" at bounding box center [1546, 72] width 2 height 1
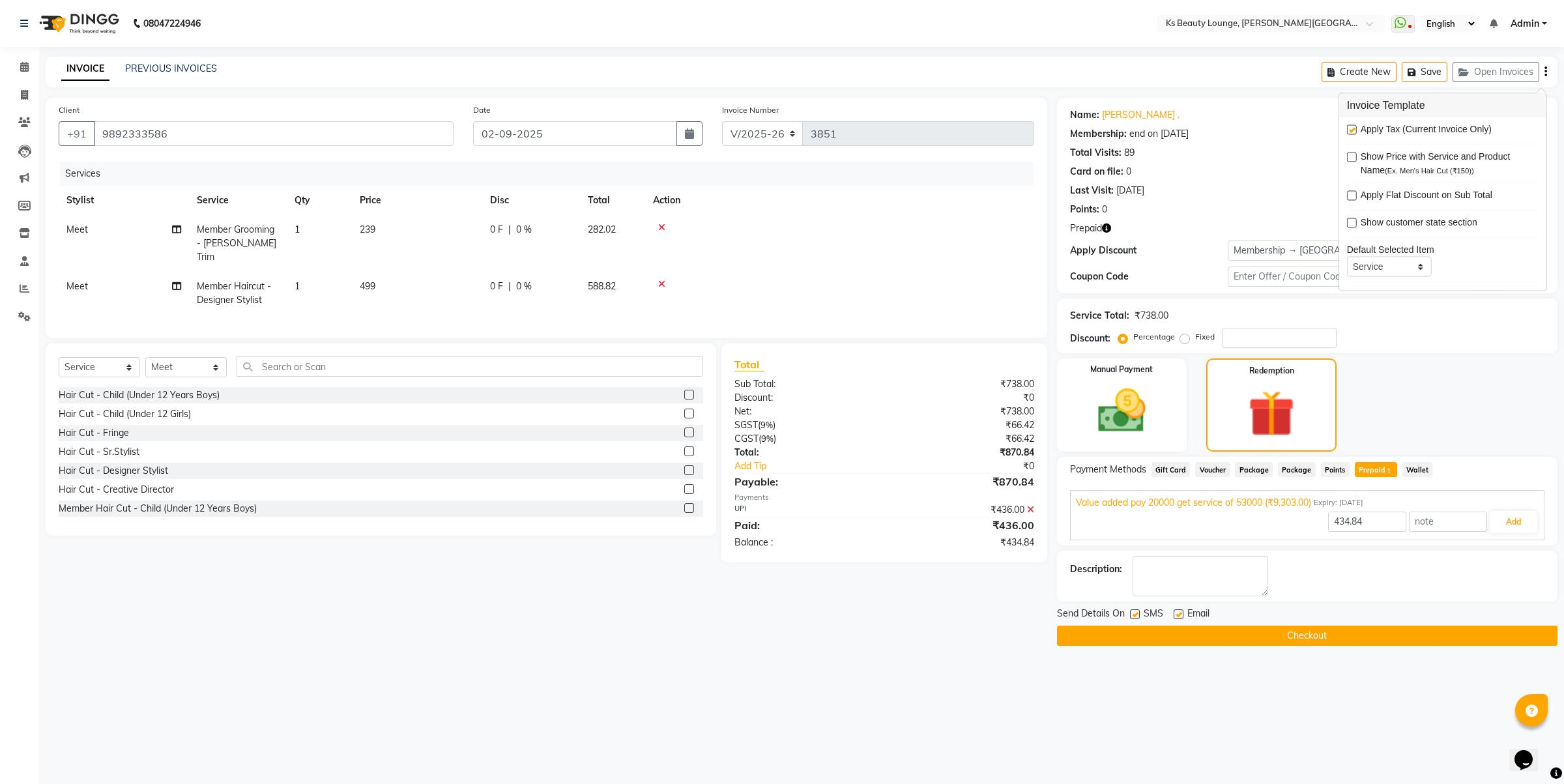
click at [1352, 131] on label at bounding box center [1352, 130] width 10 height 10
click at [1352, 131] on input "checkbox" at bounding box center [1351, 131] width 8 height 8
checkbox input "false"
type input "9303"
click at [1136, 613] on label at bounding box center [1135, 614] width 10 height 10
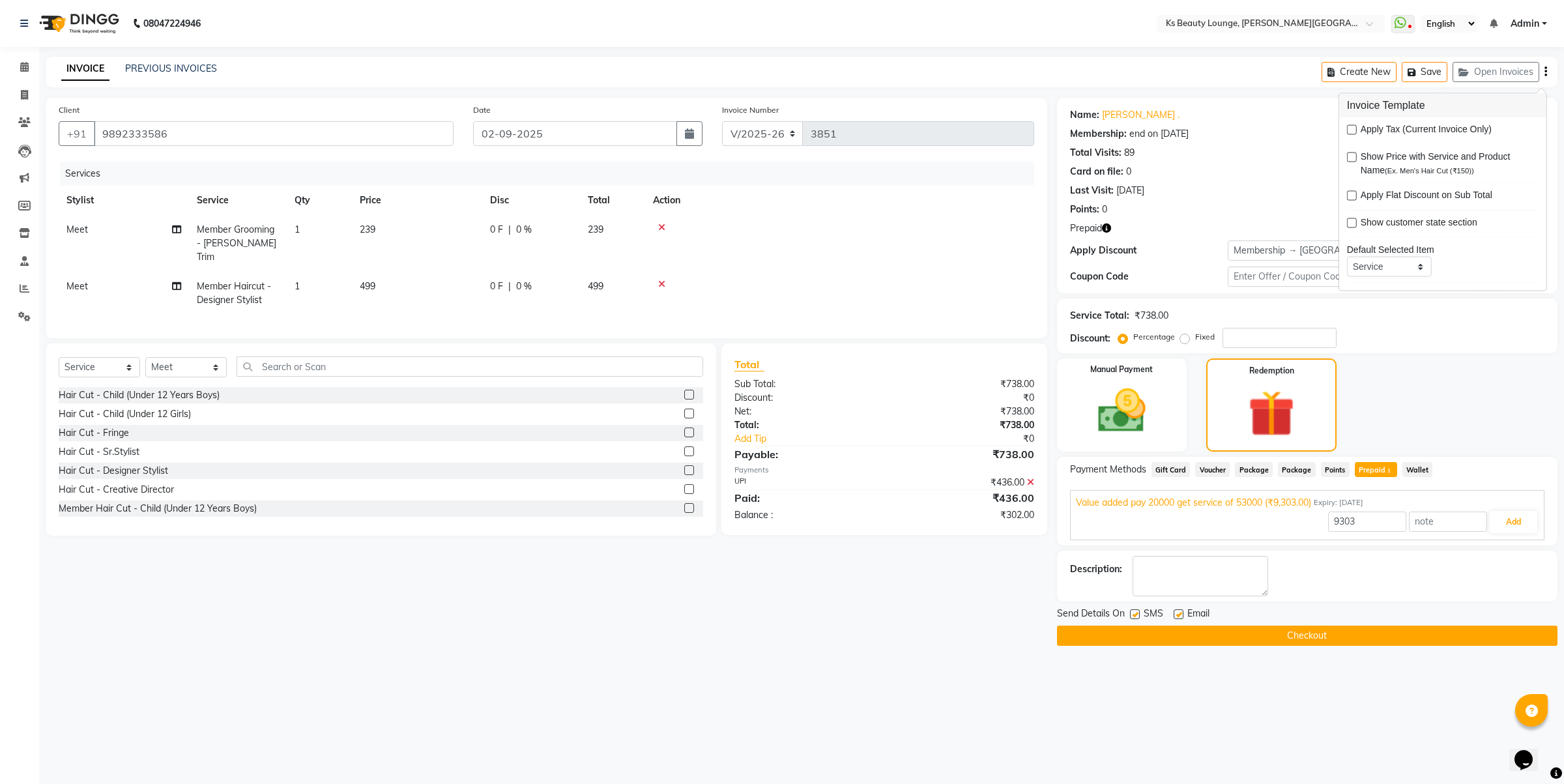
click at [1136, 613] on input "checkbox" at bounding box center [1134, 614] width 8 height 8
checkbox input "false"
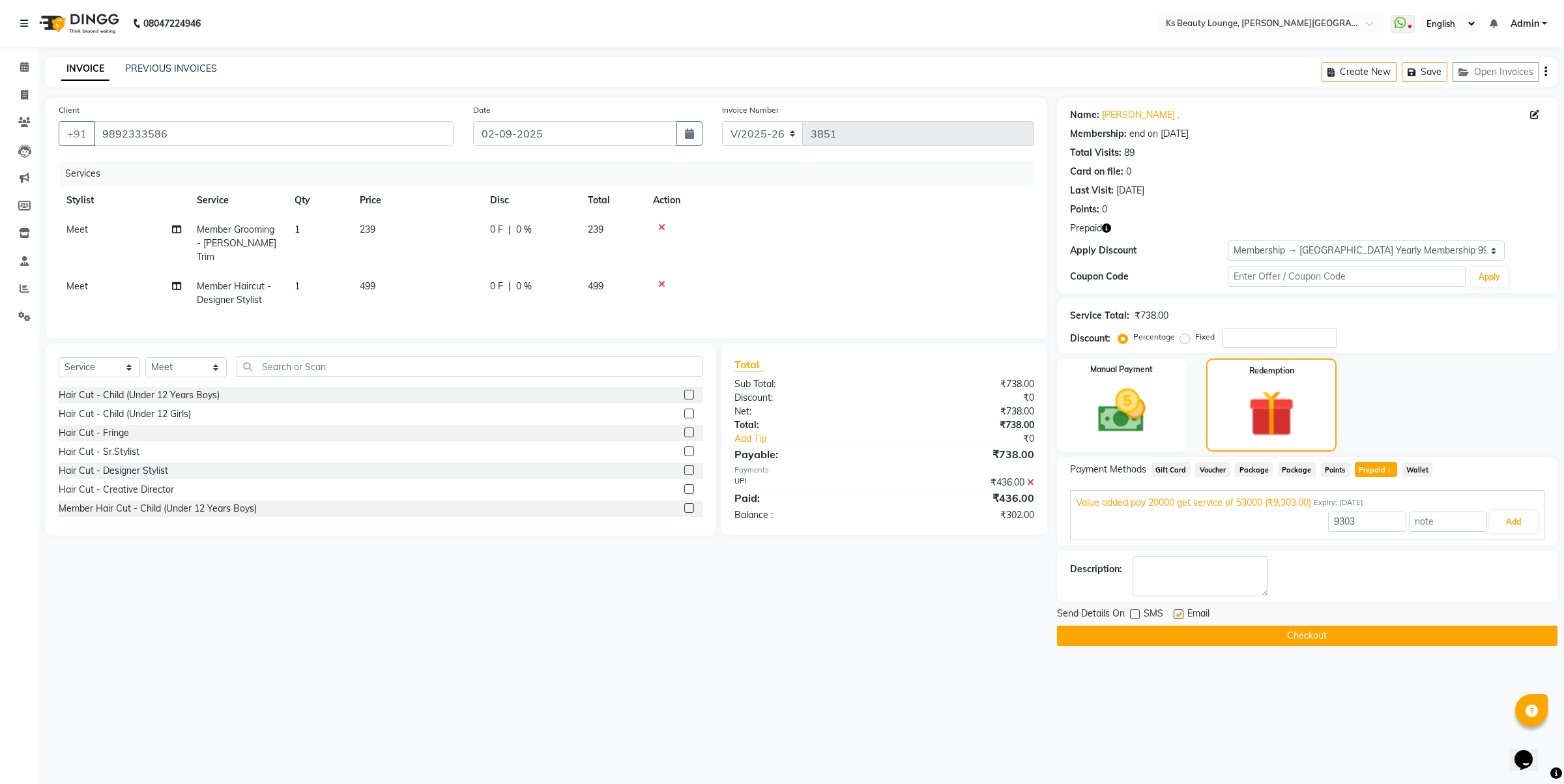
click at [1178, 610] on label at bounding box center [1179, 614] width 10 height 10
click at [1178, 610] on input "checkbox" at bounding box center [1178, 614] width 8 height 8
checkbox input "false"
click at [1517, 517] on button "Add" at bounding box center [1514, 522] width 48 height 22
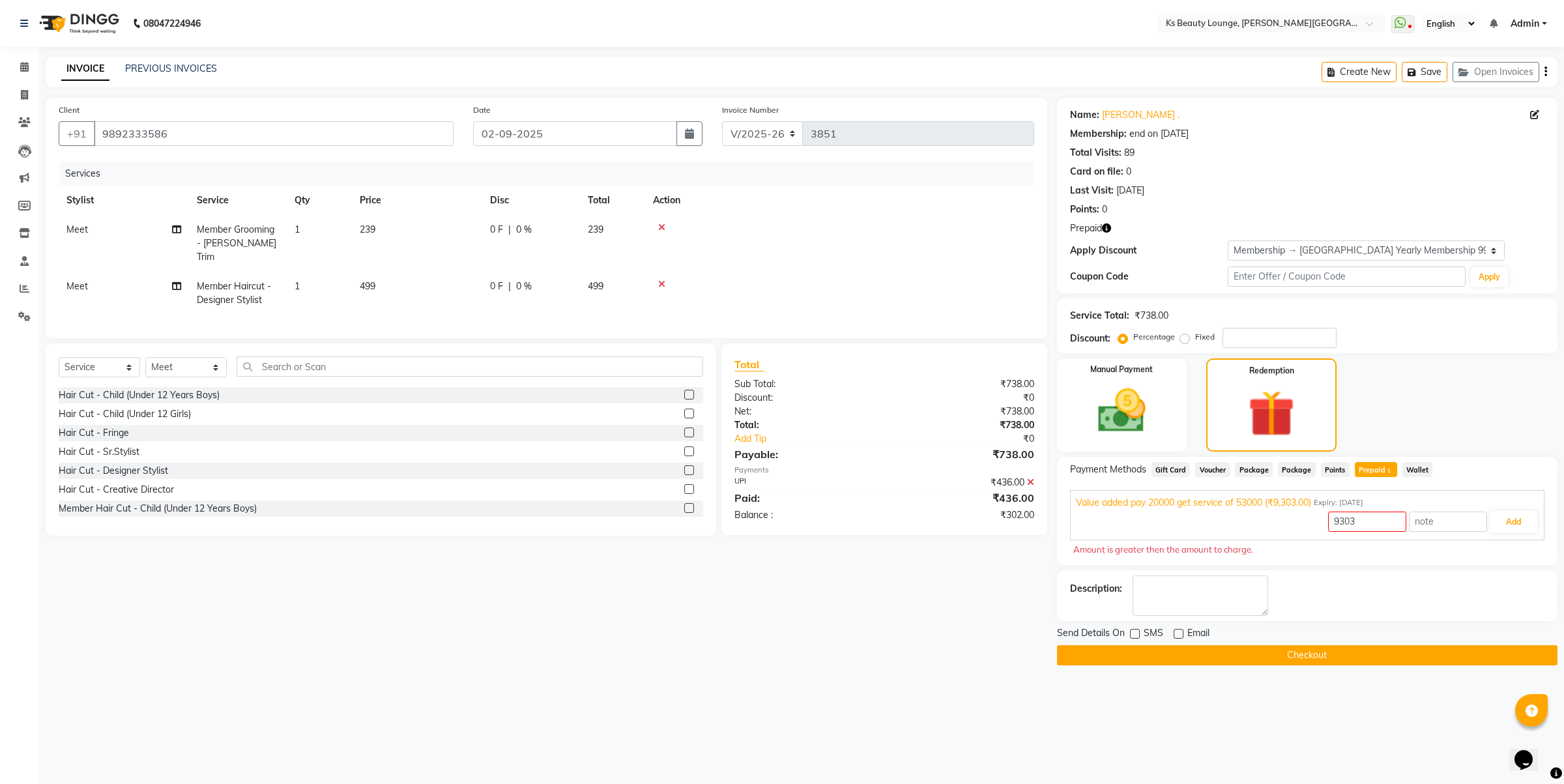
click at [1366, 466] on span "Prepaid 1" at bounding box center [1375, 470] width 42 height 15
type input "302"
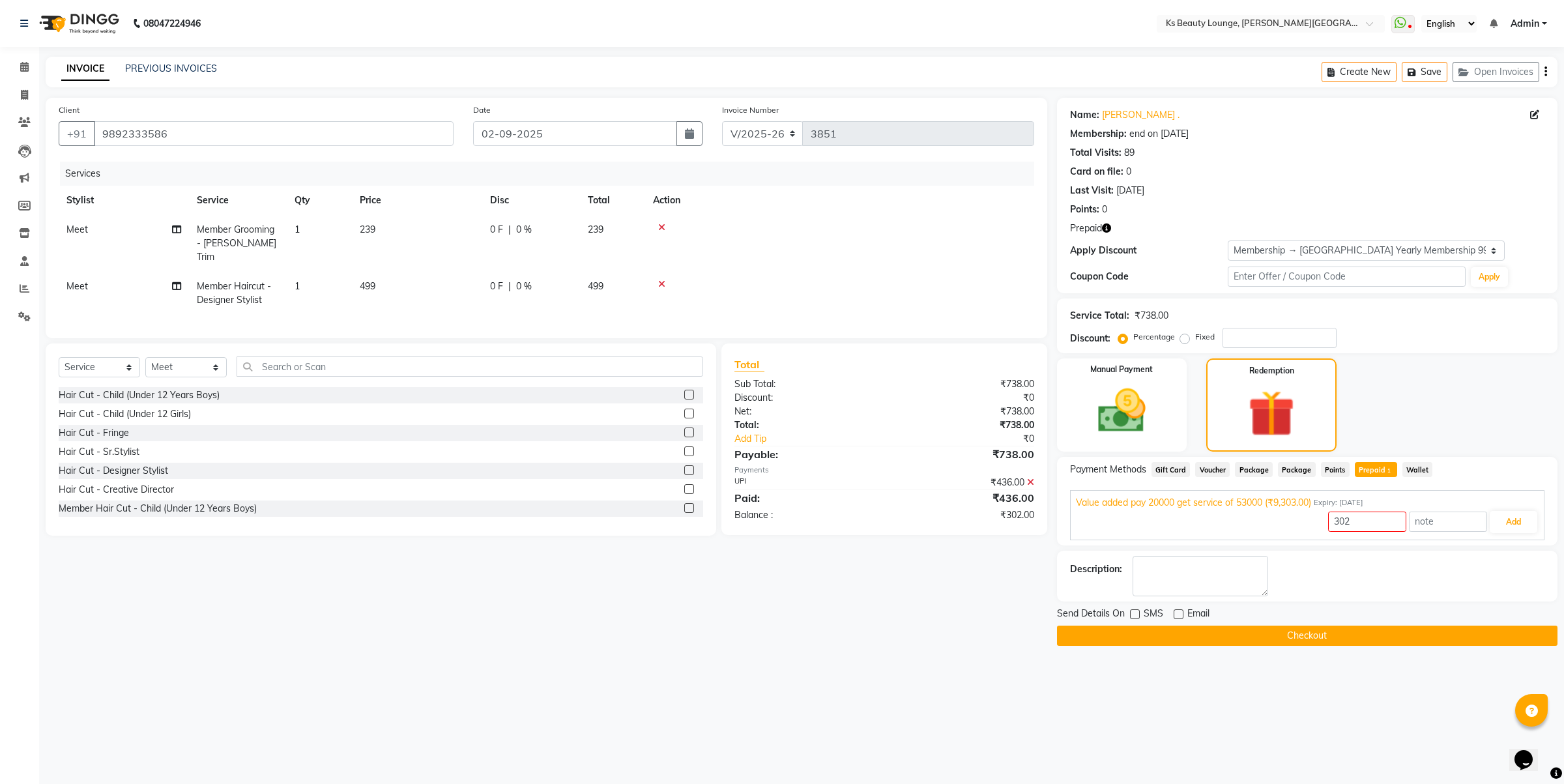
click at [1366, 466] on span "Prepaid 1" at bounding box center [1375, 470] width 42 height 15
click at [1527, 524] on button "Add" at bounding box center [1514, 522] width 48 height 22
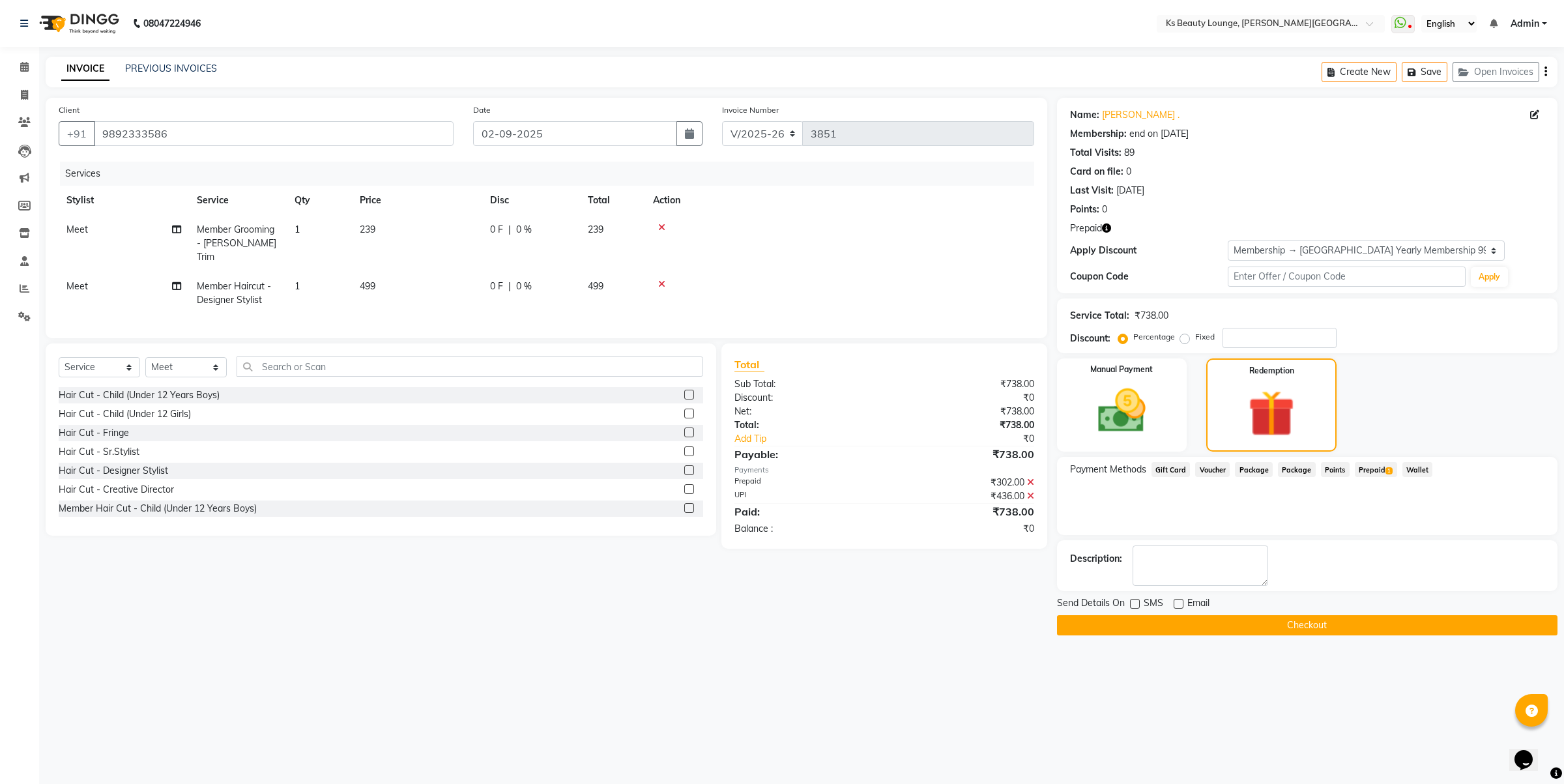
click at [1327, 624] on button "Checkout" at bounding box center [1307, 625] width 500 height 20
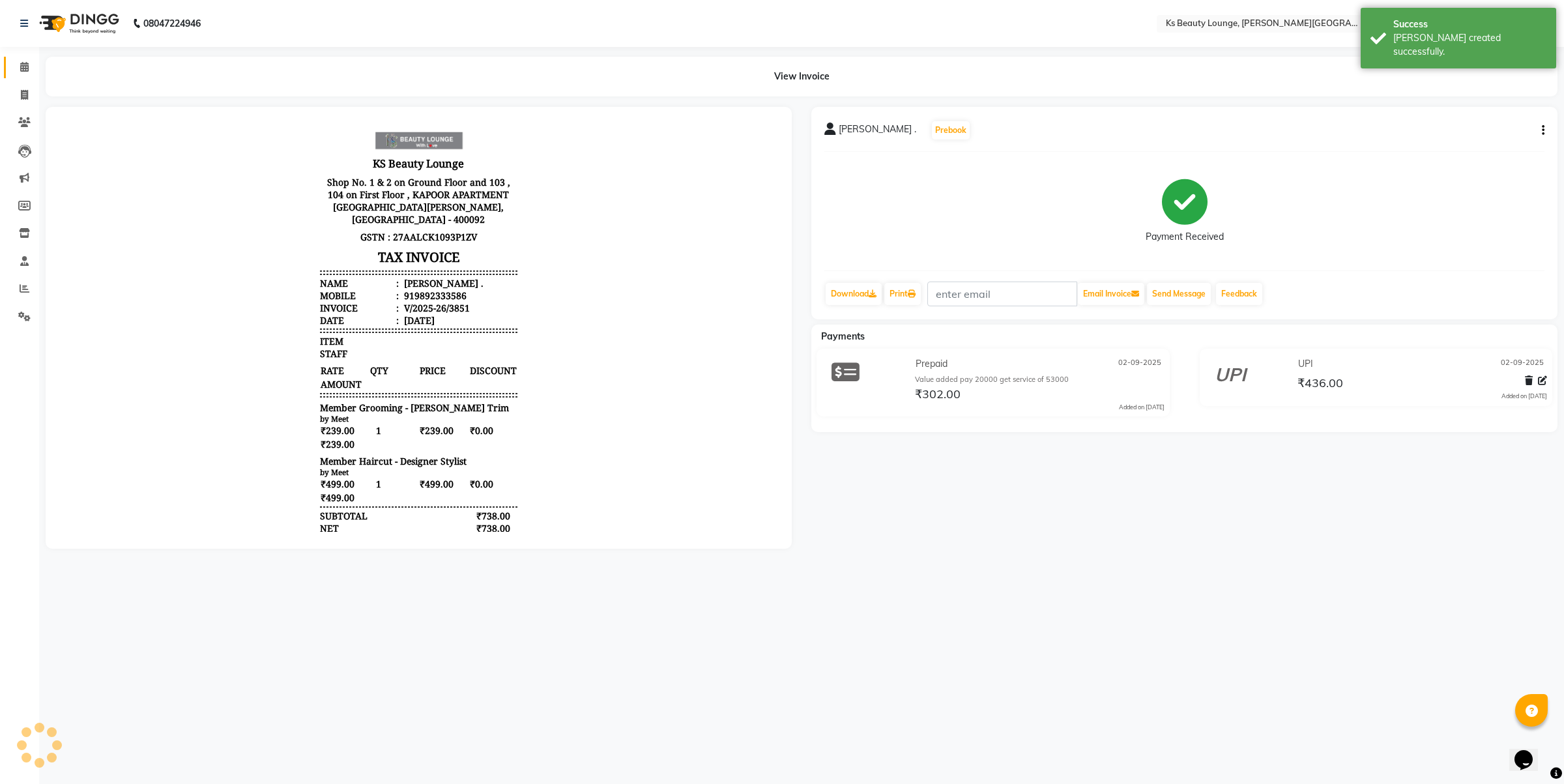
drag, startPoint x: 23, startPoint y: 57, endPoint x: 218, endPoint y: 2, distance: 202.6
click at [23, 57] on link "Calendar" at bounding box center [20, 68] width 31 height 22
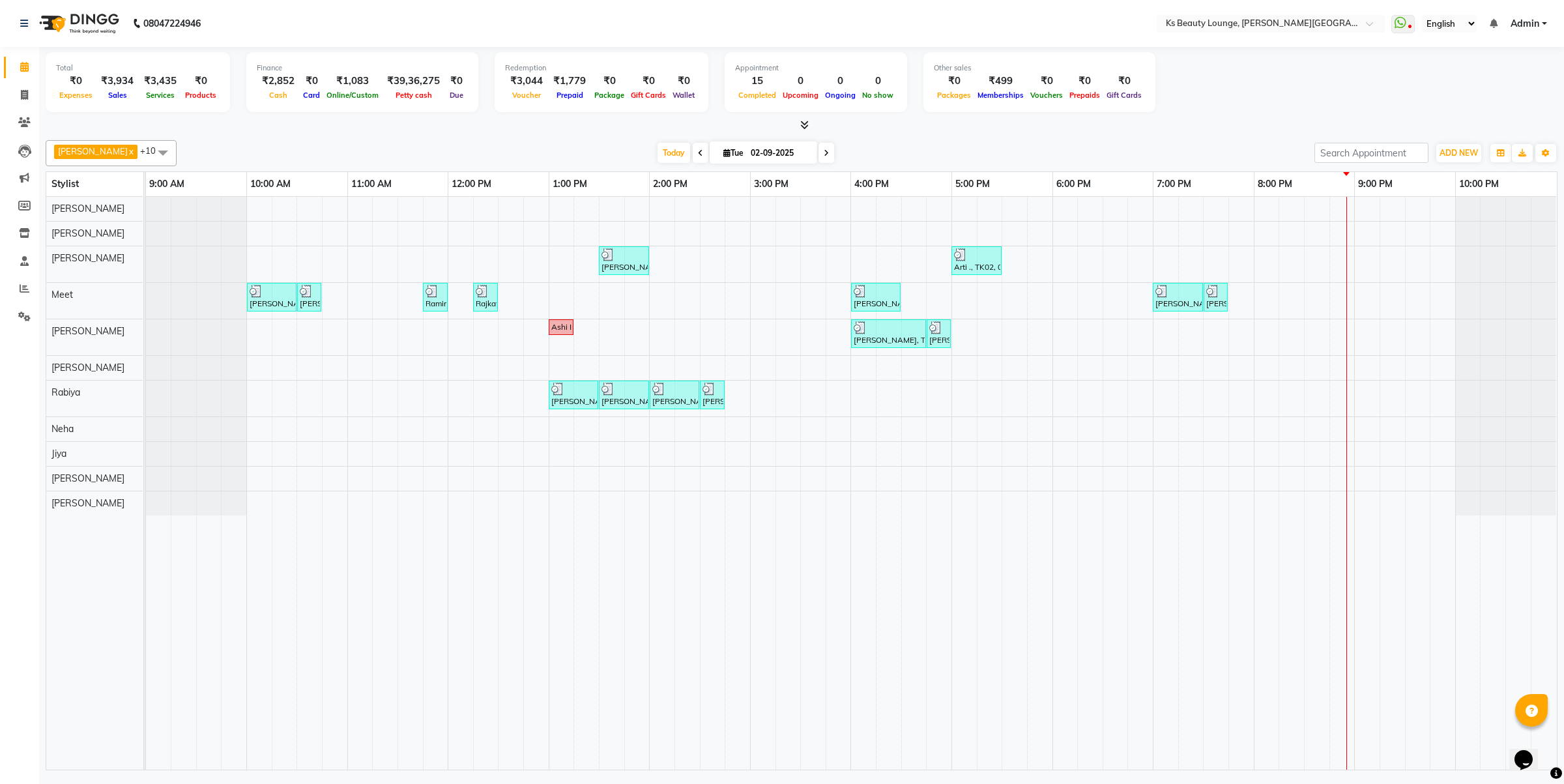
click at [710, 158] on span "[DATE]" at bounding box center [763, 152] width 108 height 22
click at [747, 156] on input "02-09-2025" at bounding box center [779, 153] width 65 height 20
select select "9"
select select "2025"
click at [667, 194] on button "Previous month" at bounding box center [671, 193] width 11 height 21
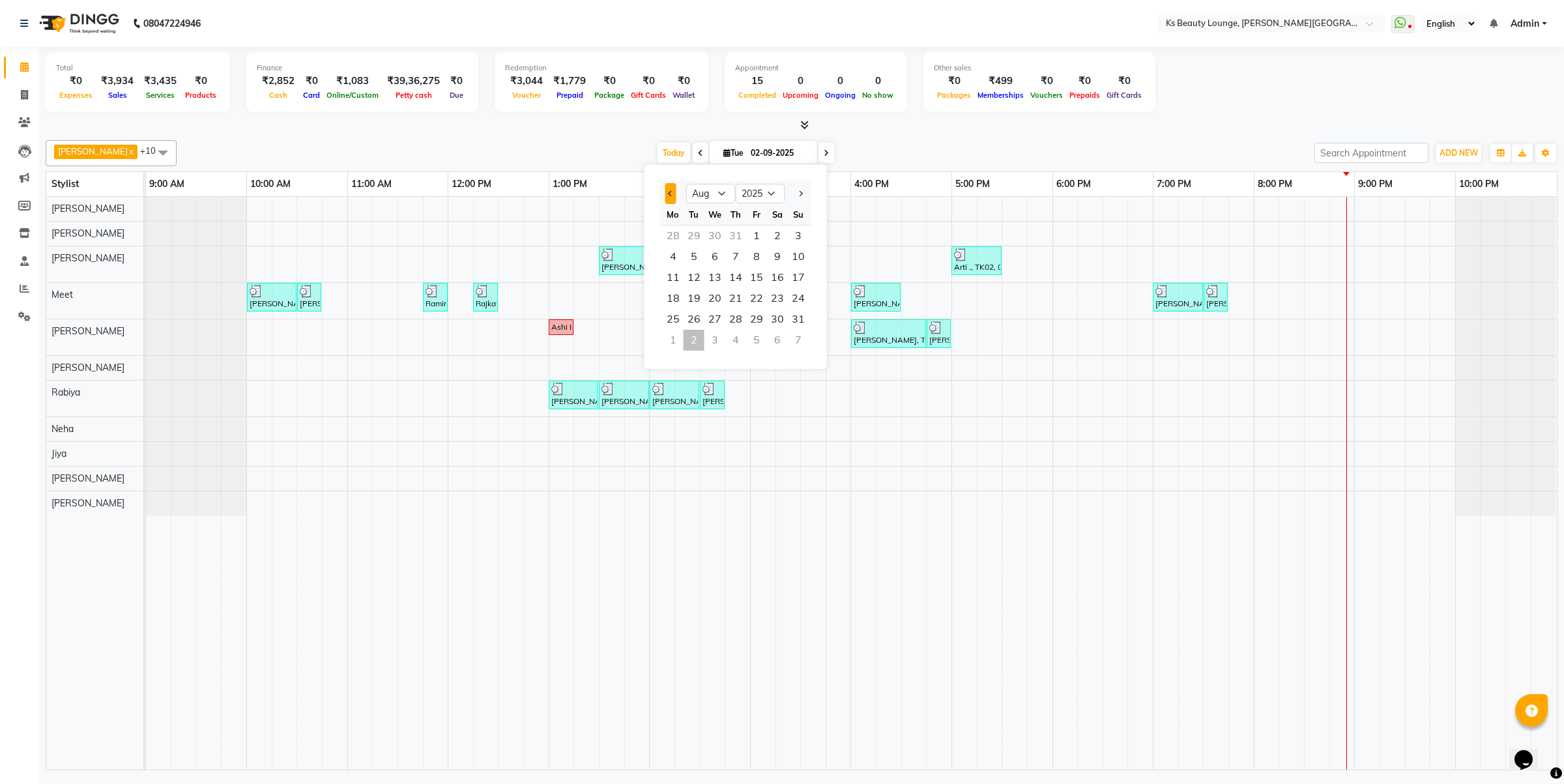
click at [667, 194] on button "Previous month" at bounding box center [671, 193] width 11 height 21
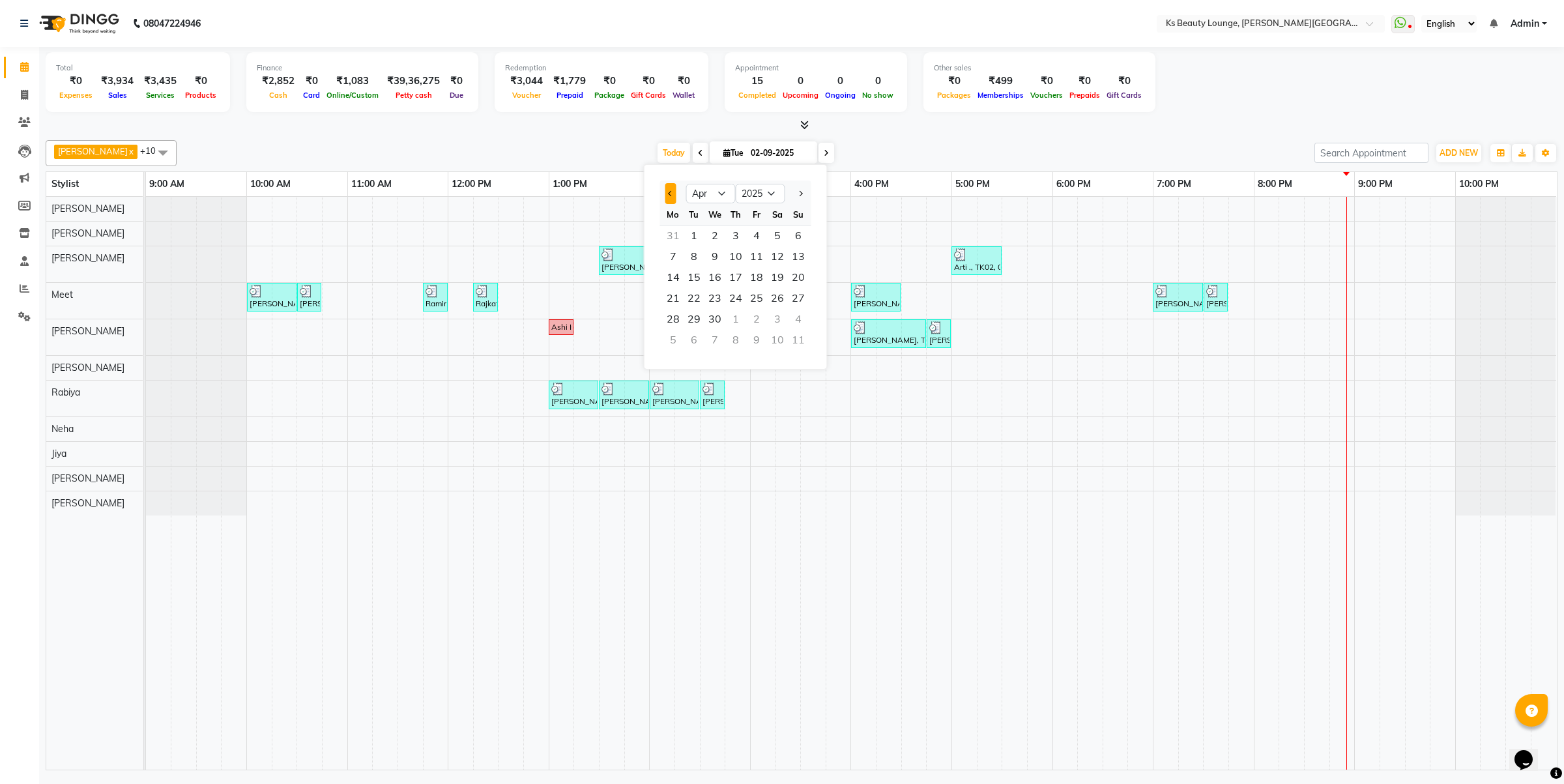
select select "3"
click at [792, 195] on div at bounding box center [799, 193] width 26 height 21
click at [782, 233] on span "1" at bounding box center [777, 236] width 21 height 21
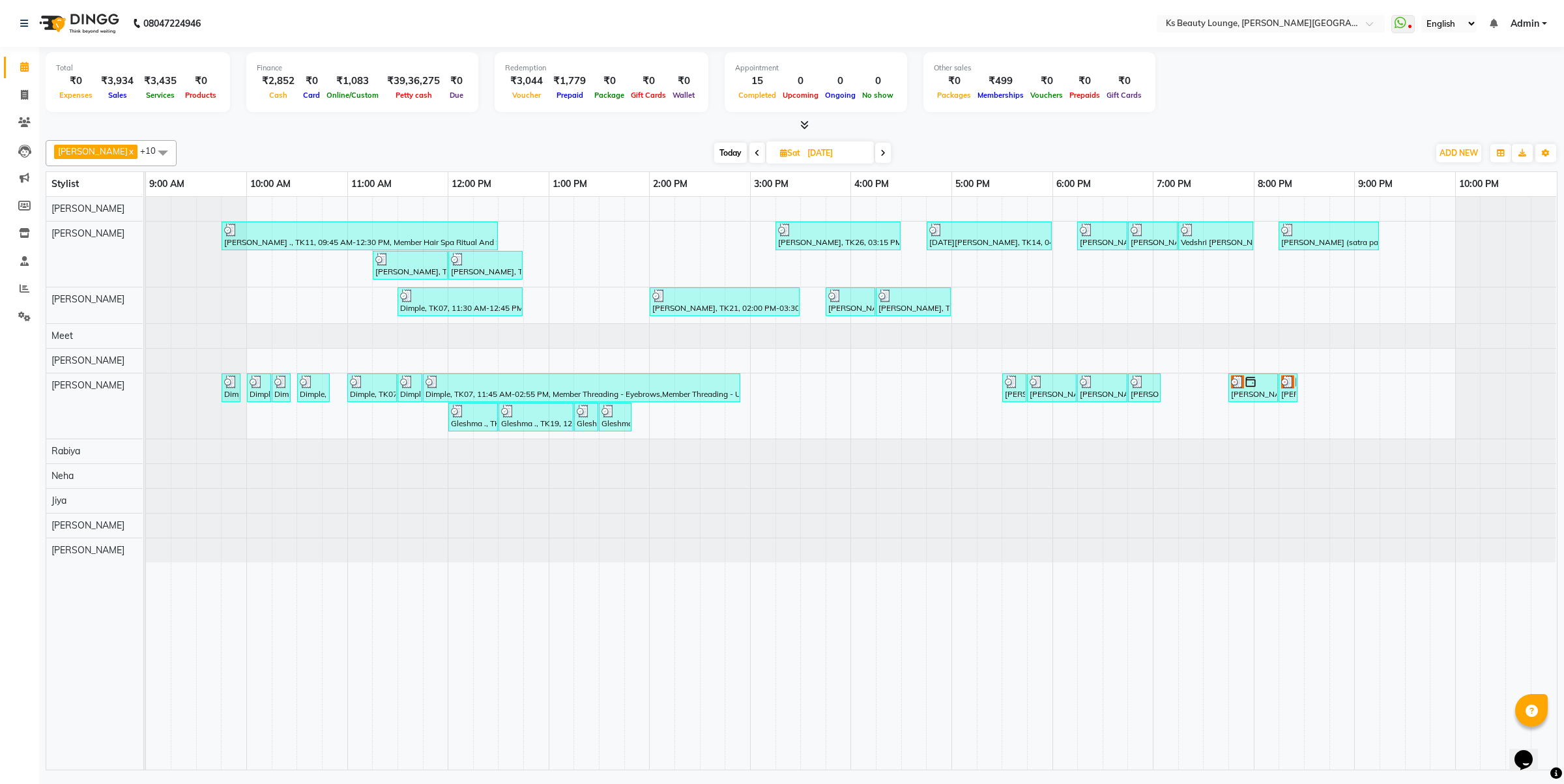
click at [881, 155] on icon at bounding box center [883, 152] width 5 height 7
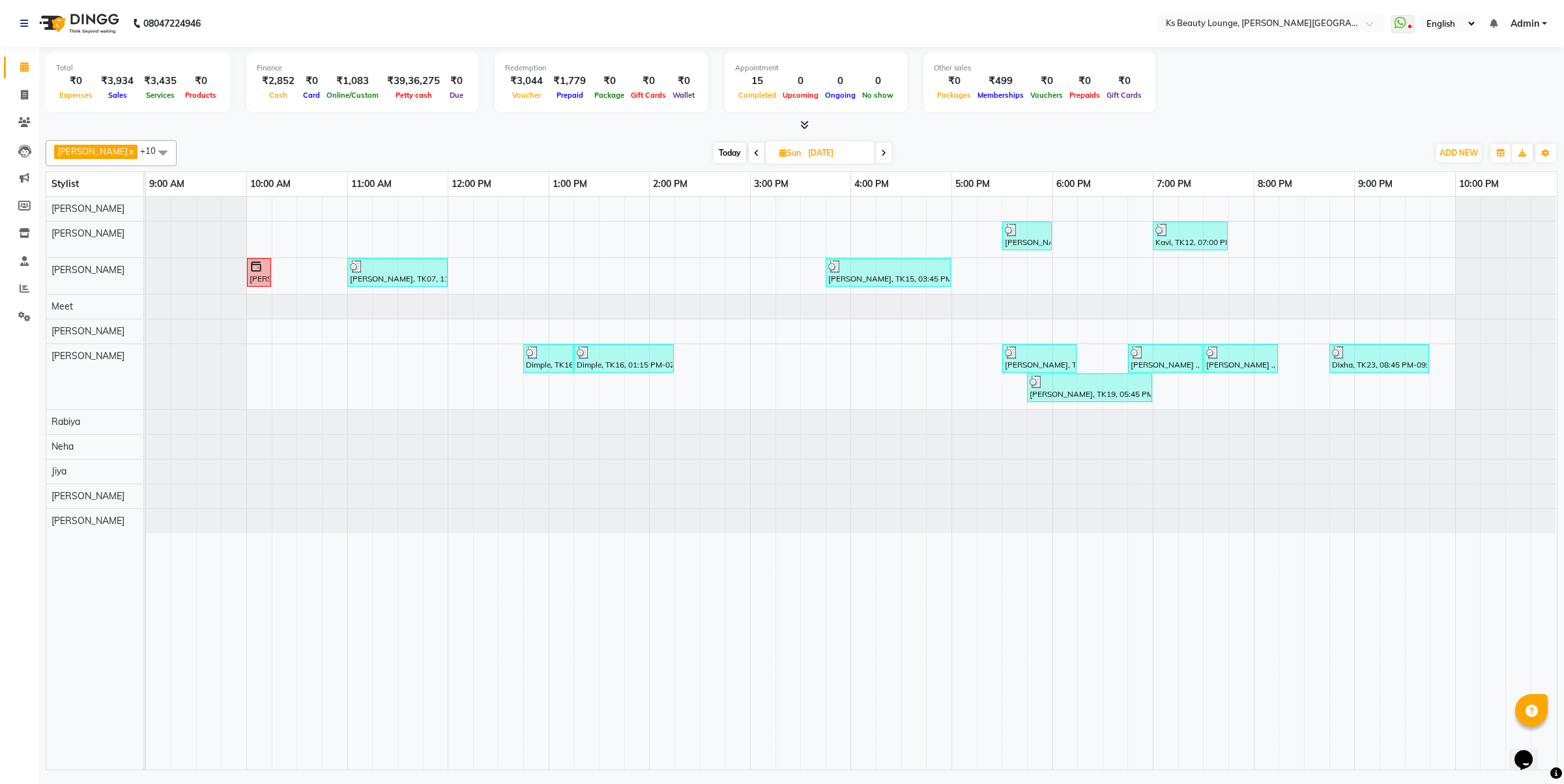
click at [881, 155] on icon at bounding box center [883, 152] width 5 height 7
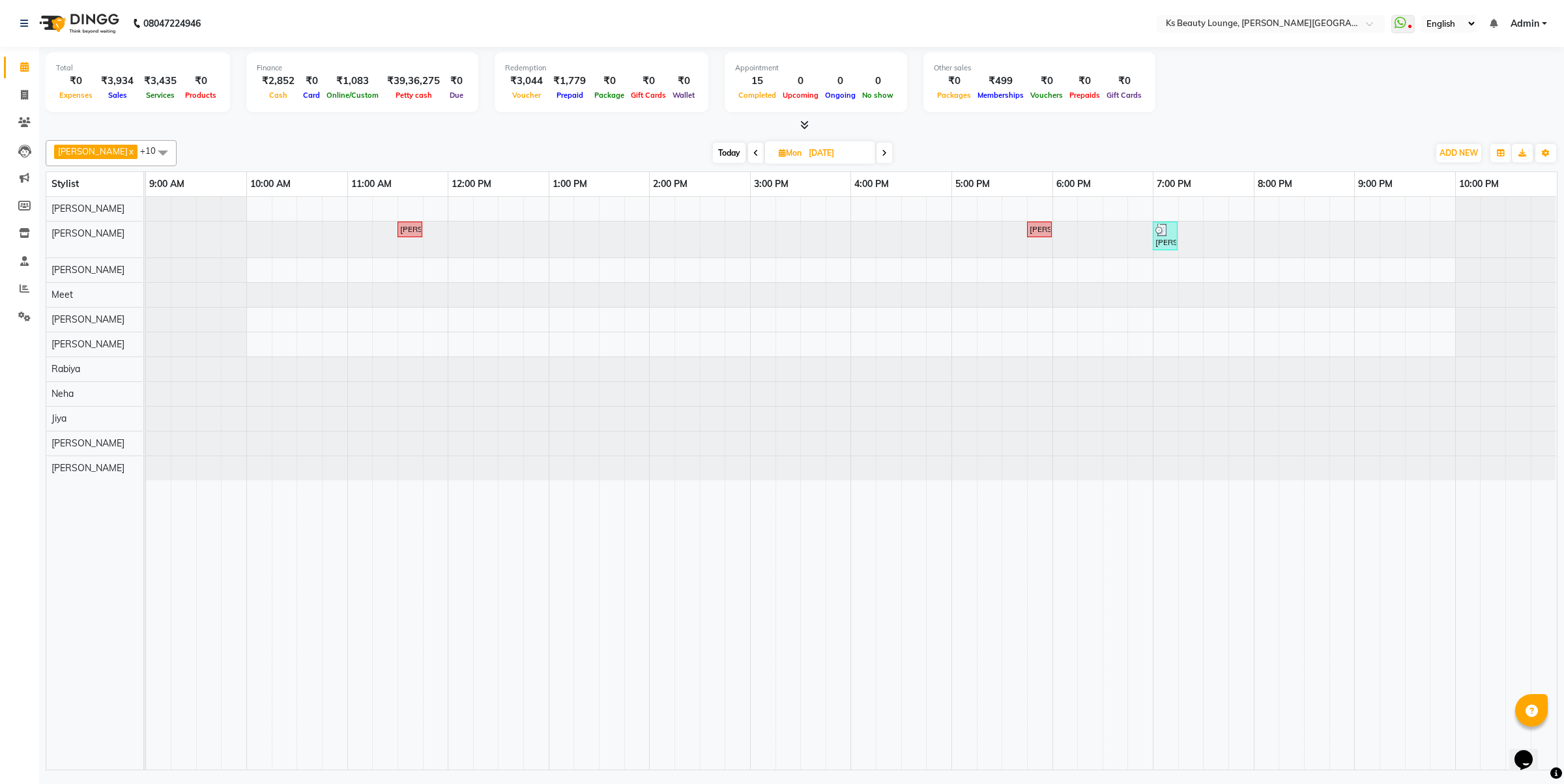
click at [882, 155] on icon at bounding box center [884, 152] width 5 height 7
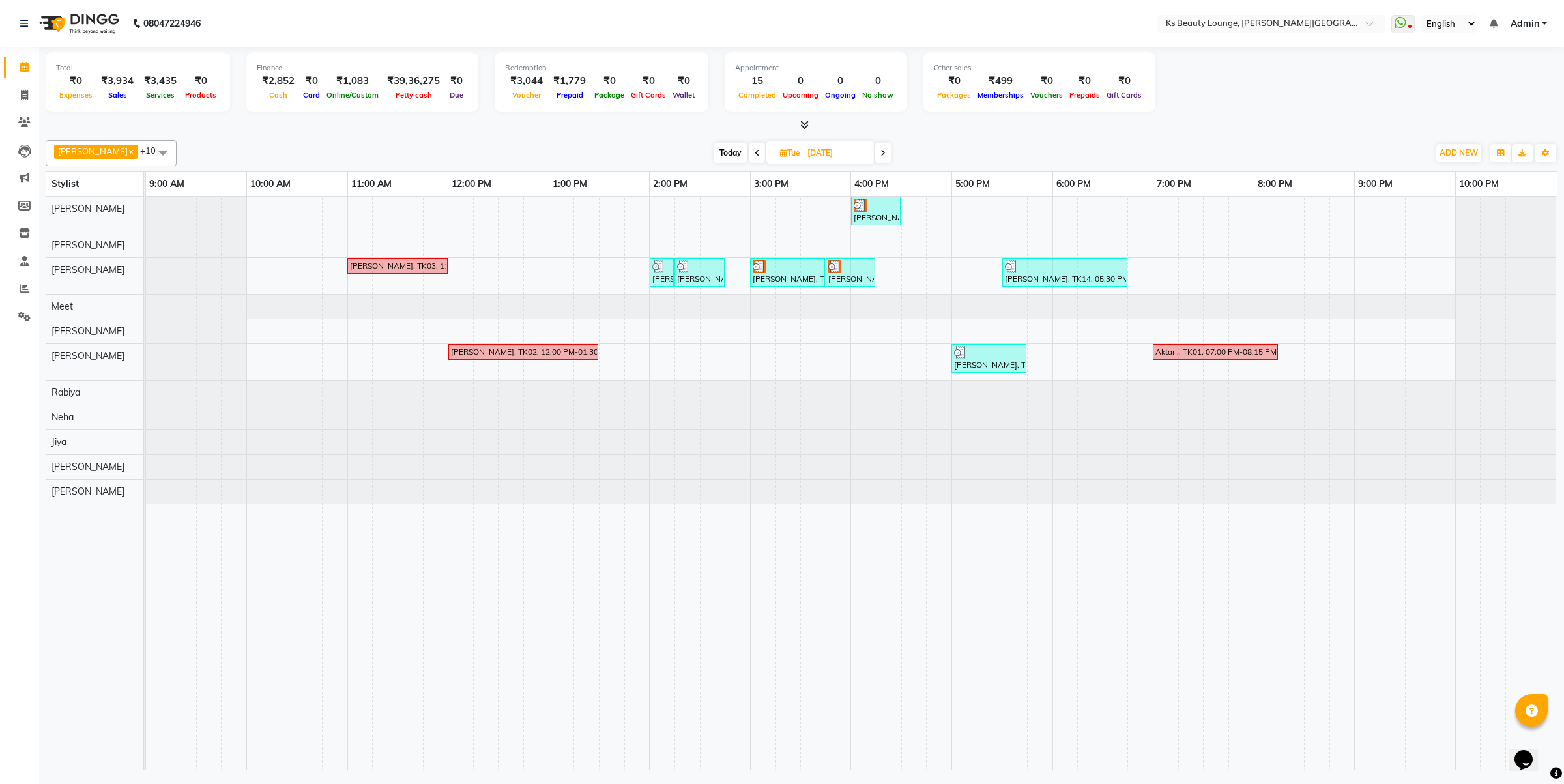
click at [881, 155] on icon at bounding box center [883, 152] width 5 height 7
type input "[DATE]"
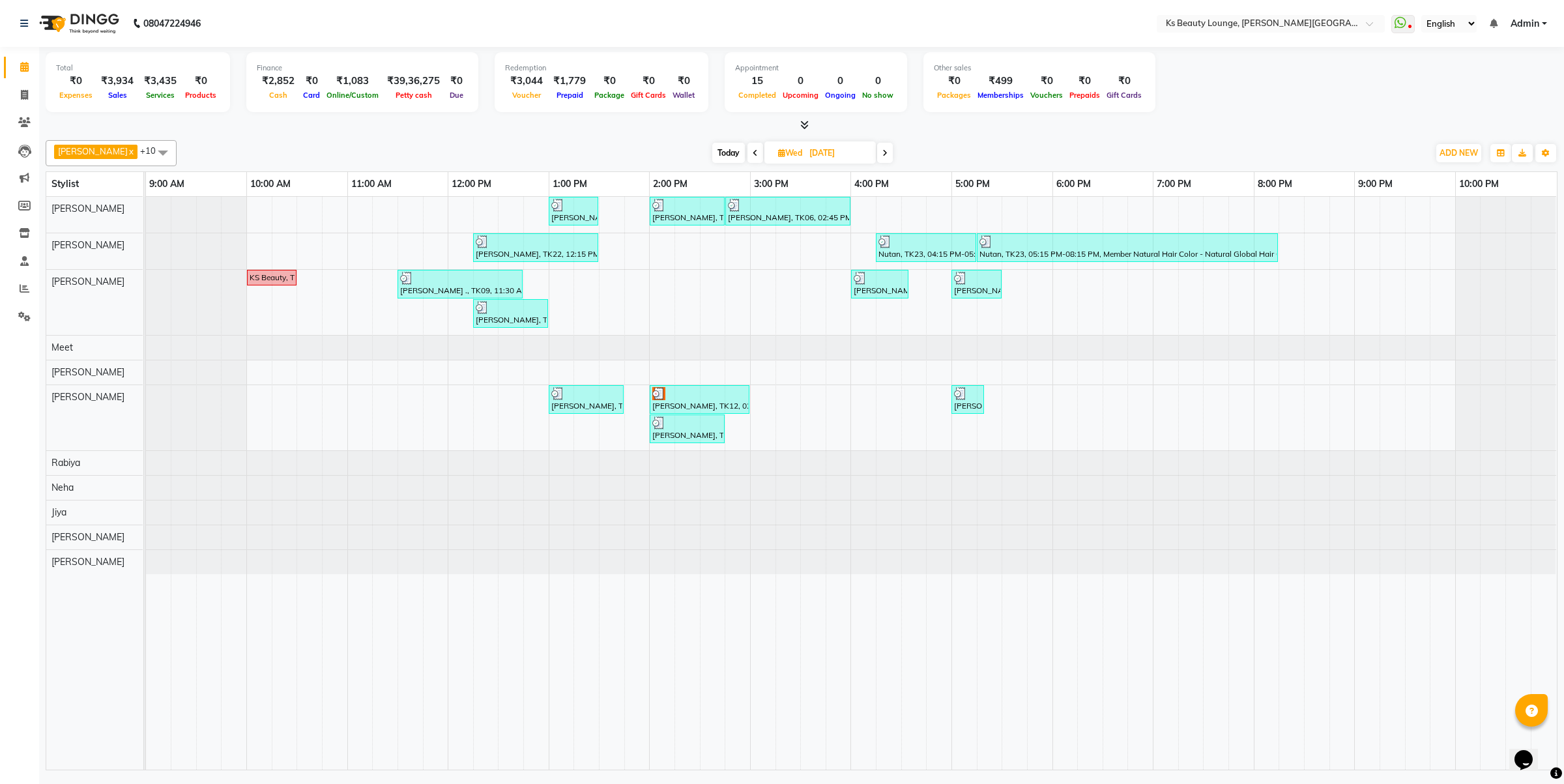
click at [775, 151] on span "Wed" at bounding box center [790, 153] width 31 height 10
select select "3"
select select "2025"
click at [756, 193] on select "Jan Feb Mar Apr May Jun [DATE] Aug Sep Oct Nov Dec" at bounding box center [773, 194] width 50 height 20
select select "4"
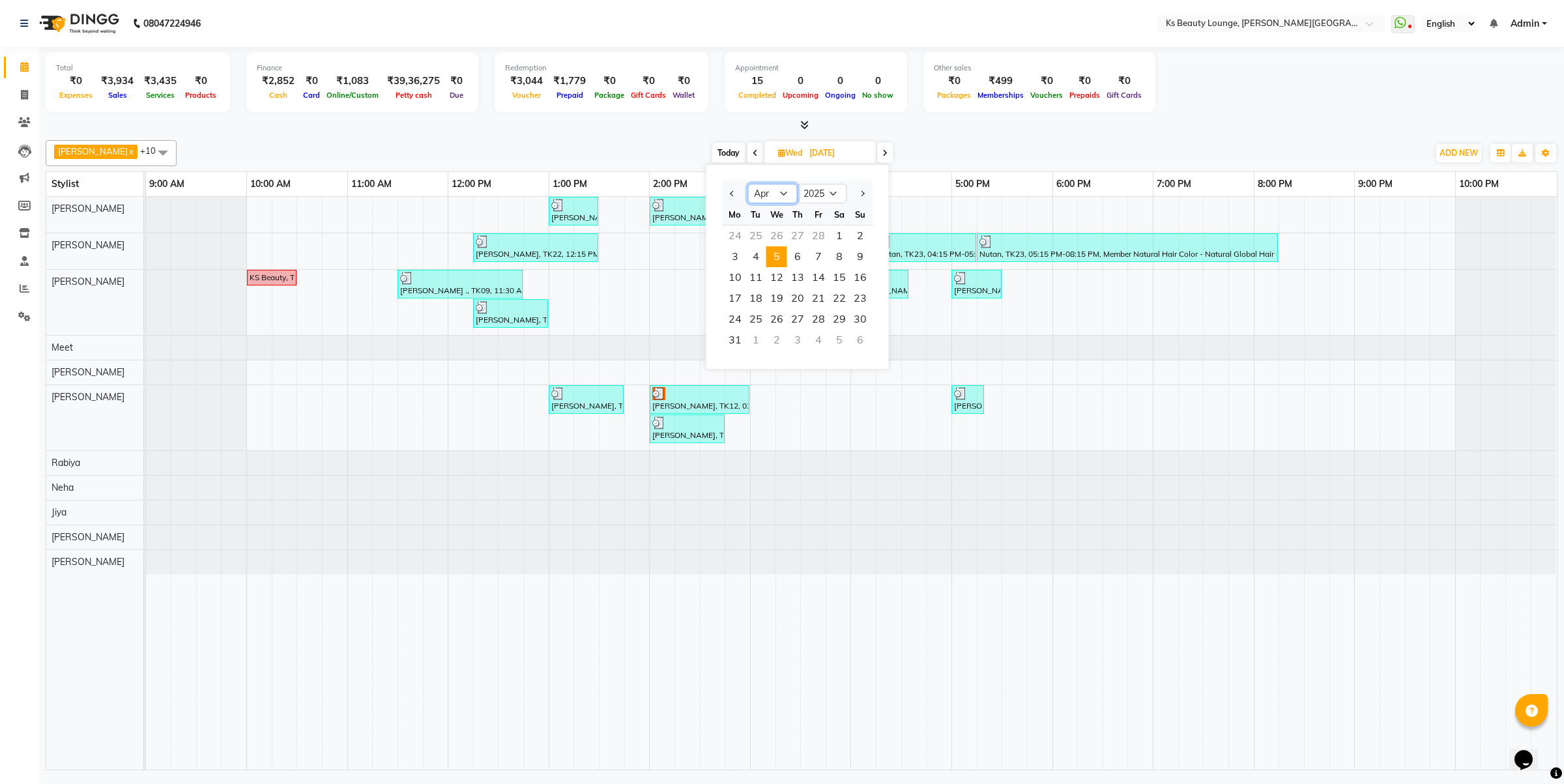
click at [749, 184] on select "Jan Feb Mar Apr May Jun [DATE] Aug Sep Oct Nov Dec" at bounding box center [773, 194] width 50 height 20
click at [746, 232] on span "1" at bounding box center [755, 236] width 21 height 21
type input "[DATE]"
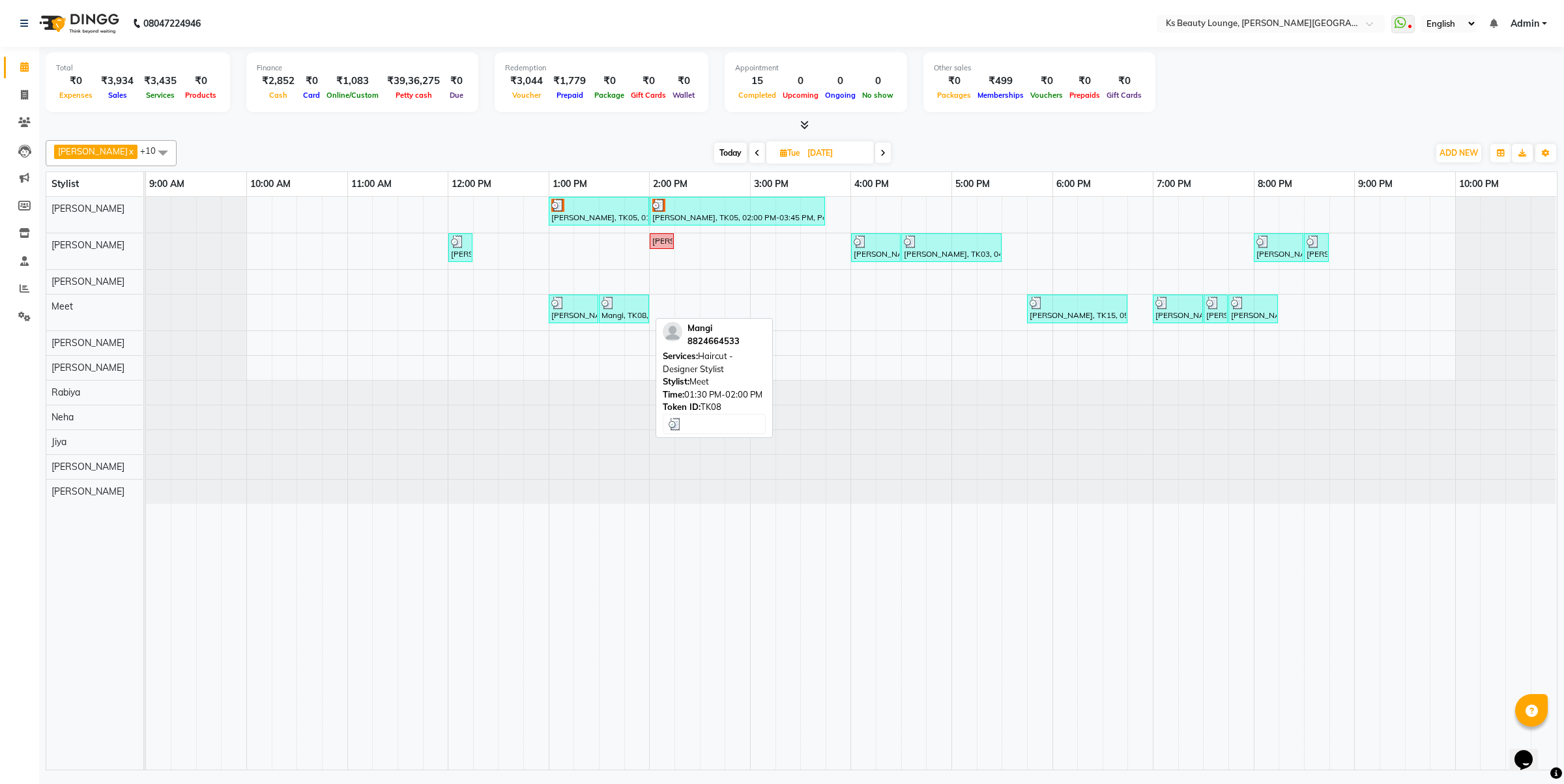
click at [621, 321] on div "Mangi, TK08, 01:30 PM-02:00 PM, Haircut - Designer Stylist" at bounding box center [624, 309] width 48 height 25
select select "3"
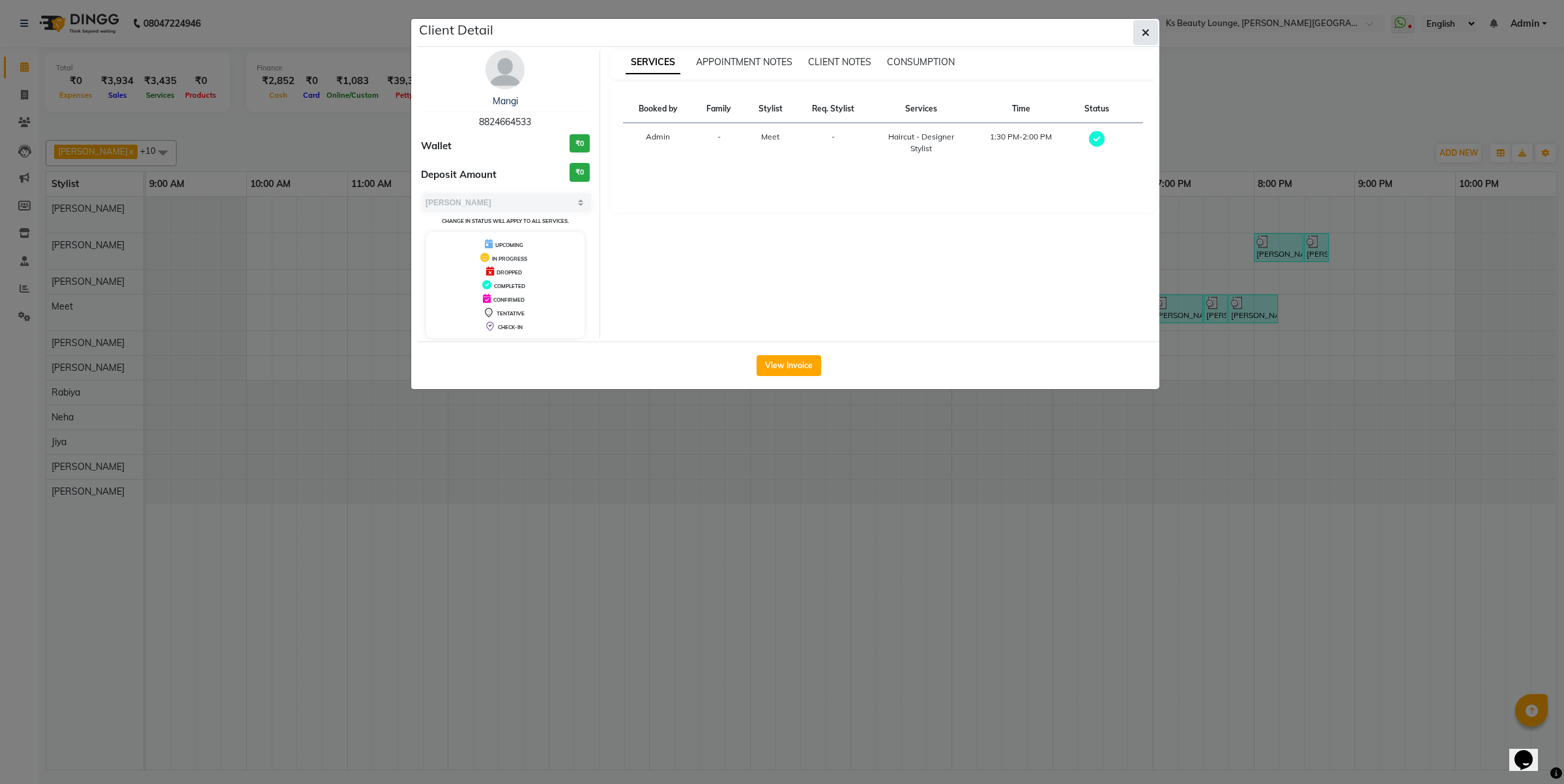
click at [1138, 27] on button "button" at bounding box center [1145, 32] width 25 height 25
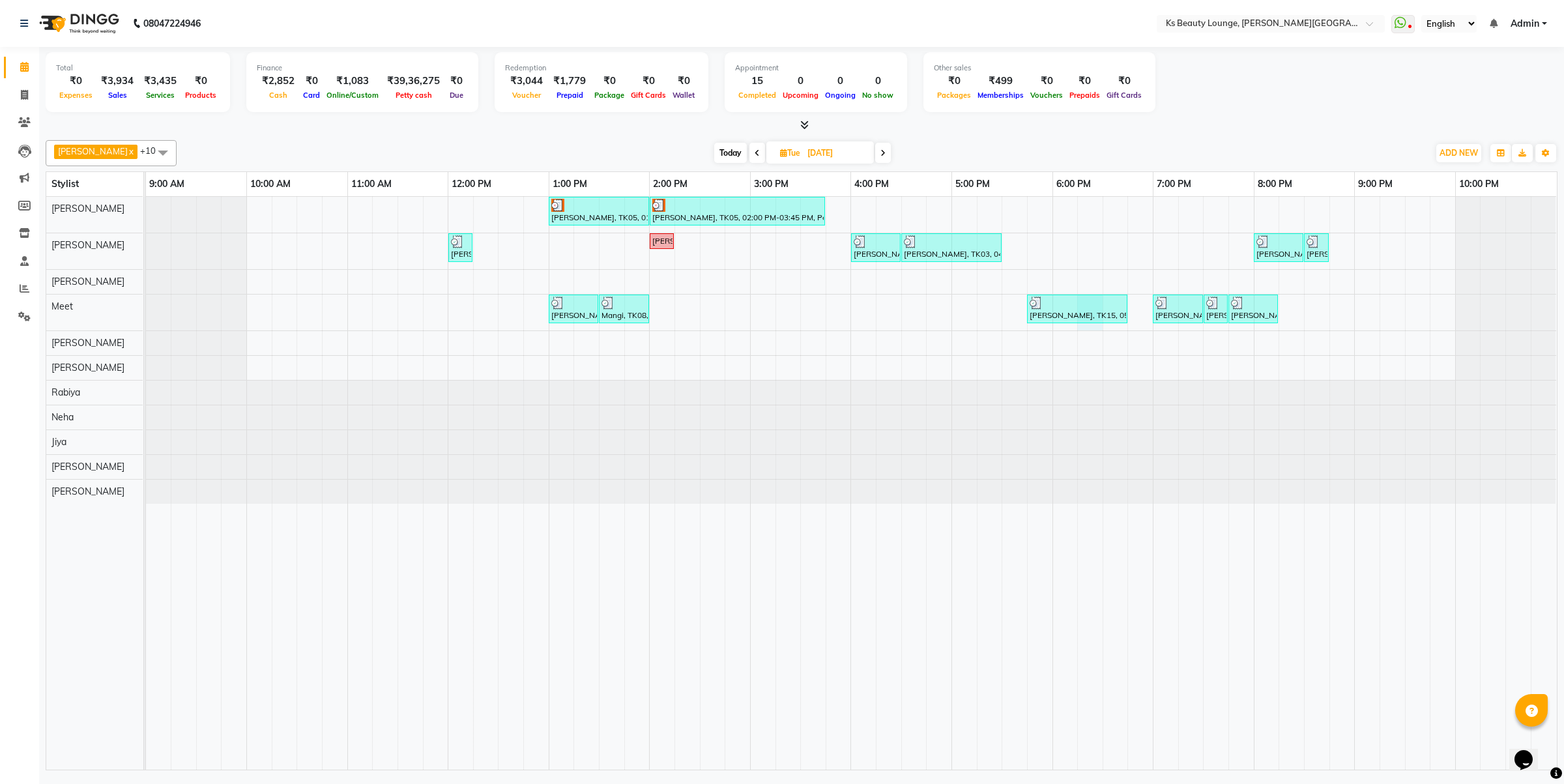
click at [1082, 326] on div "[PERSON_NAME], TK05, 01:00 PM-02:00 PM, Hair Cut - Creative Director [PERSON_NA…" at bounding box center [852, 483] width 1411 height 573
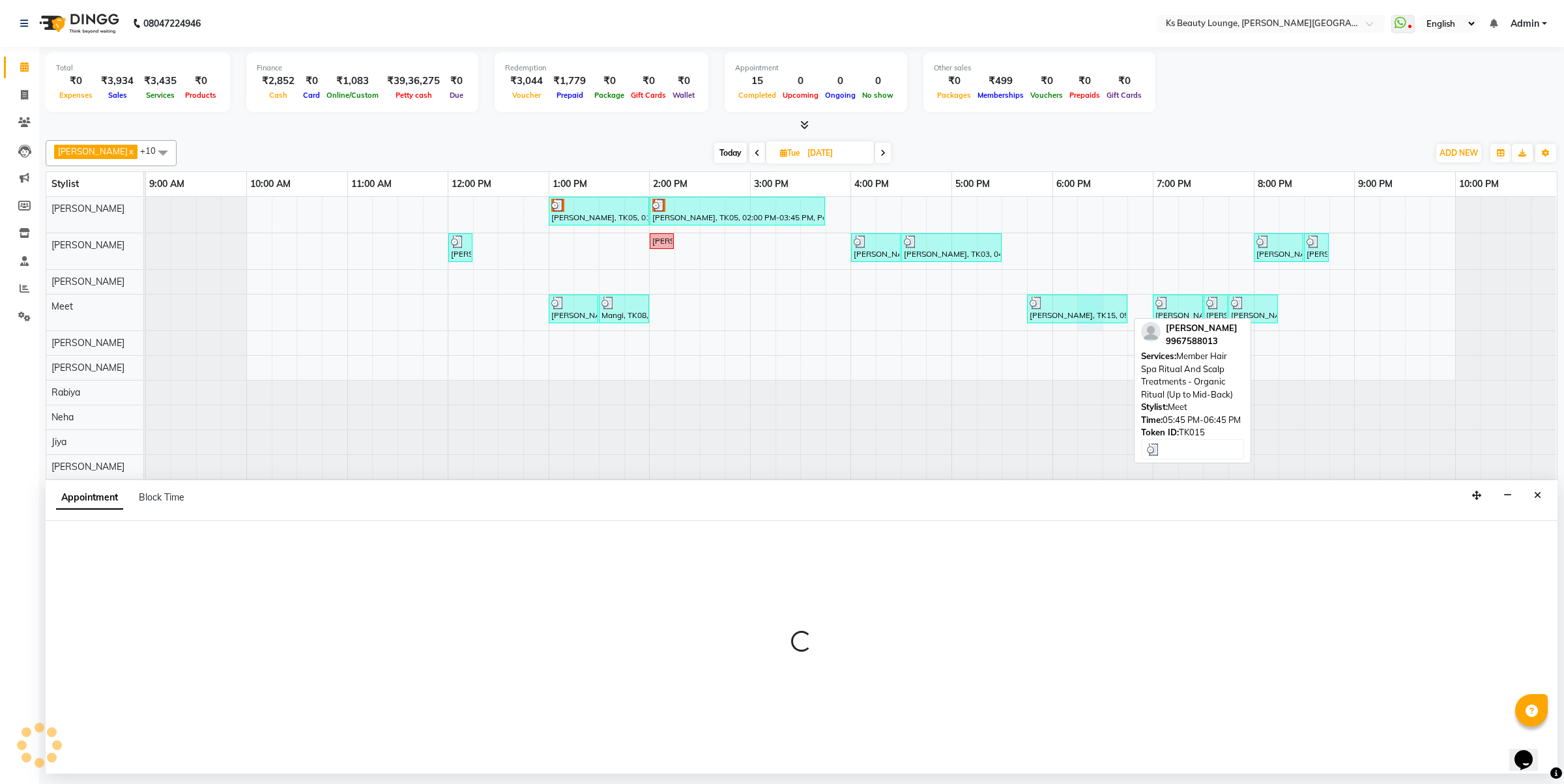
click at [1083, 318] on div "[PERSON_NAME], TK15, 05:45 PM-06:45 PM, Member Hair Spa Ritual And Scalp Treatm…" at bounding box center [1077, 309] width 98 height 25
select select "3"
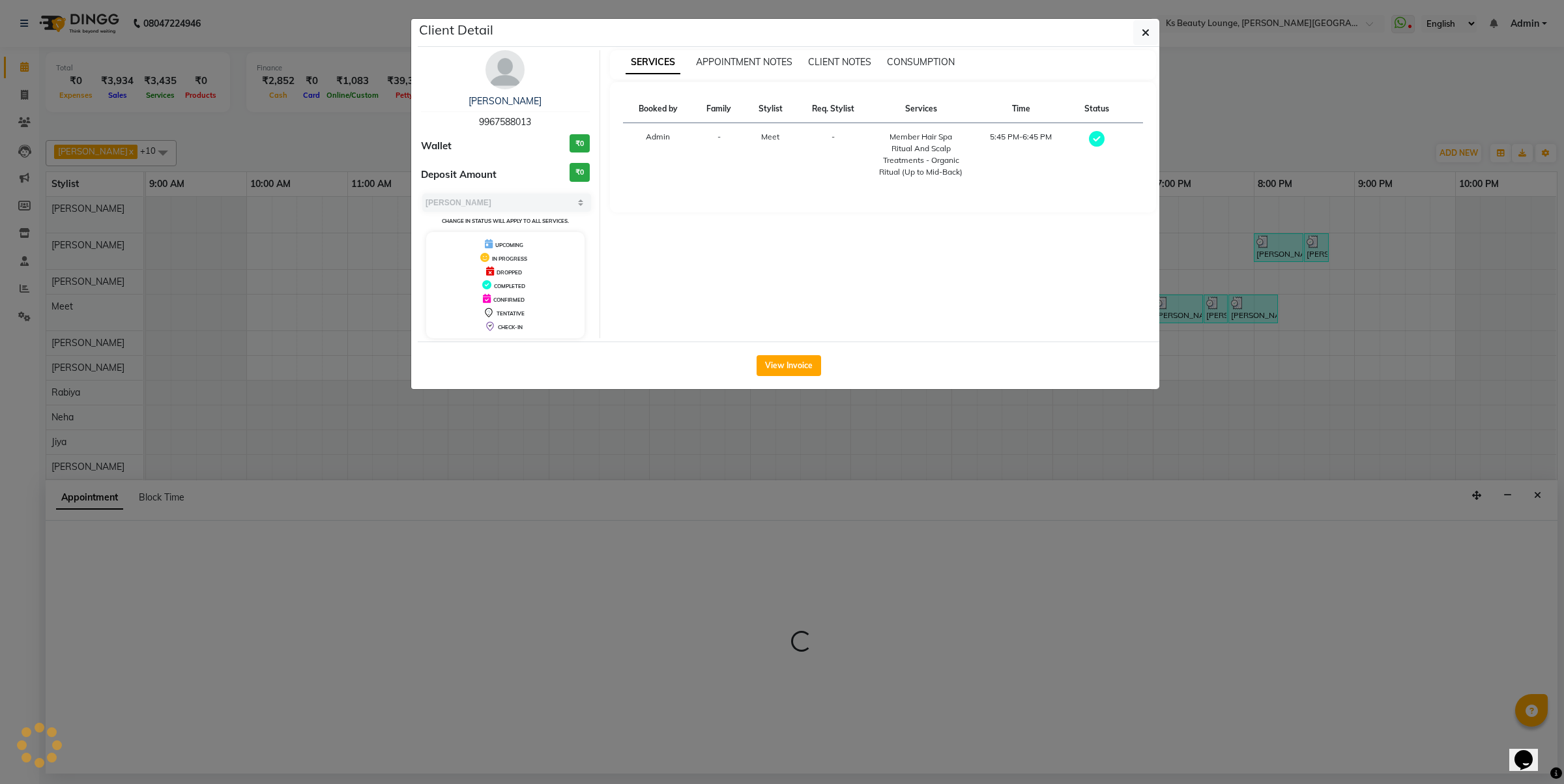
select select "71060"
select select "1095"
select select "tentative"
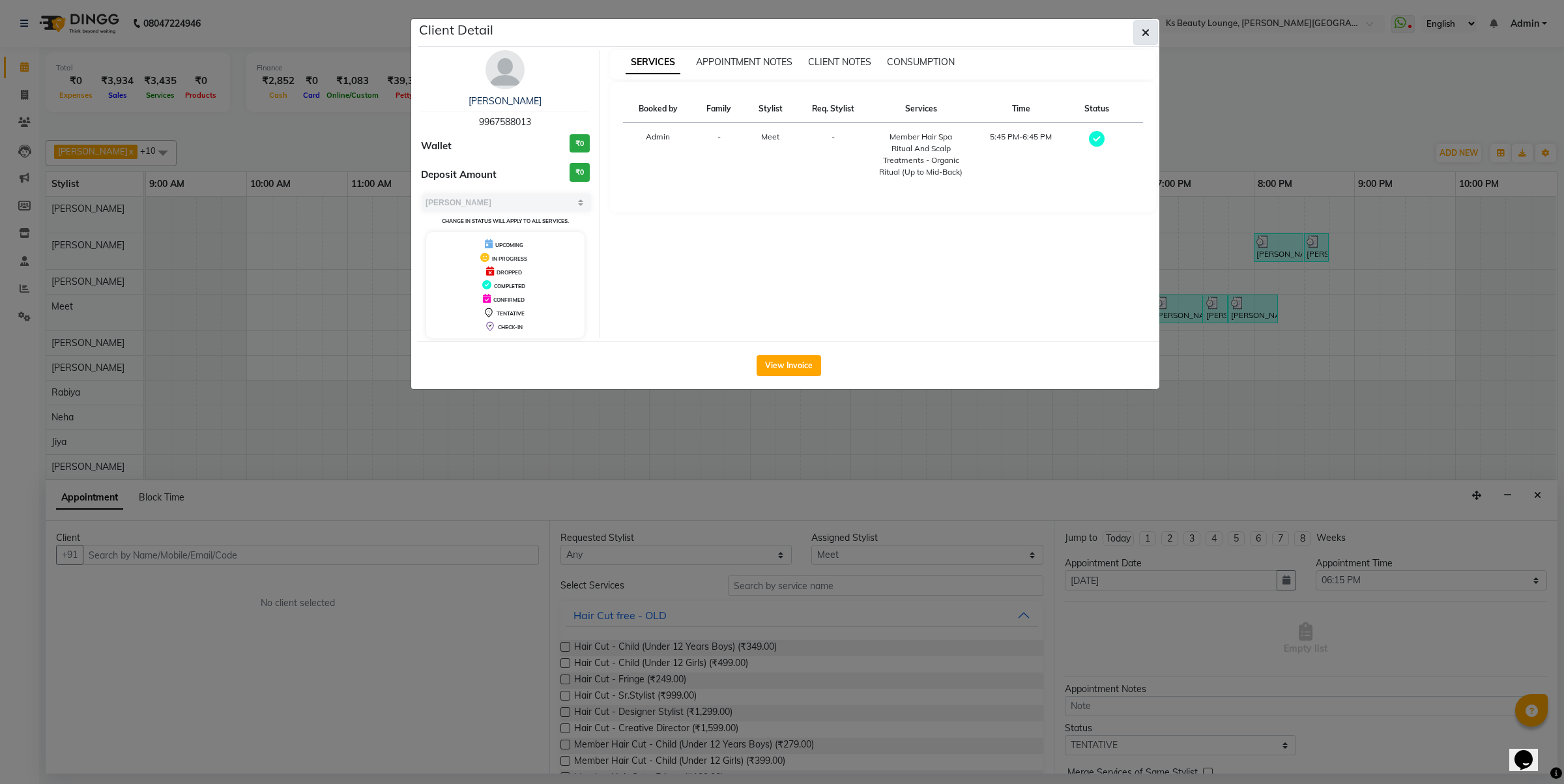
click at [1149, 32] on button "button" at bounding box center [1145, 32] width 25 height 25
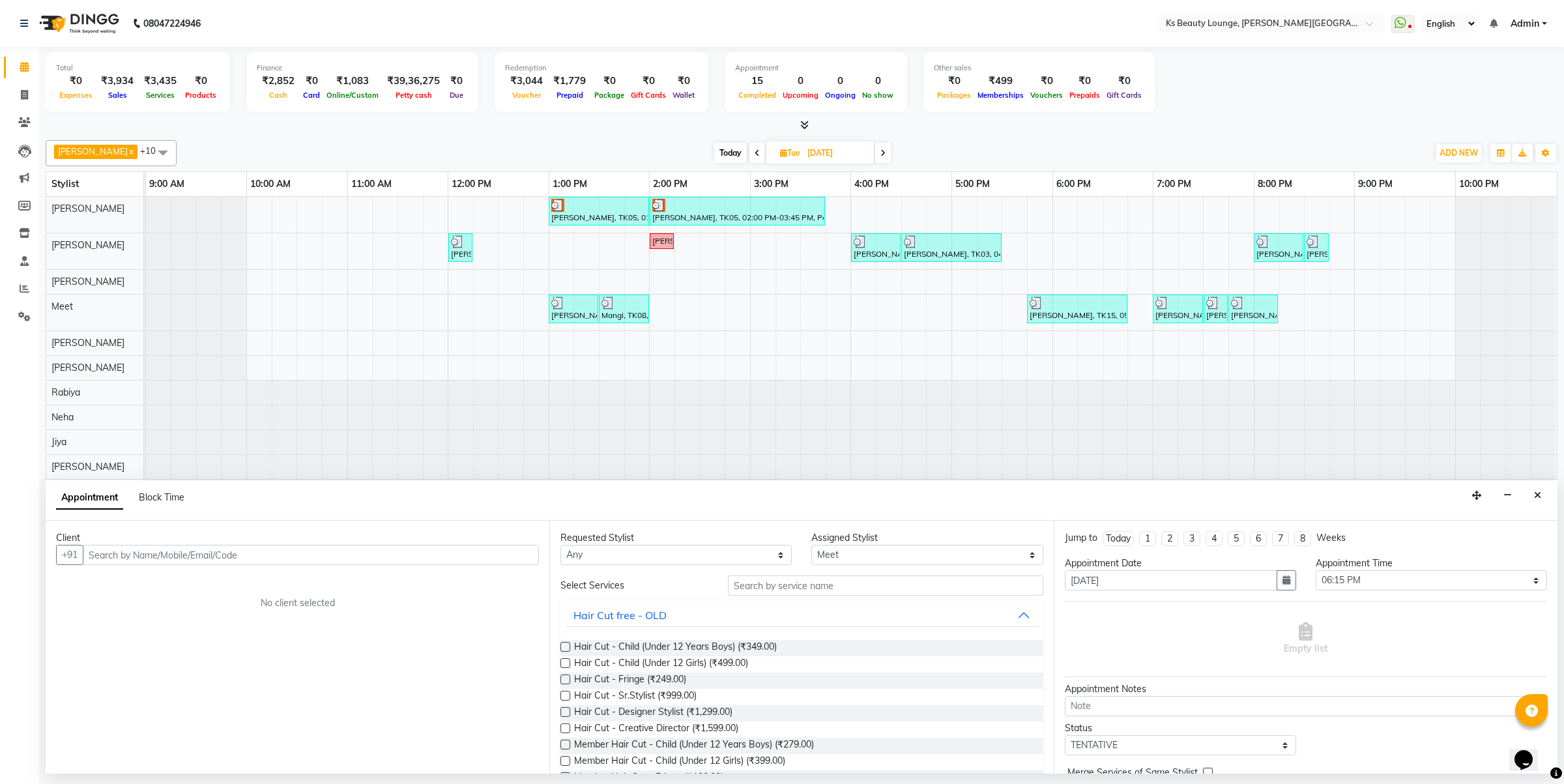
click at [881, 155] on icon at bounding box center [883, 152] width 5 height 7
type input "[DATE]"
select select "1095"
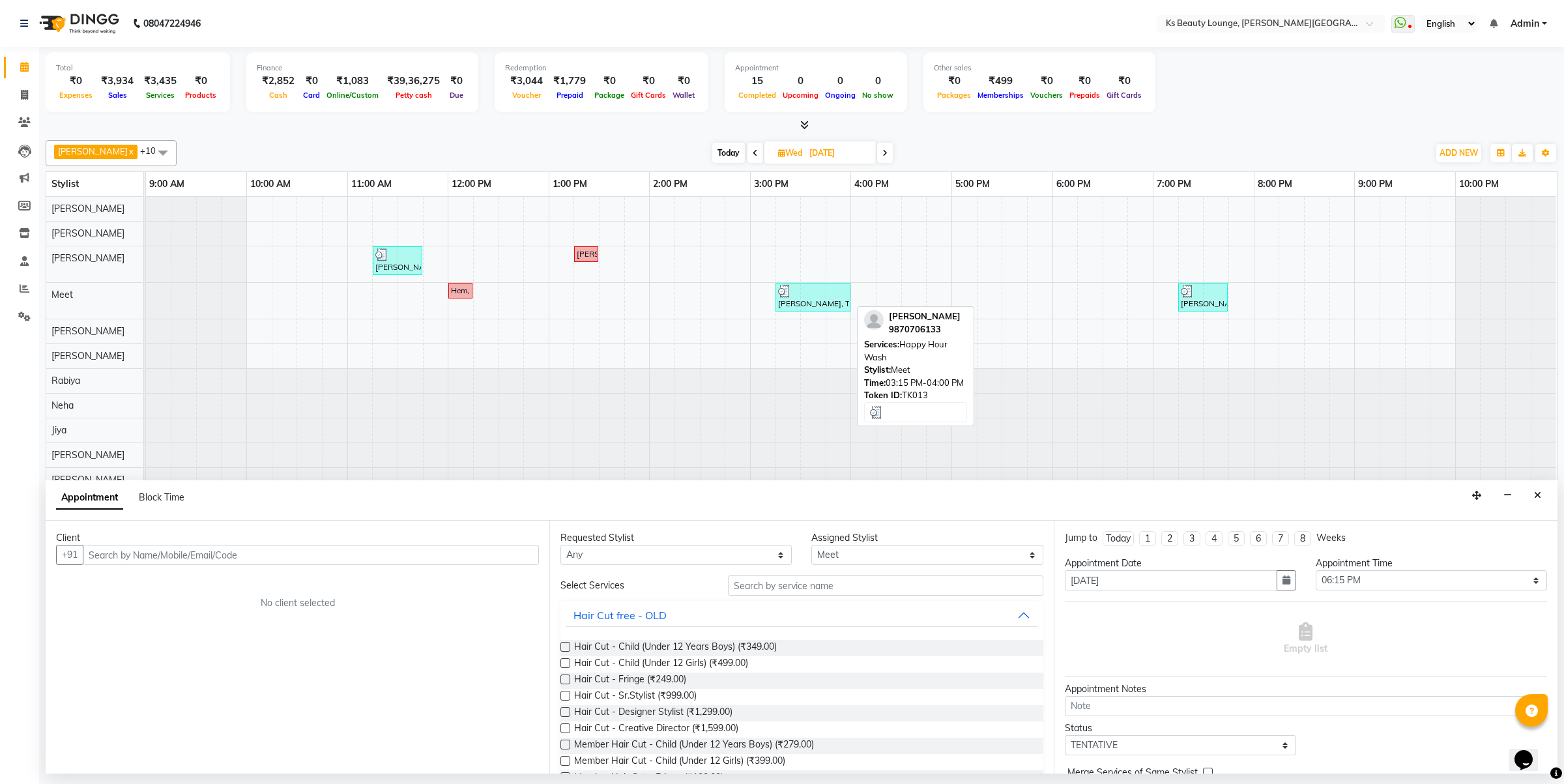
click at [811, 292] on div at bounding box center [813, 291] width 69 height 13
select select "3"
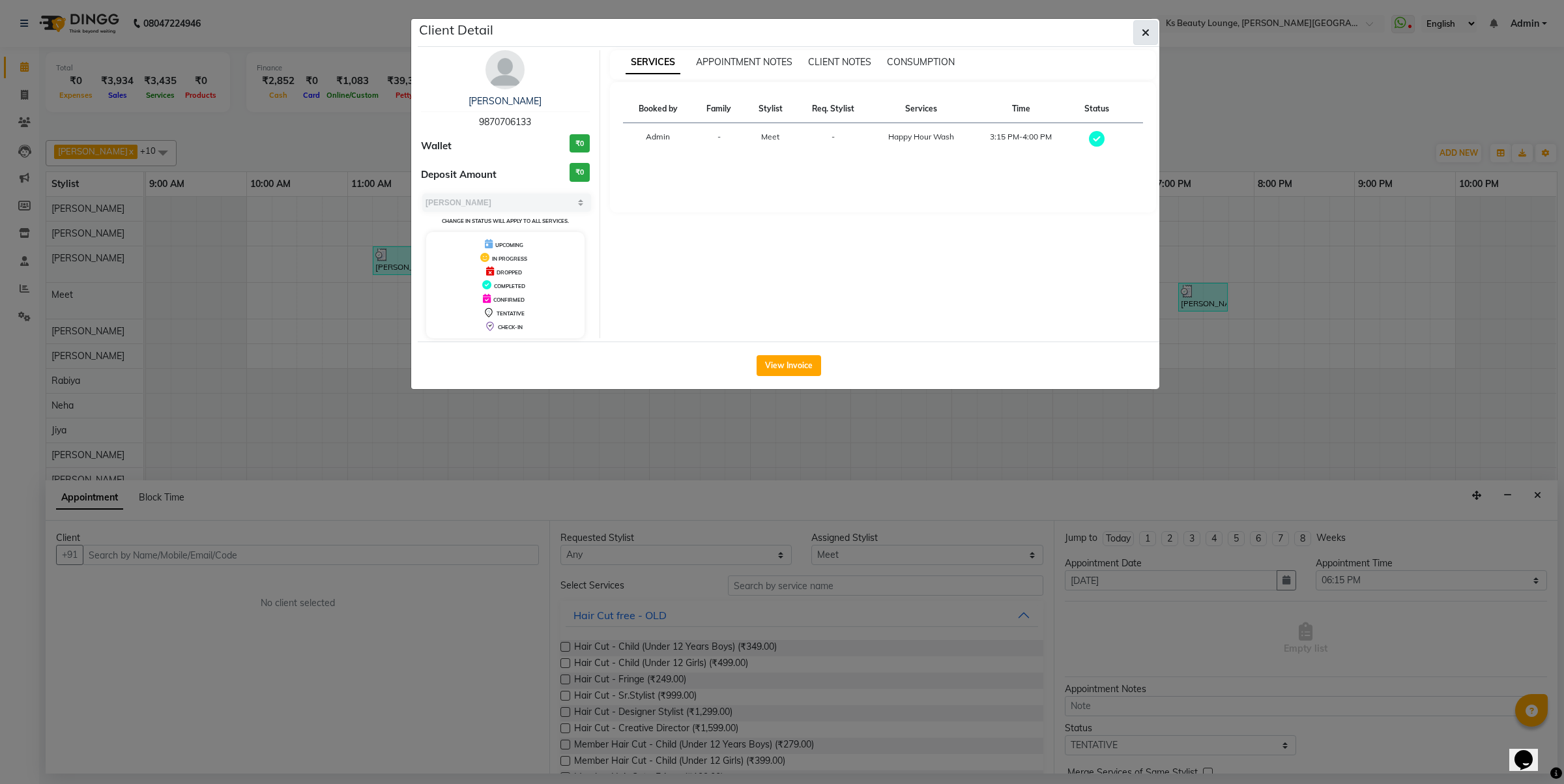
click at [1139, 27] on button "button" at bounding box center [1145, 32] width 25 height 25
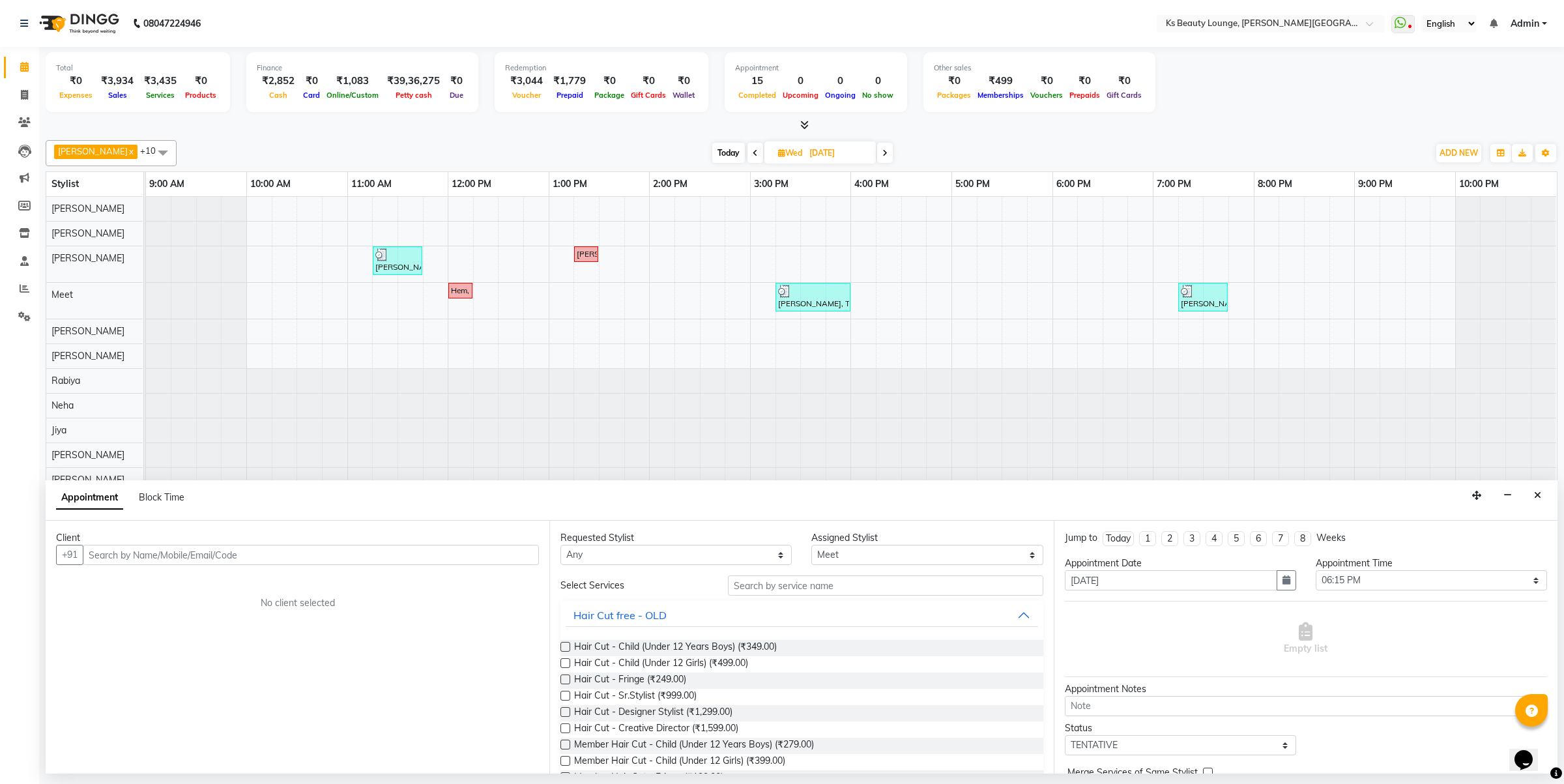
click at [882, 156] on icon at bounding box center [885, 152] width 5 height 7
type input "[DATE]"
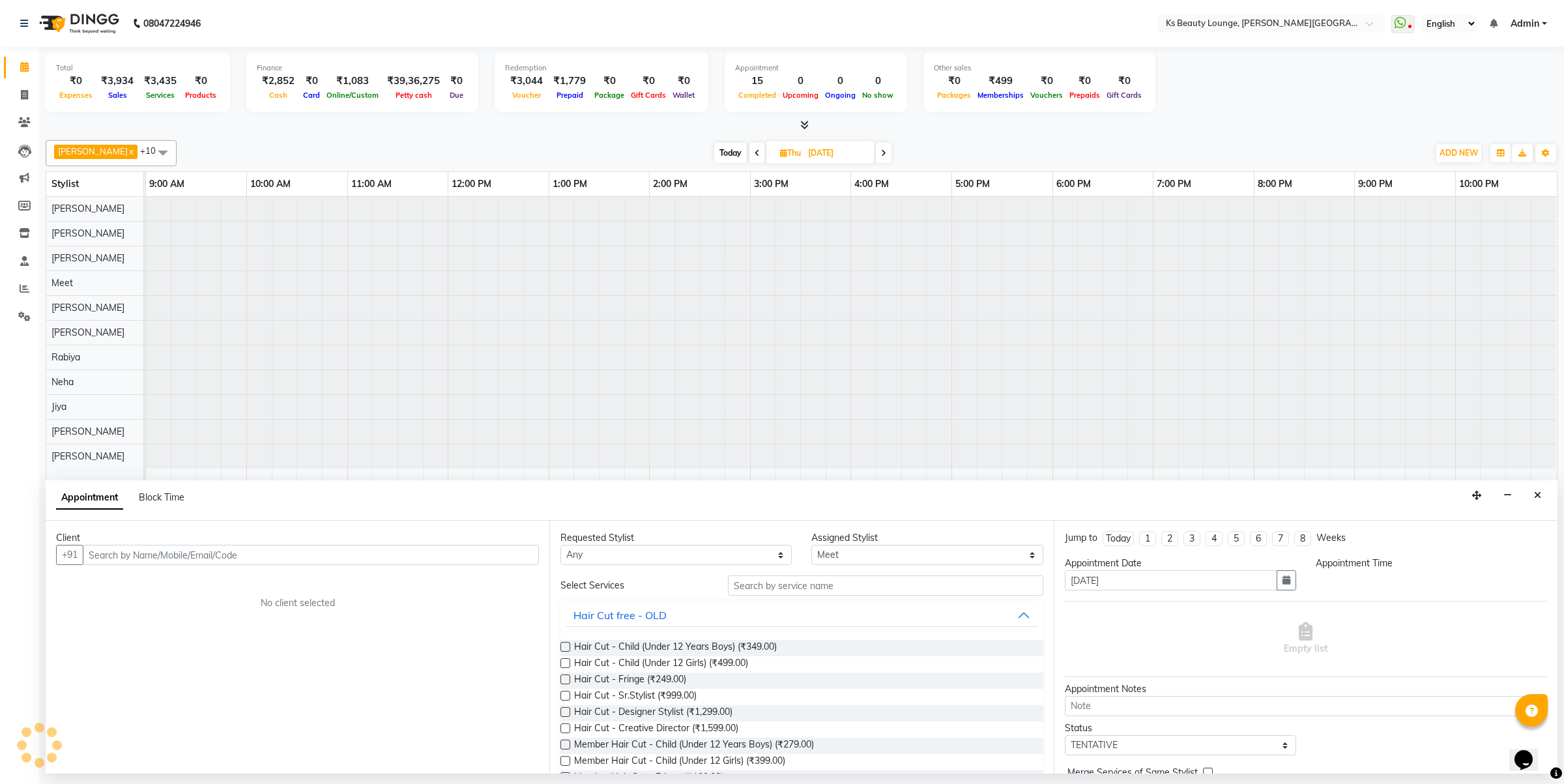
select select "1095"
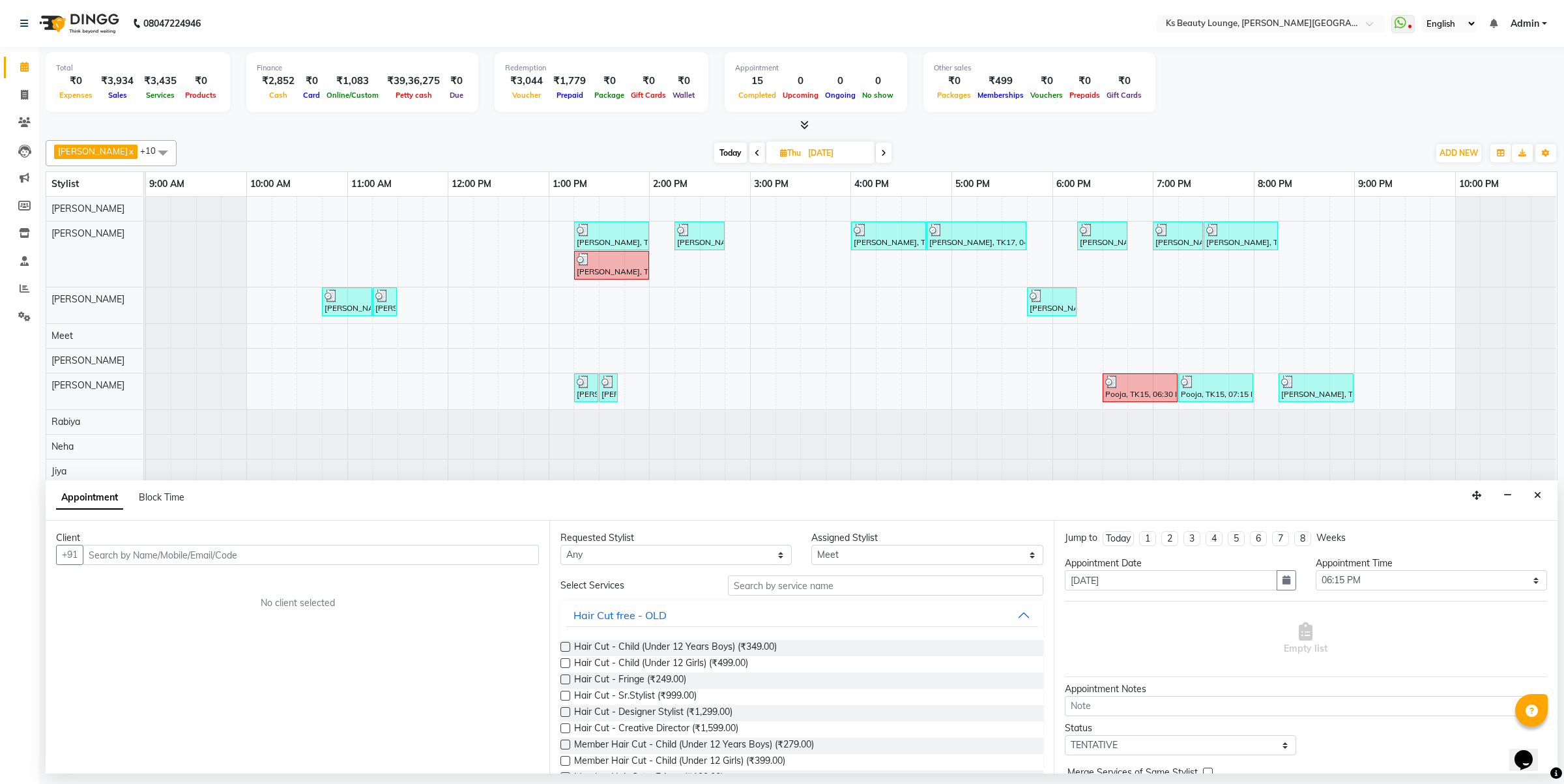
click at [881, 157] on icon at bounding box center [883, 152] width 5 height 7
type input "[DATE]"
select select "1095"
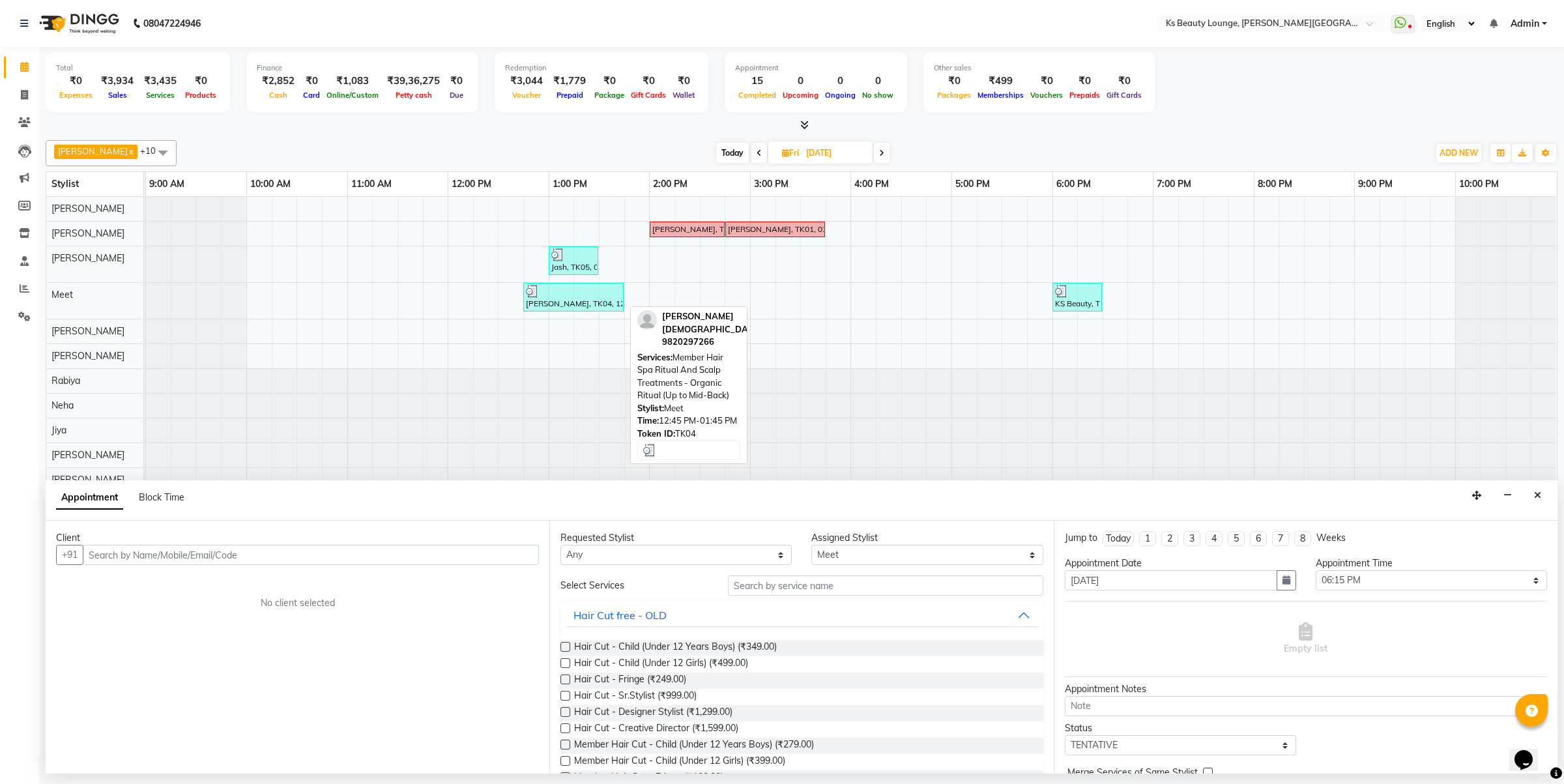
click at [542, 294] on div at bounding box center [573, 291] width 95 height 13
select select "3"
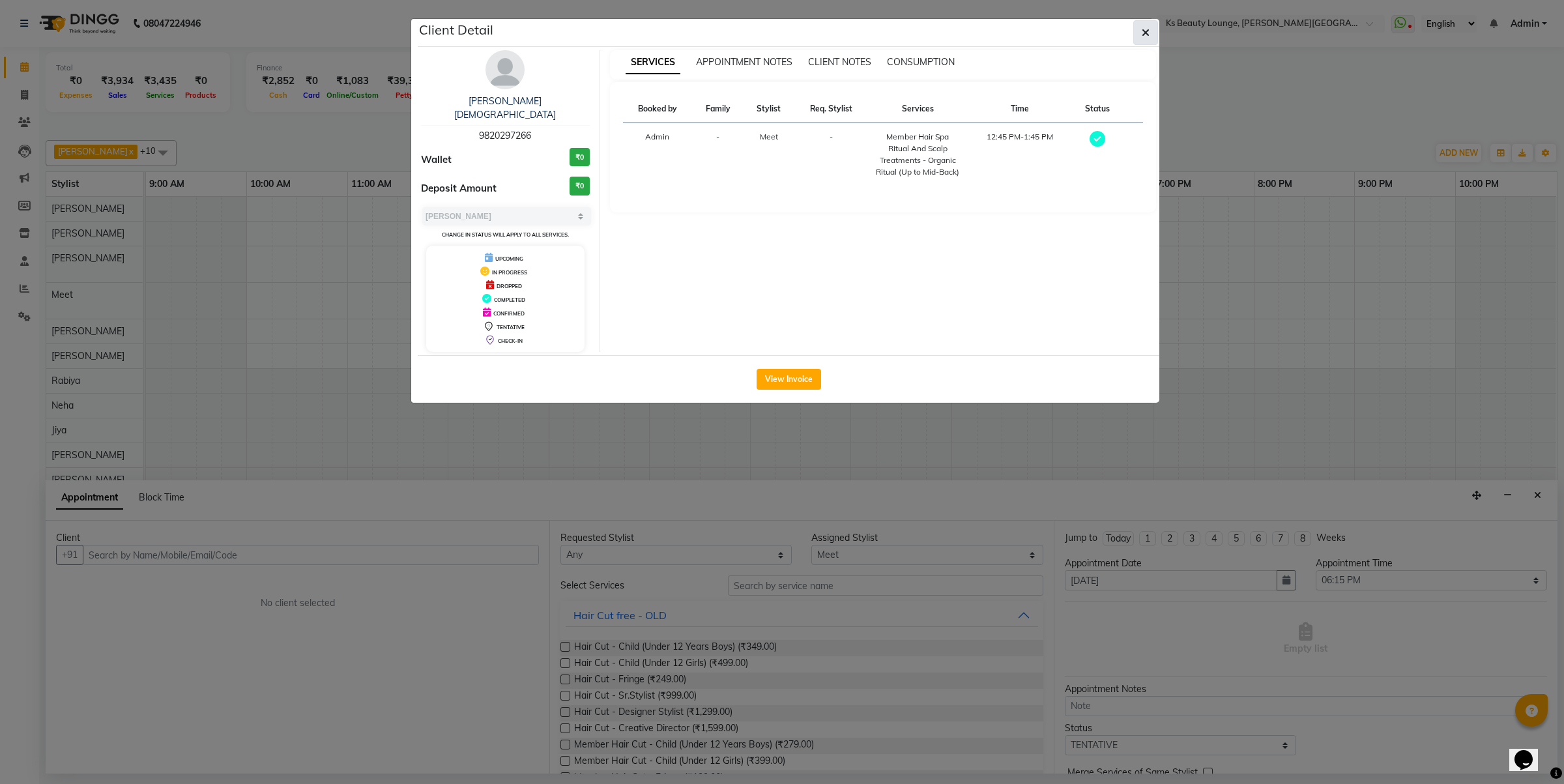
click at [1150, 21] on button "button" at bounding box center [1145, 32] width 25 height 25
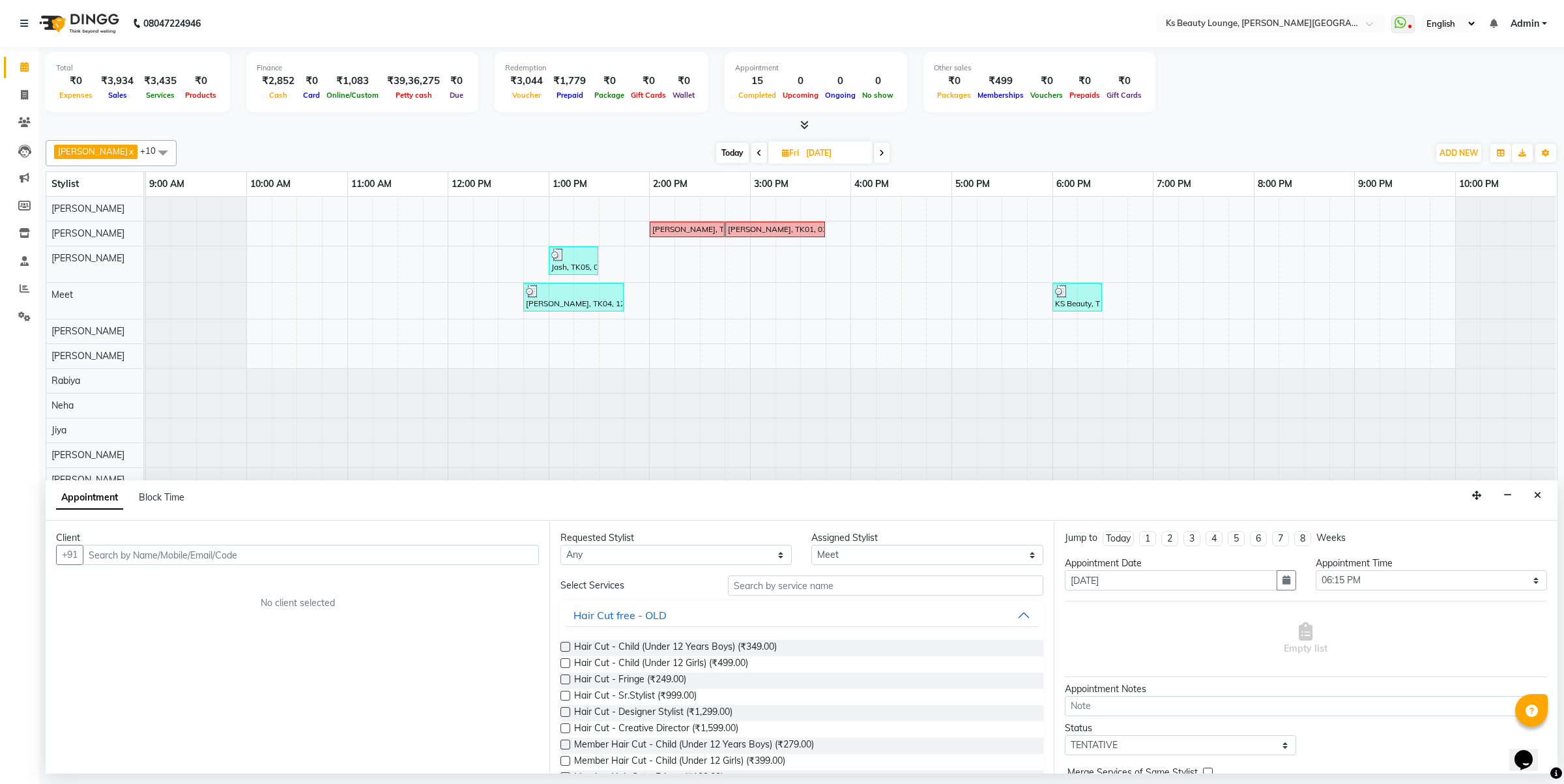
click at [874, 151] on span at bounding box center [882, 153] width 16 height 20
type input "[DATE]"
select select "1095"
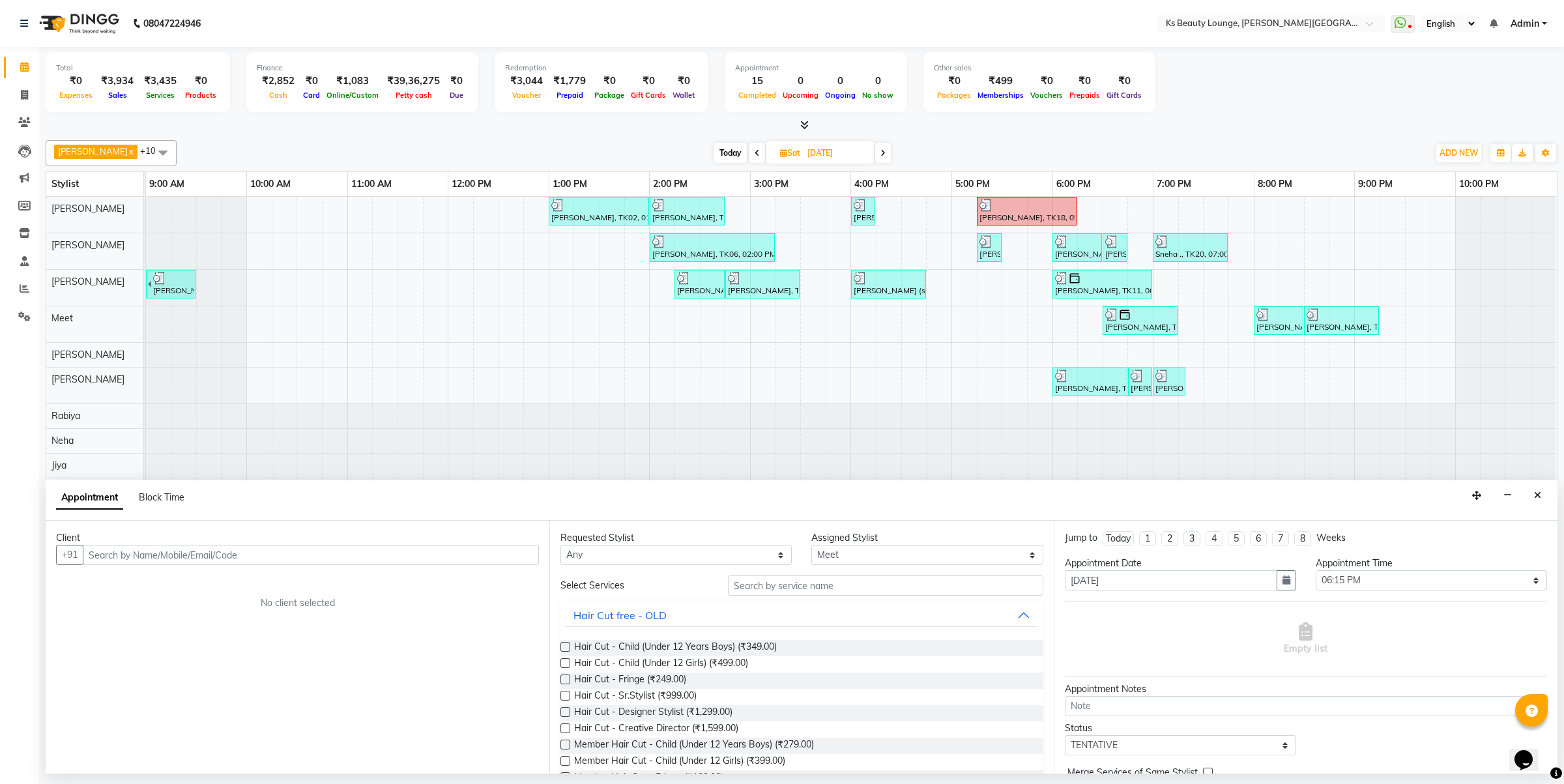
click at [875, 156] on span at bounding box center [882, 153] width 16 height 20
type input "[DATE]"
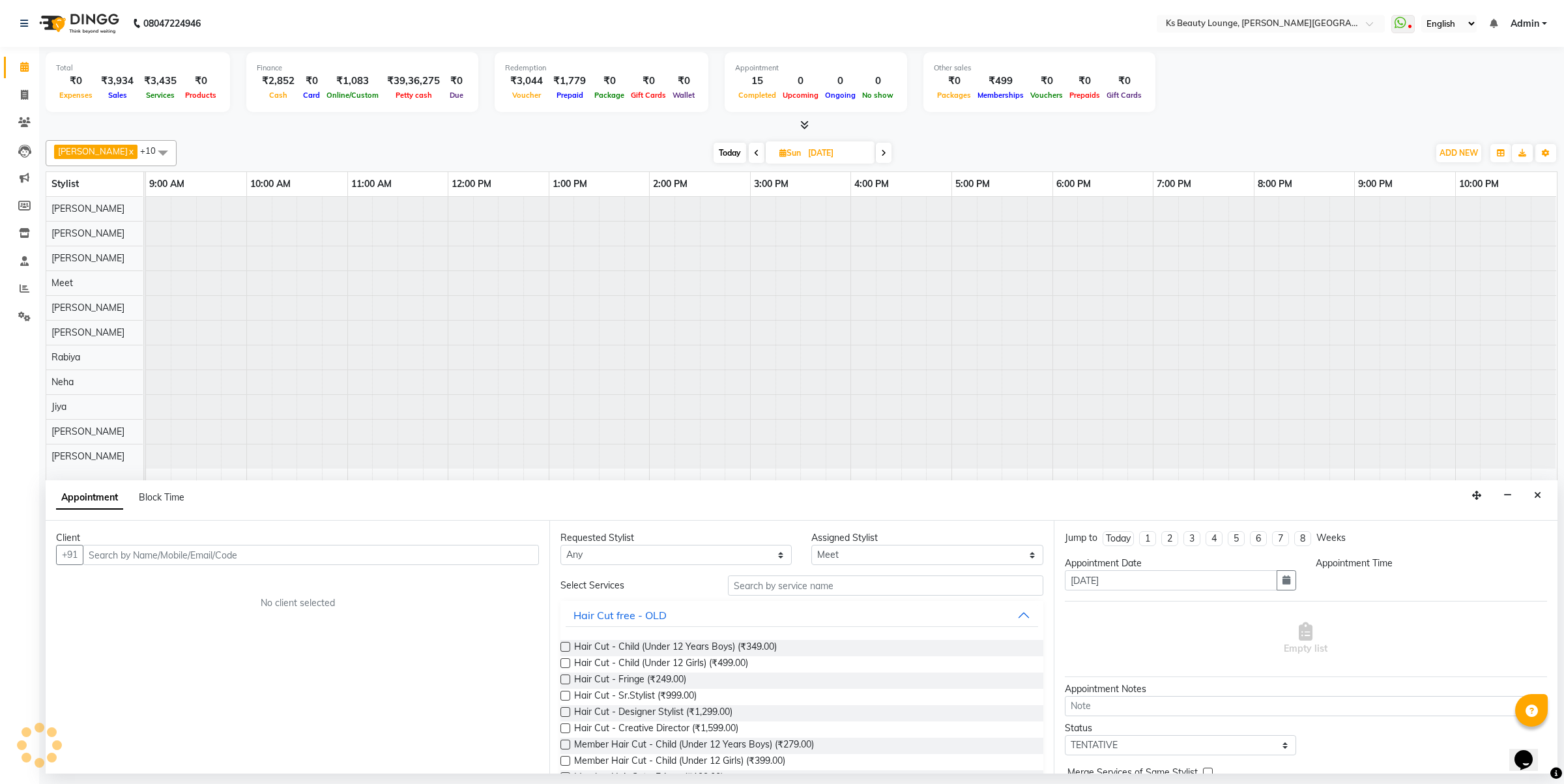
select select "1095"
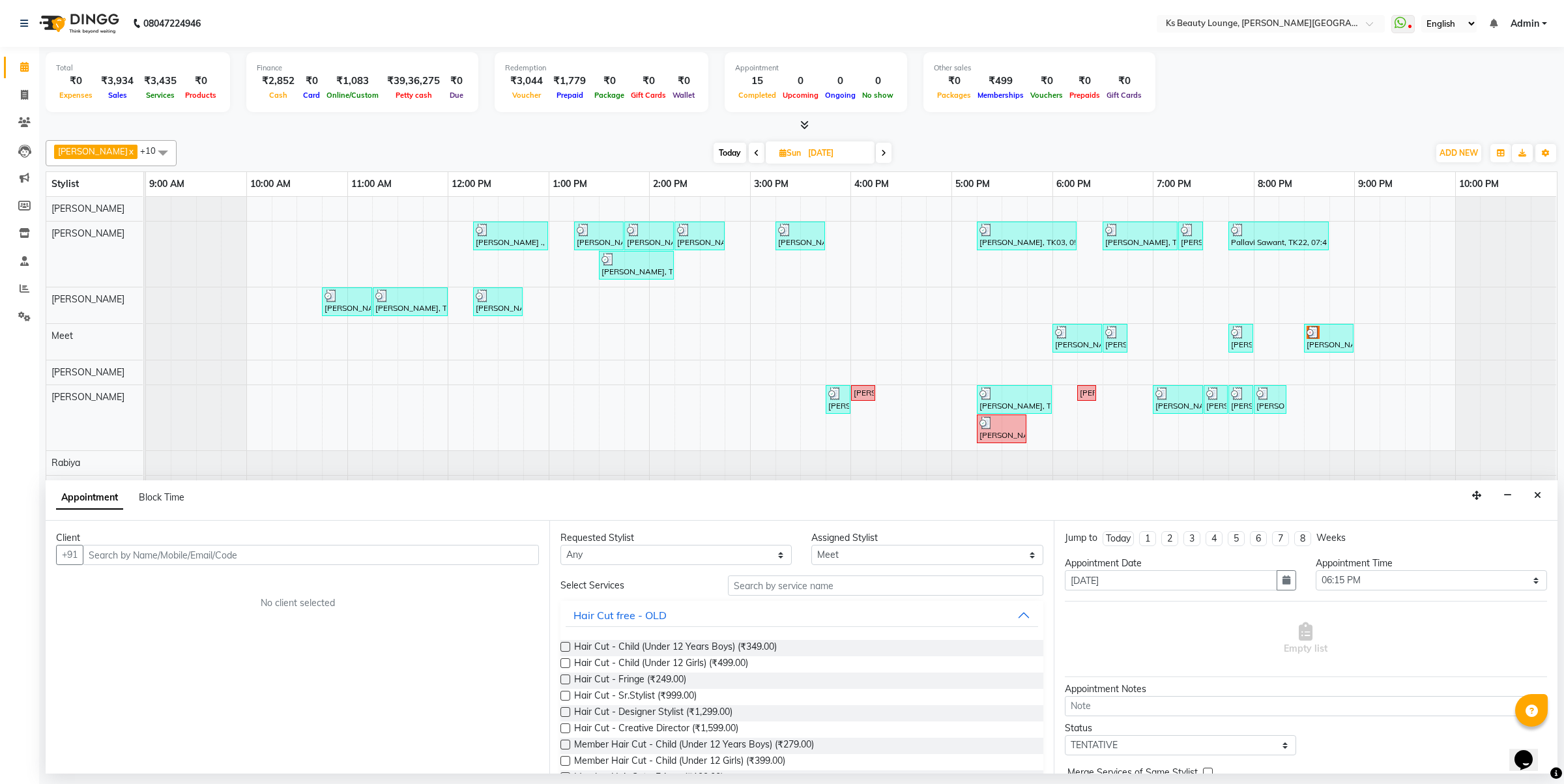
click at [876, 157] on span at bounding box center [883, 153] width 16 height 20
type input "[DATE]"
select select "1095"
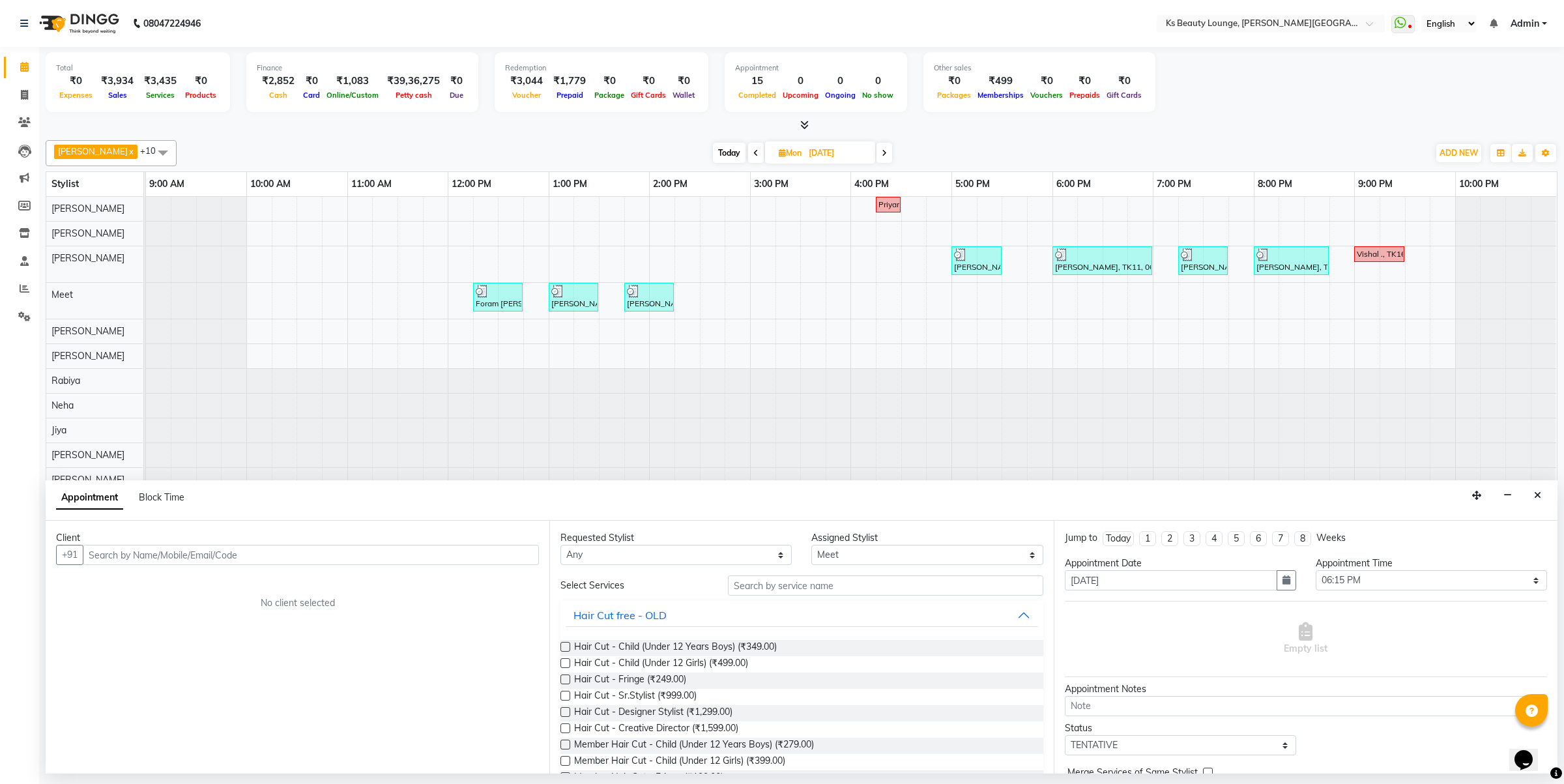
click at [877, 153] on span at bounding box center [884, 153] width 16 height 20
type input "[DATE]"
select select "1095"
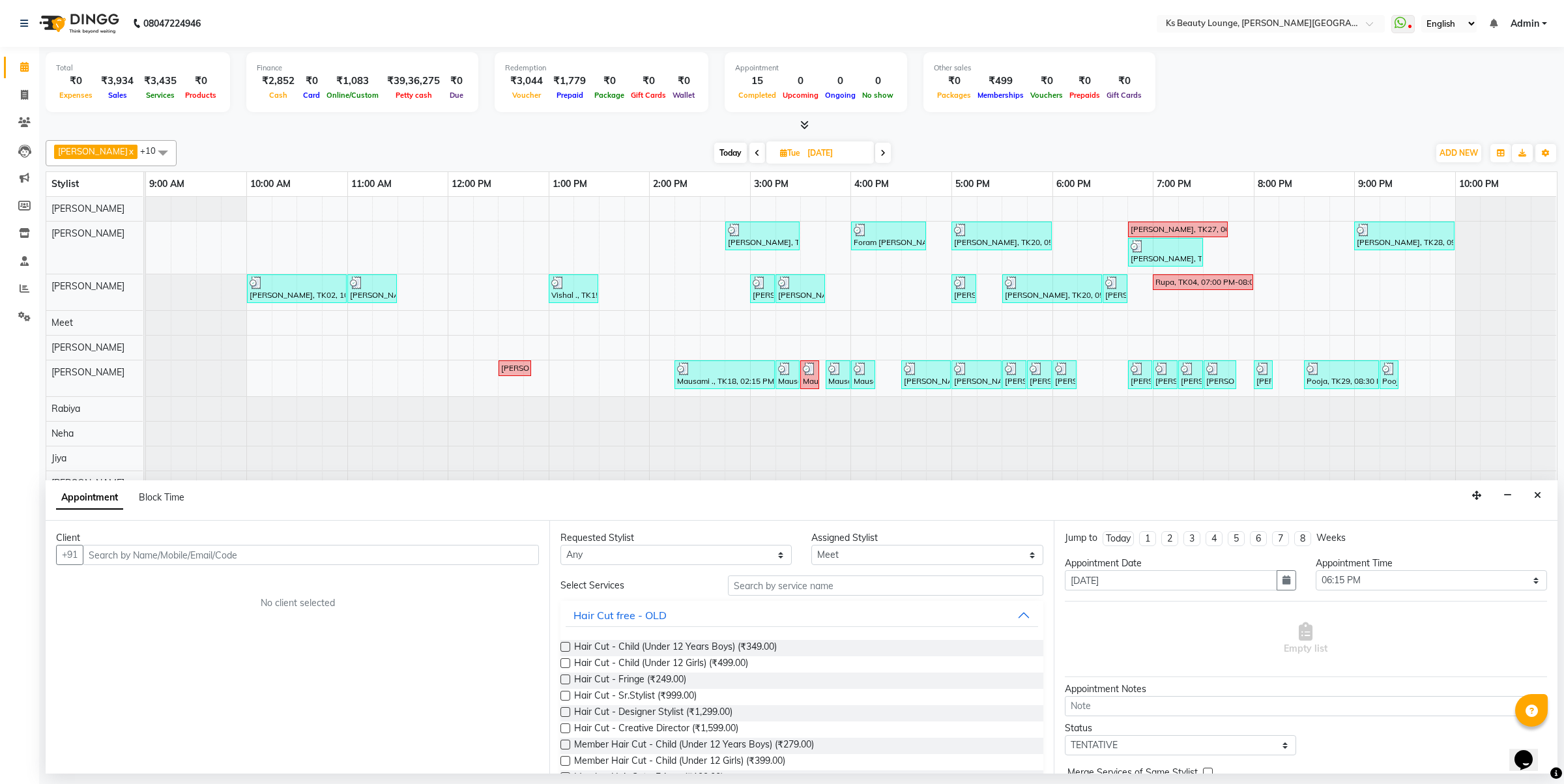
click at [875, 155] on span at bounding box center [882, 153] width 16 height 20
type input "[DATE]"
select select "1095"
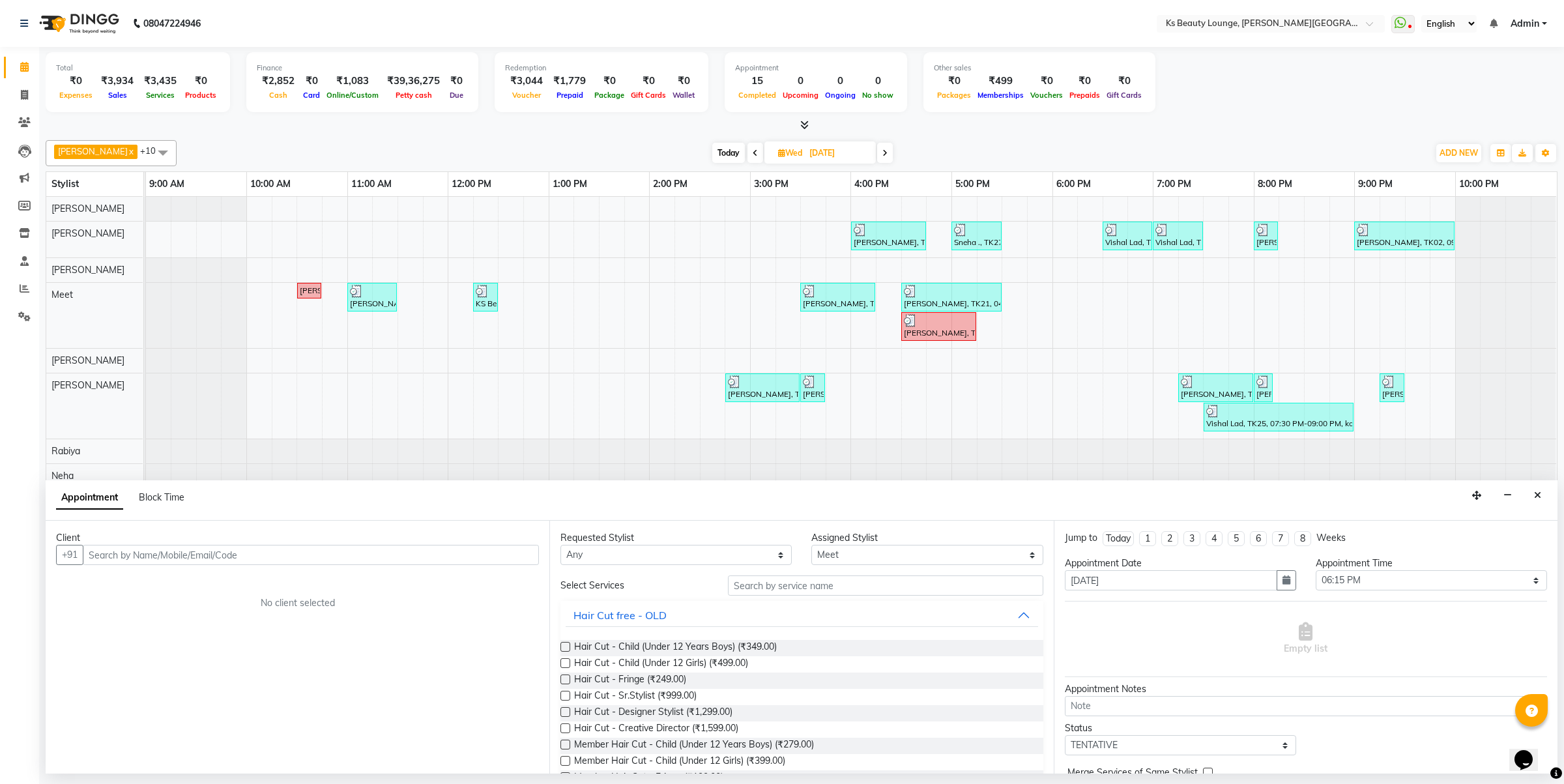
click at [882, 157] on icon at bounding box center [885, 152] width 5 height 7
type input "[DATE]"
select select "1095"
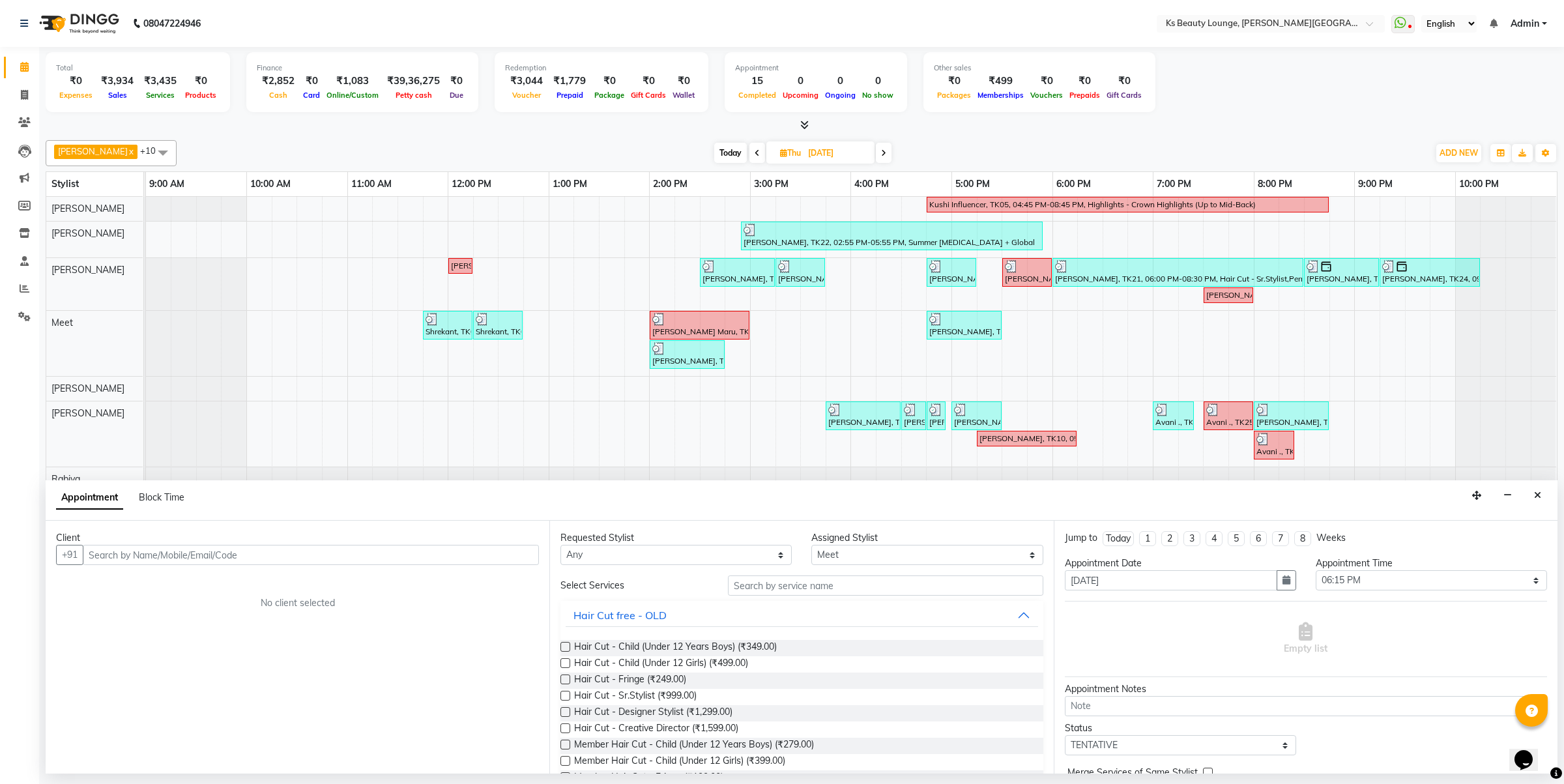
click at [881, 155] on icon at bounding box center [883, 152] width 5 height 7
type input "[DATE]"
select select "1095"
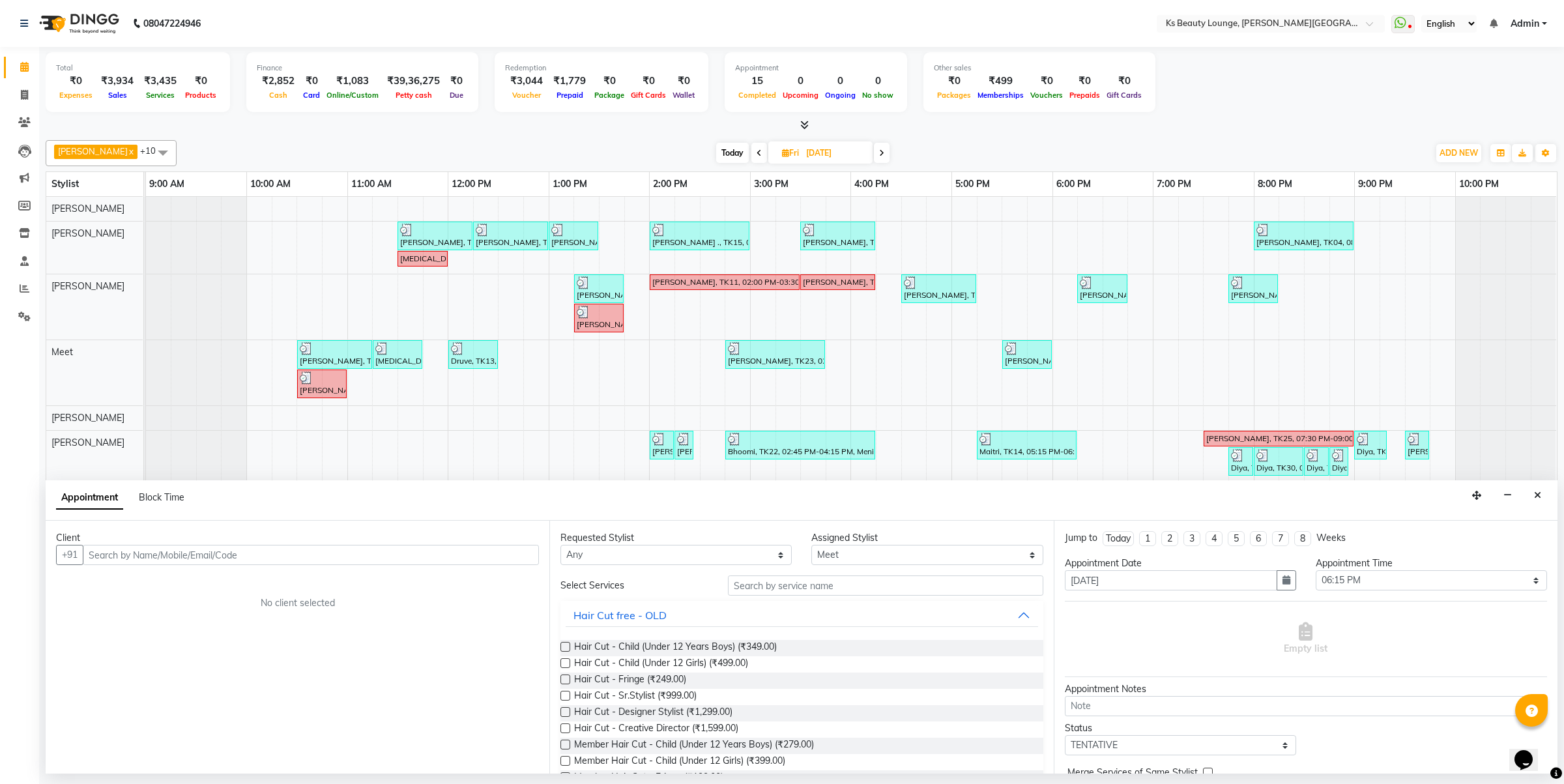
click at [874, 156] on span at bounding box center [882, 153] width 16 height 20
type input "[DATE]"
select select "1095"
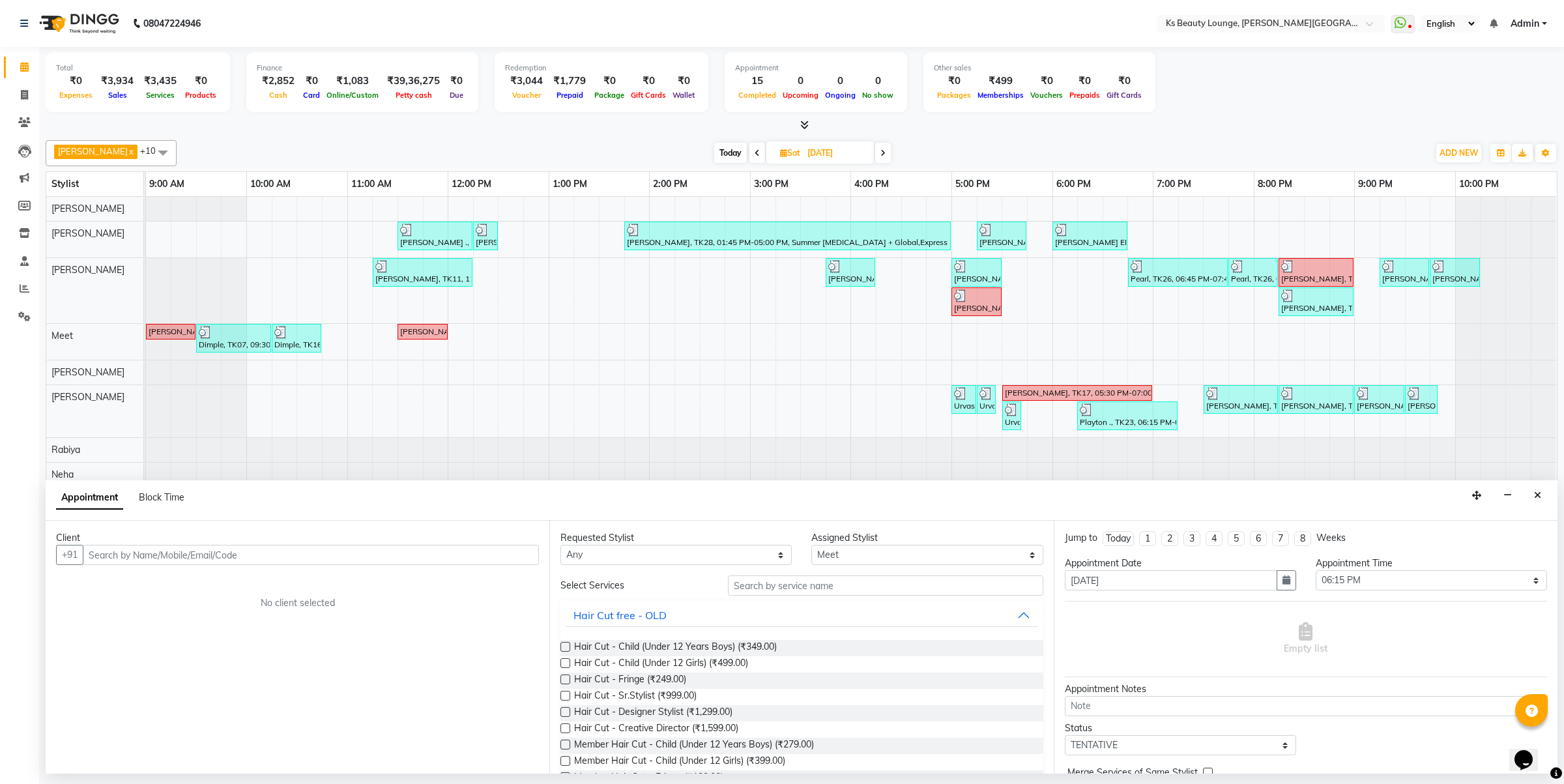
click at [881, 150] on icon at bounding box center [883, 152] width 5 height 7
type input "[DATE]"
select select "1095"
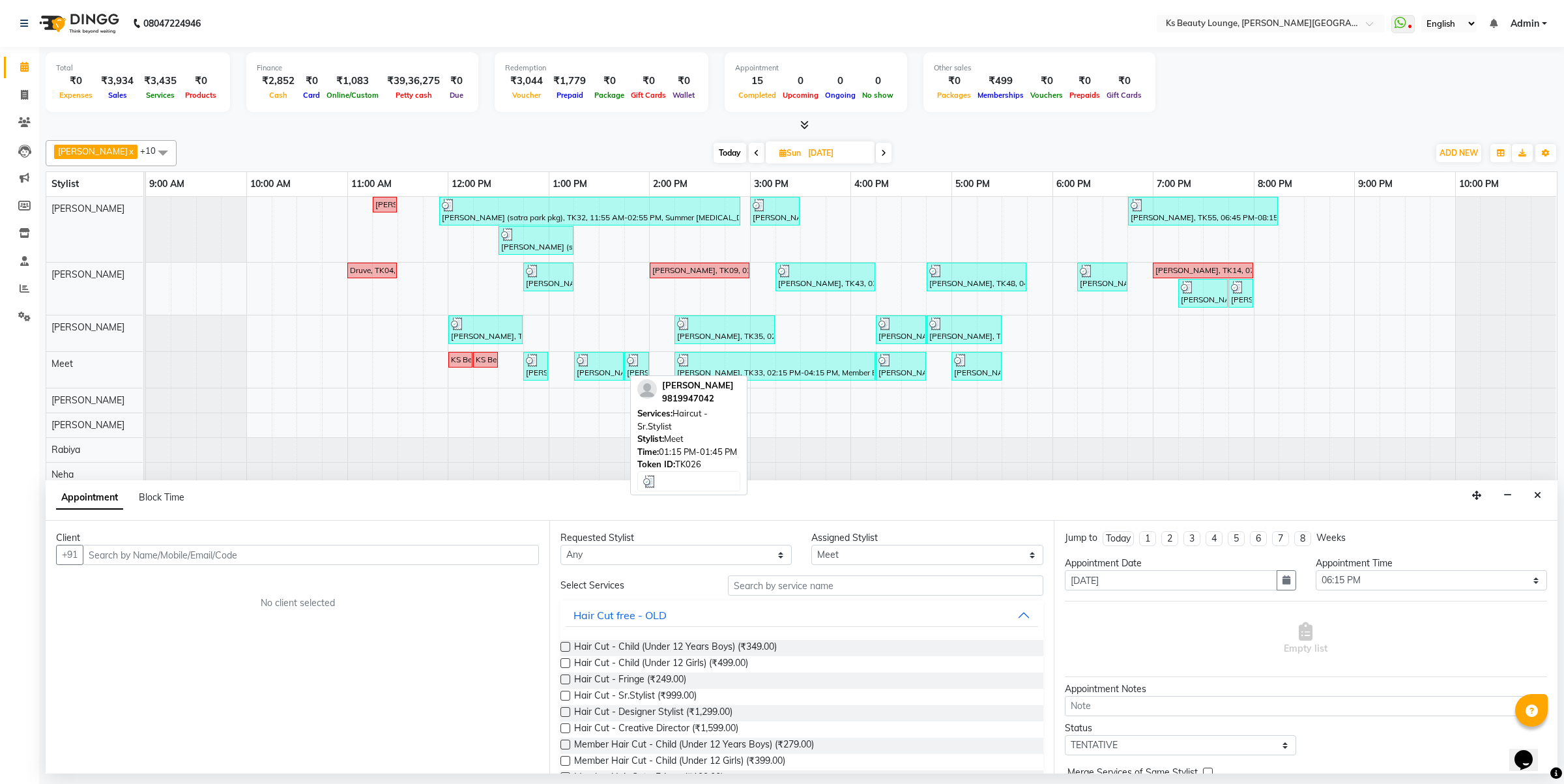
click at [615, 360] on div at bounding box center [599, 361] width 45 height 13
select select "3"
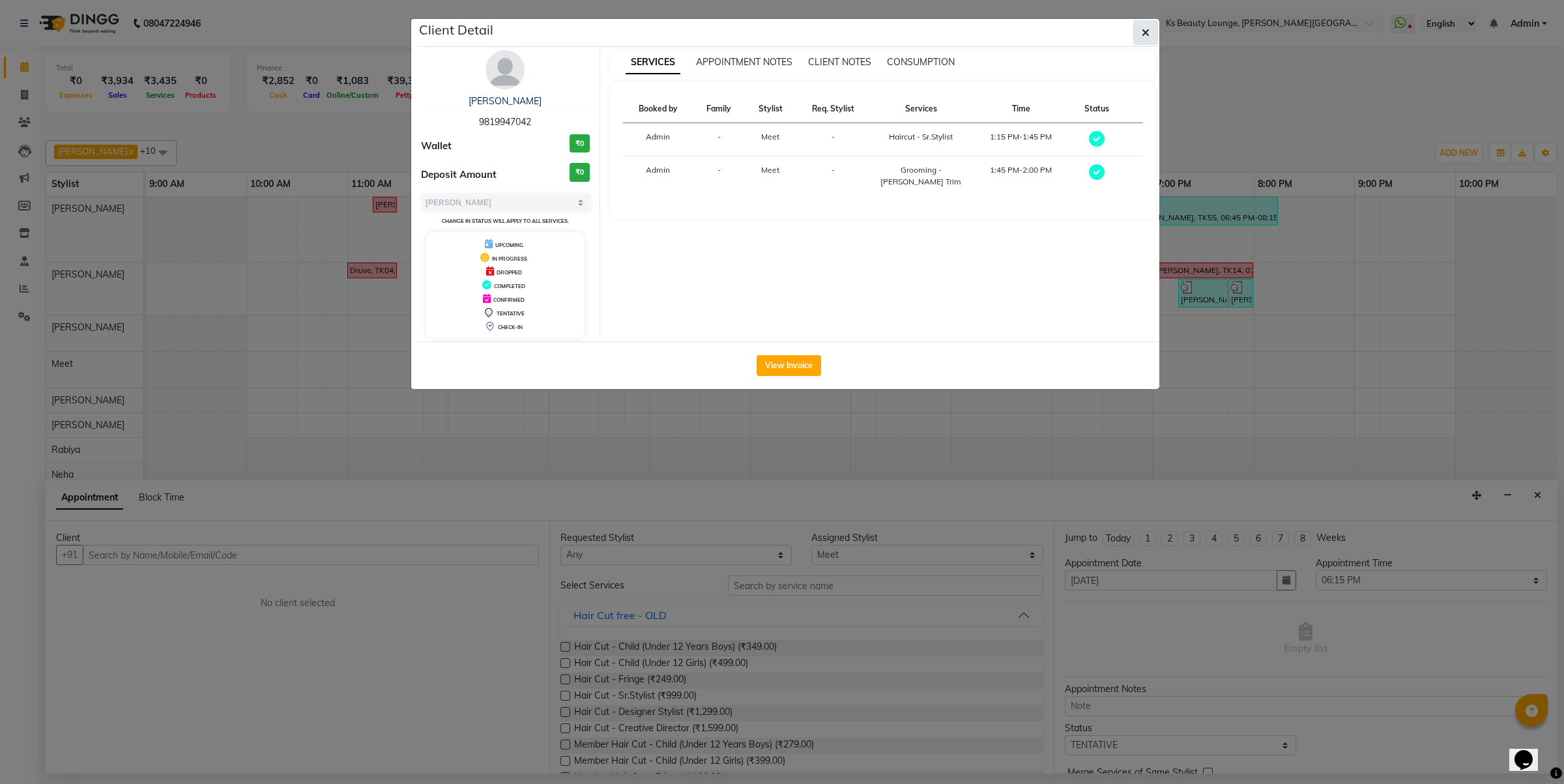
click at [1142, 30] on icon "button" at bounding box center [1145, 32] width 7 height 11
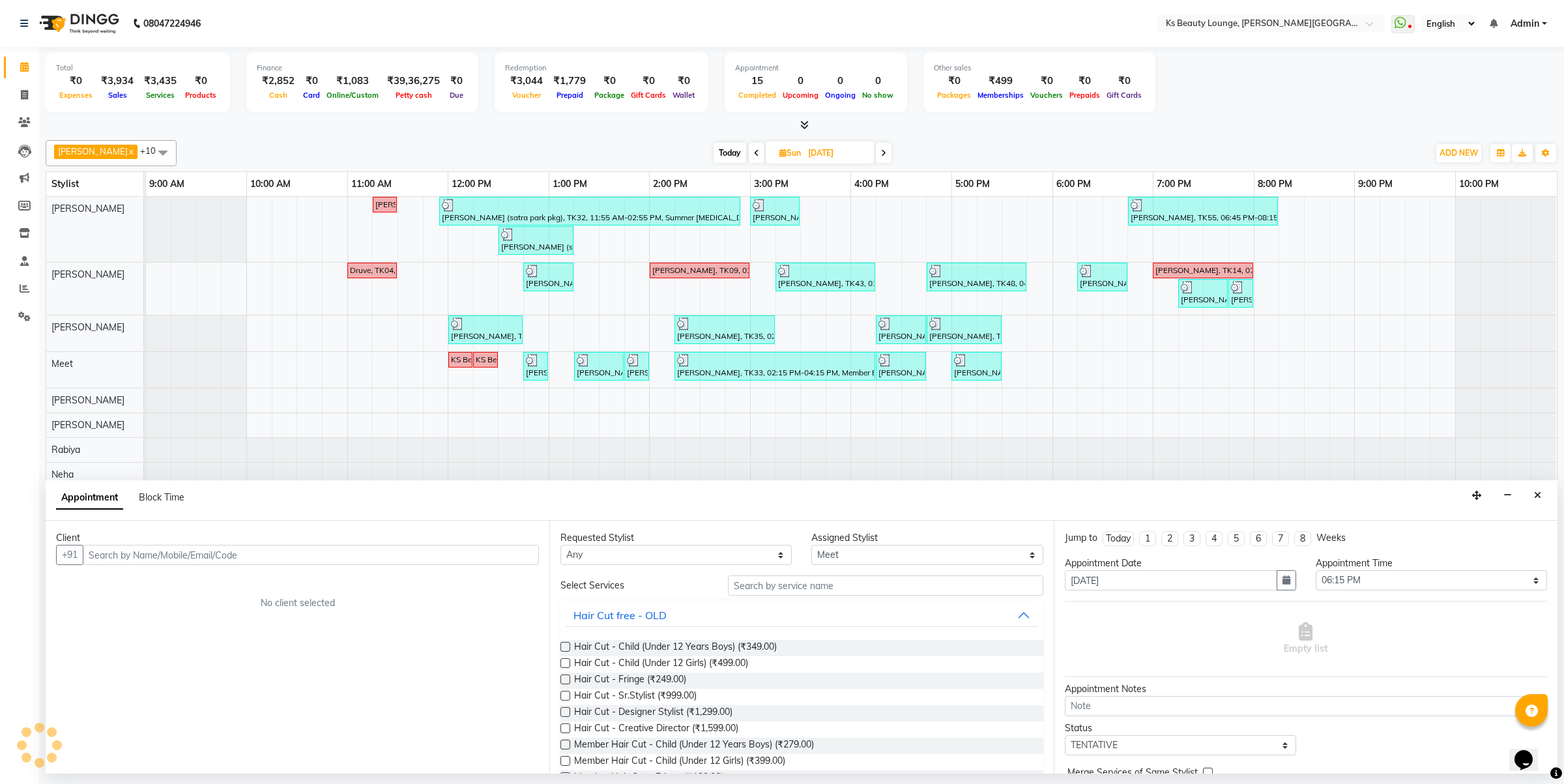
click at [825, 155] on input "[DATE]" at bounding box center [836, 153] width 65 height 20
select select "4"
select select "2025"
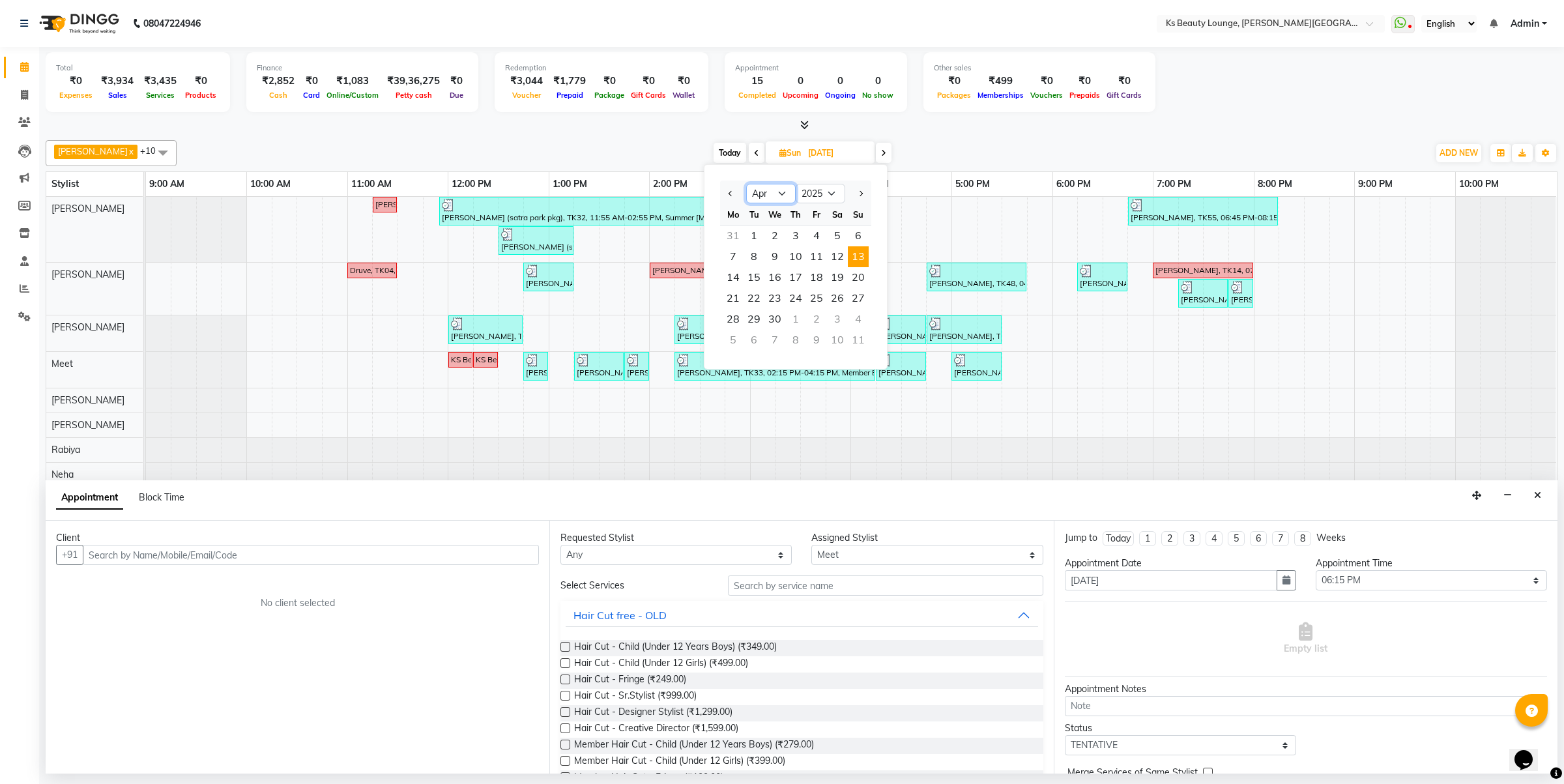
click at [781, 194] on select "Jan Feb Mar Apr May Jun [DATE] Aug Sep Oct Nov Dec" at bounding box center [771, 194] width 50 height 20
select select "9"
click at [746, 184] on select "Jan Feb Mar Apr May Jun [DATE] Aug Sep Oct Nov Dec" at bounding box center [771, 194] width 50 height 20
click at [754, 235] on span "2" at bounding box center [753, 236] width 21 height 21
type input "02-09-2025"
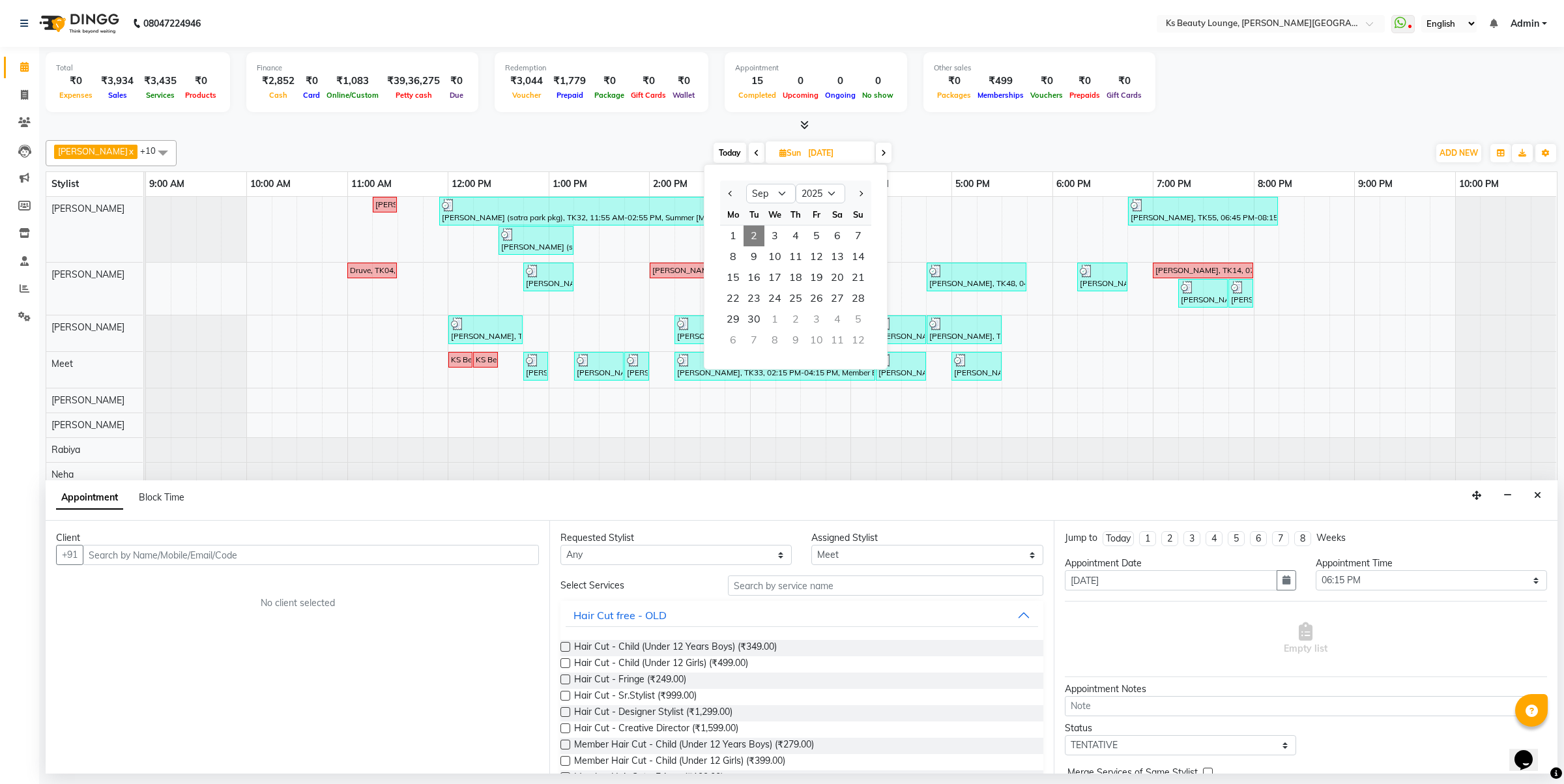
type input "02-09-2025"
select select "1095"
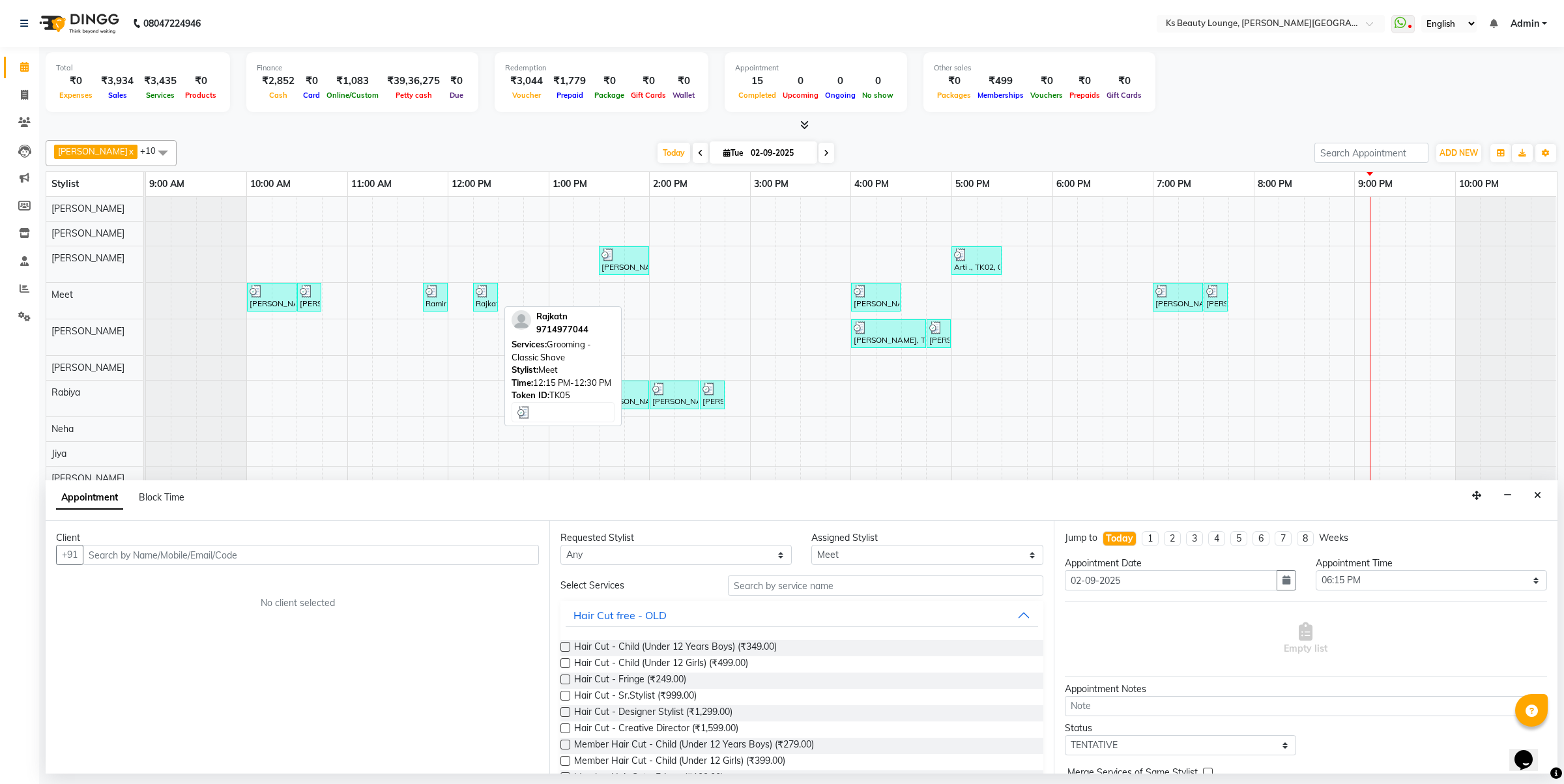
click at [476, 297] on img at bounding box center [482, 291] width 13 height 13
select select "3"
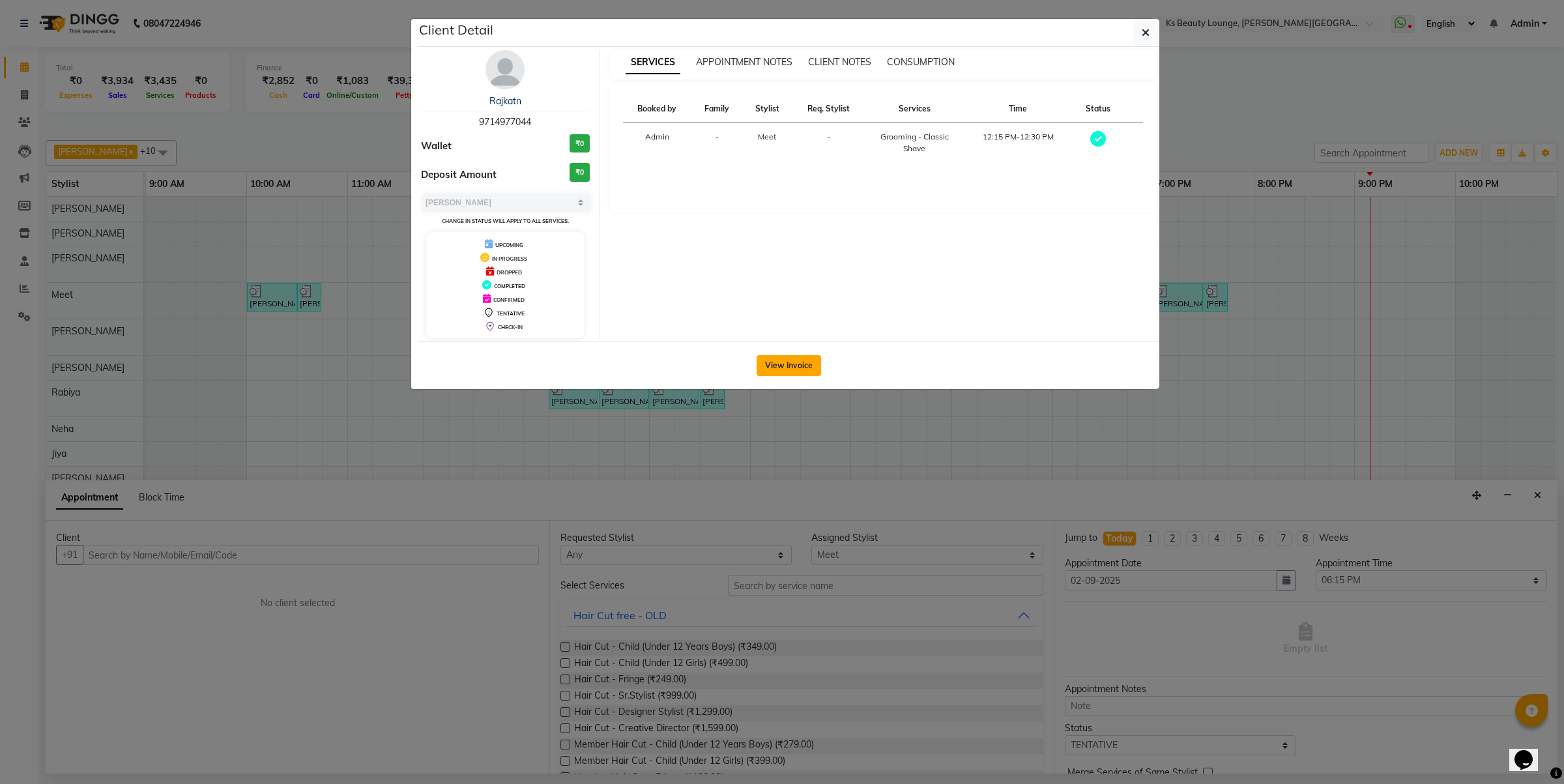
click at [779, 370] on button "View Invoice" at bounding box center [789, 365] width 65 height 21
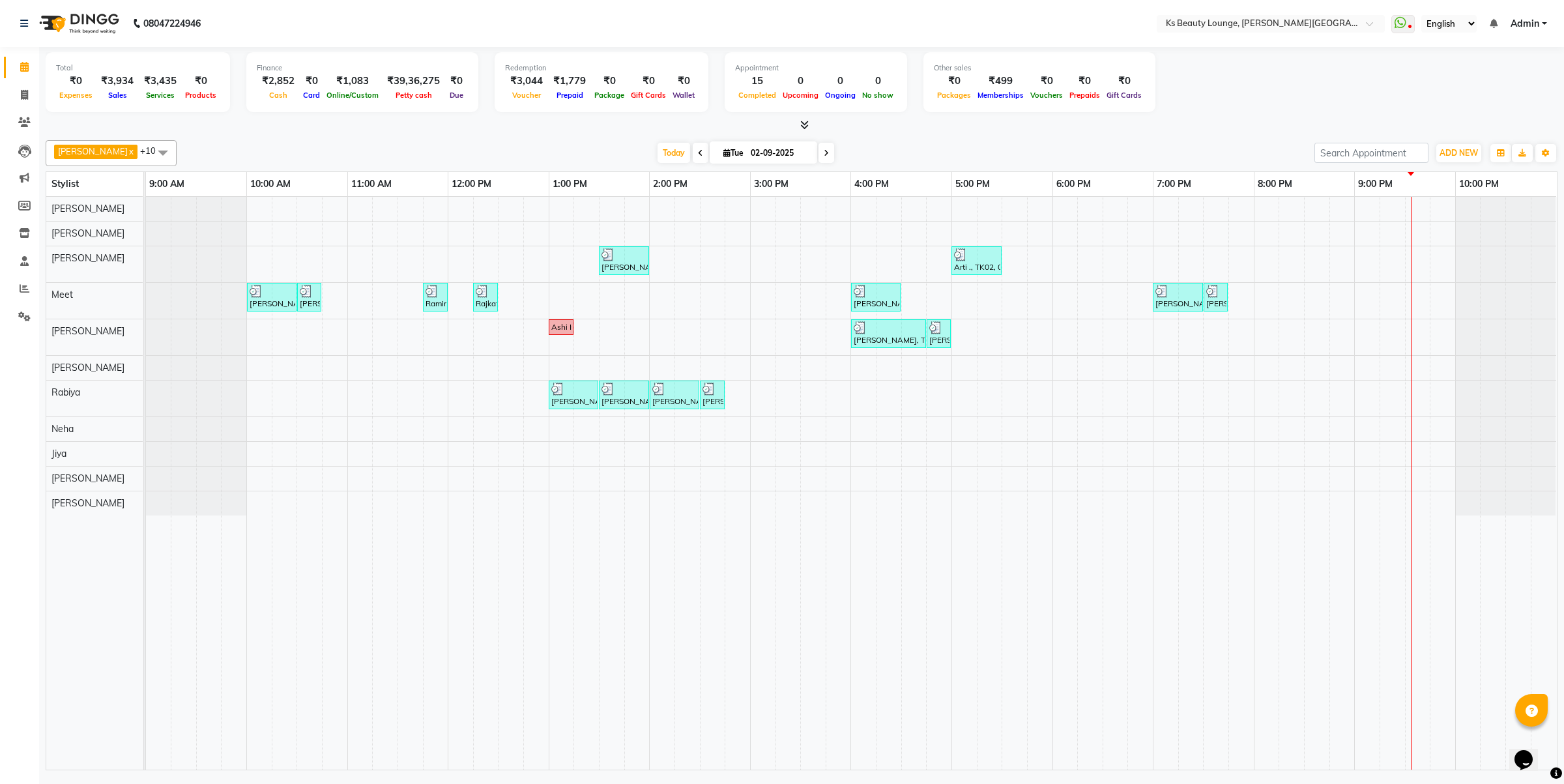
click at [724, 152] on span "Tue" at bounding box center [734, 153] width 26 height 10
select select "9"
select select "2025"
click at [722, 193] on select "Jan Feb Mar Apr May Jun [DATE] Aug Sep Oct Nov Dec" at bounding box center [711, 194] width 50 height 20
select select "4"
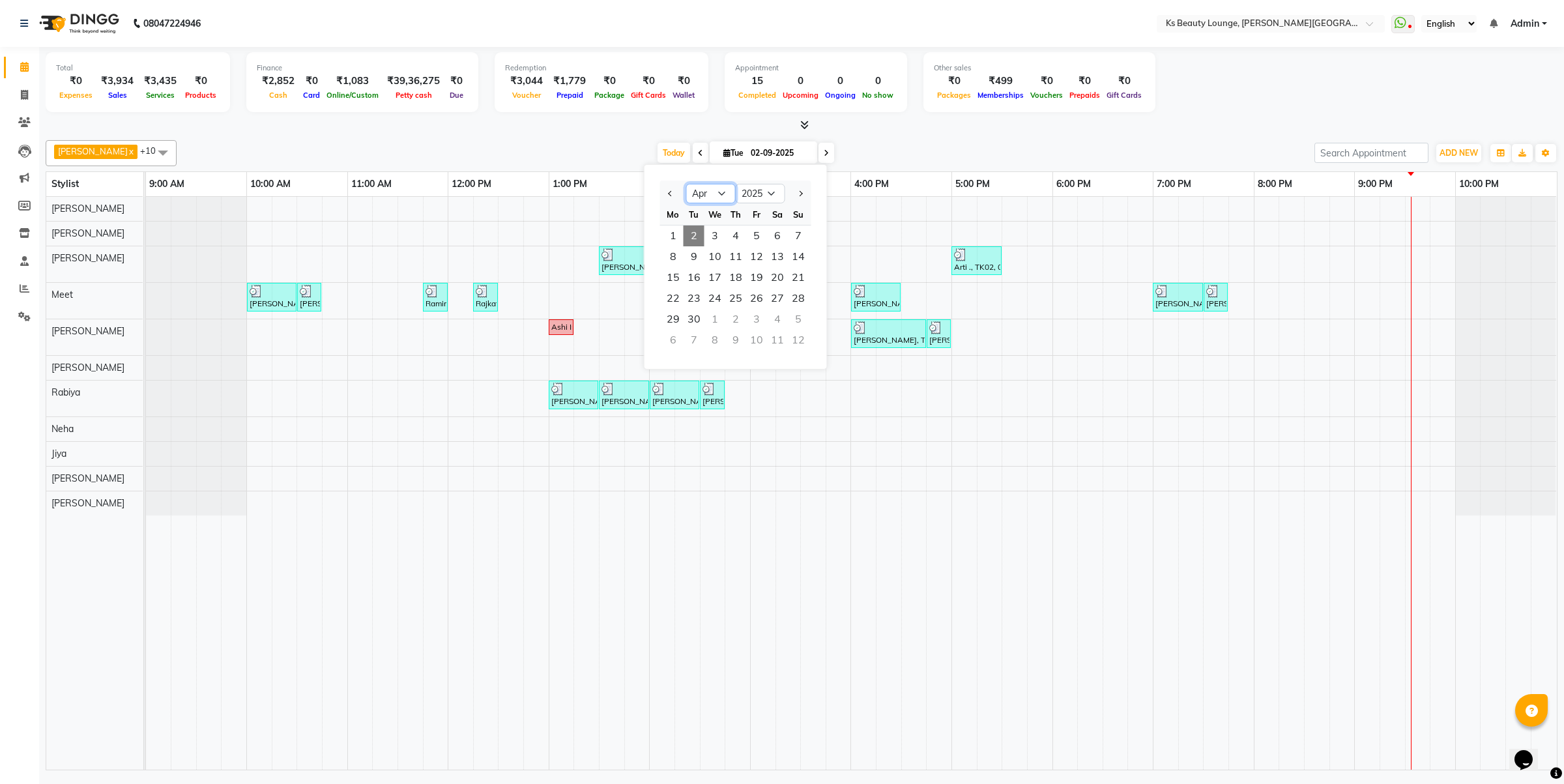
click at [686, 184] on select "Jan Feb Mar Apr May Jun [DATE] Aug Sep Oct Nov Dec" at bounding box center [711, 194] width 50 height 20
click at [770, 257] on span "12" at bounding box center [777, 256] width 21 height 21
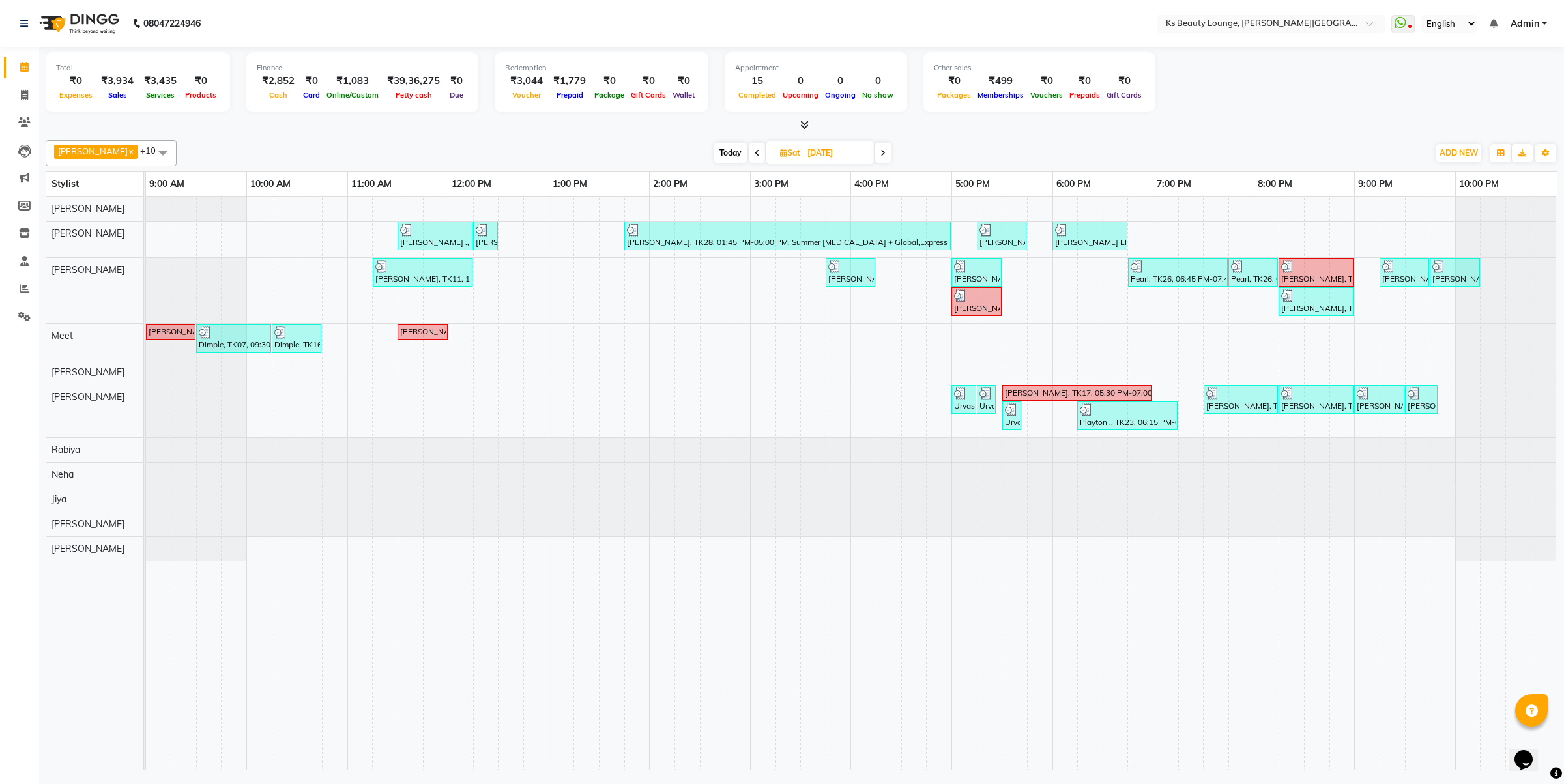
click at [875, 148] on span at bounding box center [882, 153] width 16 height 20
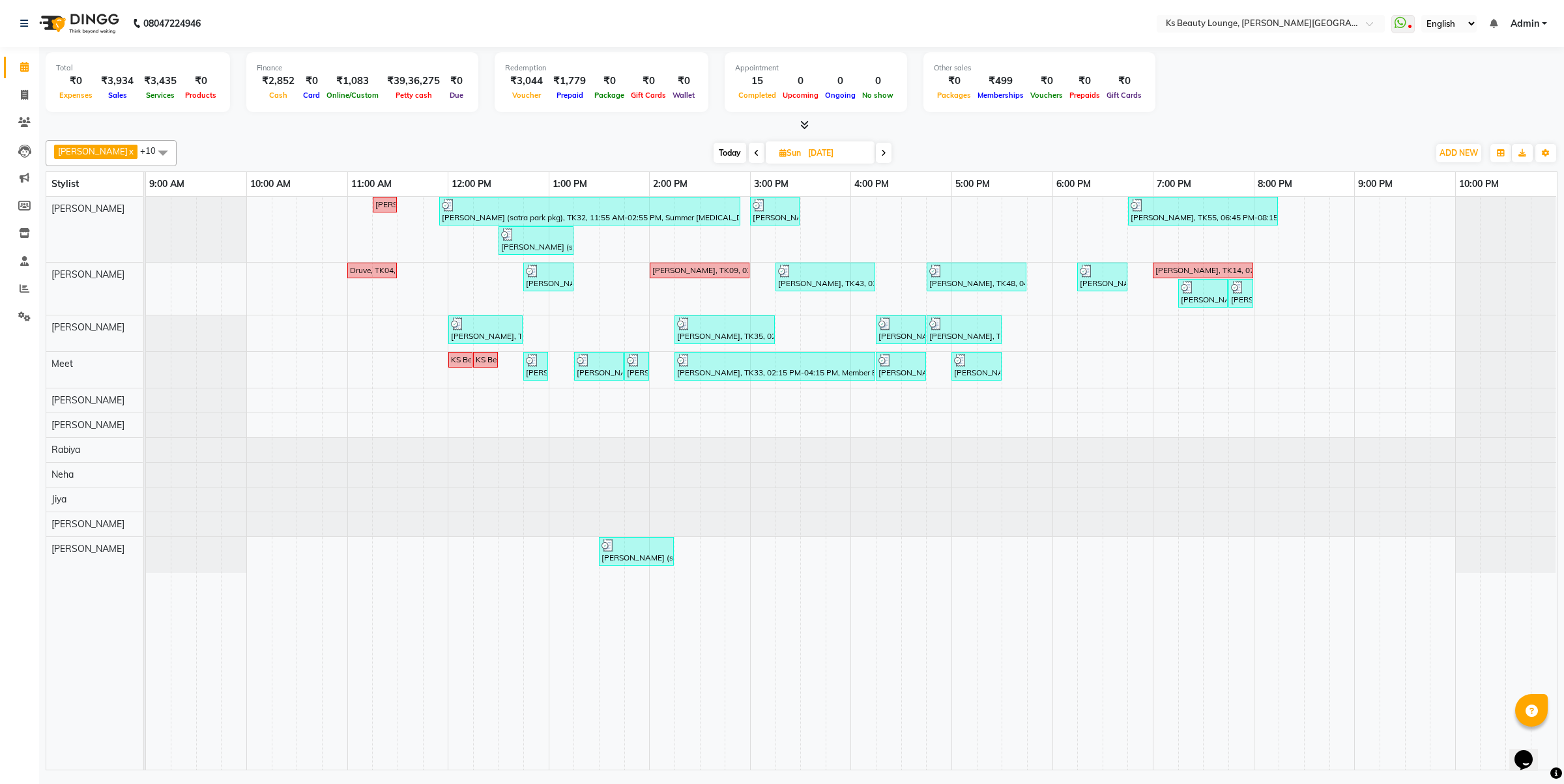
click at [881, 155] on icon at bounding box center [883, 152] width 5 height 7
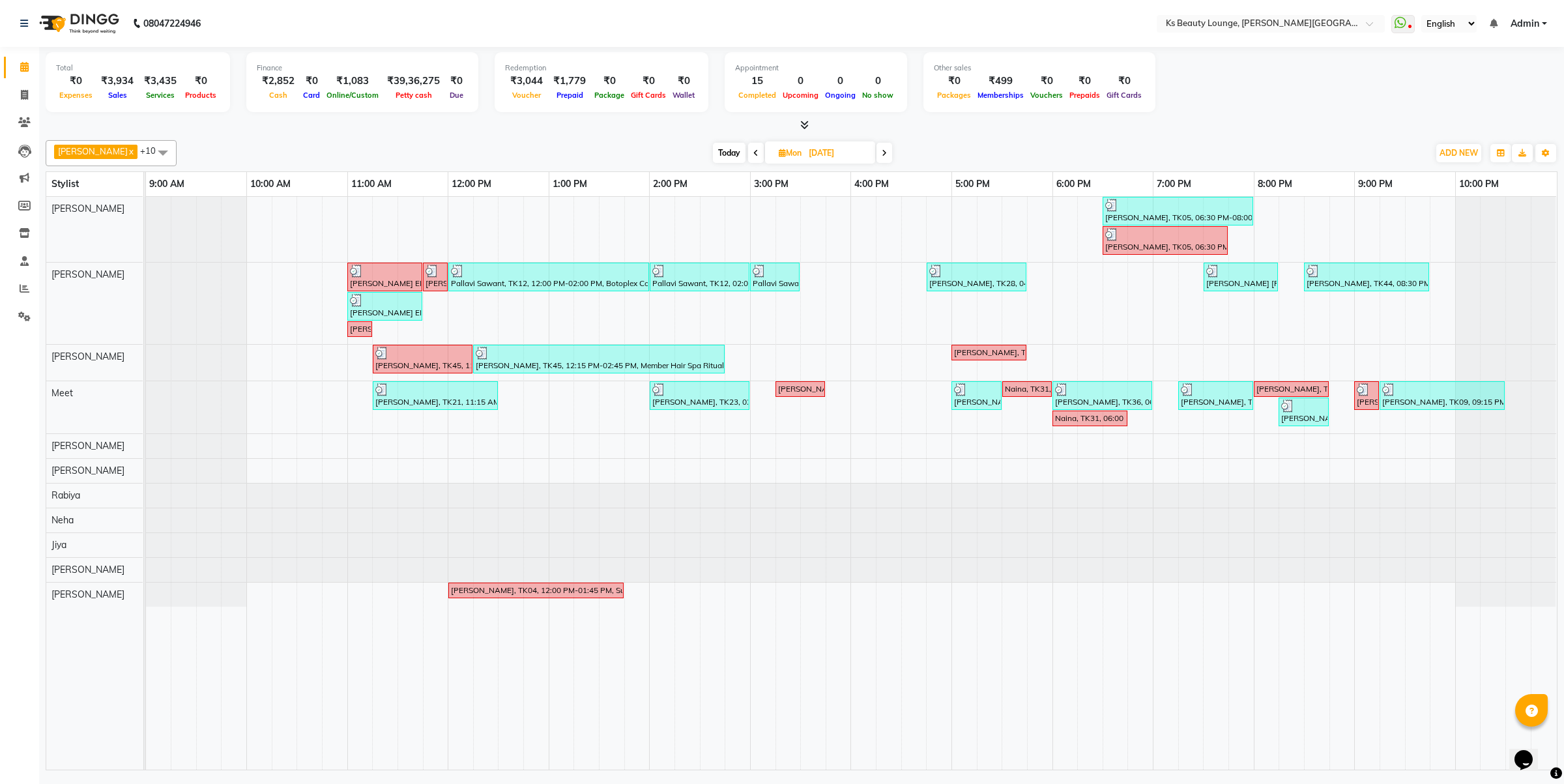
click at [883, 148] on div "[DATE] [DATE]" at bounding box center [802, 153] width 1239 height 20
click at [882, 151] on icon at bounding box center [884, 152] width 5 height 7
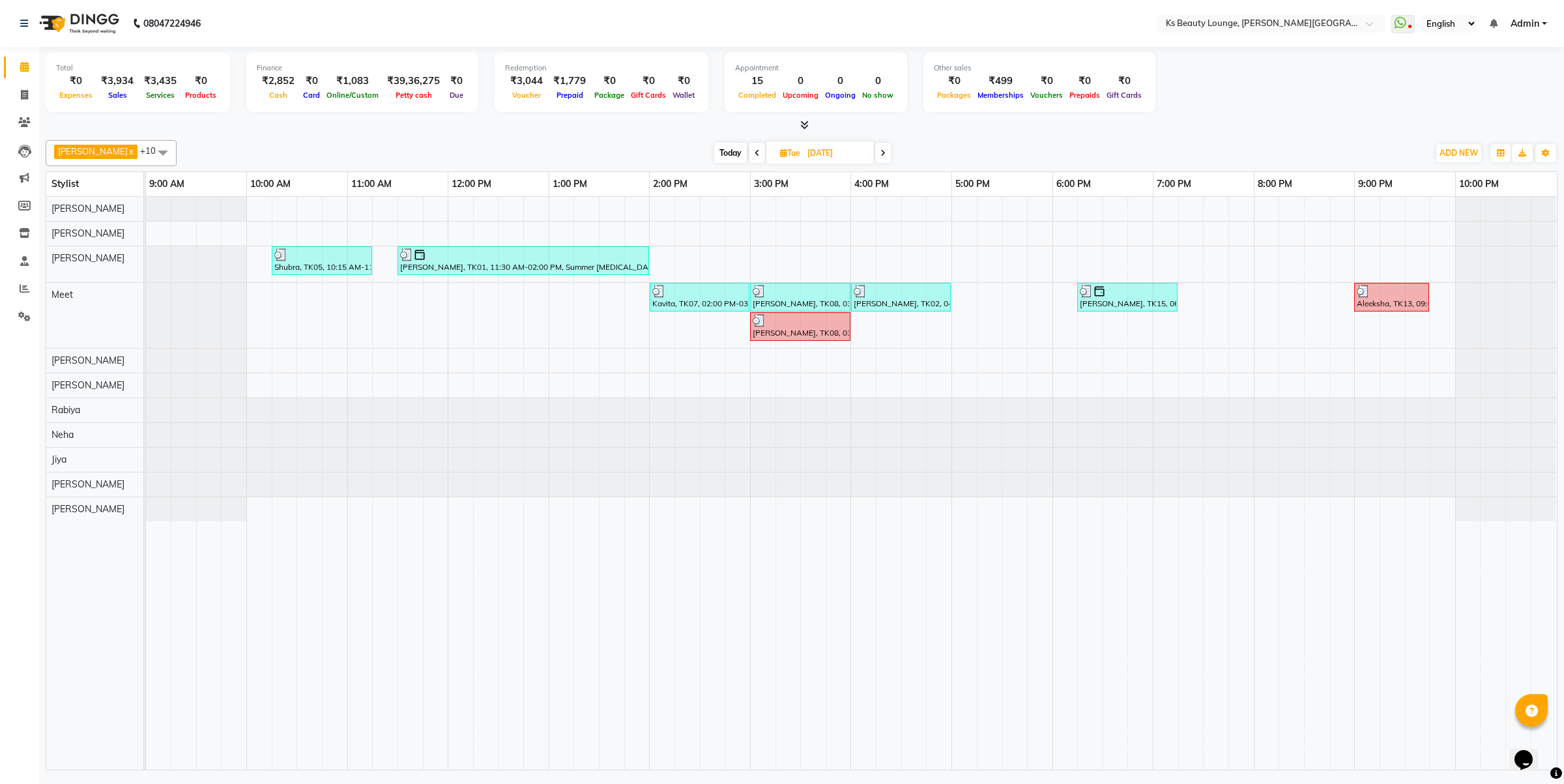
click at [881, 153] on icon at bounding box center [883, 152] width 5 height 7
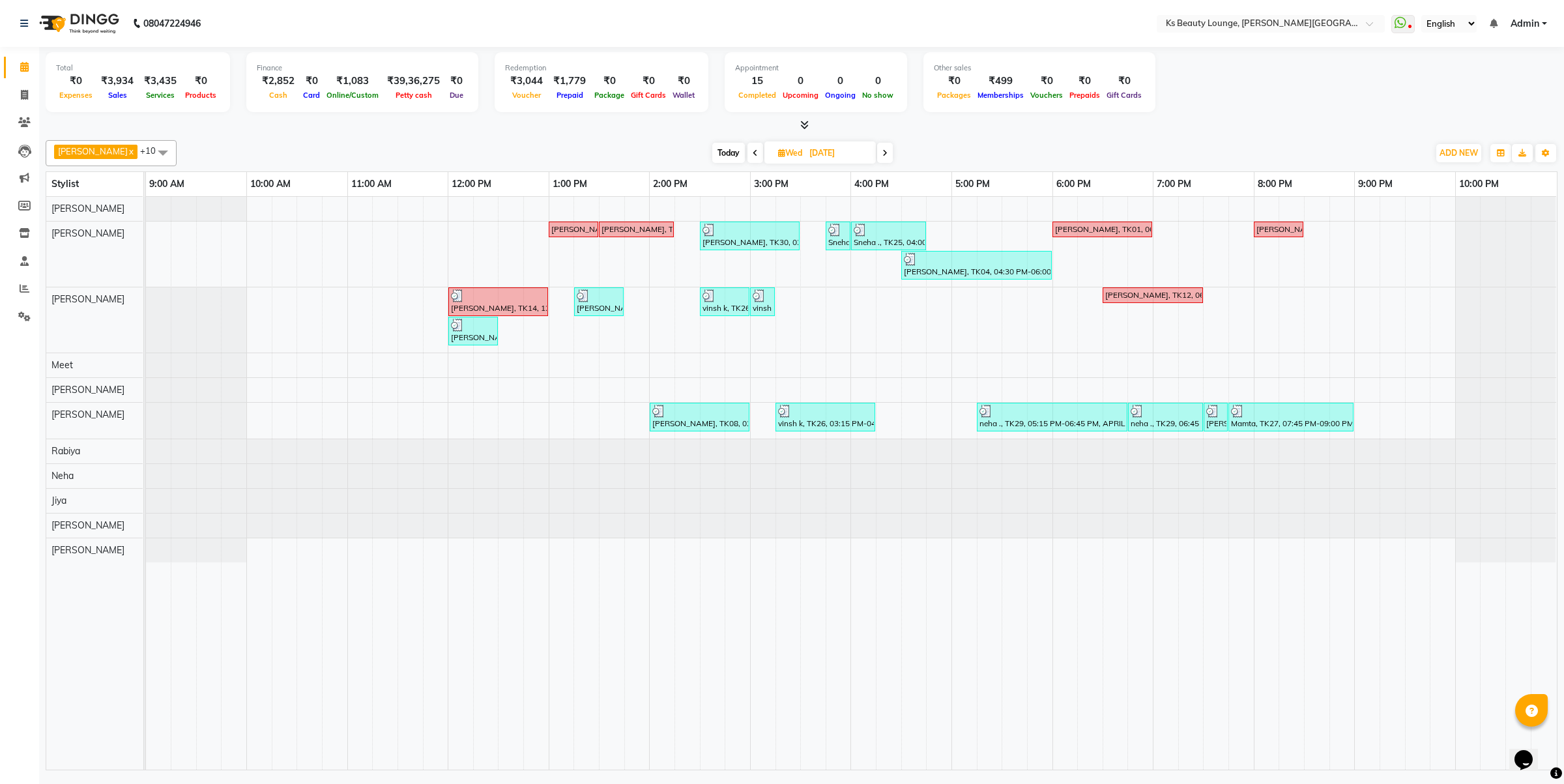
click at [878, 151] on span at bounding box center [885, 153] width 16 height 20
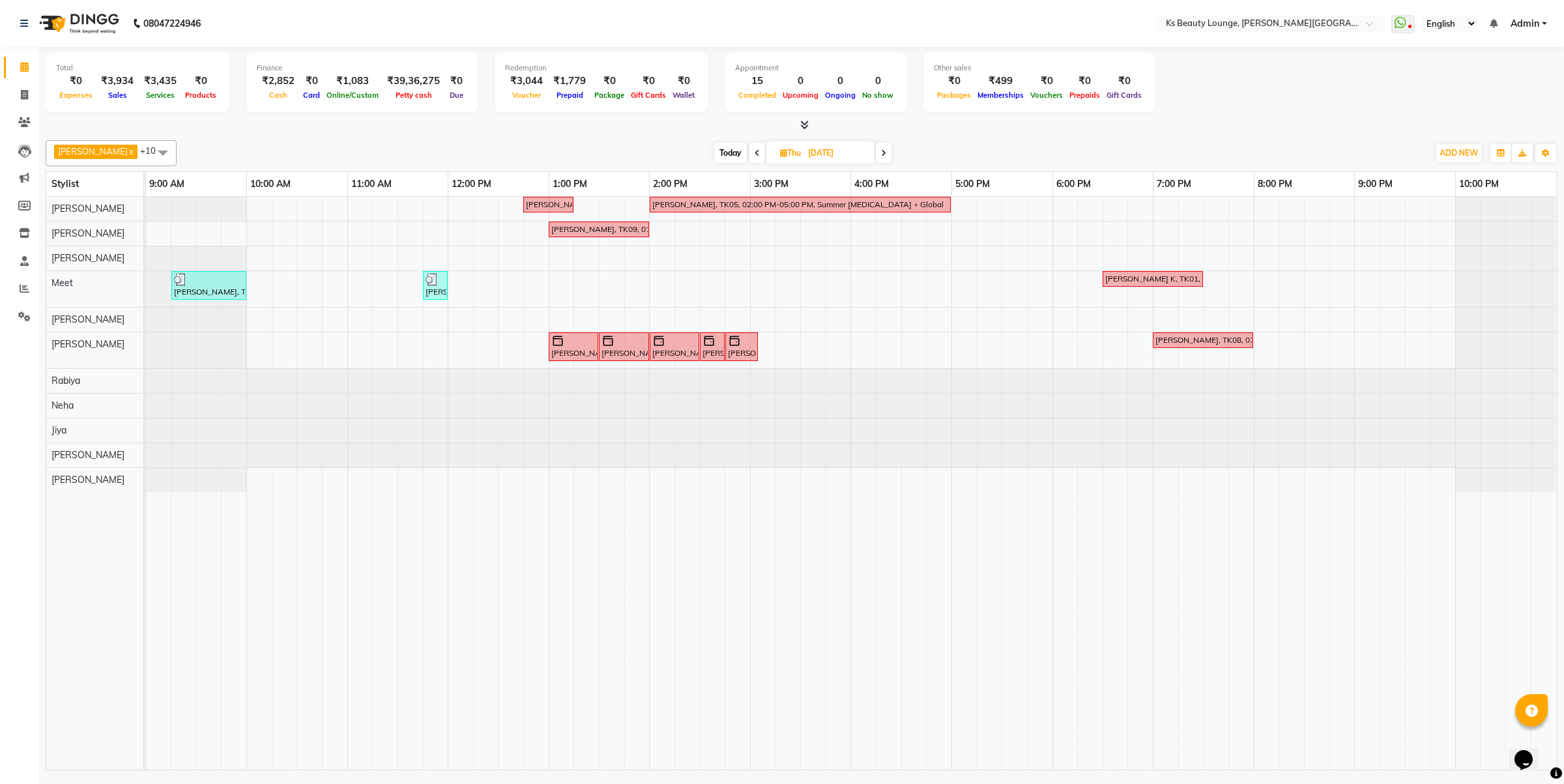
click at [876, 149] on span at bounding box center [883, 153] width 16 height 20
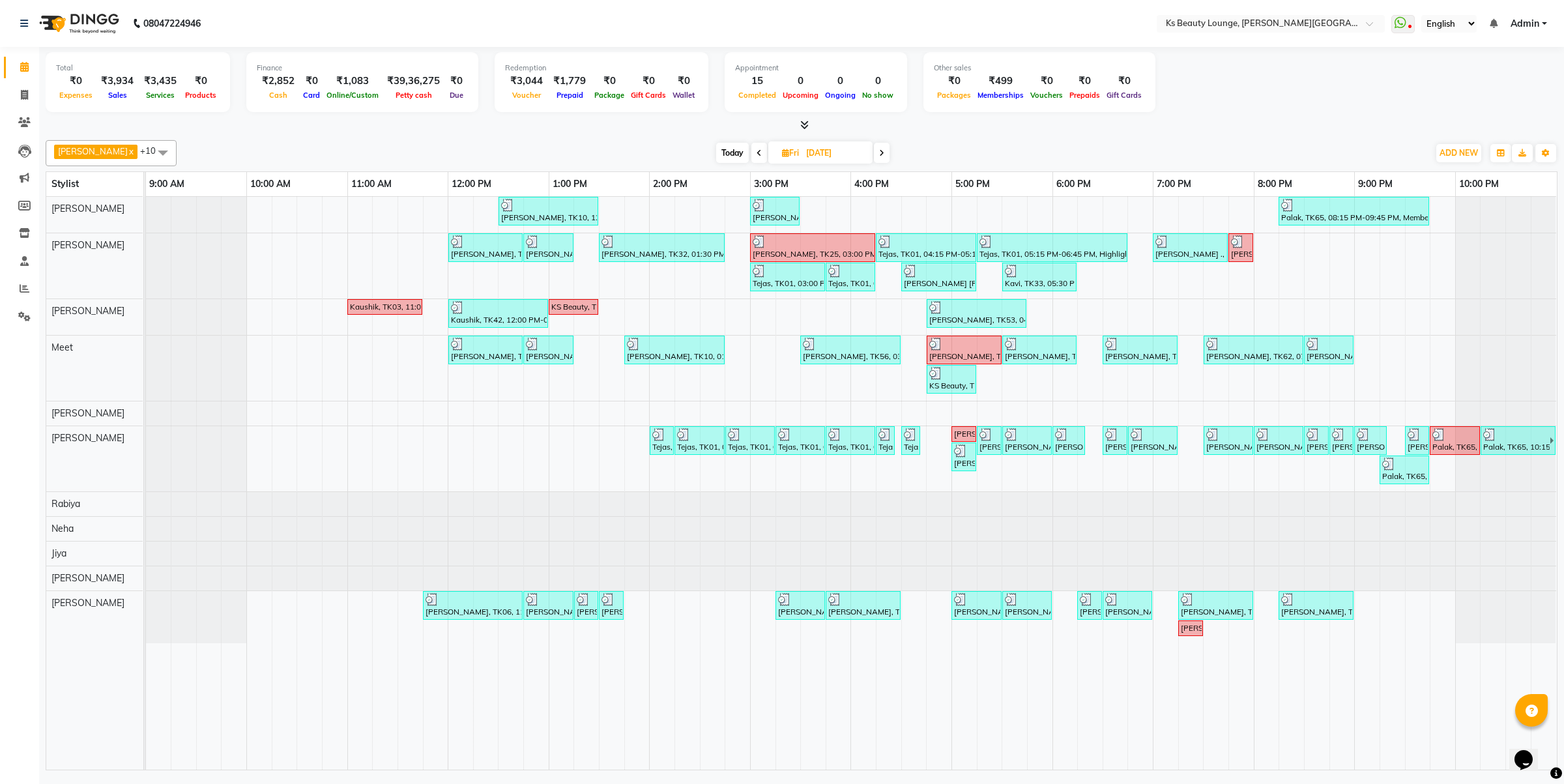
click at [874, 153] on span at bounding box center [882, 153] width 16 height 20
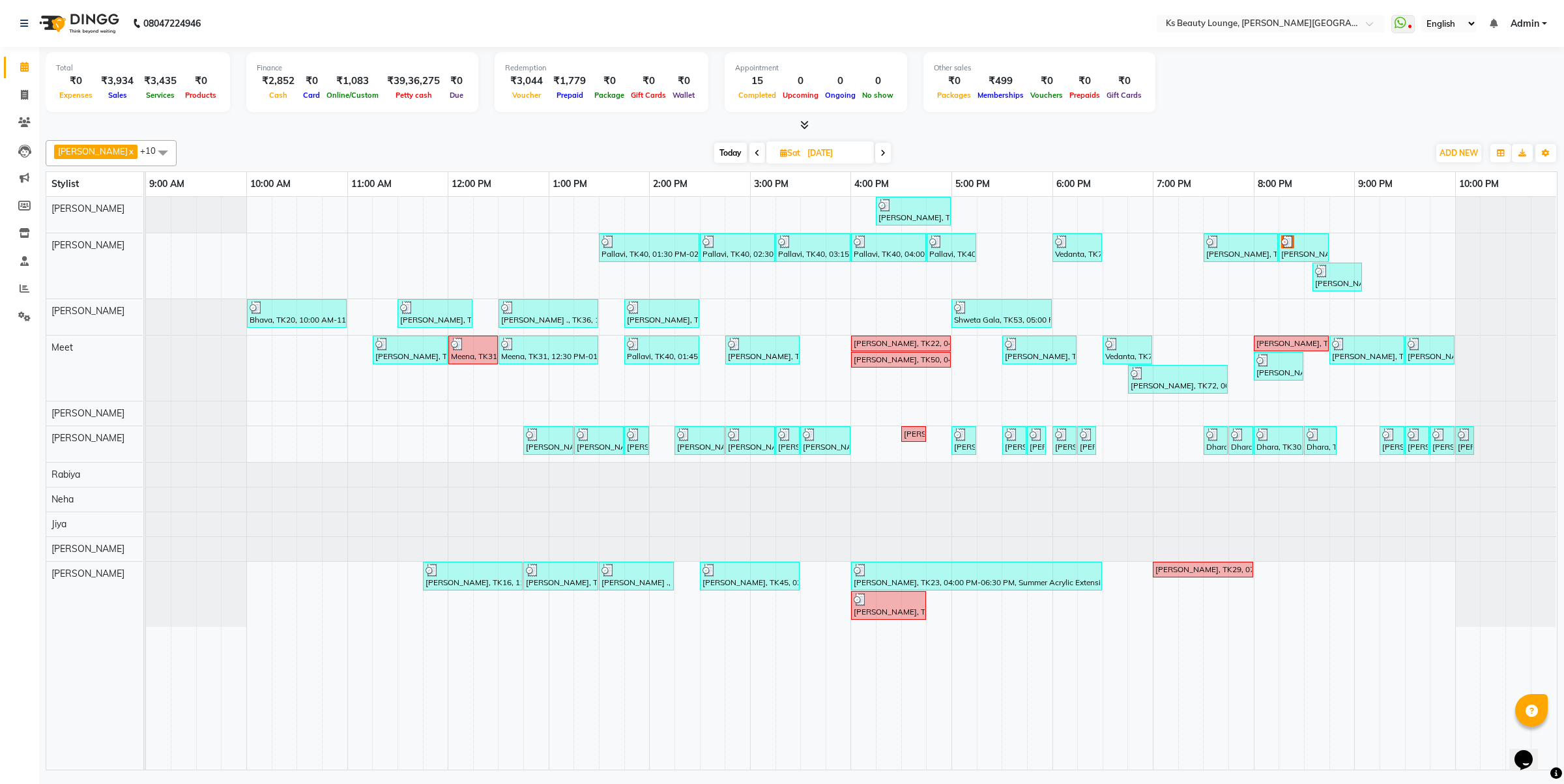
drag, startPoint x: 701, startPoint y: 161, endPoint x: 707, endPoint y: 158, distance: 6.7
click at [715, 160] on span "Today" at bounding box center [730, 153] width 32 height 20
type input "02-09-2025"
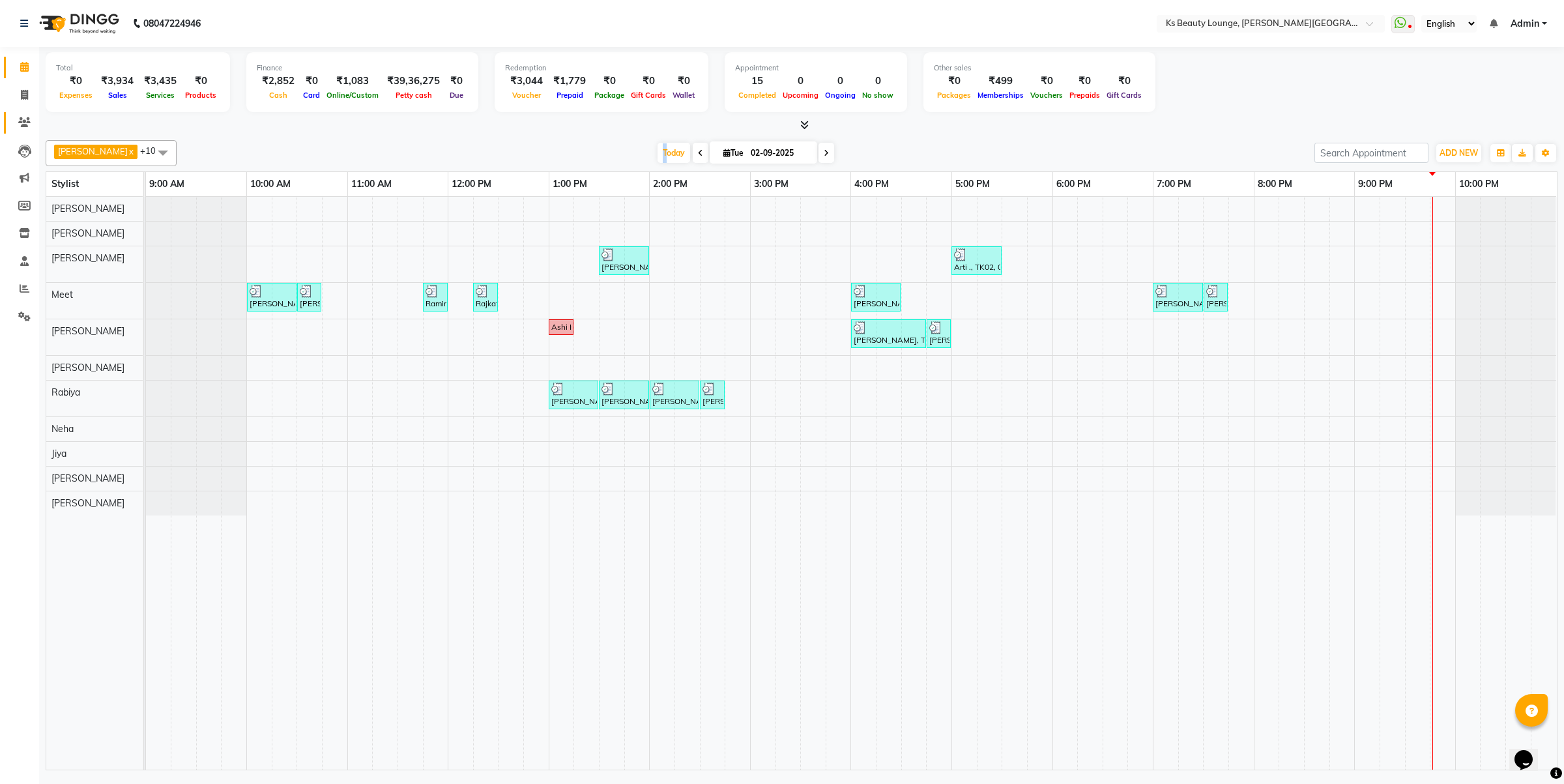
click at [20, 125] on icon at bounding box center [24, 122] width 12 height 10
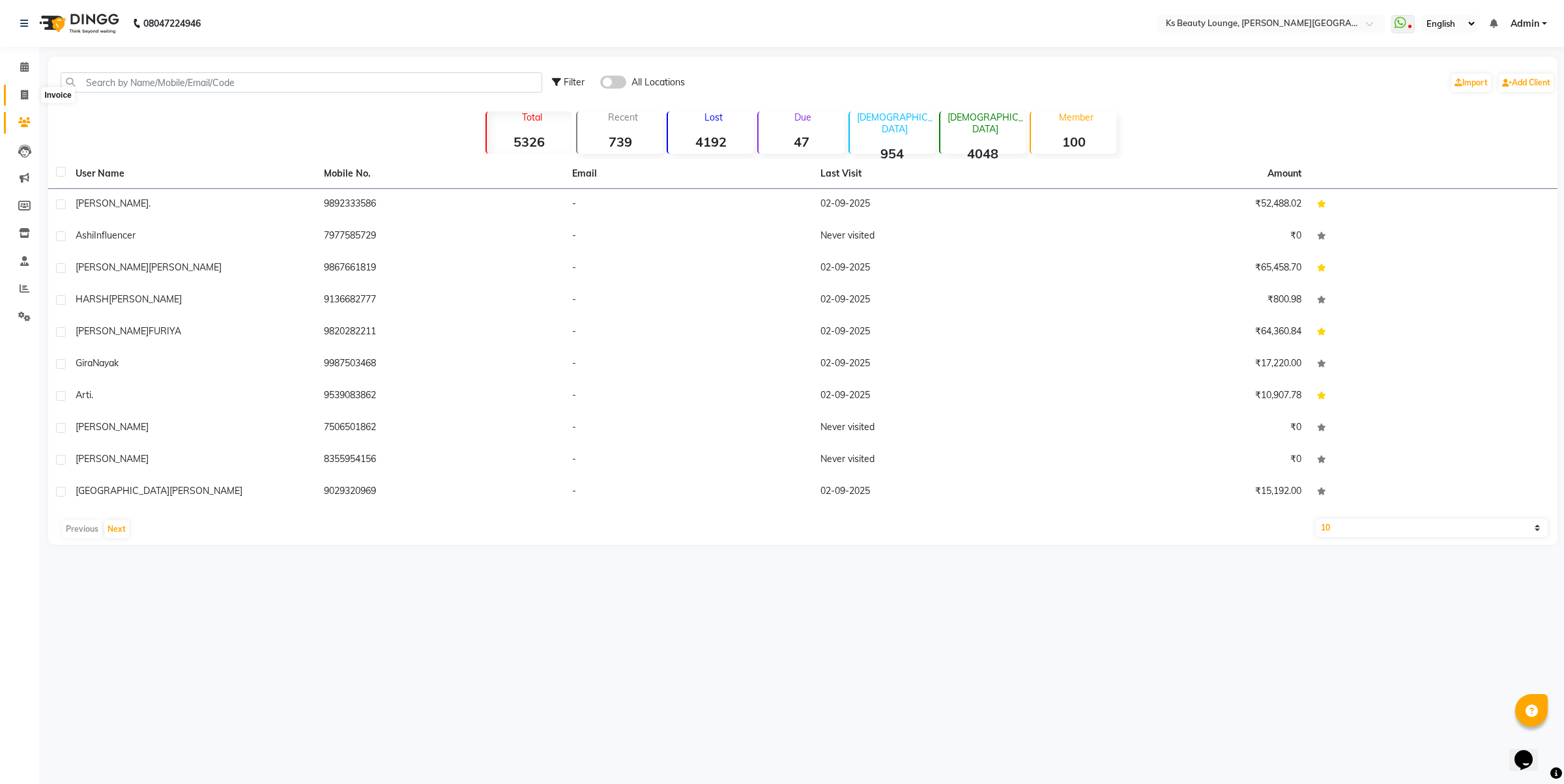
click at [22, 95] on icon at bounding box center [24, 95] width 7 height 10
select select "4411"
select select "service"
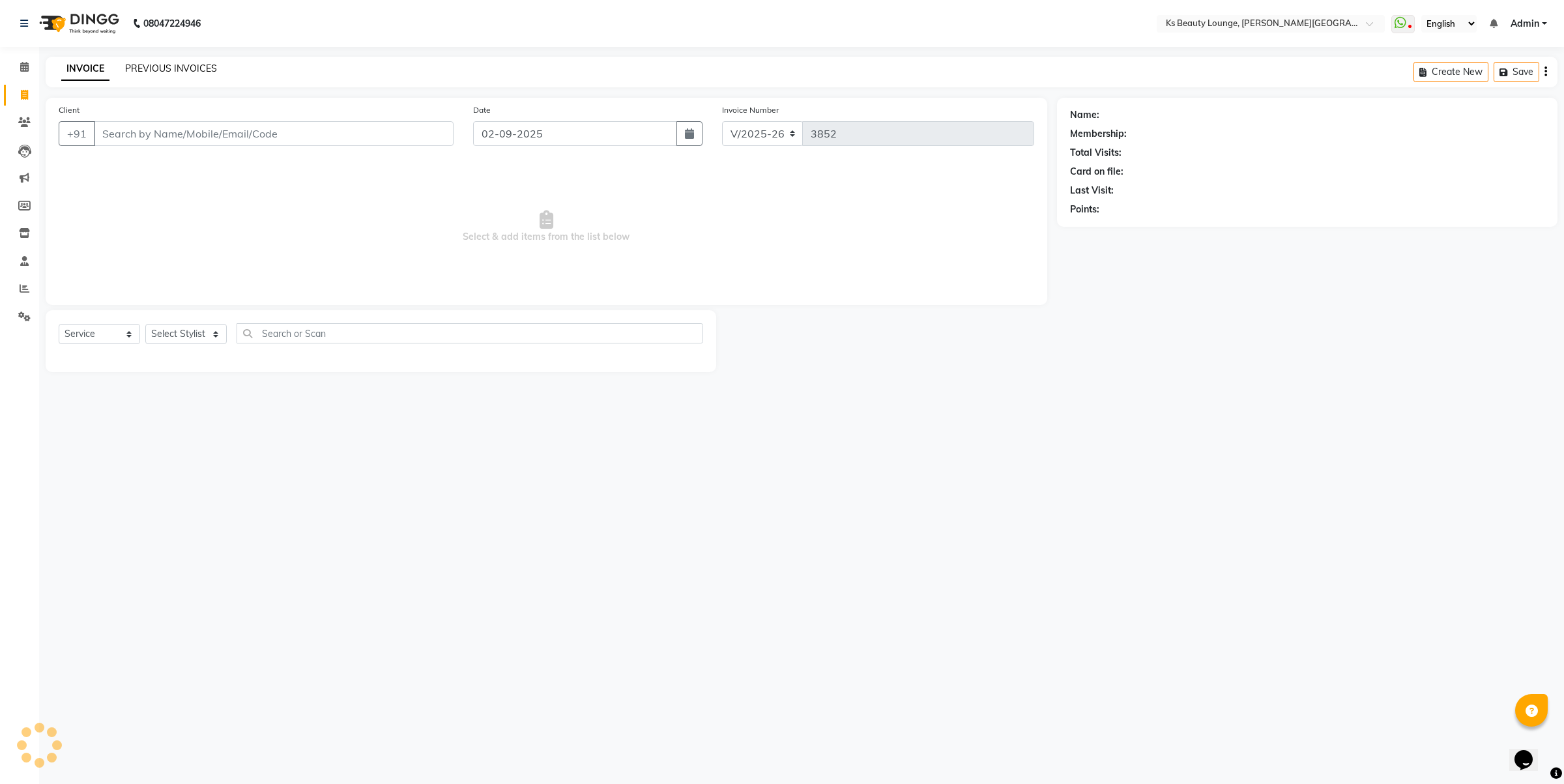
click at [186, 65] on link "PREVIOUS INVOICES" at bounding box center [170, 69] width 92 height 12
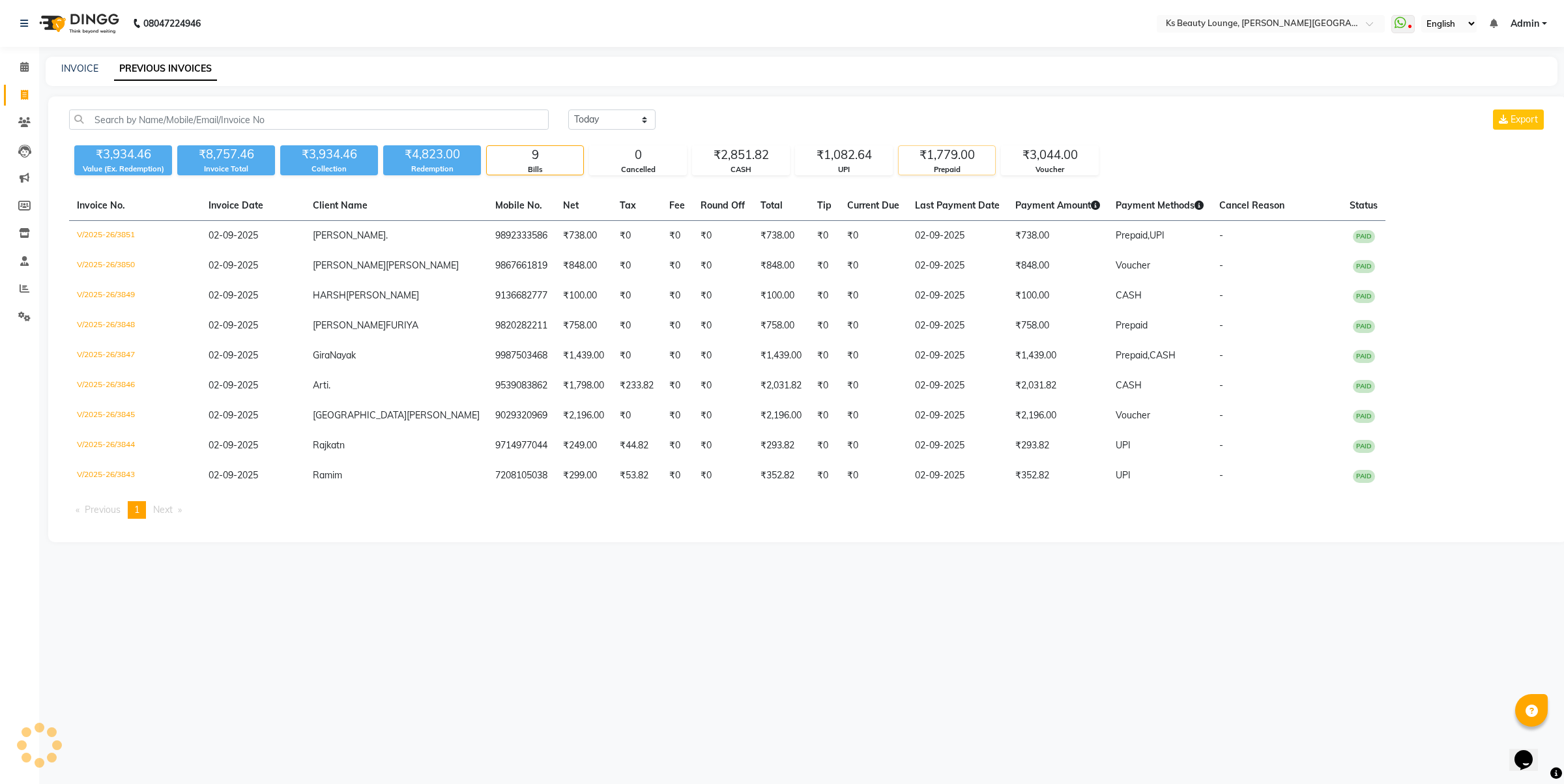
click at [945, 158] on div "₹1,779.00" at bounding box center [947, 155] width 97 height 18
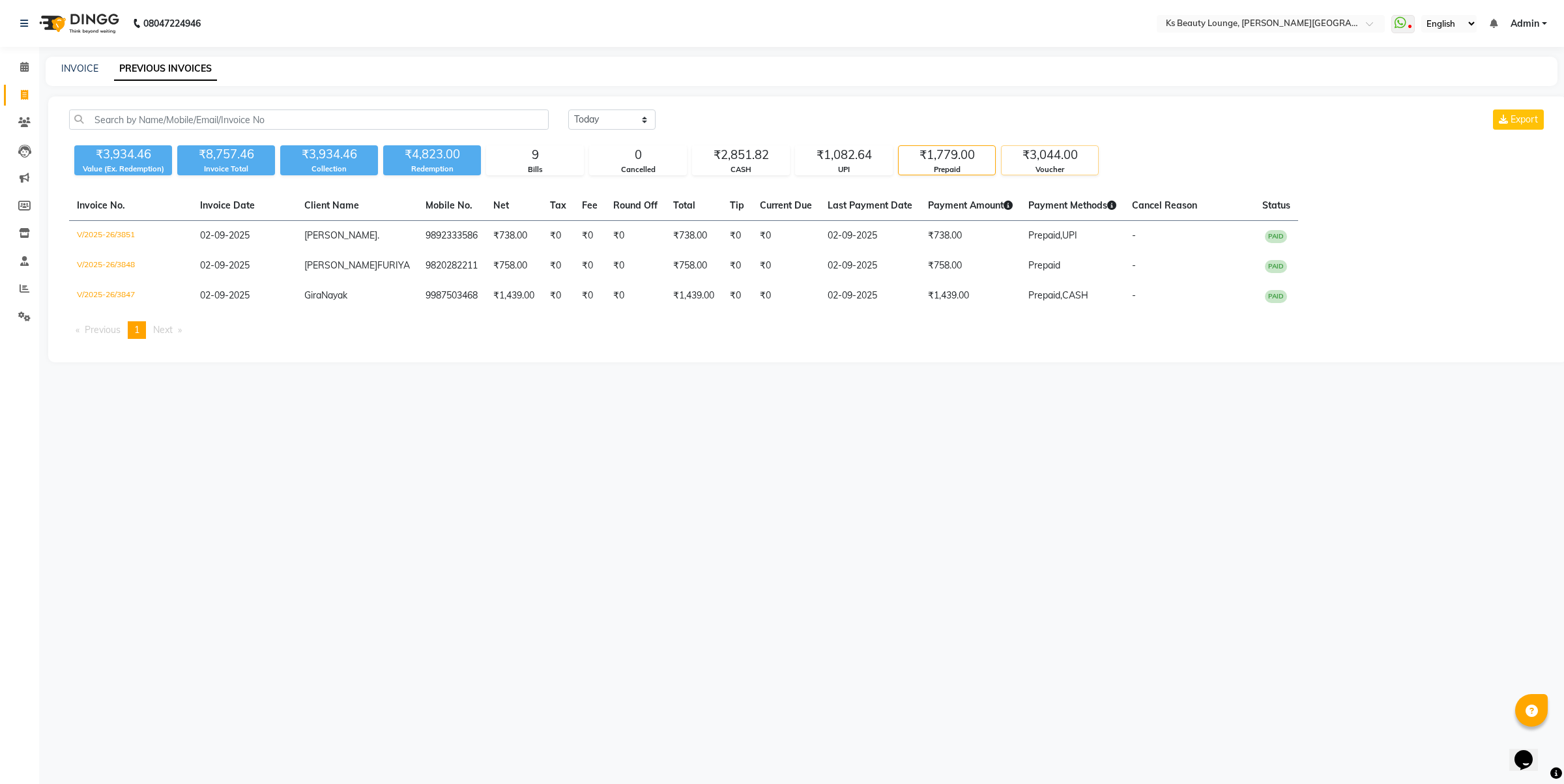
click at [1050, 165] on div "Voucher" at bounding box center [1050, 170] width 97 height 11
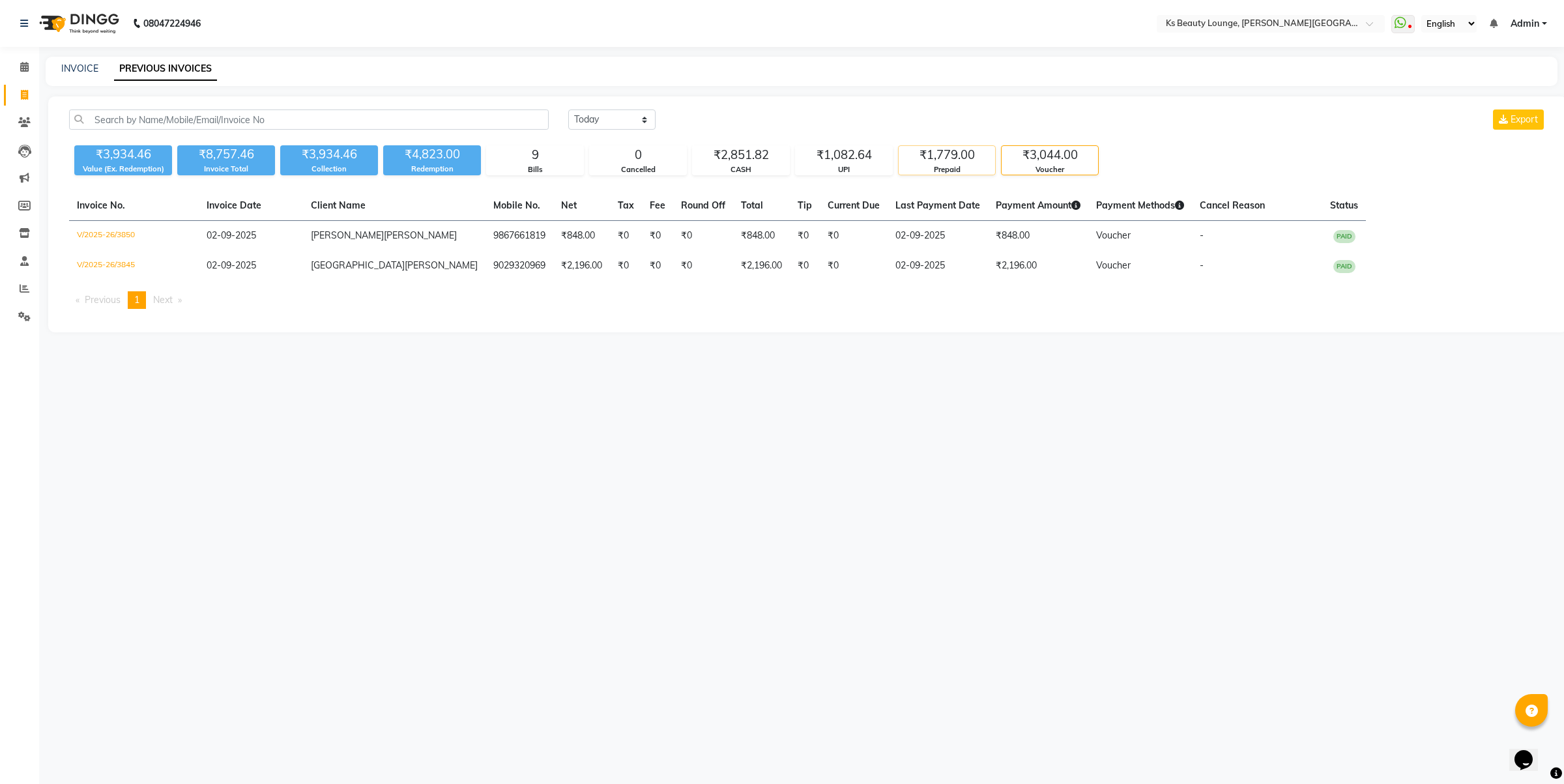
click at [959, 170] on div "Prepaid" at bounding box center [947, 170] width 97 height 11
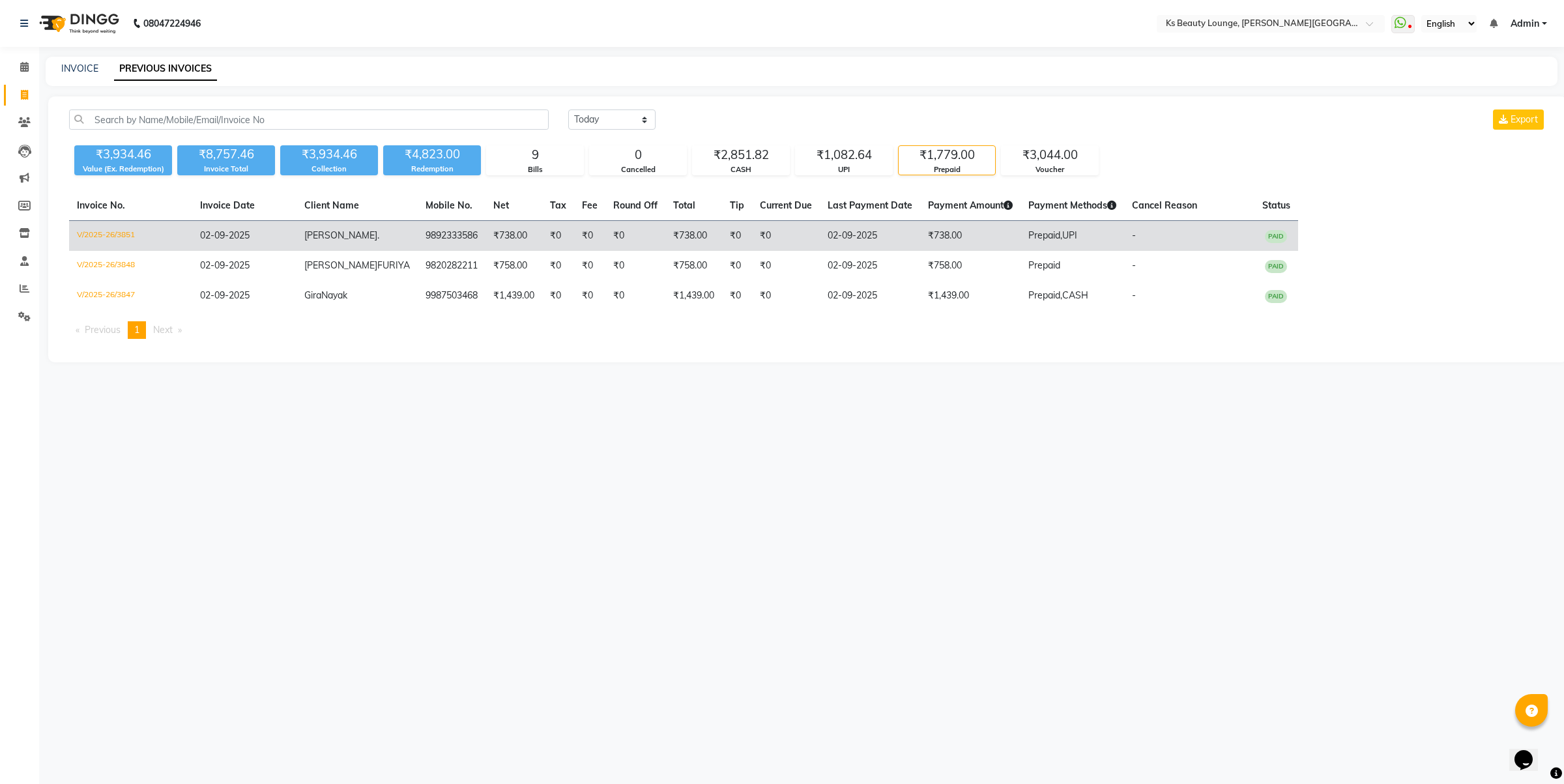
click at [1021, 228] on td "Prepaid, UPI" at bounding box center [1072, 236] width 103 height 31
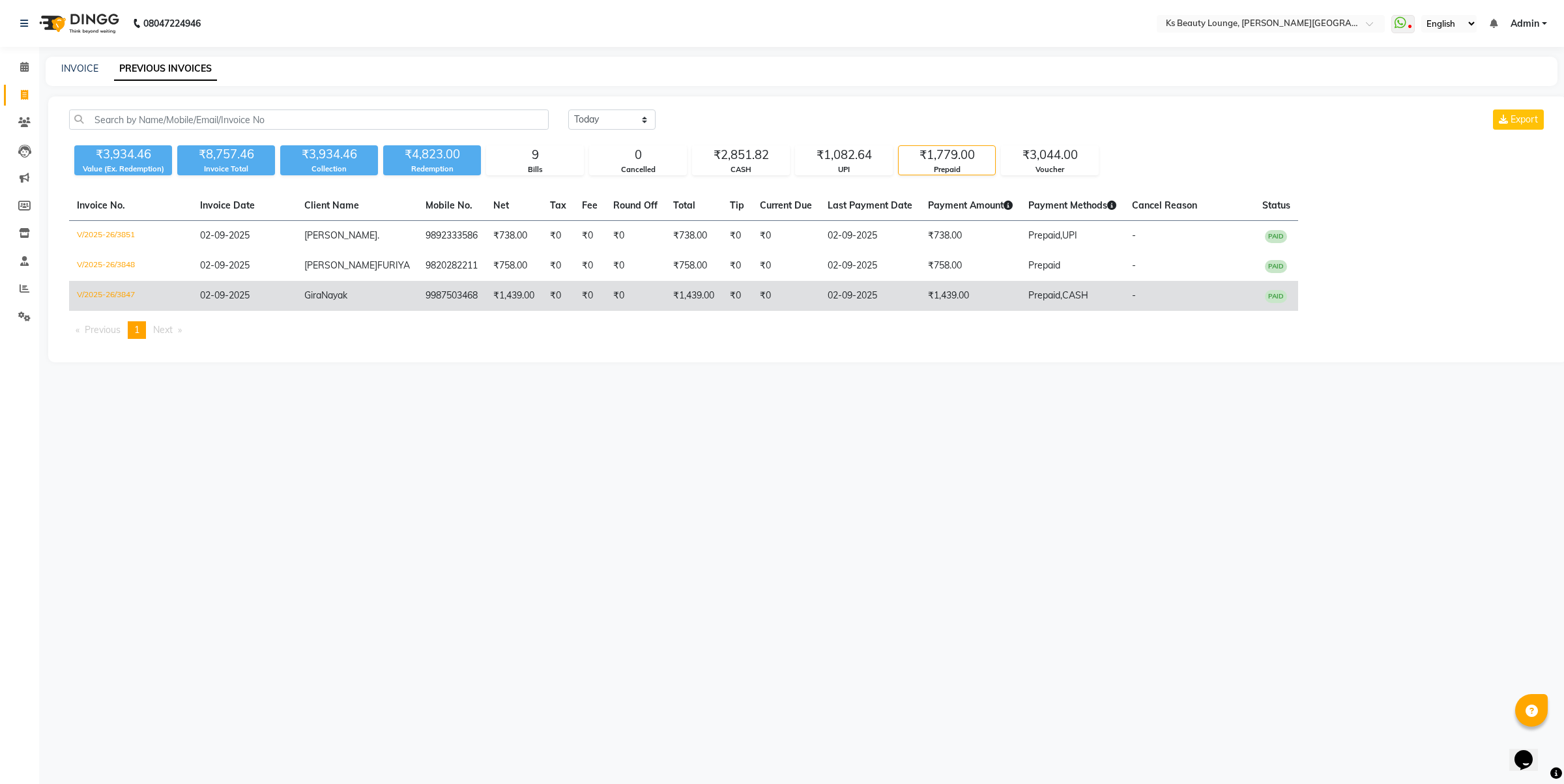
click at [942, 304] on td "₹1,439.00" at bounding box center [970, 296] width 100 height 30
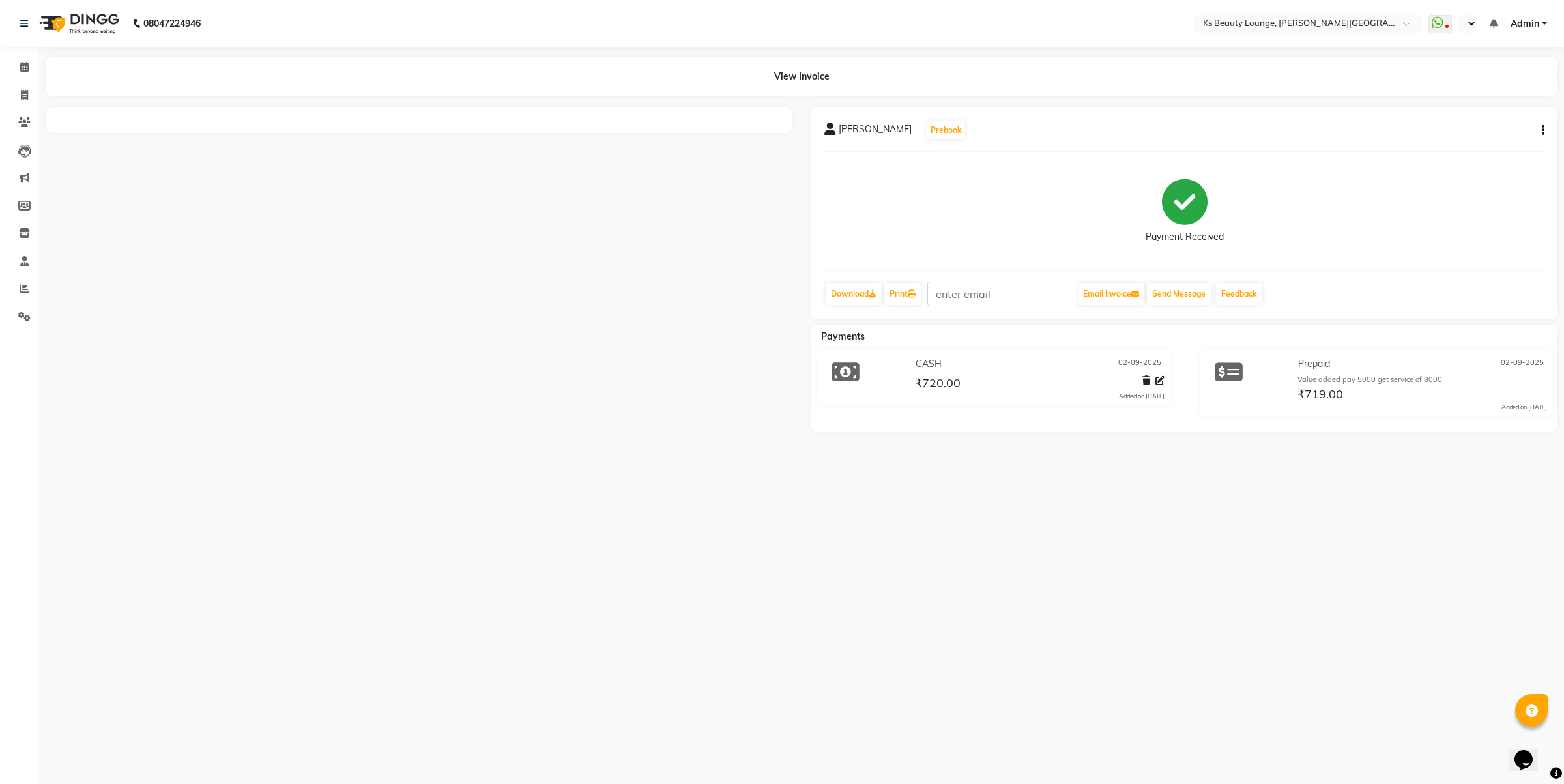
select select "en"
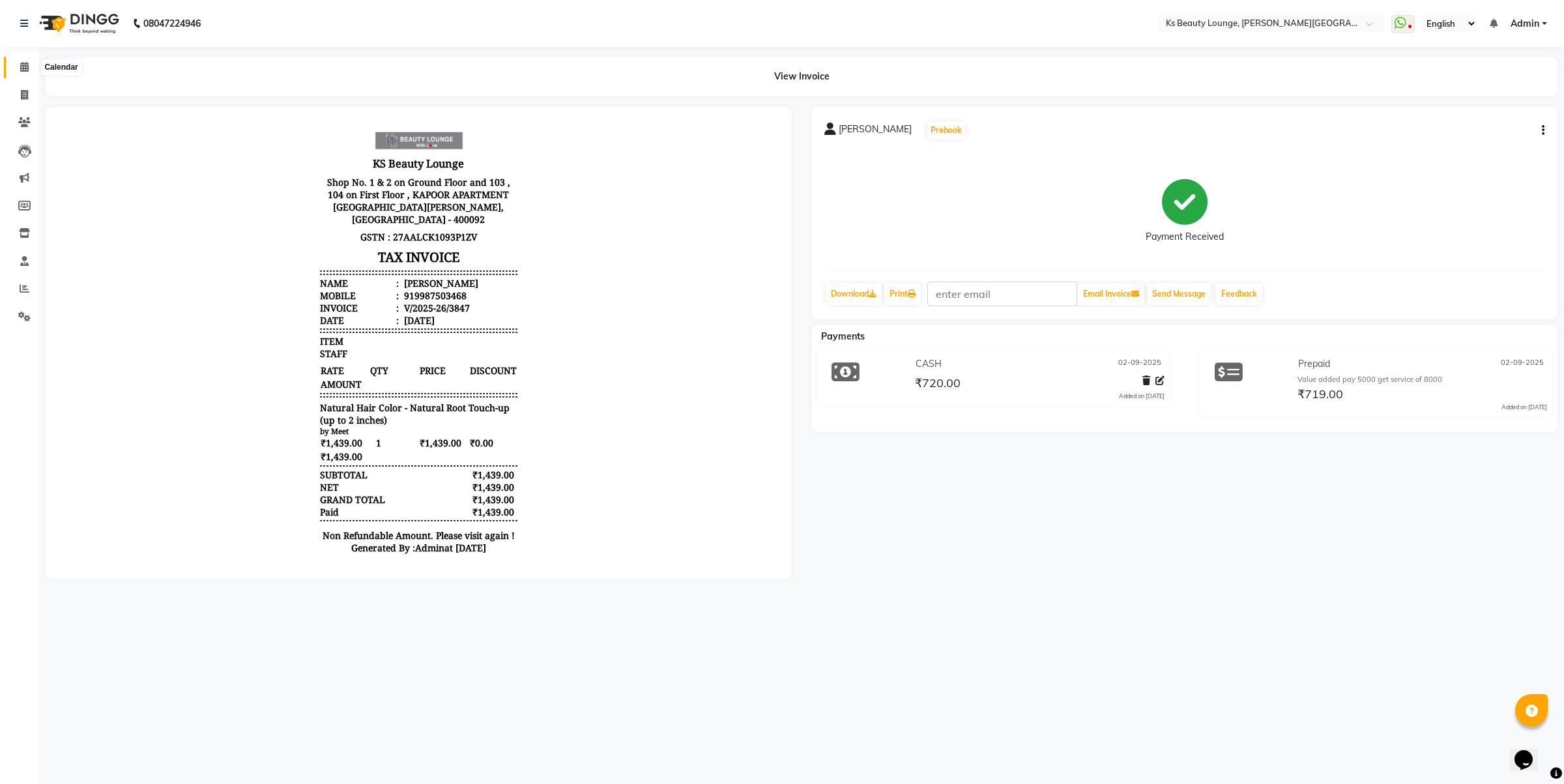
click at [23, 60] on span at bounding box center [25, 67] width 23 height 15
